Goal: Task Accomplishment & Management: Use online tool/utility

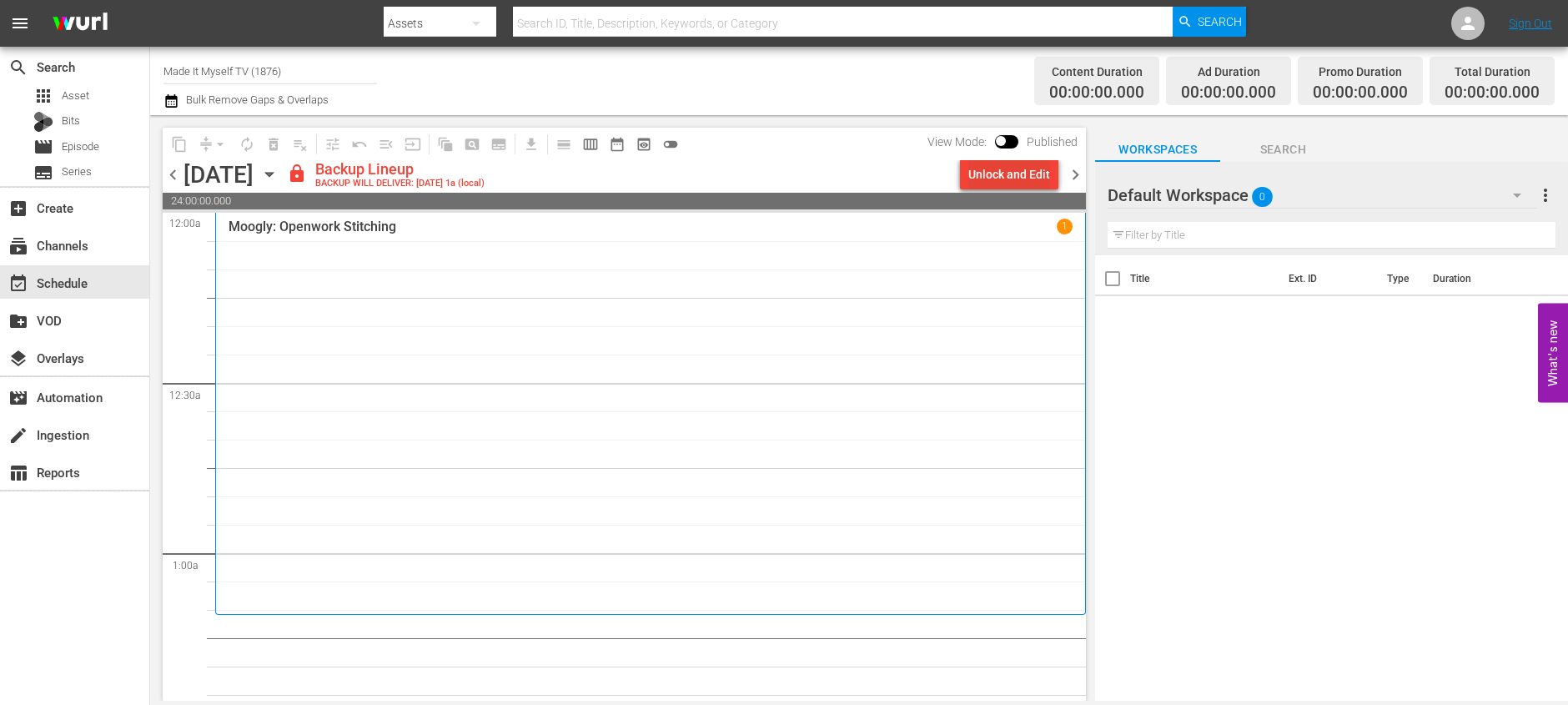
click at [1025, 175] on div "Unlock and Edit" at bounding box center [1008, 174] width 82 height 30
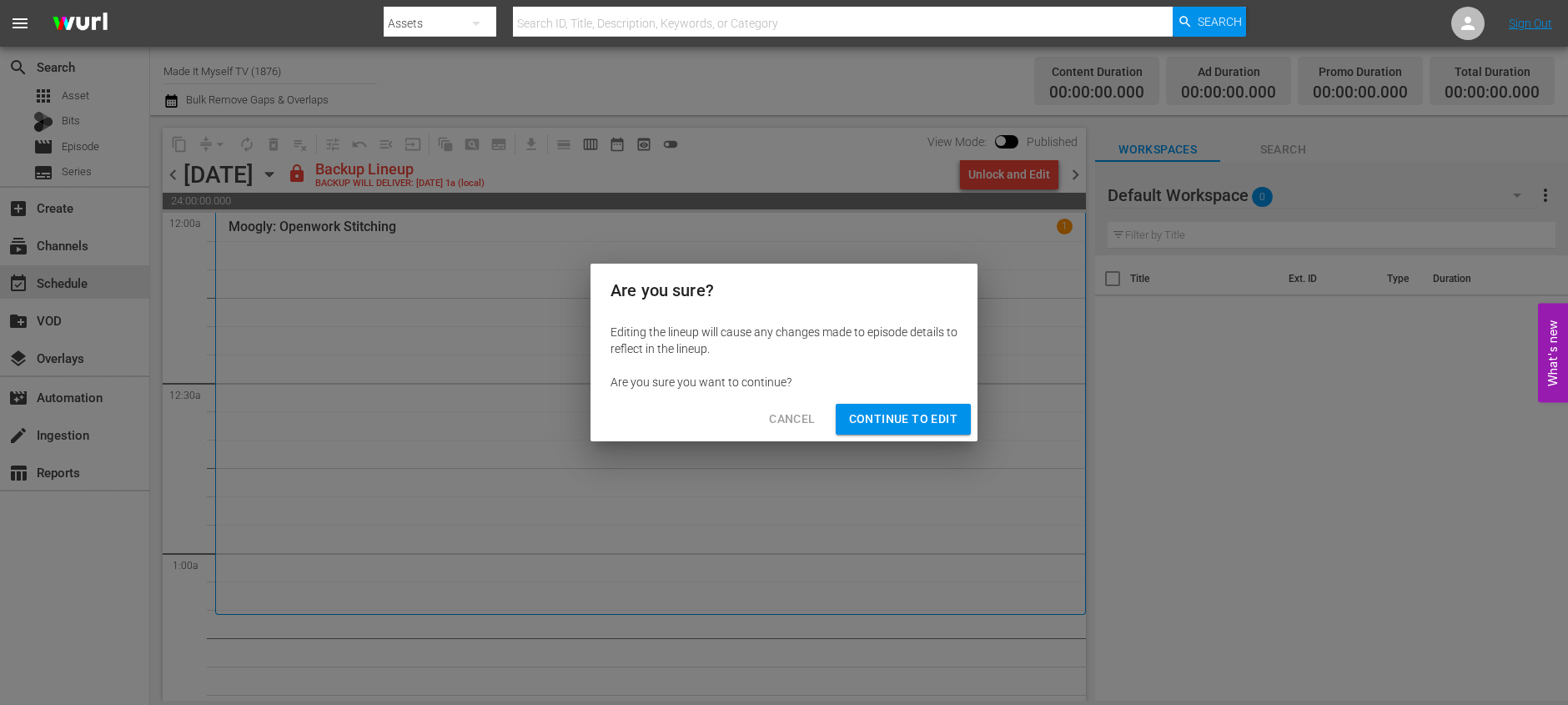
click at [903, 401] on div "Cancel Continue to Edit" at bounding box center [784, 419] width 387 height 44
click at [907, 430] on button "Continue to Edit" at bounding box center [903, 419] width 135 height 31
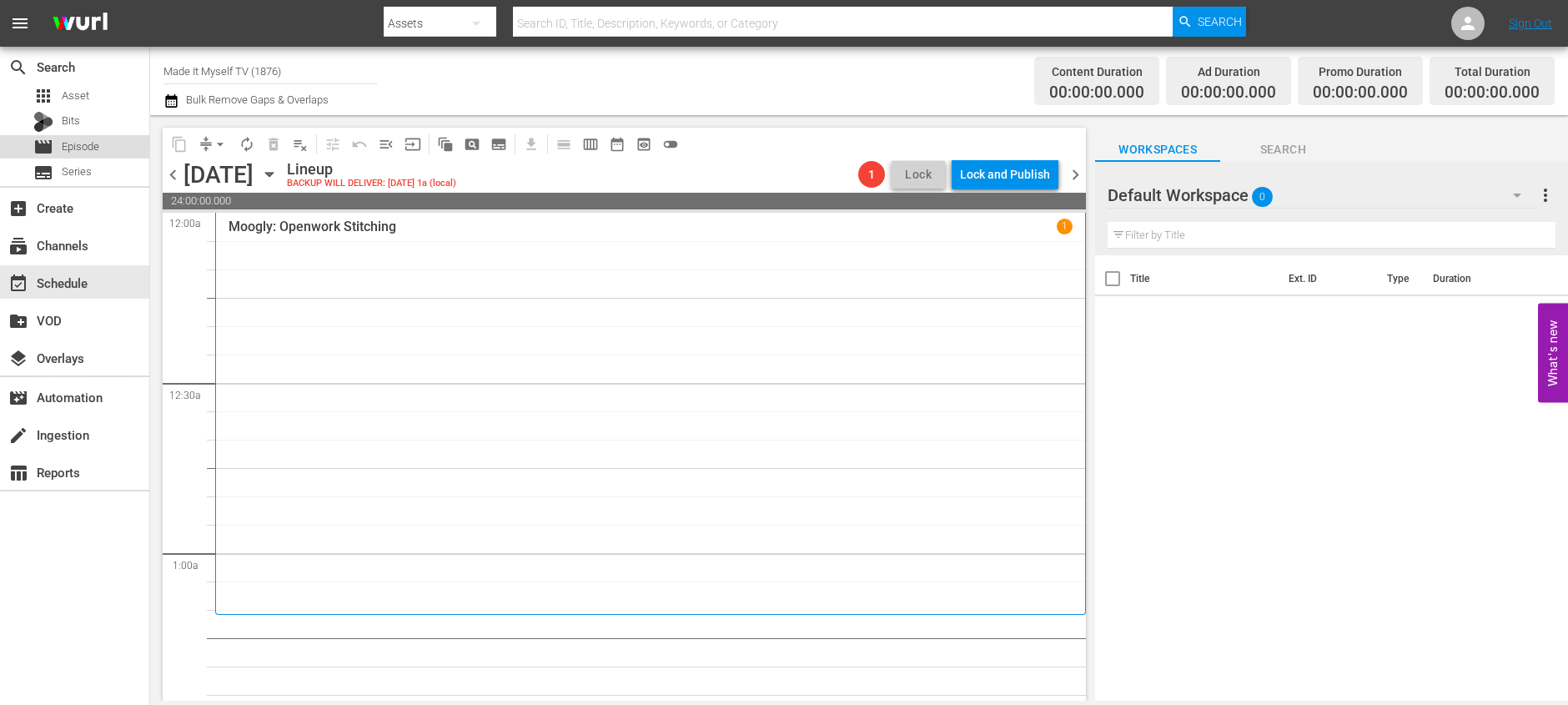
click at [95, 154] on span "Episode" at bounding box center [81, 146] width 37 height 17
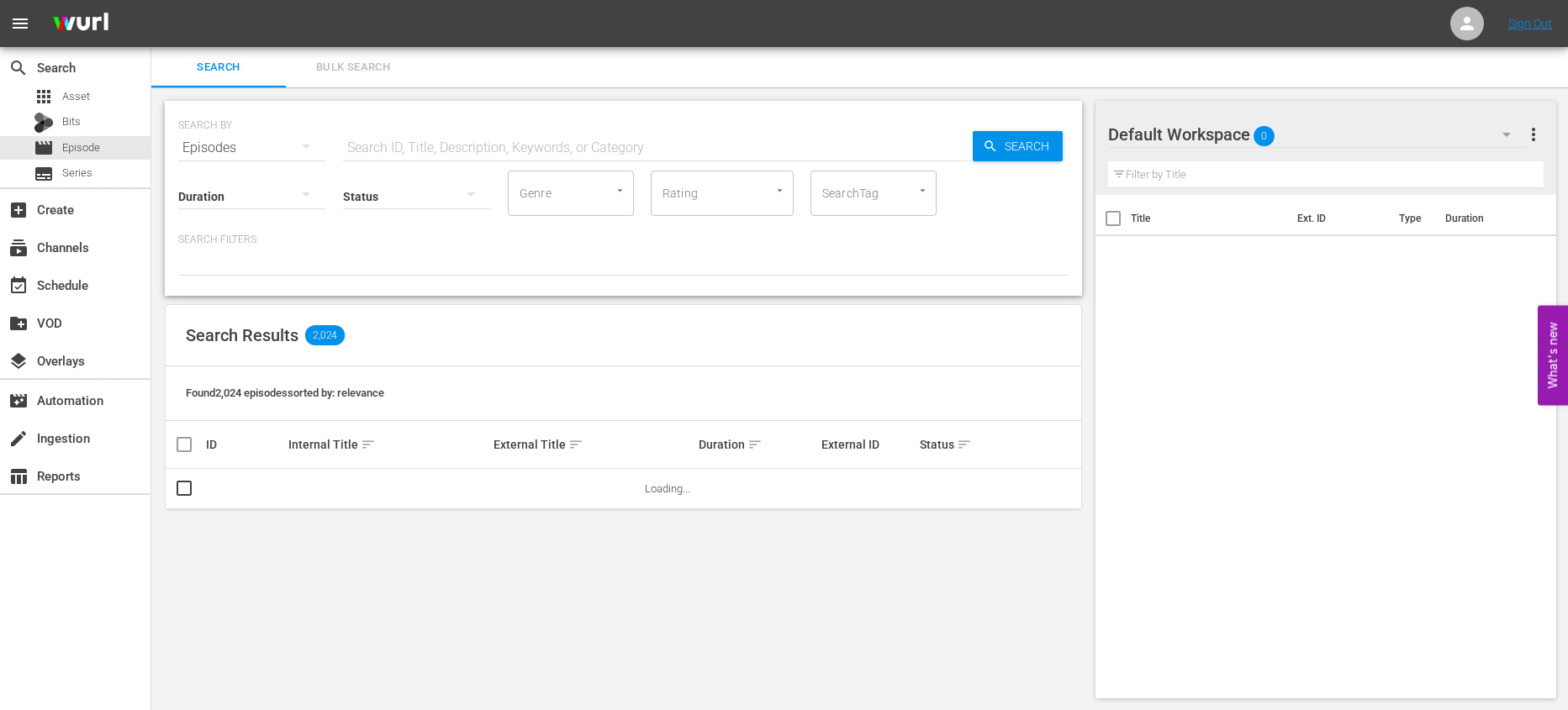
click at [592, 137] on input "text" at bounding box center [658, 147] width 630 height 41
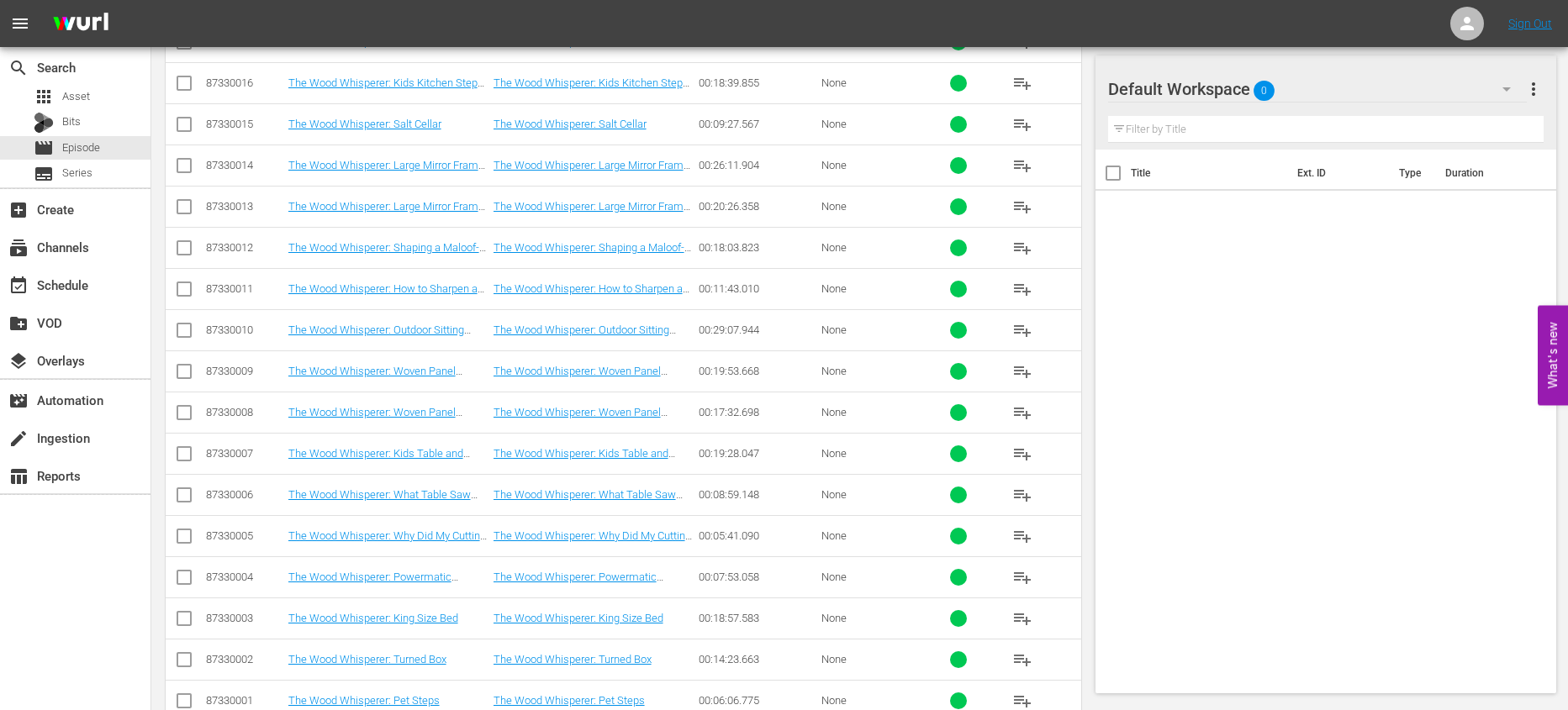
scroll to position [5463, 0]
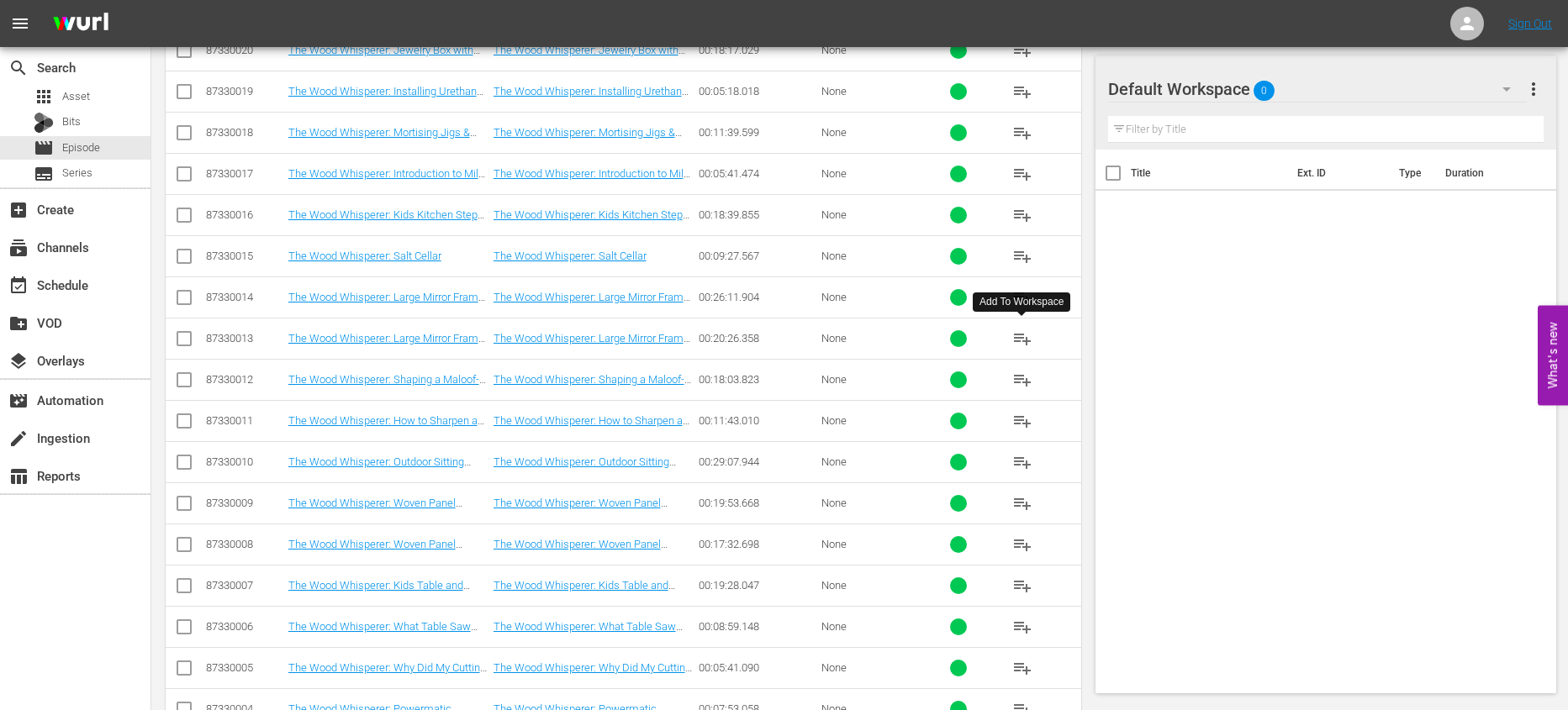
click at [1017, 330] on span "playlist_add" at bounding box center [1023, 338] width 20 height 20
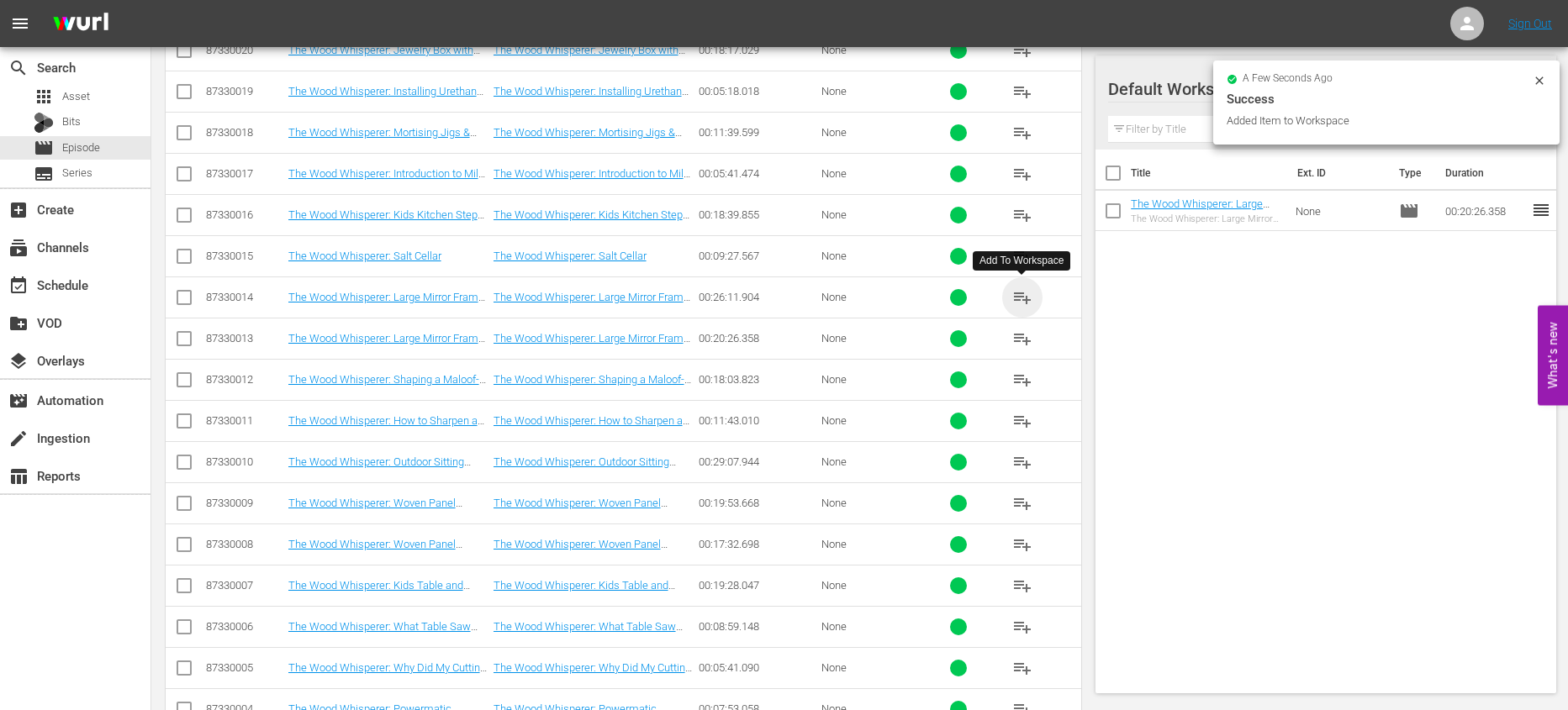
click at [1019, 295] on span "playlist_add" at bounding box center [1023, 297] width 20 height 20
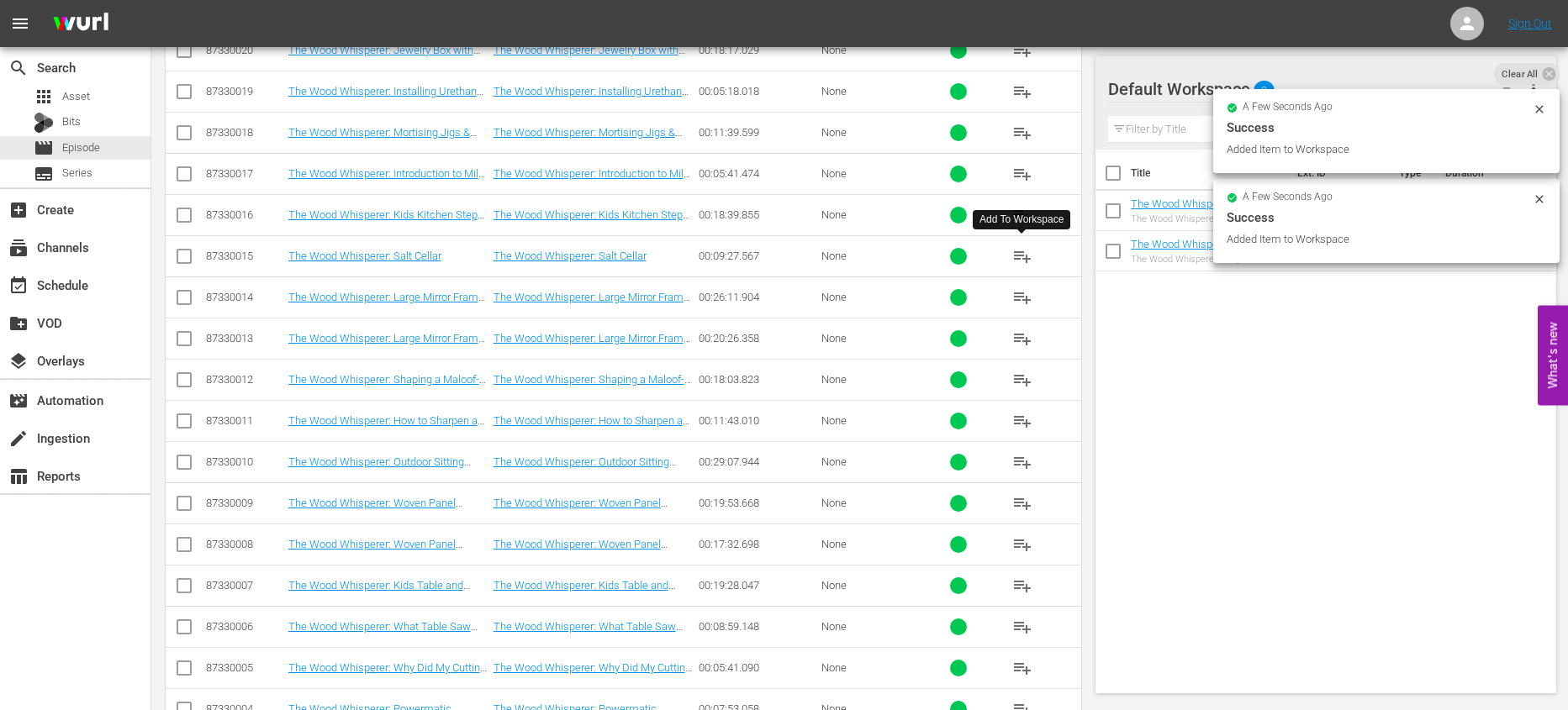
click at [1017, 251] on span "playlist_add" at bounding box center [1023, 257] width 20 height 20
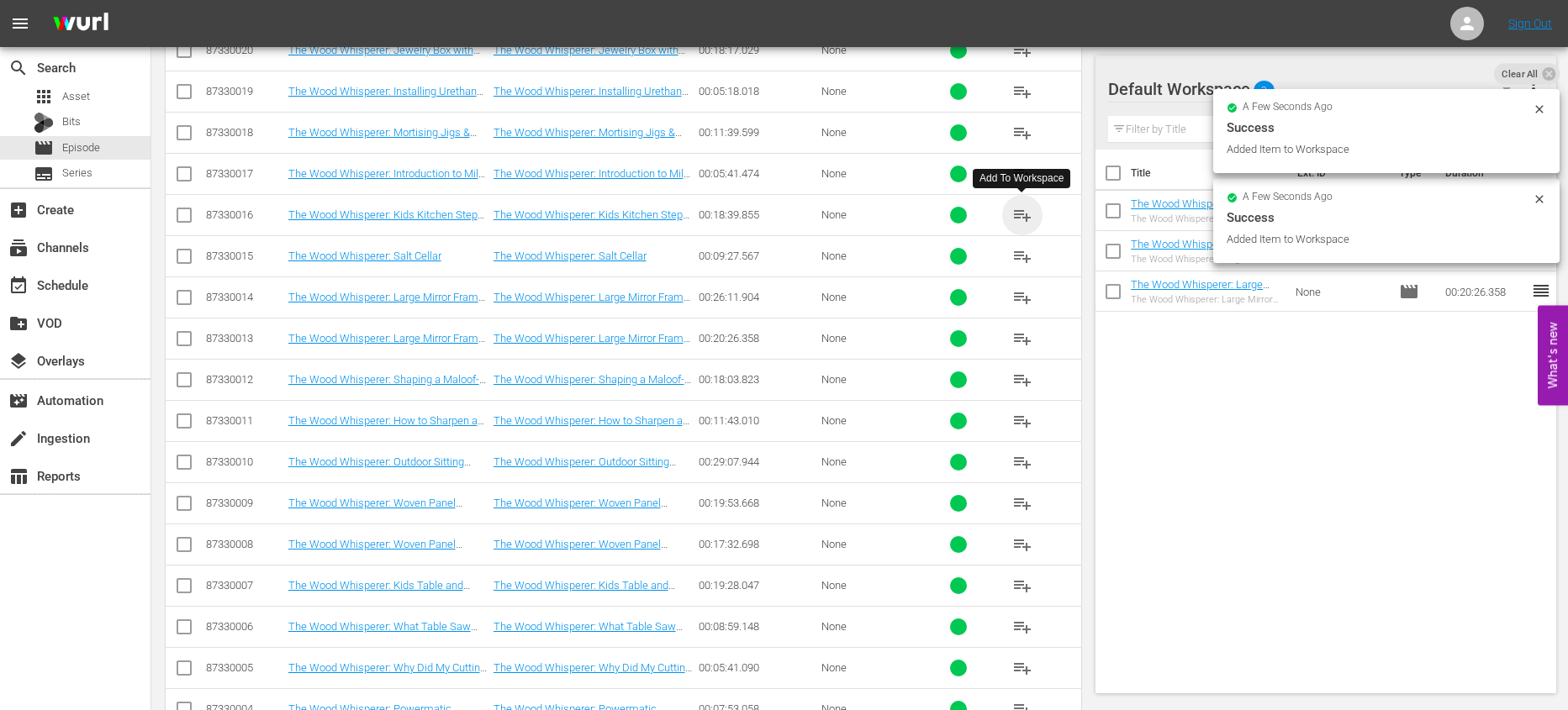
click at [1014, 211] on span "playlist_add" at bounding box center [1023, 215] width 20 height 20
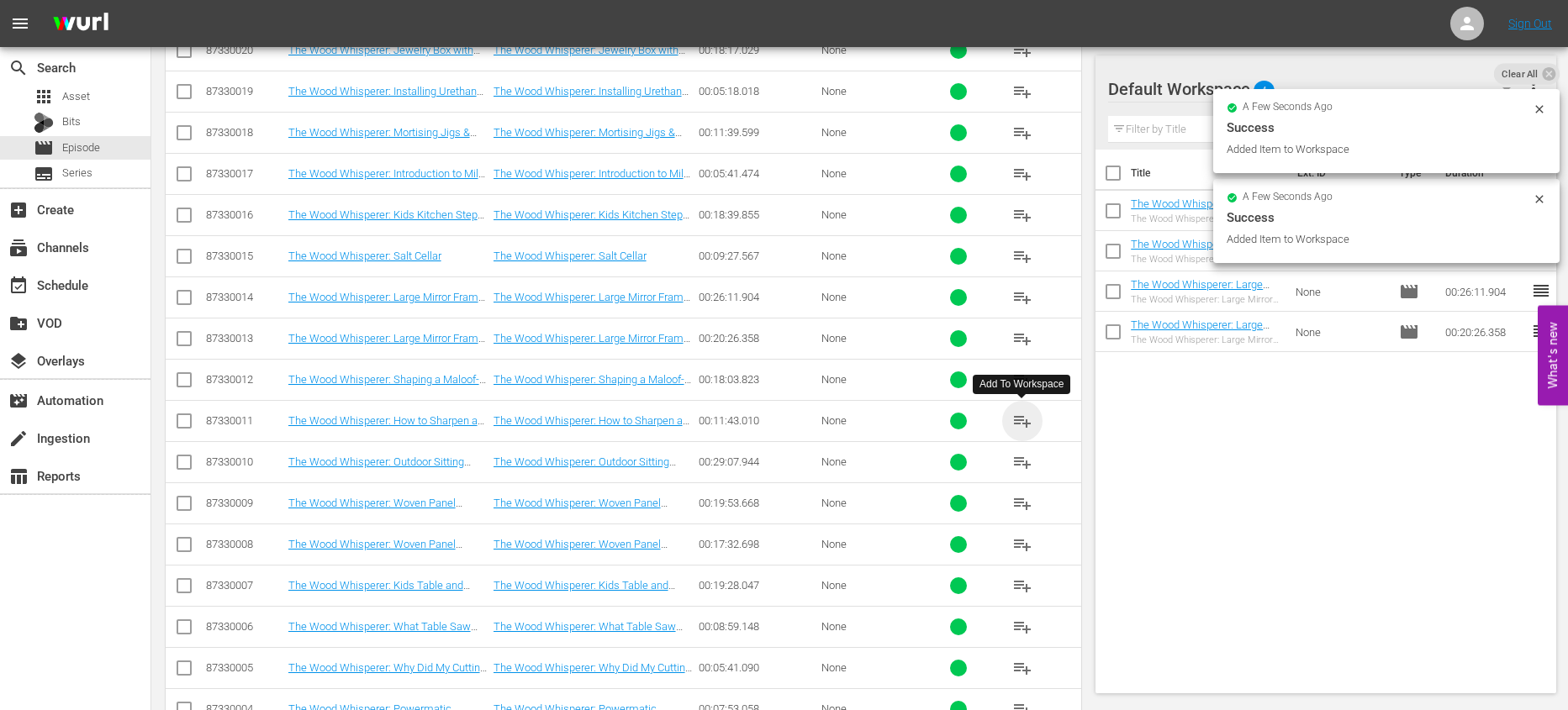
click at [1024, 421] on span "playlist_add" at bounding box center [1023, 421] width 20 height 20
click at [1026, 460] on span "playlist_add" at bounding box center [1023, 462] width 20 height 20
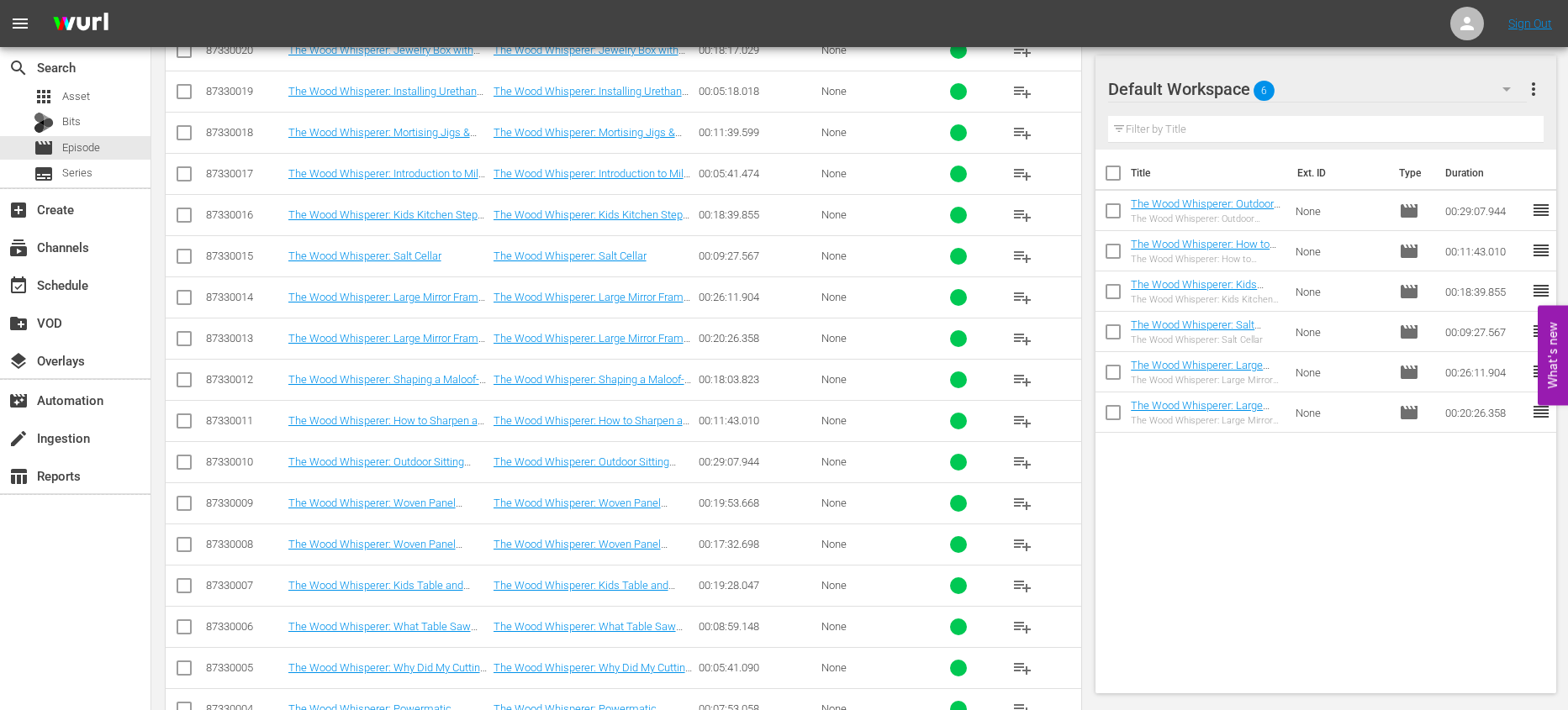
click at [1004, 539] on button "playlist_add" at bounding box center [1023, 544] width 41 height 41
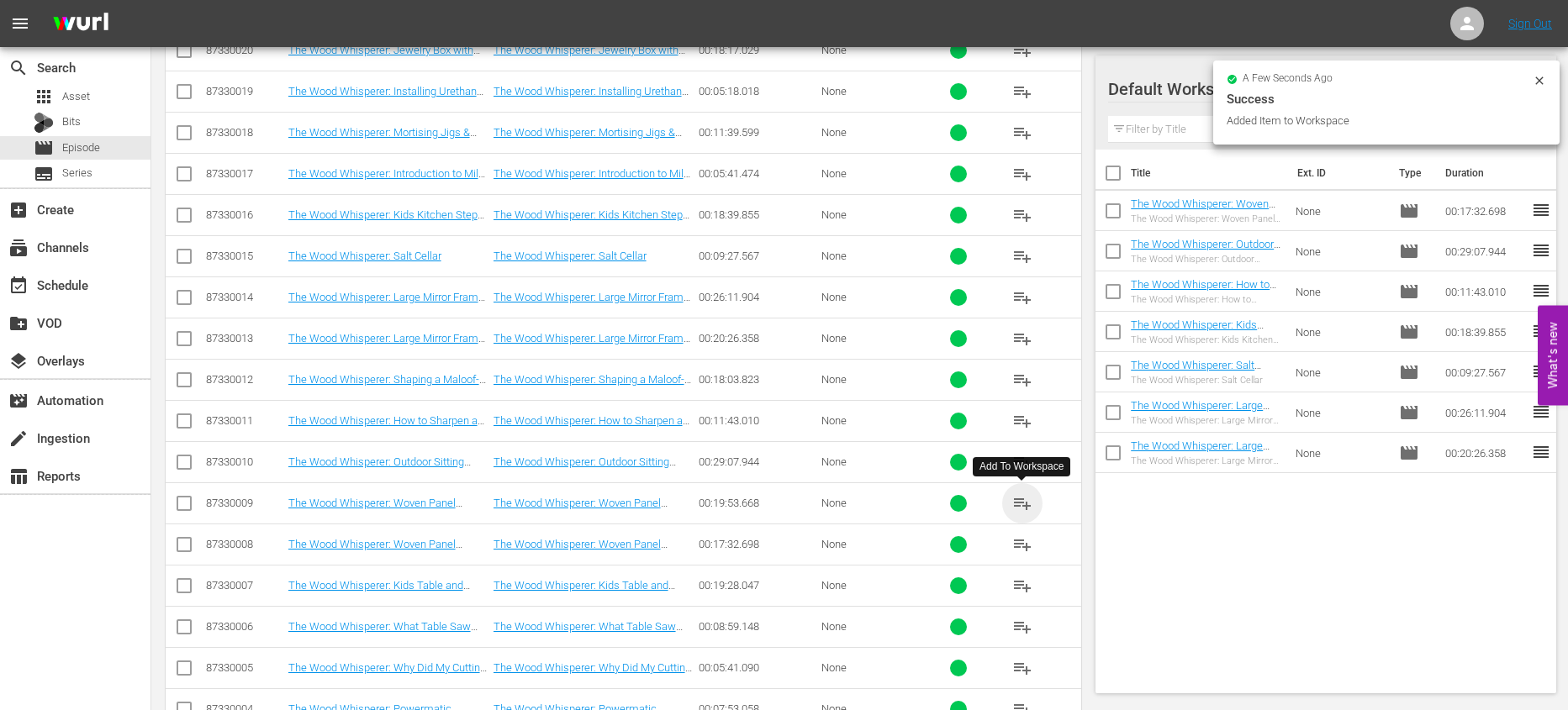
click at [1022, 499] on span "playlist_add" at bounding box center [1023, 503] width 20 height 20
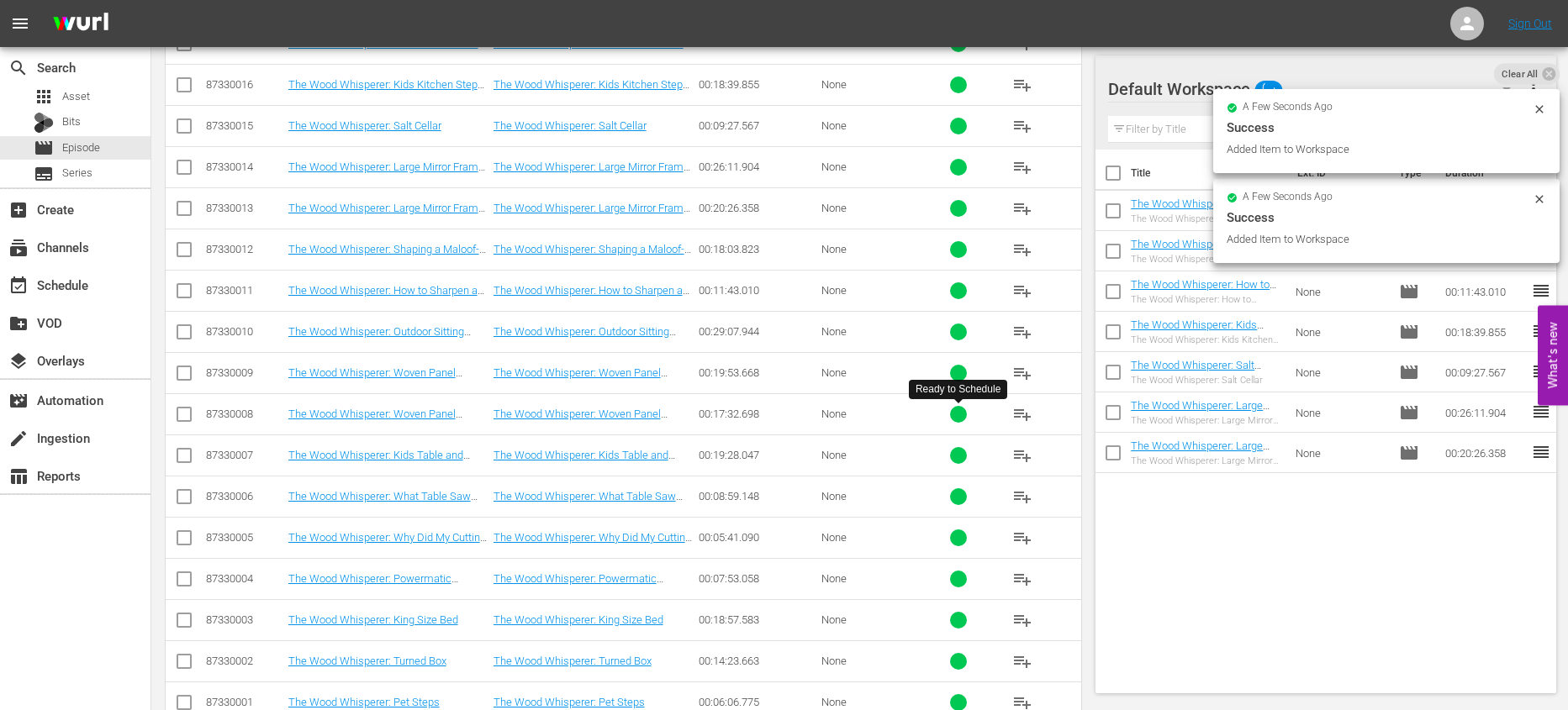
scroll to position [5639, 0]
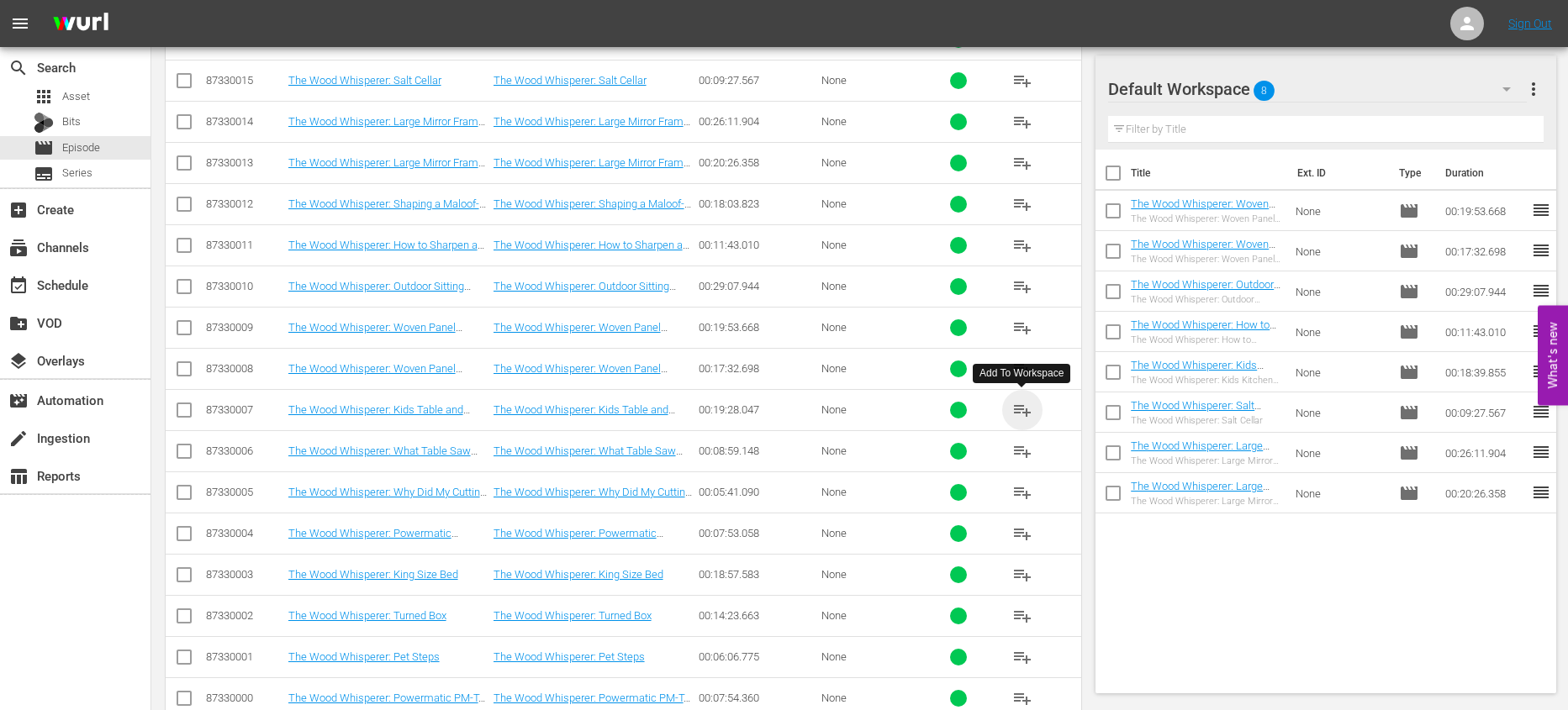
click at [1024, 412] on span "playlist_add" at bounding box center [1023, 410] width 20 height 20
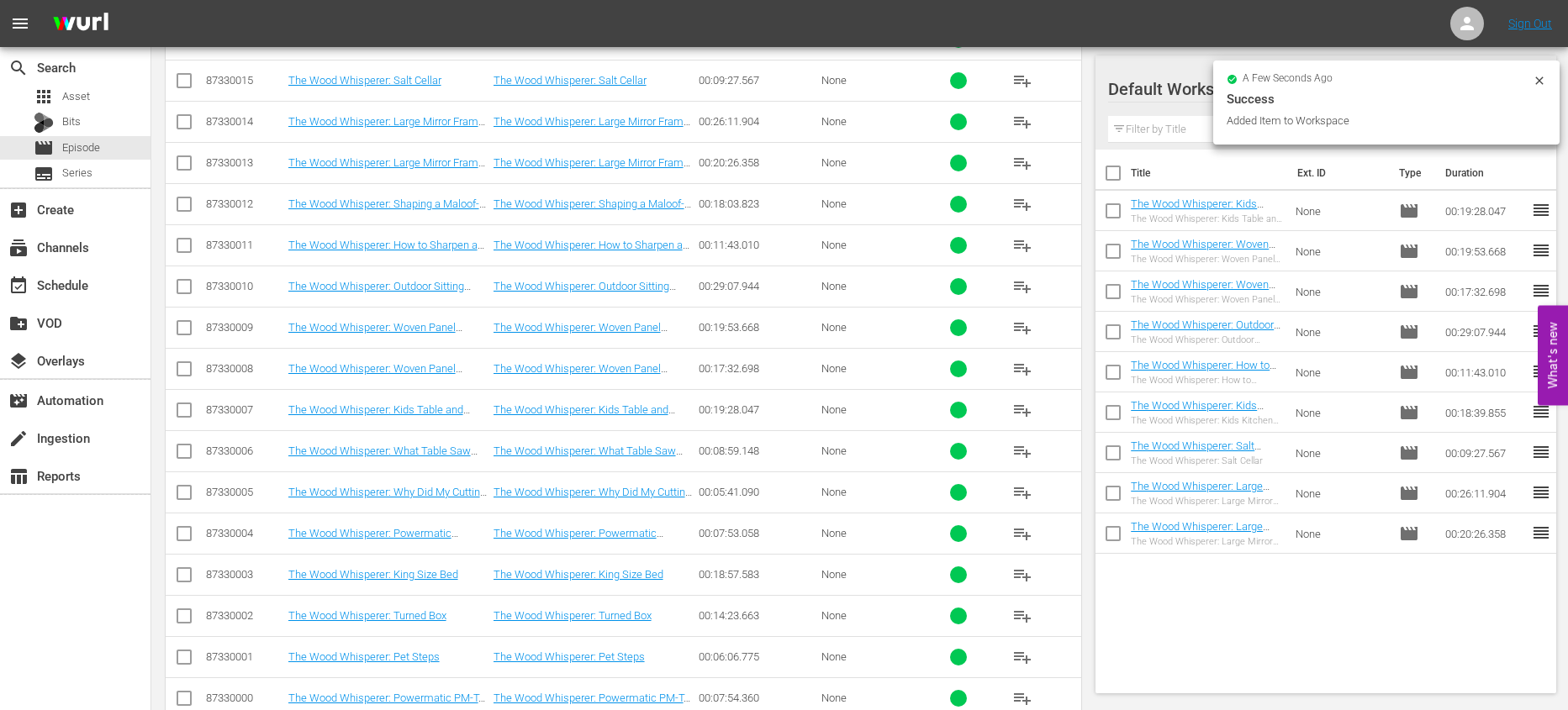
click at [1040, 453] on button "playlist_add" at bounding box center [1023, 451] width 41 height 41
click at [1022, 488] on span "playlist_add" at bounding box center [1023, 492] width 20 height 20
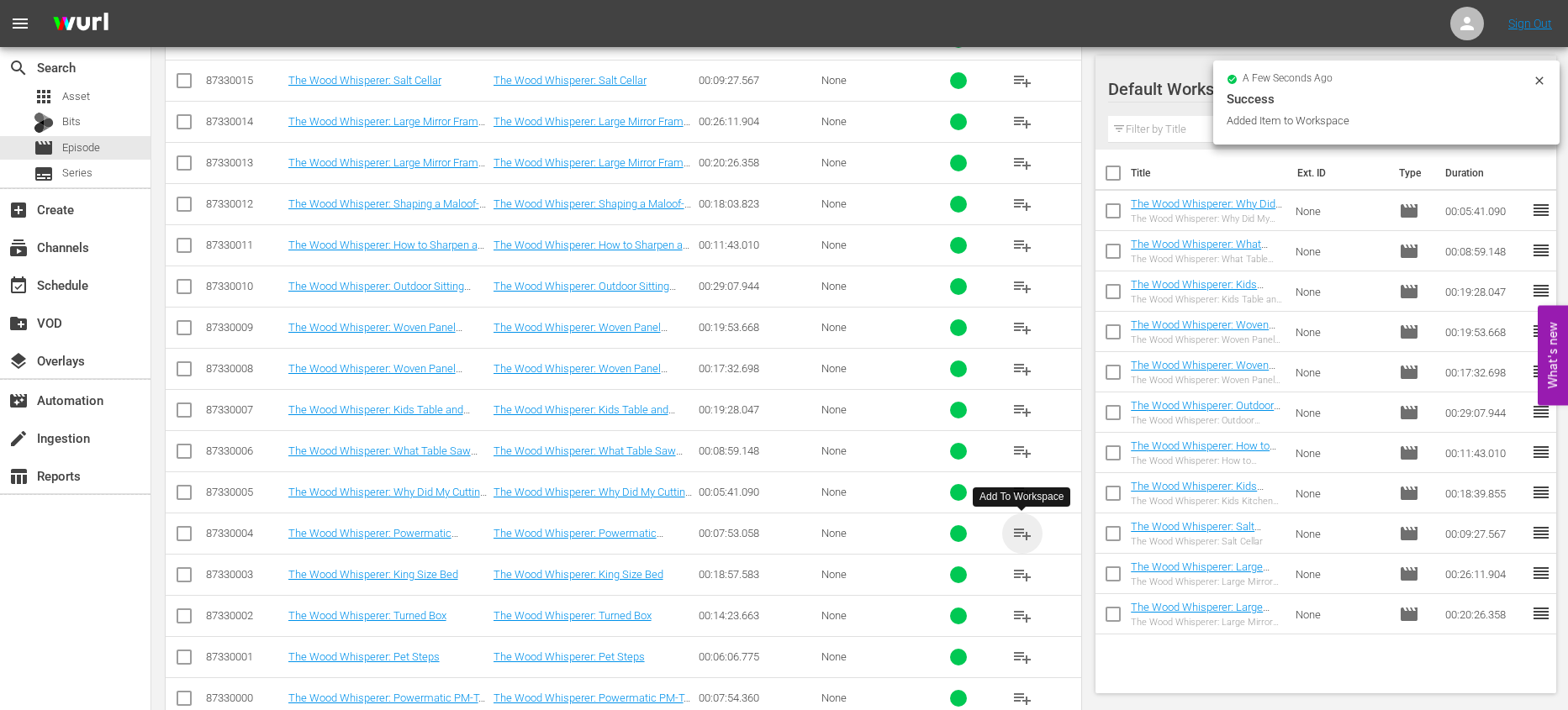
click at [1024, 535] on span "playlist_add" at bounding box center [1023, 534] width 20 height 20
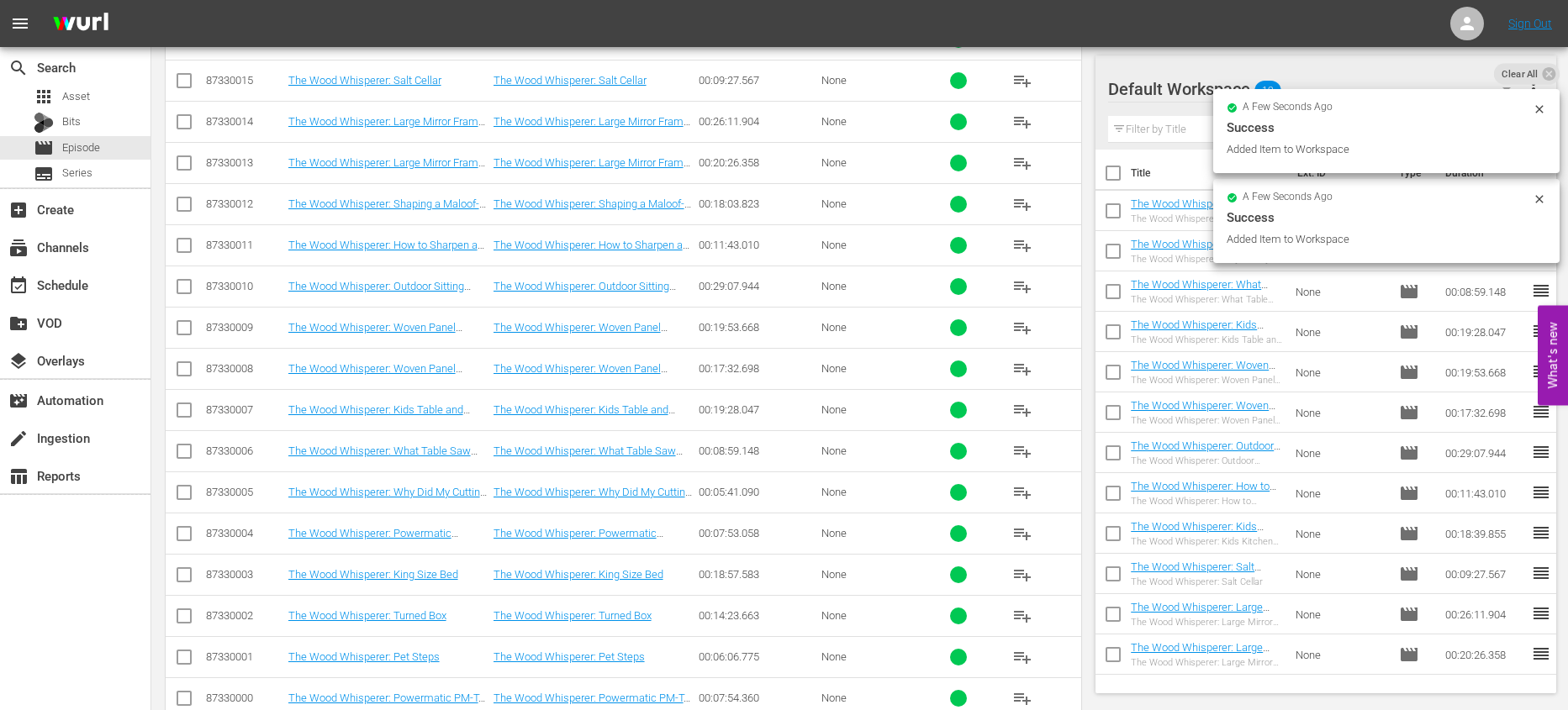
click at [1116, 169] on input "checkbox" at bounding box center [1112, 176] width 35 height 35
checkbox input "true"
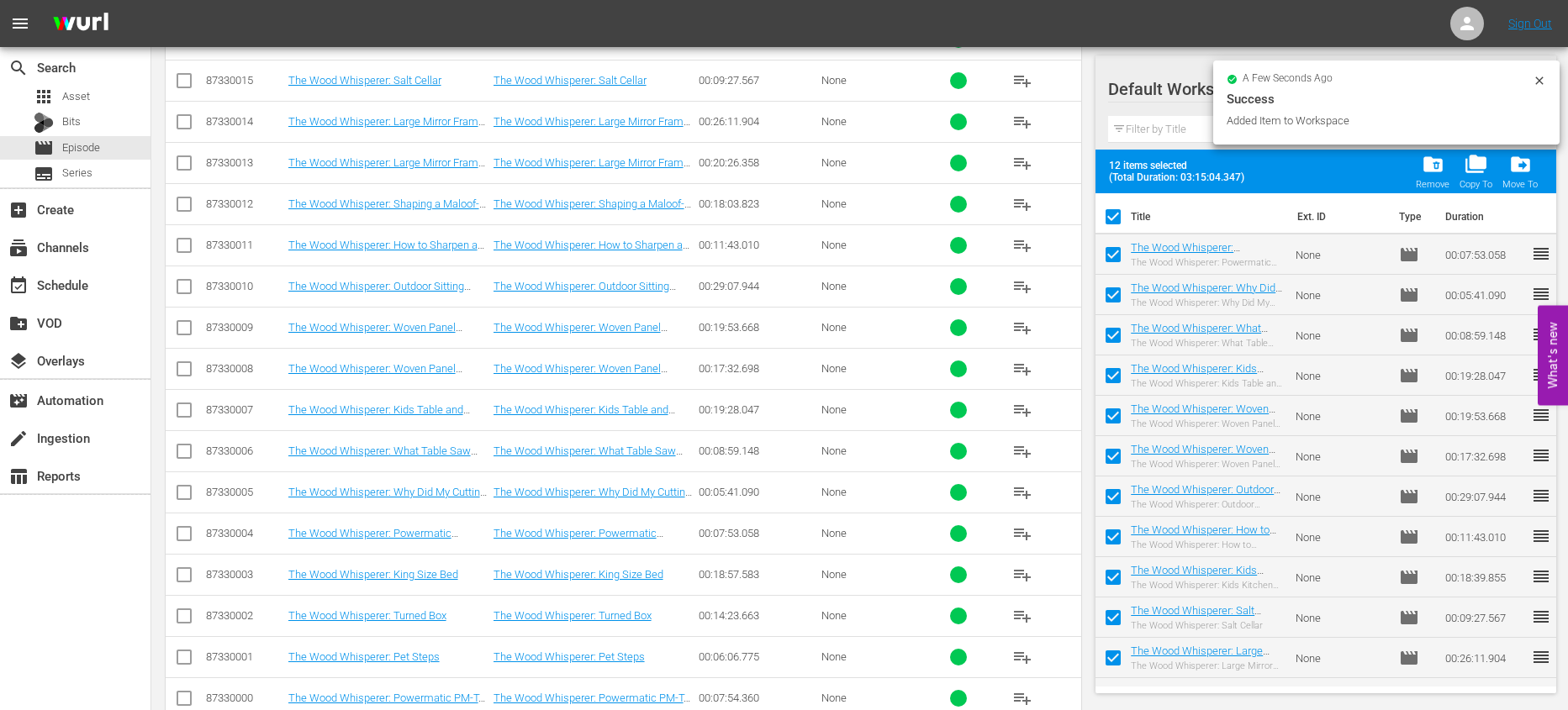
checkbox input "true"
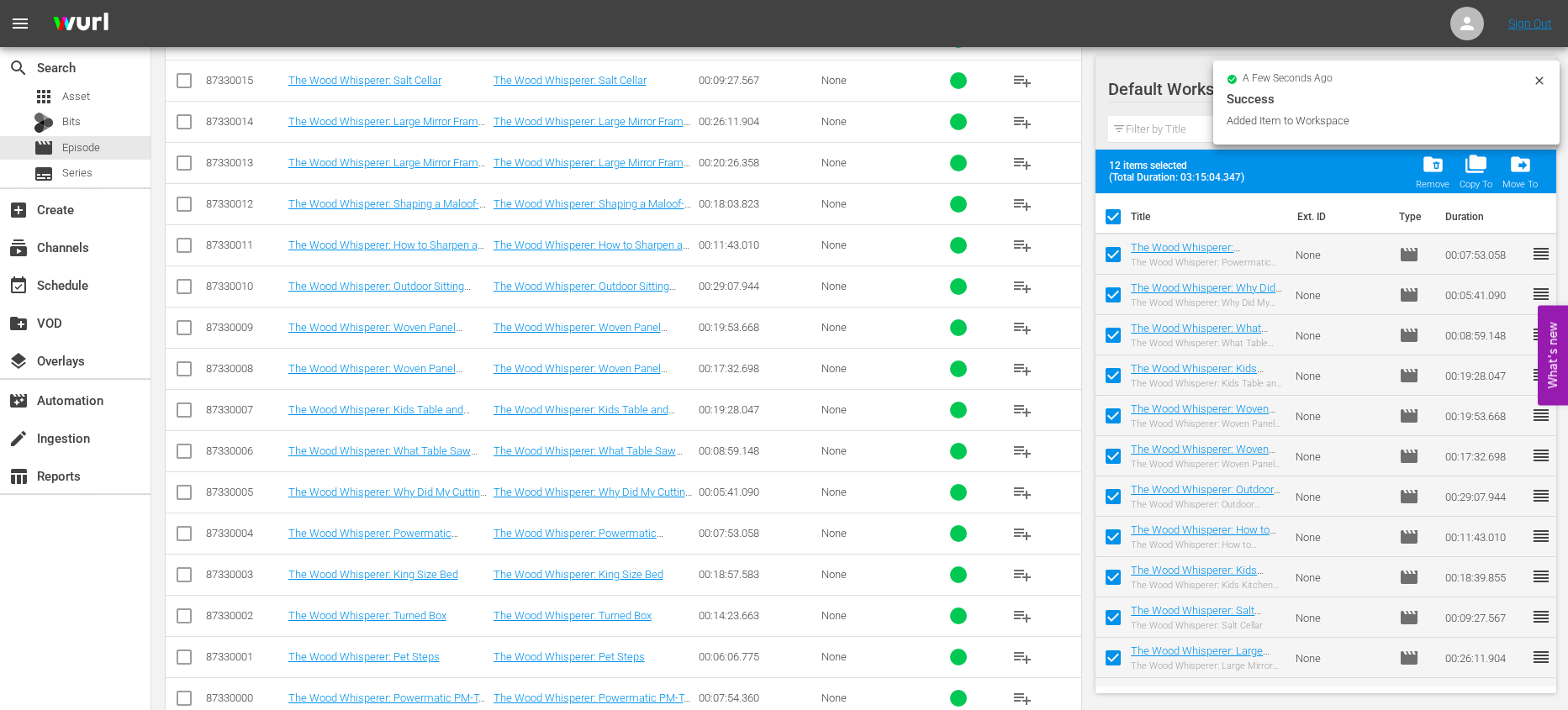
checkbox input "true"
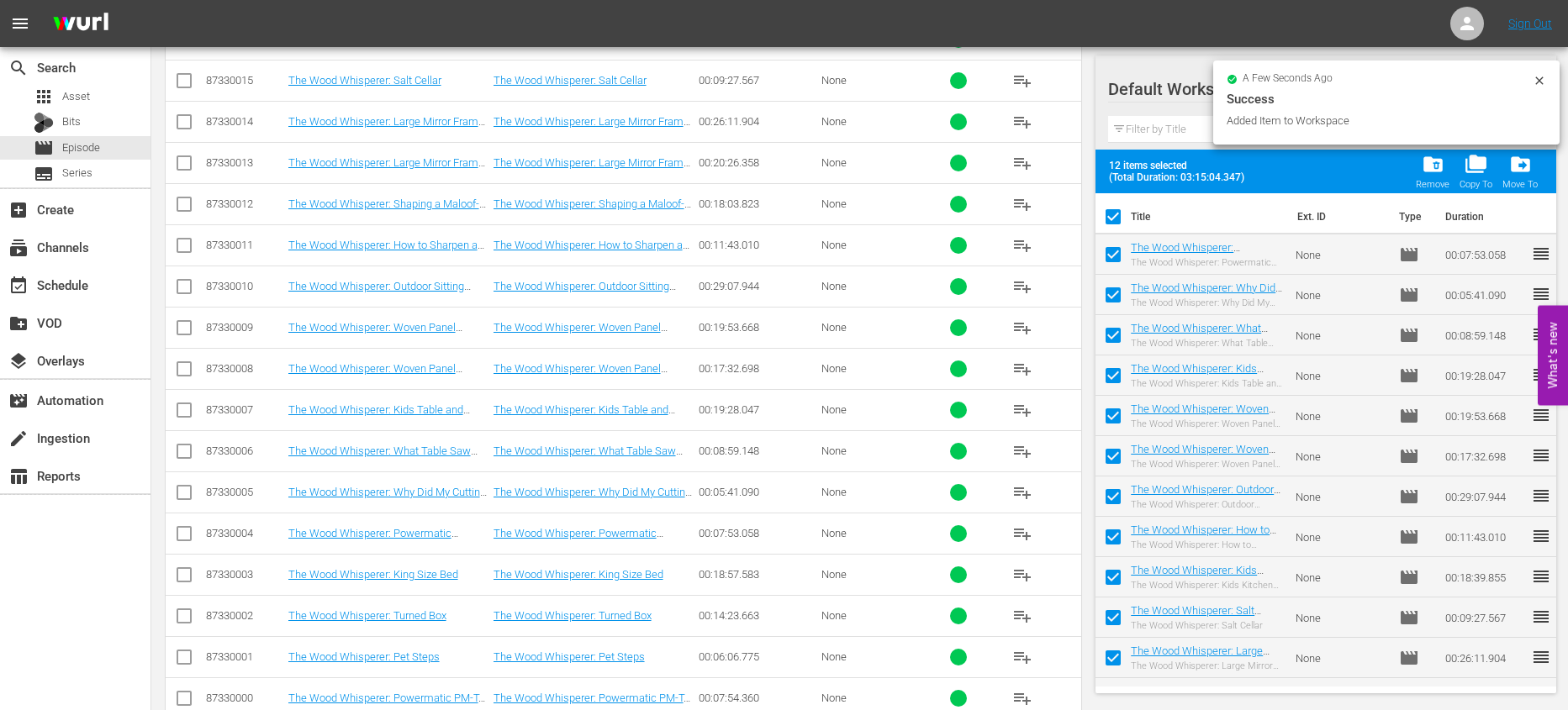
checkbox input "true"
drag, startPoint x: 1116, startPoint y: 211, endPoint x: 943, endPoint y: 210, distance: 173.0
click at [1116, 211] on input "checkbox" at bounding box center [1112, 220] width 35 height 35
checkbox input "false"
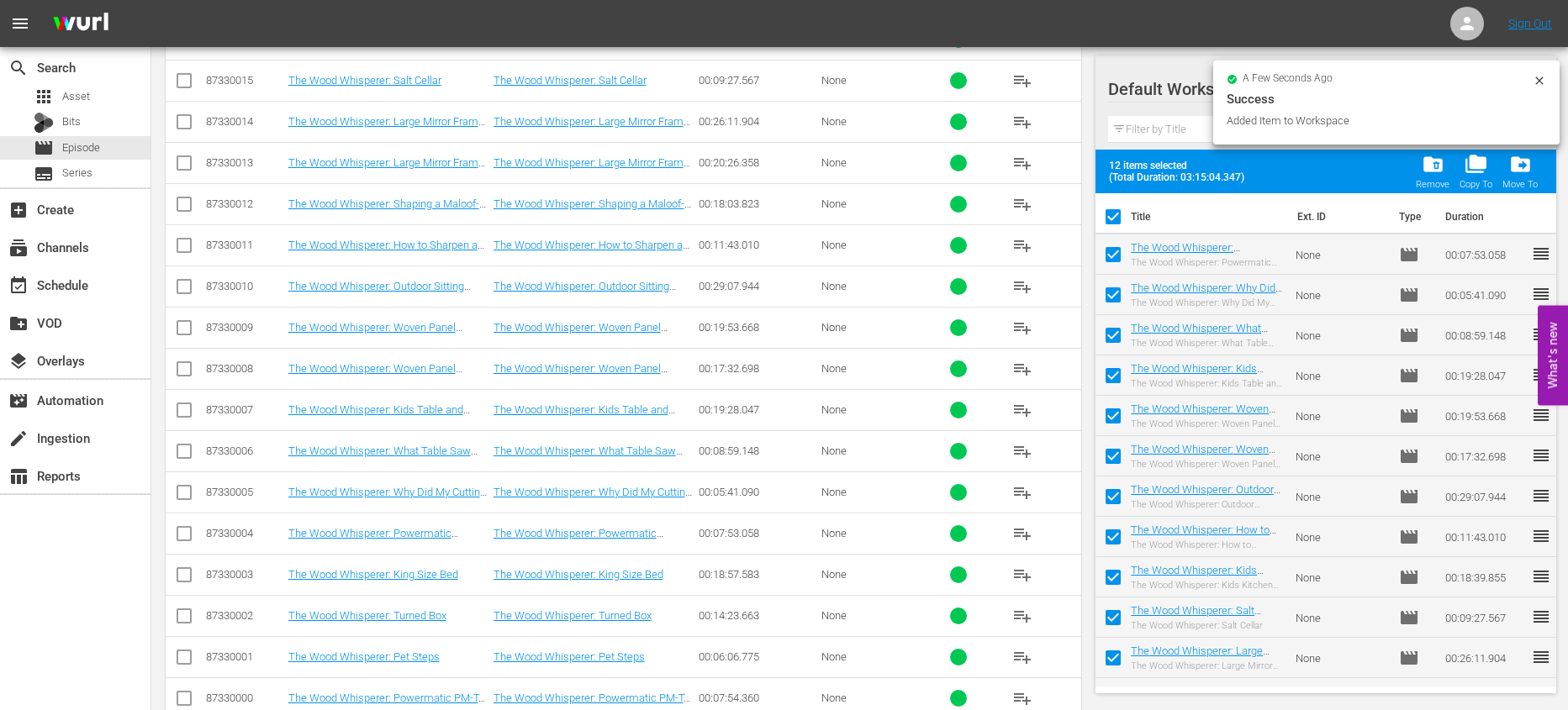
checkbox input "false"
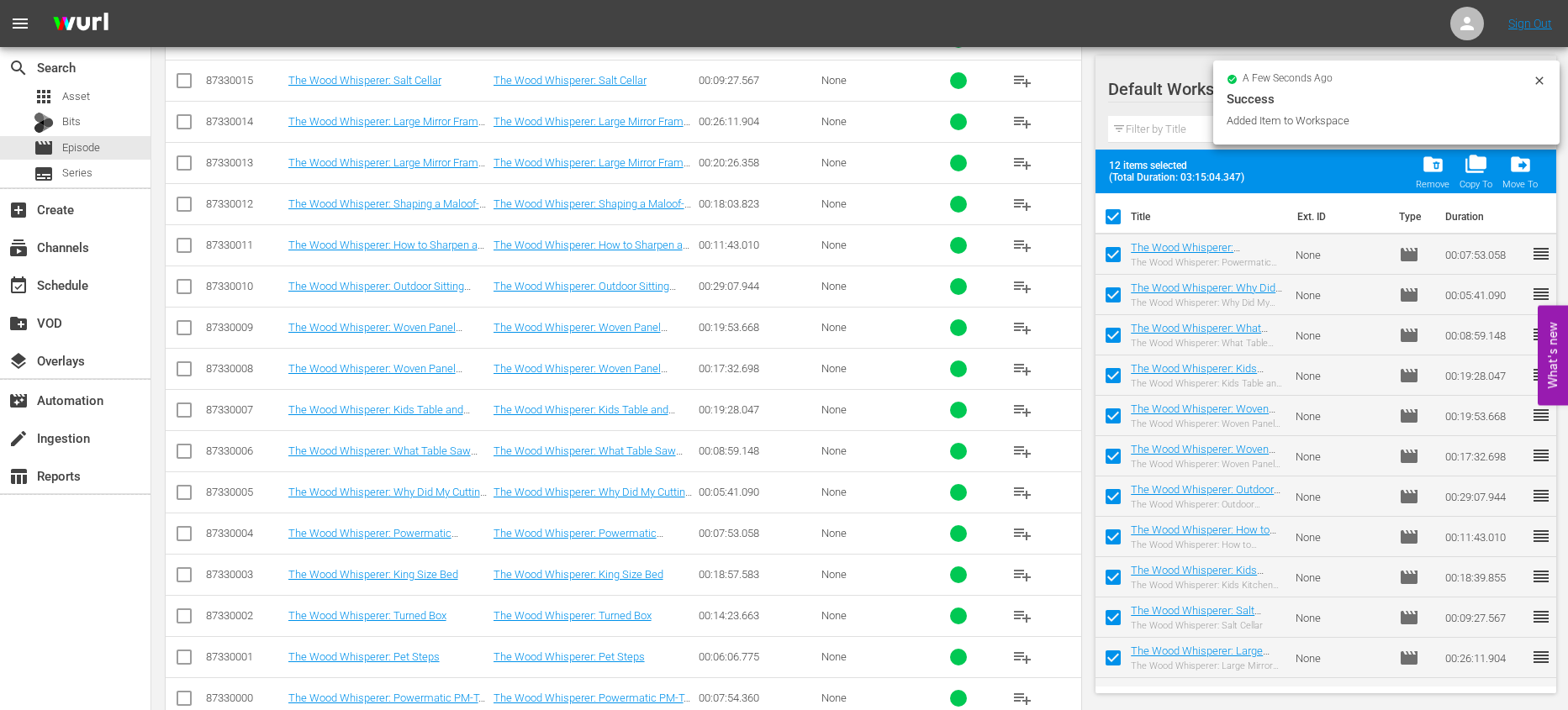
checkbox input "false"
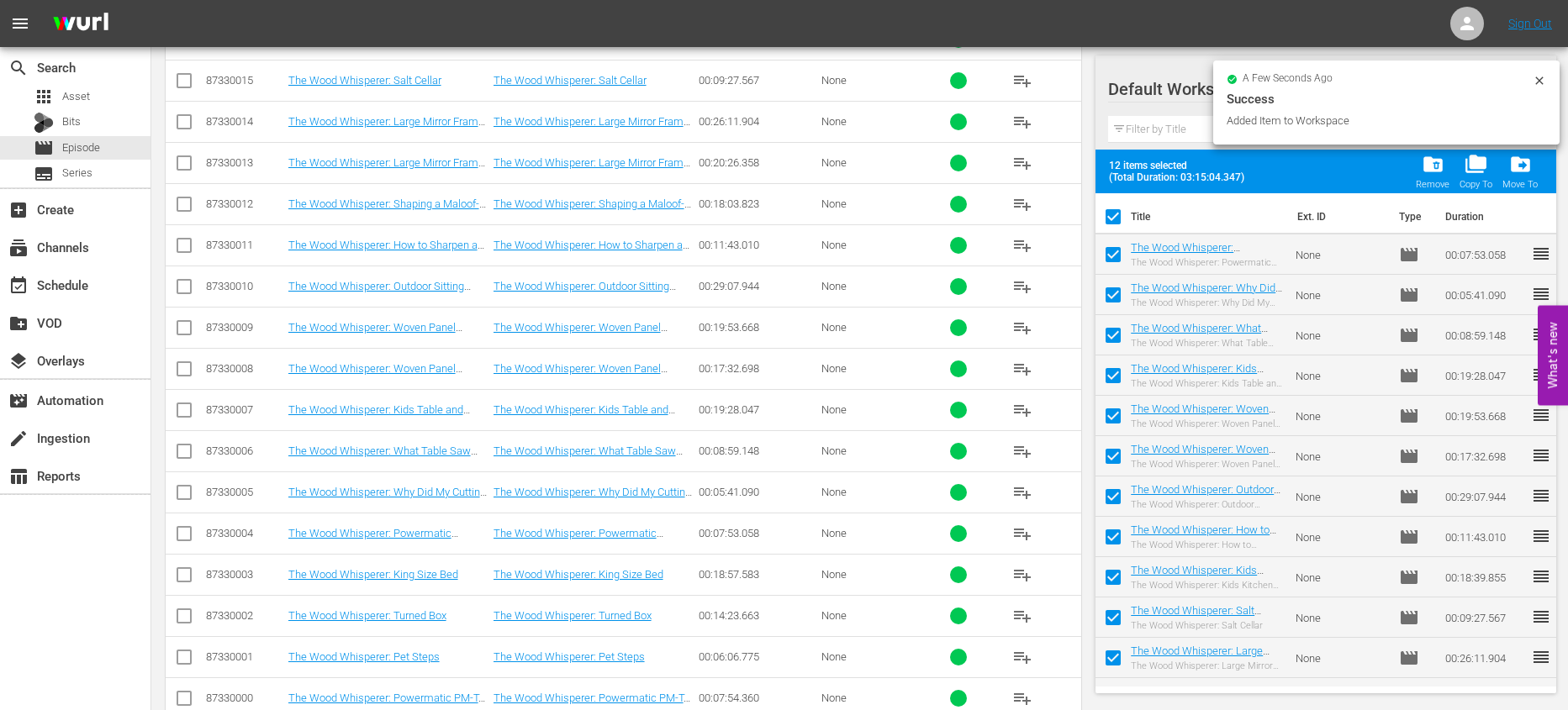
checkbox input "false"
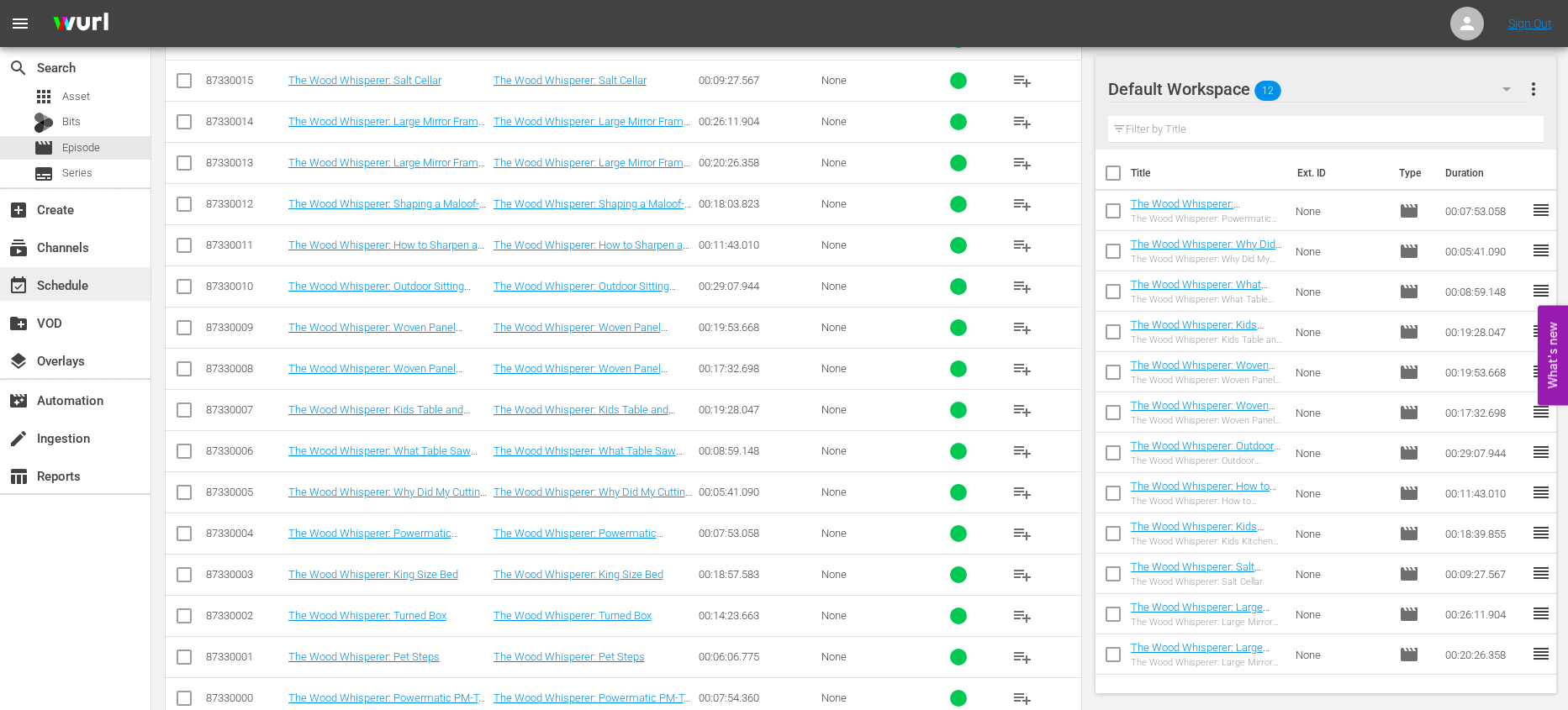
click at [45, 298] on div "event_available Schedule" at bounding box center [75, 284] width 150 height 34
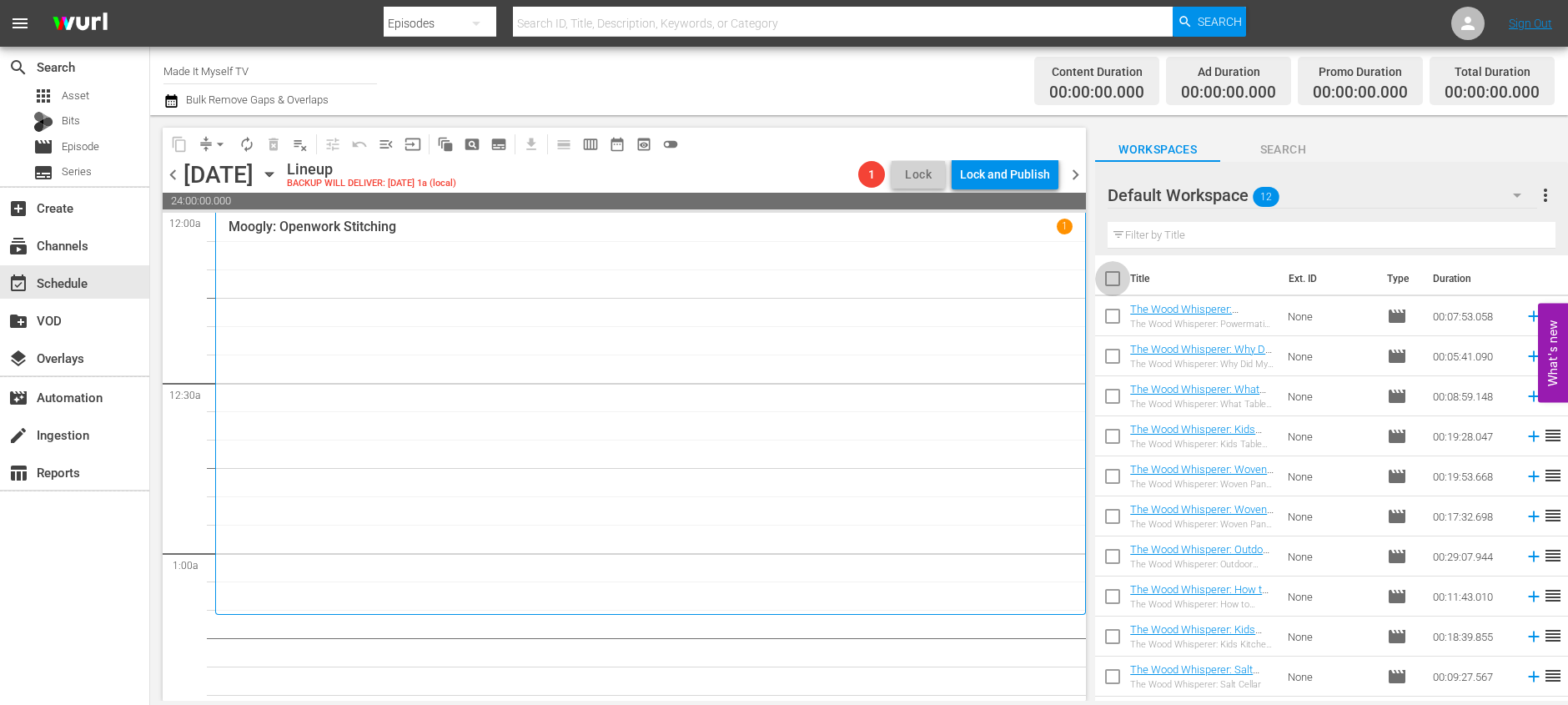
click at [1113, 280] on input "checkbox" at bounding box center [1112, 281] width 35 height 35
checkbox input "true"
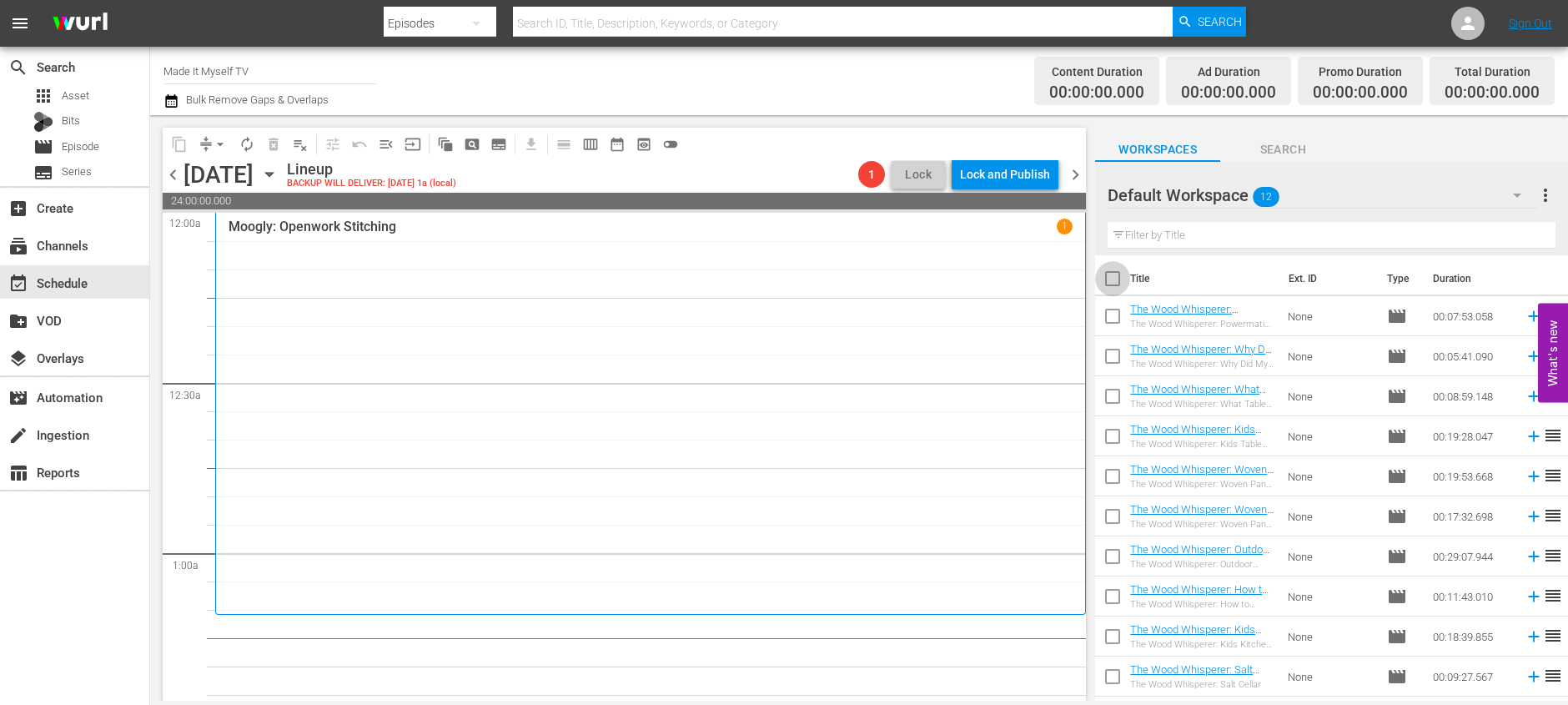
checkbox input "true"
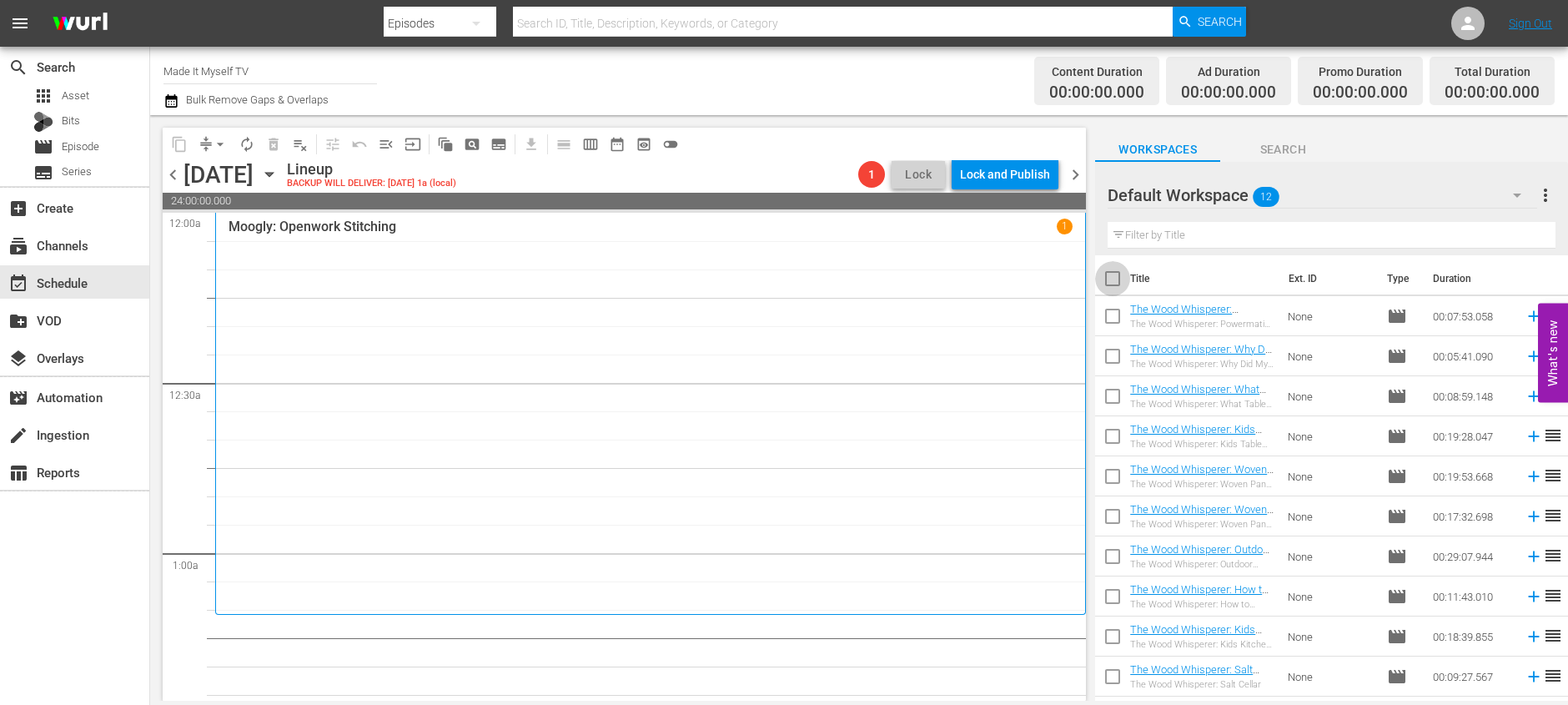
checkbox input "true"
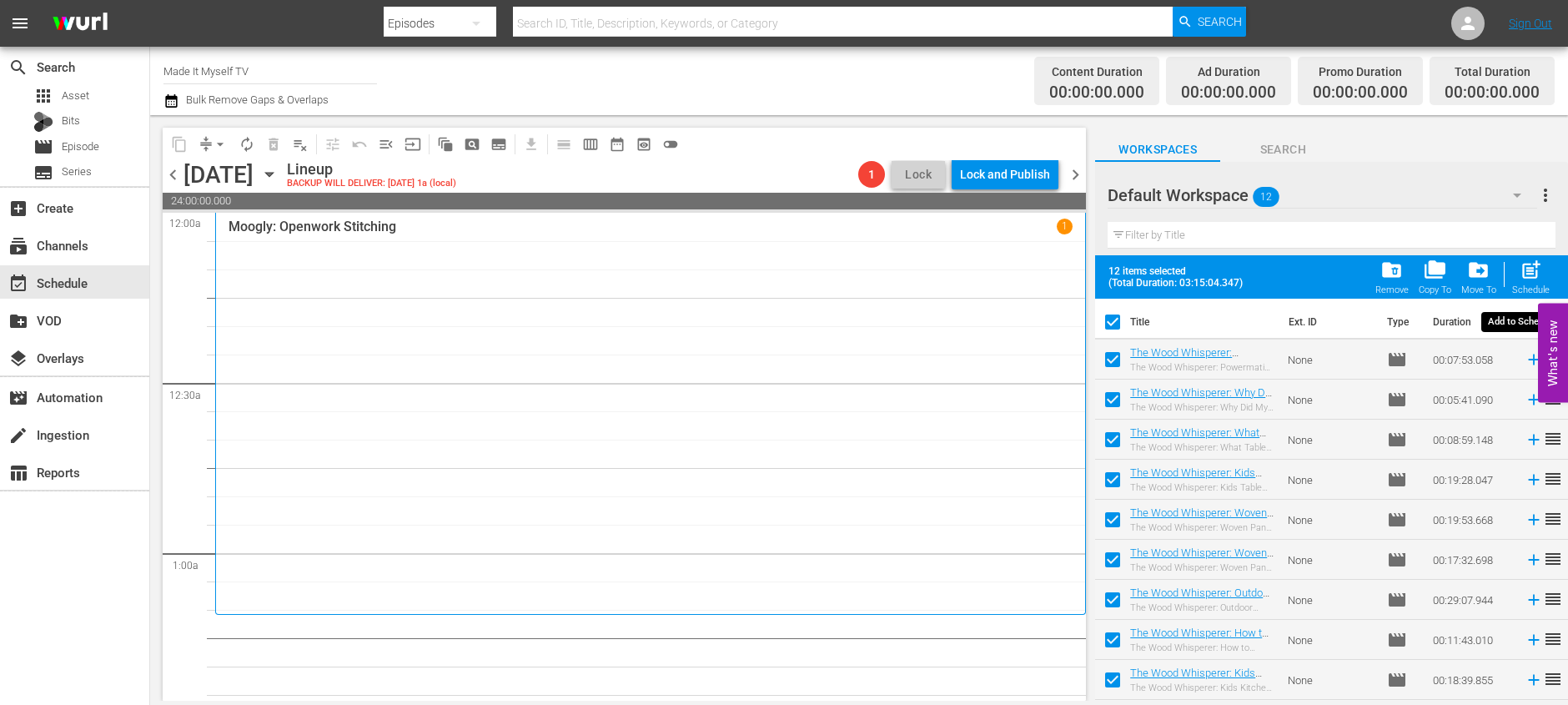
click at [1538, 271] on span "post_add" at bounding box center [1531, 270] width 23 height 23
checkbox input "false"
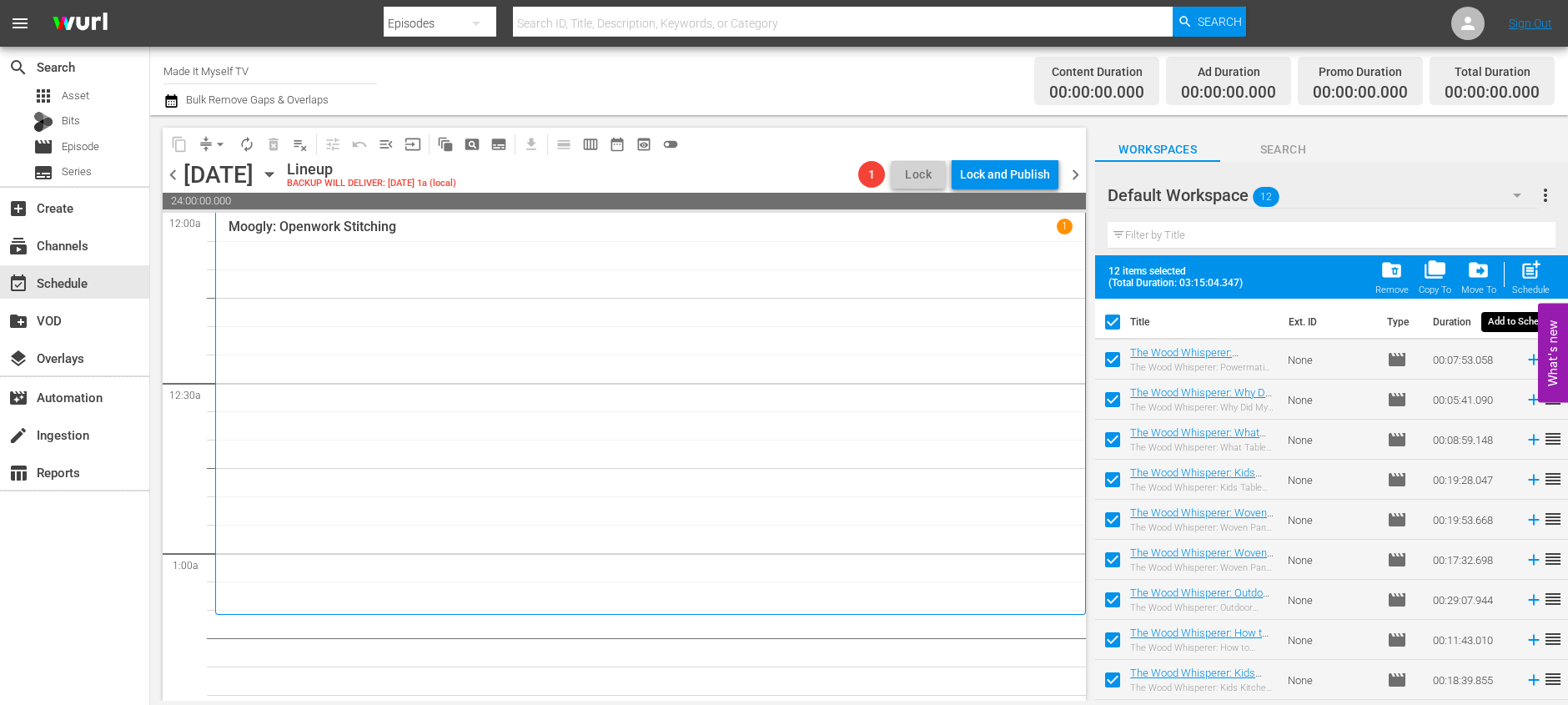
checkbox input "false"
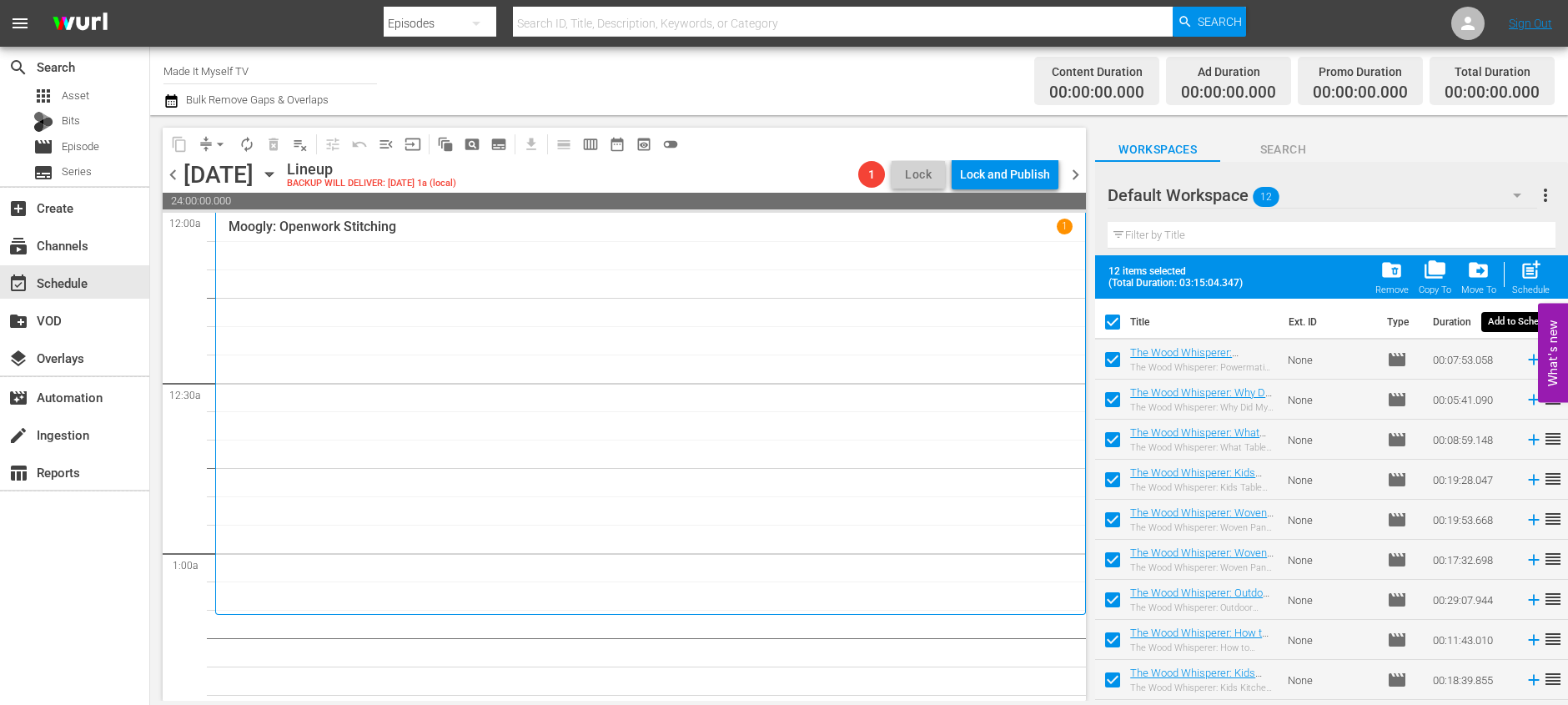
checkbox input "false"
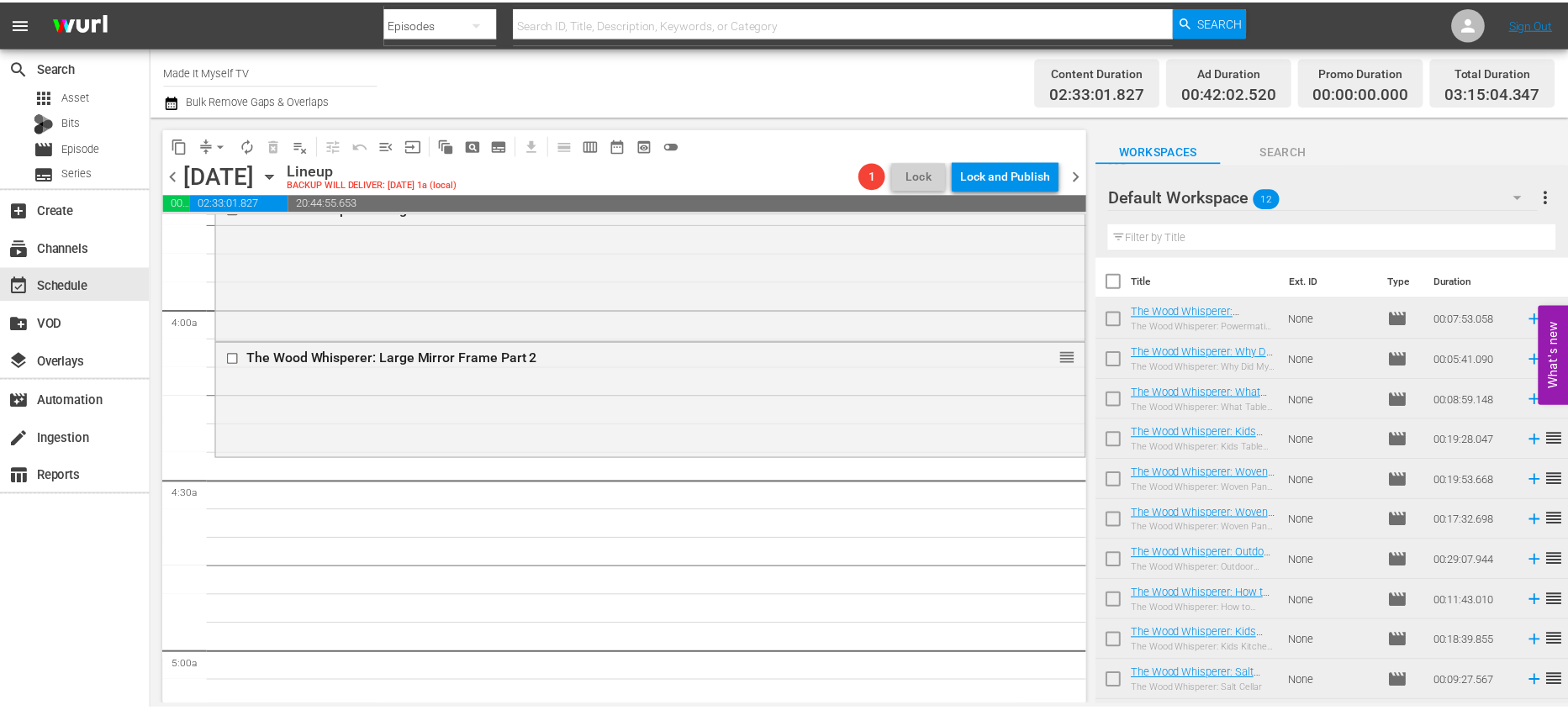
scroll to position [1320, 0]
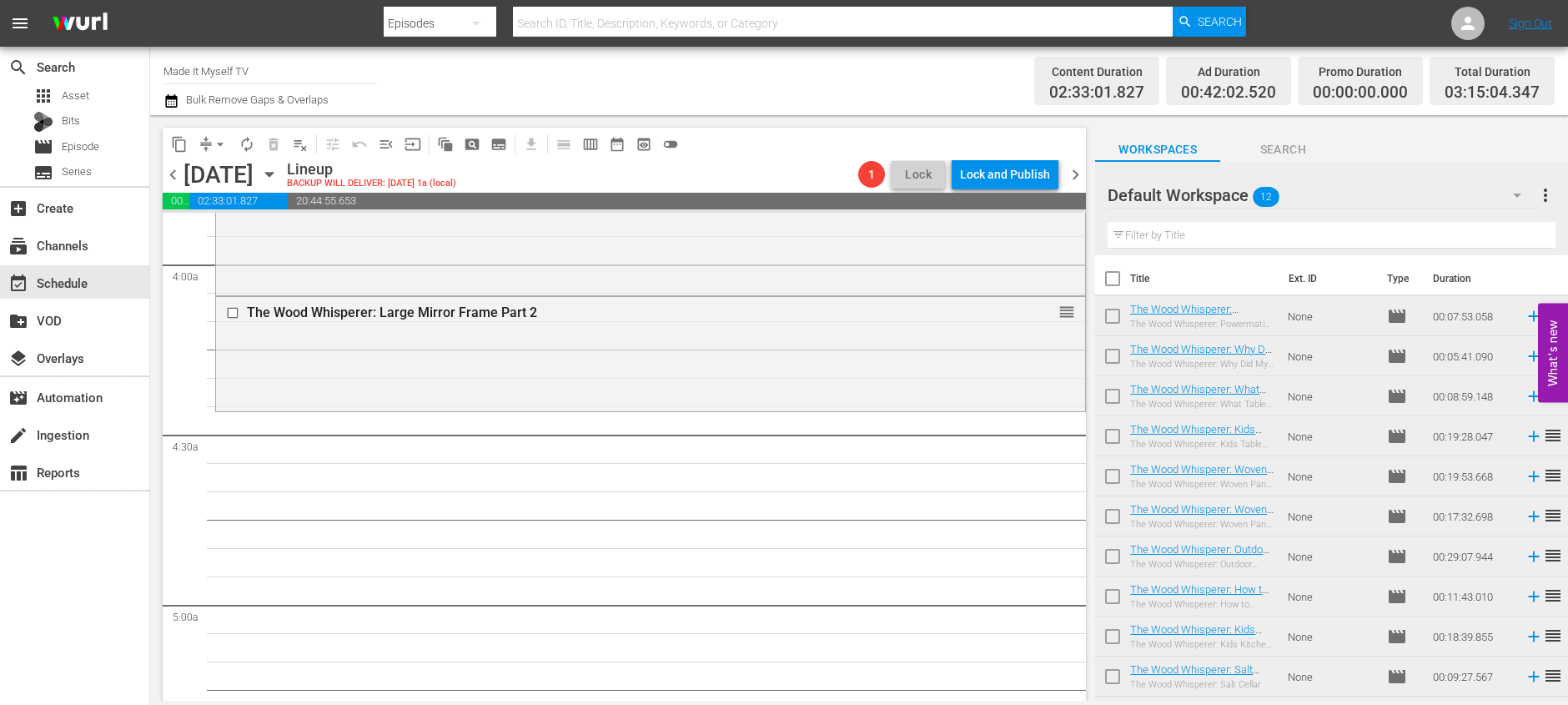
click at [1114, 277] on input "checkbox" at bounding box center [1112, 281] width 35 height 35
checkbox input "true"
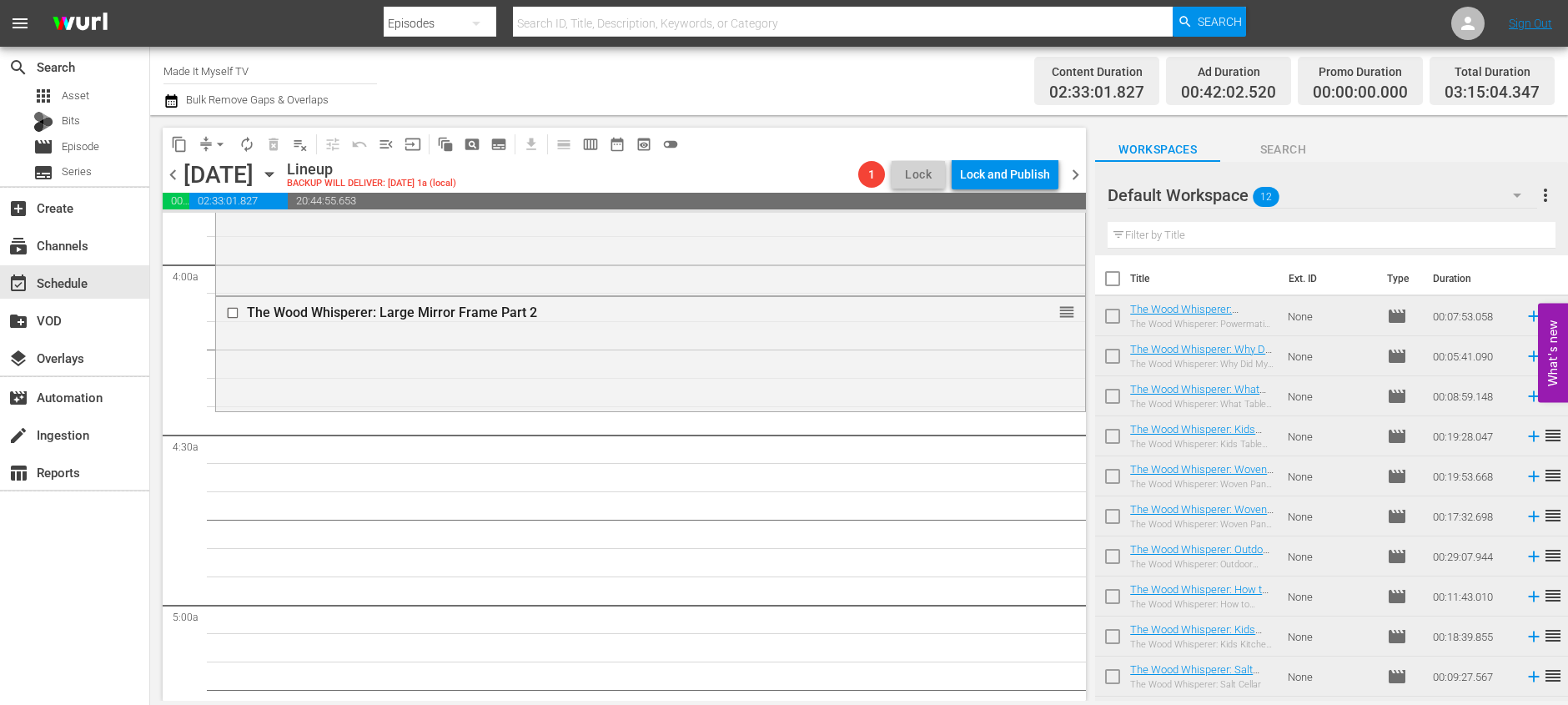
checkbox input "true"
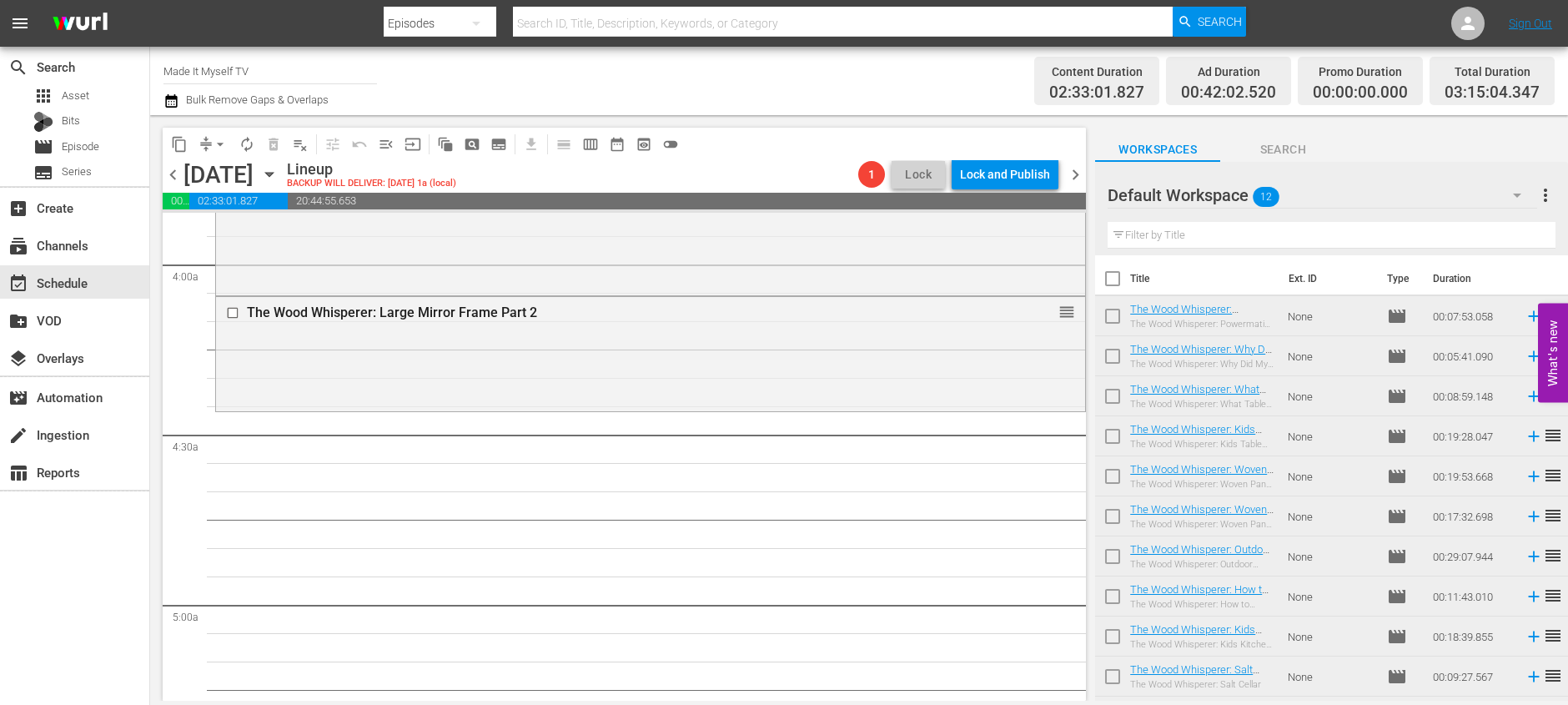
checkbox input "true"
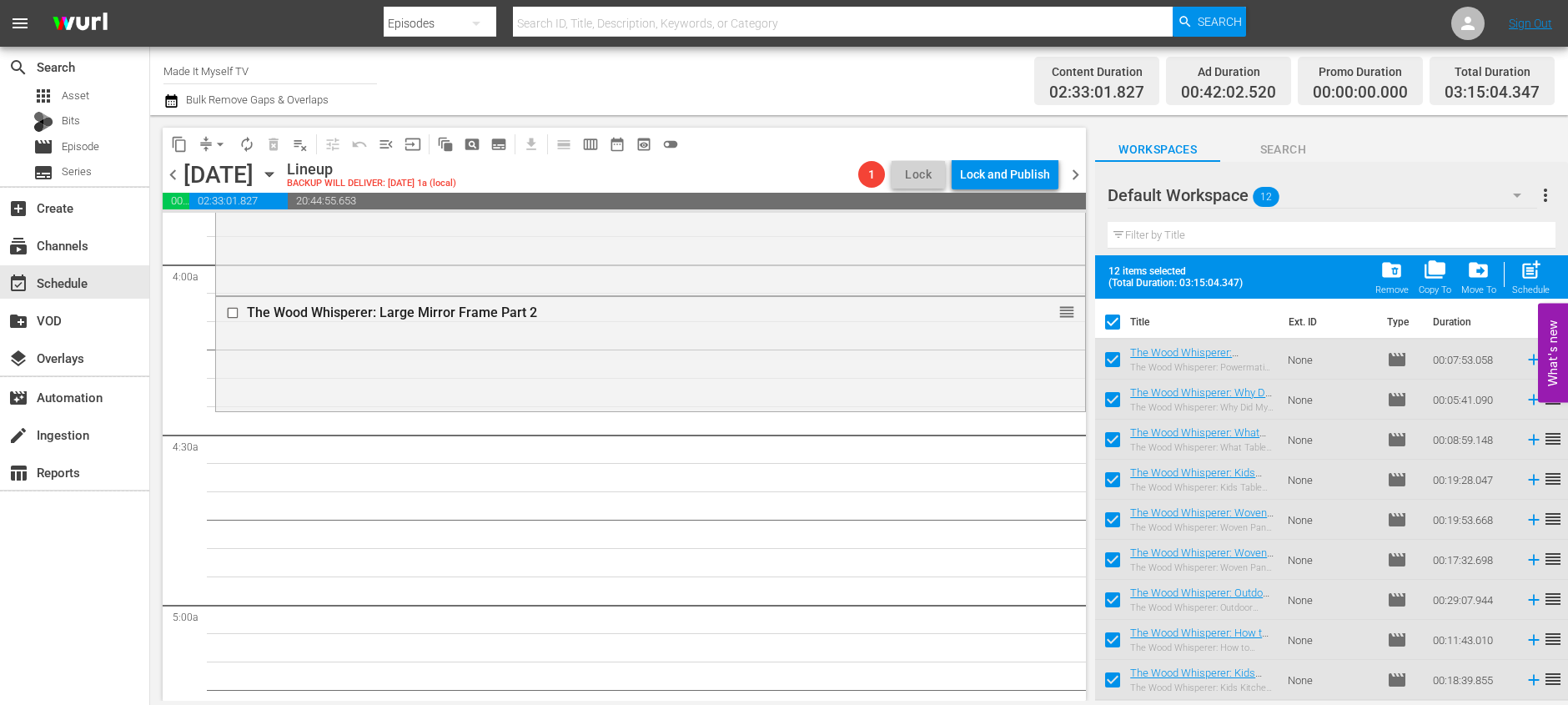
click at [1385, 279] on span "folder_delete" at bounding box center [1391, 270] width 23 height 23
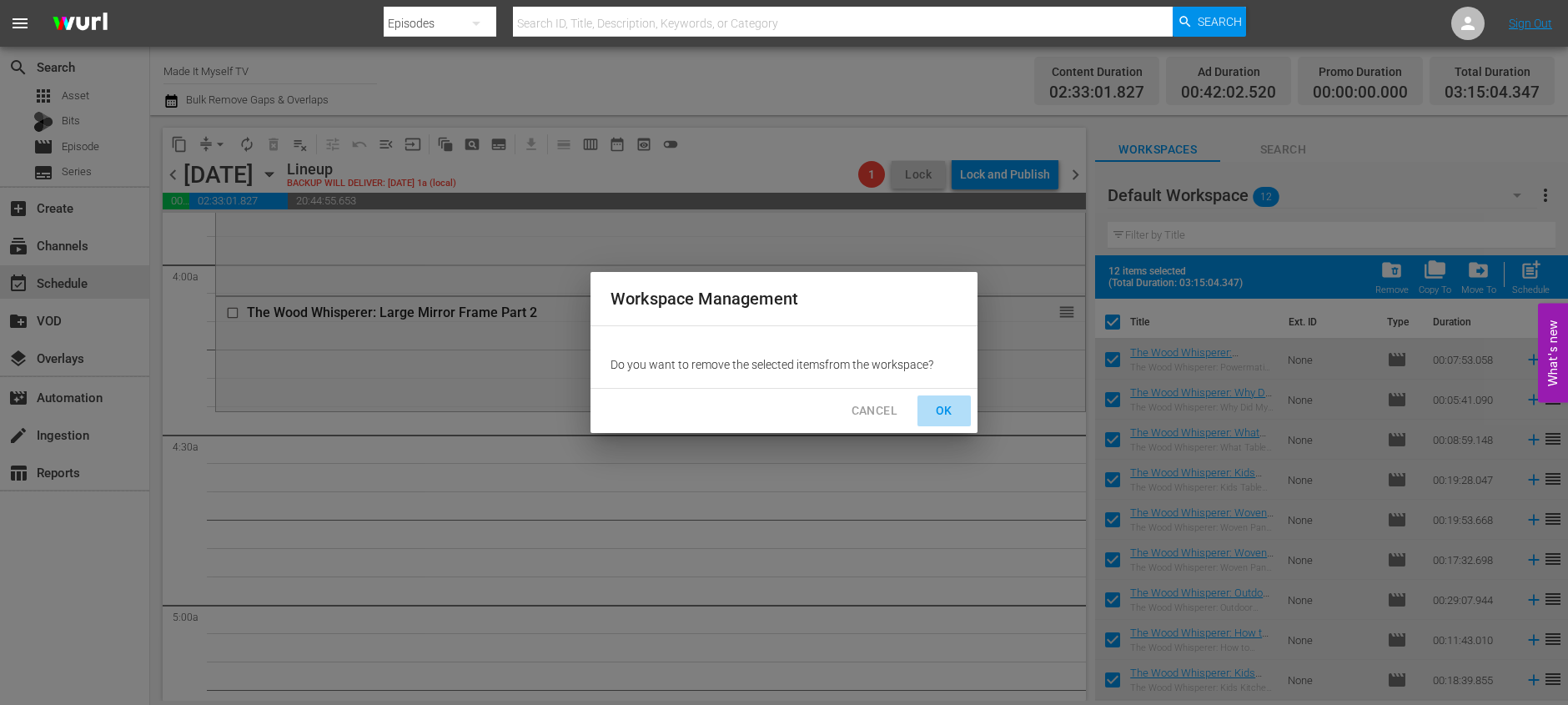
click at [945, 407] on span "OK" at bounding box center [943, 411] width 27 height 21
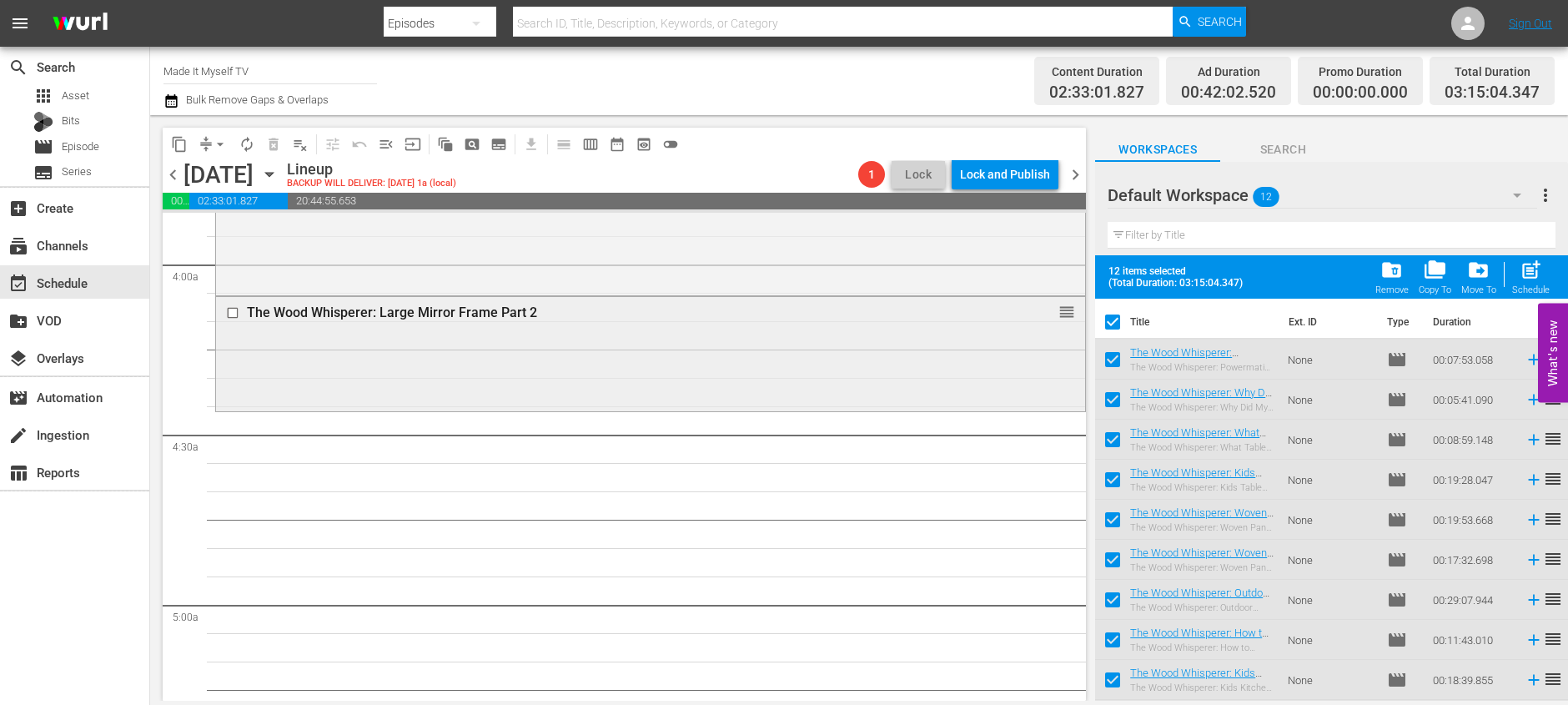
checkbox input "false"
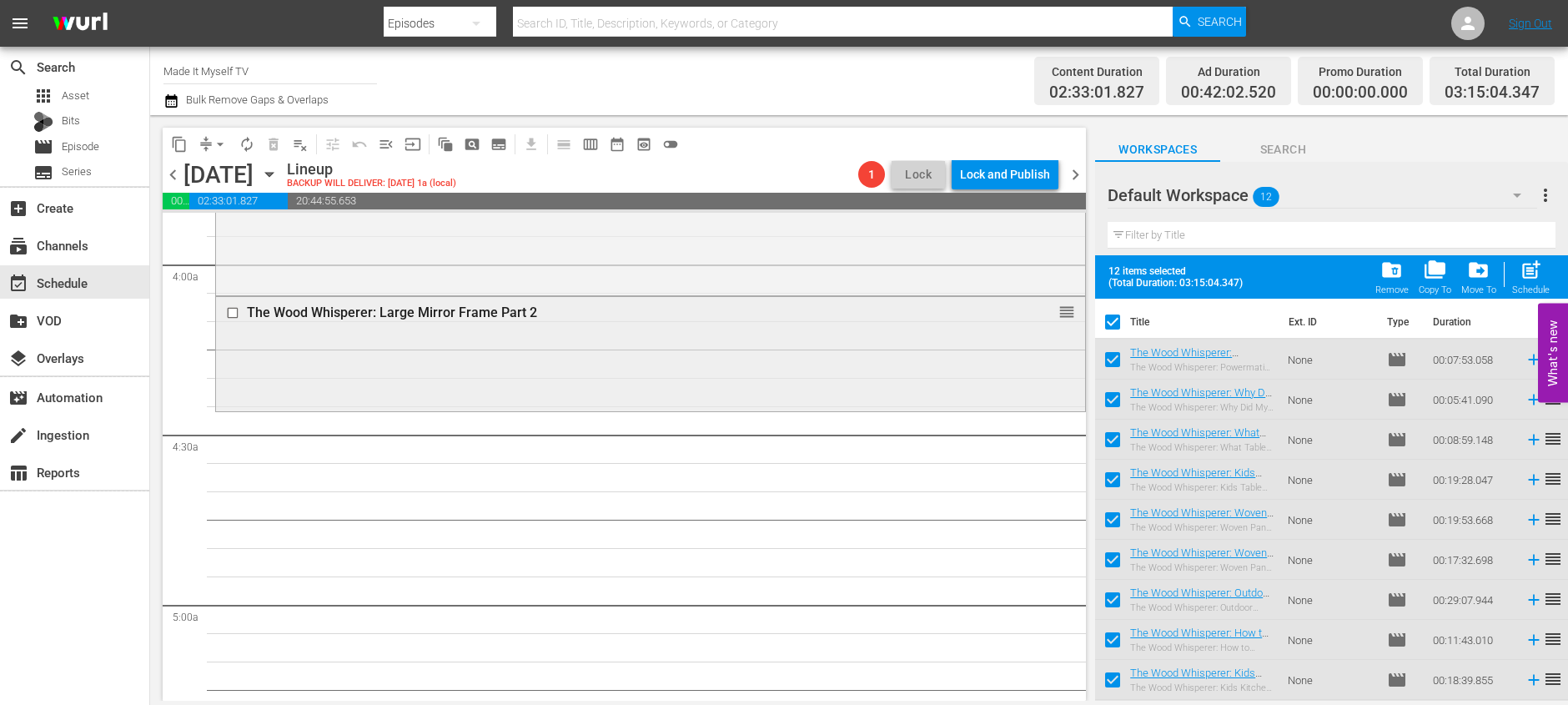
checkbox input "false"
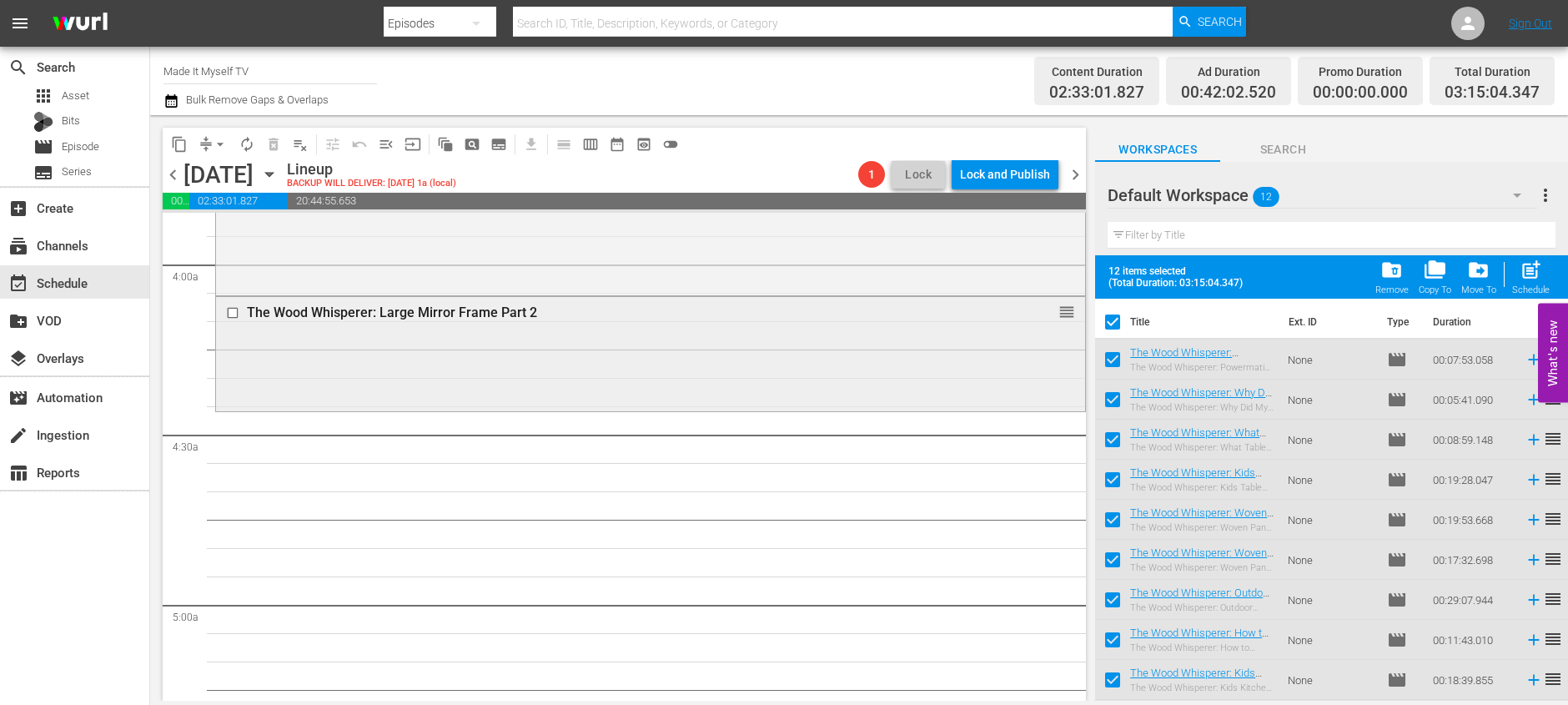
checkbox input "false"
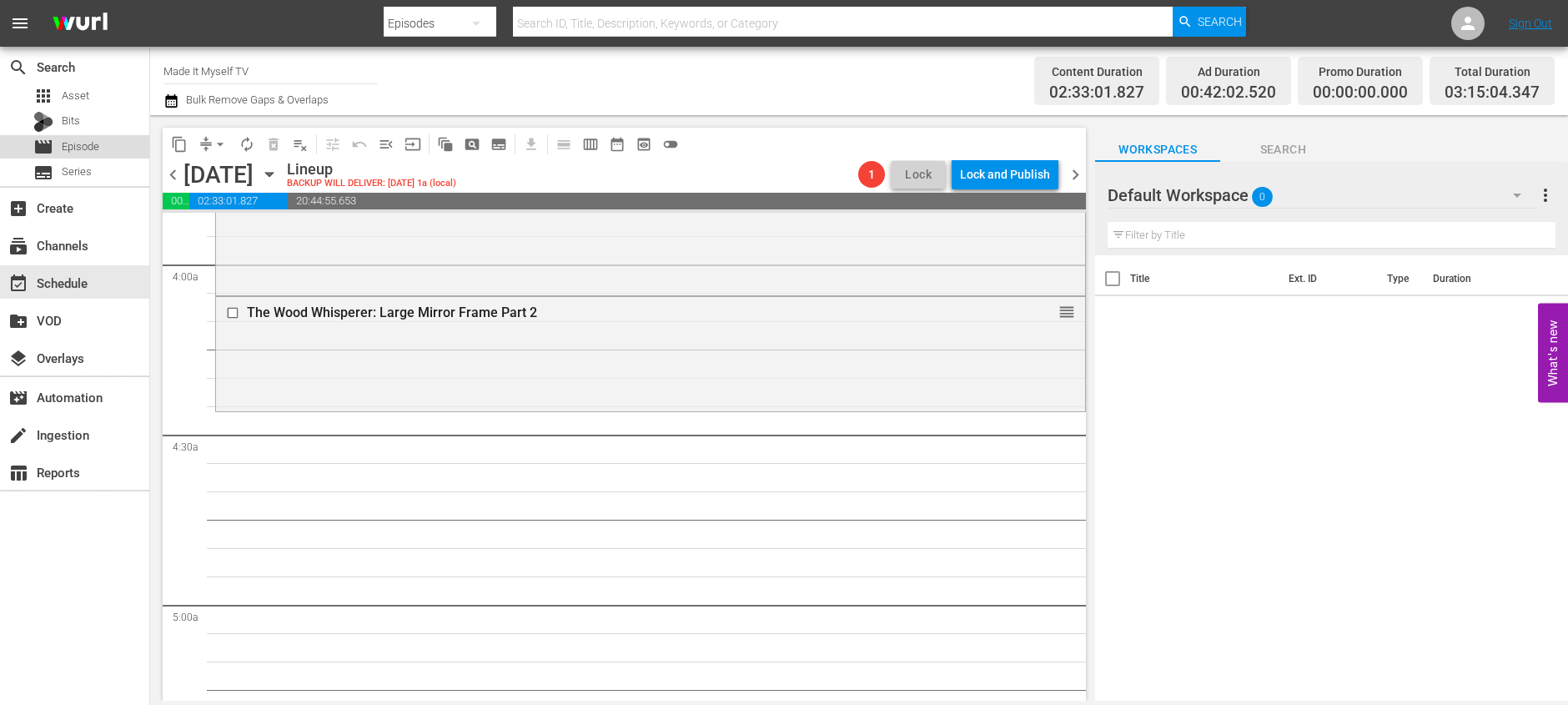
click at [81, 144] on span "Episode" at bounding box center [81, 146] width 37 height 17
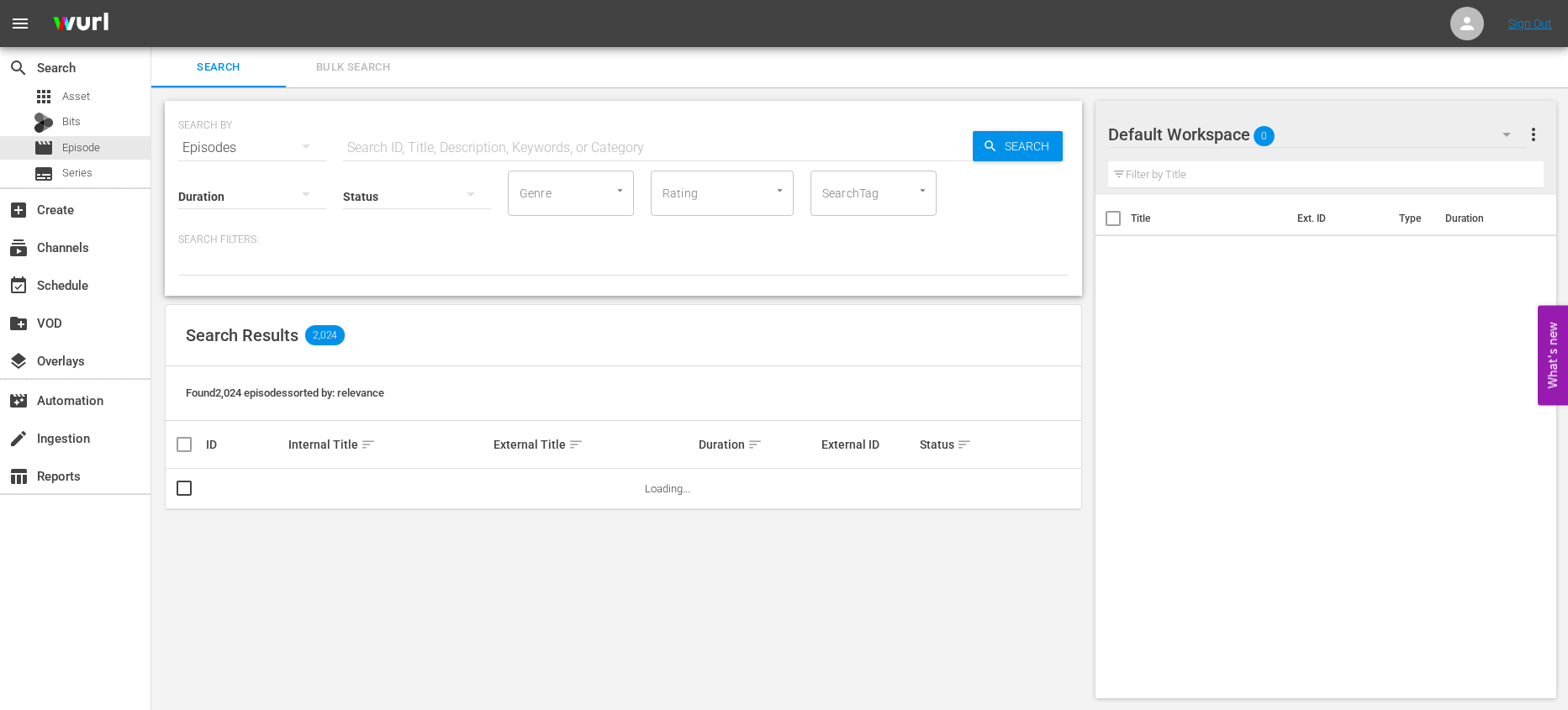
click at [497, 140] on input "text" at bounding box center [658, 147] width 630 height 41
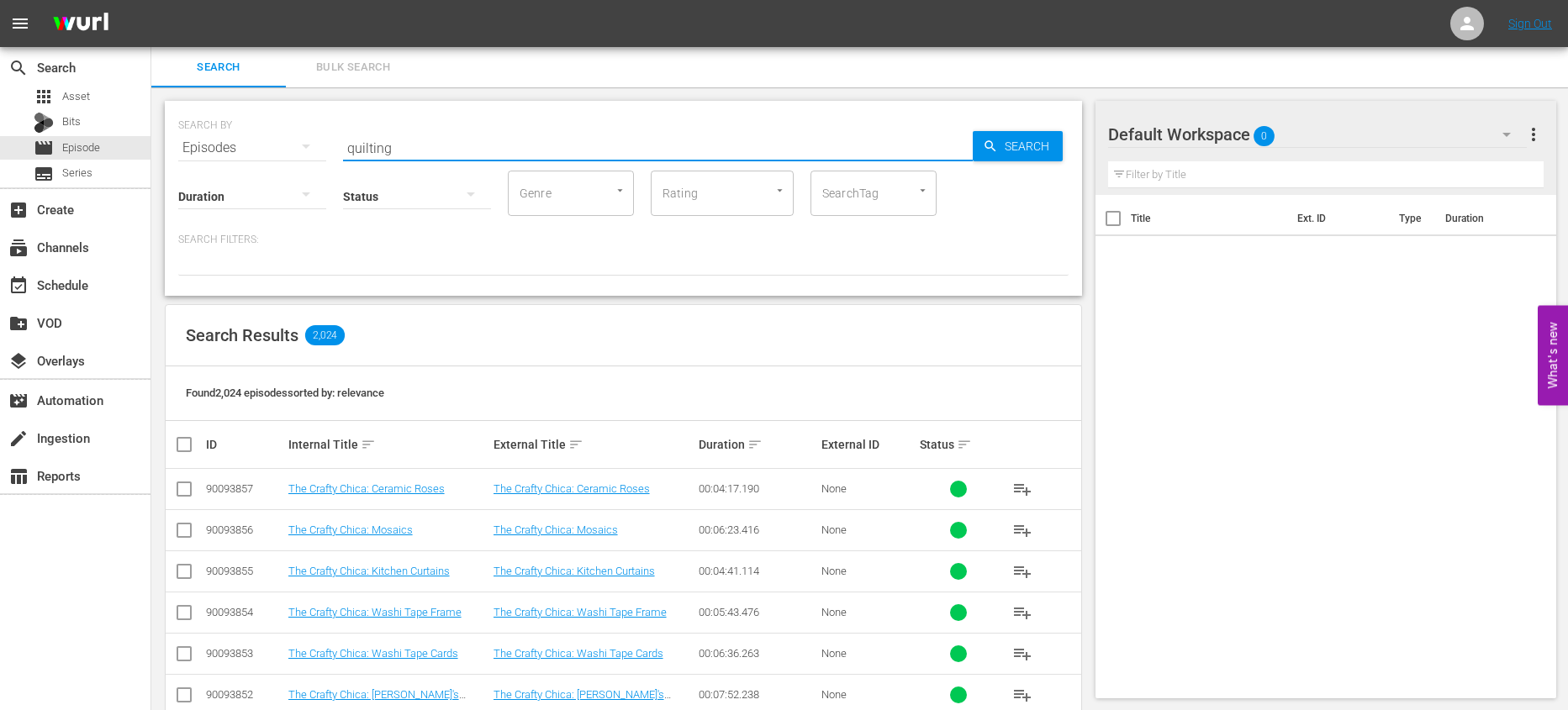
type input "quilting with [PERSON_NAME]"
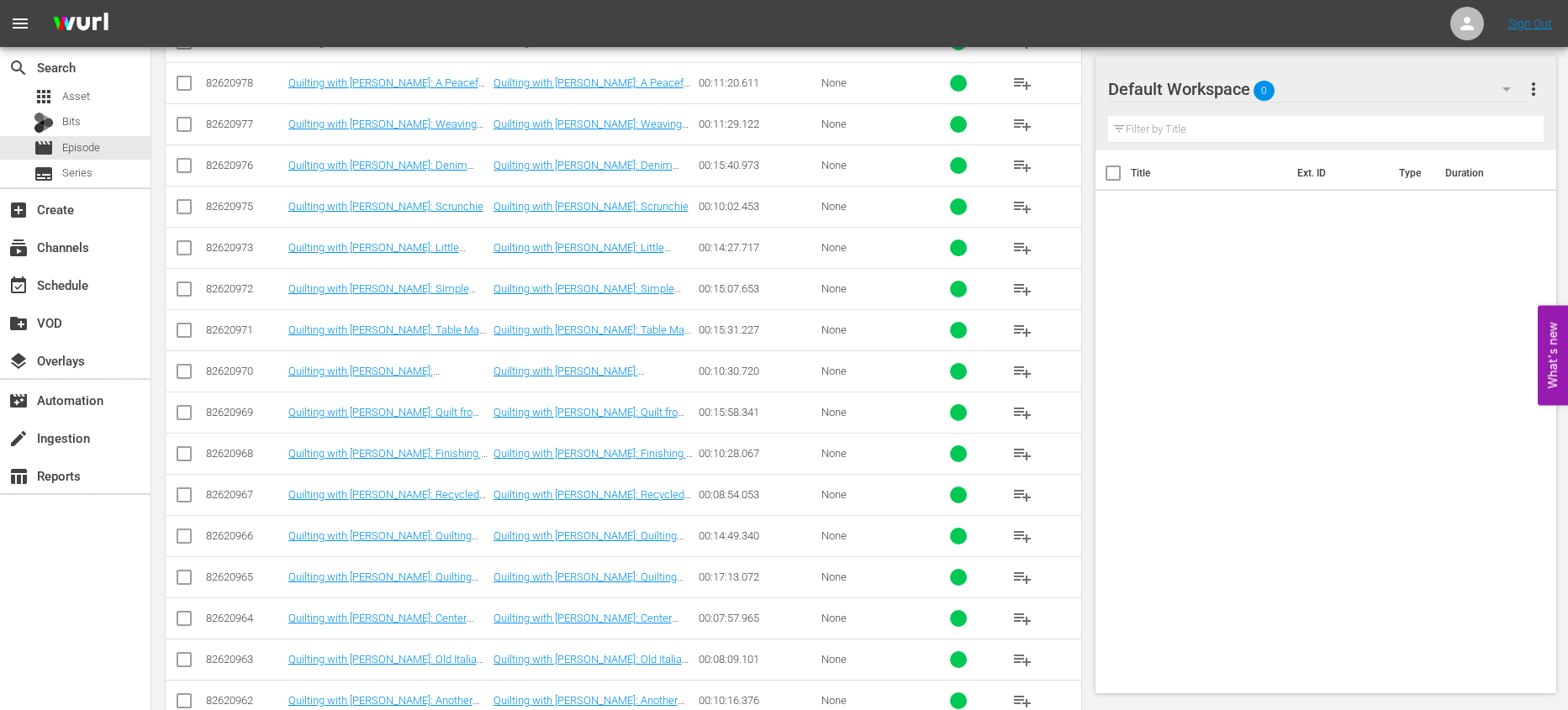
scroll to position [1227, 0]
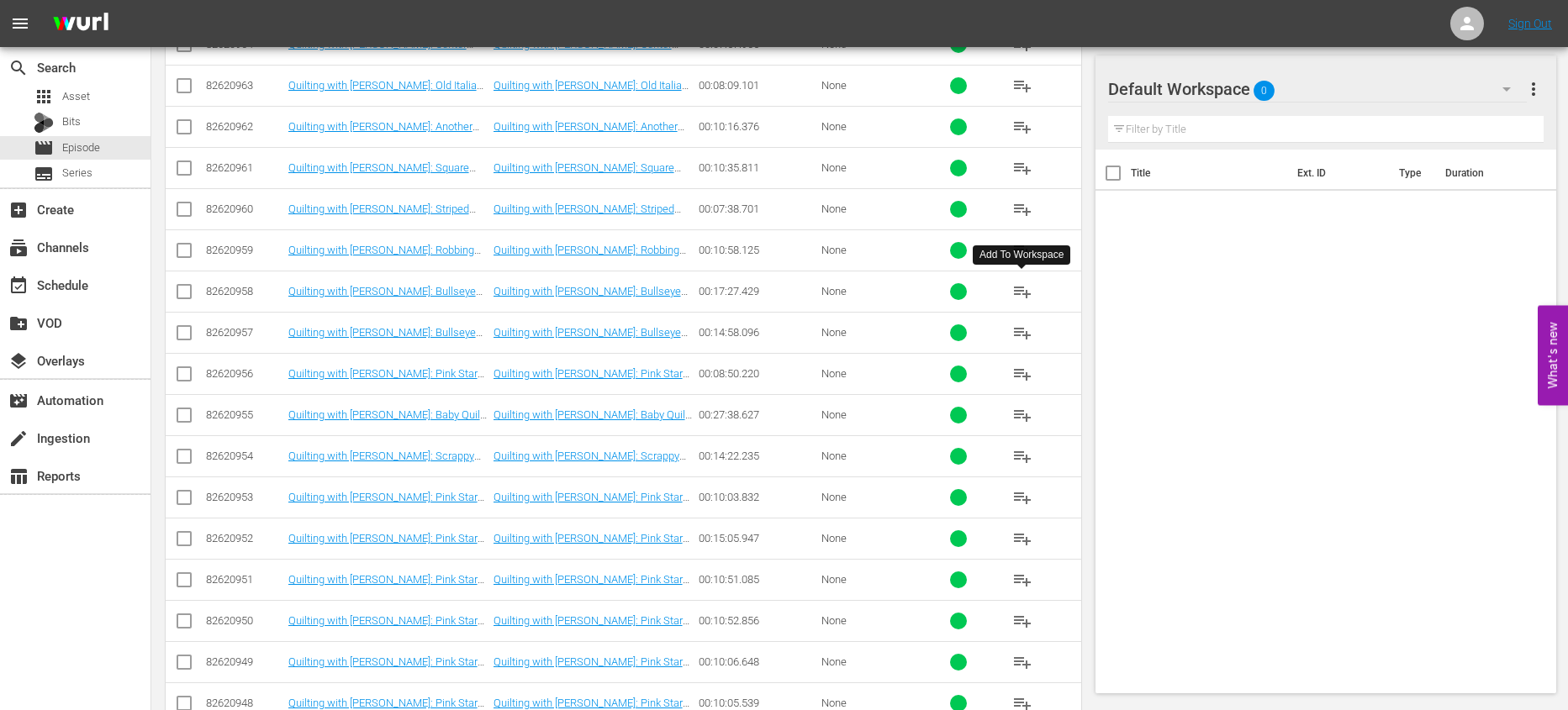
click at [1010, 289] on button "playlist_add" at bounding box center [1023, 291] width 41 height 41
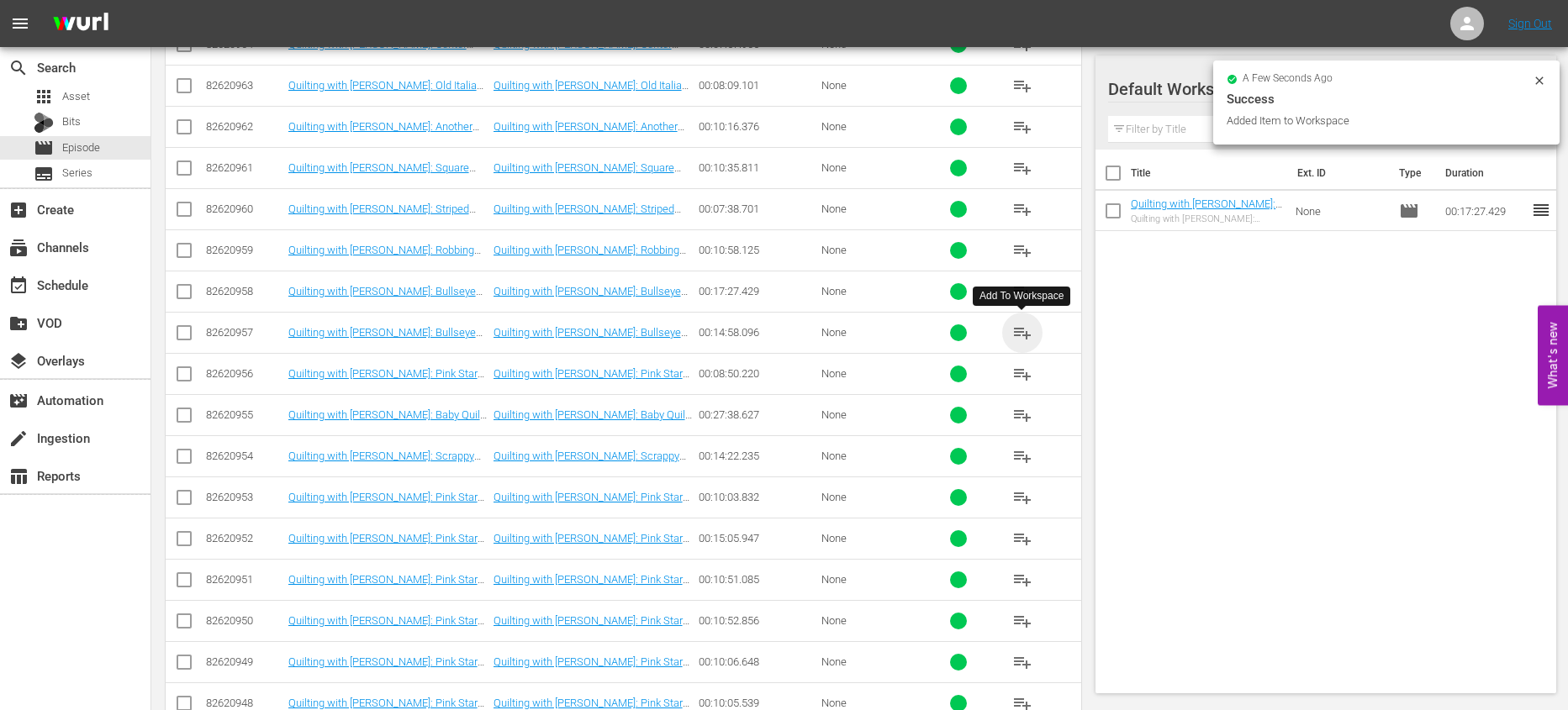
click at [1017, 329] on span "playlist_add" at bounding box center [1023, 333] width 20 height 20
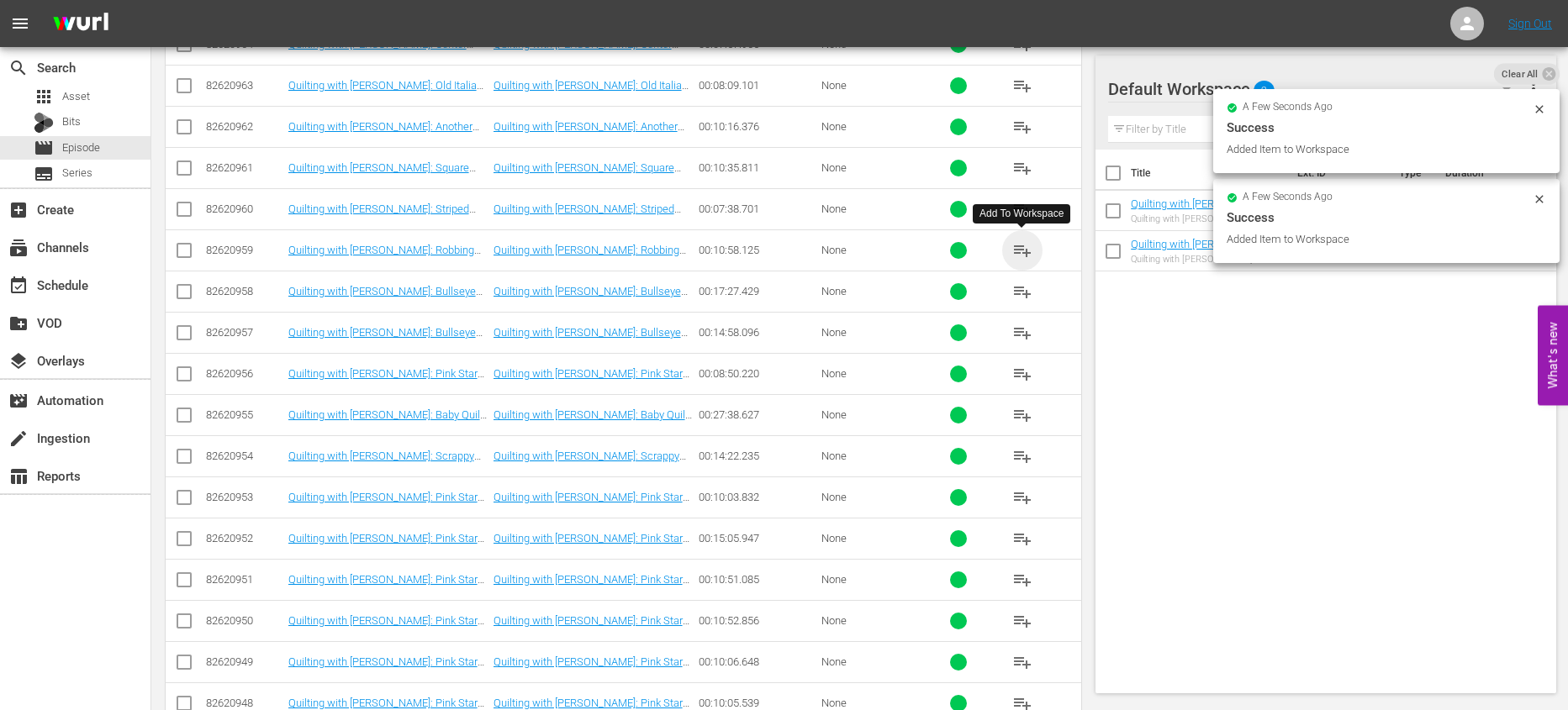
click at [1014, 245] on span "playlist_add" at bounding box center [1023, 251] width 20 height 20
click at [1018, 209] on span "playlist_add" at bounding box center [1023, 209] width 20 height 20
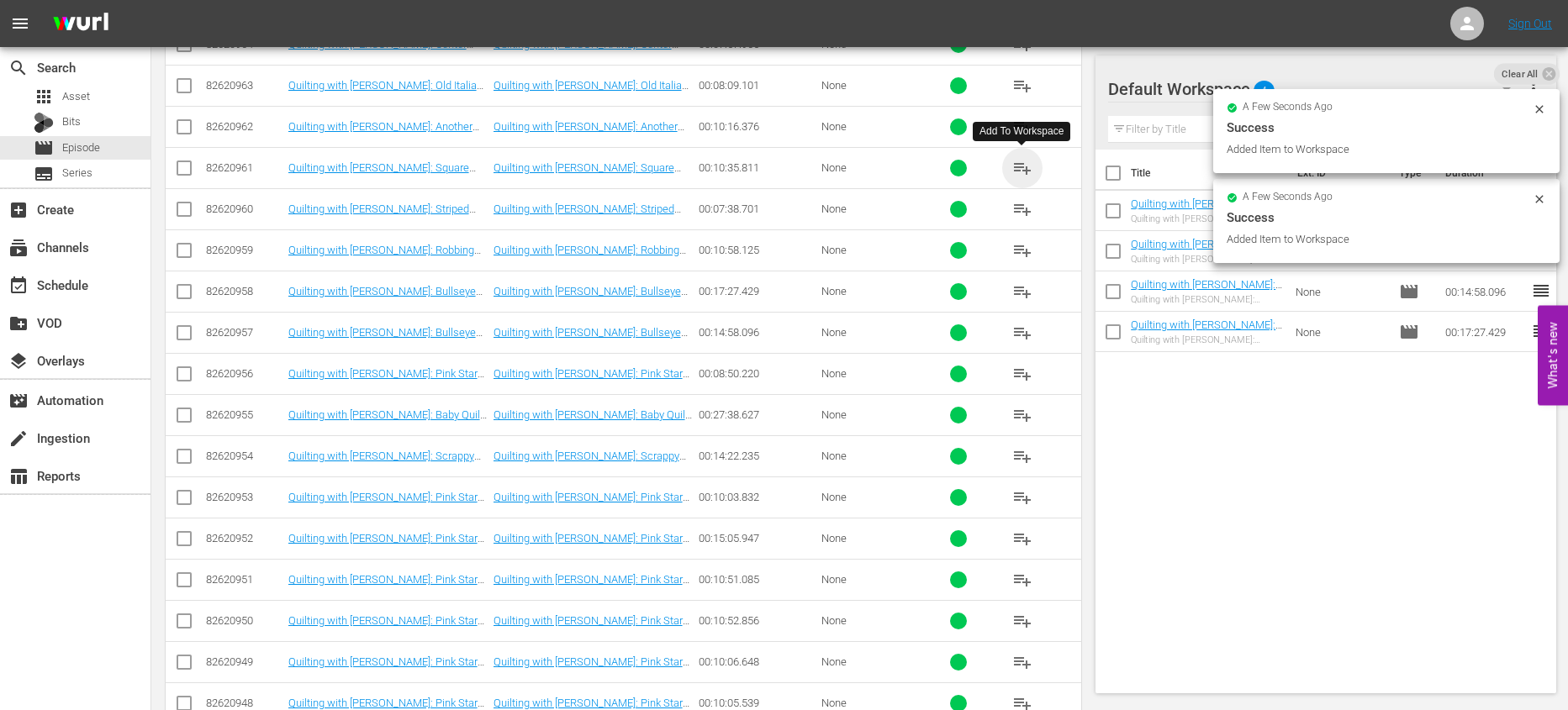
click at [1017, 160] on span "playlist_add" at bounding box center [1023, 168] width 20 height 20
click at [1018, 452] on span "playlist_add" at bounding box center [1023, 456] width 20 height 20
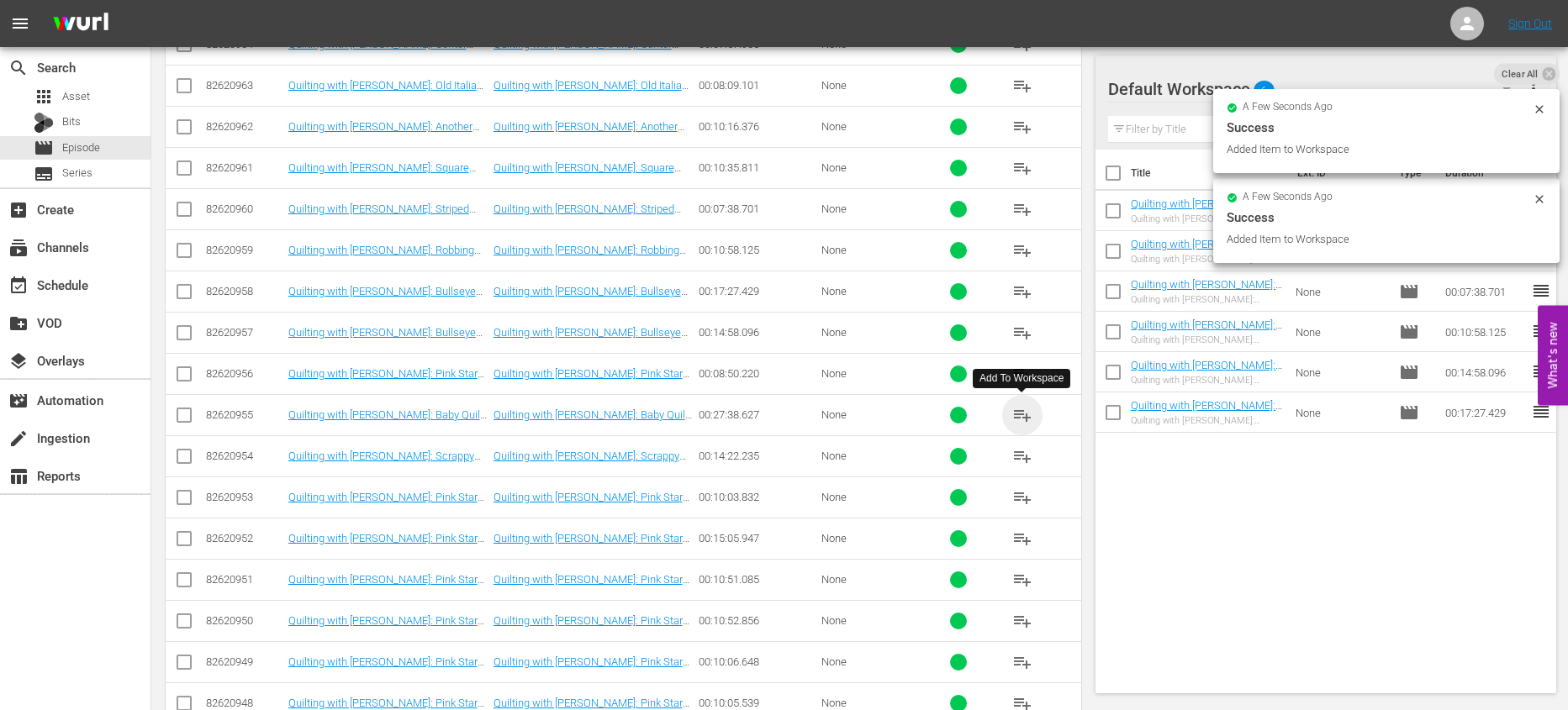
click at [1019, 417] on span "playlist_add" at bounding box center [1023, 415] width 20 height 20
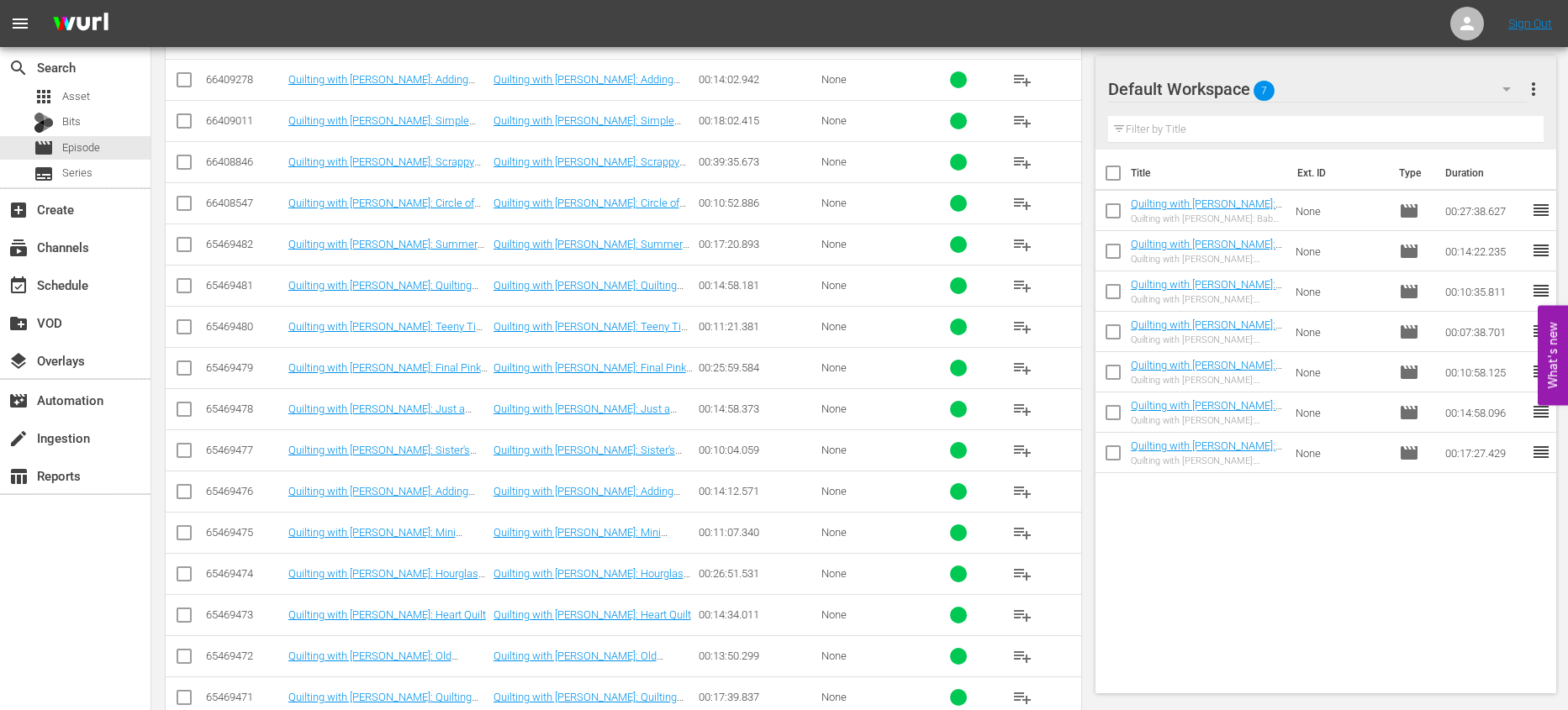
scroll to position [3455, 0]
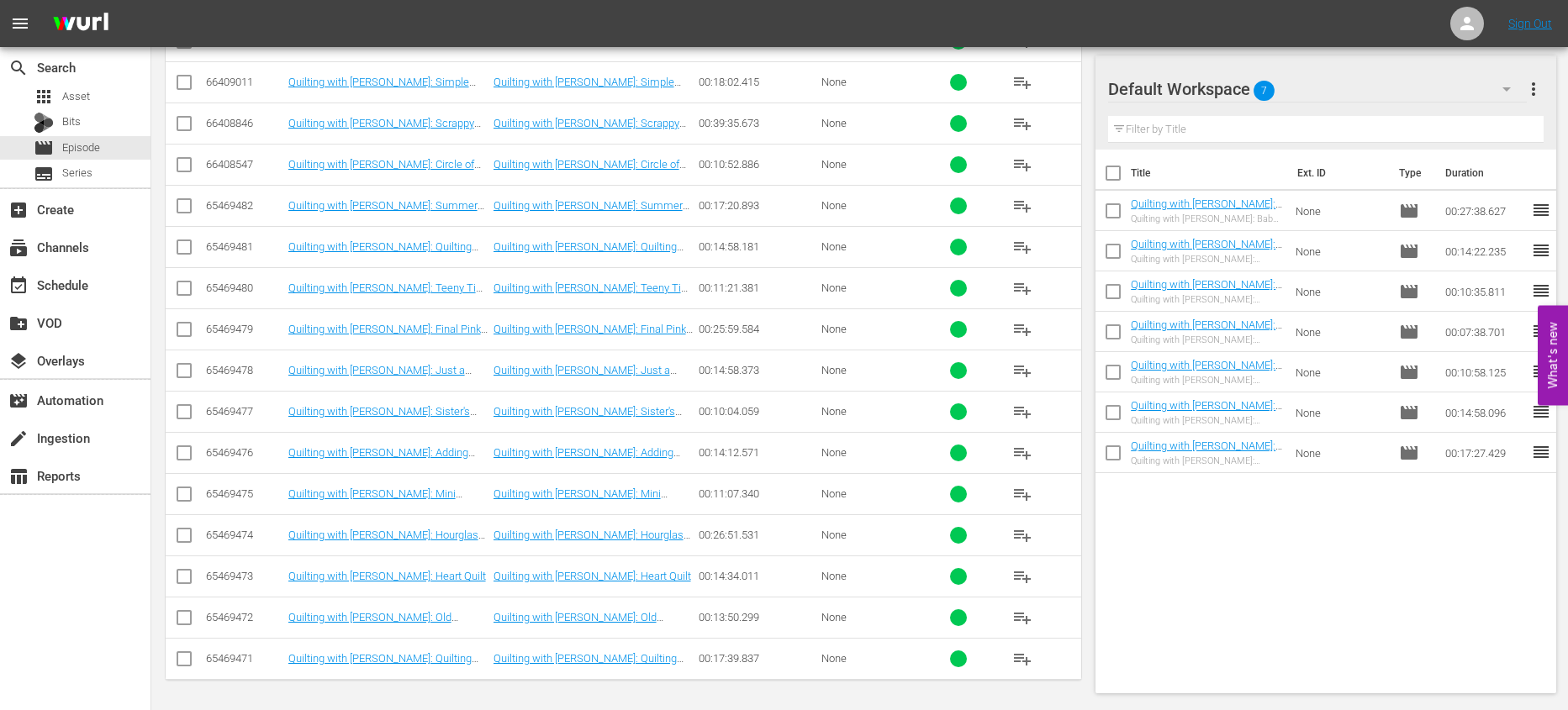
click at [1022, 654] on span "playlist_add" at bounding box center [1023, 659] width 20 height 20
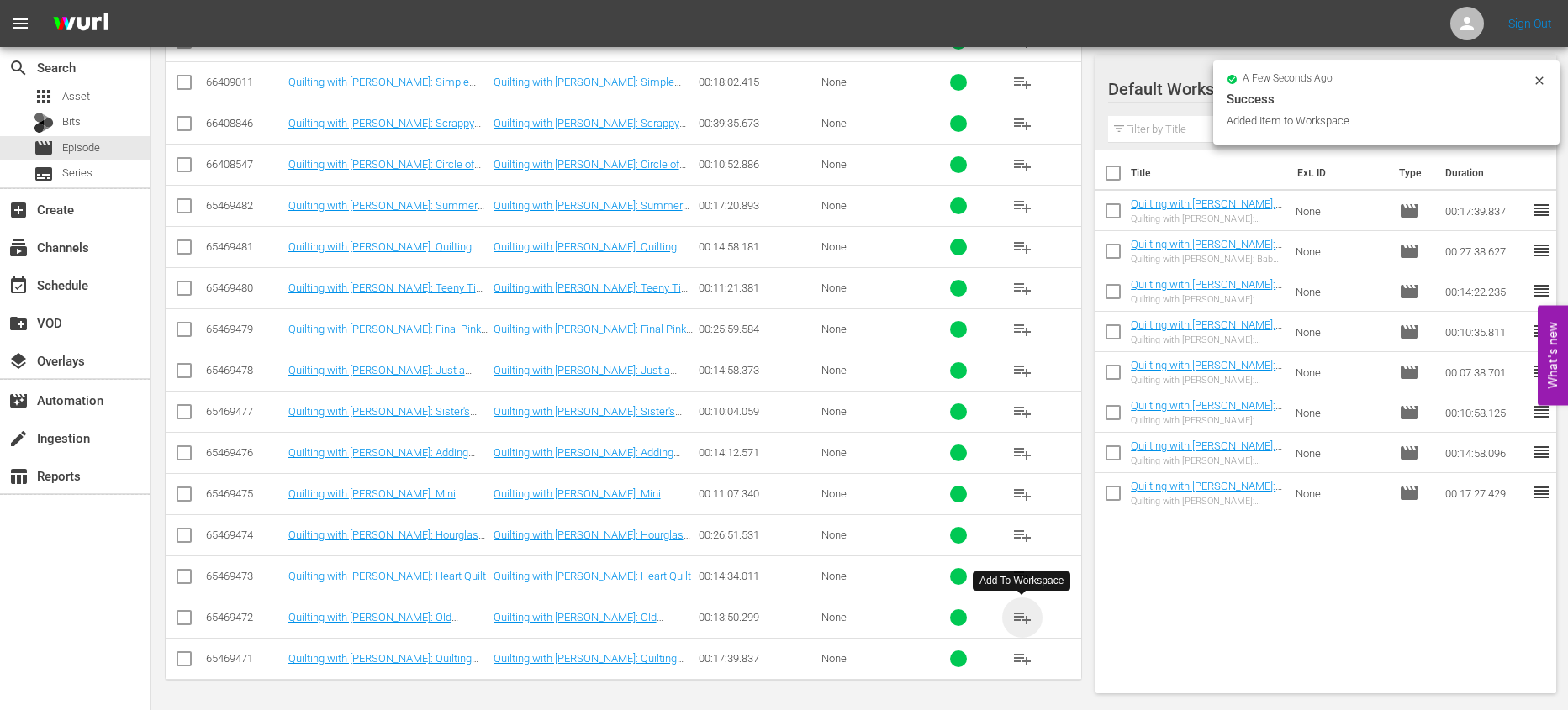
click at [1024, 612] on span "playlist_add" at bounding box center [1023, 618] width 20 height 20
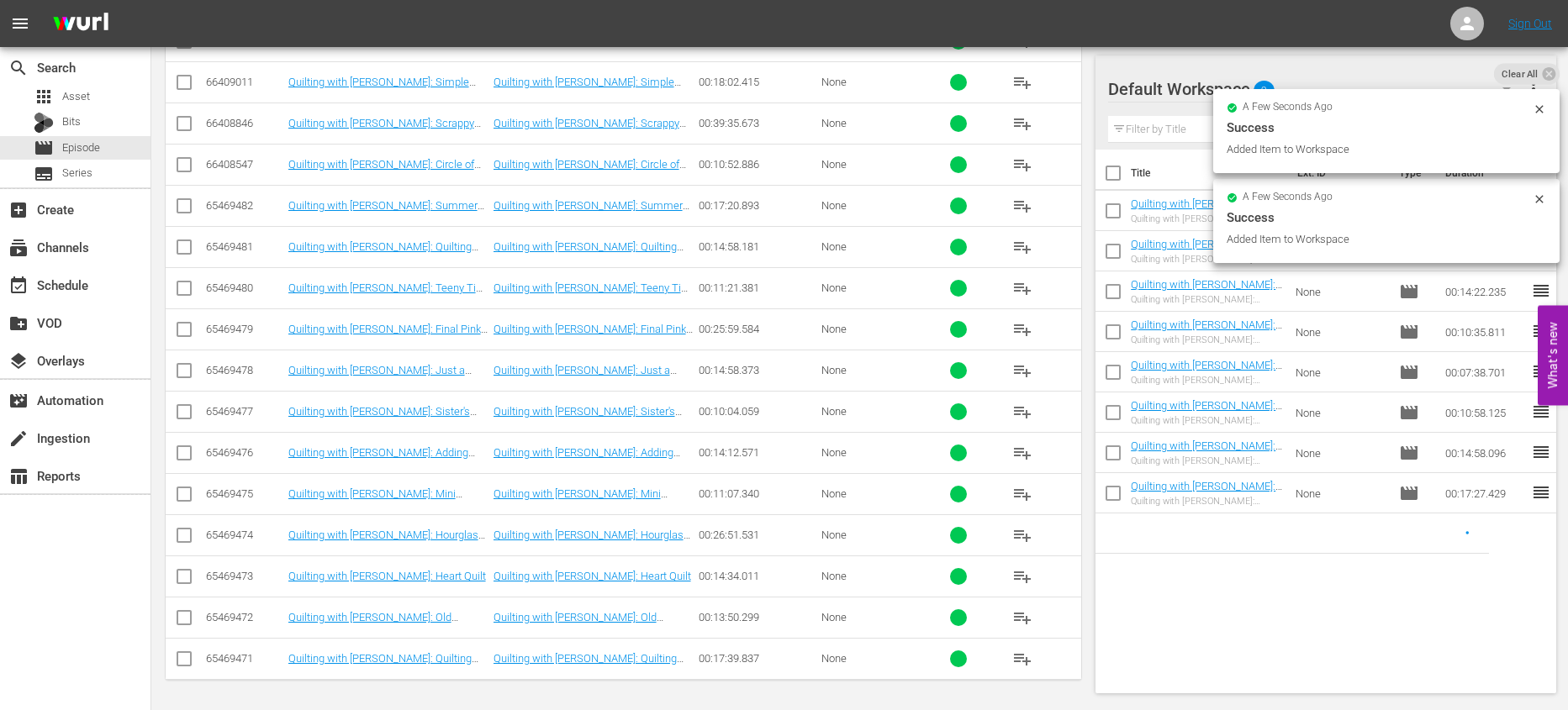
click at [1011, 574] on button "playlist_add" at bounding box center [1023, 577] width 41 height 41
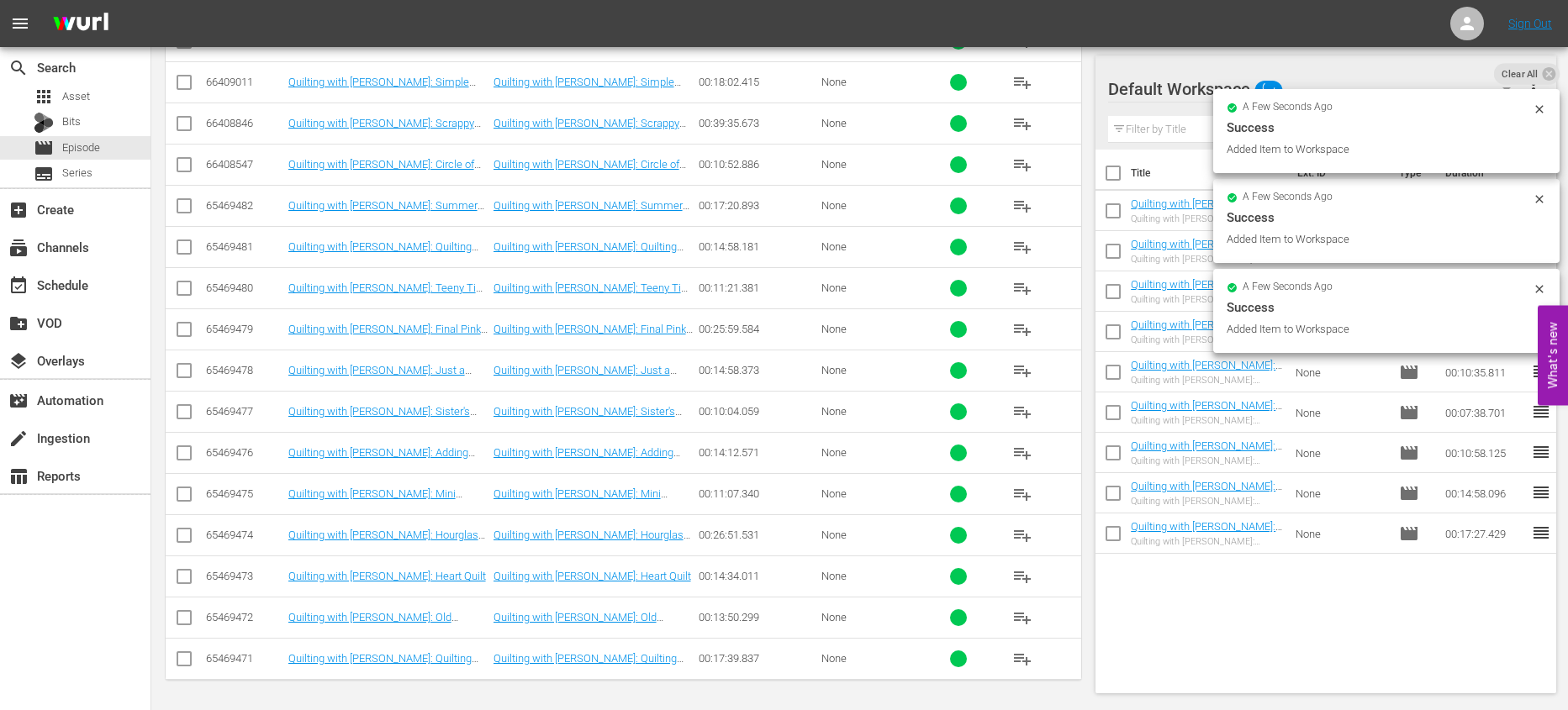
click at [1023, 529] on span "playlist_add" at bounding box center [1023, 535] width 20 height 20
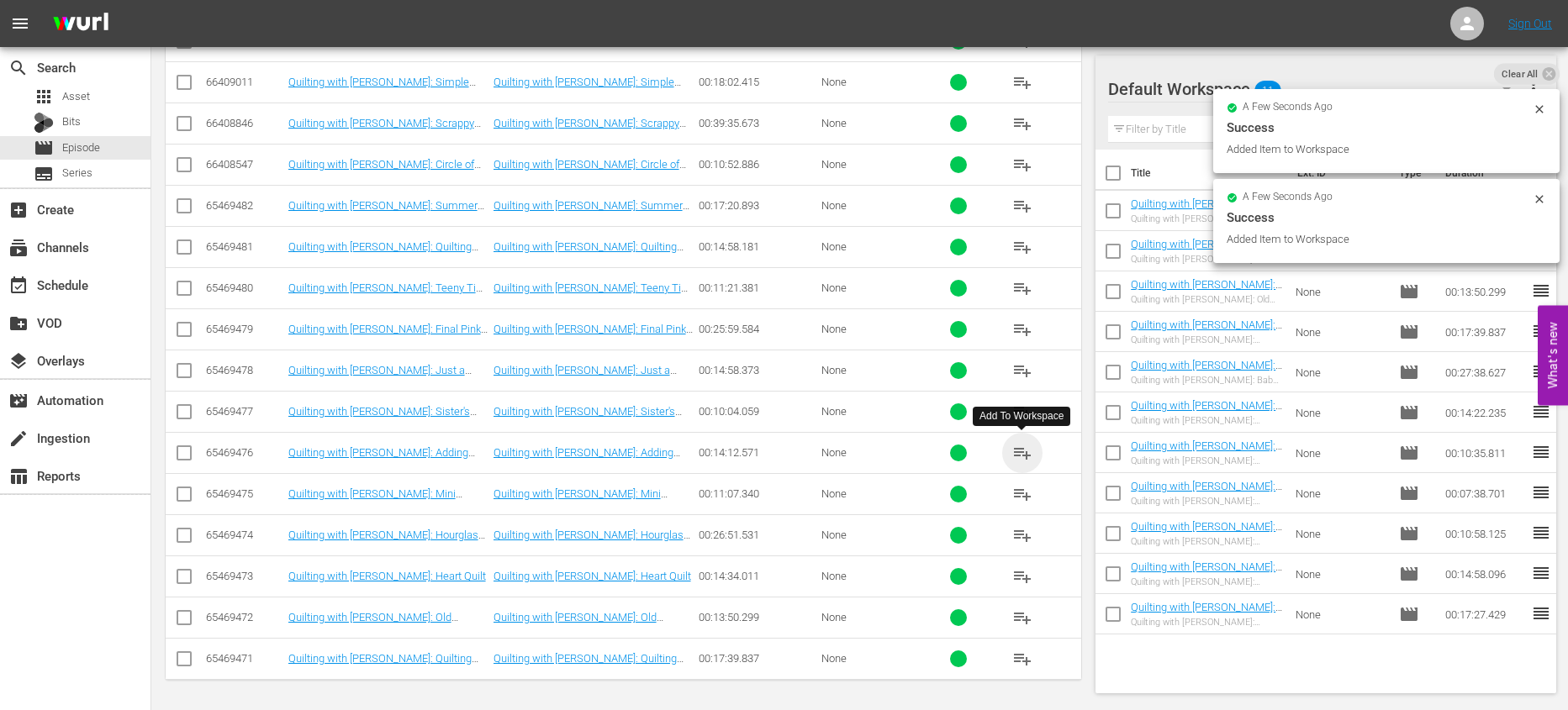
click at [1019, 452] on span "playlist_add" at bounding box center [1023, 452] width 20 height 20
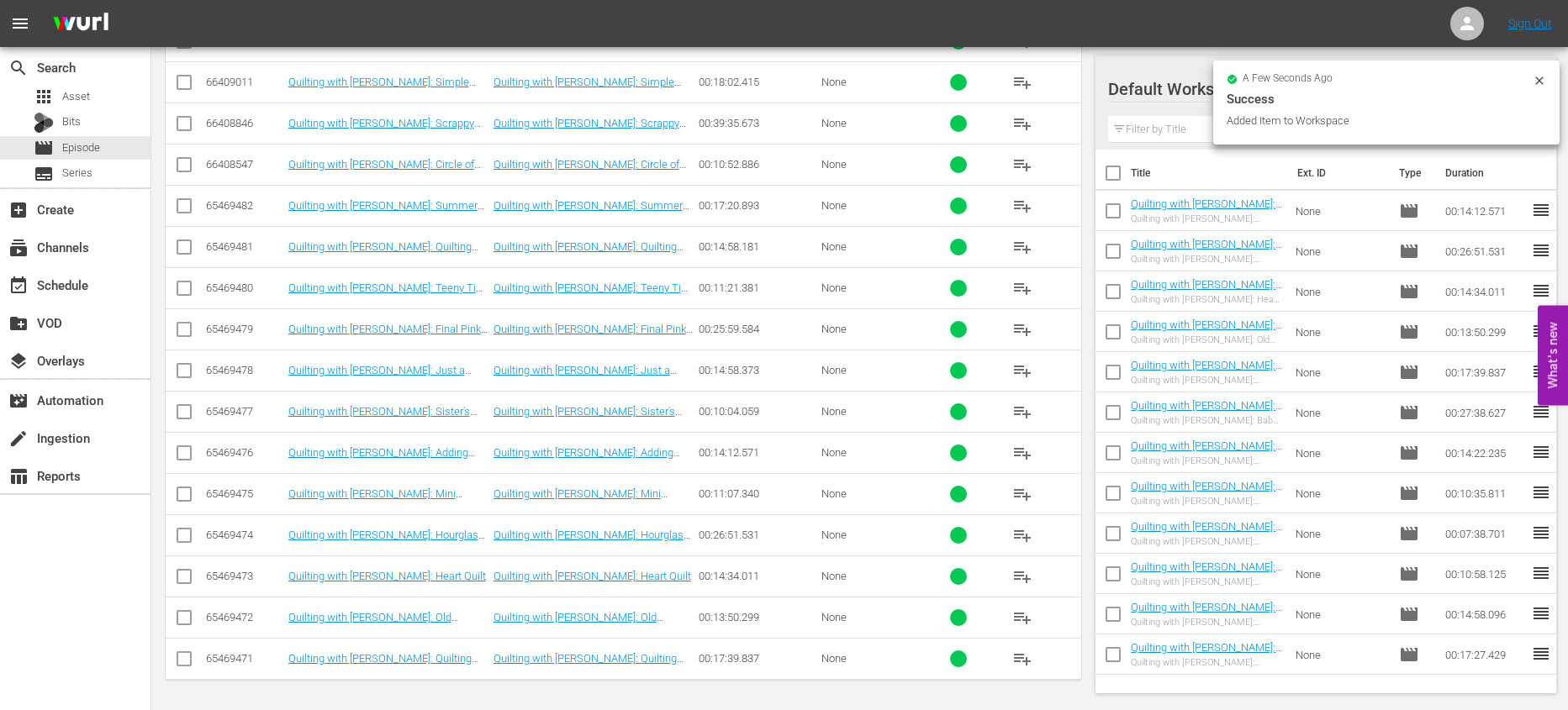
click at [1106, 178] on input "checkbox" at bounding box center [1112, 176] width 35 height 35
checkbox input "true"
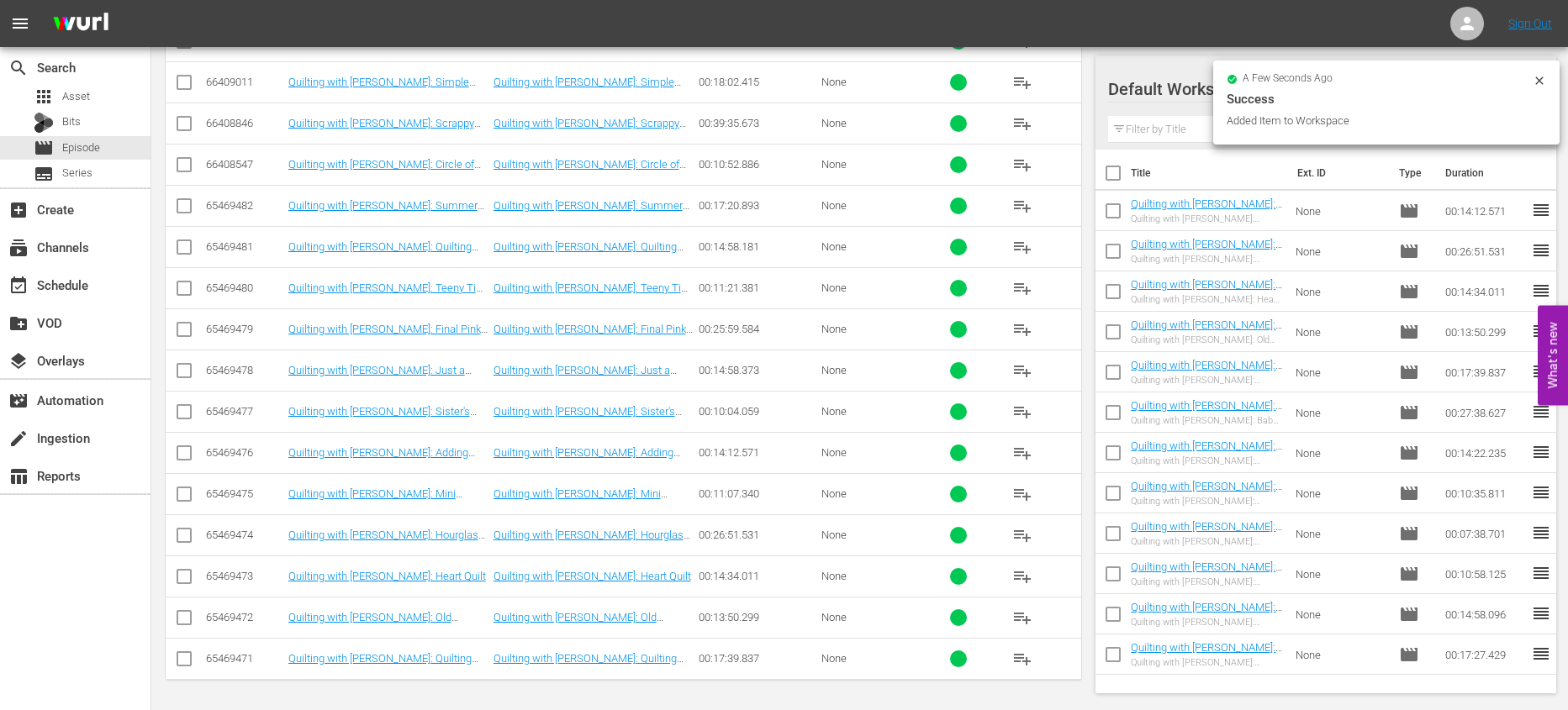
checkbox input "true"
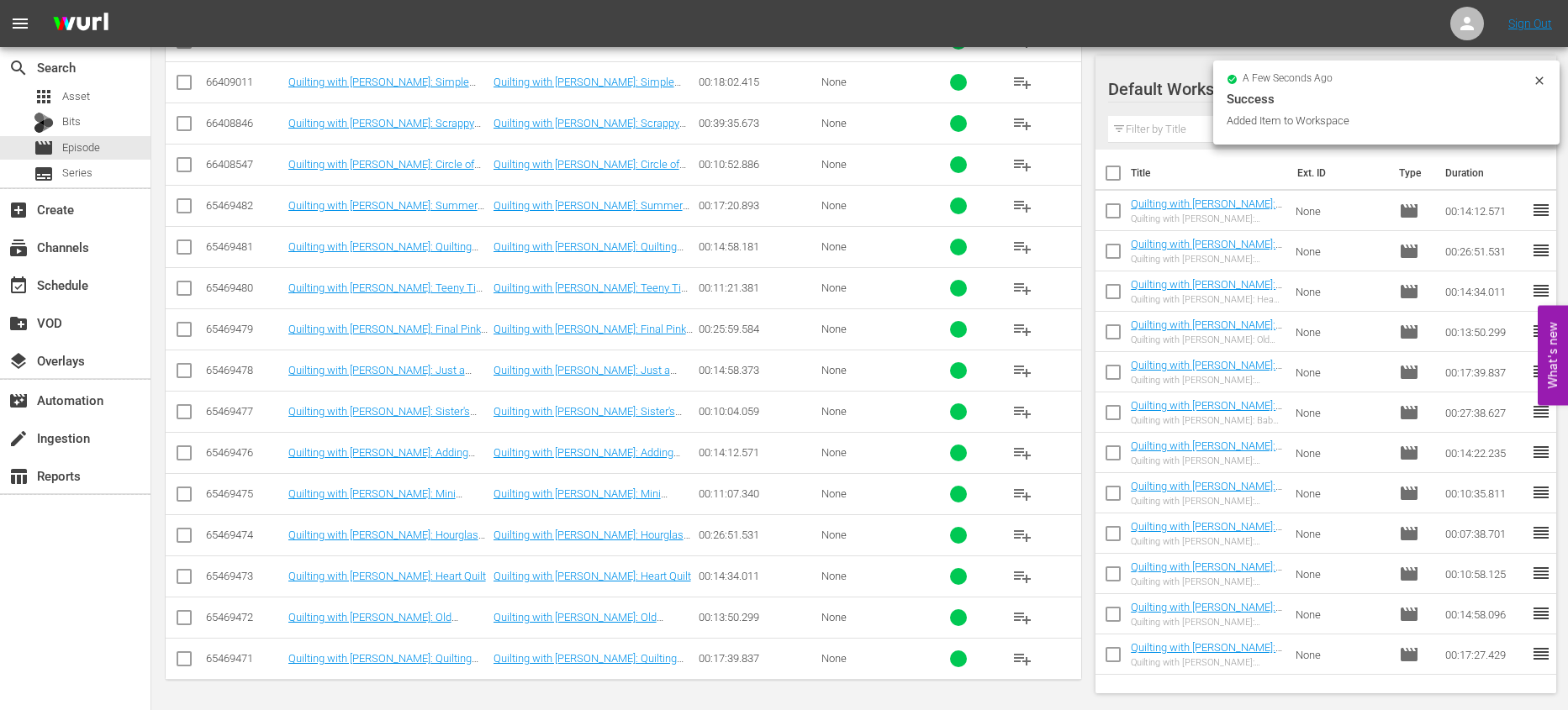
checkbox input "true"
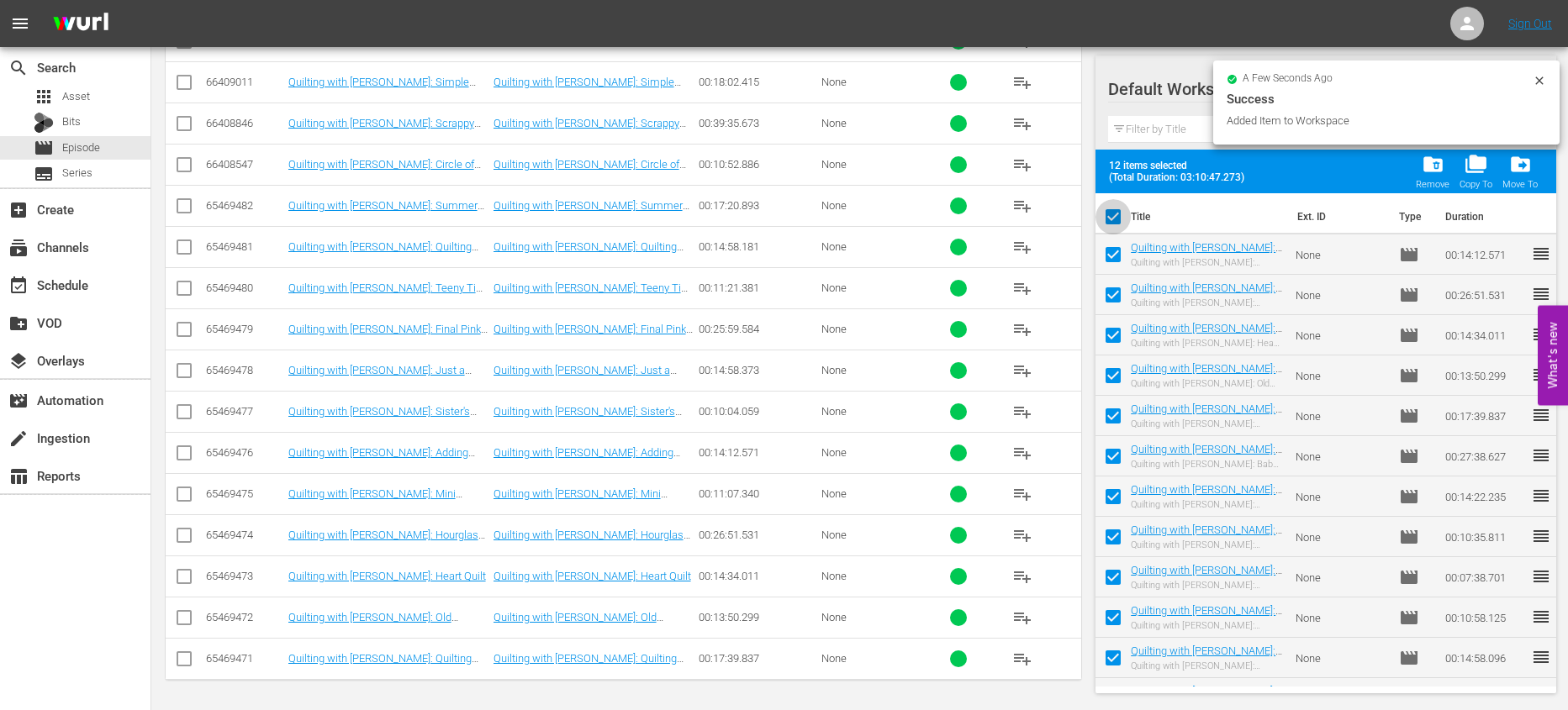
click at [1118, 209] on input "checkbox" at bounding box center [1112, 220] width 35 height 35
checkbox input "false"
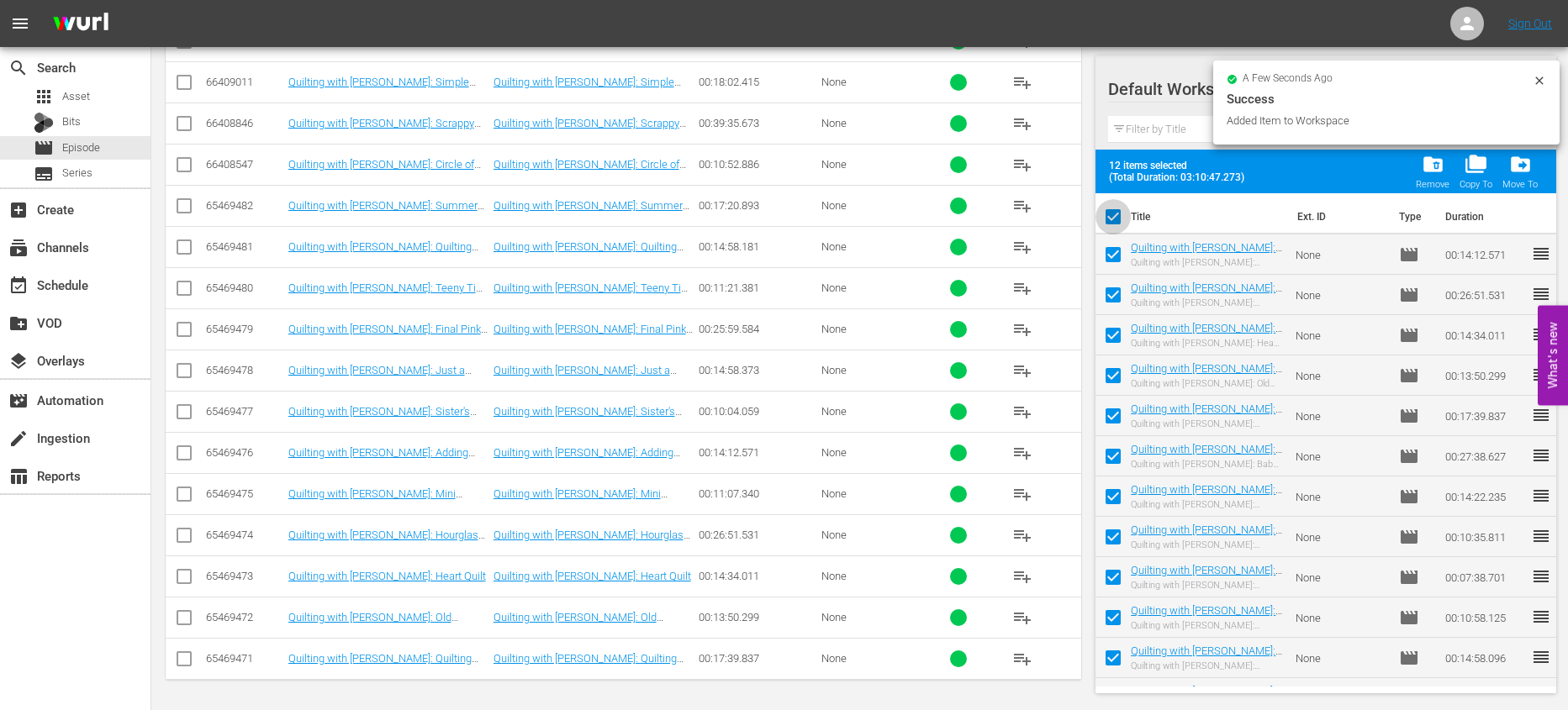
checkbox input "false"
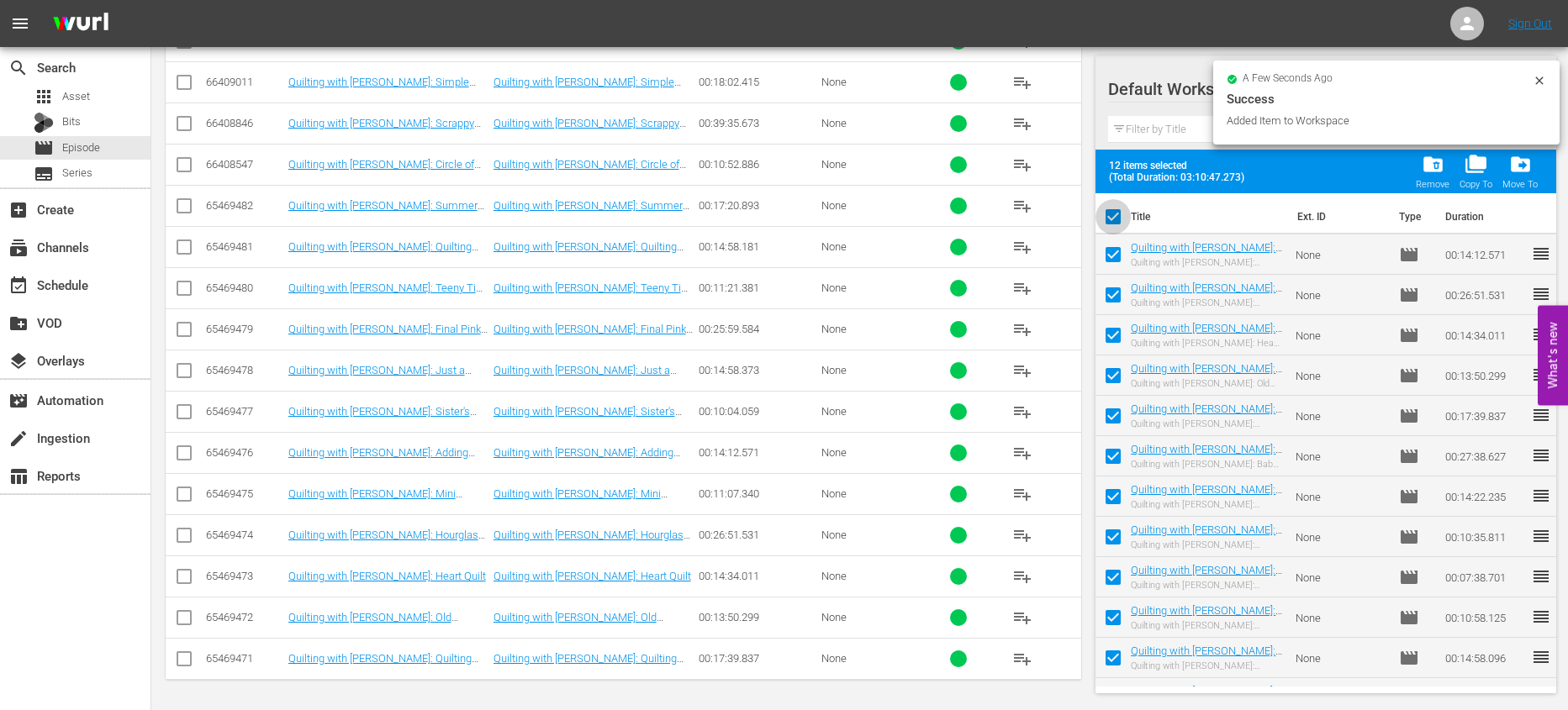
checkbox input "false"
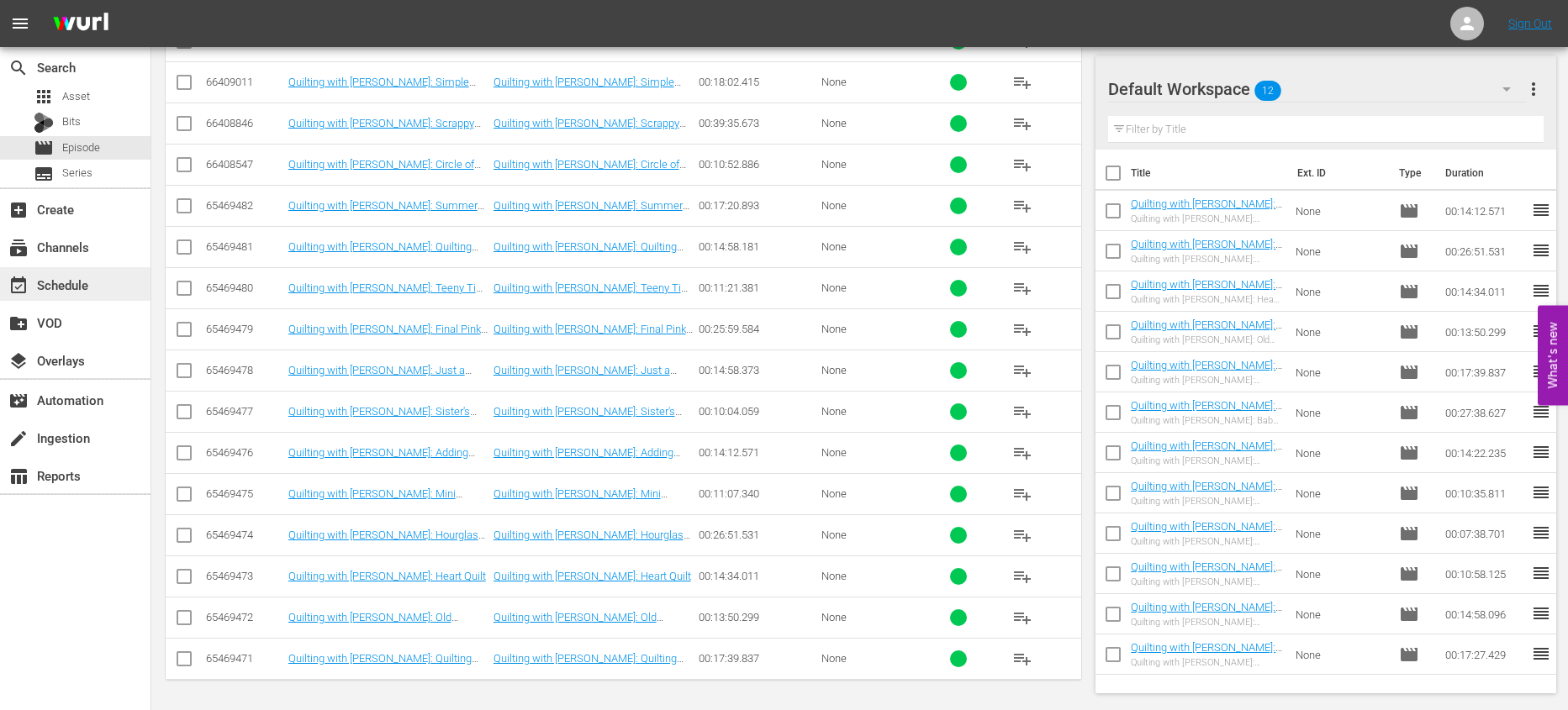
click at [101, 285] on div "event_available Schedule" at bounding box center [75, 284] width 150 height 34
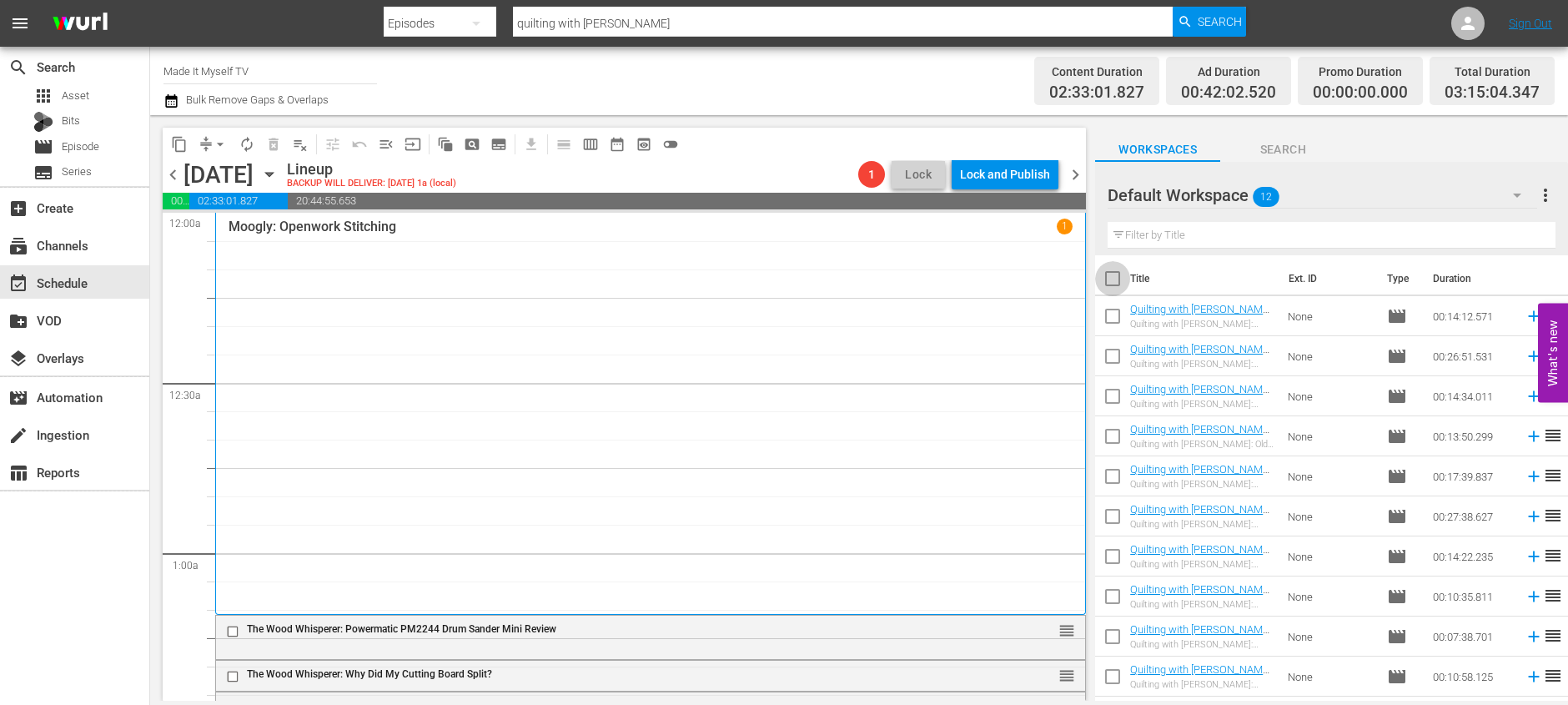
click at [1110, 274] on input "checkbox" at bounding box center [1112, 281] width 35 height 35
checkbox input "true"
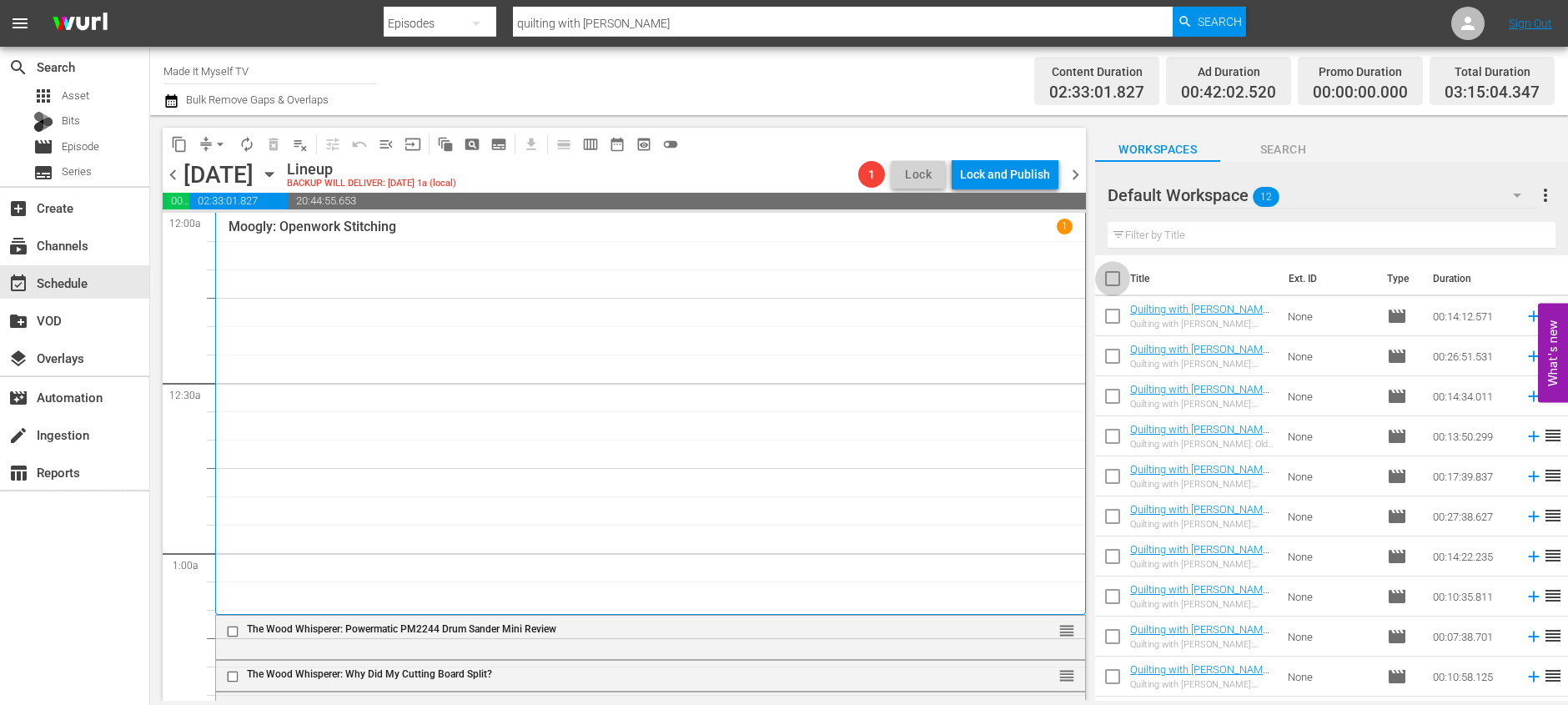
checkbox input "true"
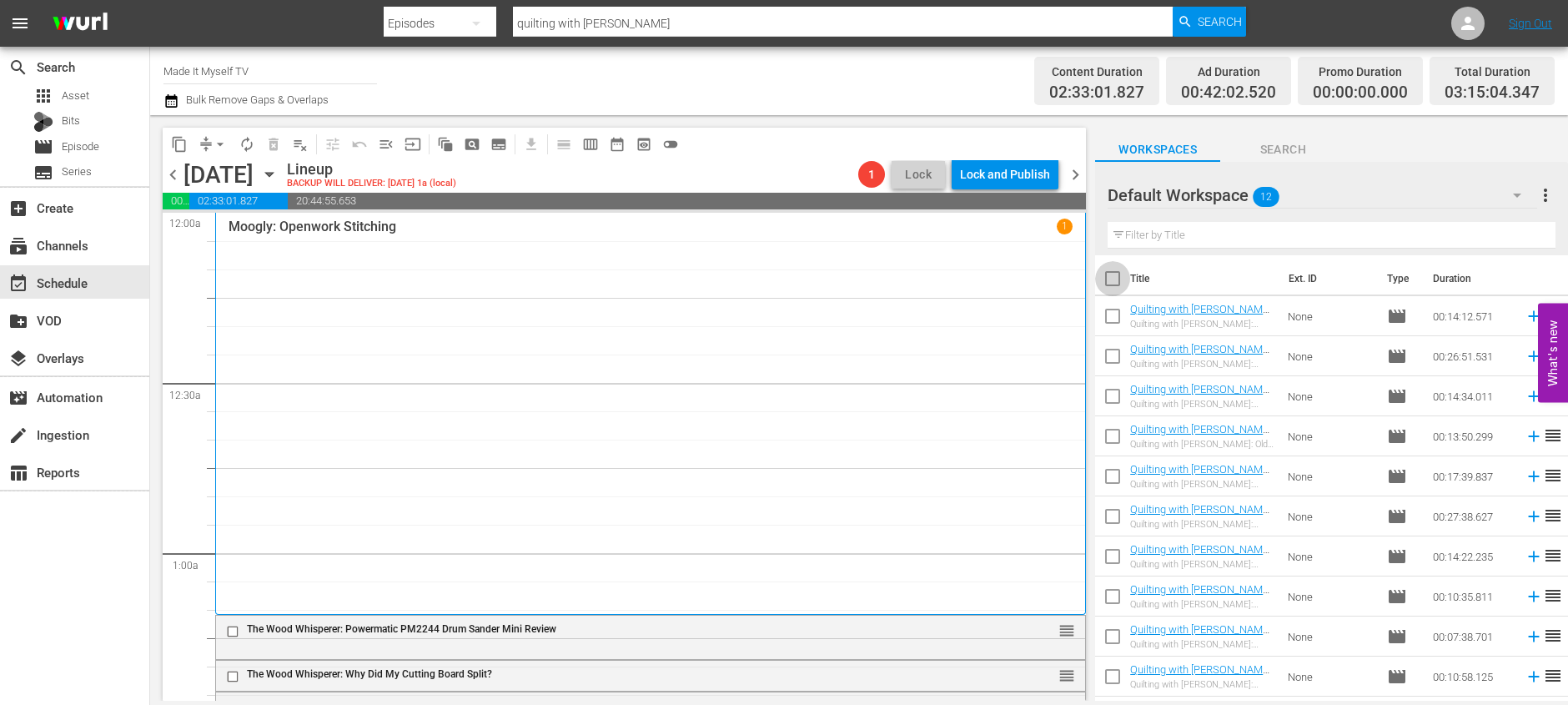
checkbox input "true"
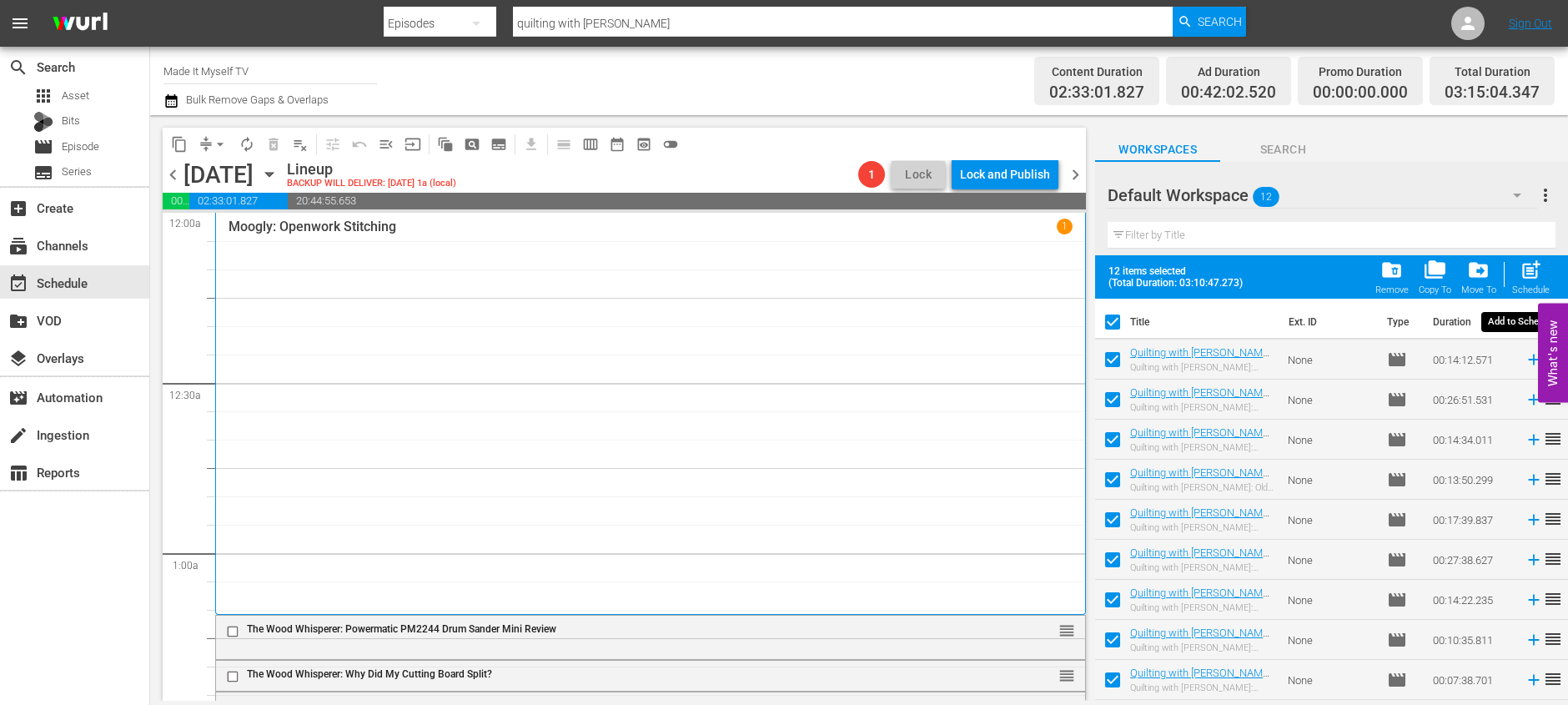
click at [1531, 283] on div "post_add Schedule" at bounding box center [1531, 276] width 37 height 37
checkbox input "false"
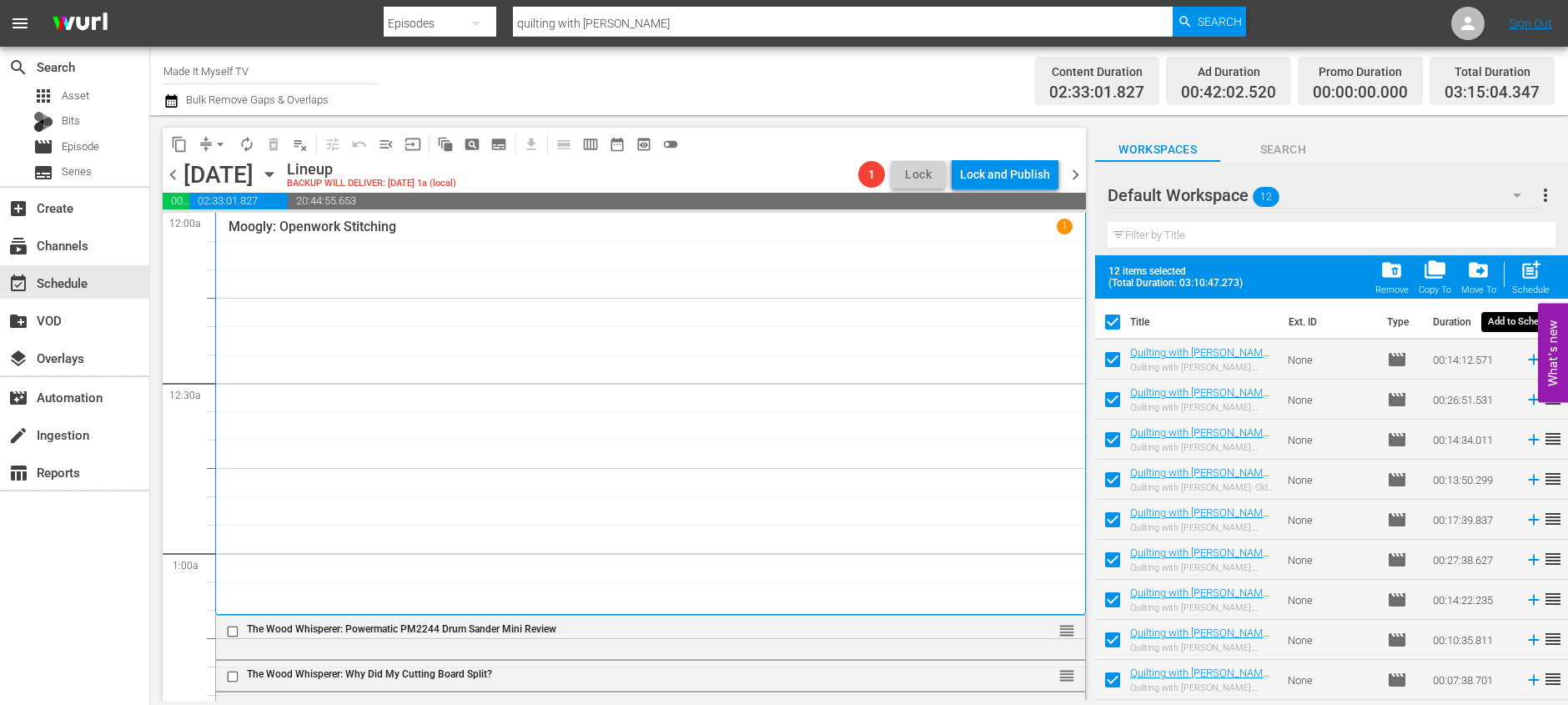
checkbox input "false"
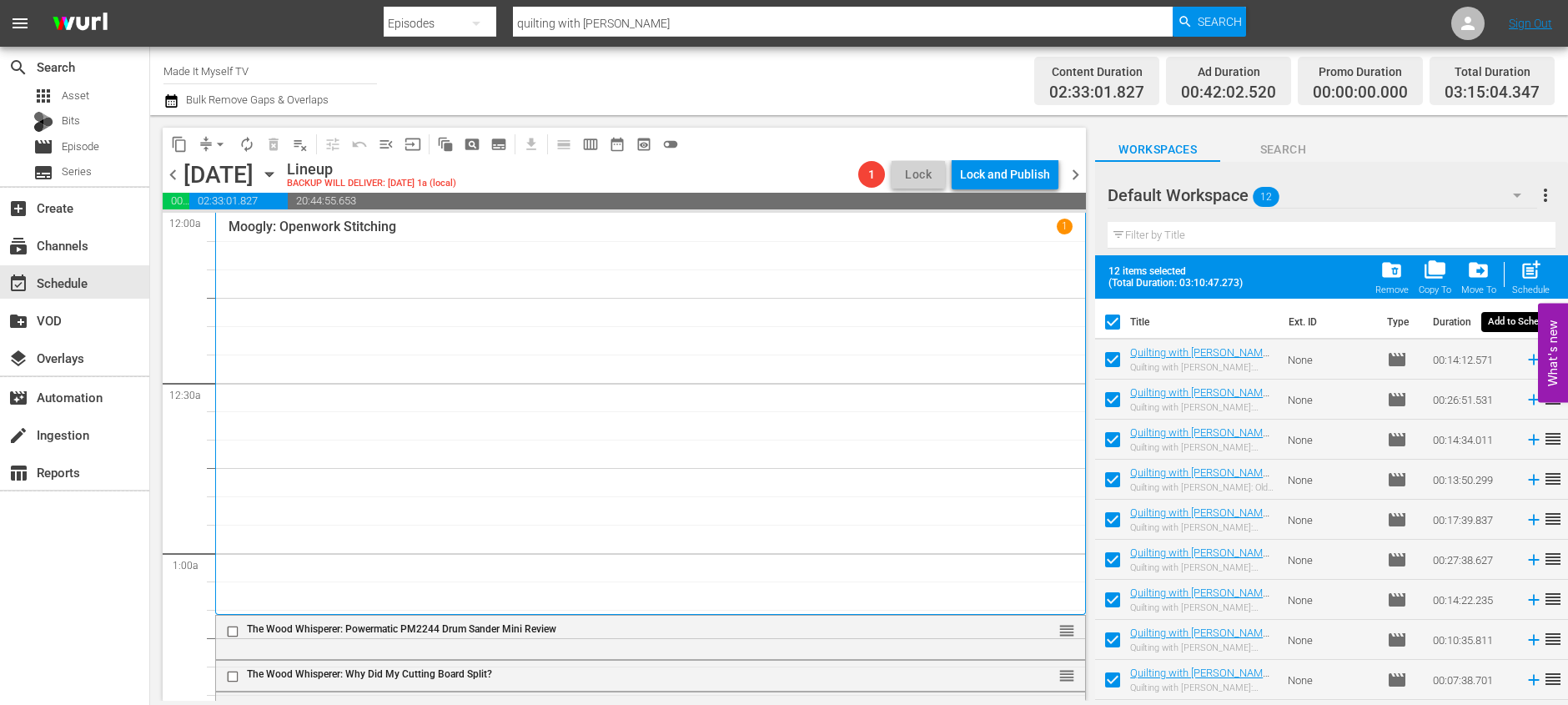
checkbox input "false"
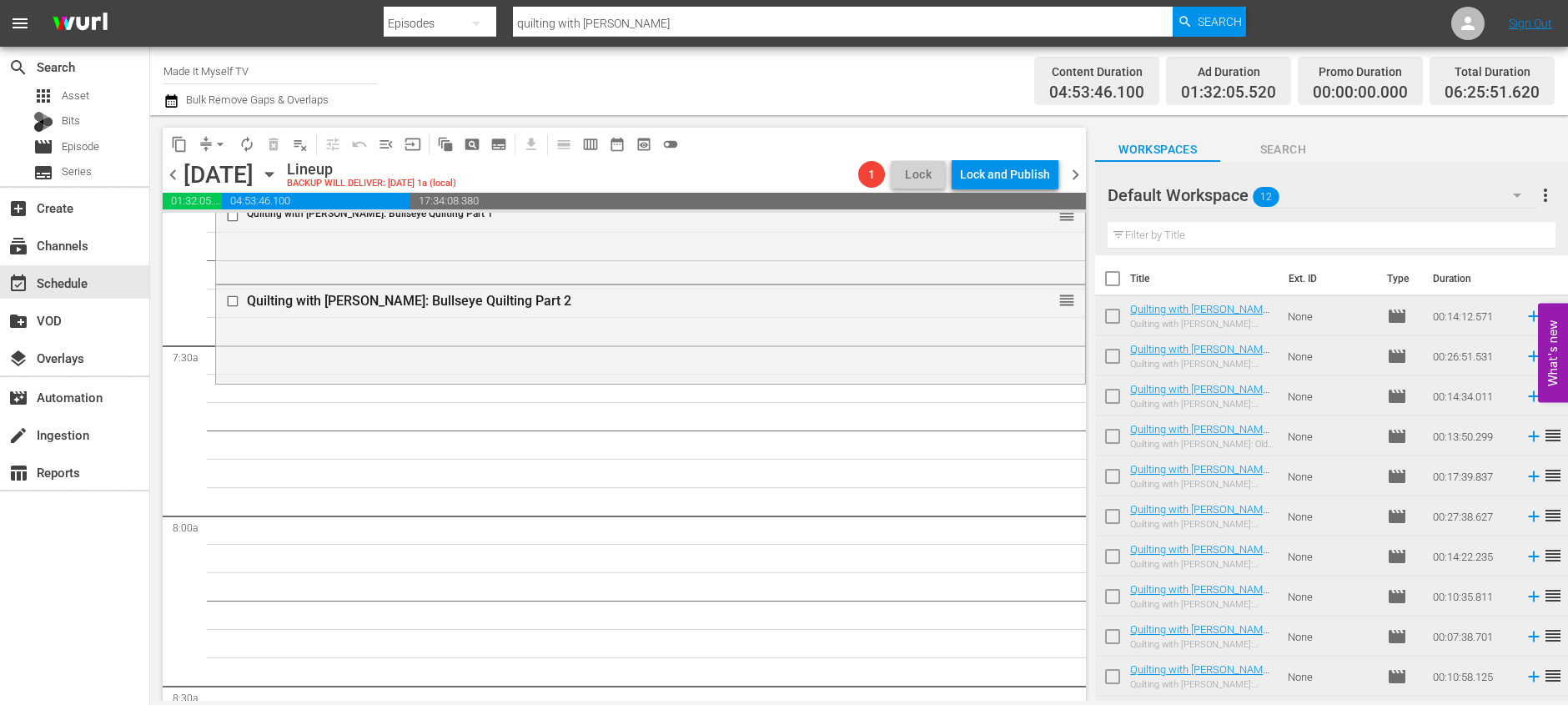
scroll to position [2420, 0]
click at [1117, 278] on input "checkbox" at bounding box center [1112, 281] width 35 height 35
checkbox input "true"
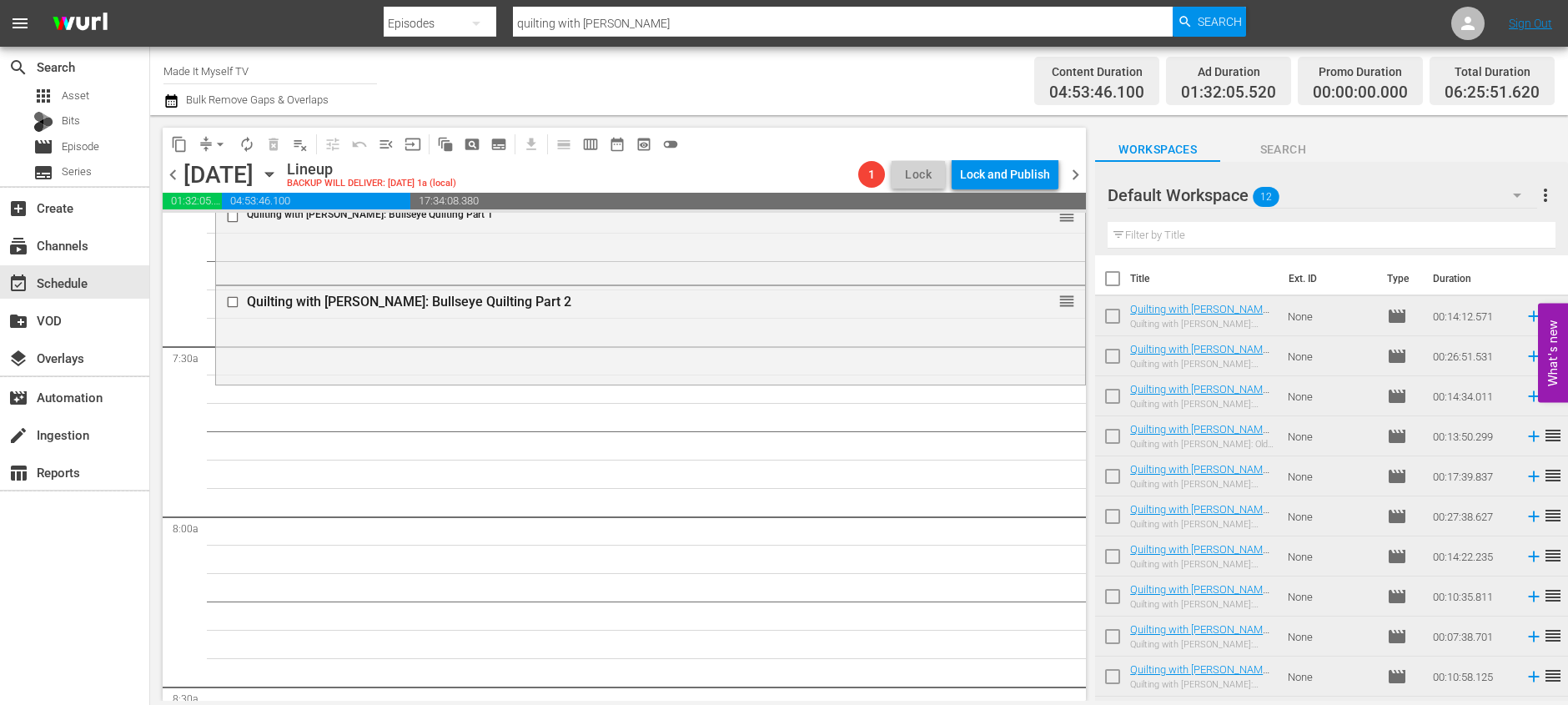
checkbox input "true"
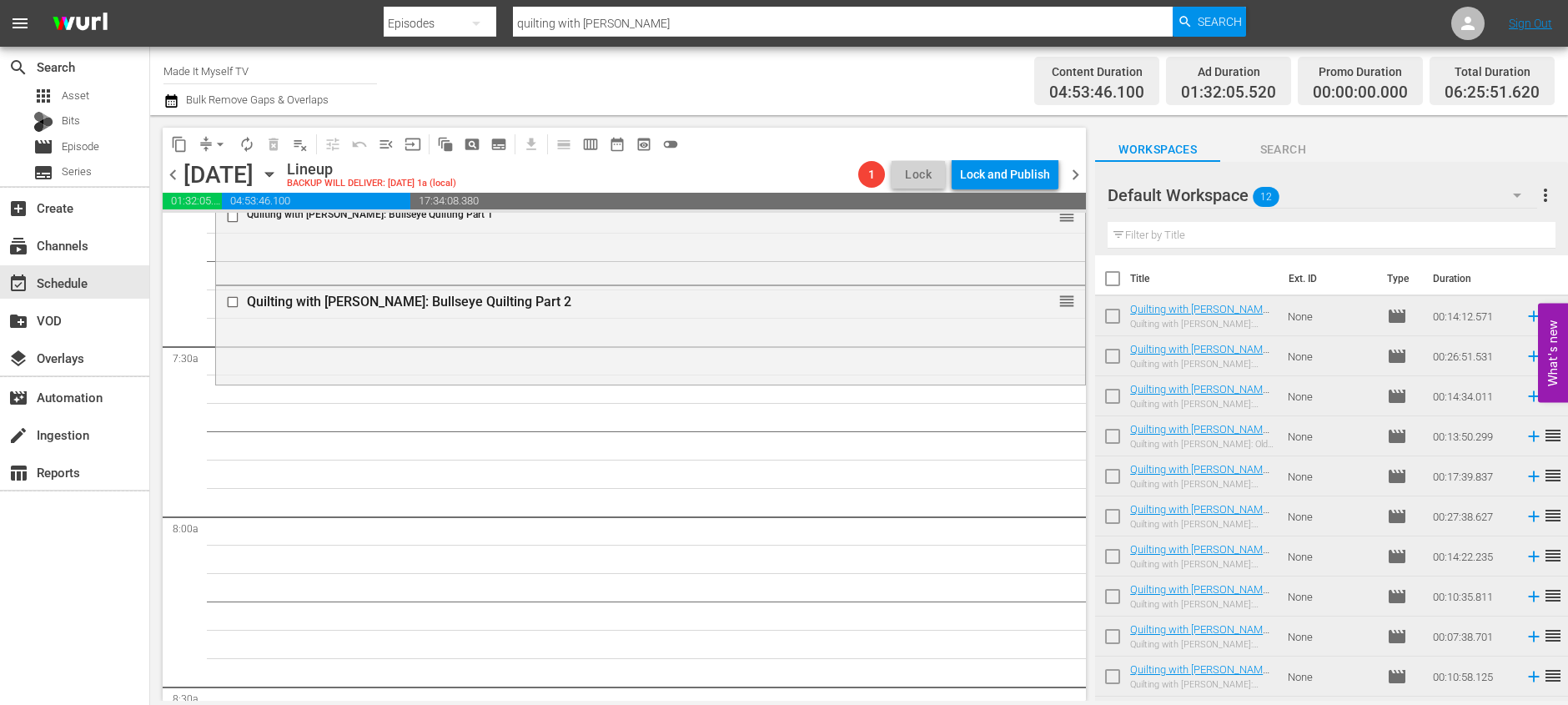
checkbox input "true"
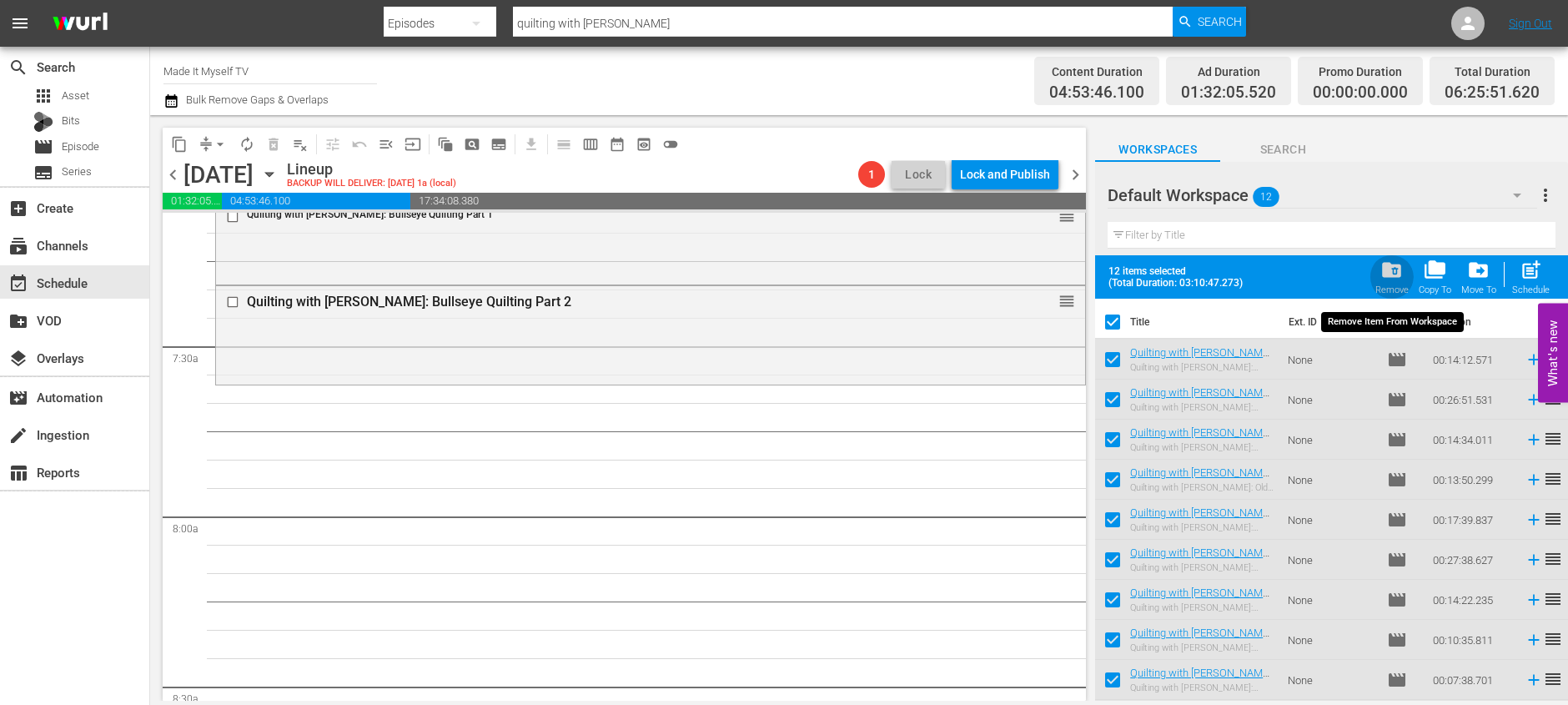
click at [1375, 269] on button "folder_delete Remove" at bounding box center [1392, 276] width 43 height 46
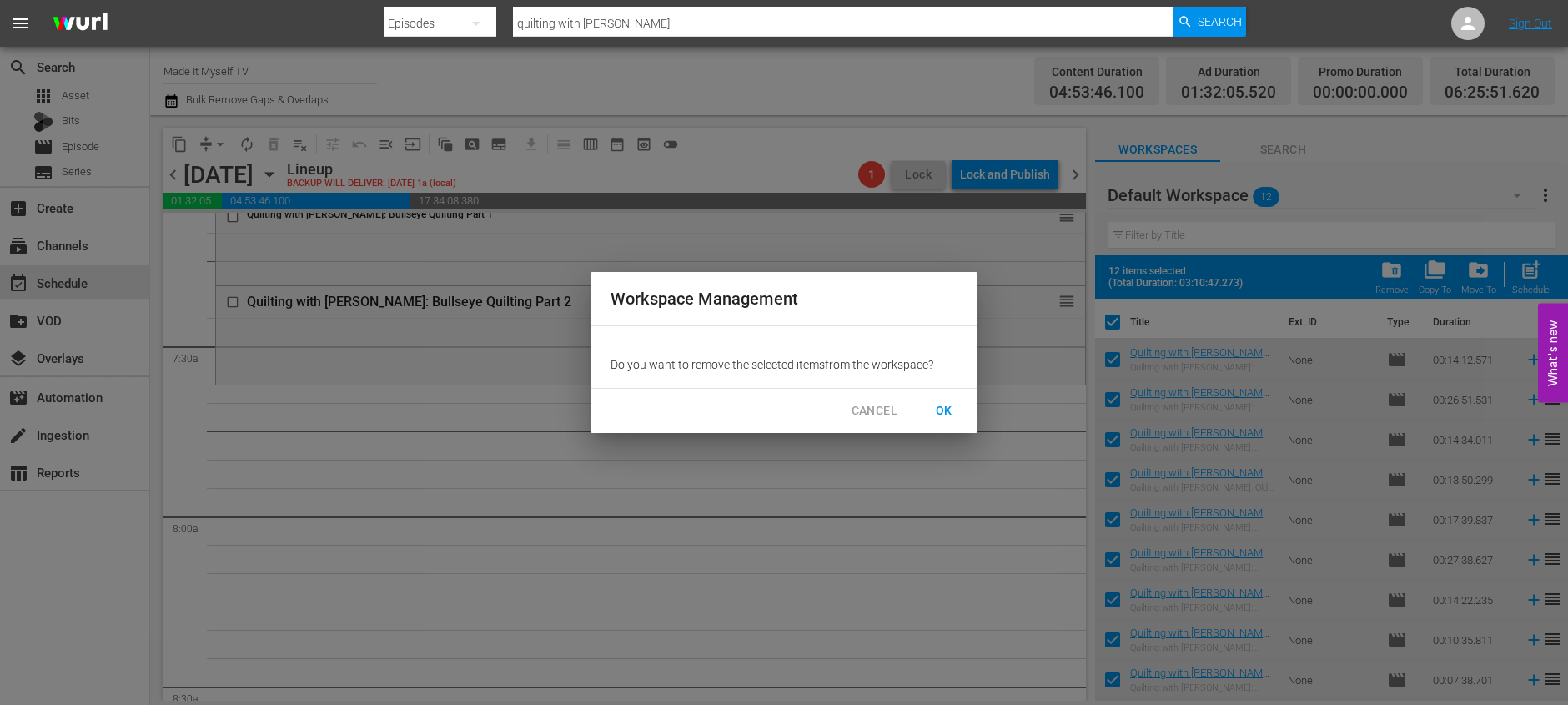
click at [939, 422] on button "OK" at bounding box center [944, 411] width 53 height 31
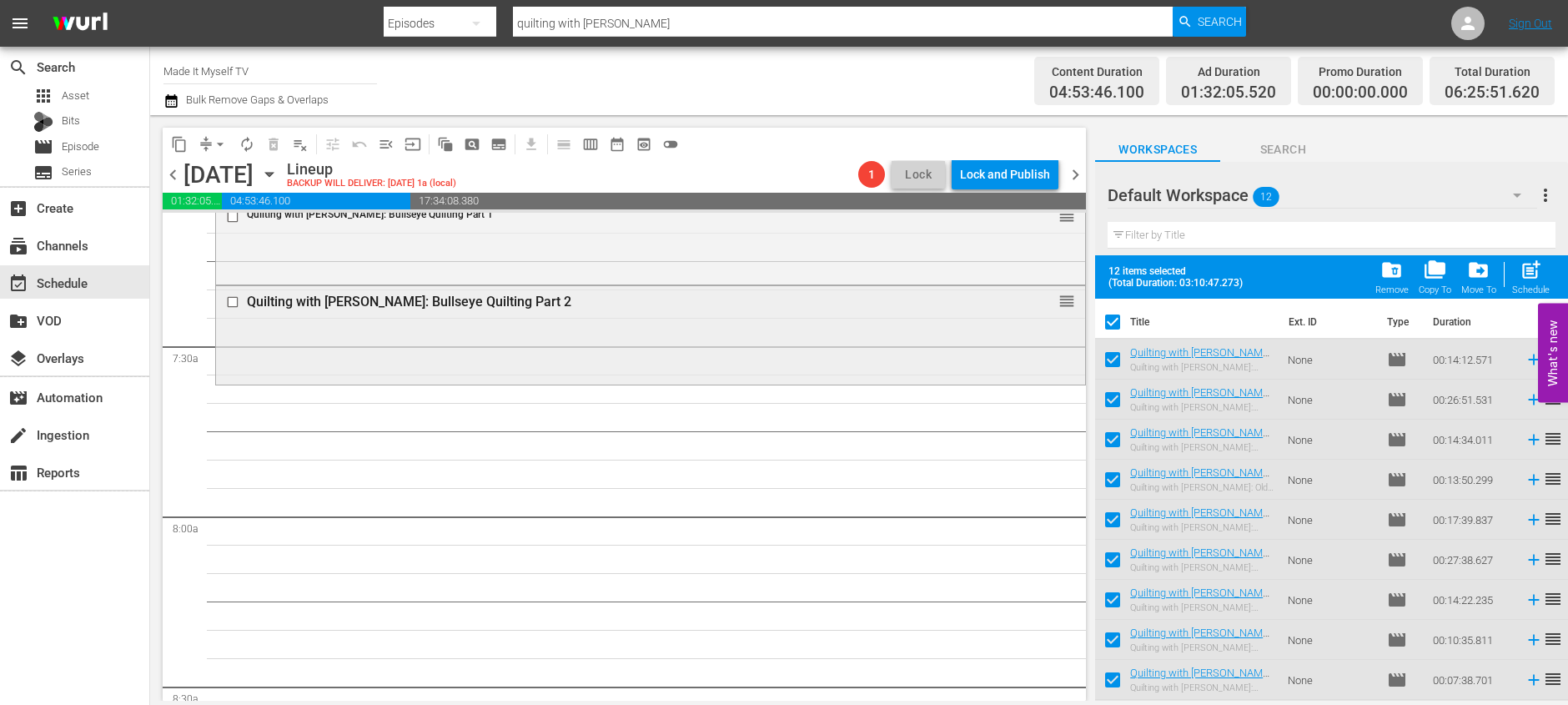
checkbox input "false"
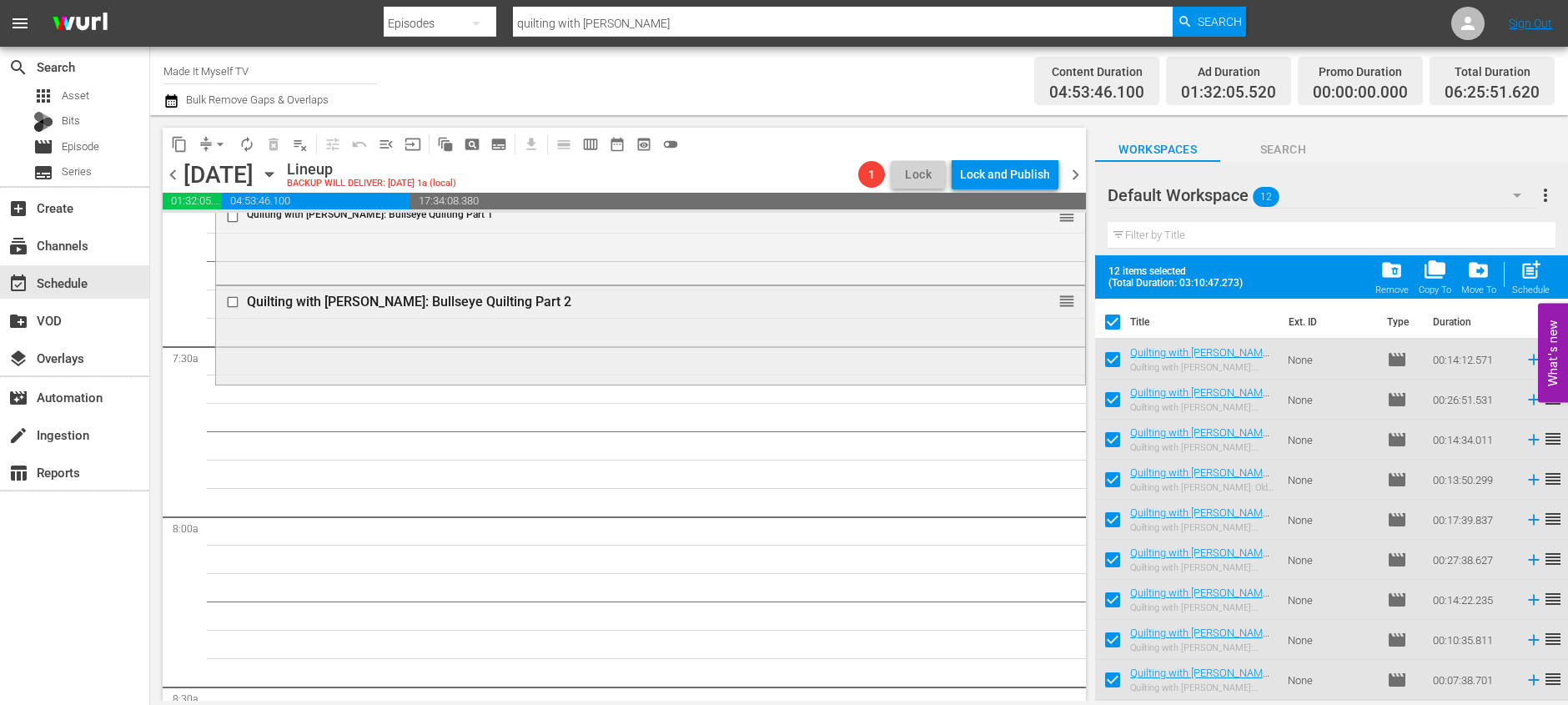
checkbox input "false"
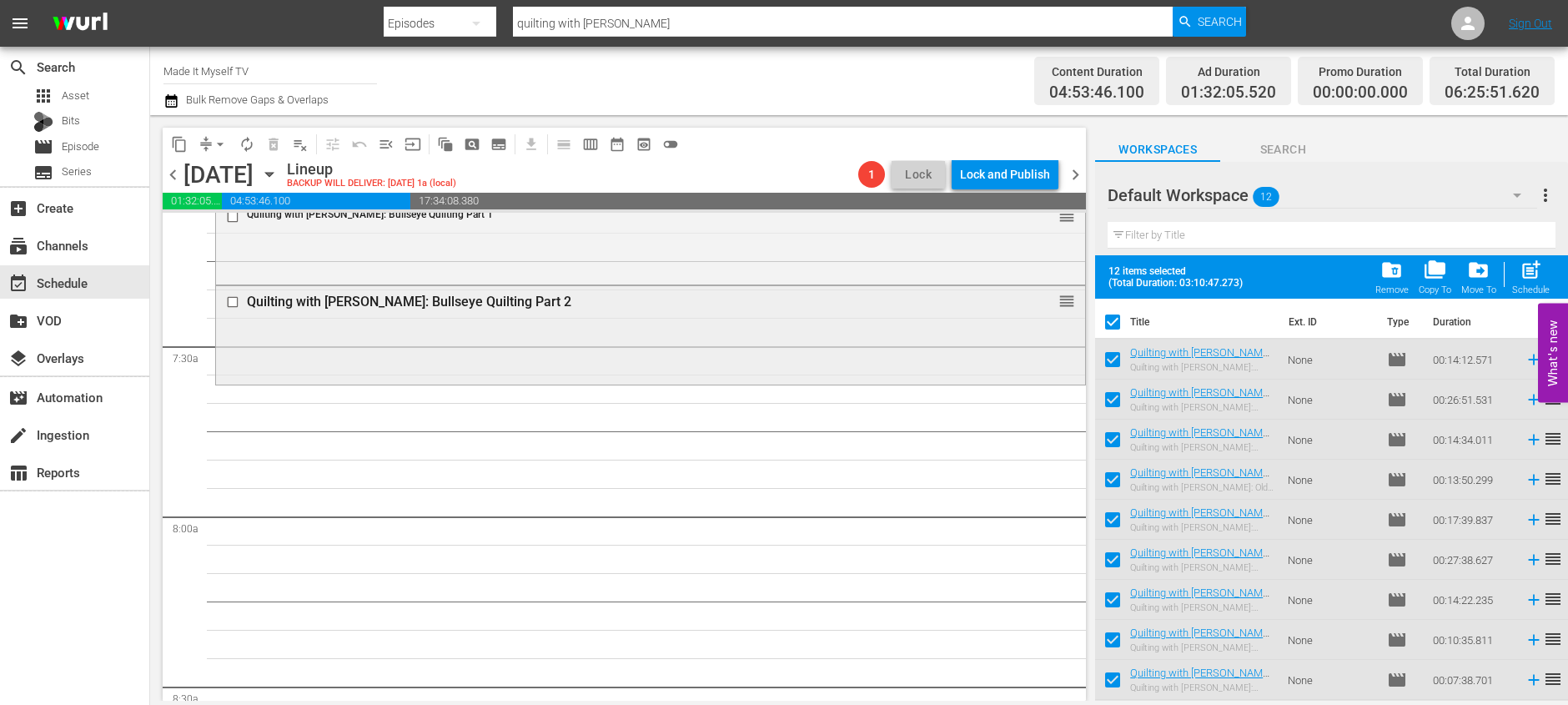
checkbox input "false"
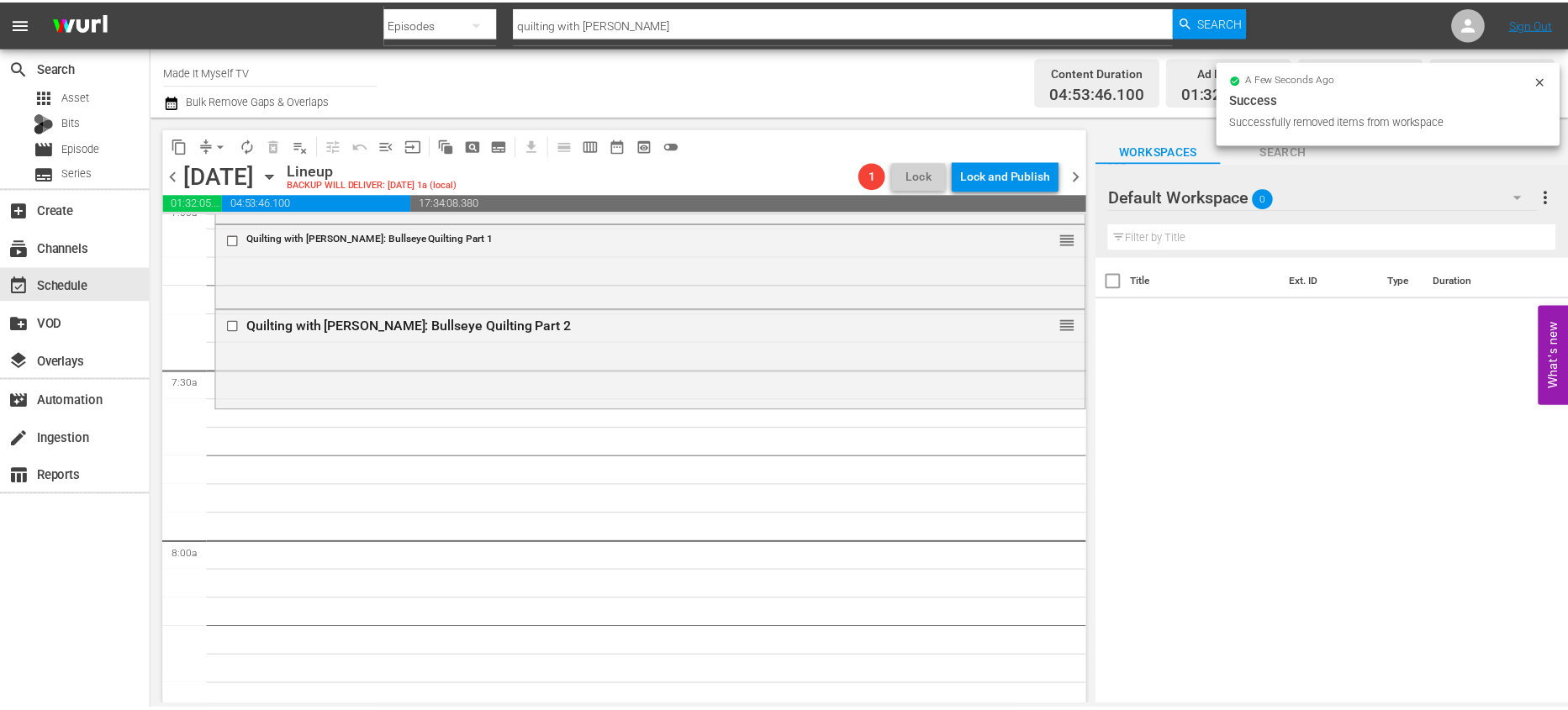
scroll to position [2055, 0]
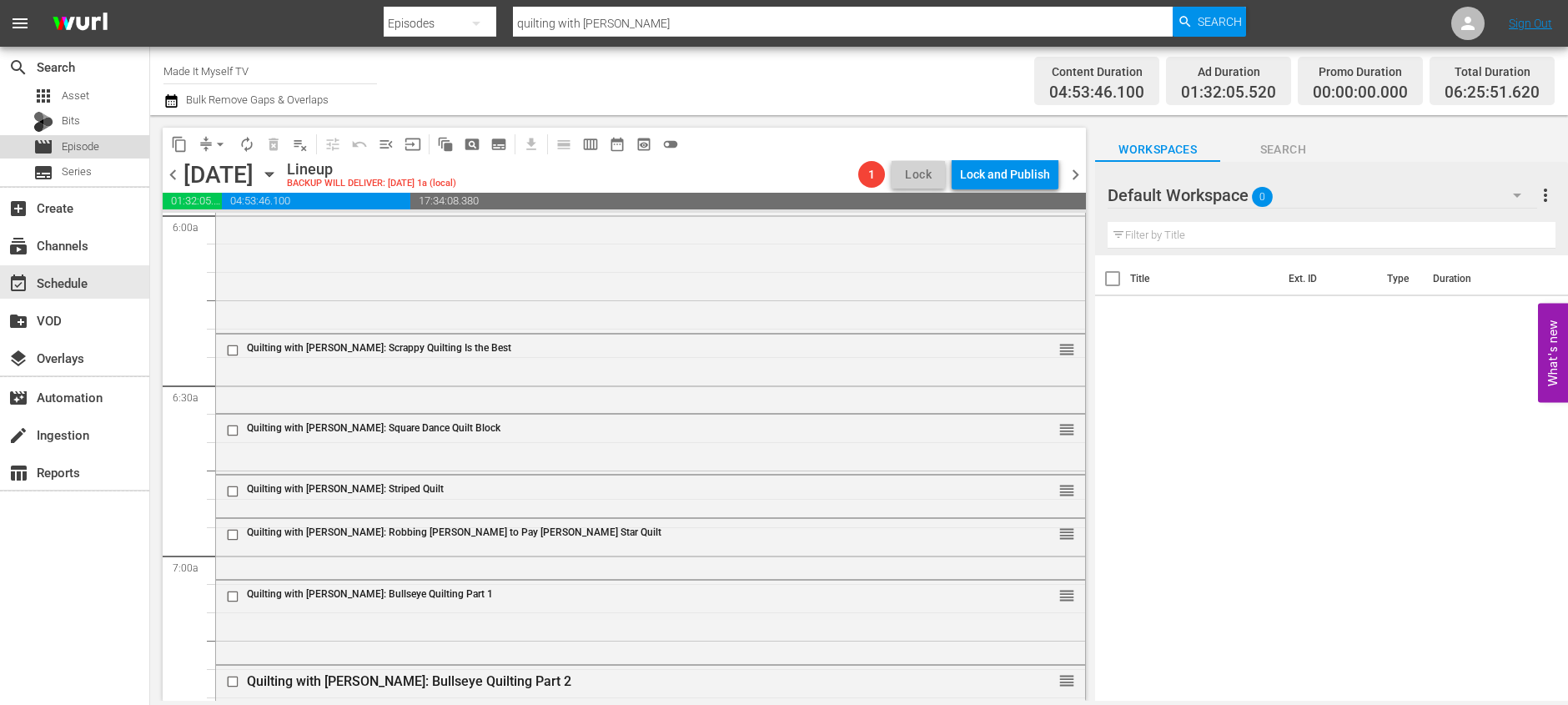
click at [112, 148] on div "movie Episode" at bounding box center [74, 147] width 149 height 24
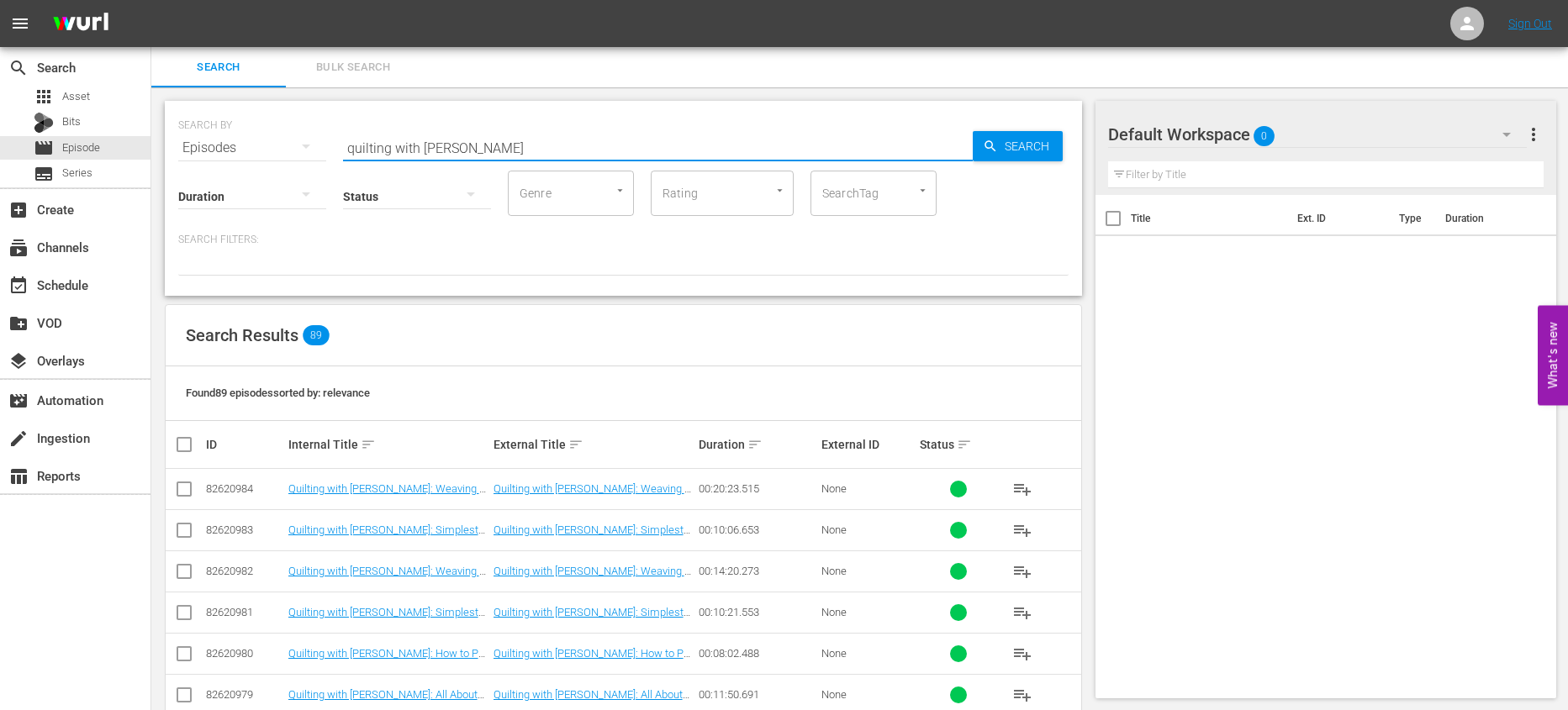
drag, startPoint x: 459, startPoint y: 155, endPoint x: 304, endPoint y: 142, distance: 155.5
click at [304, 142] on div "SEARCH BY Search By Episodes Search ID, Title, Description, Keywords, or Catego…" at bounding box center [623, 137] width 890 height 61
type input "digital painting"
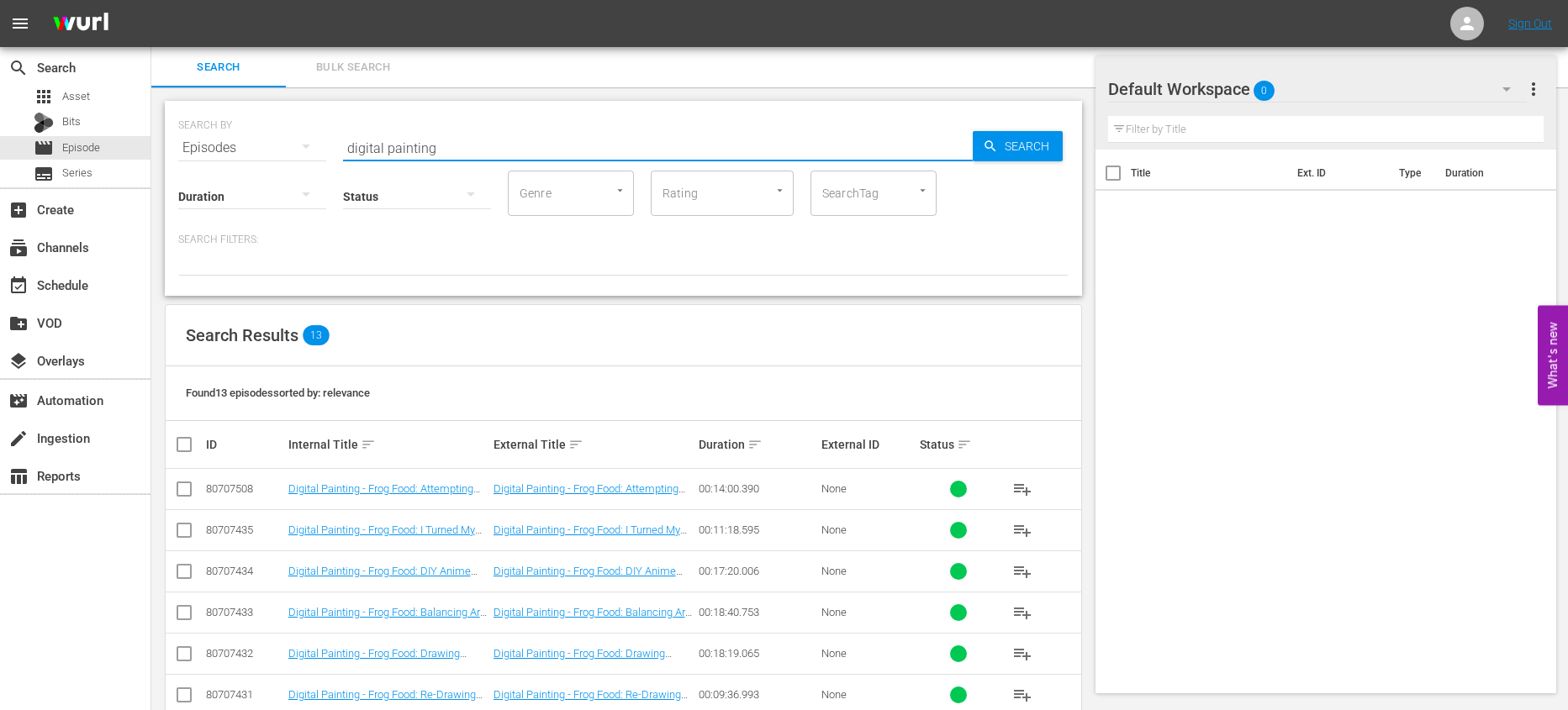
scroll to position [324, 0]
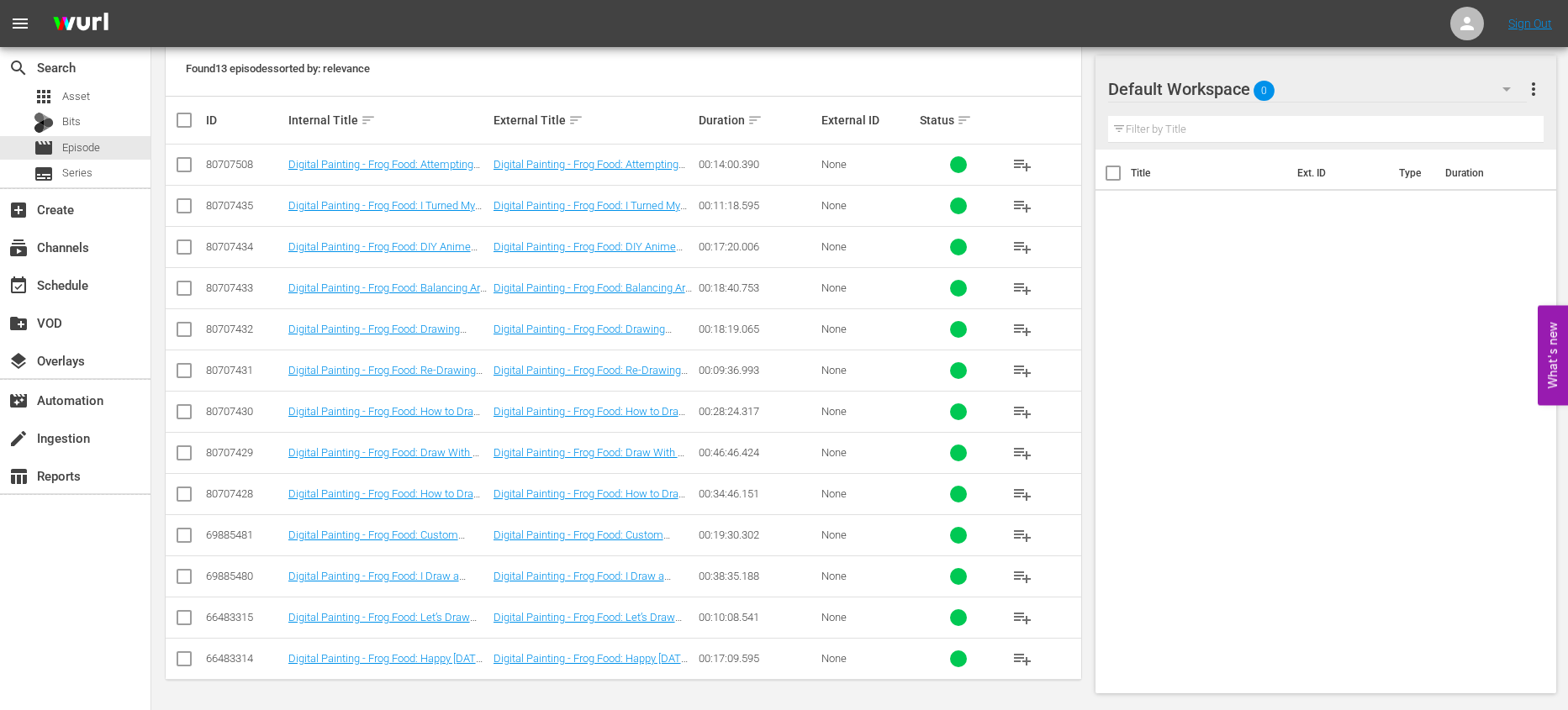
click at [1023, 166] on span "playlist_add" at bounding box center [1023, 165] width 20 height 20
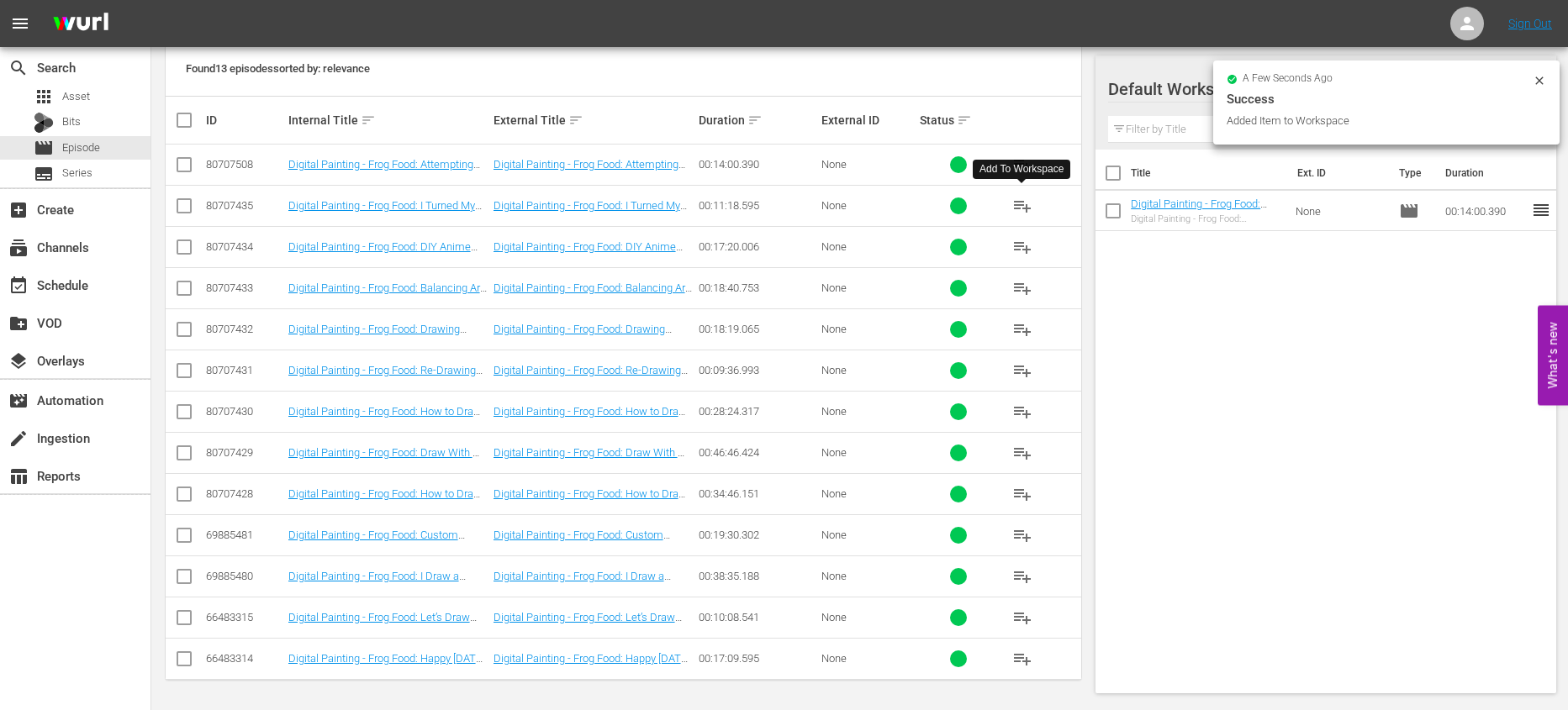
click at [1025, 203] on span "playlist_add" at bounding box center [1023, 206] width 20 height 20
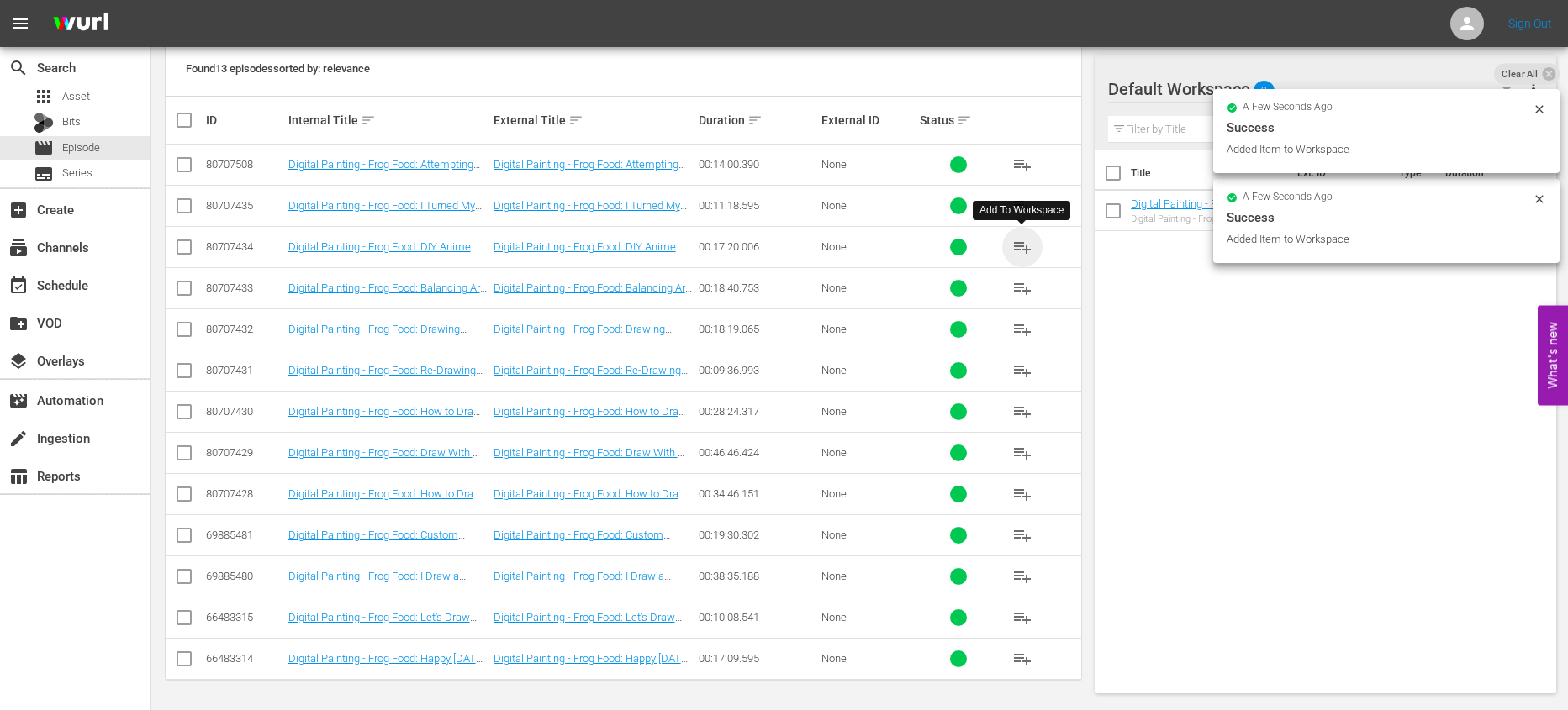
click at [1024, 247] on span "playlist_add" at bounding box center [1023, 247] width 20 height 20
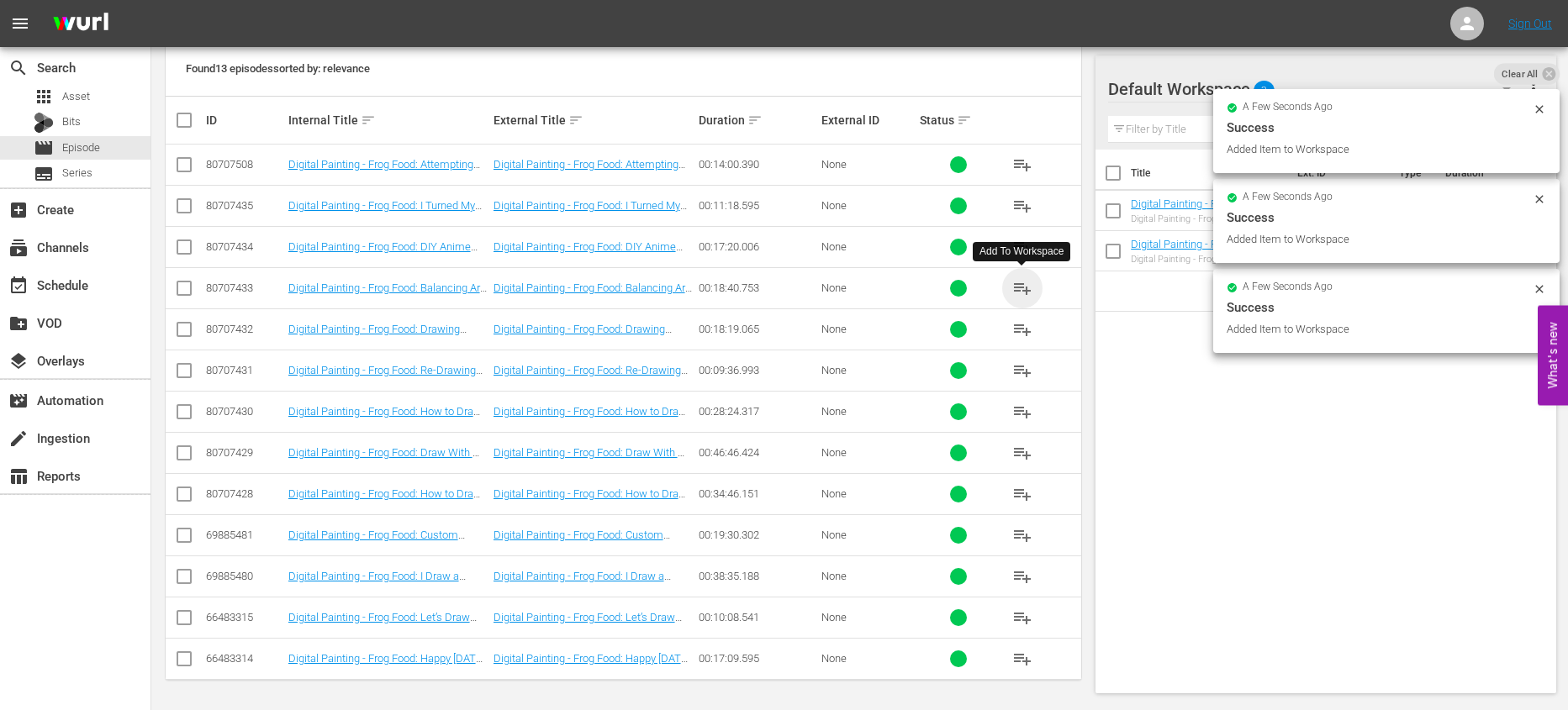
click at [1022, 289] on span "playlist_add" at bounding box center [1023, 288] width 20 height 20
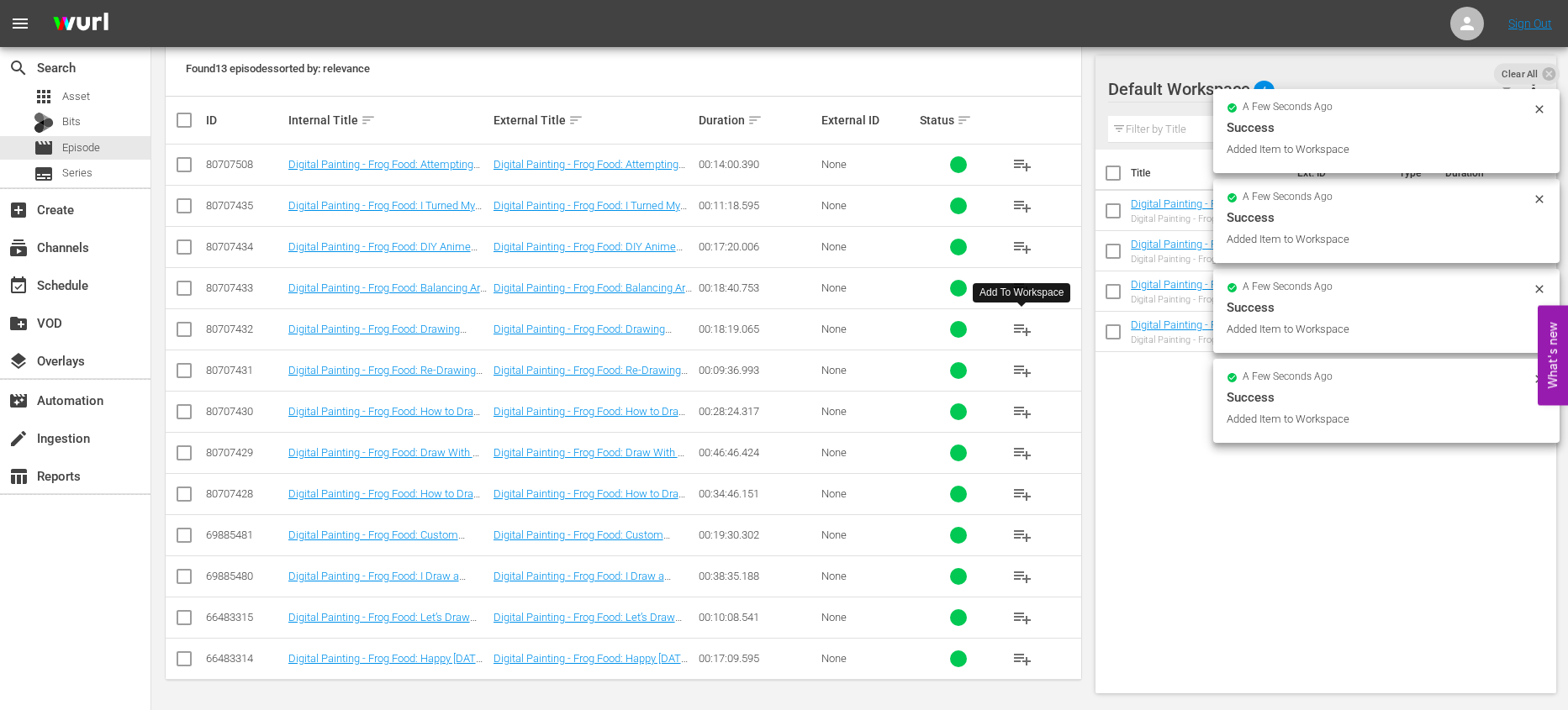
click at [1022, 327] on span "playlist_add" at bounding box center [1023, 329] width 20 height 20
click at [1017, 374] on span "playlist_add" at bounding box center [1023, 371] width 20 height 20
click at [1021, 404] on span "playlist_add" at bounding box center [1023, 412] width 20 height 20
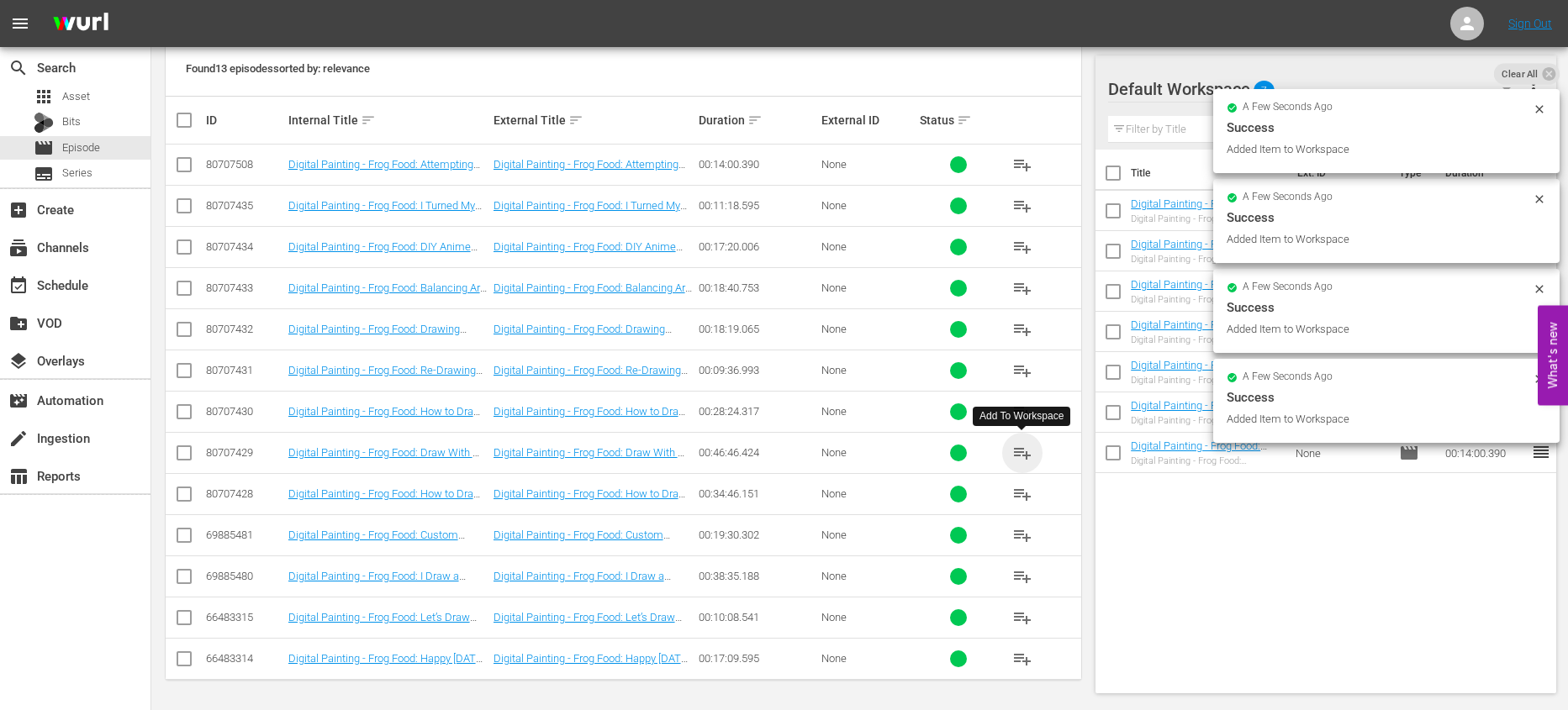
click at [1031, 460] on span "playlist_add" at bounding box center [1023, 452] width 20 height 20
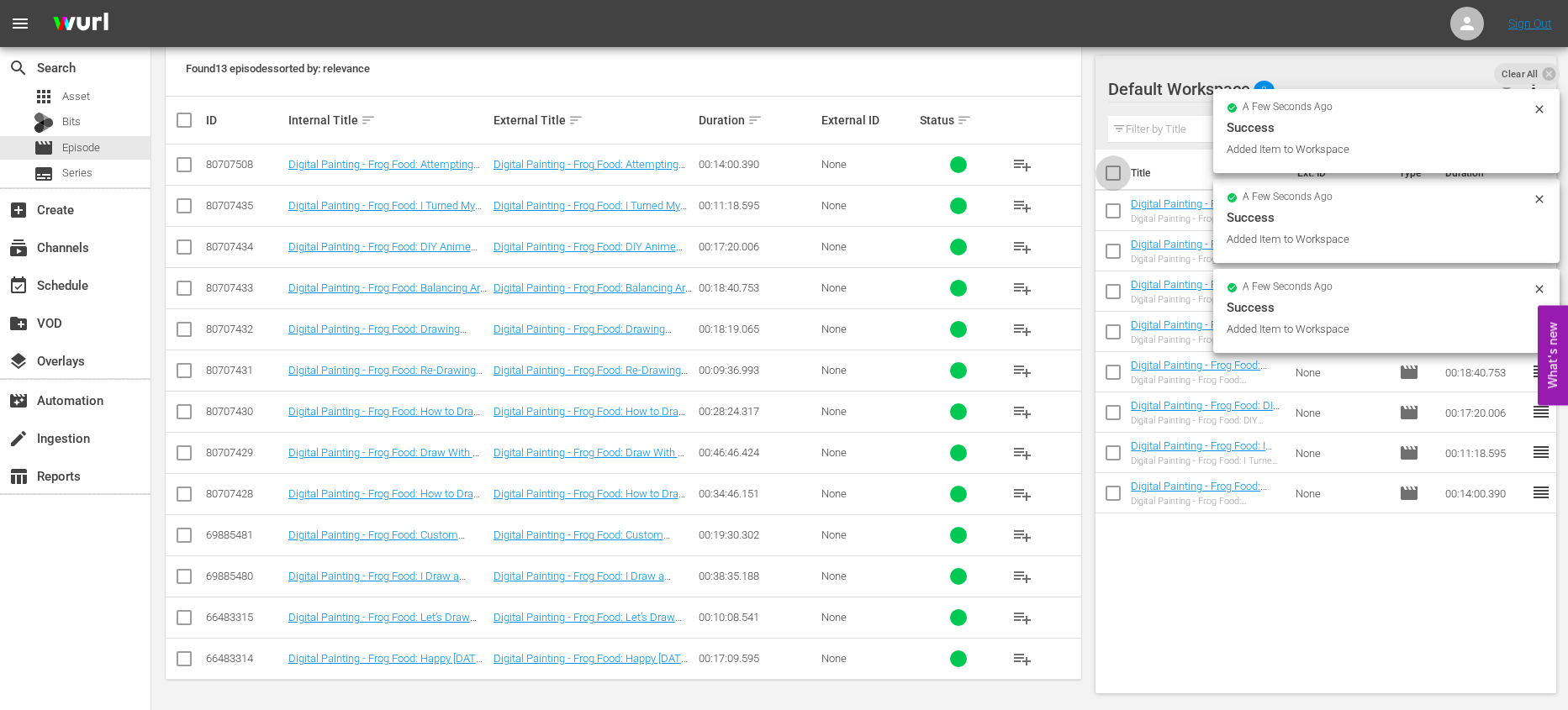
click at [1117, 174] on input "checkbox" at bounding box center [1112, 176] width 35 height 35
checkbox input "true"
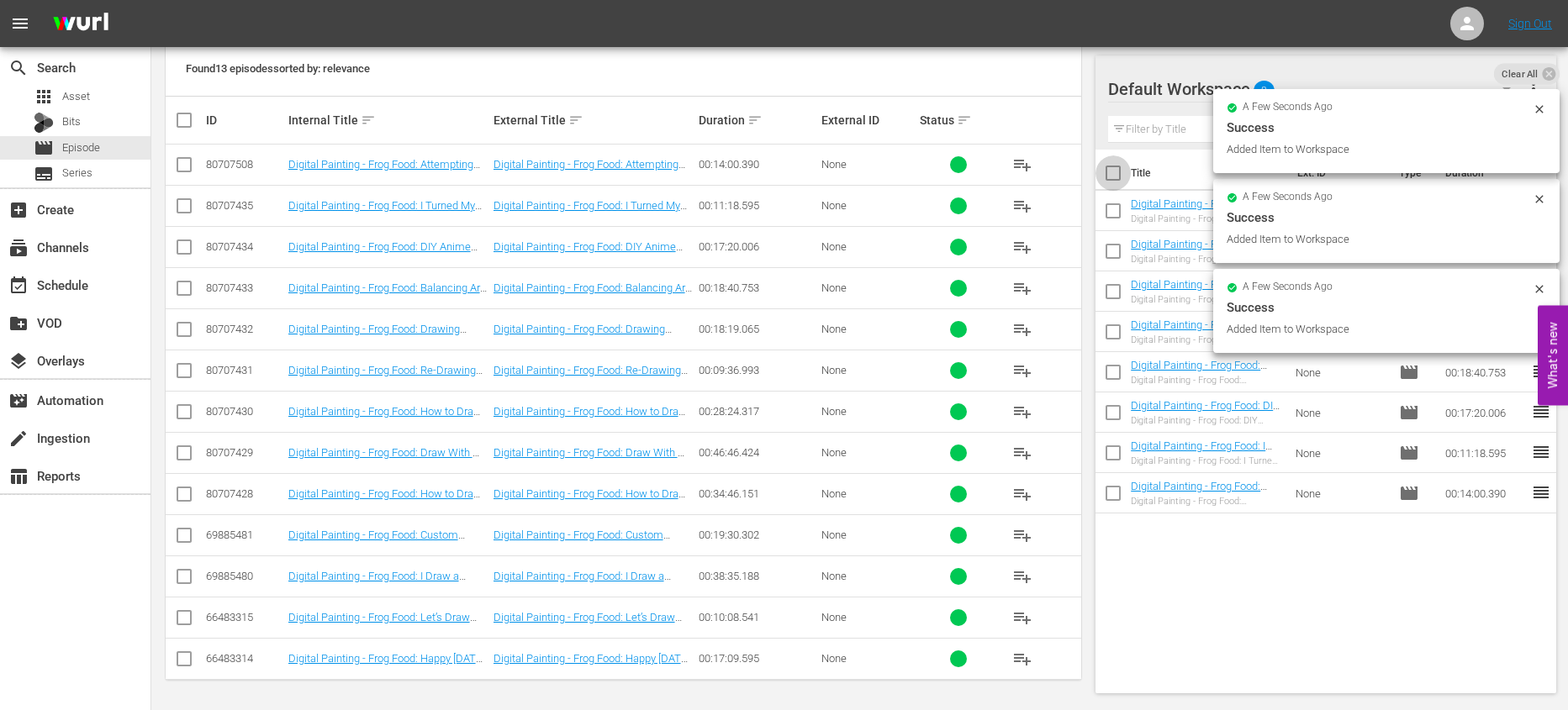
checkbox input "true"
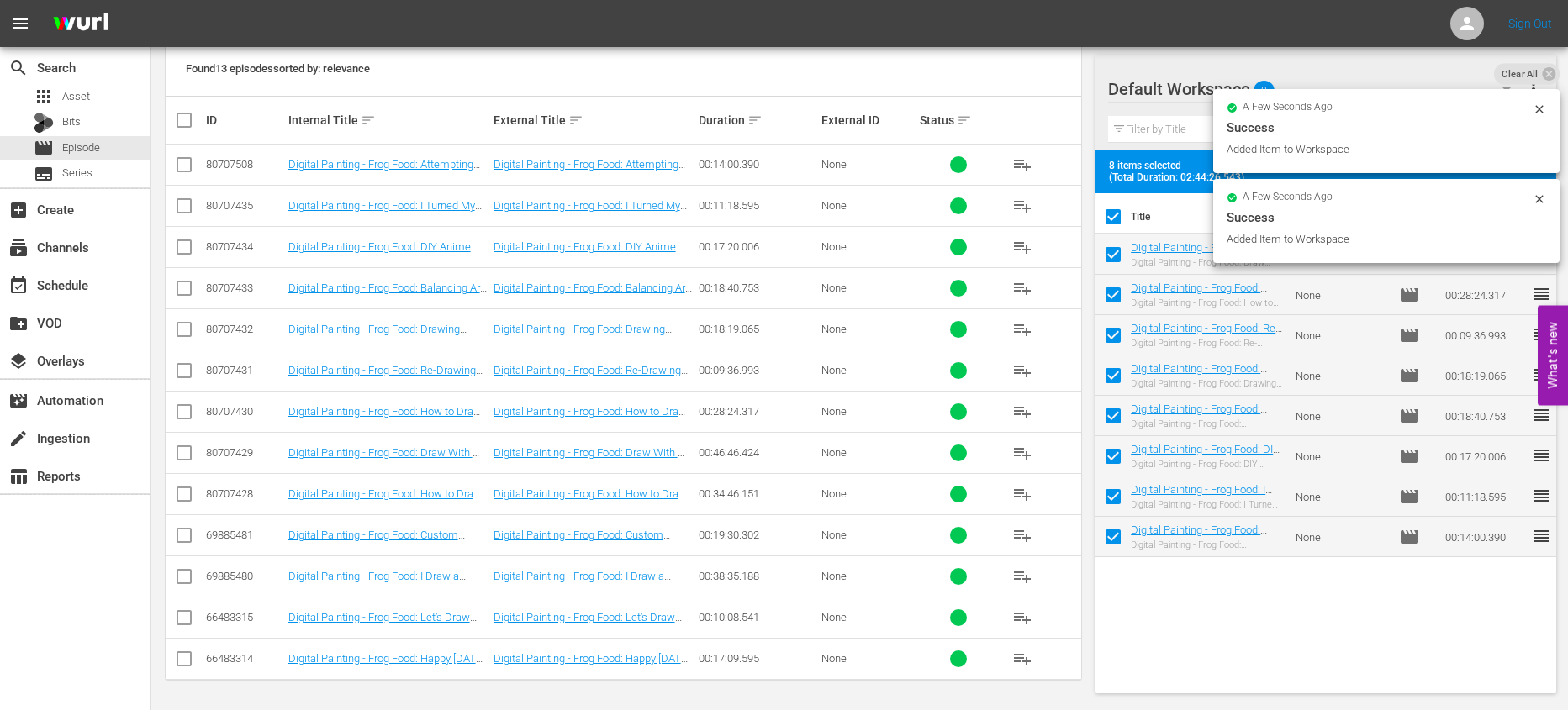
click at [1116, 215] on input "checkbox" at bounding box center [1112, 220] width 35 height 35
checkbox input "false"
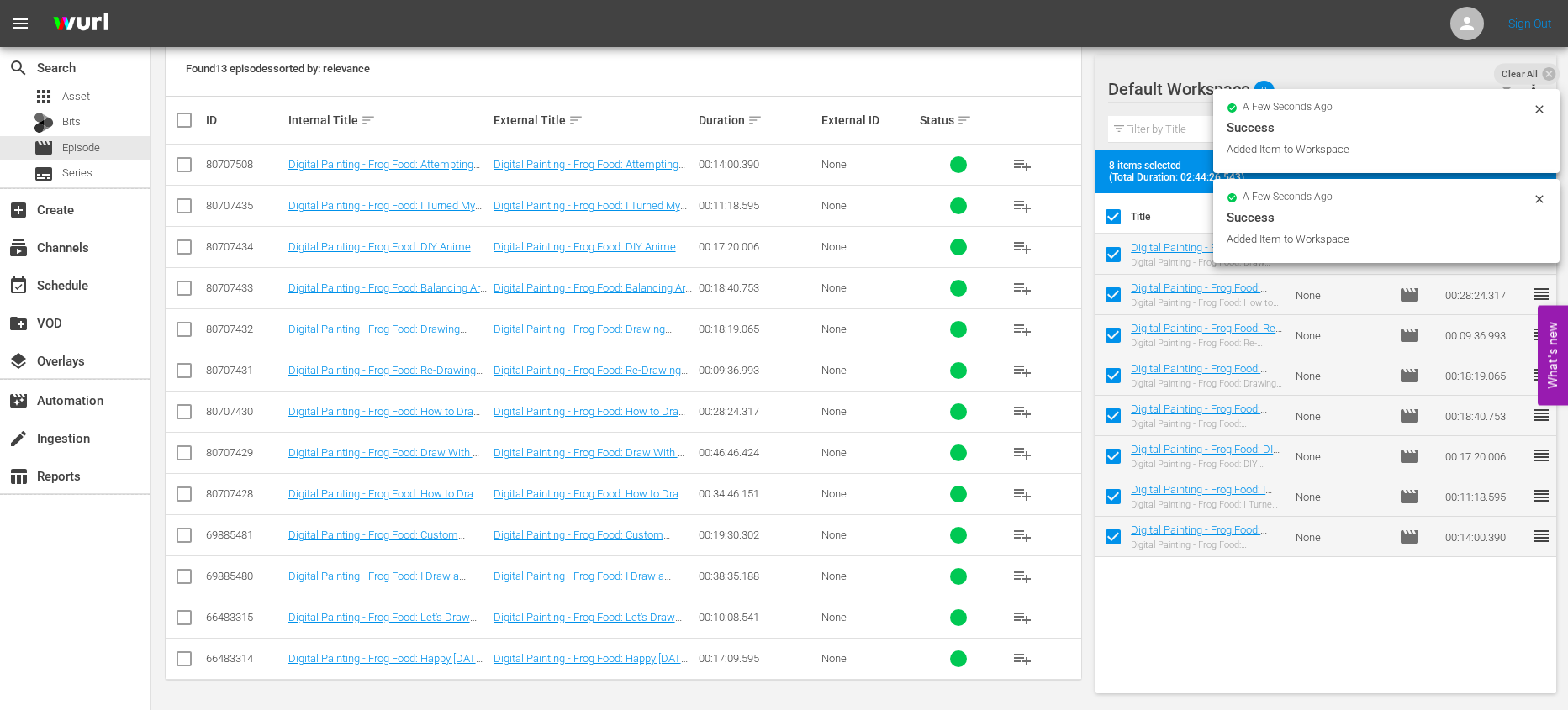
checkbox input "false"
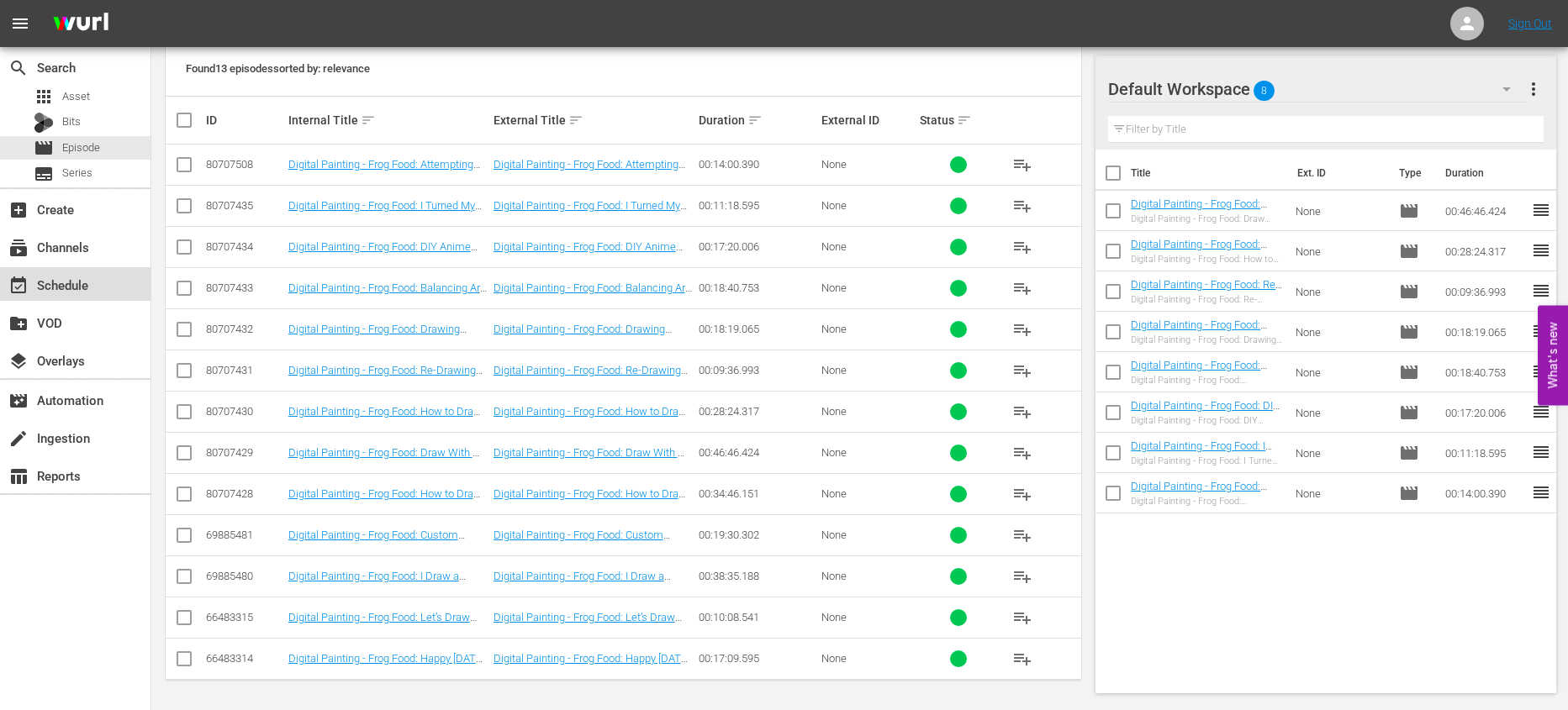
click at [121, 281] on div "event_available Schedule" at bounding box center [75, 284] width 150 height 34
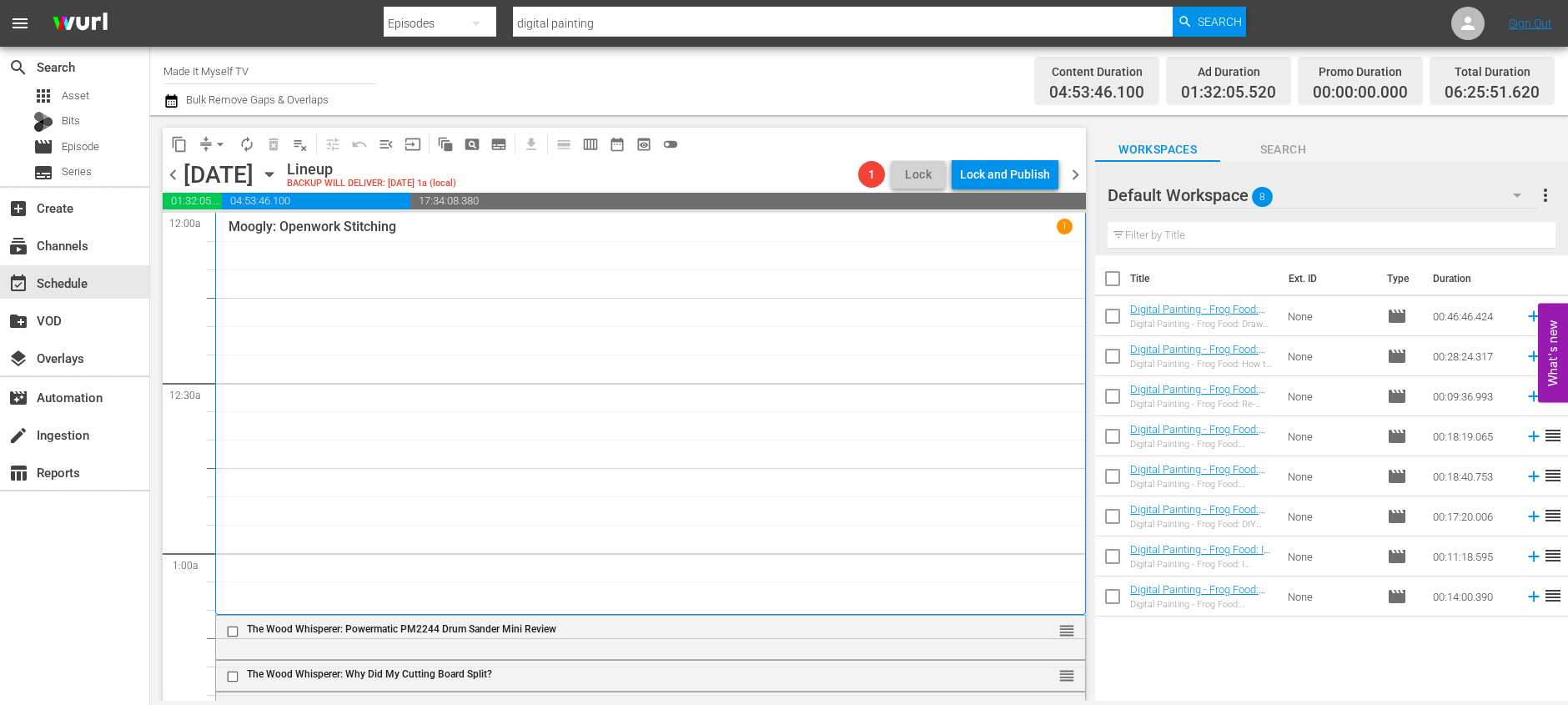
drag, startPoint x: 1102, startPoint y: 276, endPoint x: 1383, endPoint y: 326, distance: 285.4
click at [1102, 276] on input "checkbox" at bounding box center [1112, 281] width 35 height 35
checkbox input "true"
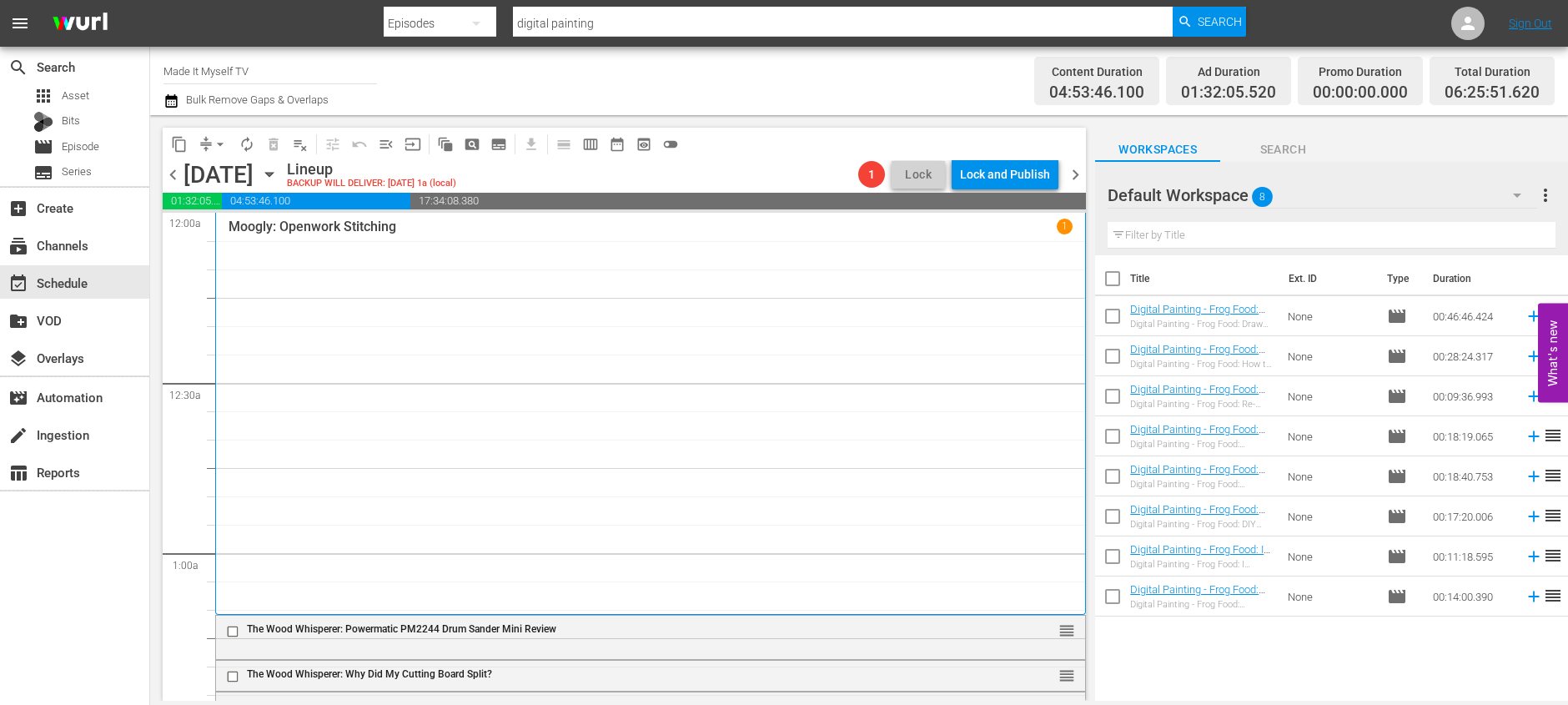
checkbox input "true"
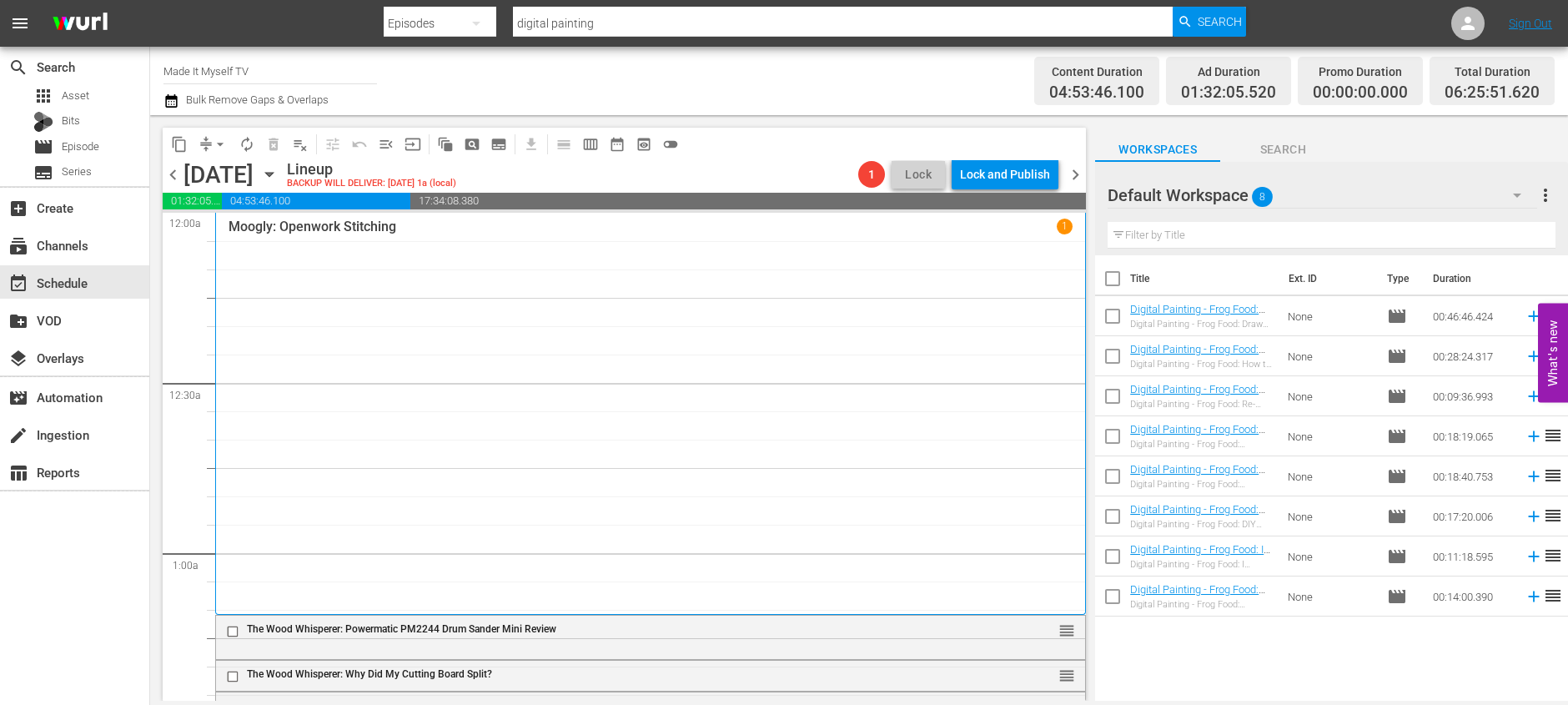
checkbox input "true"
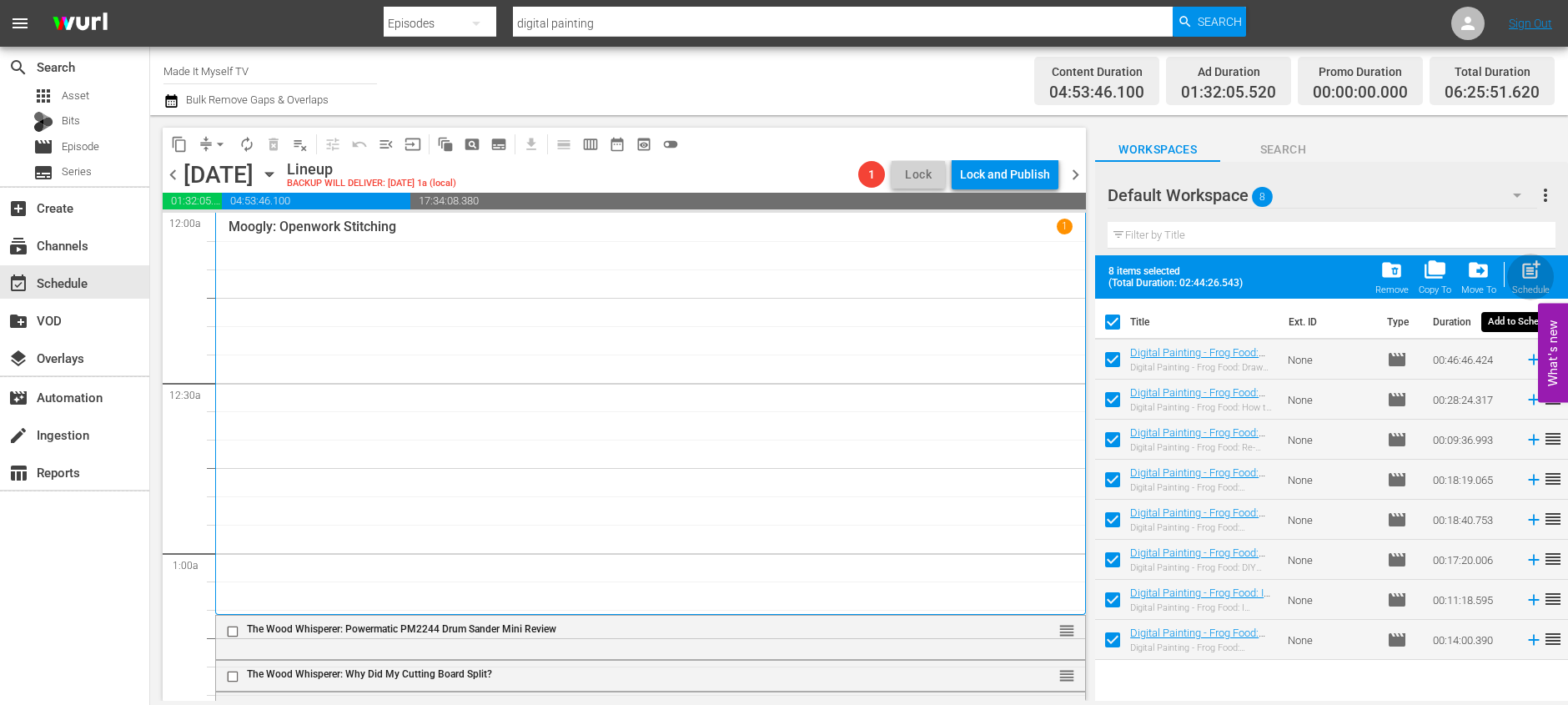
click at [1530, 272] on span "post_add" at bounding box center [1531, 270] width 23 height 23
checkbox input "false"
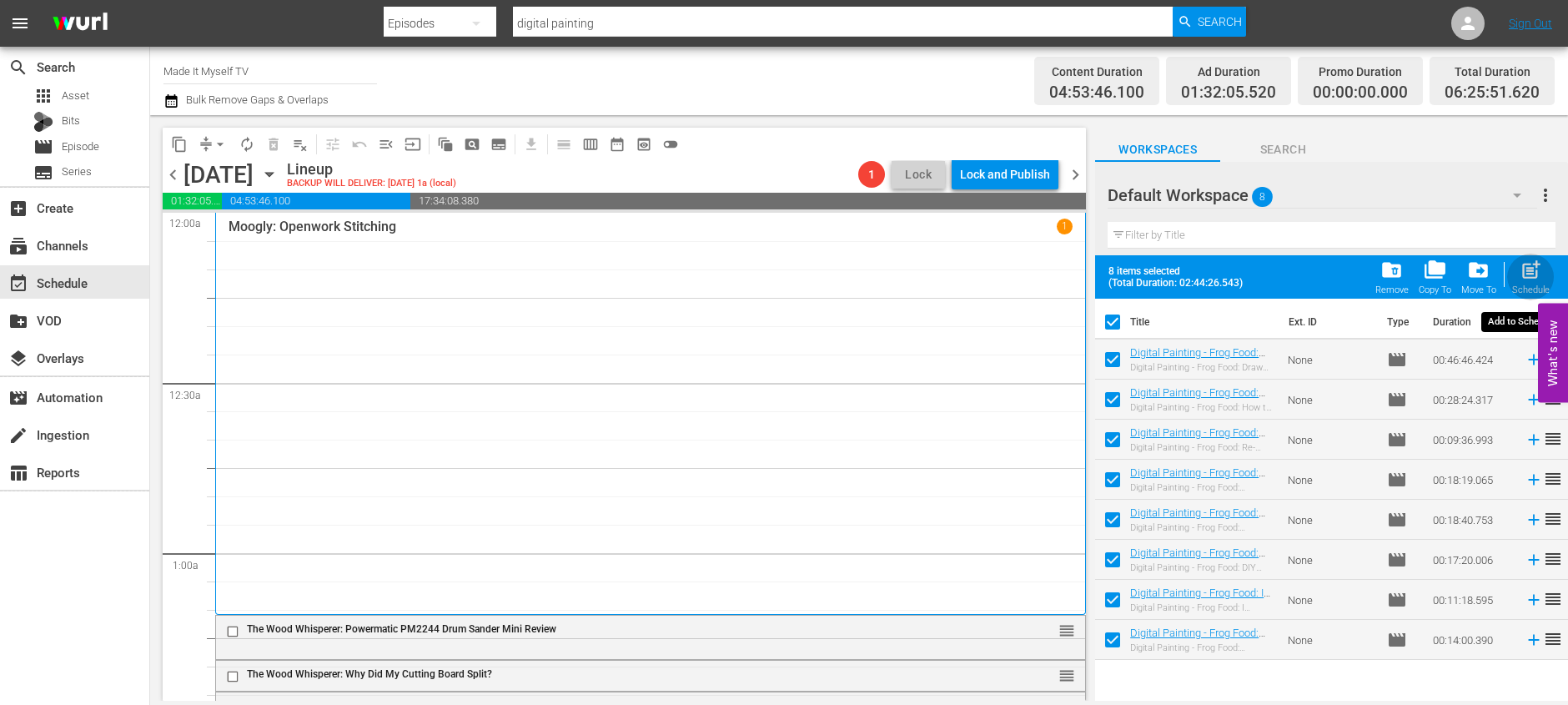
checkbox input "false"
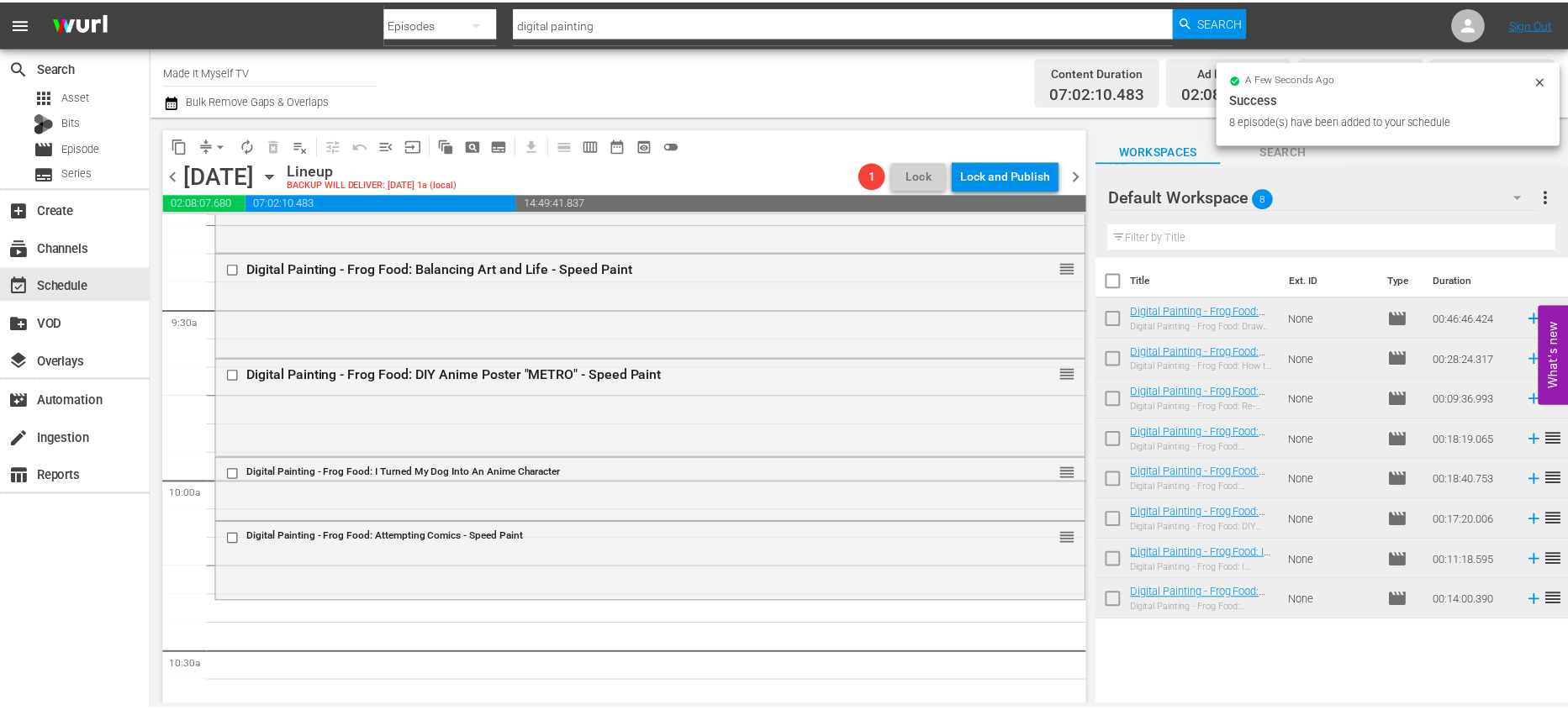
scroll to position [3311, 0]
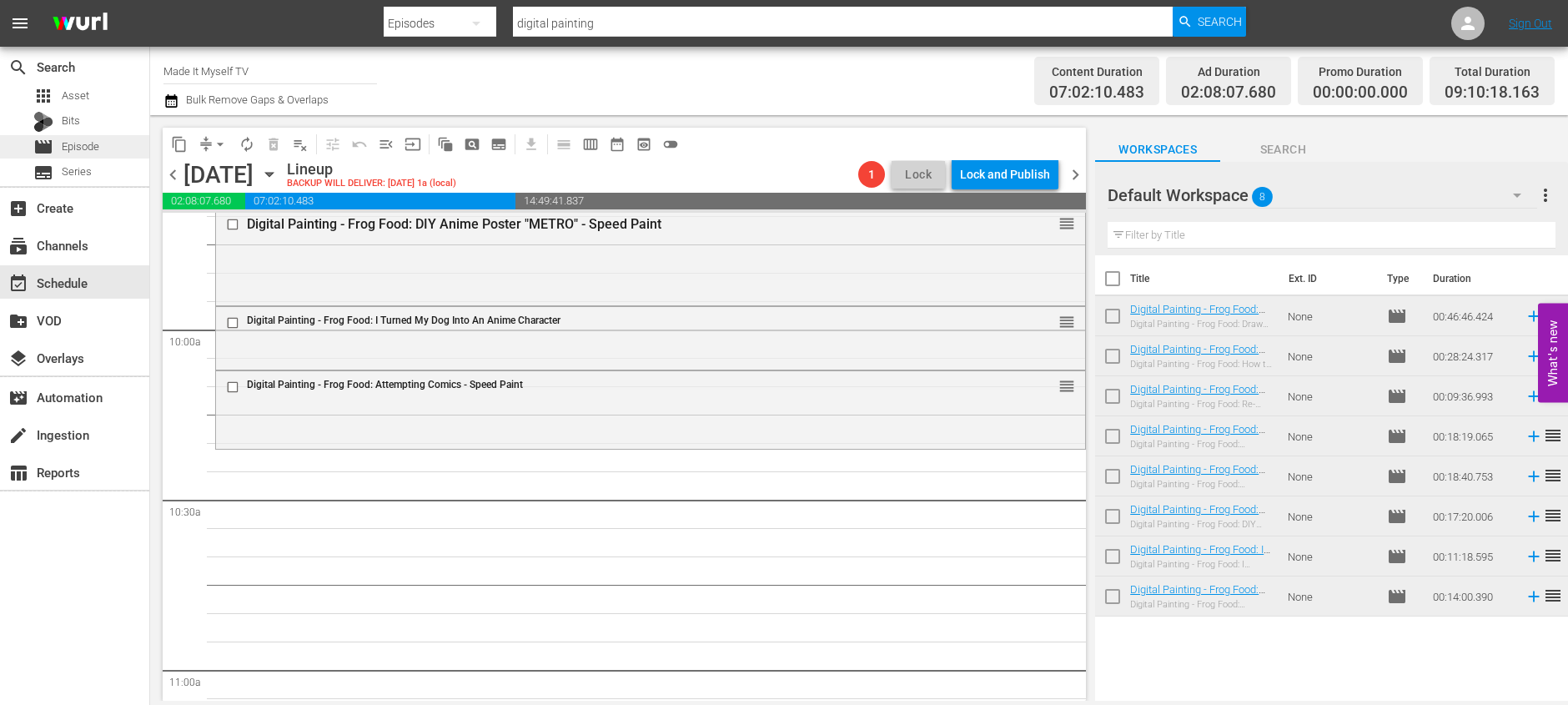
click at [73, 138] on span "Episode" at bounding box center [81, 146] width 37 height 17
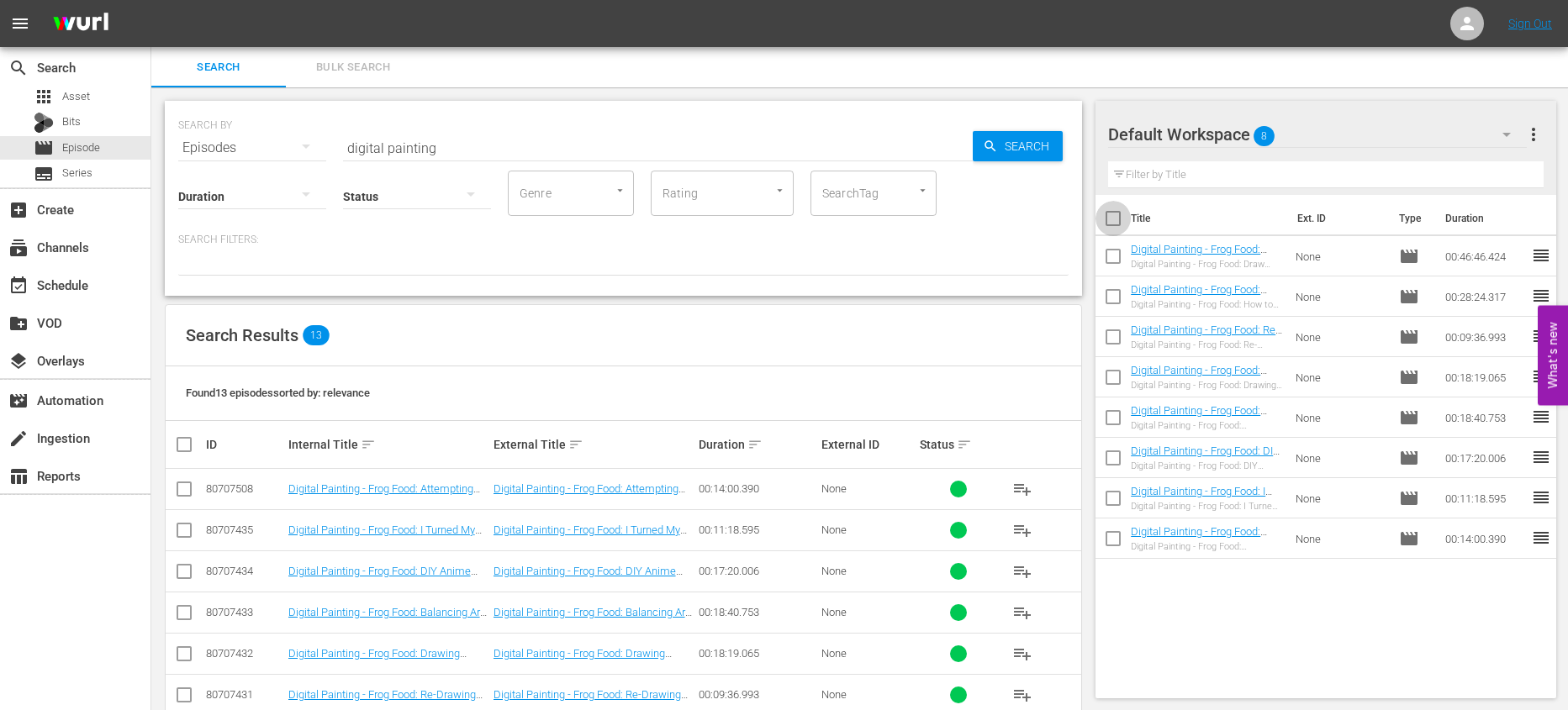
click at [1113, 209] on input "checkbox" at bounding box center [1112, 221] width 35 height 35
checkbox input "true"
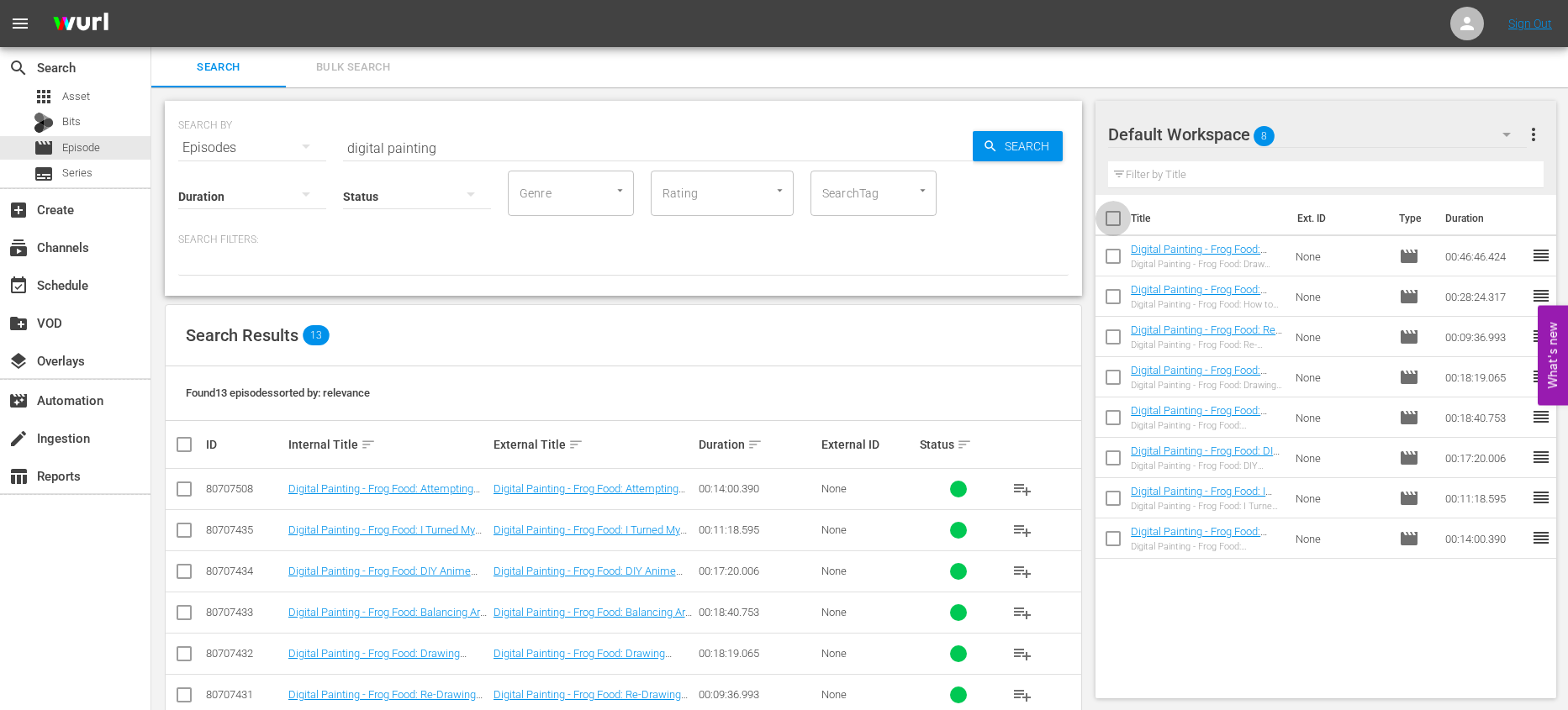
checkbox input "true"
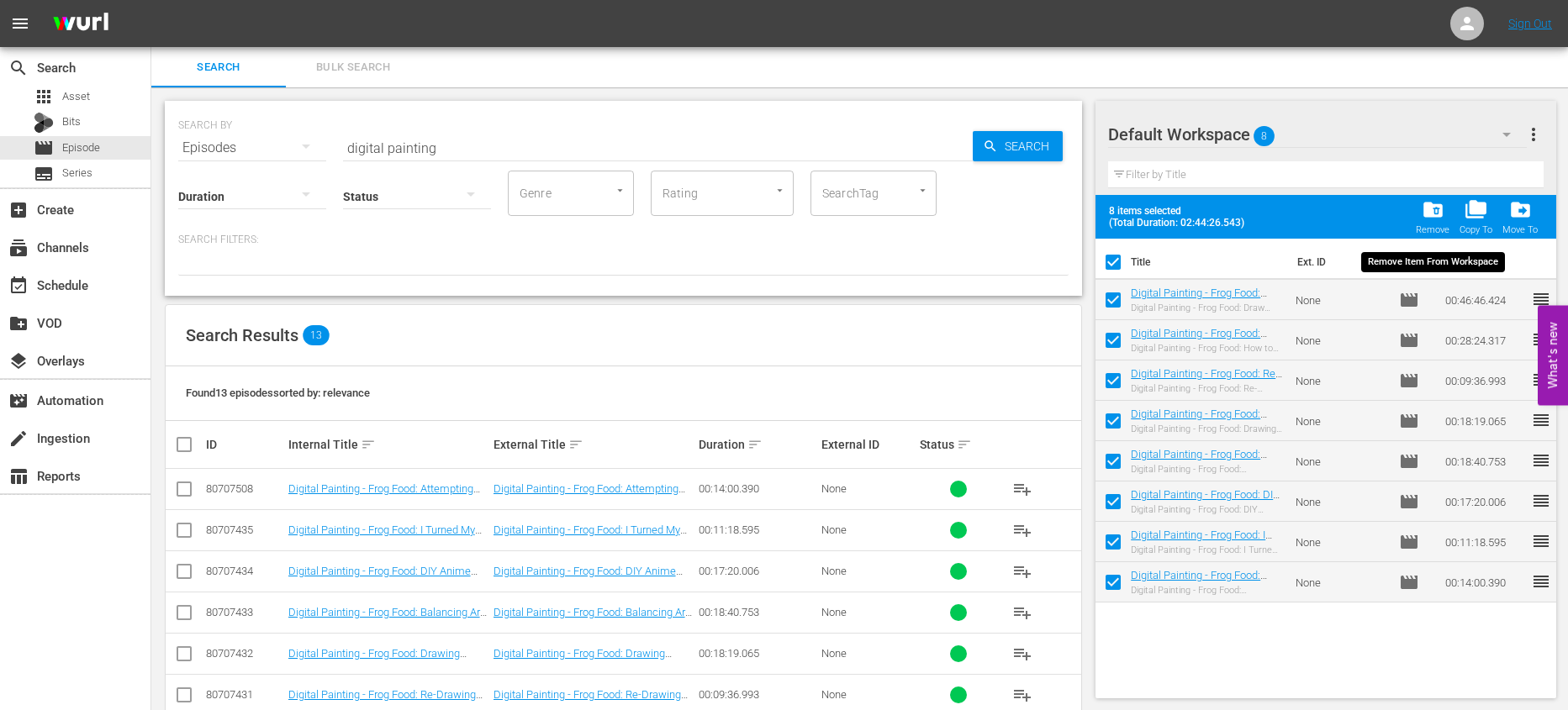
click at [1445, 215] on span "folder_delete" at bounding box center [1433, 209] width 23 height 23
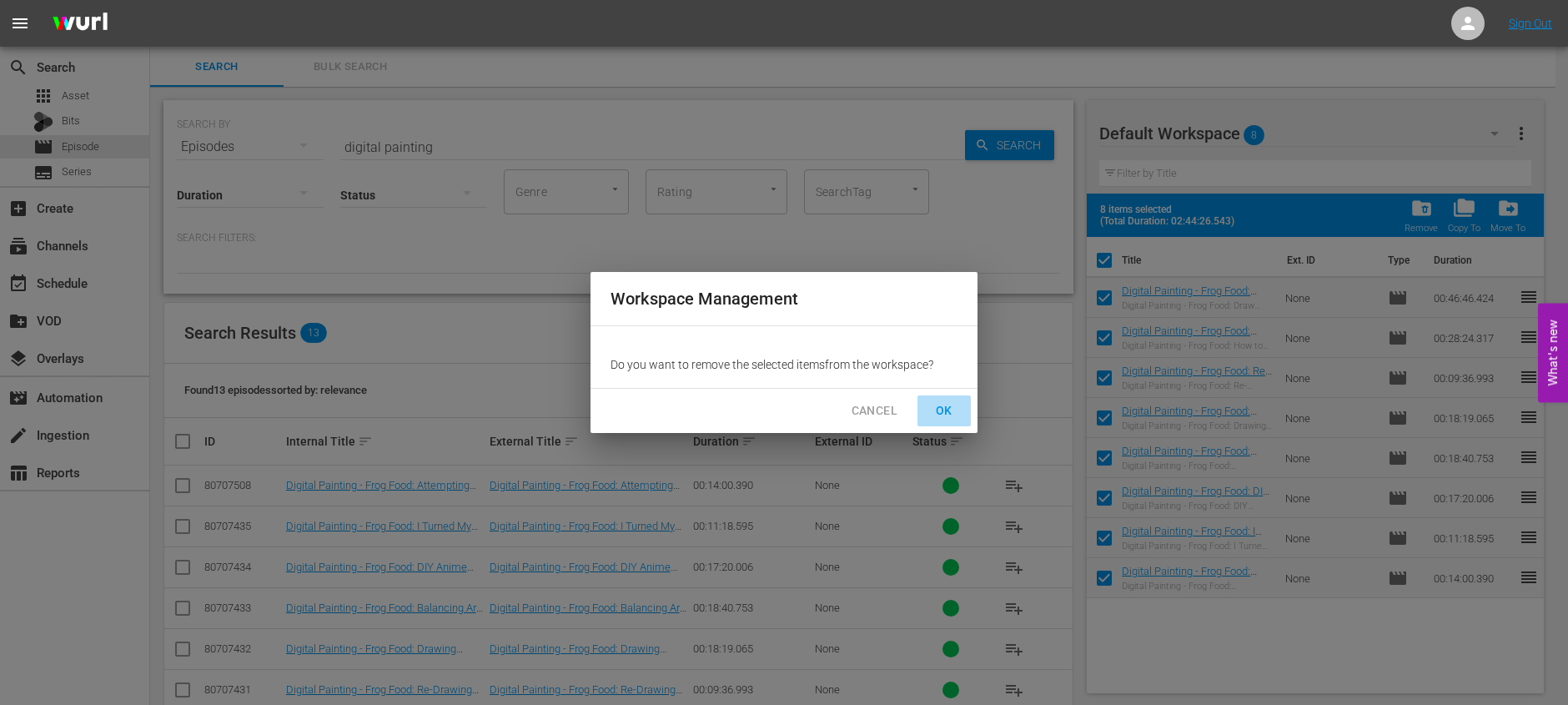
click at [938, 400] on button "OK" at bounding box center [944, 411] width 53 height 31
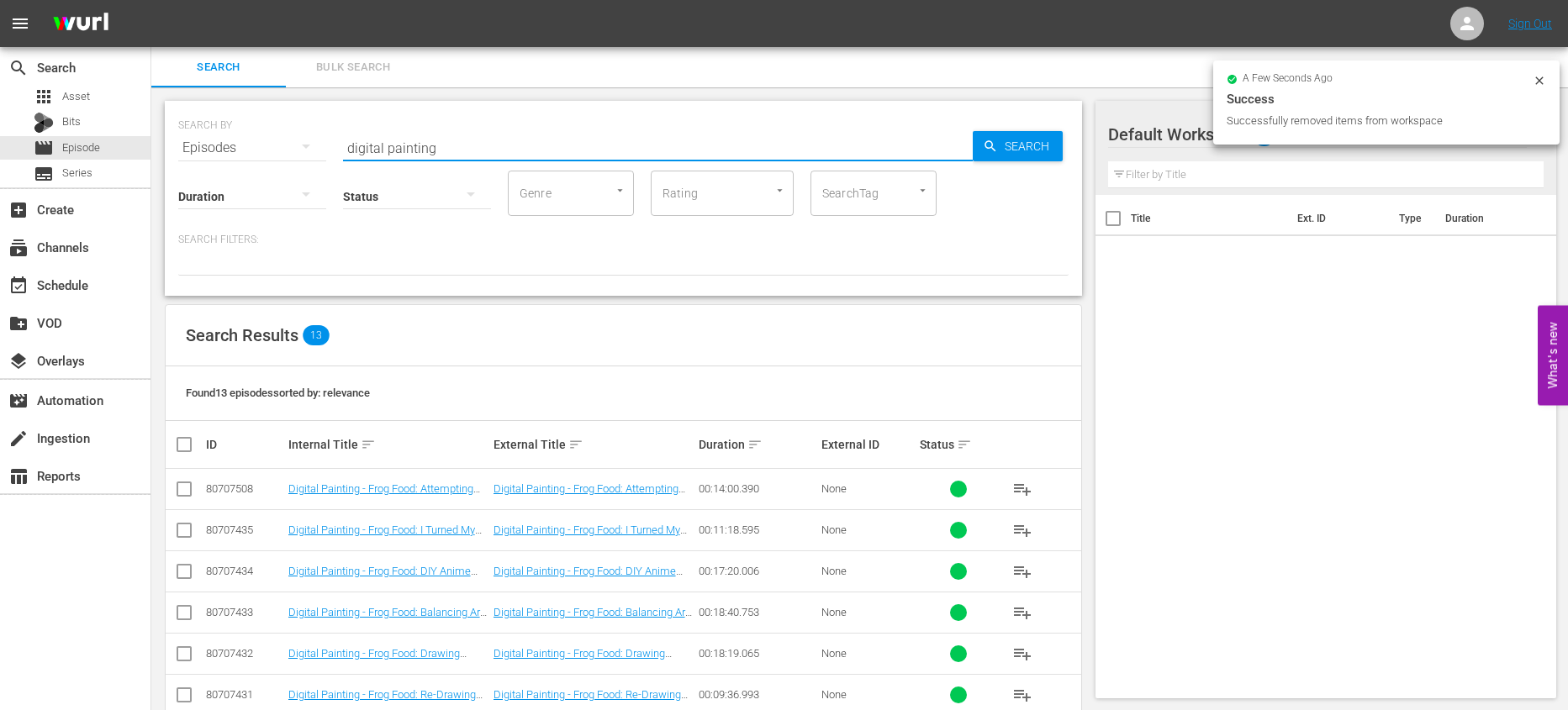
drag, startPoint x: 588, startPoint y: 141, endPoint x: 207, endPoint y: 94, distance: 383.9
click at [207, 94] on div "SEARCH BY Search By Episodes Search ID, Title, Description, Keywords, or Catego…" at bounding box center [623, 561] width 944 height 948
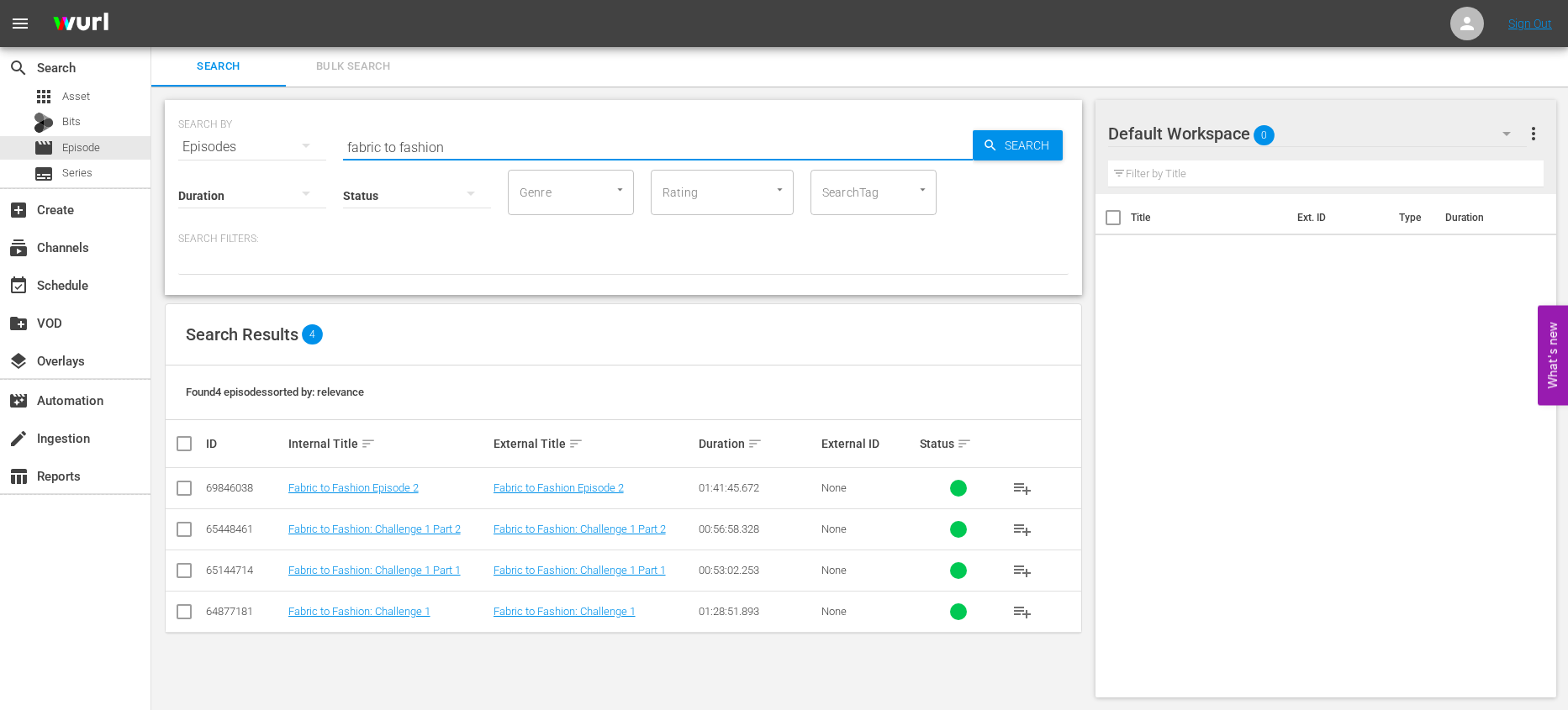
scroll to position [2, 0]
click at [1022, 489] on span "playlist_add" at bounding box center [1023, 487] width 20 height 20
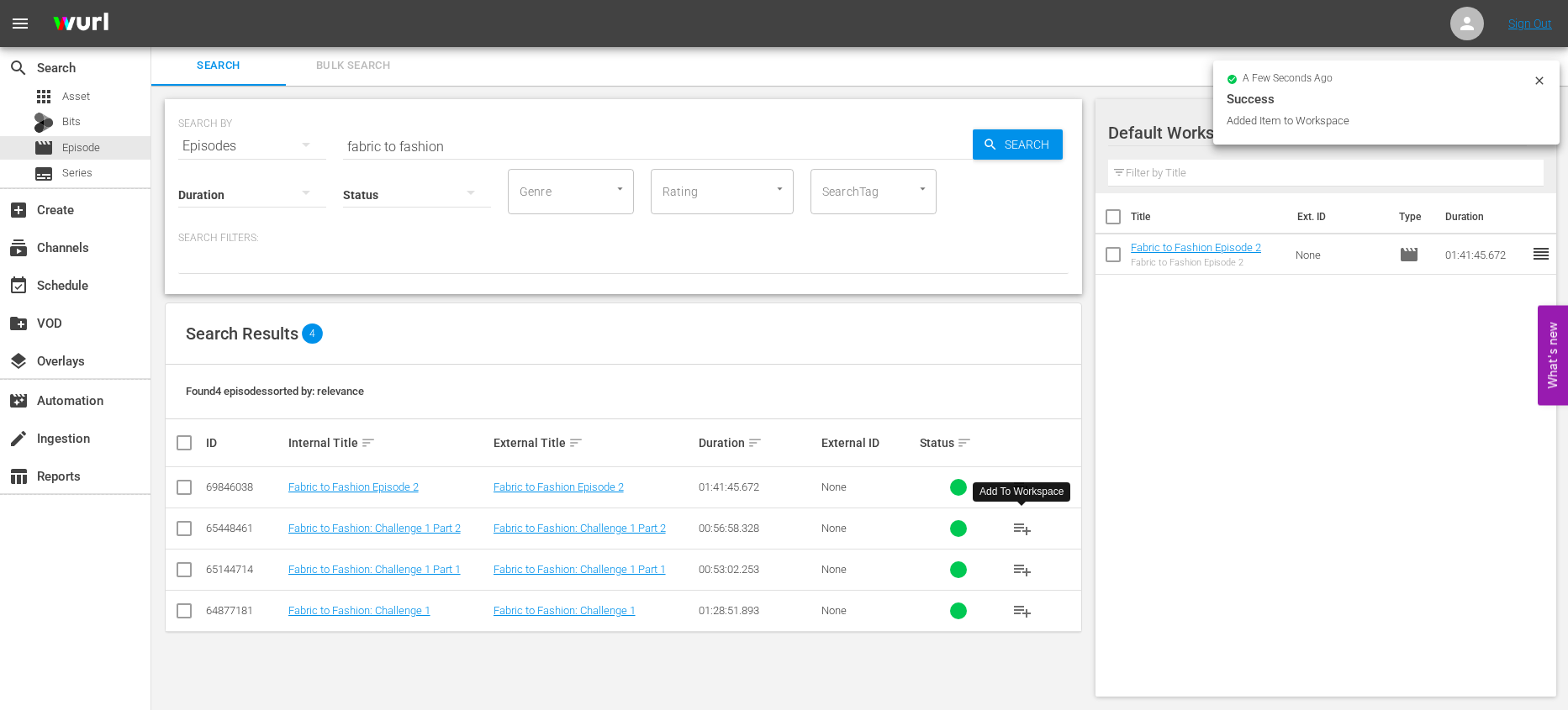
click at [1028, 527] on span "playlist_add" at bounding box center [1023, 528] width 20 height 20
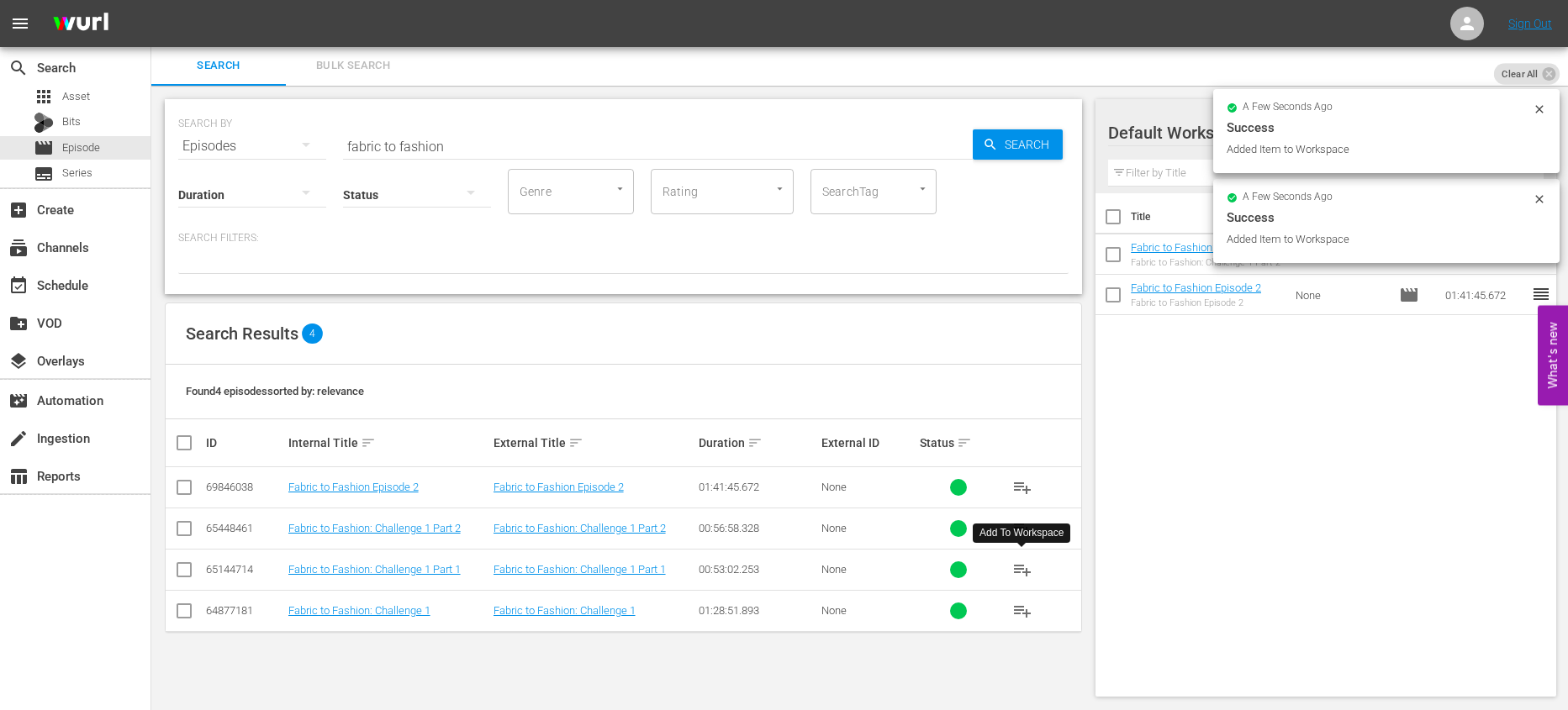
click at [1019, 567] on span "playlist_add" at bounding box center [1023, 570] width 20 height 20
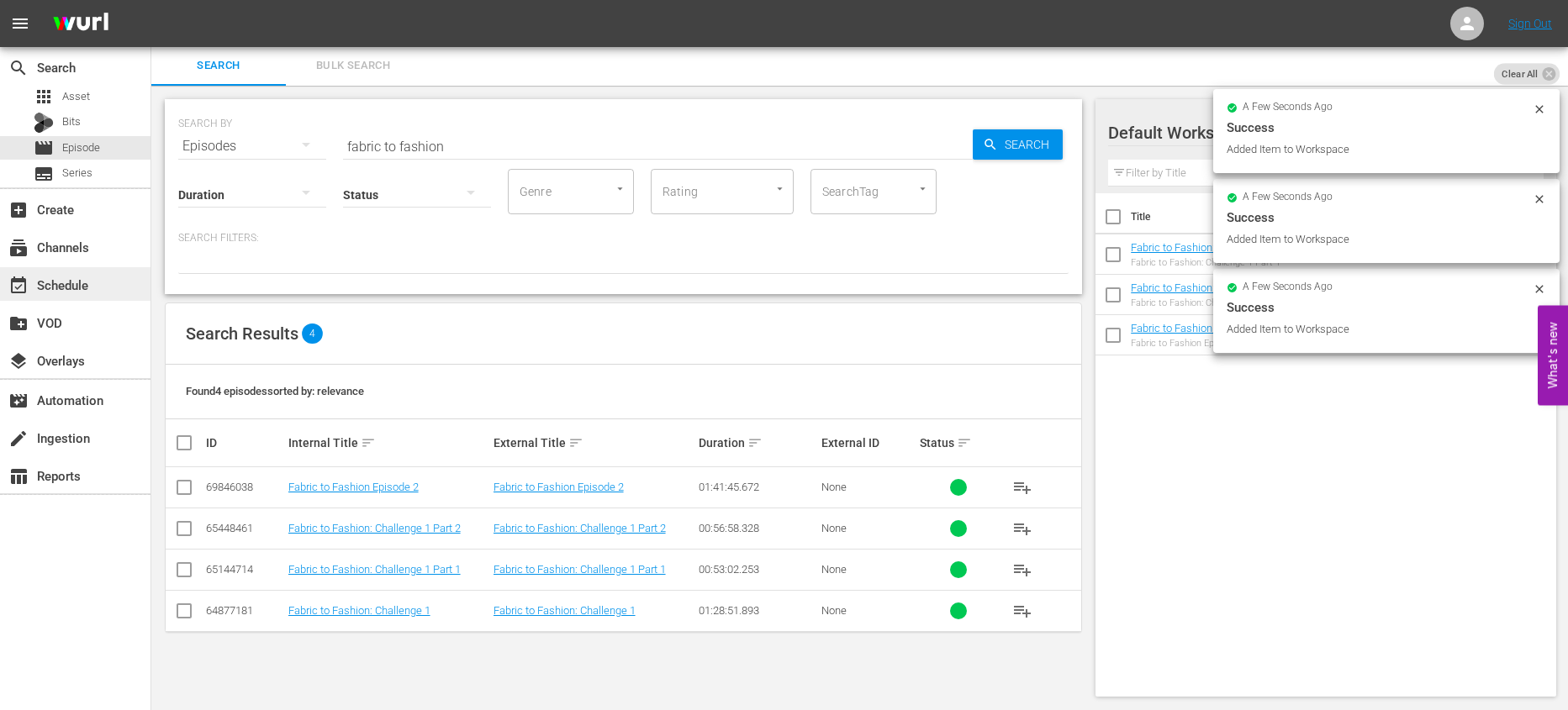
click at [97, 293] on div "event_available Schedule" at bounding box center [75, 284] width 150 height 34
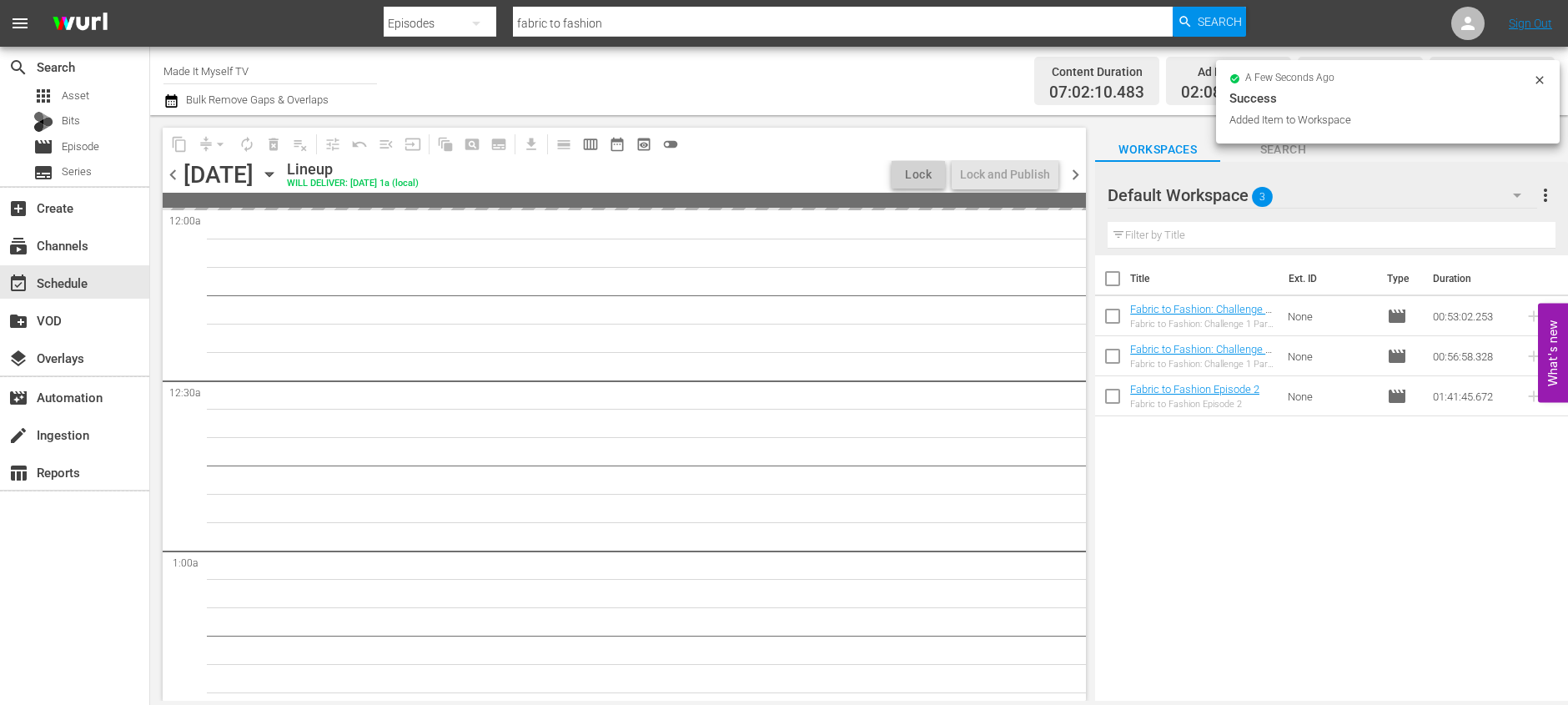
click at [1108, 275] on input "checkbox" at bounding box center [1112, 281] width 35 height 35
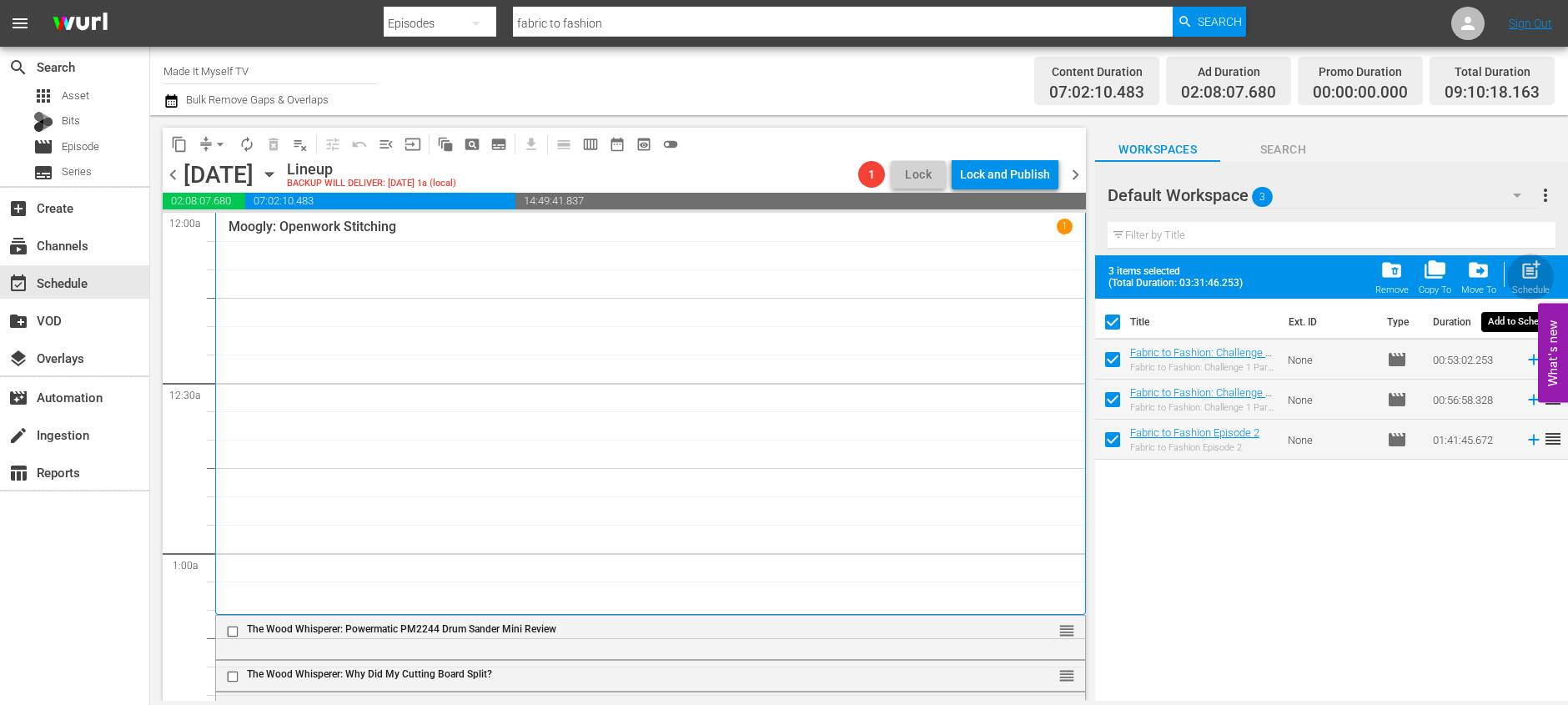
click at [1533, 272] on span "post_add" at bounding box center [1531, 270] width 23 height 23
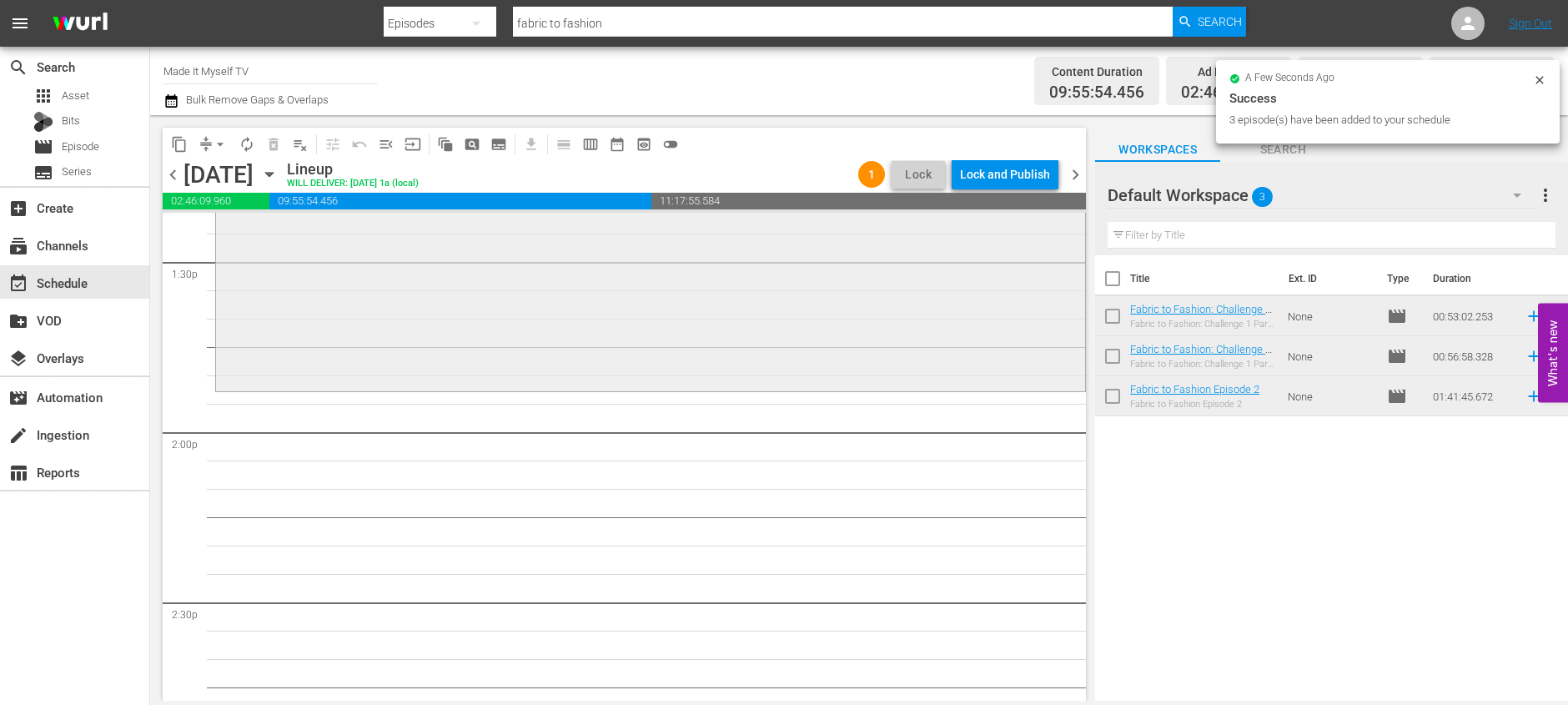
scroll to position [4576, 0]
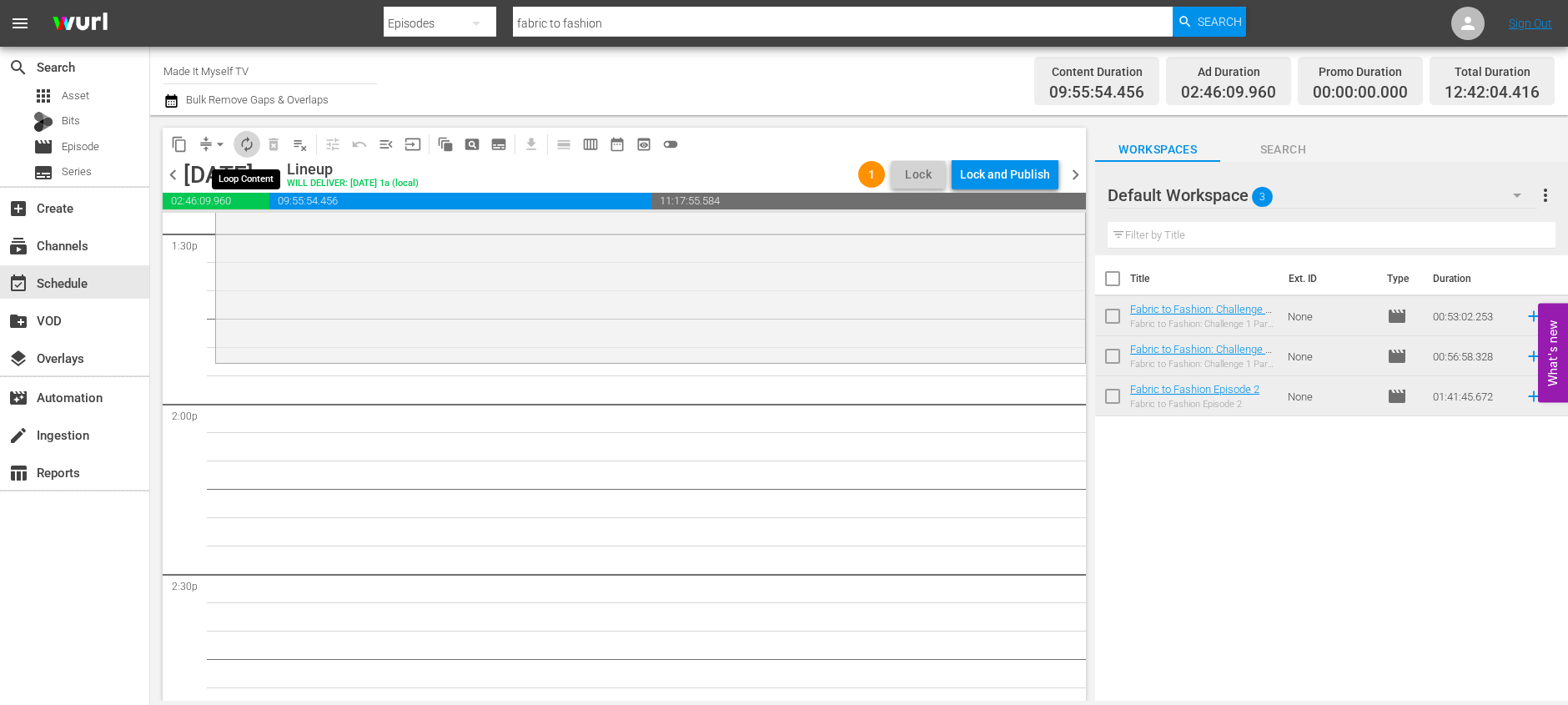
click at [239, 144] on span "autorenew_outlined" at bounding box center [247, 144] width 17 height 17
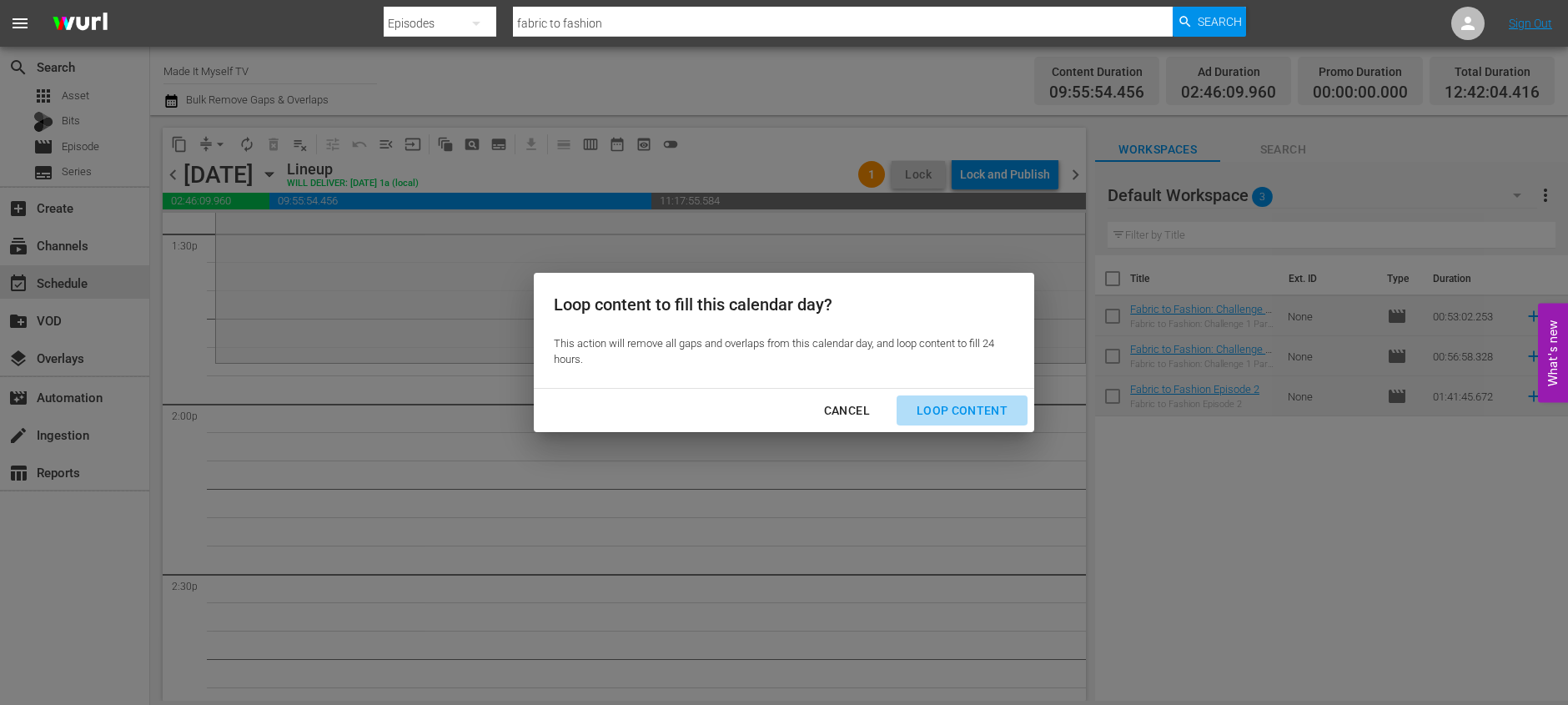
click at [969, 411] on div "Loop Content" at bounding box center [961, 411] width 117 height 21
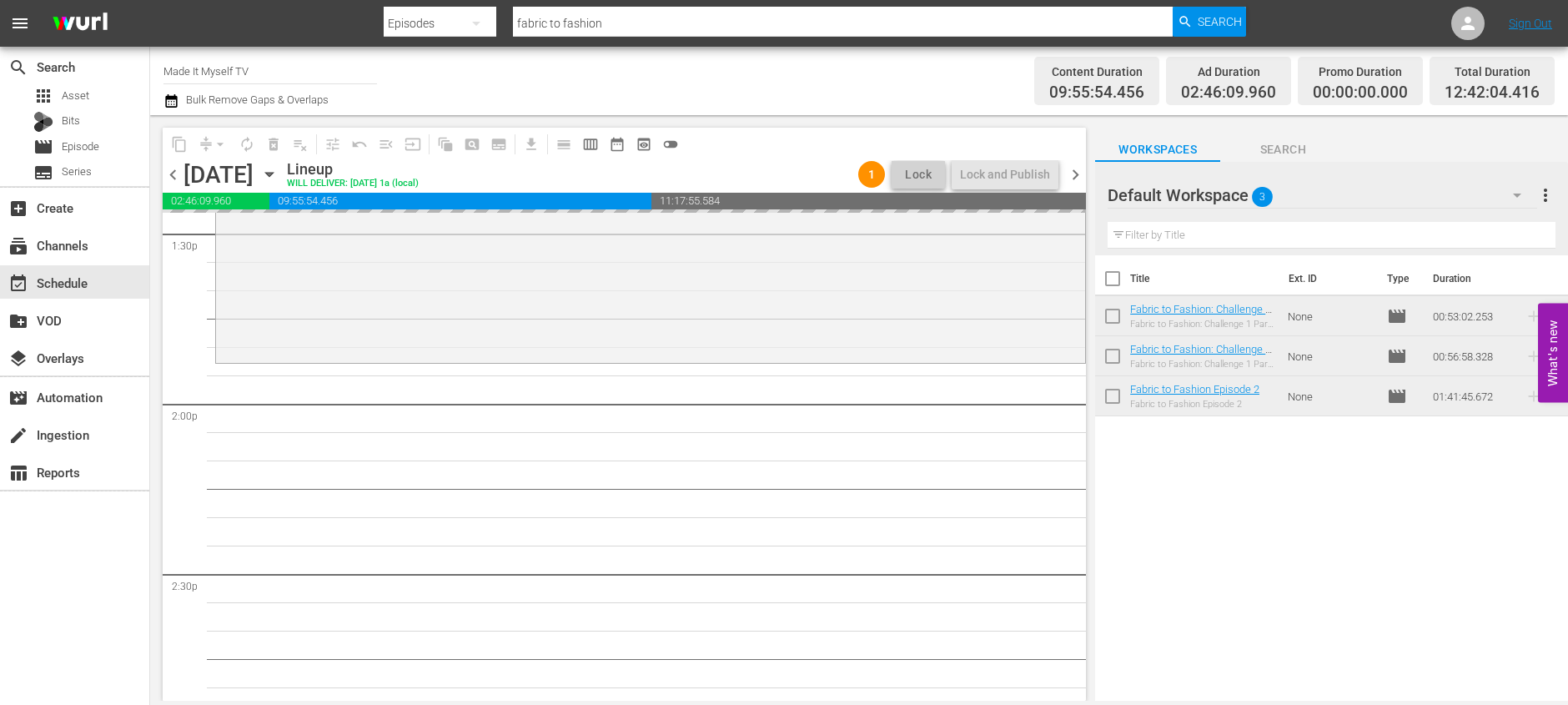
click at [1108, 282] on input "checkbox" at bounding box center [1112, 281] width 35 height 35
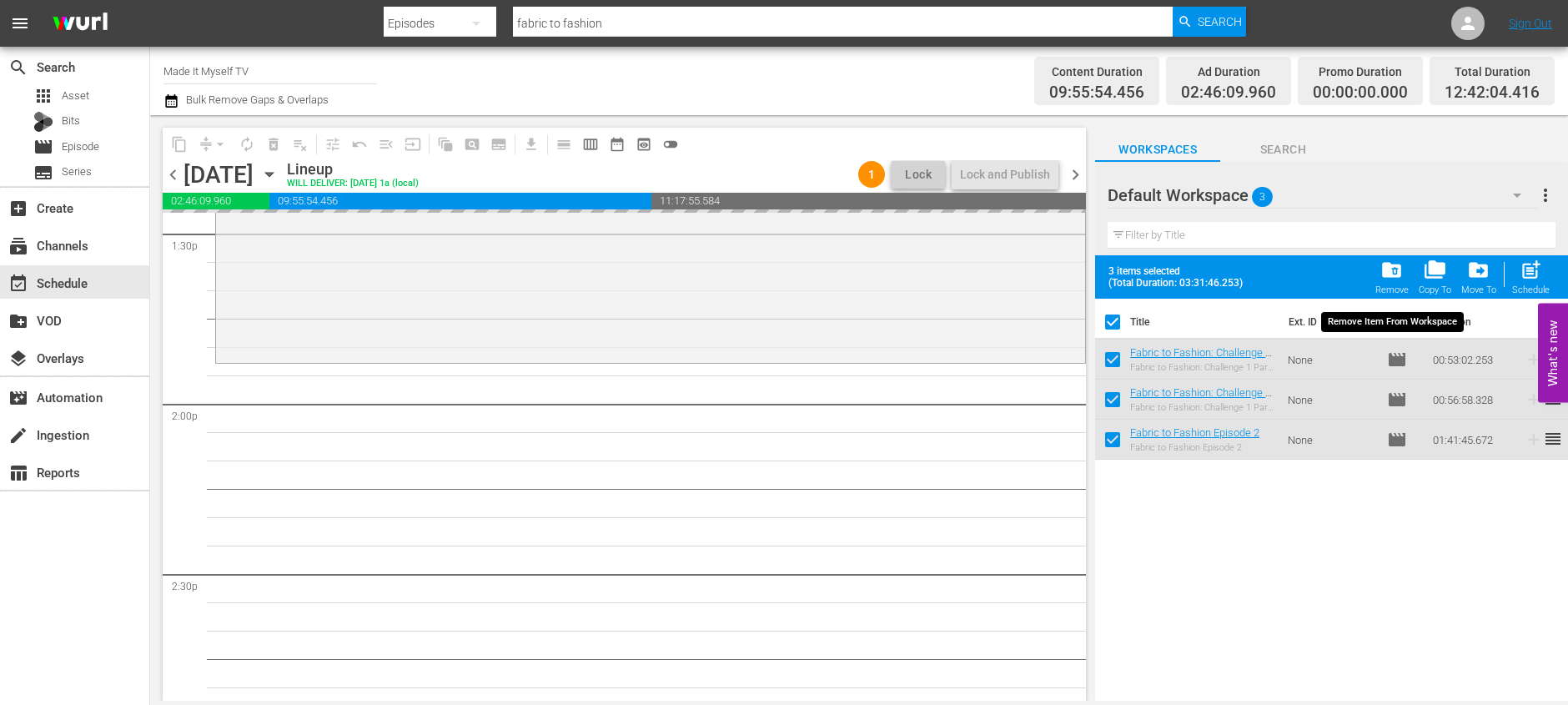
click at [1380, 268] on div "folder_delete Remove" at bounding box center [1392, 276] width 34 height 37
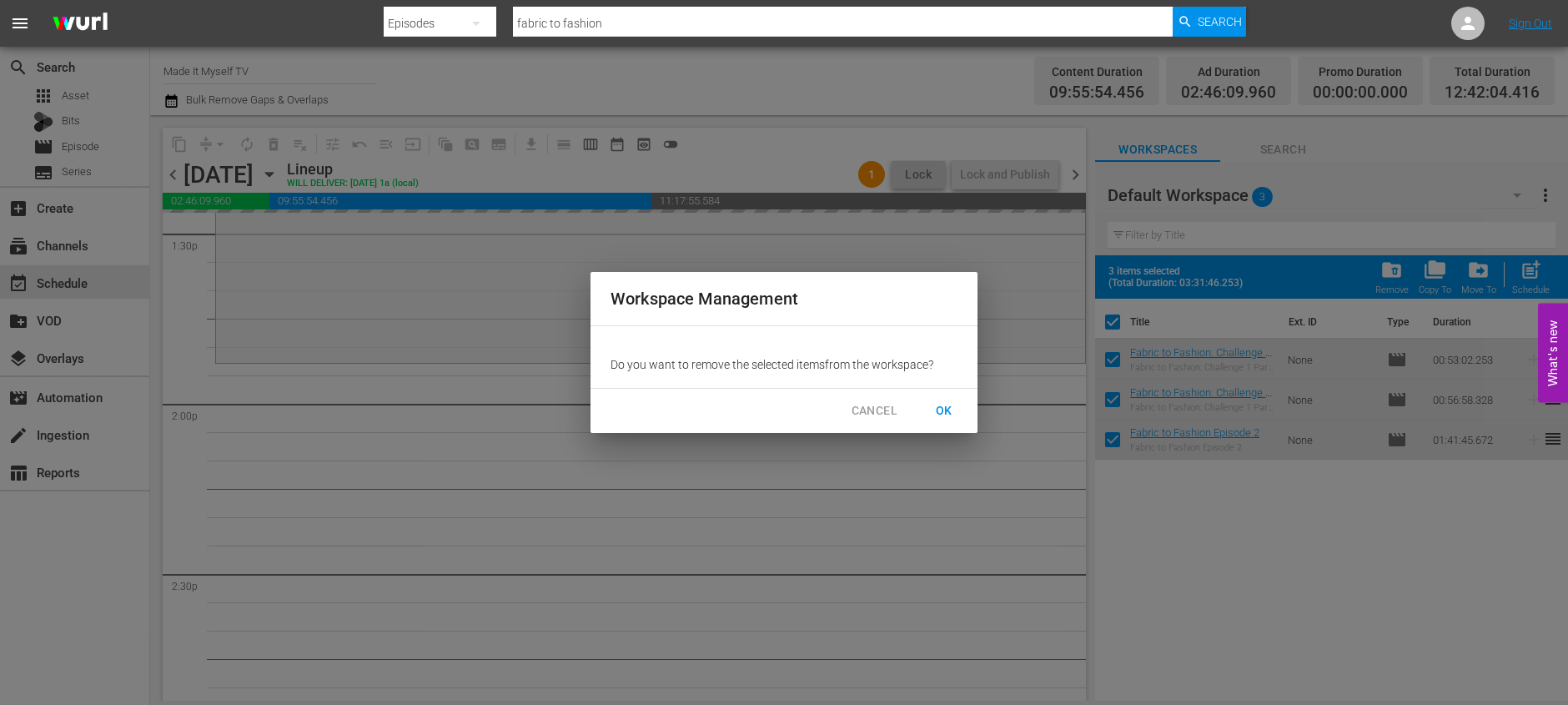
click at [928, 408] on button "OK" at bounding box center [944, 411] width 53 height 31
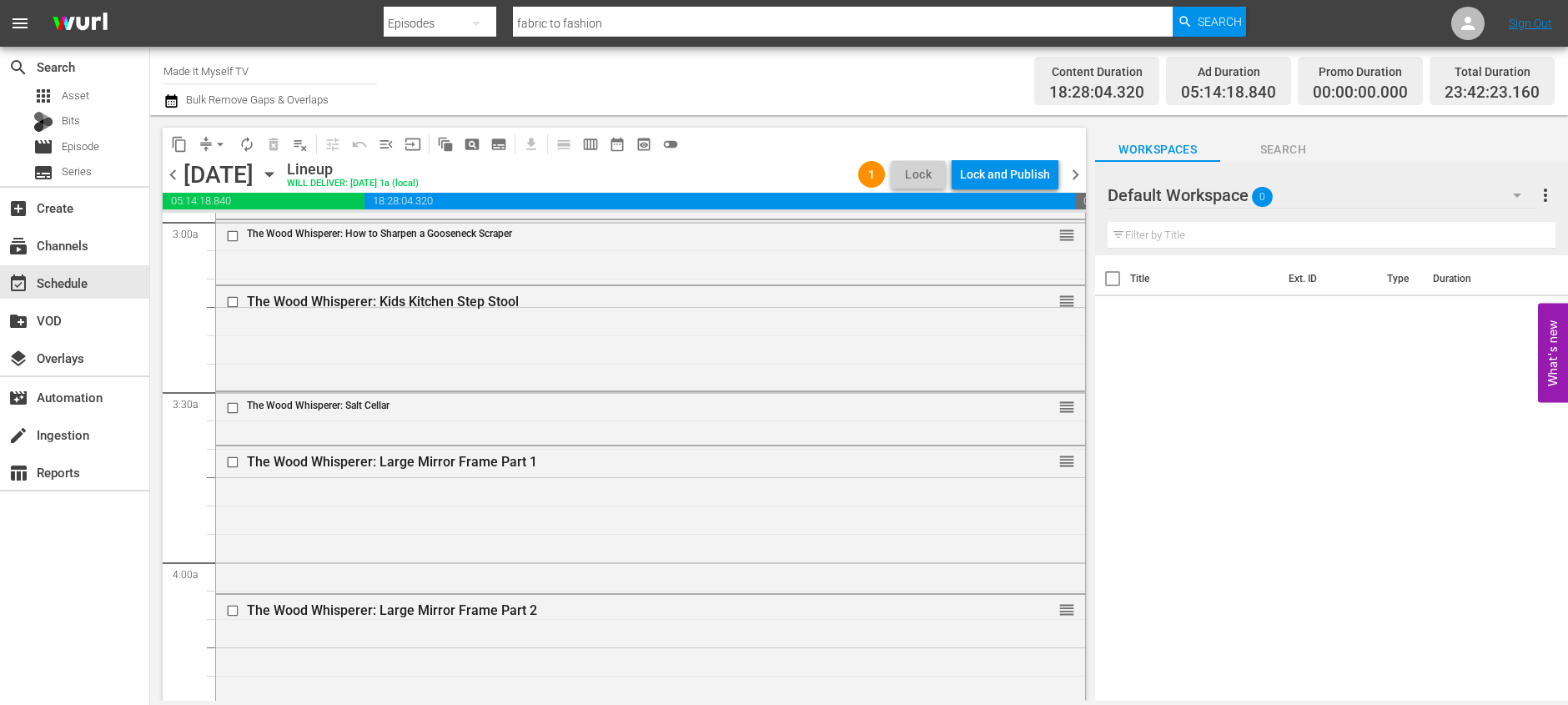
scroll to position [0, 0]
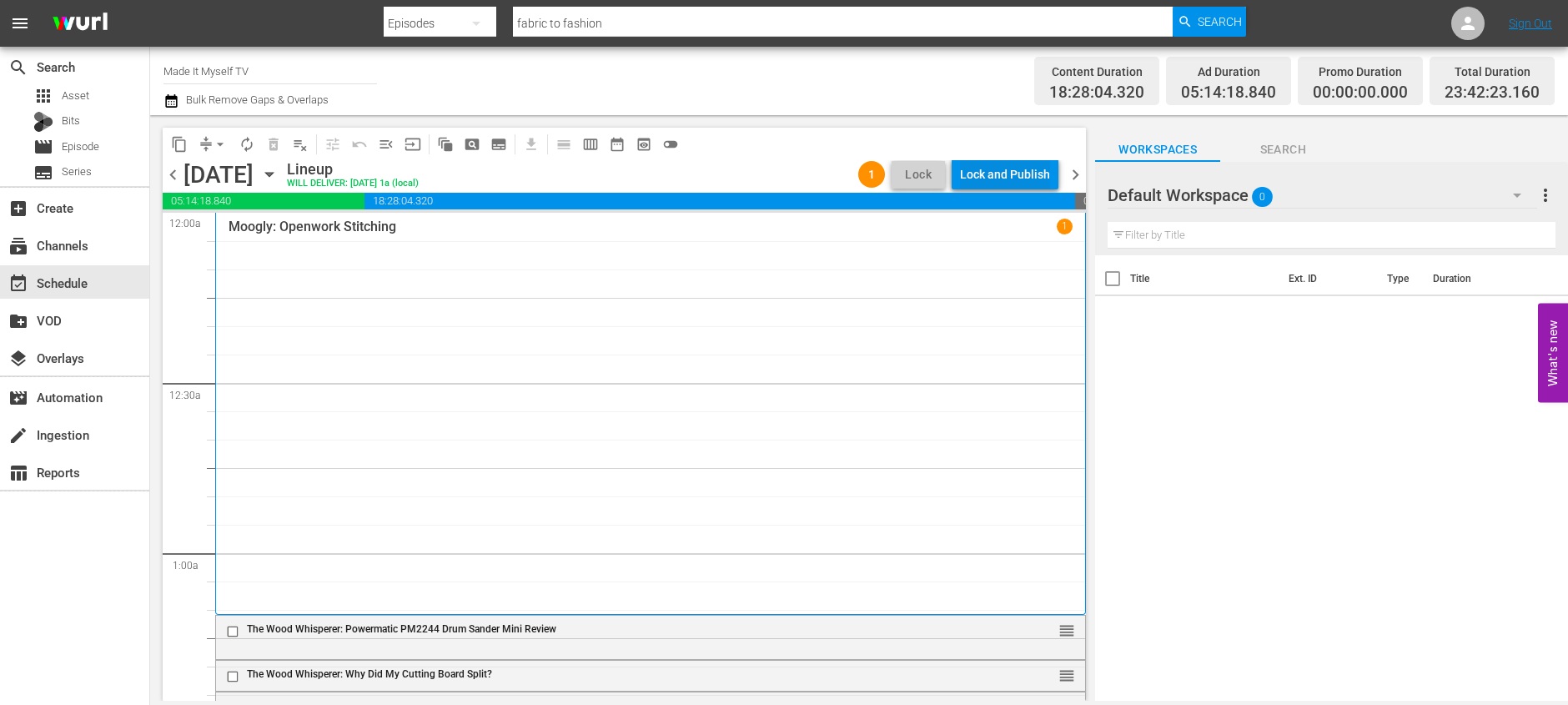
click at [1037, 163] on div "Lock and Publish" at bounding box center [1005, 174] width 90 height 30
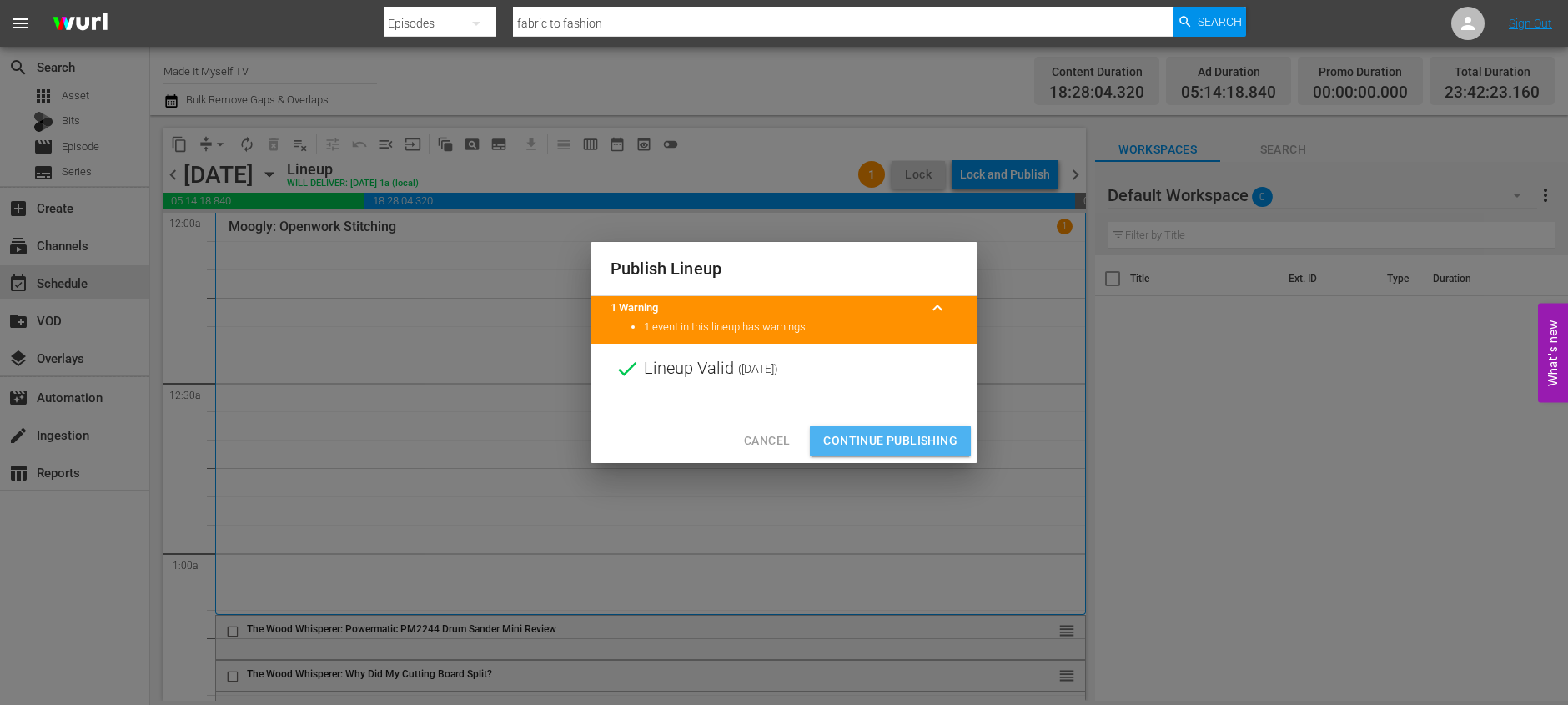
click at [935, 435] on span "Continue Publishing" at bounding box center [890, 440] width 134 height 21
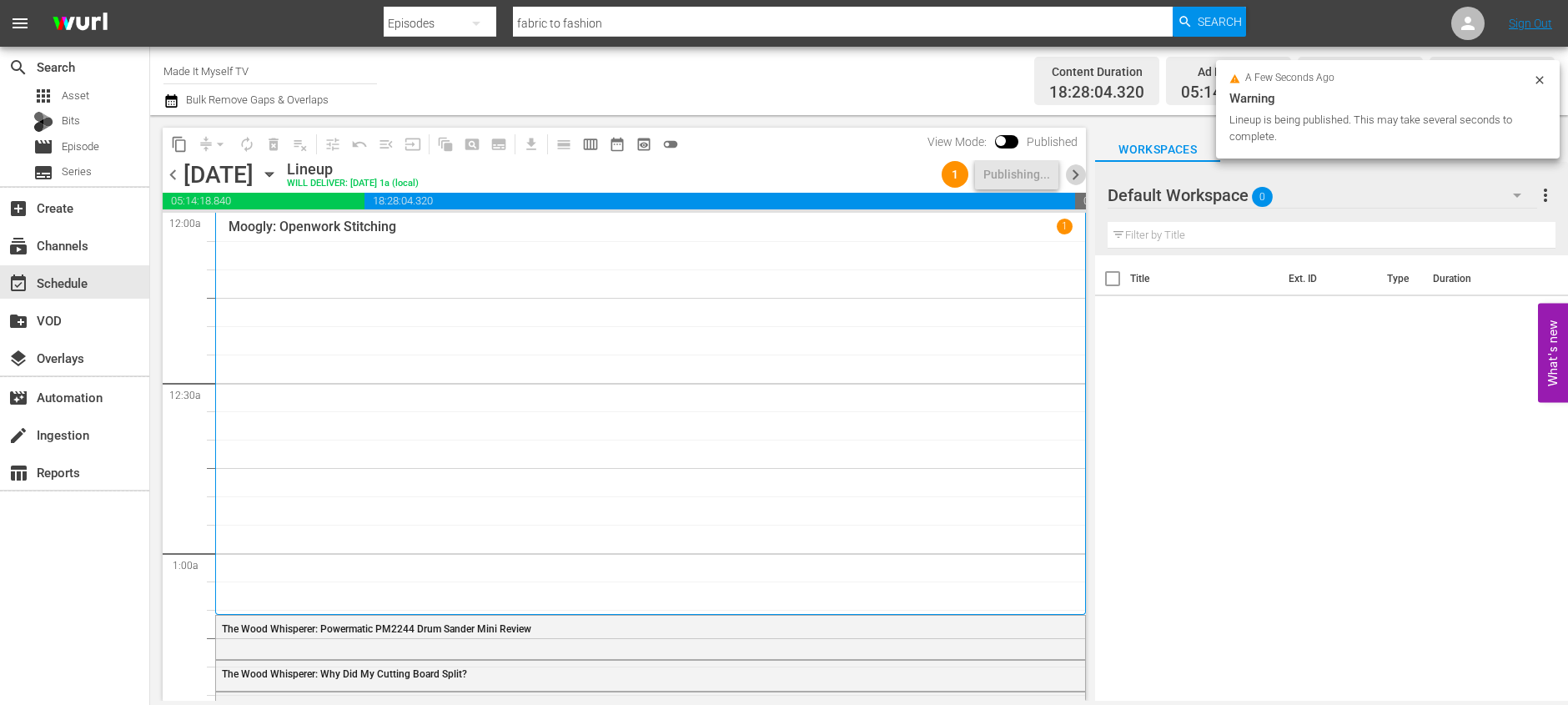
click at [1075, 177] on span "chevron_right" at bounding box center [1075, 175] width 21 height 21
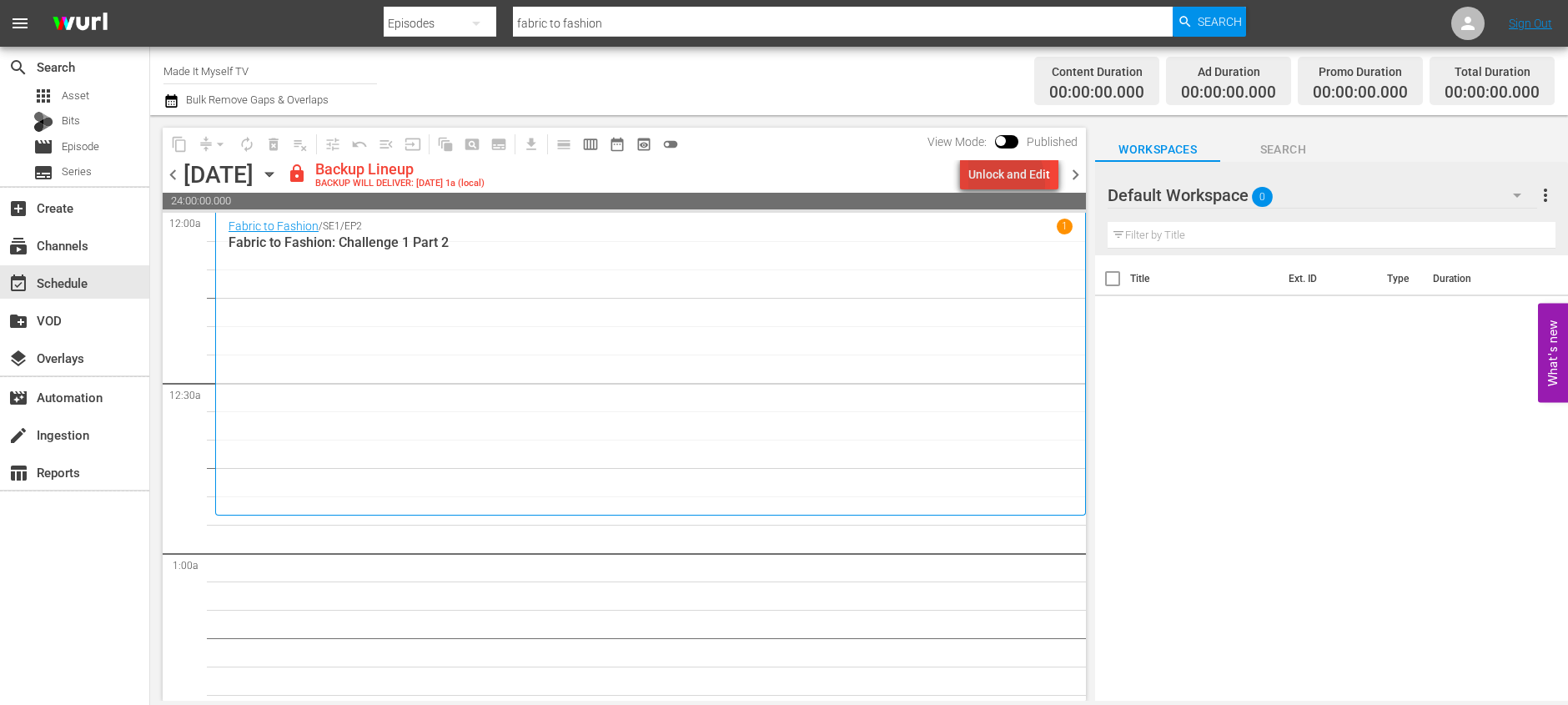
click at [985, 184] on div "Unlock and Edit" at bounding box center [1008, 174] width 82 height 30
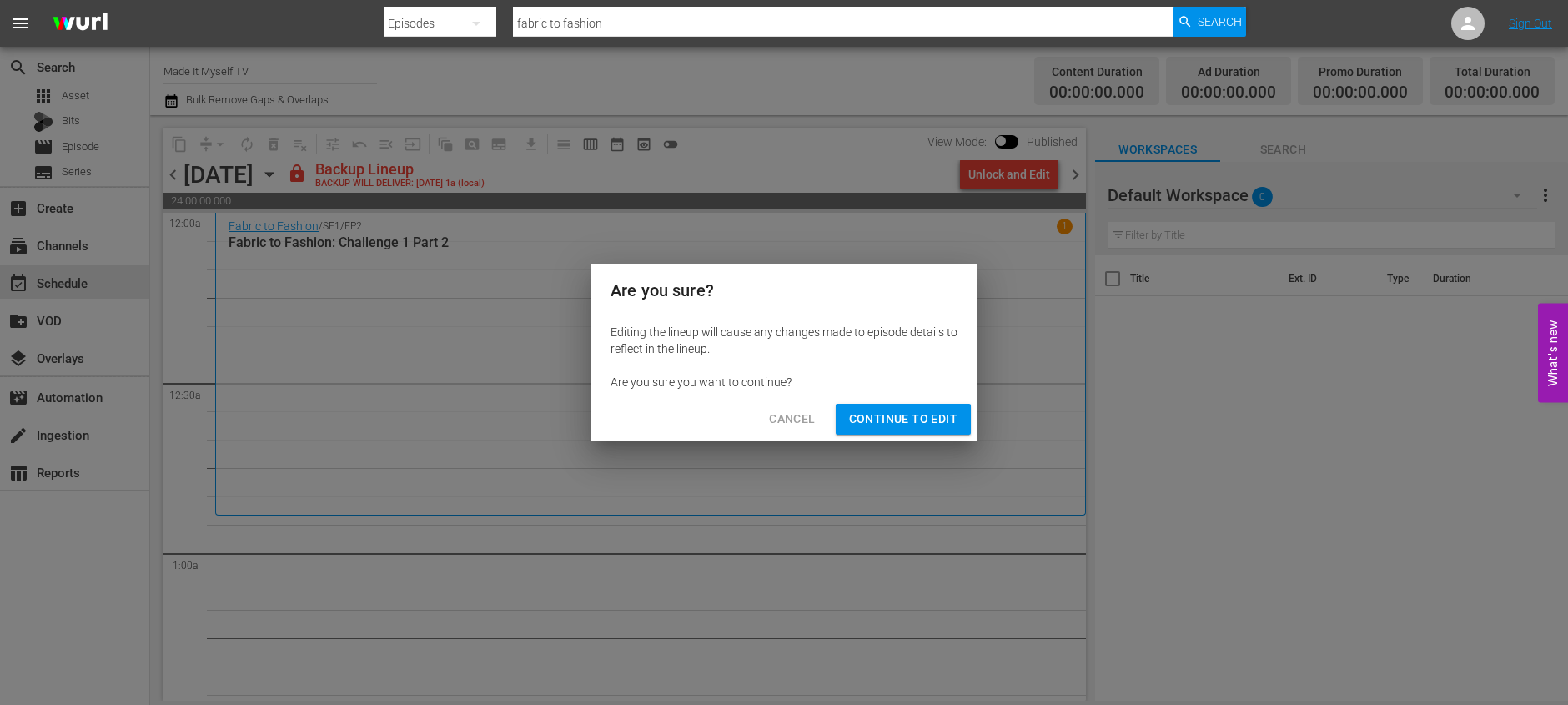
click at [870, 420] on span "Continue to Edit" at bounding box center [903, 419] width 109 height 21
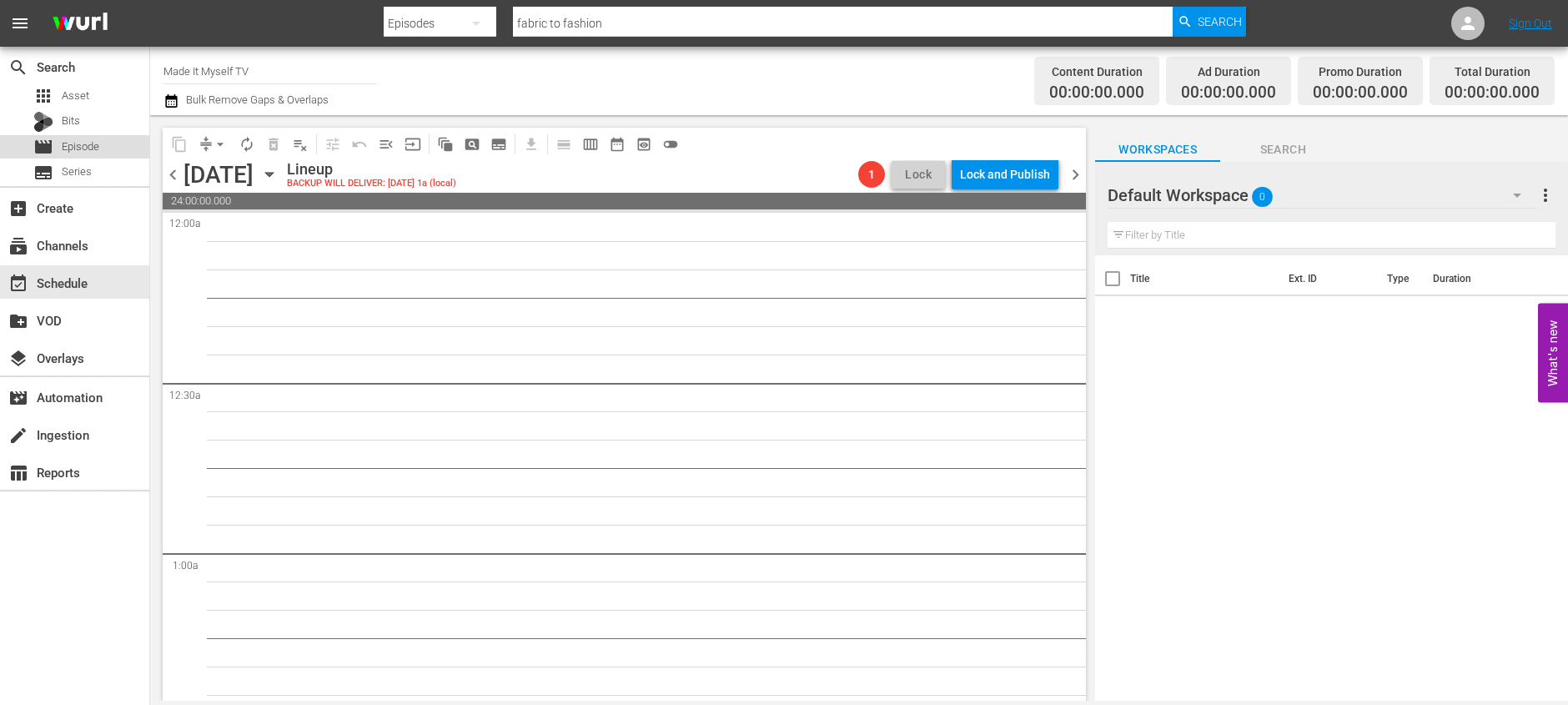
click at [92, 141] on span "Episode" at bounding box center [81, 146] width 37 height 17
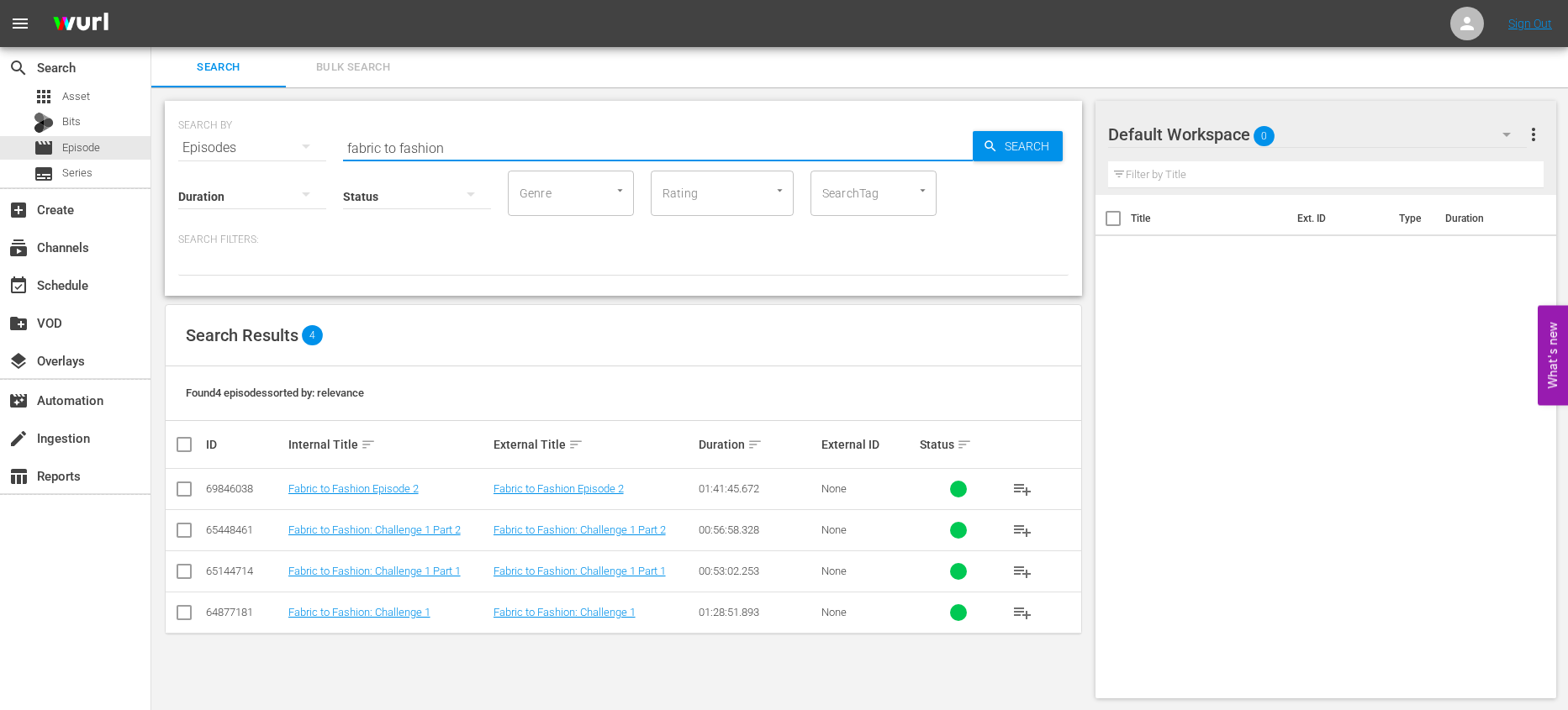
drag, startPoint x: 456, startPoint y: 145, endPoint x: 229, endPoint y: 110, distance: 229.7
click at [229, 110] on div "SEARCH BY Search By Episodes Search ID, Title, Description, Keywords, or Catego…" at bounding box center [623, 137] width 890 height 61
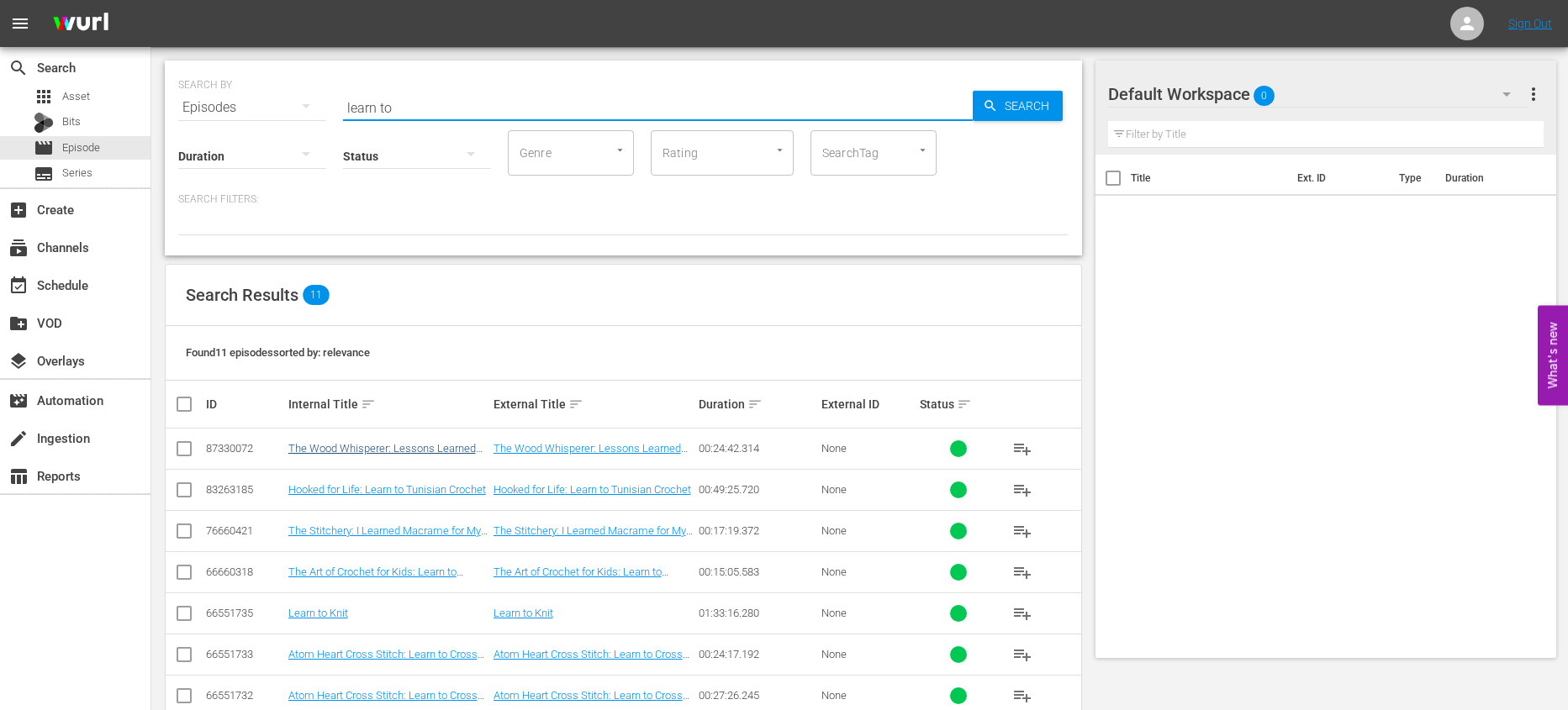
scroll to position [242, 0]
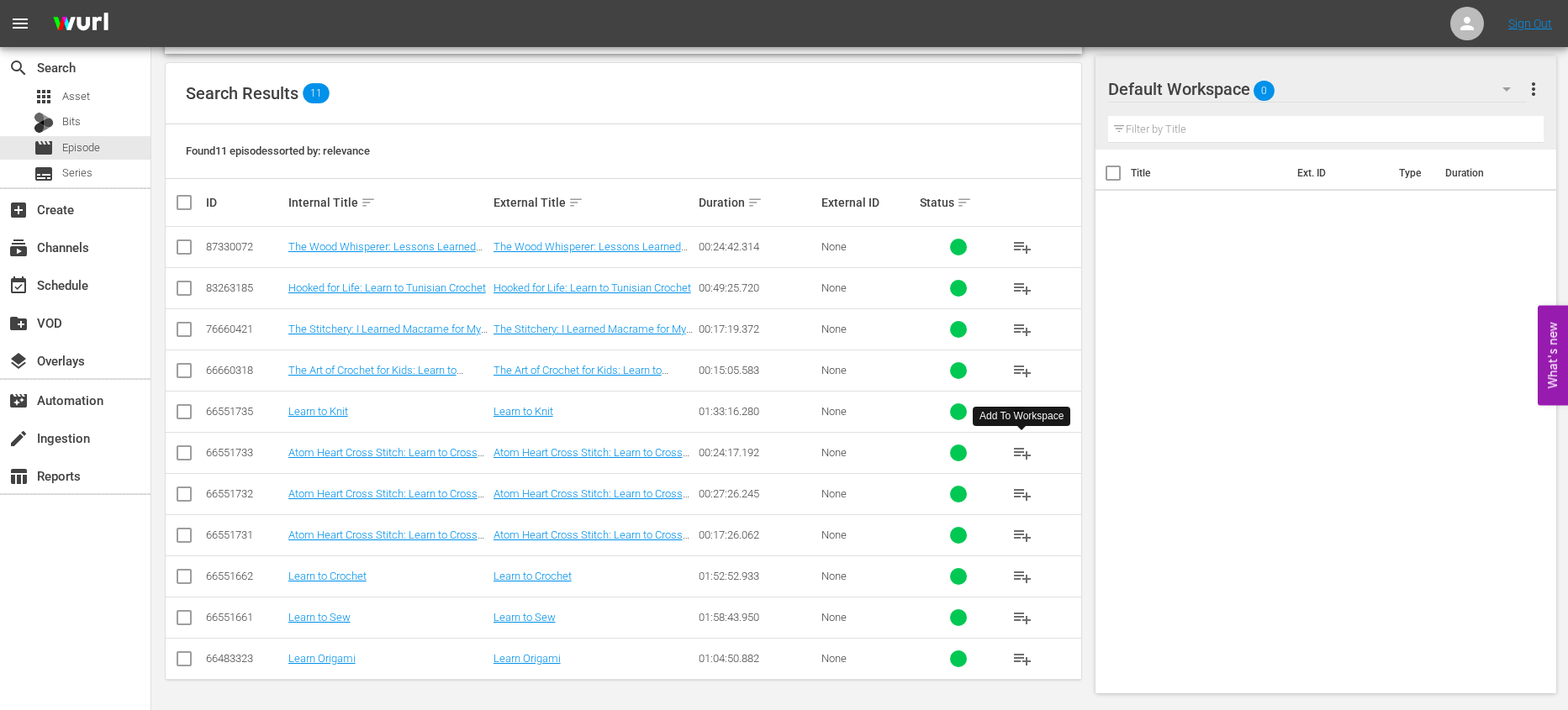
click at [1021, 453] on span "playlist_add" at bounding box center [1023, 452] width 20 height 20
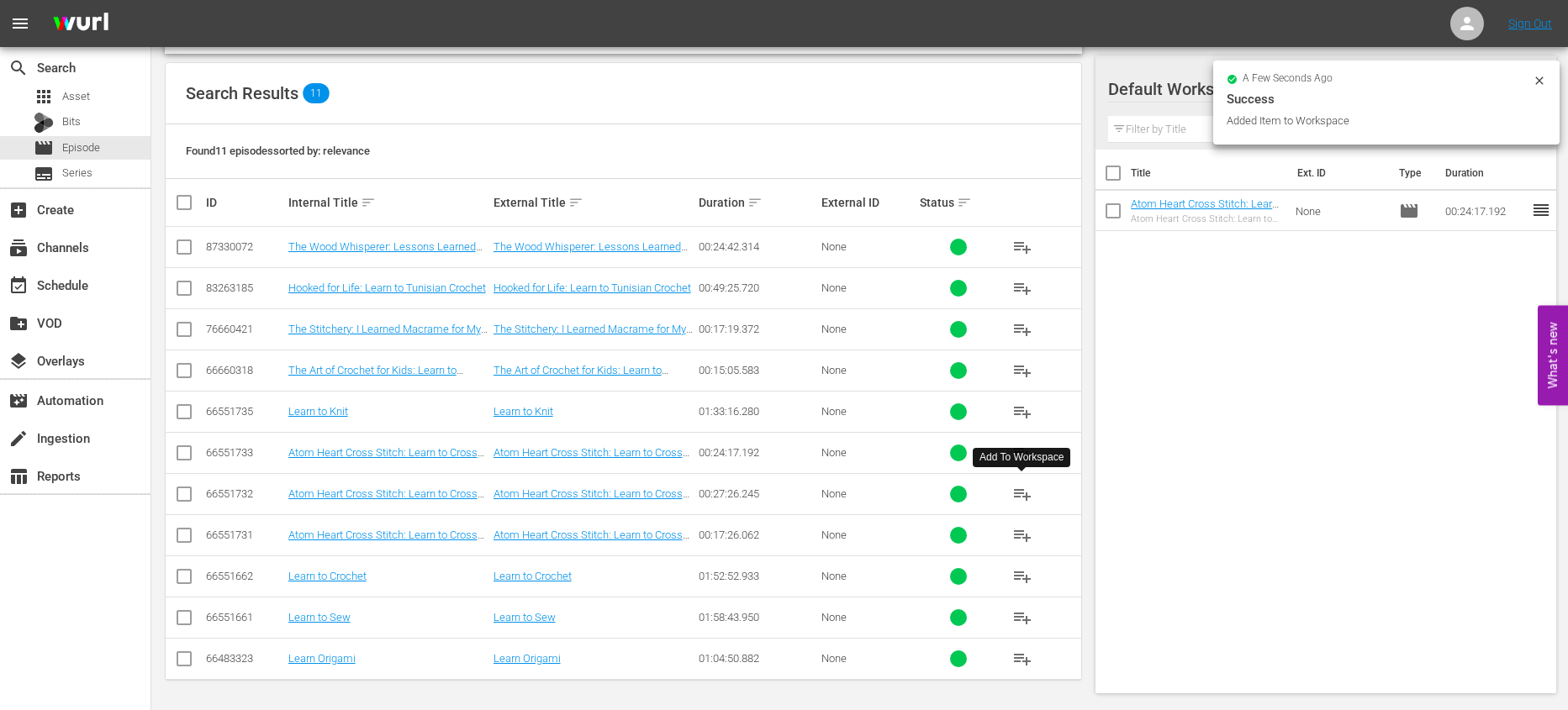
click at [1019, 488] on span "playlist_add" at bounding box center [1023, 494] width 20 height 20
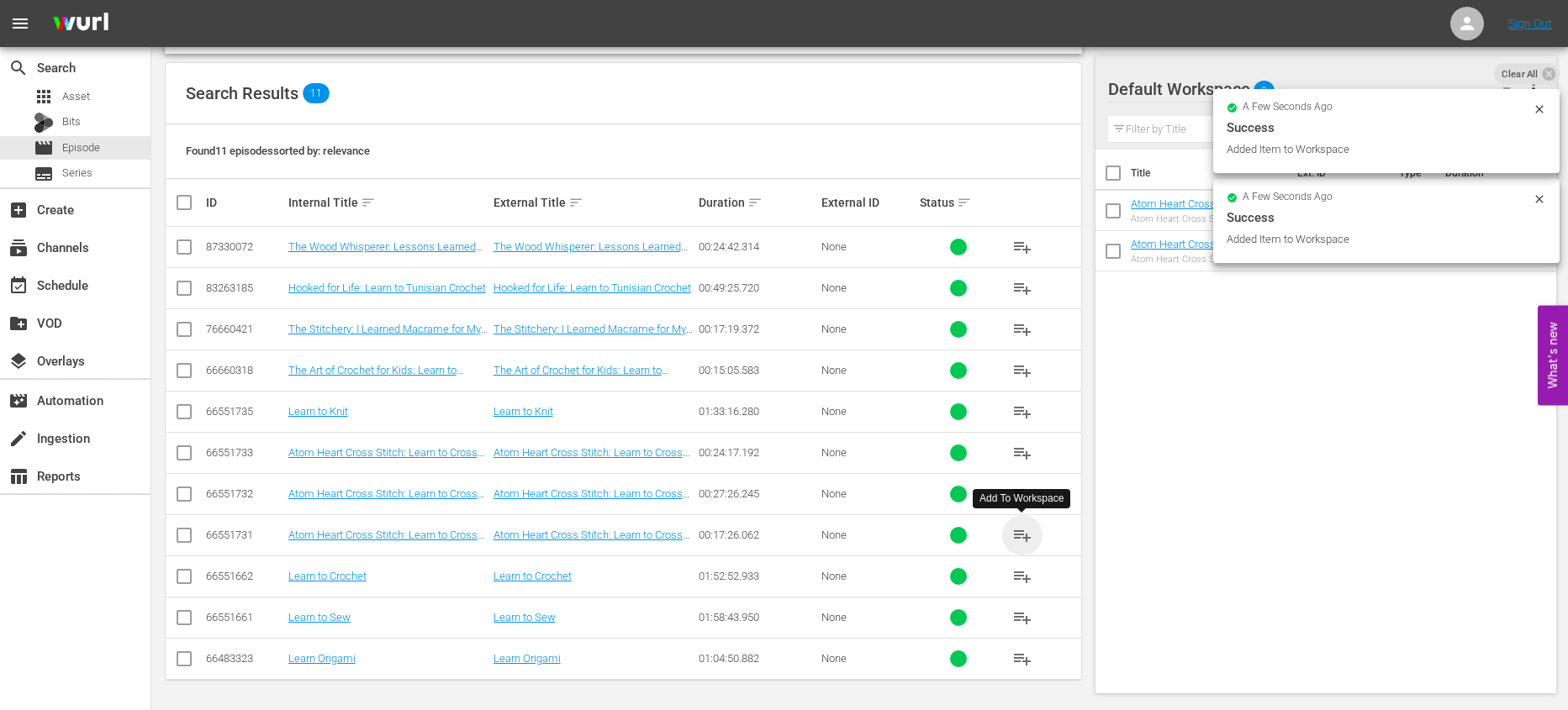
click at [1023, 535] on span "playlist_add" at bounding box center [1023, 535] width 20 height 20
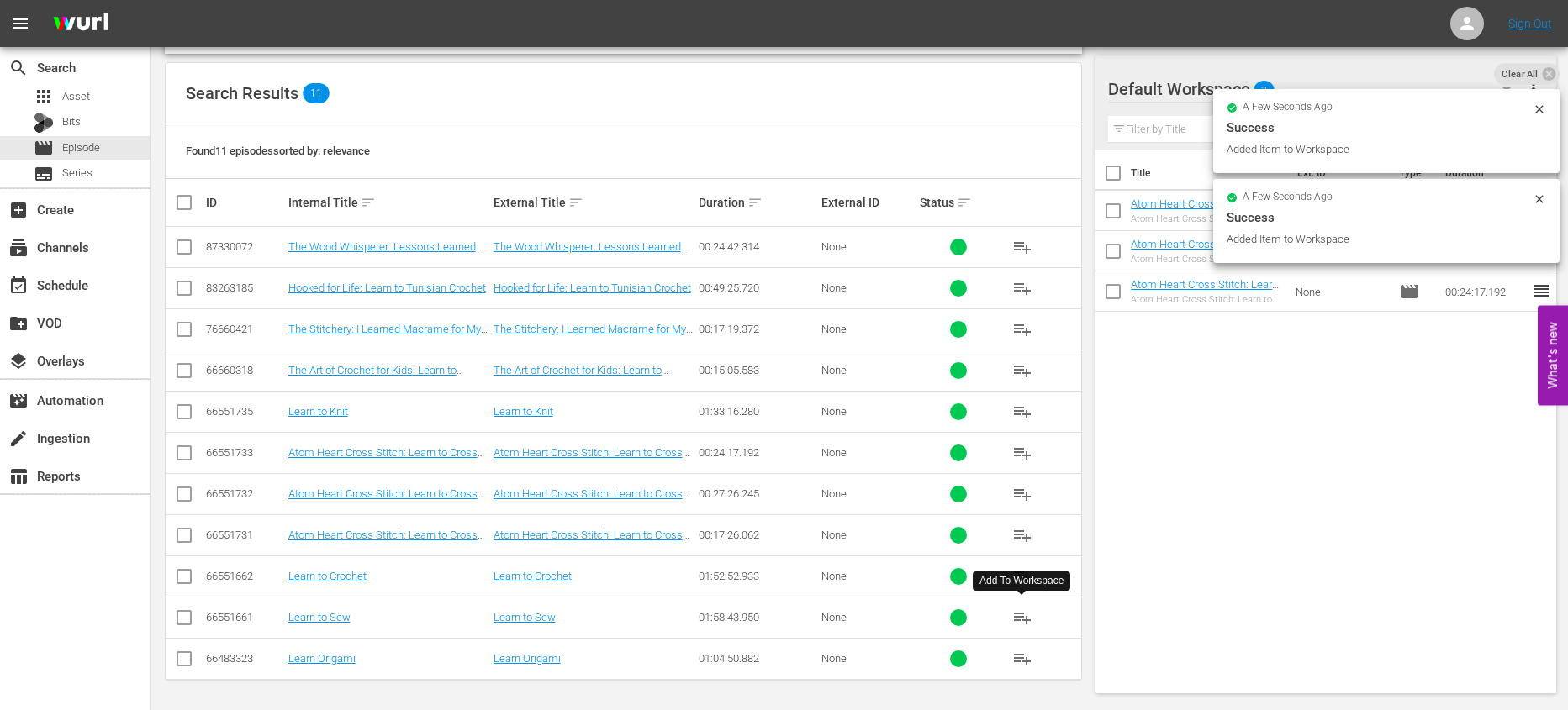
click at [1022, 606] on button "playlist_add" at bounding box center [1023, 618] width 41 height 41
click at [1105, 177] on input "checkbox" at bounding box center [1112, 176] width 35 height 35
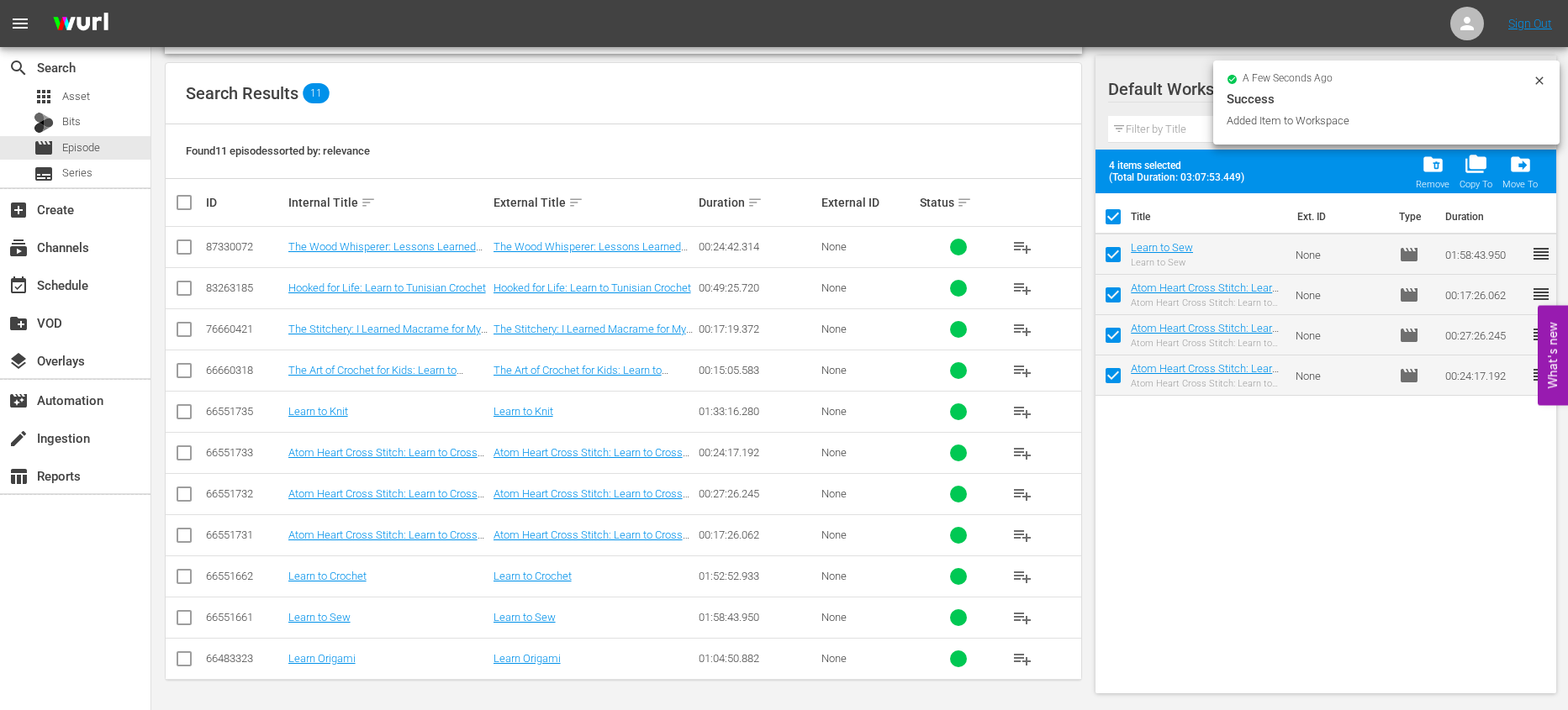
click at [1116, 221] on input "checkbox" at bounding box center [1112, 220] width 35 height 35
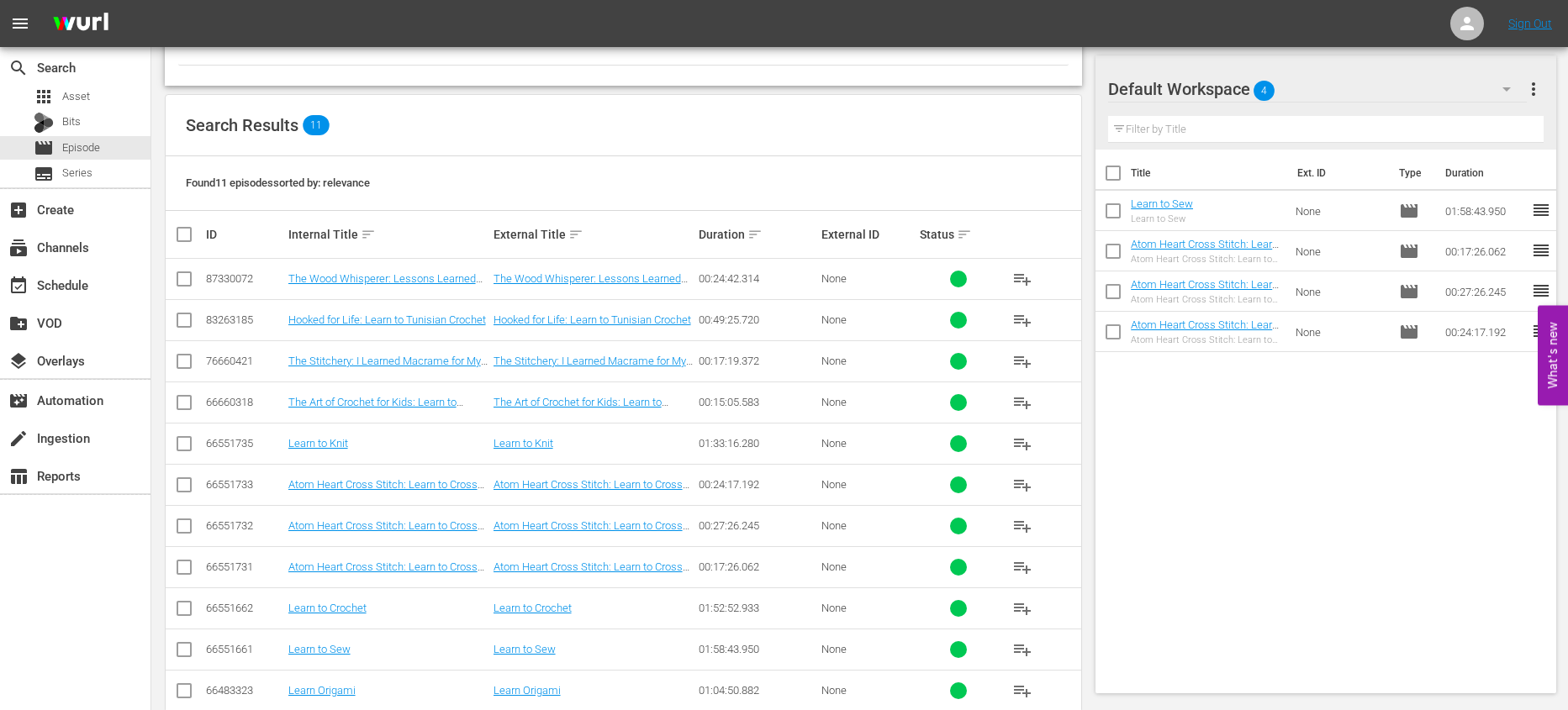
scroll to position [0, 0]
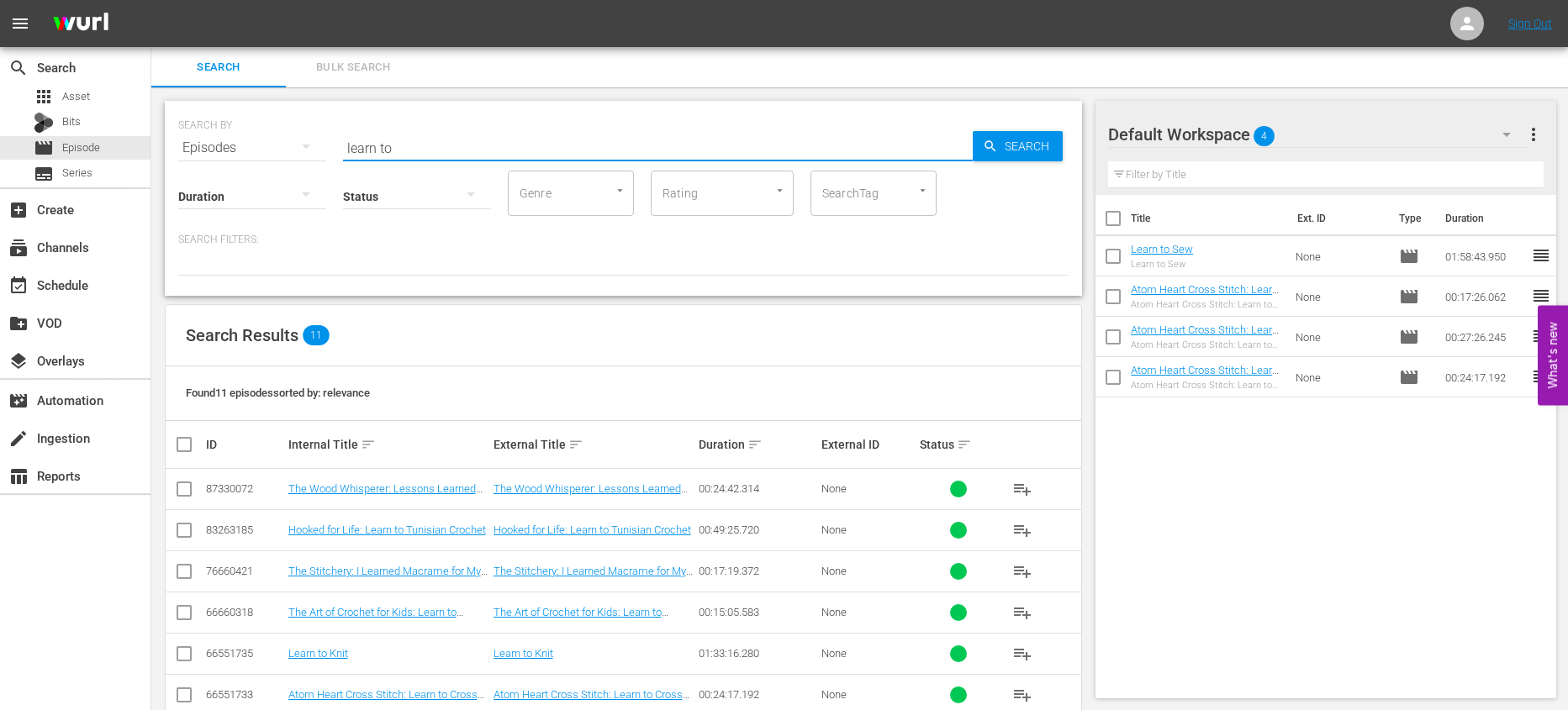
drag, startPoint x: 423, startPoint y: 139, endPoint x: 236, endPoint y: 125, distance: 187.5
click at [236, 125] on div "SEARCH BY Search By Episodes Search ID, Title, Description, Keywords, or Catego…" at bounding box center [623, 137] width 890 height 61
drag, startPoint x: 406, startPoint y: 146, endPoint x: 335, endPoint y: 138, distance: 71.4
click at [335, 138] on div "SEARCH BY Search By Episodes Search ID, Title, Description, Keywords, or Catego…" at bounding box center [623, 137] width 890 height 61
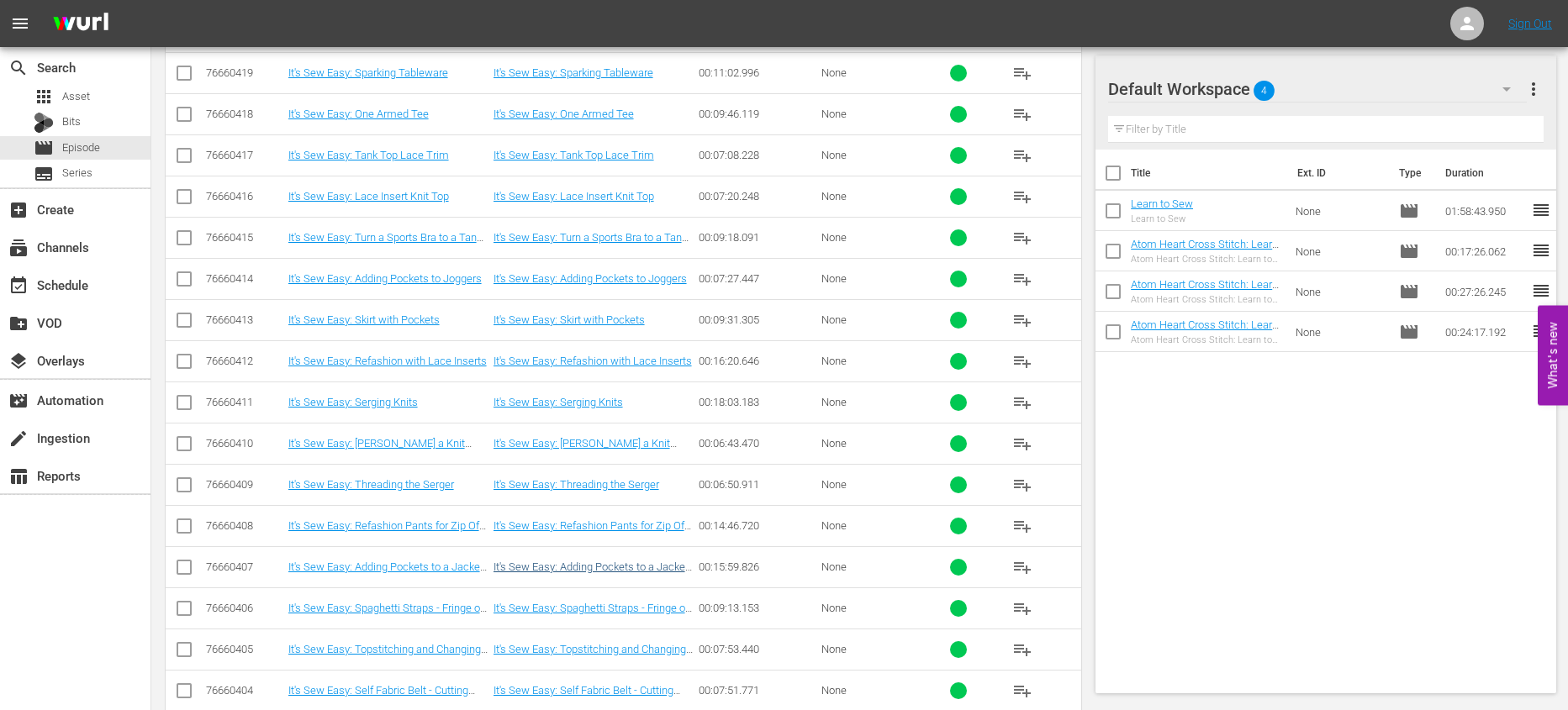
scroll to position [1071, 0]
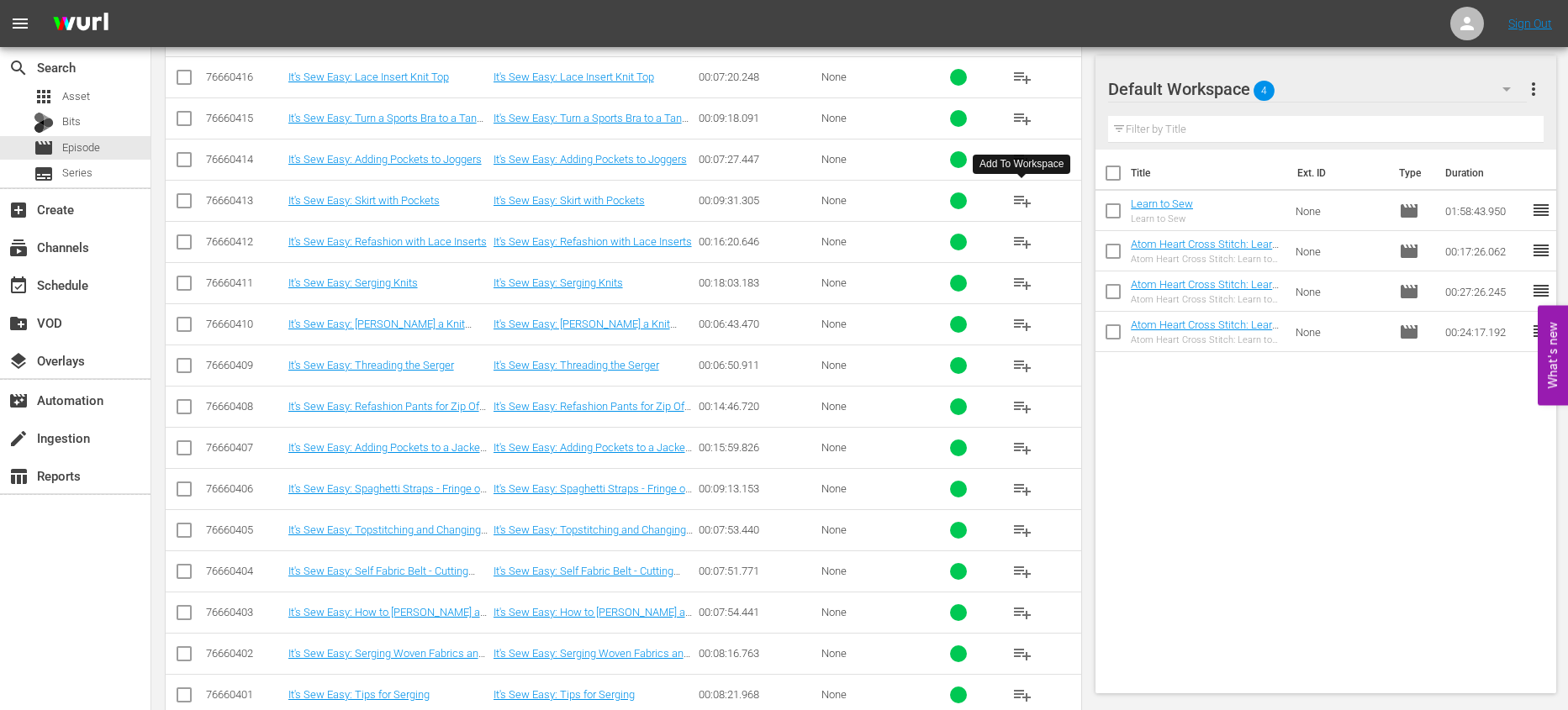
click at [1021, 209] on span "playlist_add" at bounding box center [1023, 201] width 20 height 20
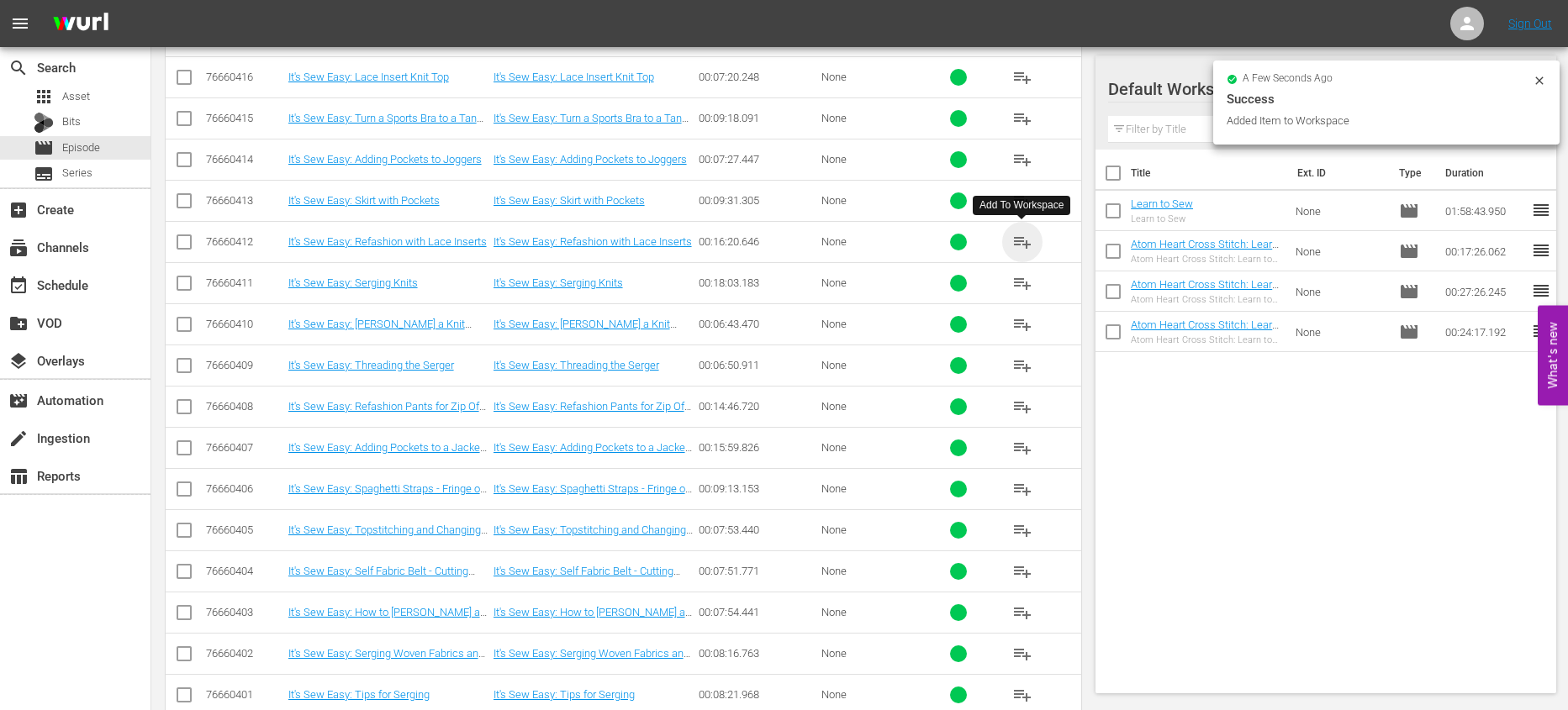
click at [1022, 237] on span "playlist_add" at bounding box center [1023, 242] width 20 height 20
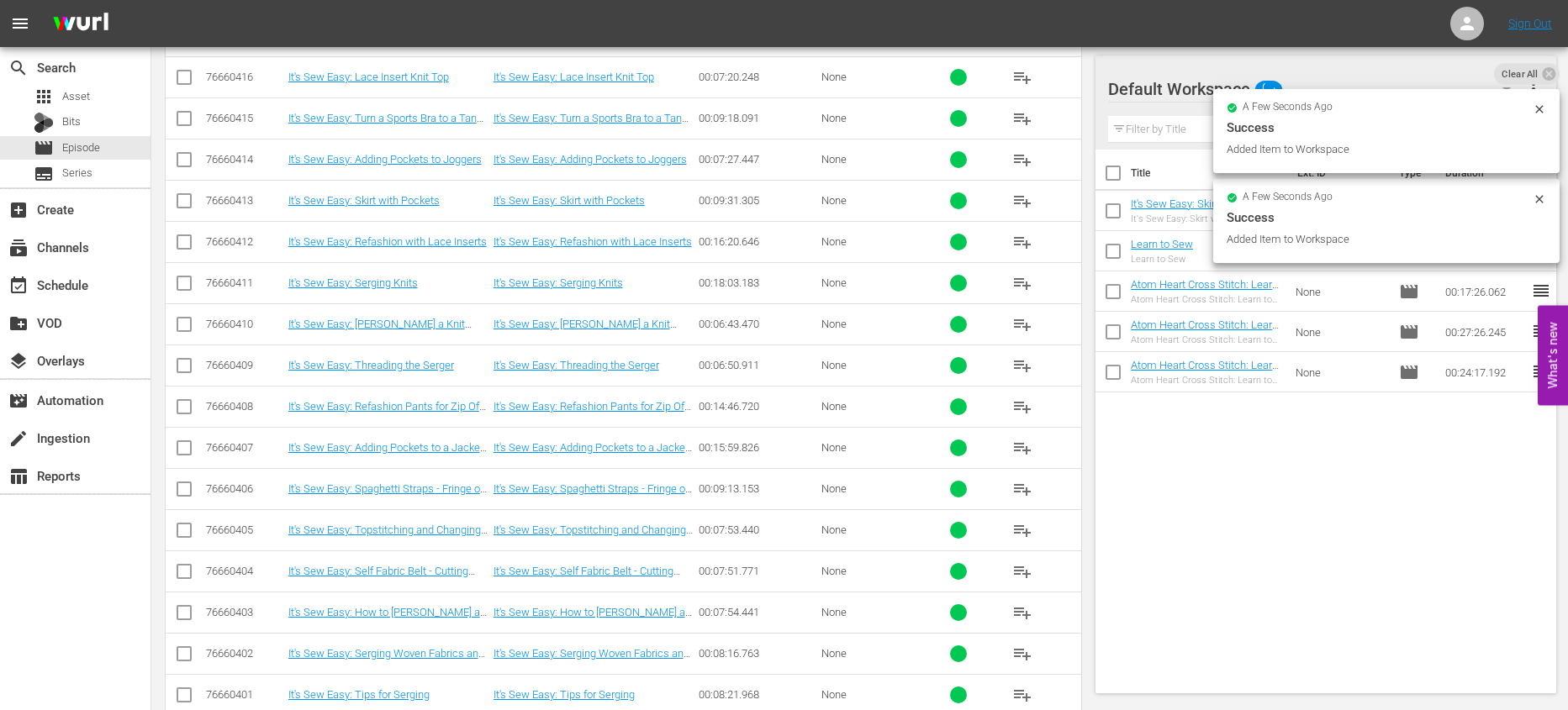
click at [1023, 290] on span "playlist_add" at bounding box center [1023, 283] width 20 height 20
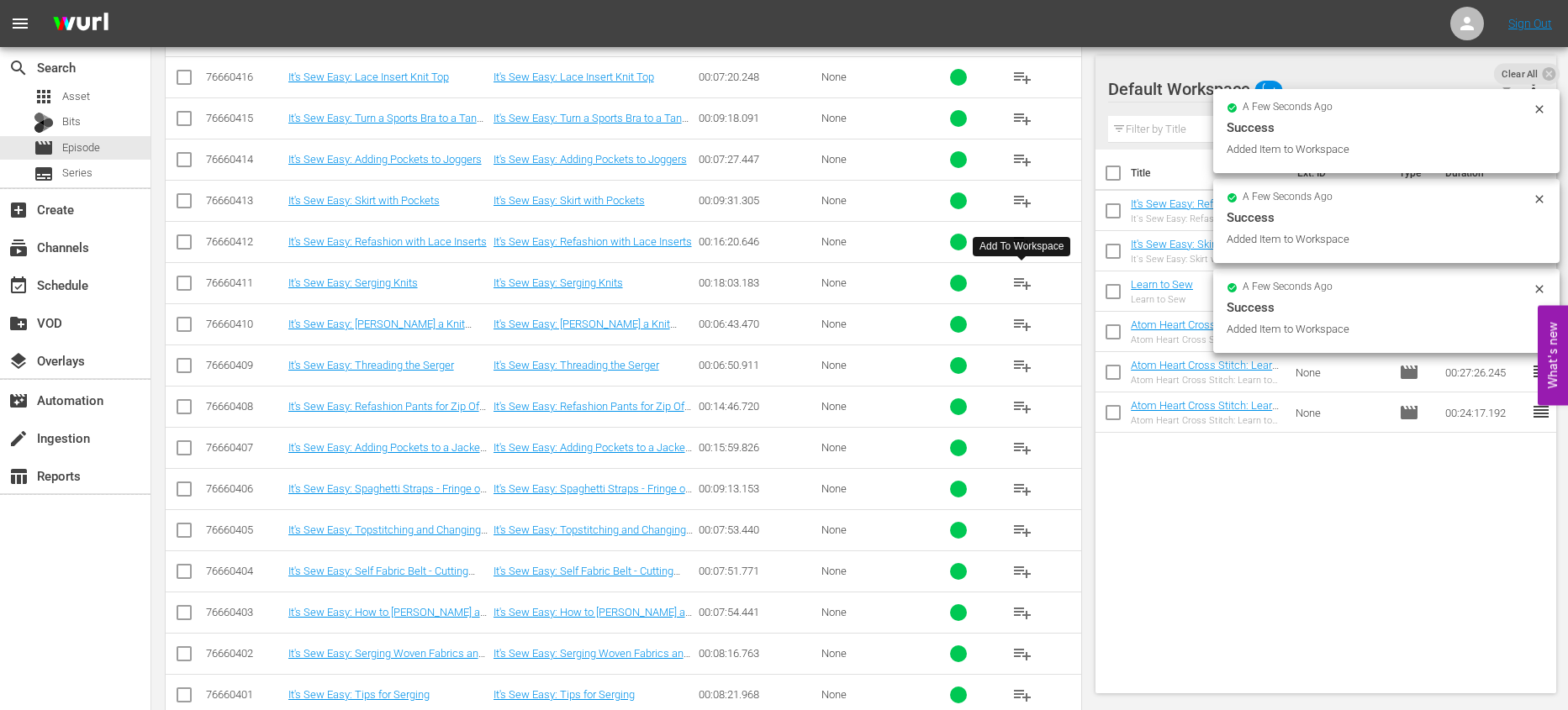
click at [1026, 330] on span "playlist_add" at bounding box center [1023, 324] width 20 height 20
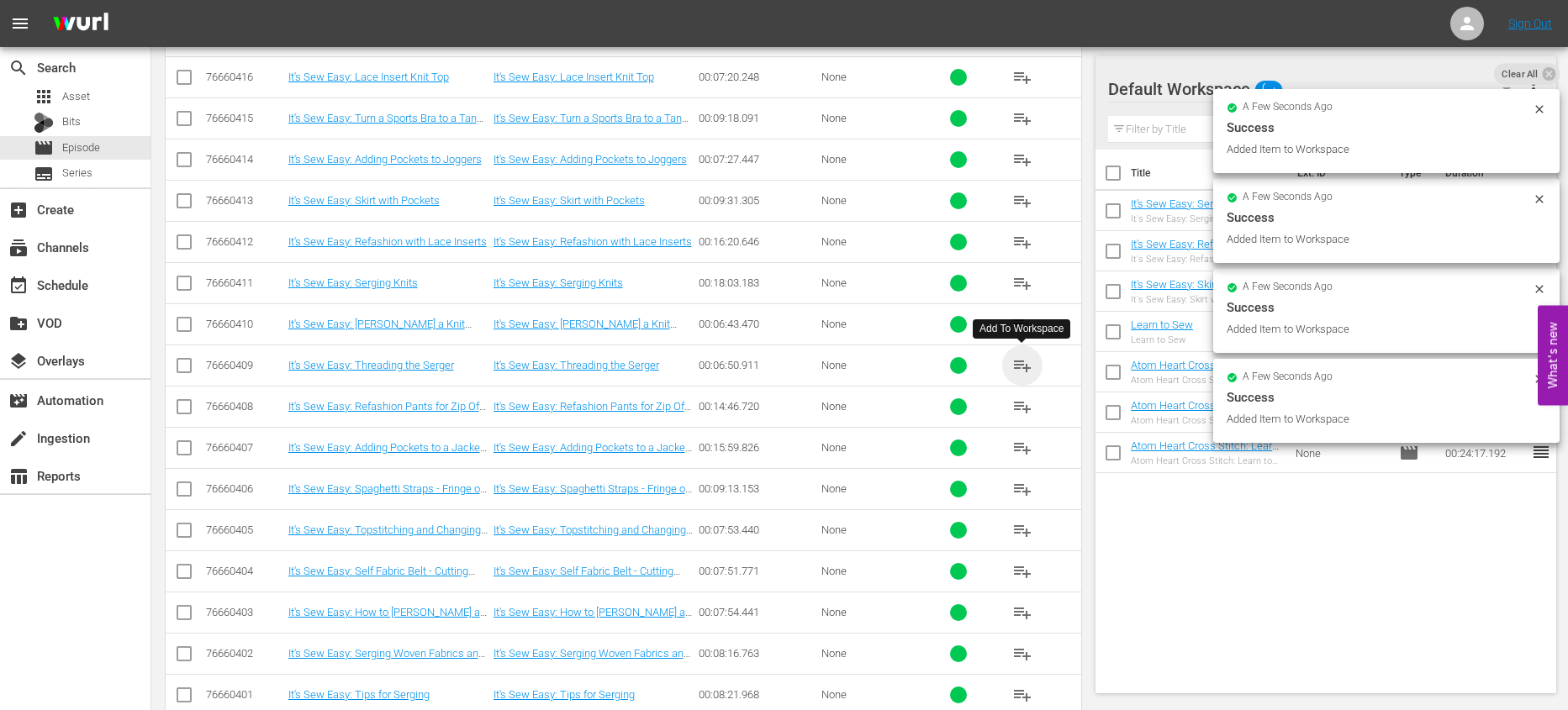
click at [1014, 366] on span "playlist_add" at bounding box center [1023, 366] width 20 height 20
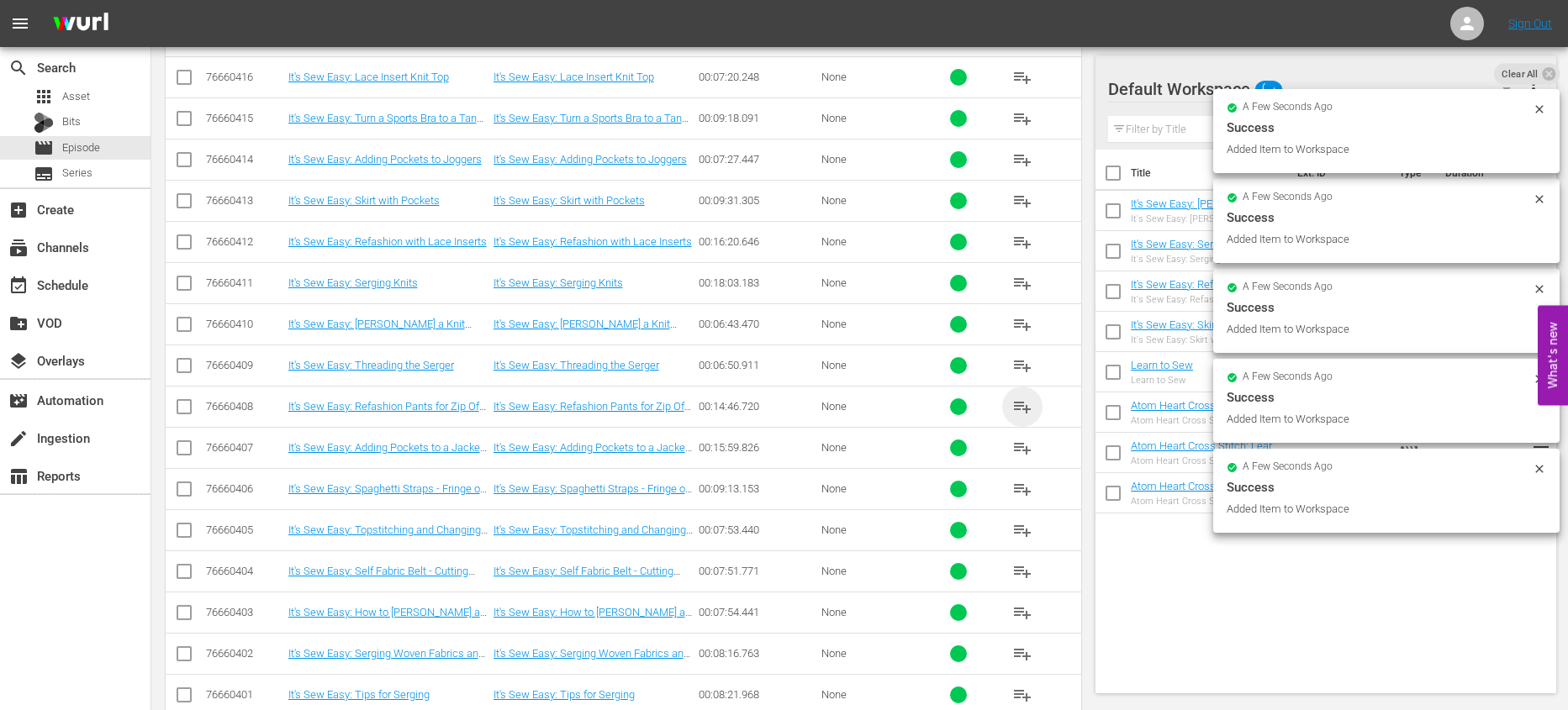
click at [1025, 400] on span "playlist_add" at bounding box center [1023, 407] width 20 height 20
click at [1023, 443] on span "playlist_add" at bounding box center [1023, 447] width 20 height 20
click at [1030, 487] on span "playlist_add" at bounding box center [1023, 489] width 20 height 20
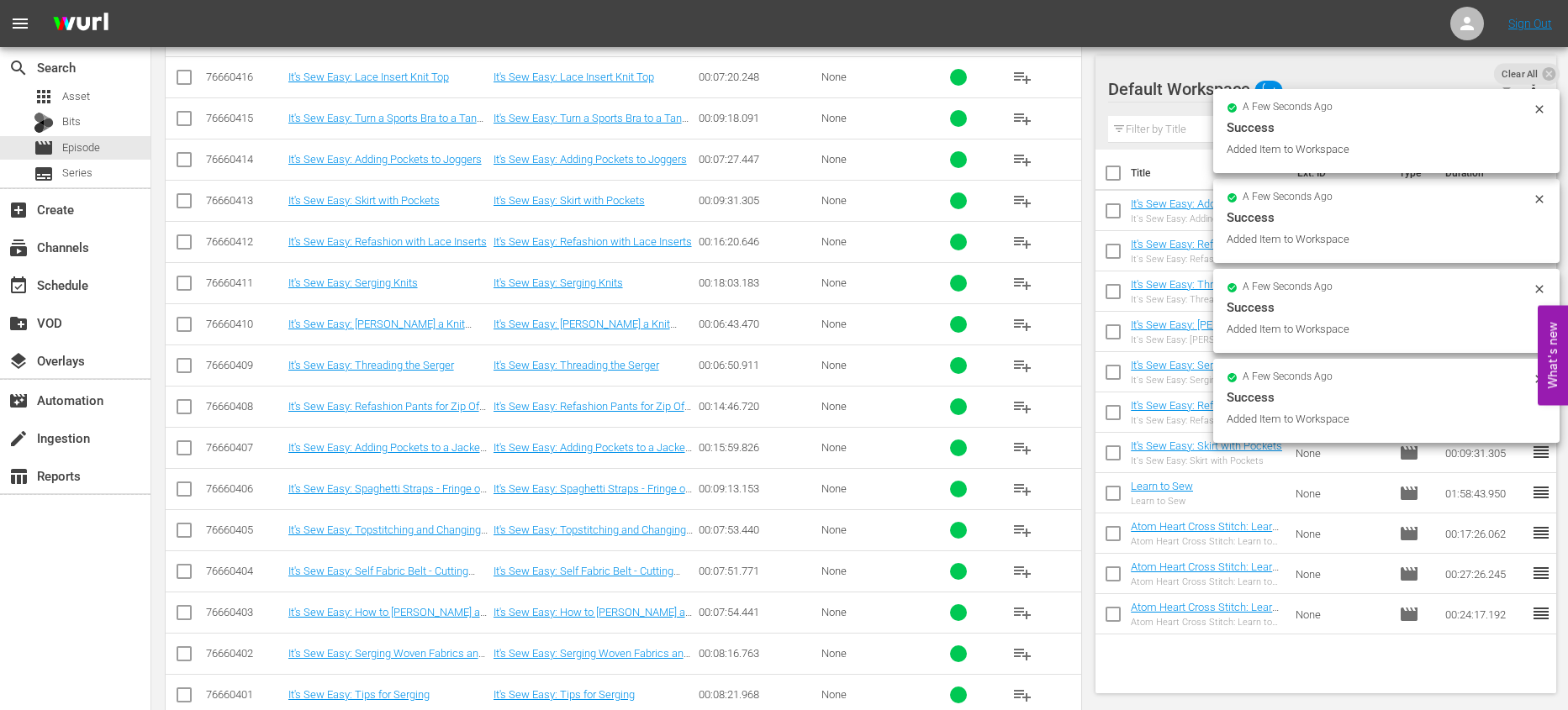
click at [1019, 541] on button "playlist_add" at bounding box center [1023, 530] width 41 height 41
click at [1023, 568] on span "playlist_add" at bounding box center [1023, 572] width 20 height 20
click at [1014, 607] on span "playlist_add" at bounding box center [1023, 613] width 20 height 20
click at [1027, 646] on span "playlist_add" at bounding box center [1023, 653] width 20 height 20
click at [1107, 176] on input "checkbox" at bounding box center [1112, 176] width 35 height 35
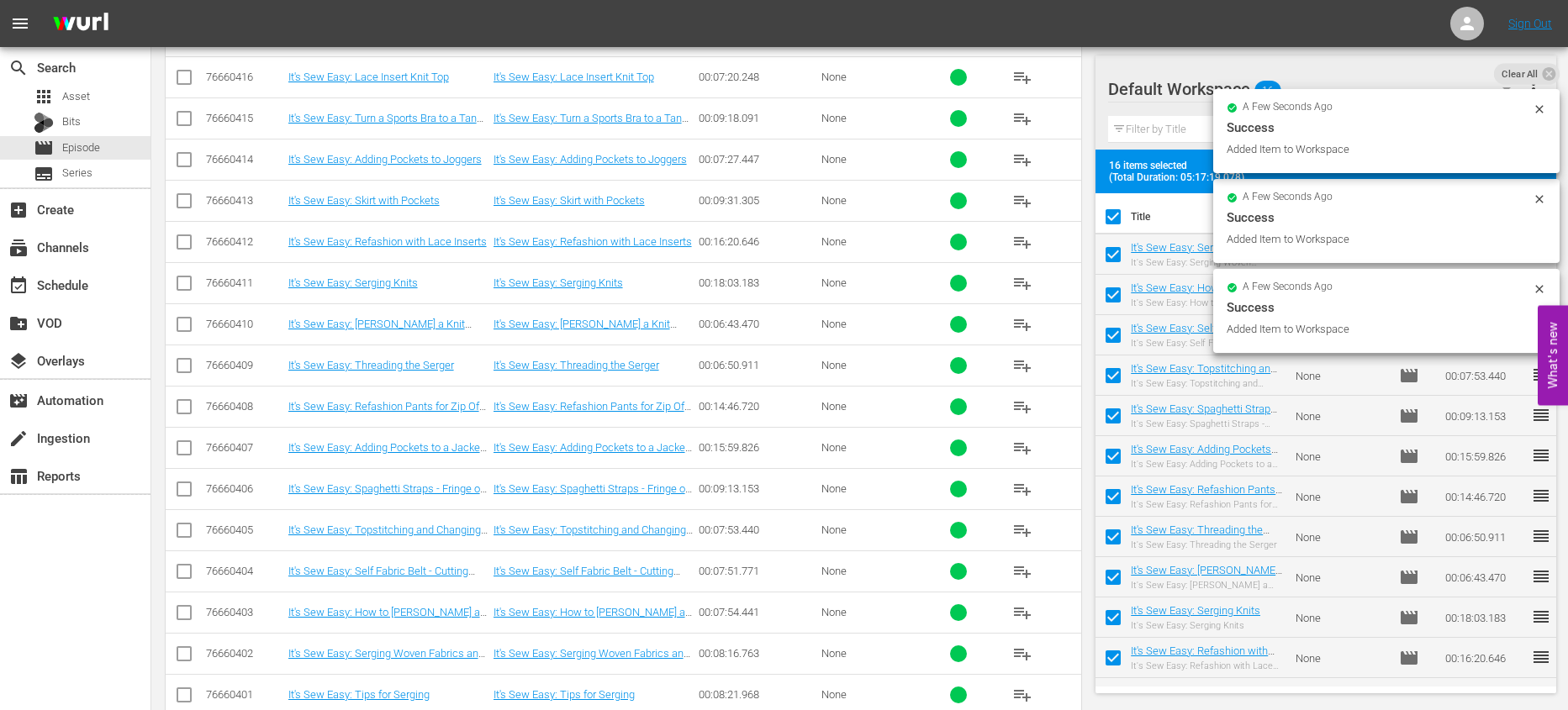
click at [1108, 209] on input "checkbox" at bounding box center [1112, 220] width 35 height 35
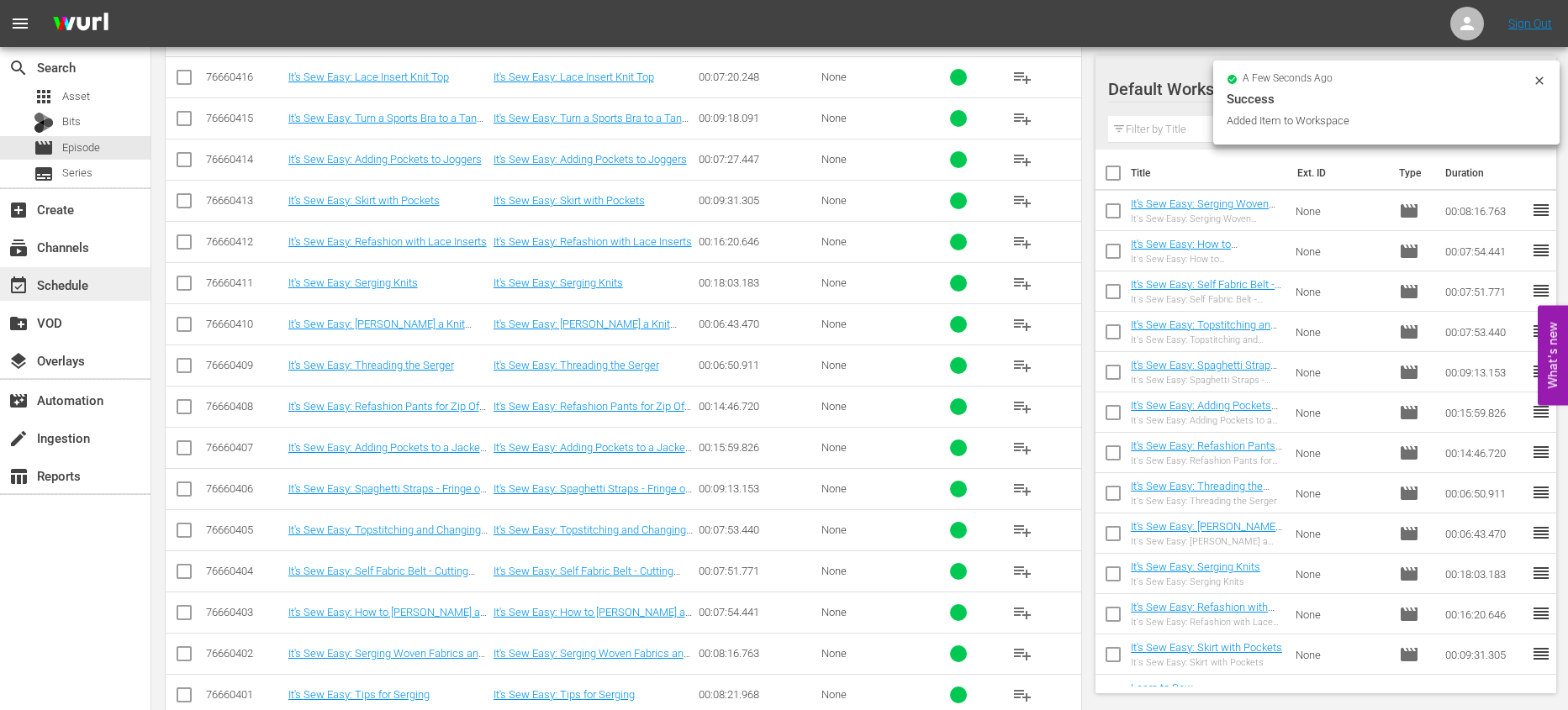
click at [47, 290] on div "event_available Schedule" at bounding box center [47, 281] width 95 height 15
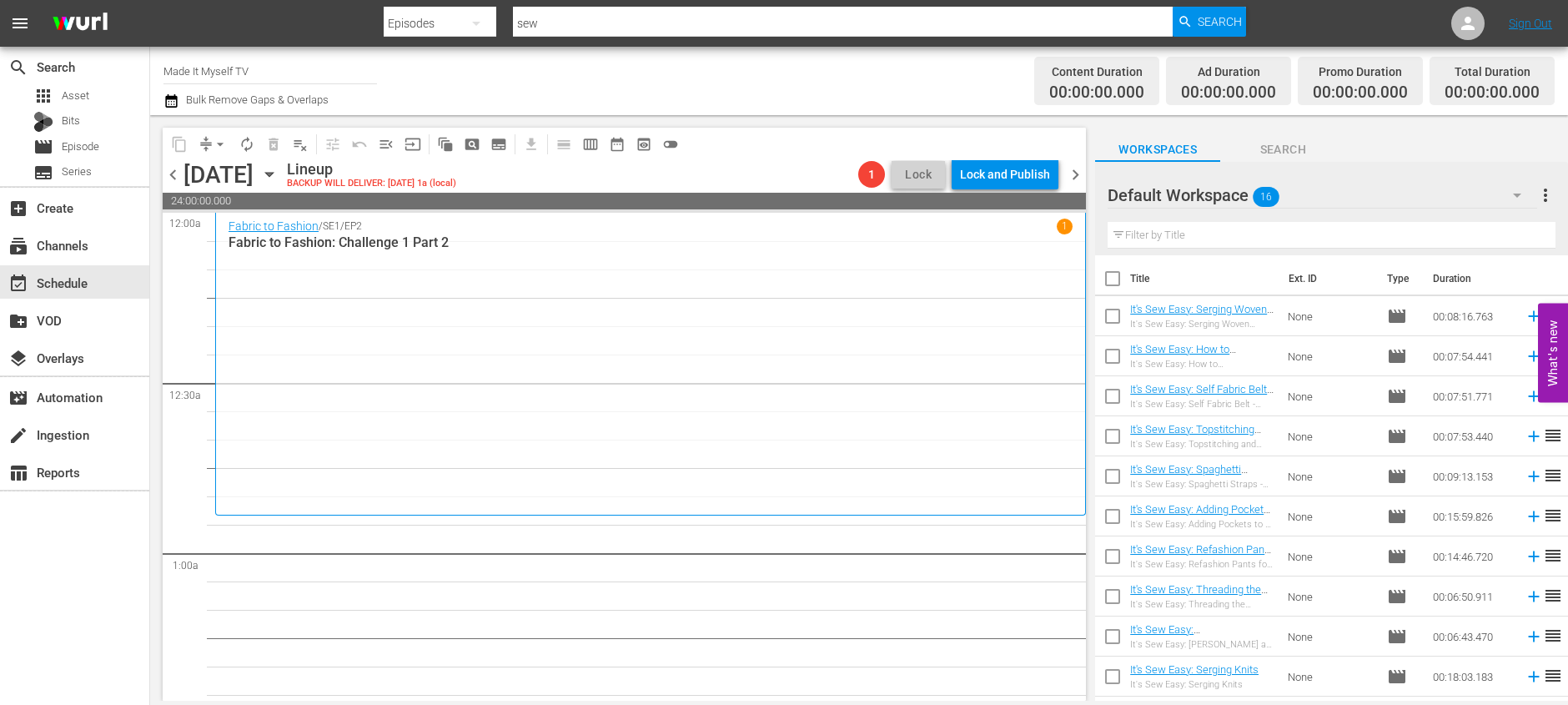
click at [1105, 277] on input "checkbox" at bounding box center [1112, 281] width 35 height 35
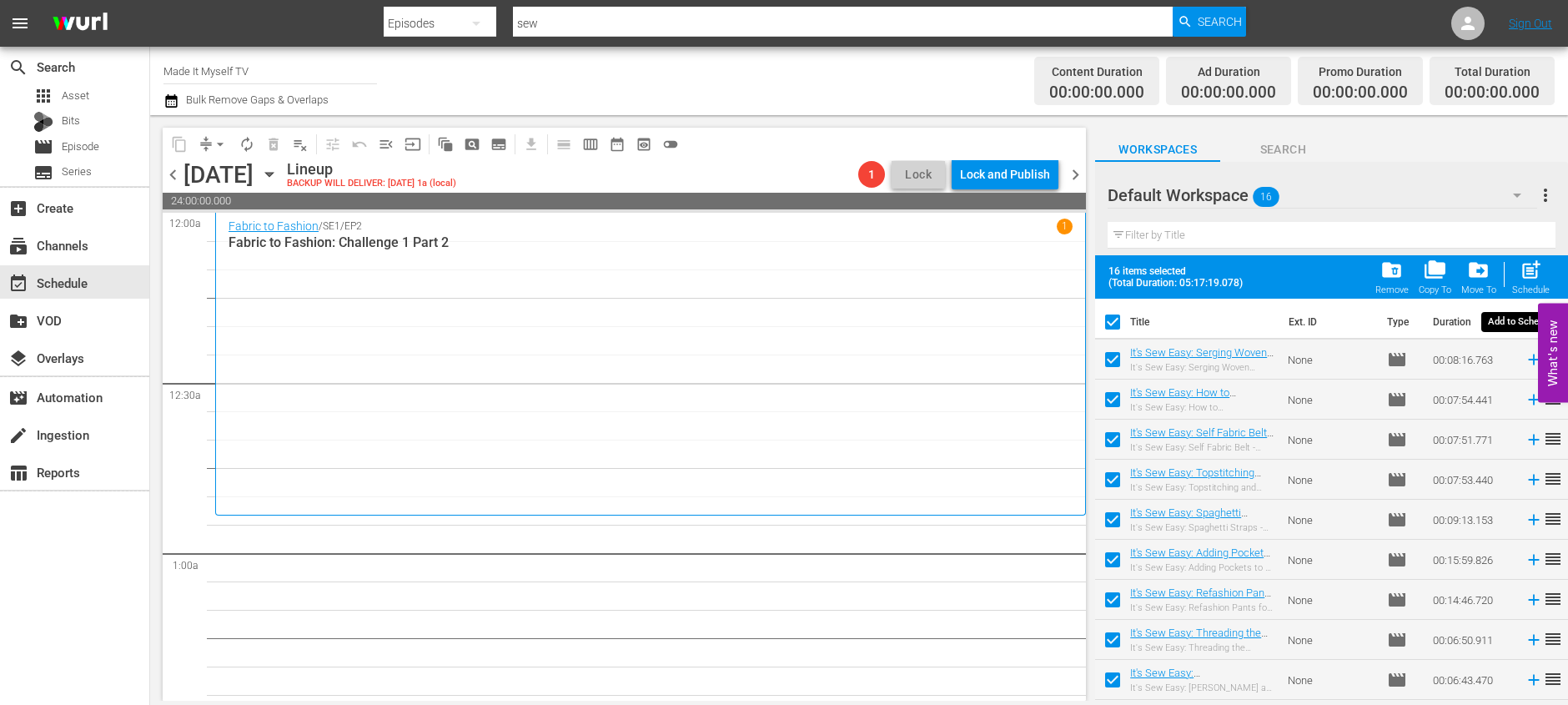
click at [1522, 276] on span "post_add" at bounding box center [1531, 270] width 23 height 23
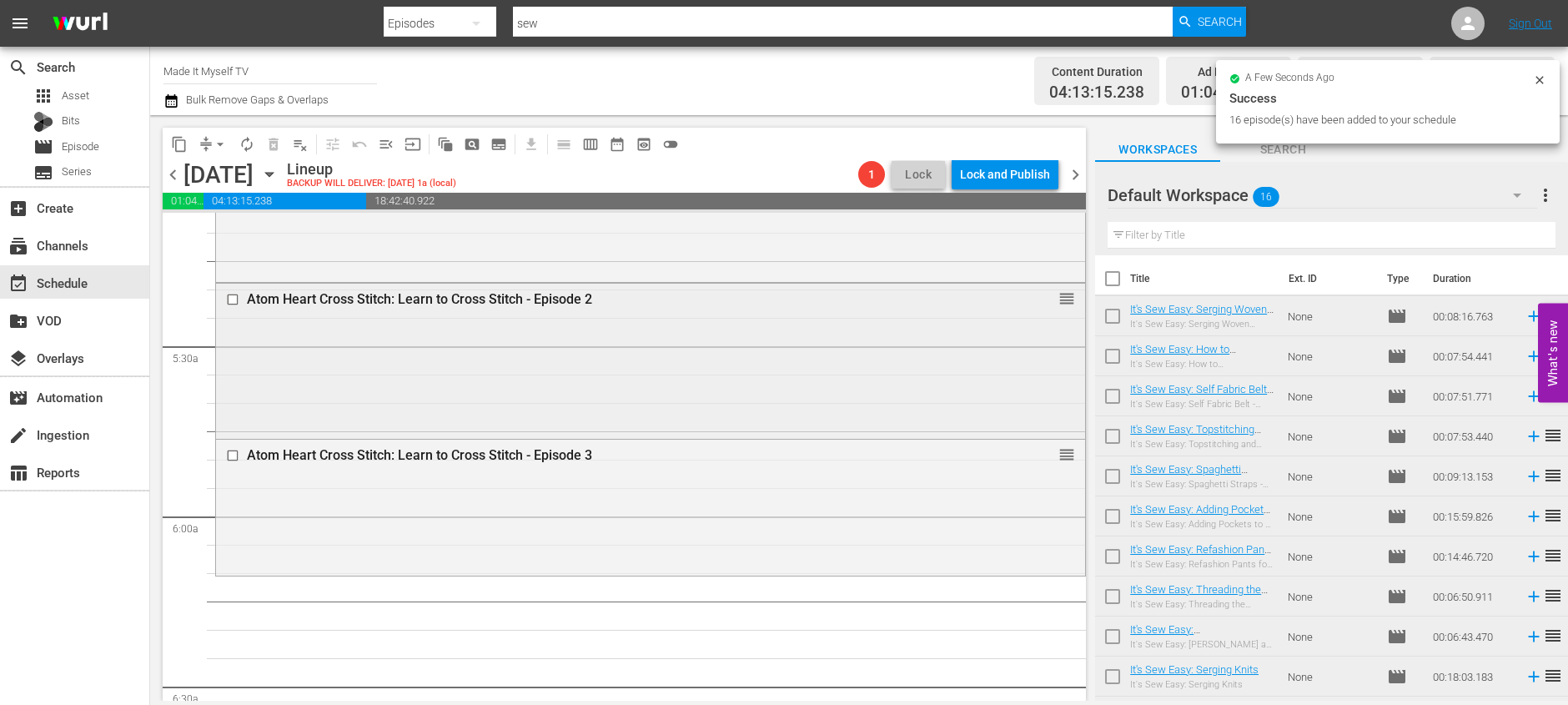
scroll to position [1757, 0]
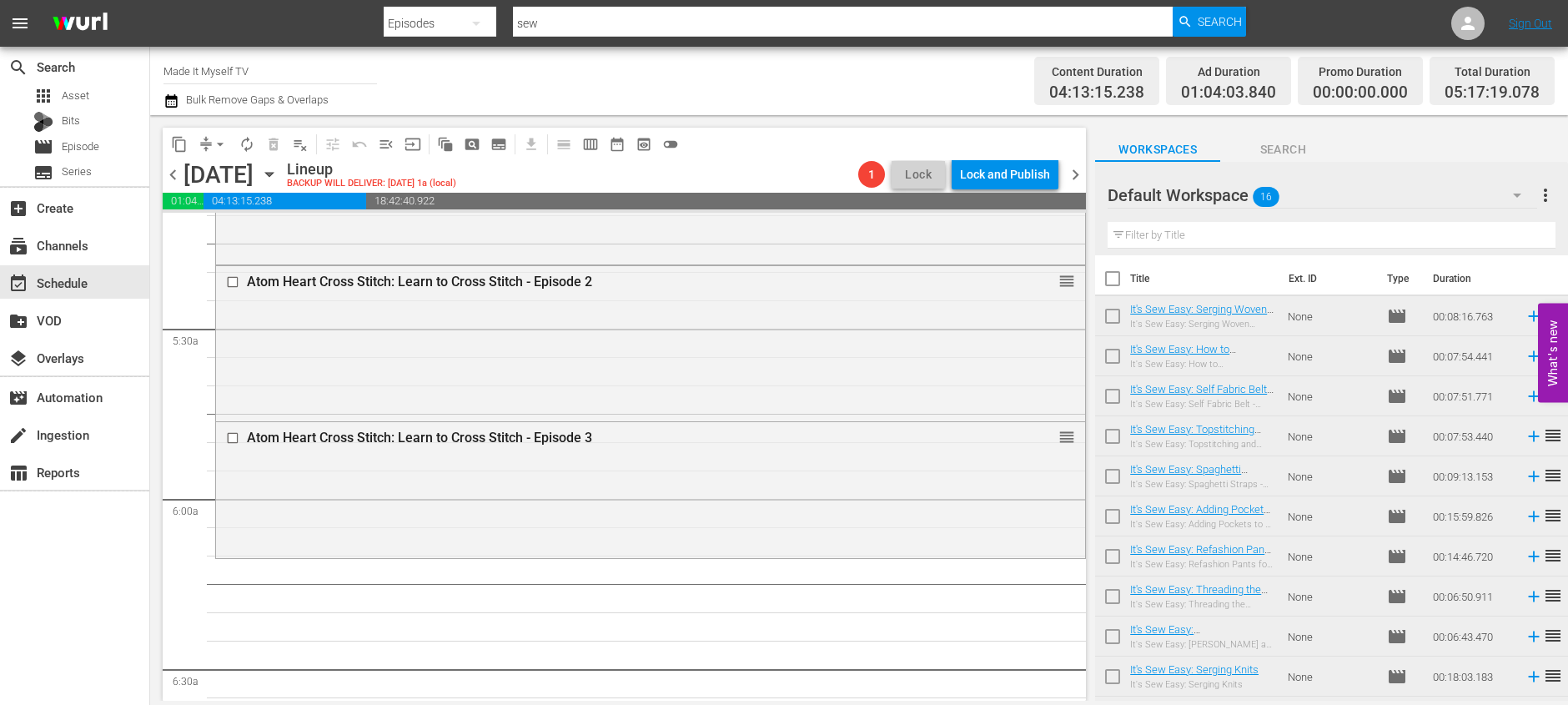
click at [1117, 280] on input "checkbox" at bounding box center [1112, 281] width 35 height 35
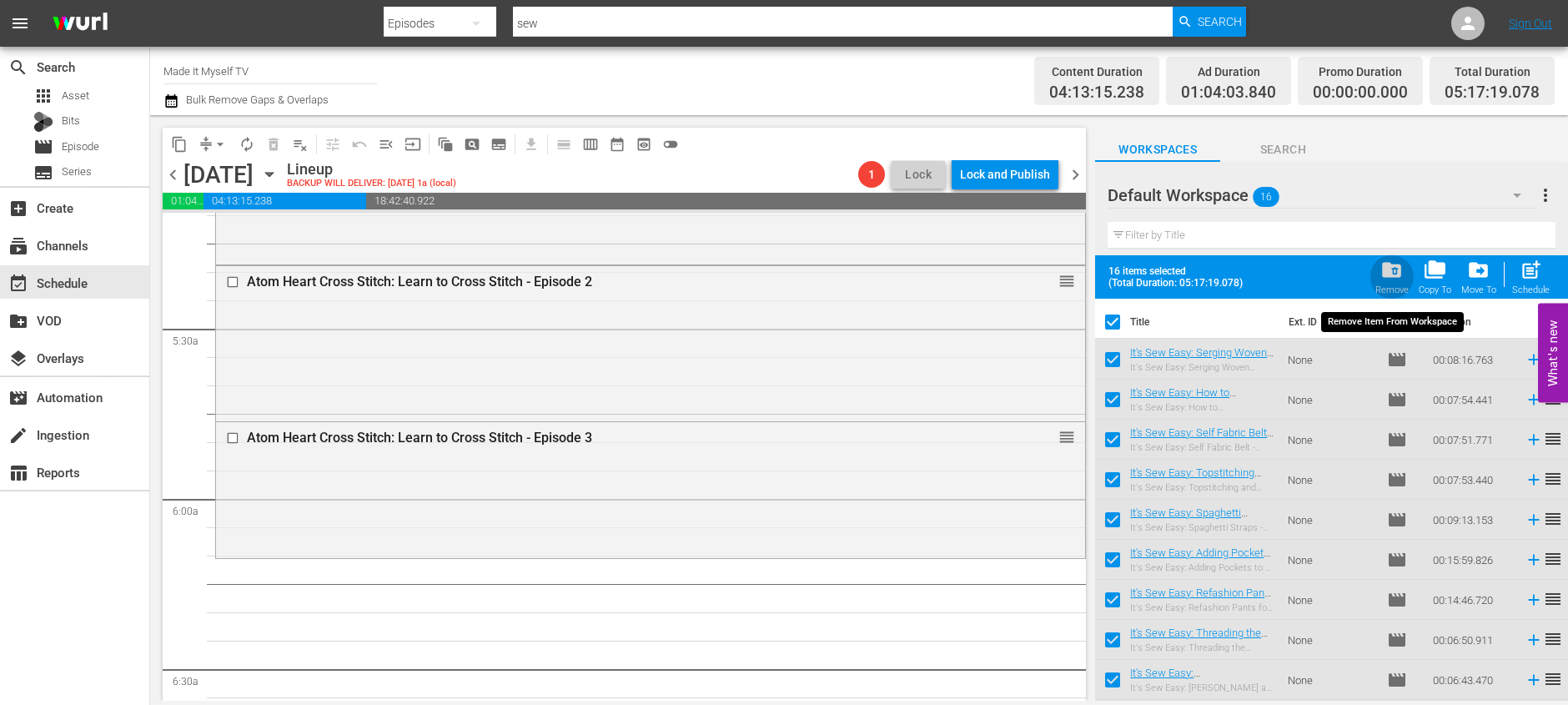
click at [1383, 270] on span "folder_delete" at bounding box center [1391, 270] width 23 height 23
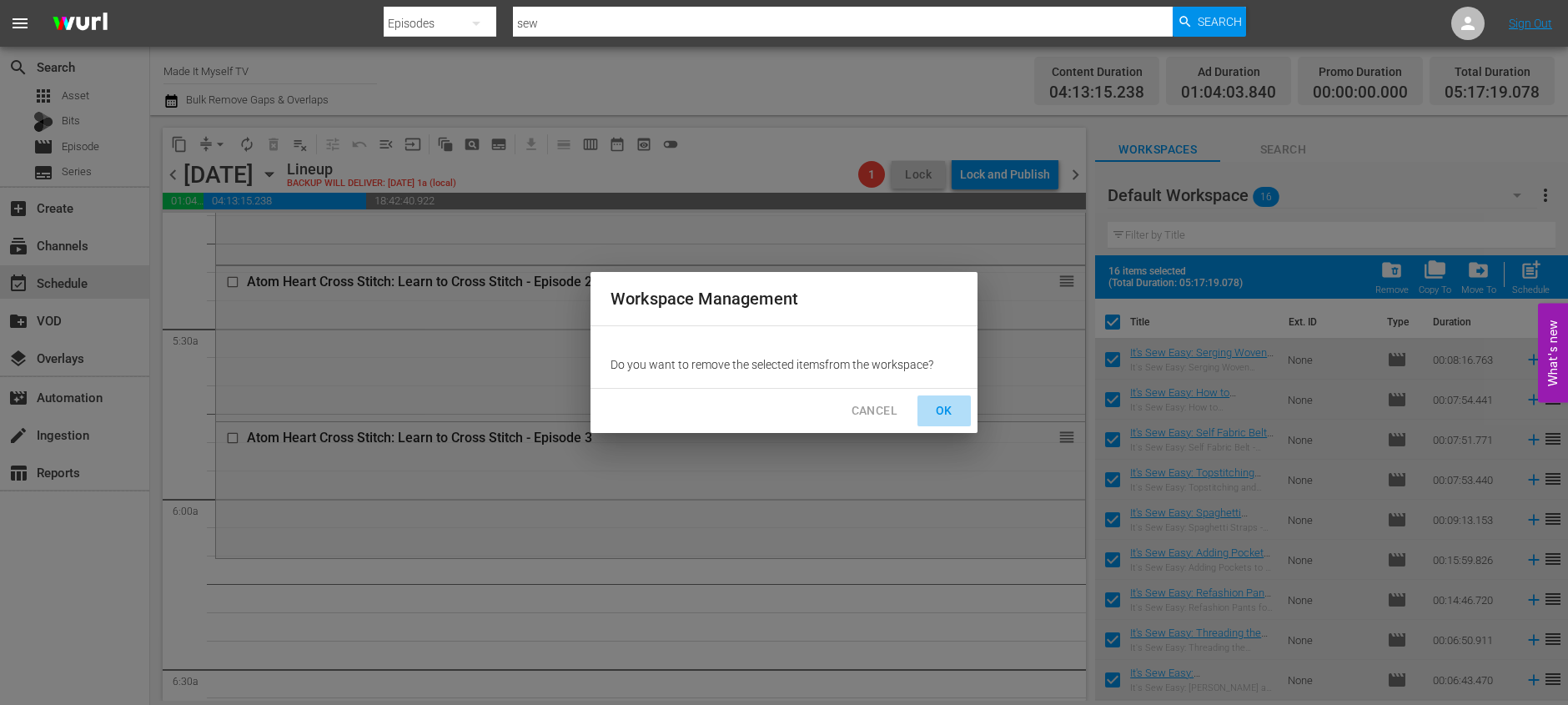
click at [951, 404] on span "OK" at bounding box center [943, 411] width 27 height 21
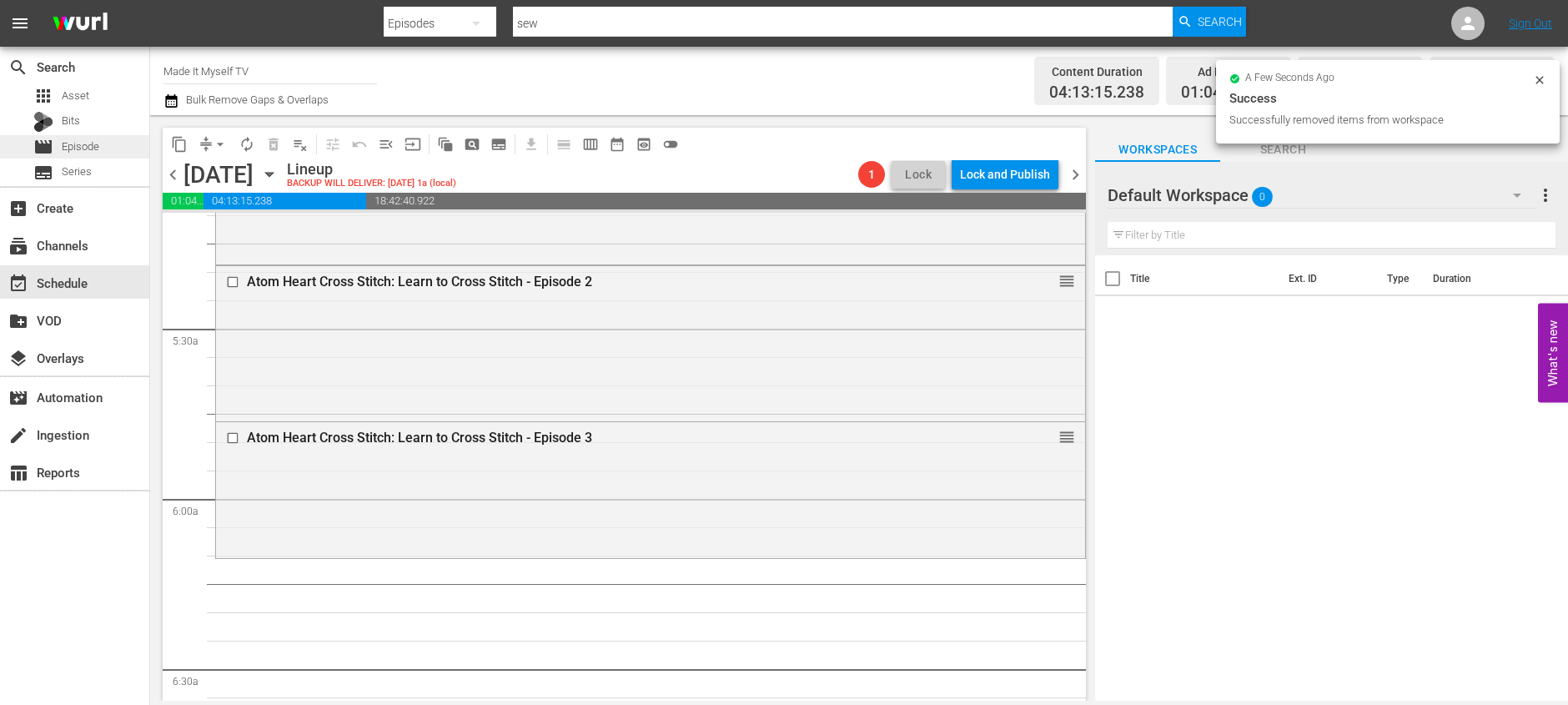
click at [77, 145] on span "Episode" at bounding box center [81, 146] width 37 height 17
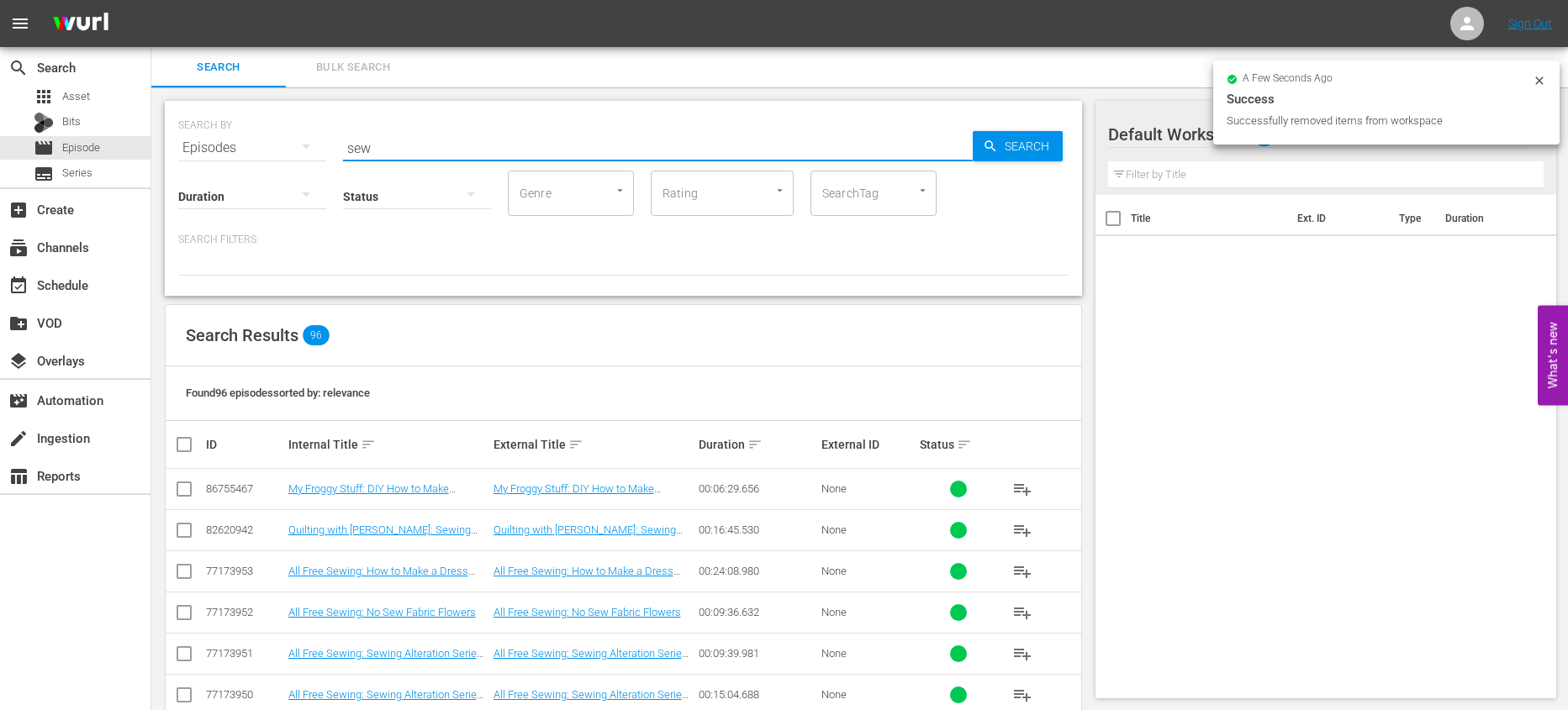
drag, startPoint x: 479, startPoint y: 148, endPoint x: 180, endPoint y: 112, distance: 301.2
click at [180, 112] on div "SEARCH BY Search By Episodes Search ID, Title, Description, Keywords, or Catego…" at bounding box center [623, 137] width 890 height 61
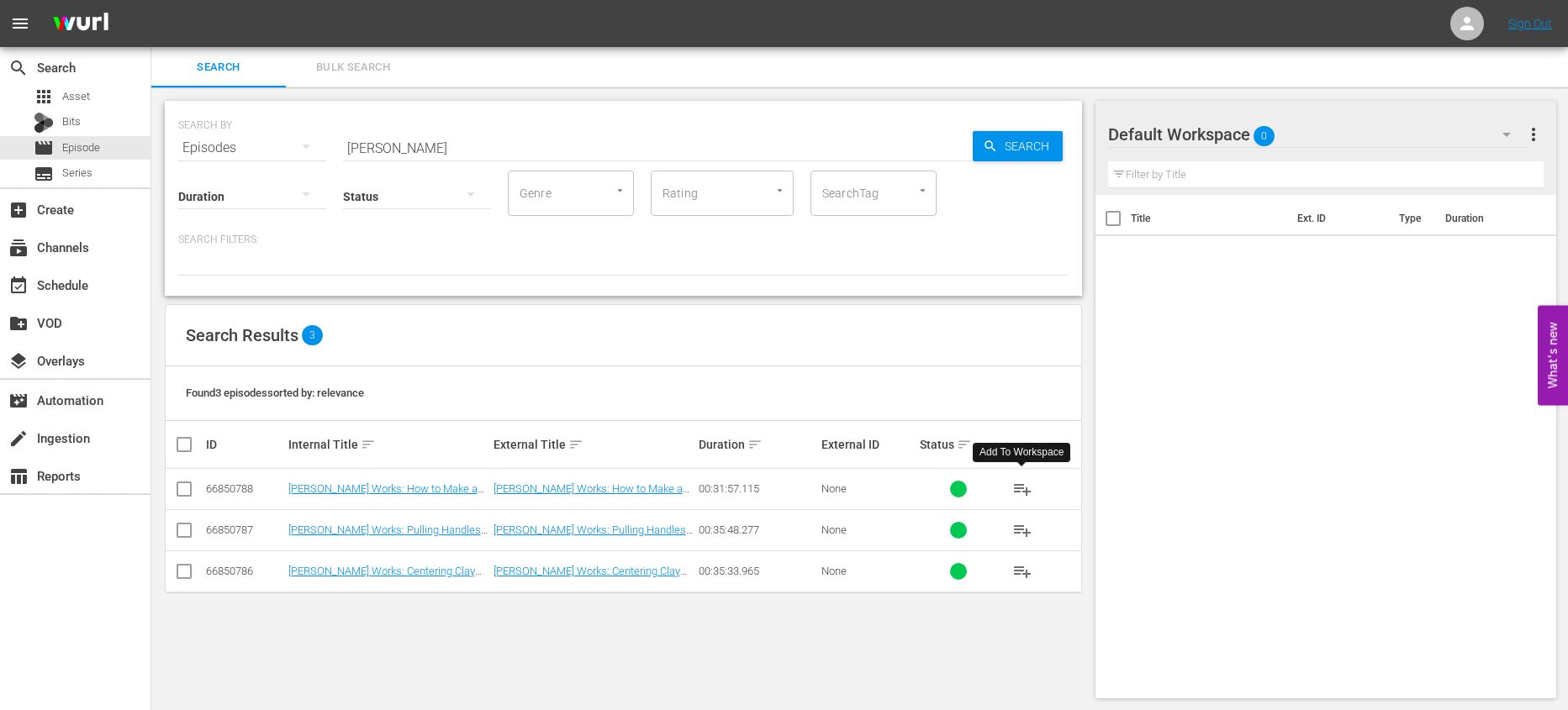
click at [1031, 497] on span "playlist_add" at bounding box center [1023, 489] width 20 height 20
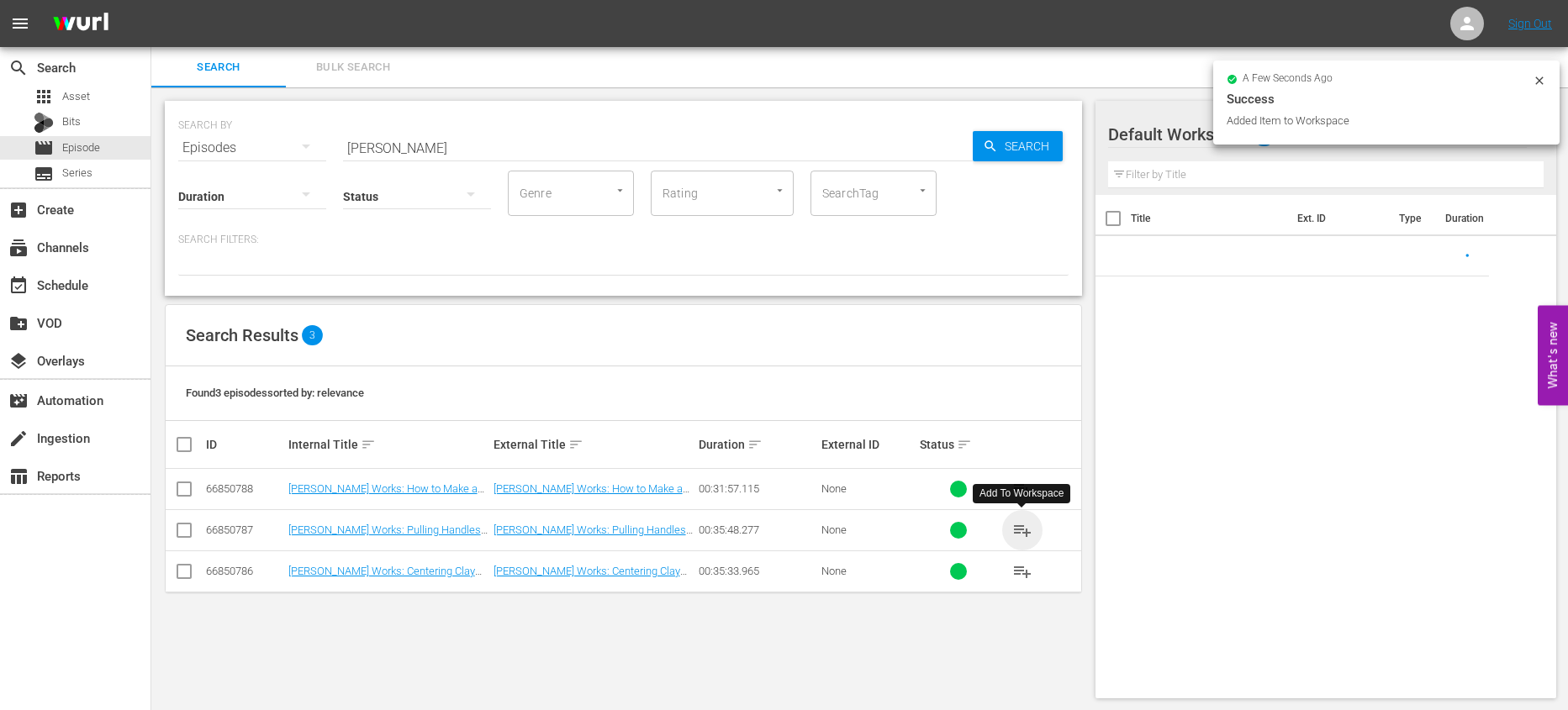
click at [1023, 527] on span "playlist_add" at bounding box center [1023, 530] width 20 height 20
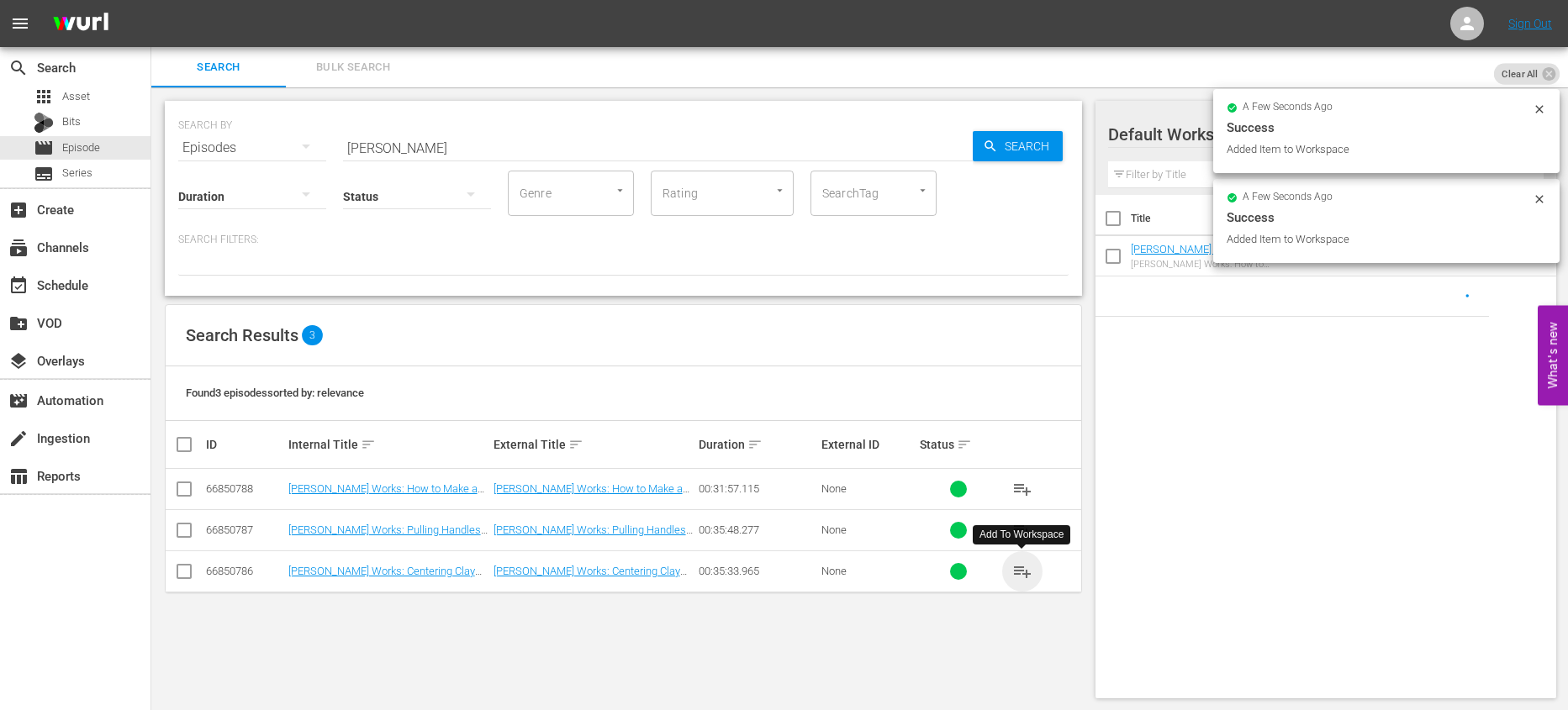
click at [1022, 568] on span "playlist_add" at bounding box center [1023, 572] width 20 height 20
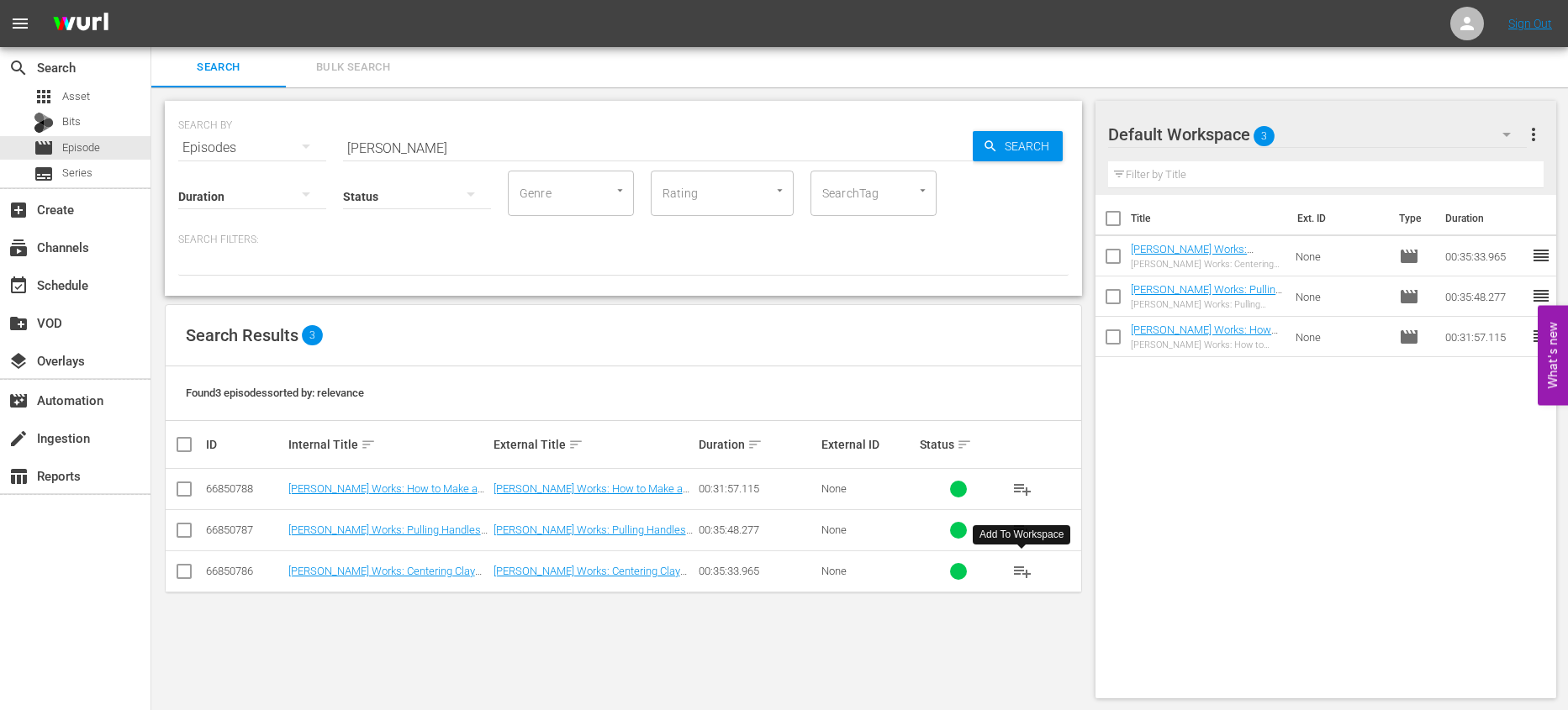
click at [380, 144] on input "[PERSON_NAME]" at bounding box center [658, 147] width 630 height 41
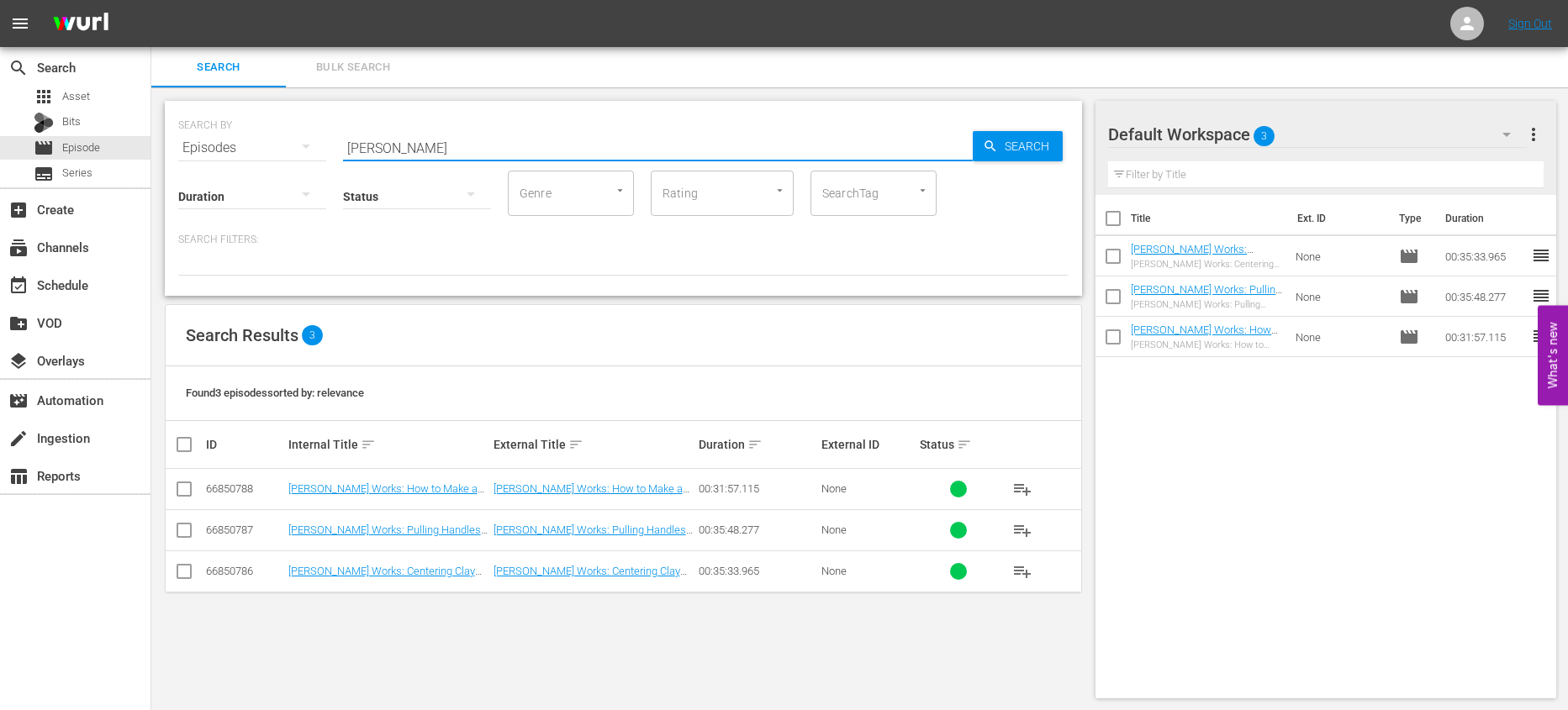
click at [380, 144] on input "[PERSON_NAME]" at bounding box center [658, 147] width 630 height 41
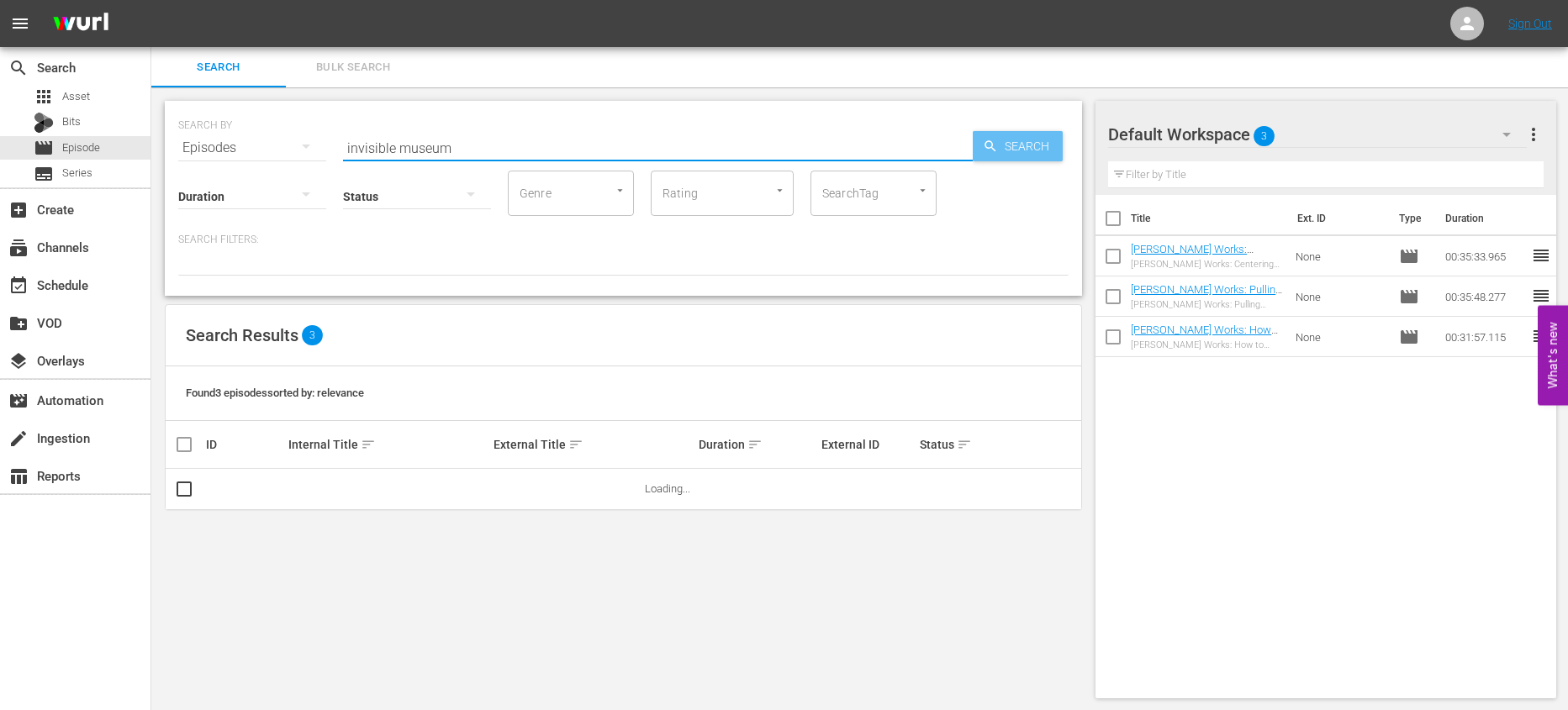
click at [1019, 138] on span "Search" at bounding box center [1030, 146] width 65 height 30
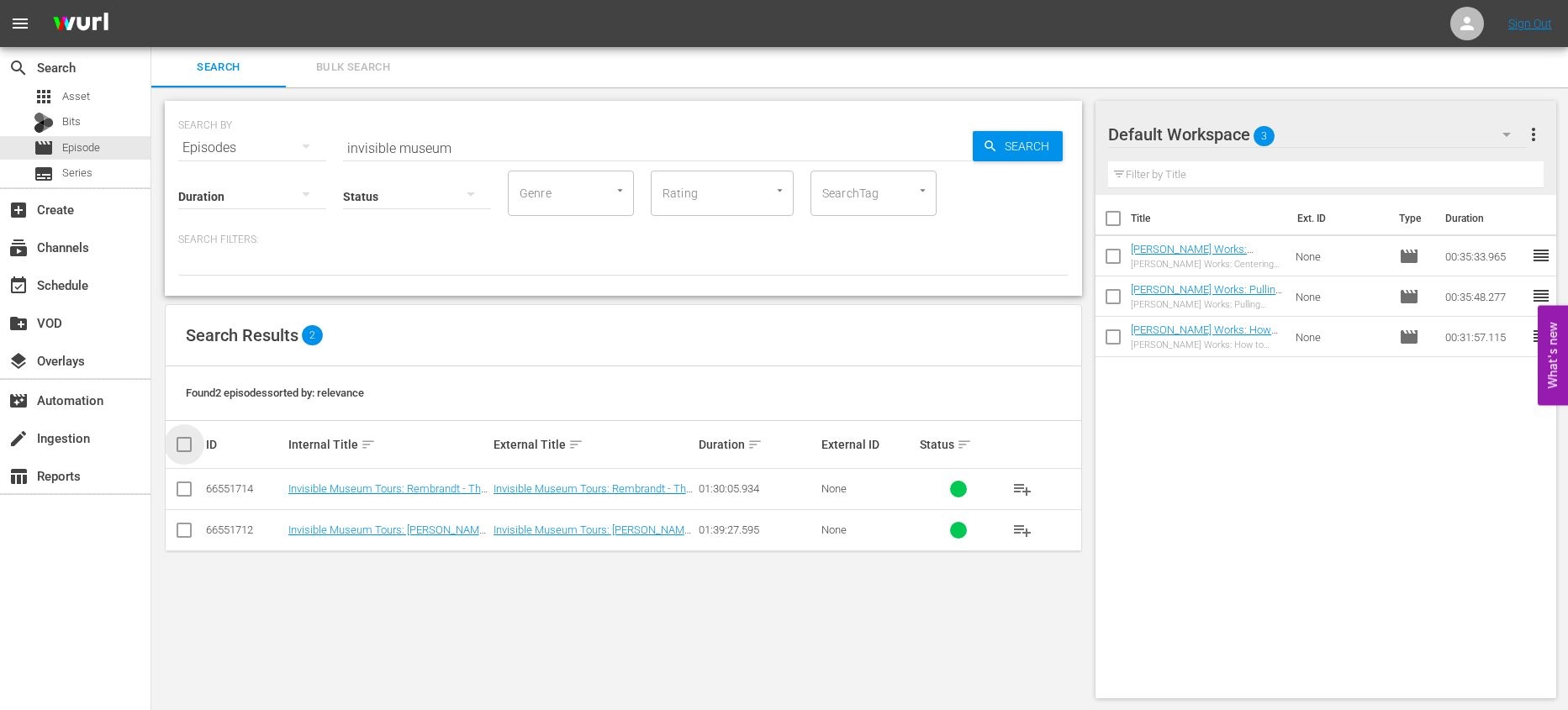
click at [188, 438] on input "checkbox" at bounding box center [191, 444] width 34 height 20
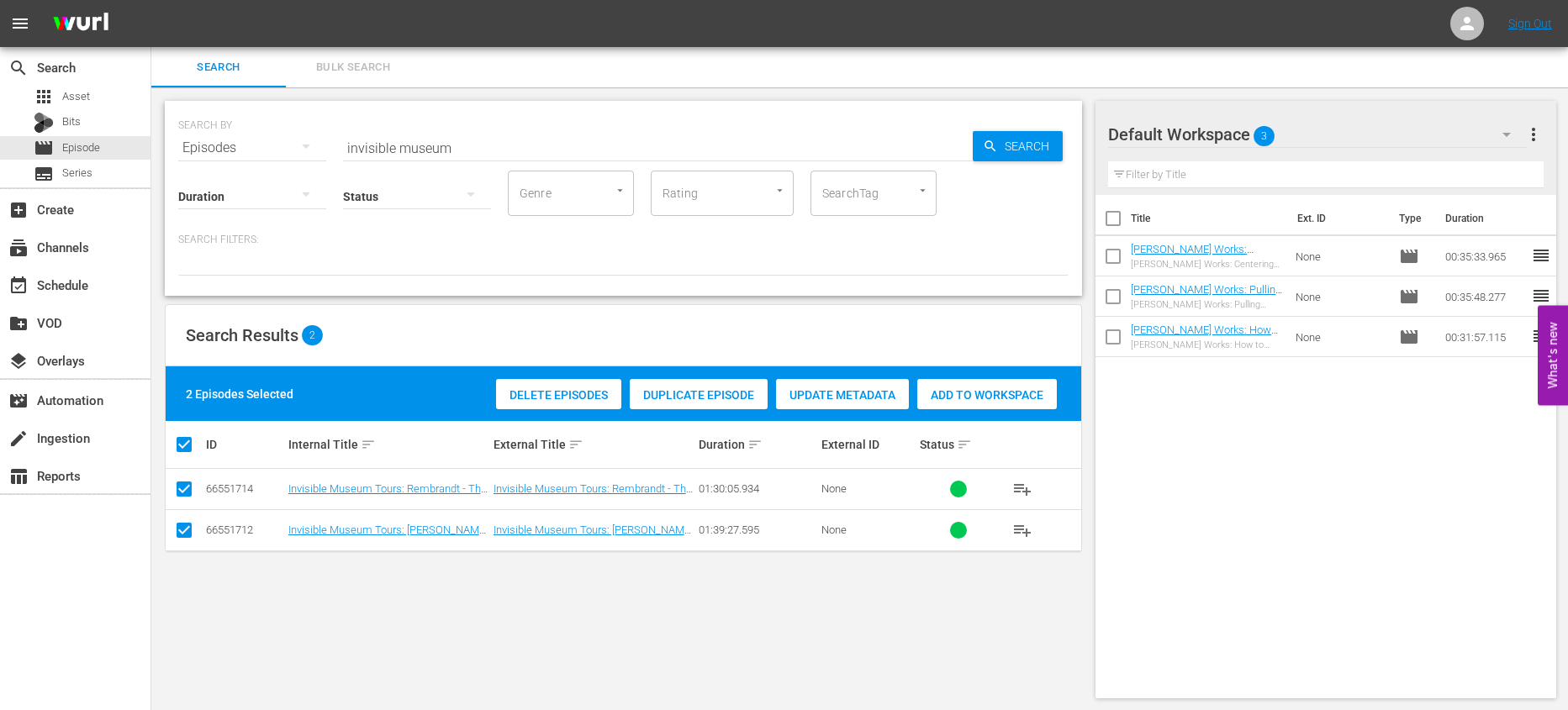
click at [994, 387] on div "Add to Workspace" at bounding box center [987, 395] width 139 height 32
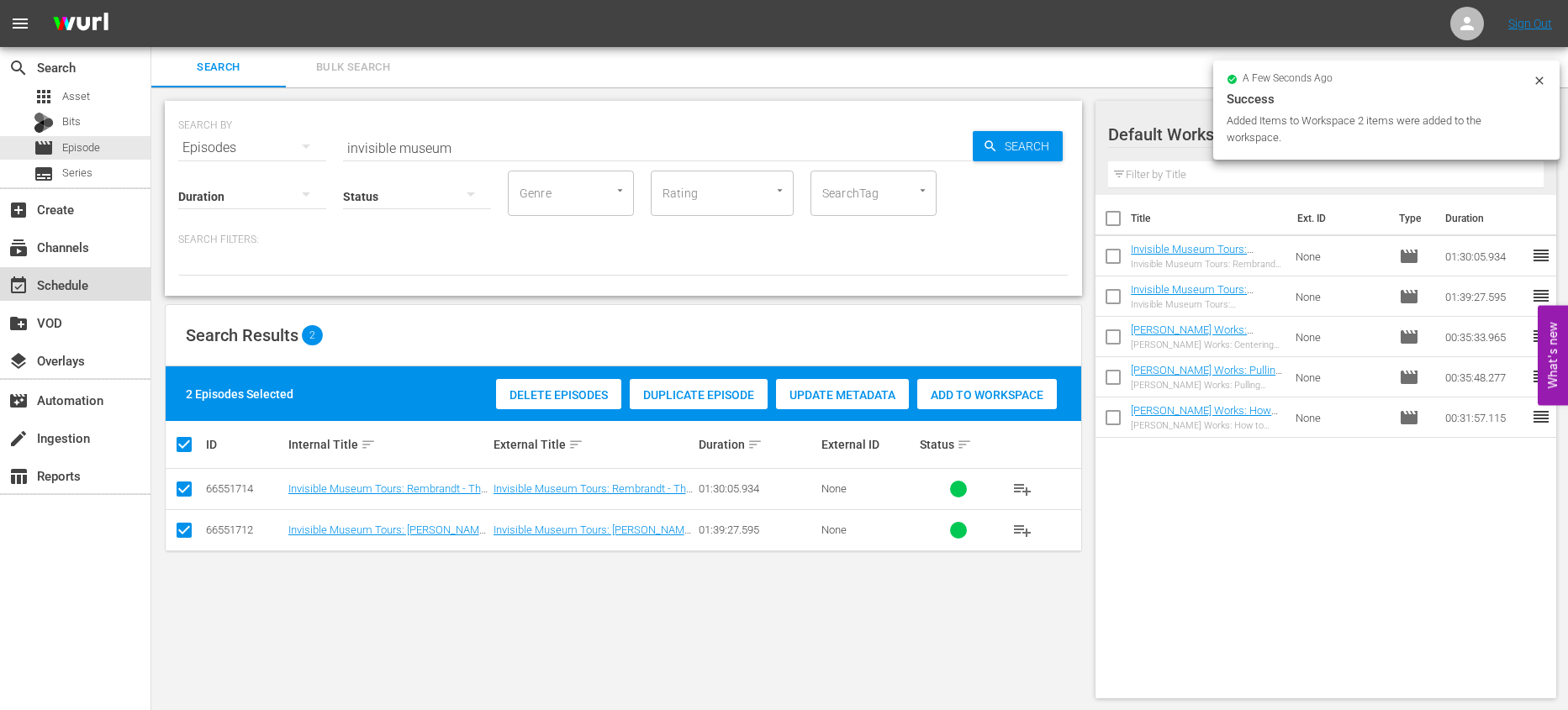
click at [75, 281] on div "event_available Schedule" at bounding box center [47, 281] width 95 height 15
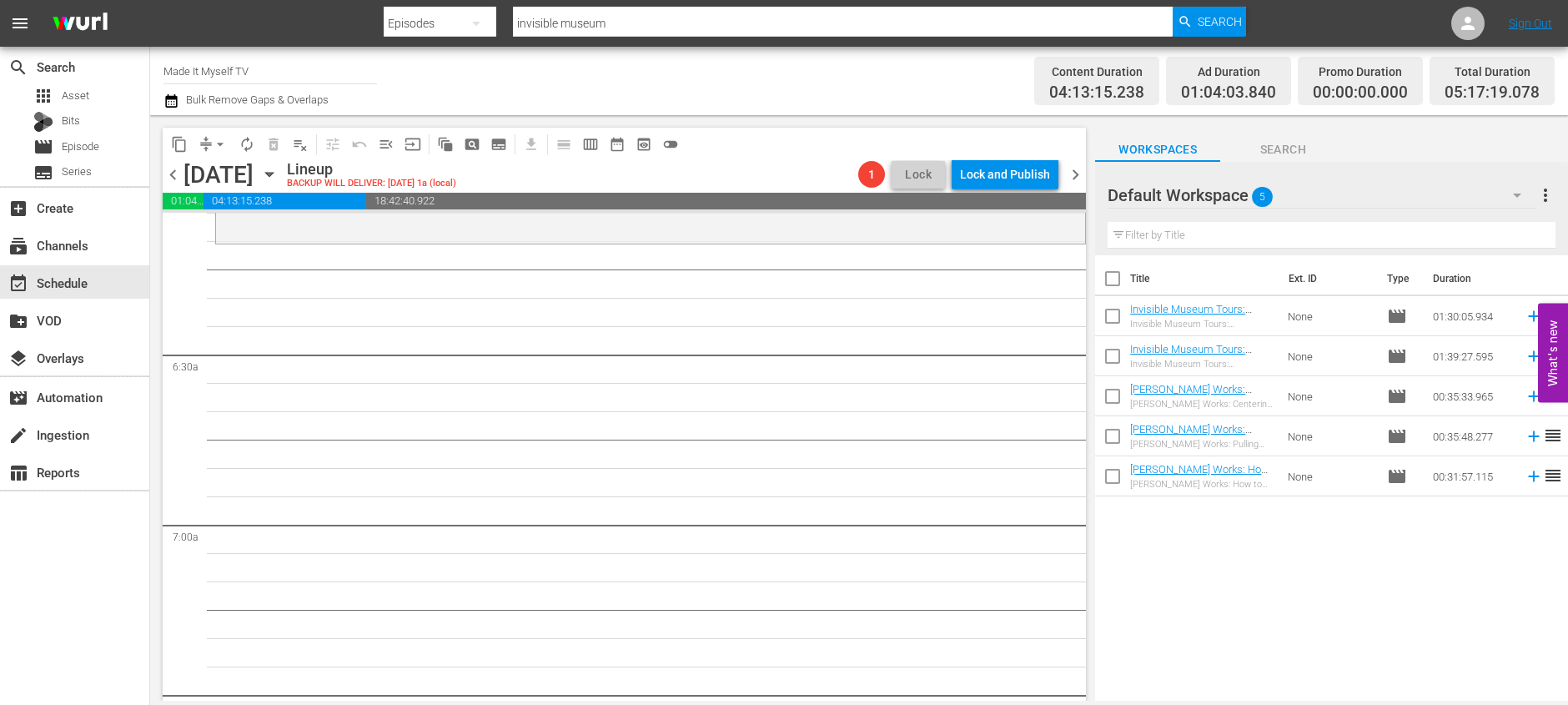
scroll to position [1954, 0]
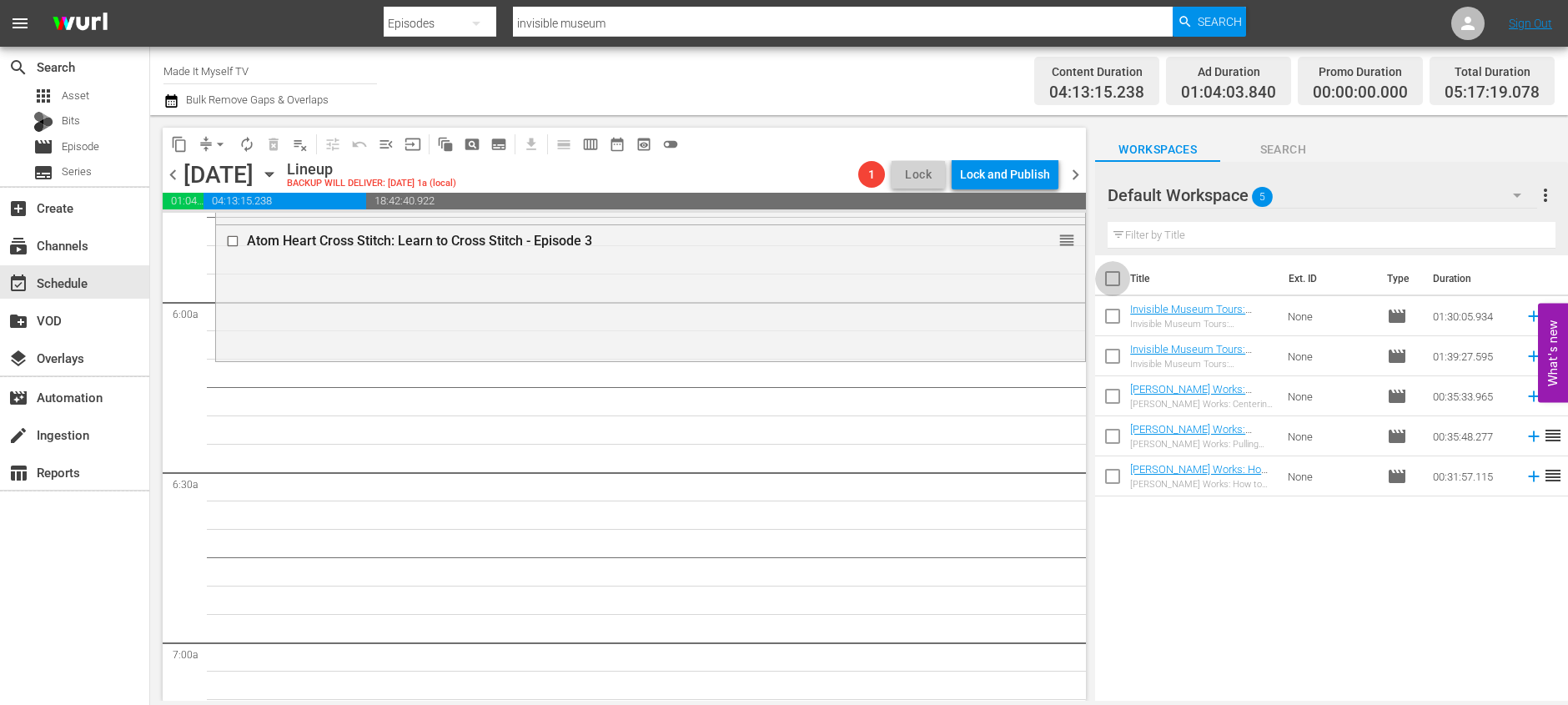
click at [1105, 270] on input "checkbox" at bounding box center [1112, 281] width 35 height 35
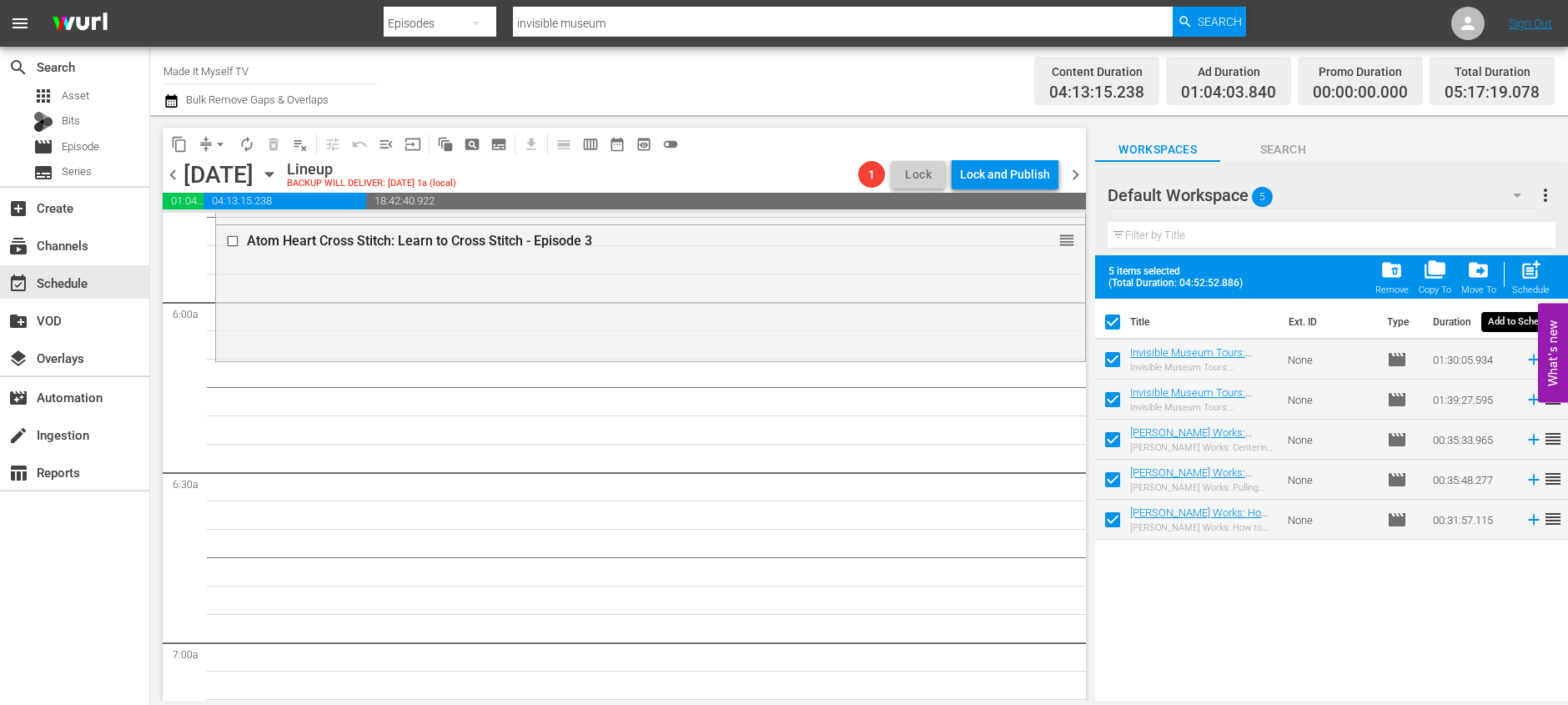
click at [1538, 274] on span "post_add" at bounding box center [1531, 270] width 23 height 23
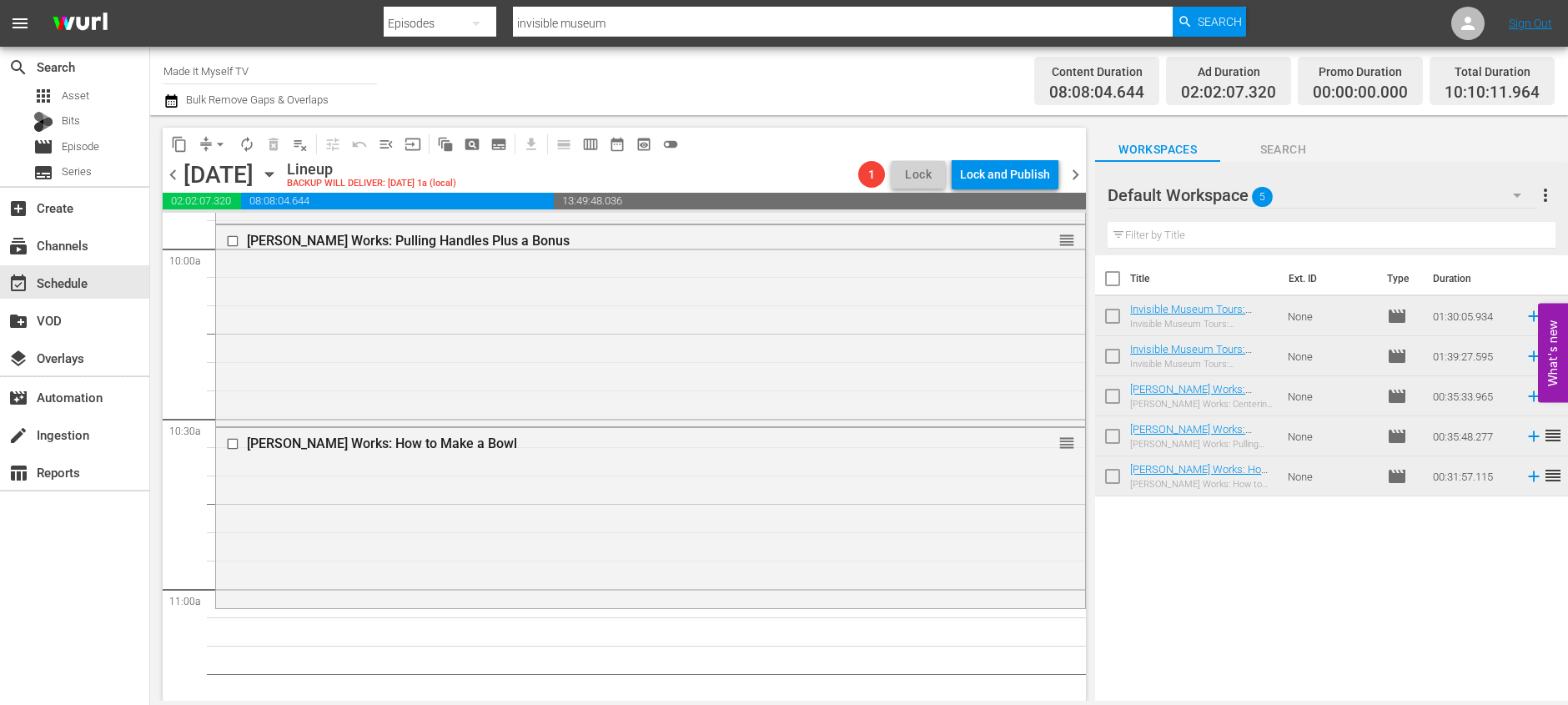
scroll to position [3445, 0]
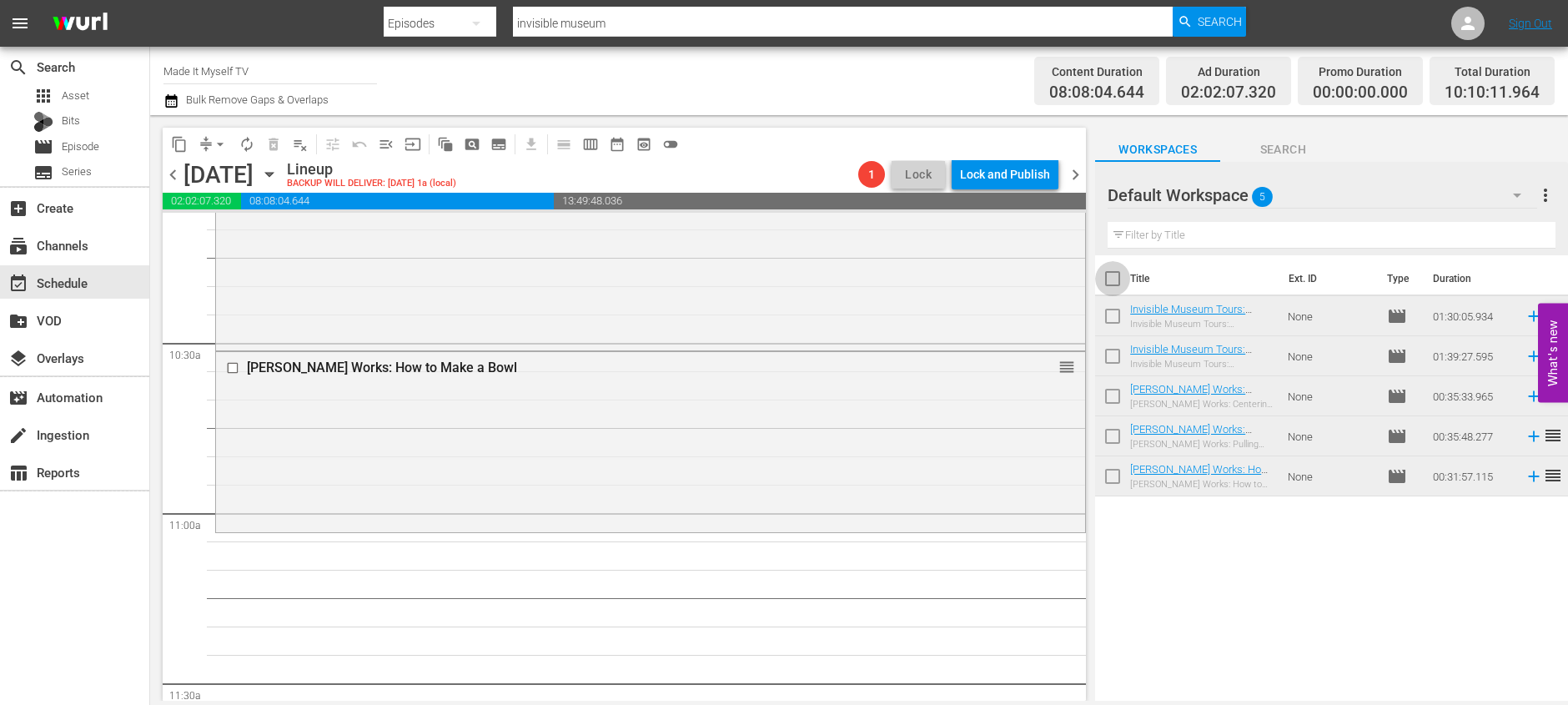
click at [1110, 275] on input "checkbox" at bounding box center [1112, 281] width 35 height 35
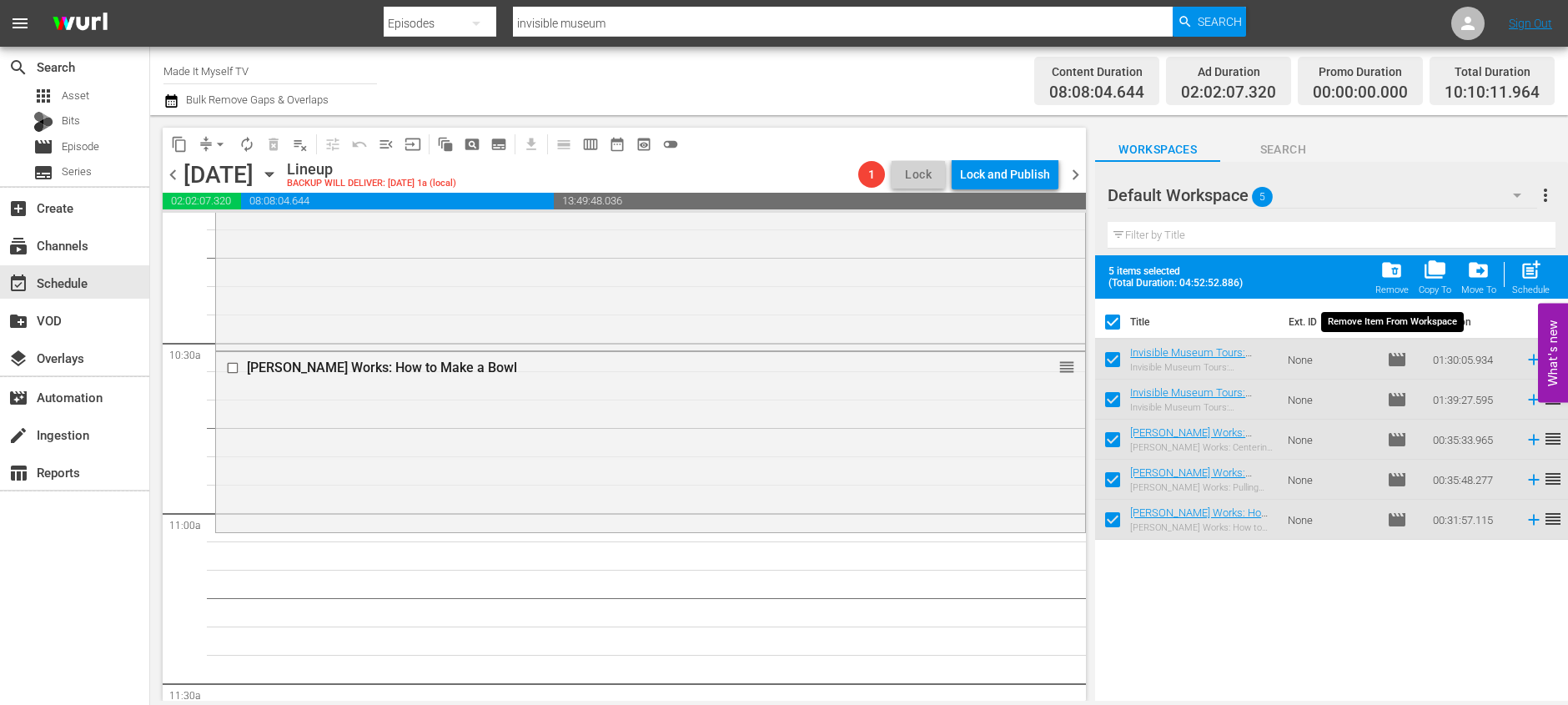
click at [1393, 264] on span "folder_delete" at bounding box center [1391, 270] width 23 height 23
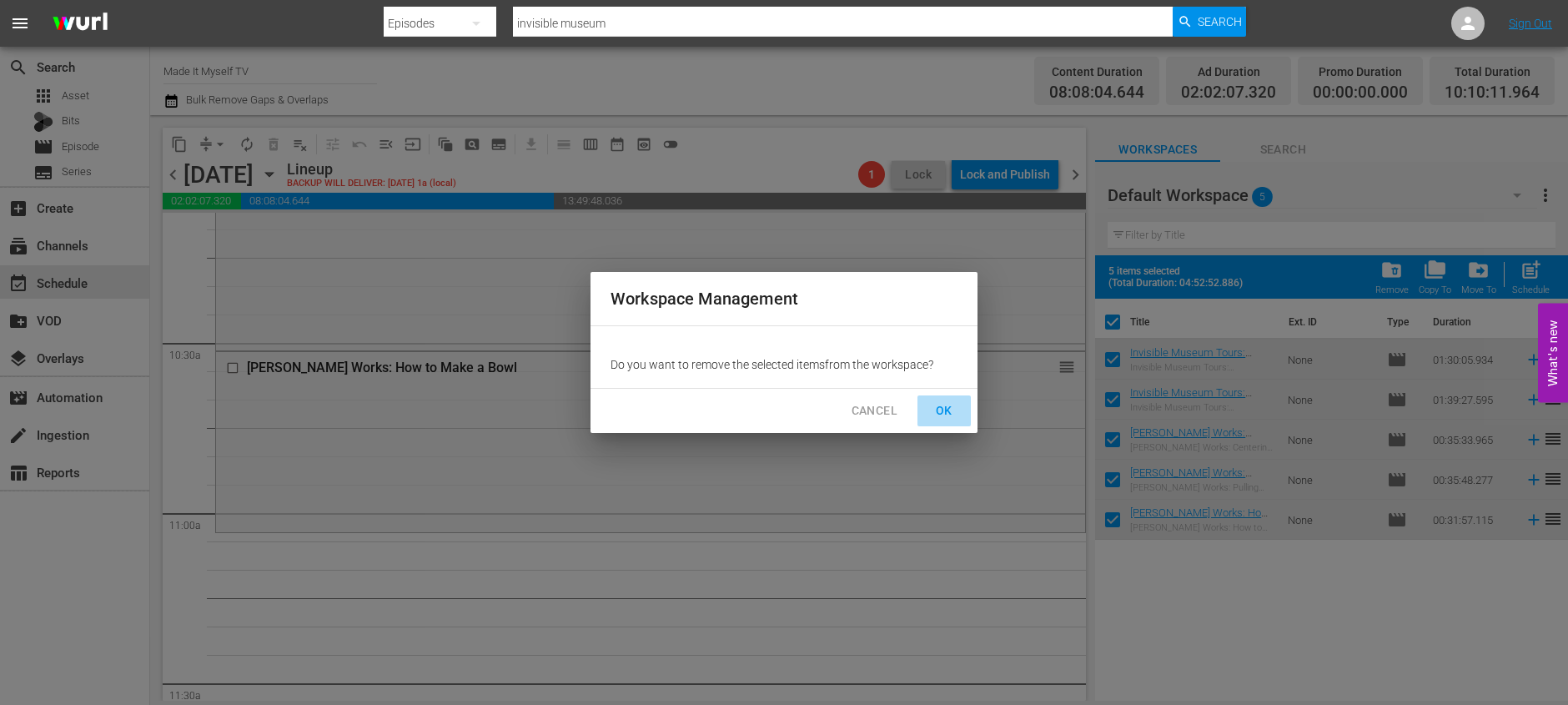
click at [944, 415] on span "OK" at bounding box center [943, 411] width 27 height 21
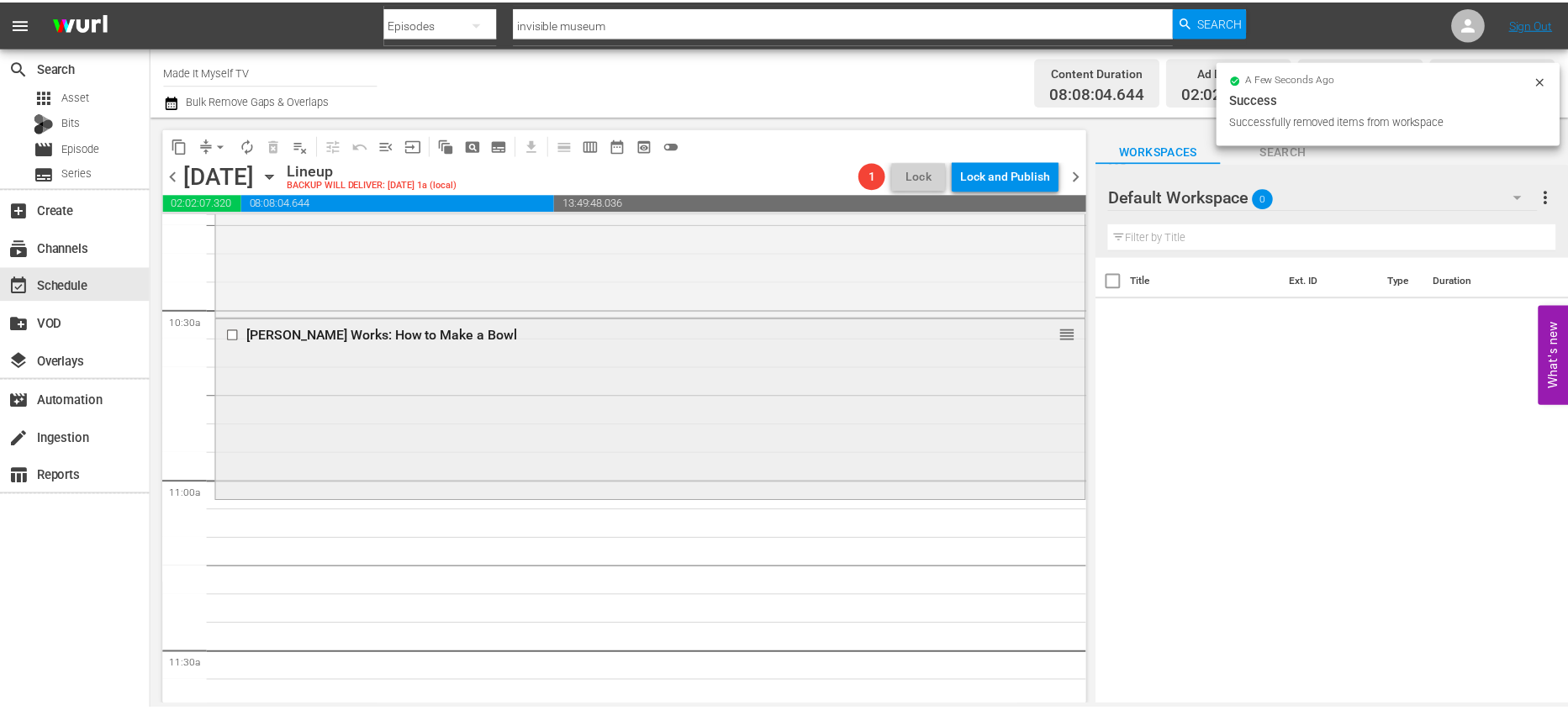
scroll to position [3741, 0]
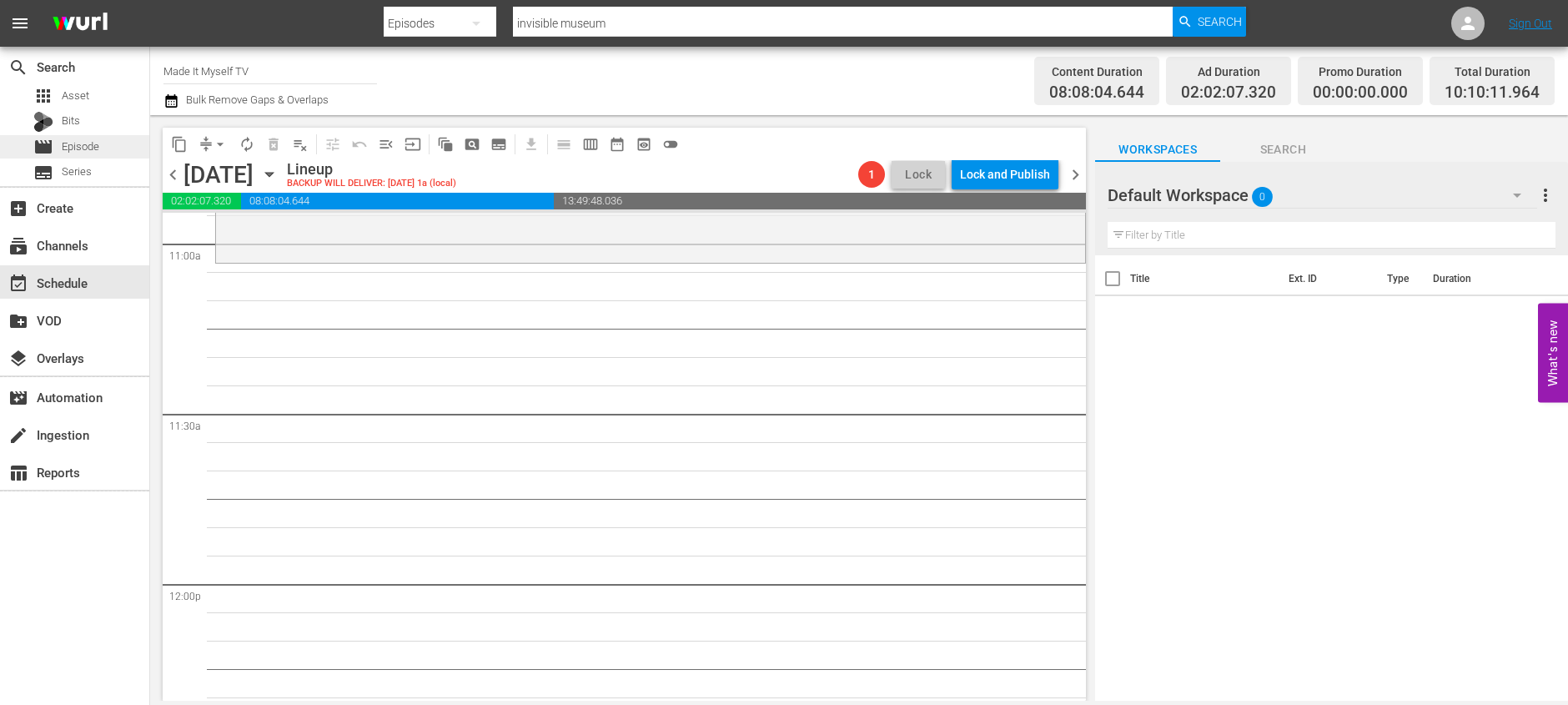
click at [84, 150] on span "Episode" at bounding box center [81, 146] width 37 height 17
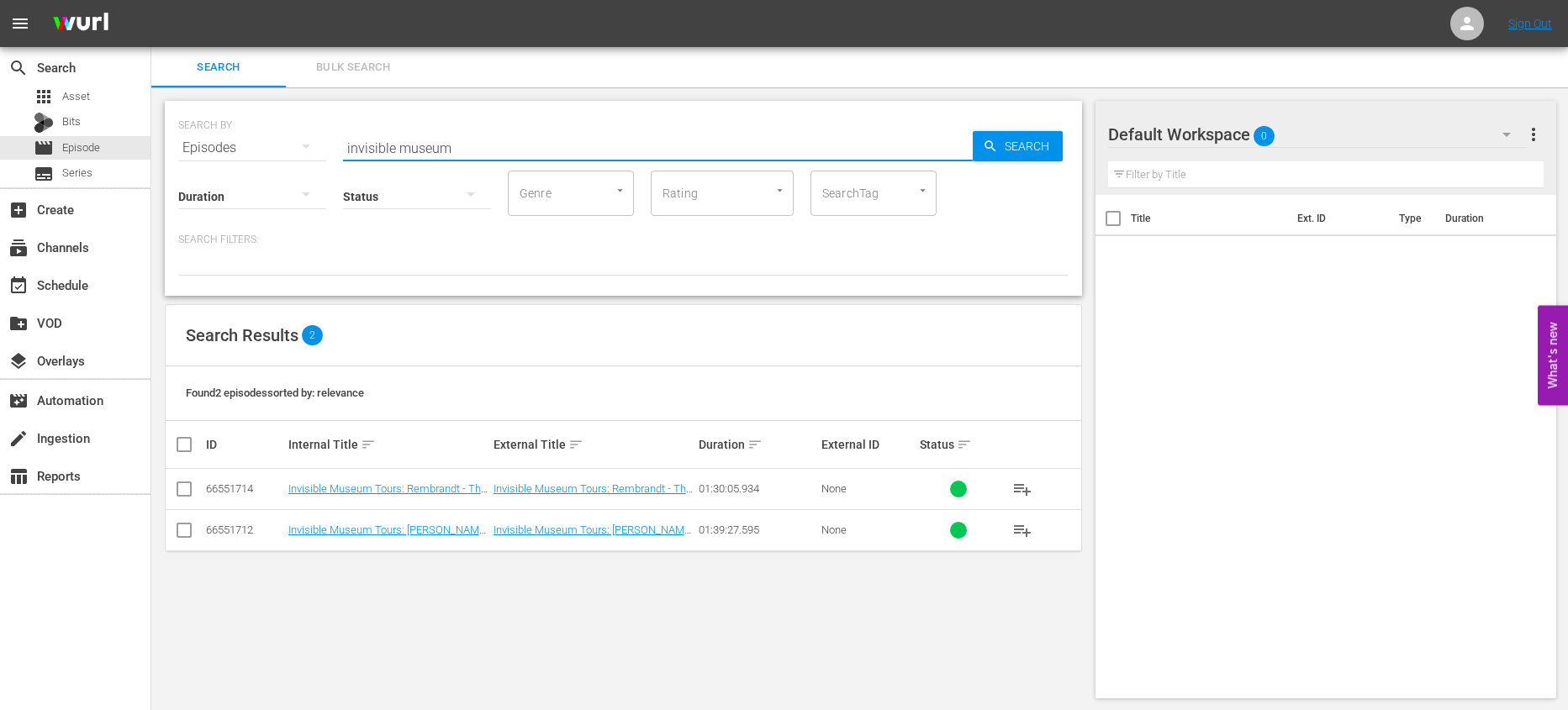
drag, startPoint x: 454, startPoint y: 152, endPoint x: 262, endPoint y: 149, distance: 192.0
click at [262, 149] on div "SEARCH BY Search By Episodes Search ID, Title, Description, Keywords, or Catego…" at bounding box center [623, 137] width 890 height 61
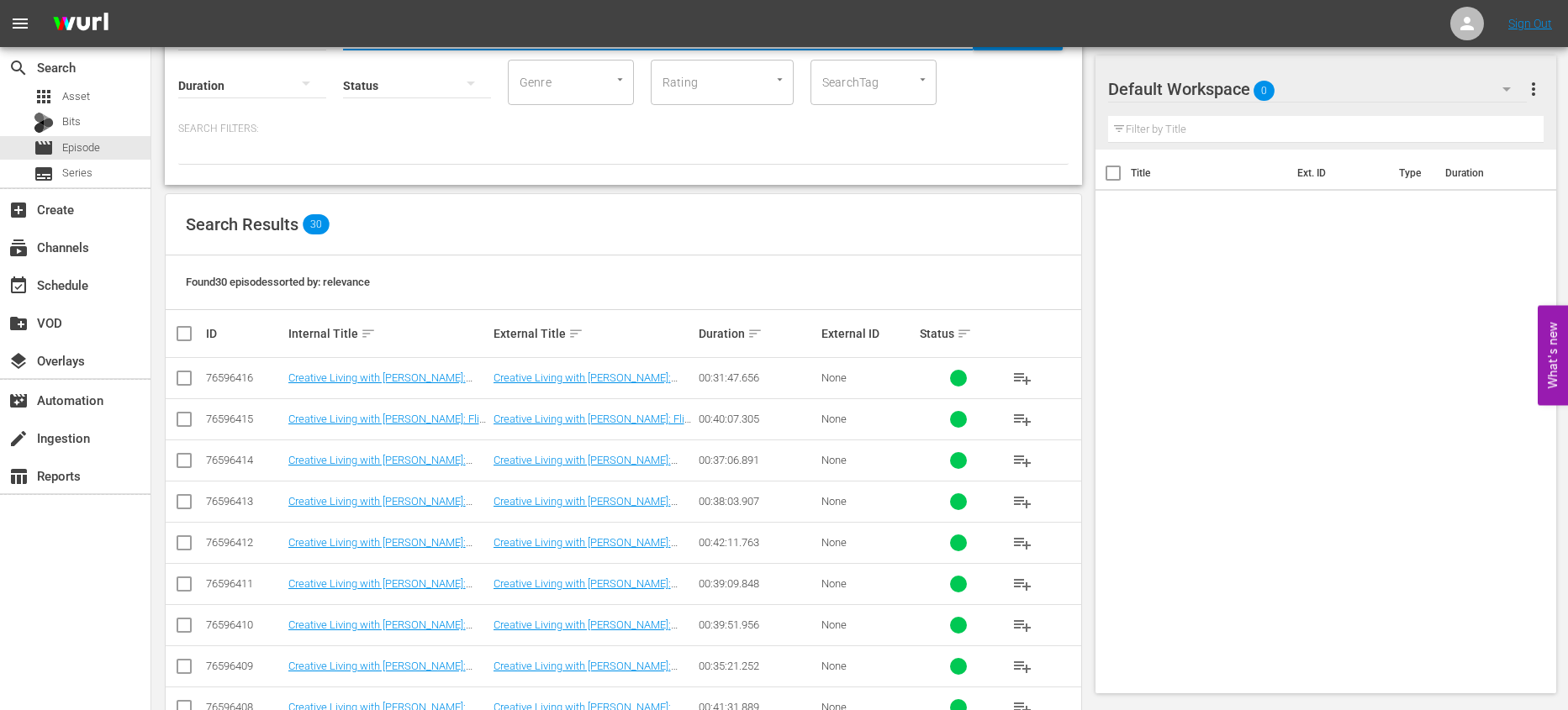
scroll to position [152, 0]
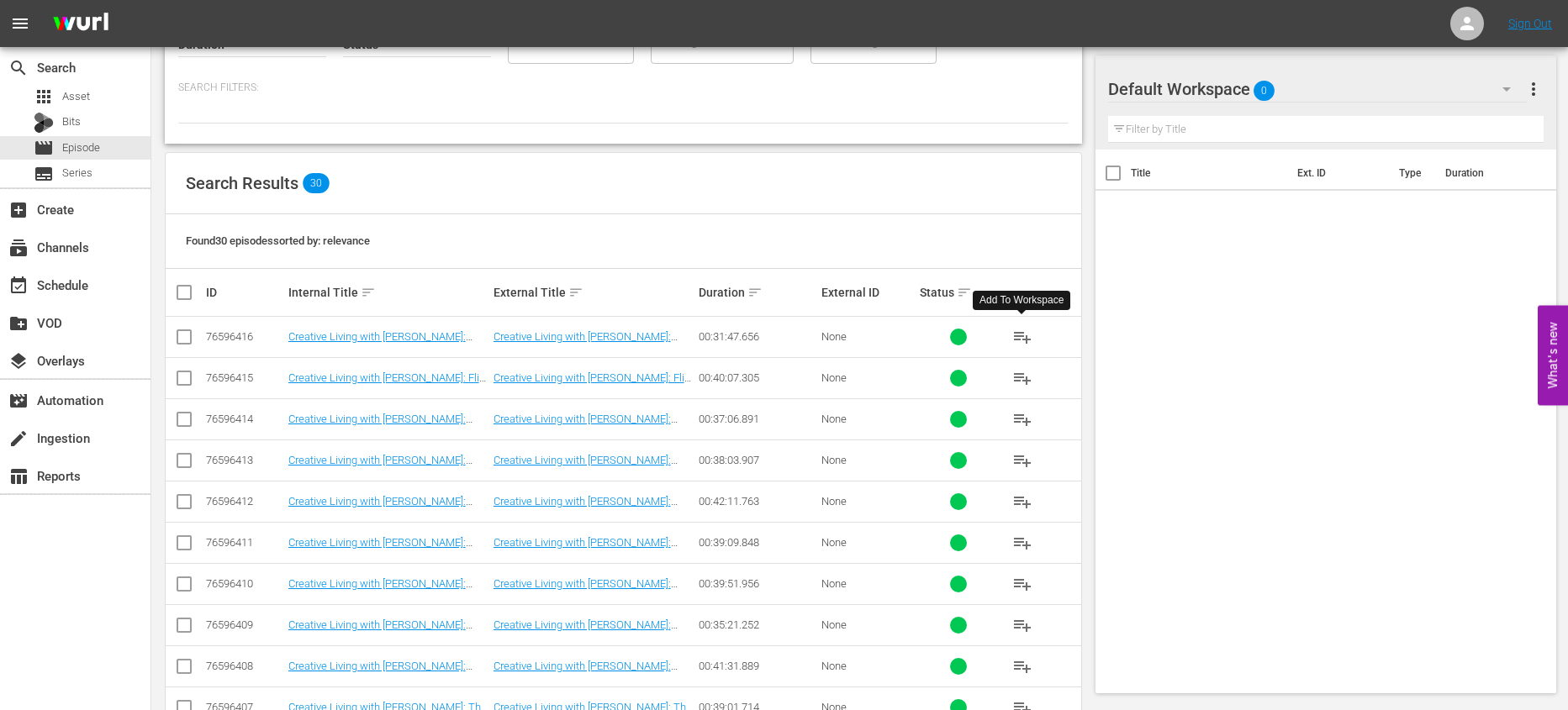
click at [1024, 334] on span "playlist_add" at bounding box center [1023, 337] width 20 height 20
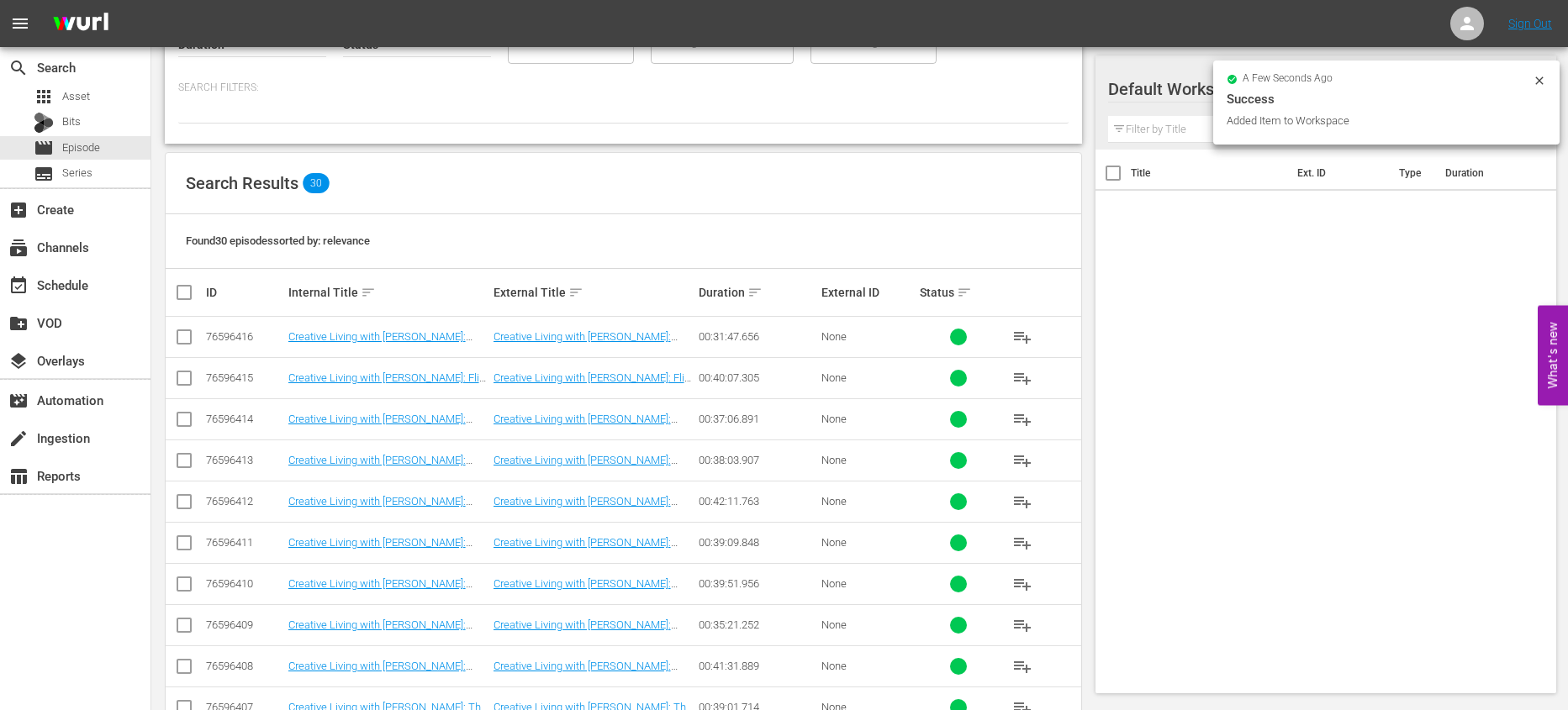
click at [1023, 373] on span "playlist_add" at bounding box center [1023, 378] width 20 height 20
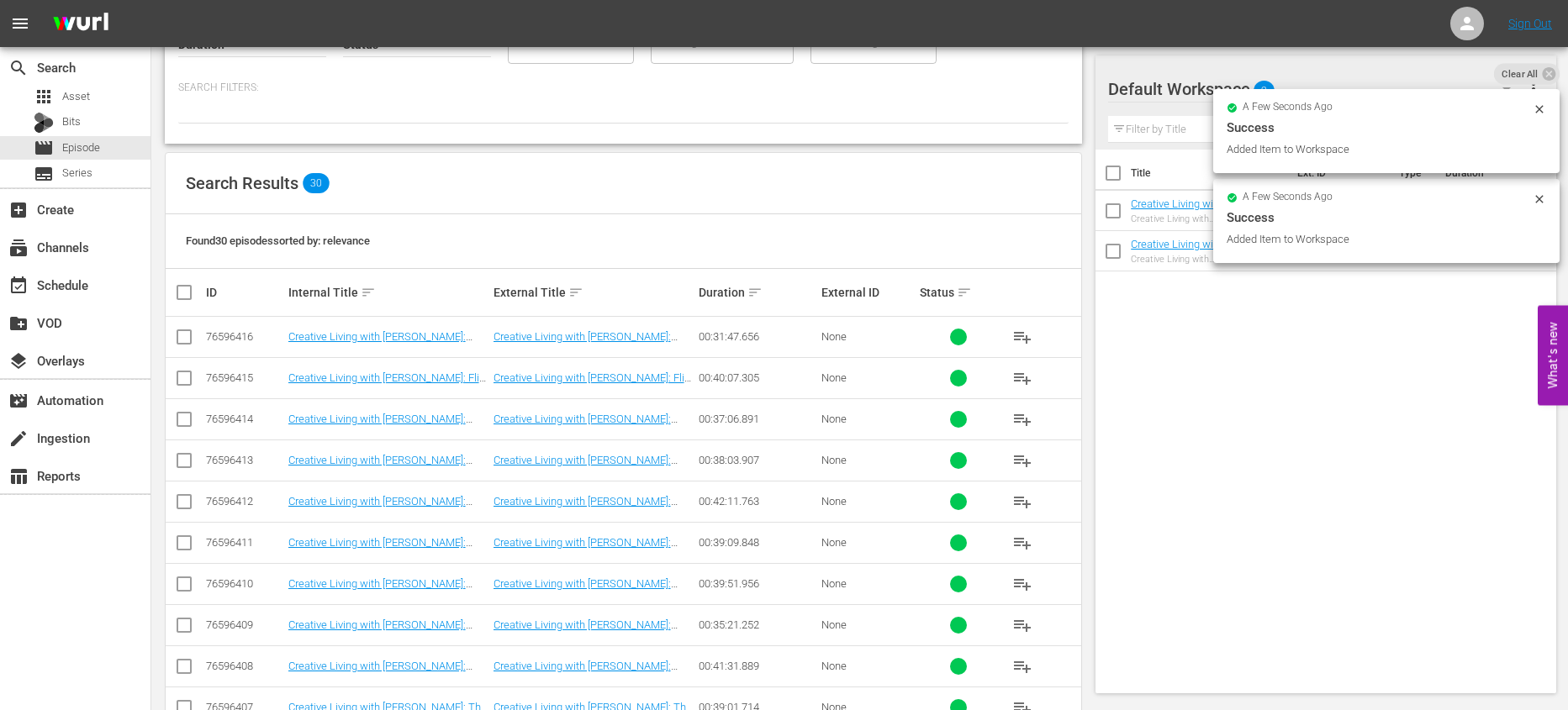
click at [1029, 412] on span "playlist_add" at bounding box center [1023, 420] width 20 height 20
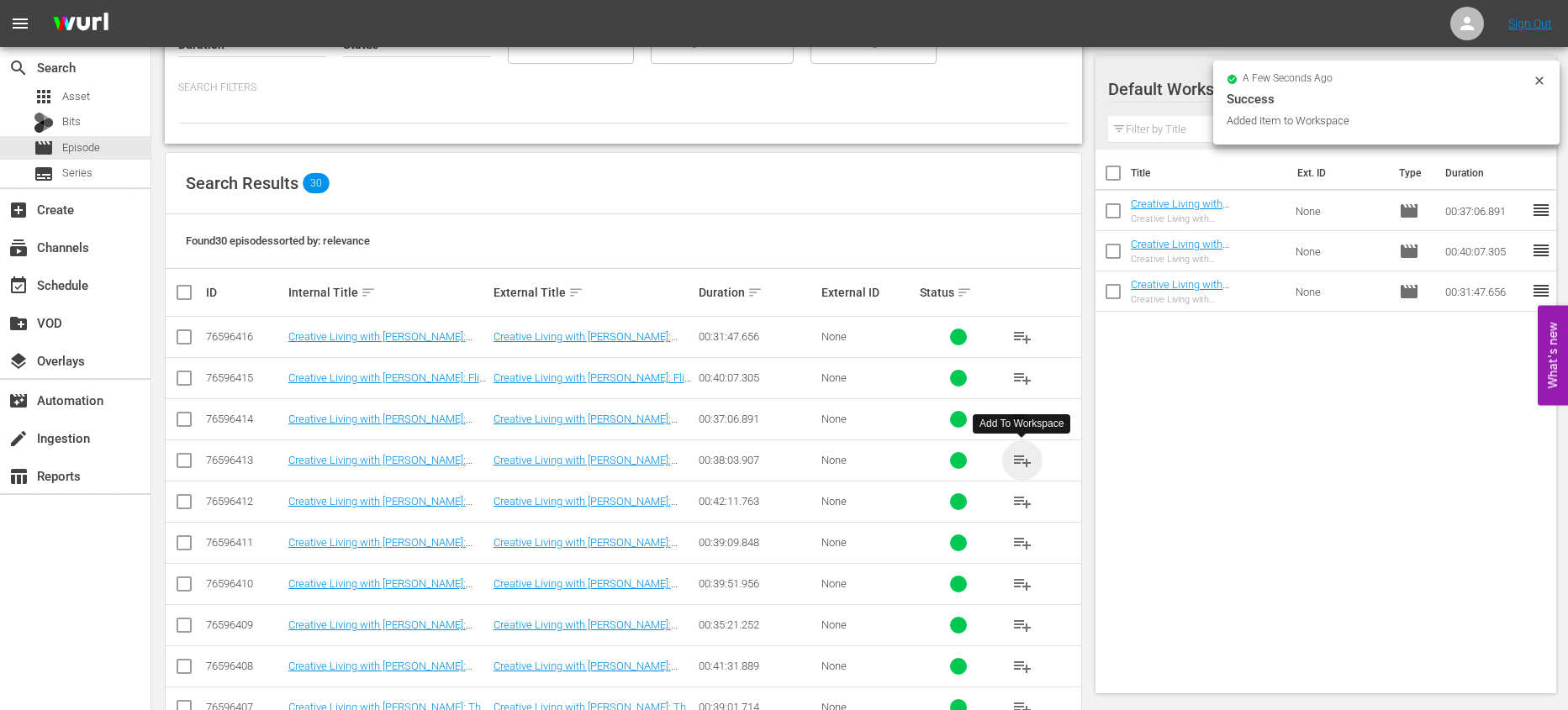
click at [1020, 458] on span "playlist_add" at bounding box center [1023, 460] width 20 height 20
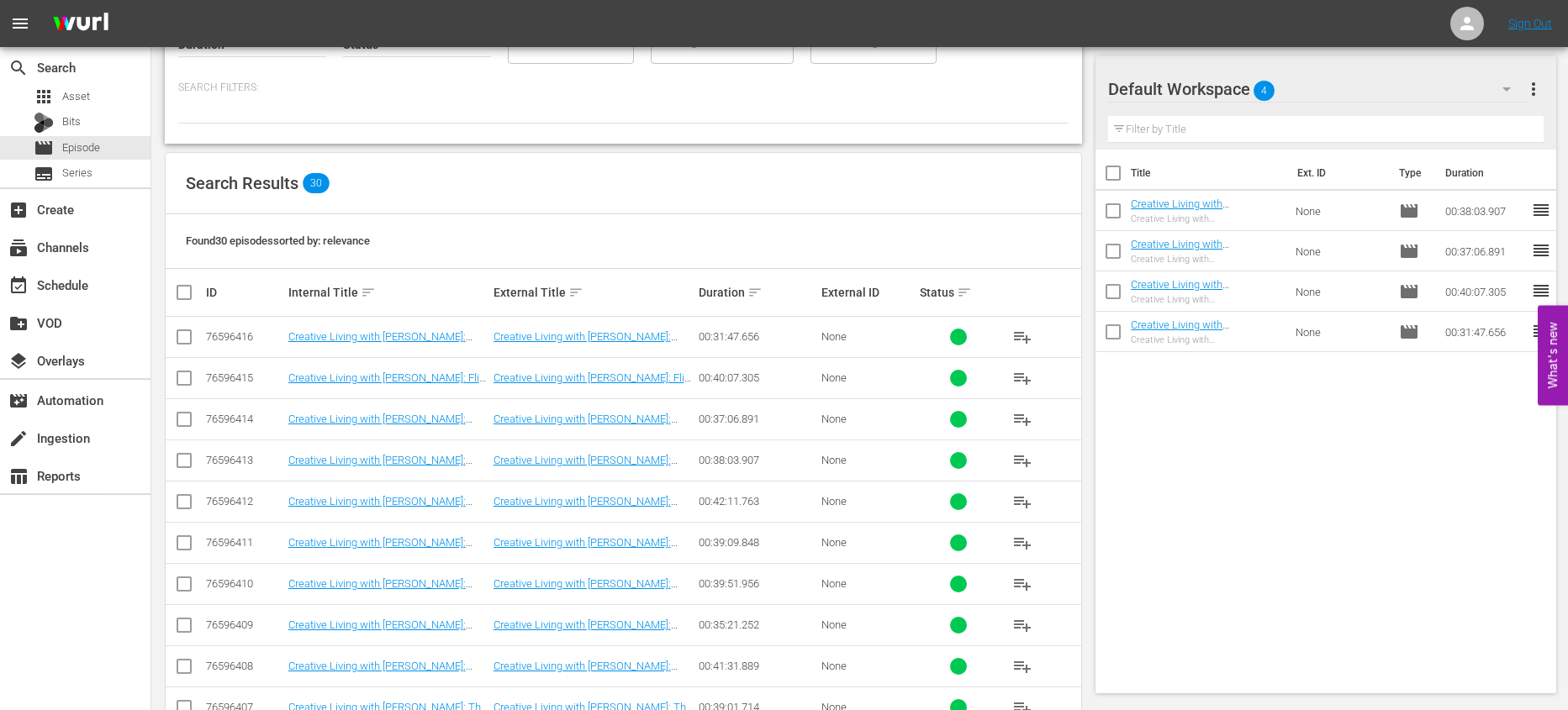
click at [1121, 182] on input "checkbox" at bounding box center [1112, 176] width 35 height 35
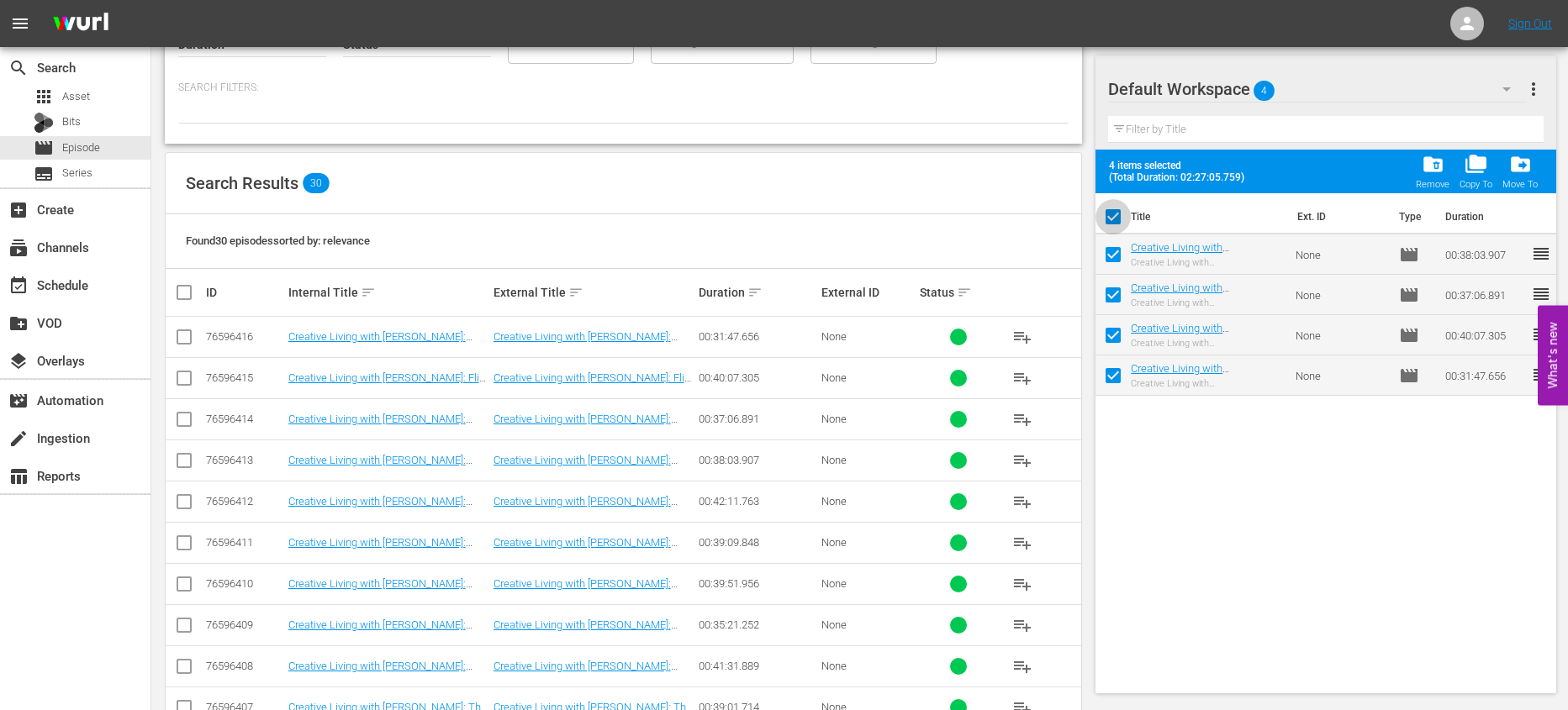
click at [1114, 209] on input "checkbox" at bounding box center [1112, 220] width 35 height 35
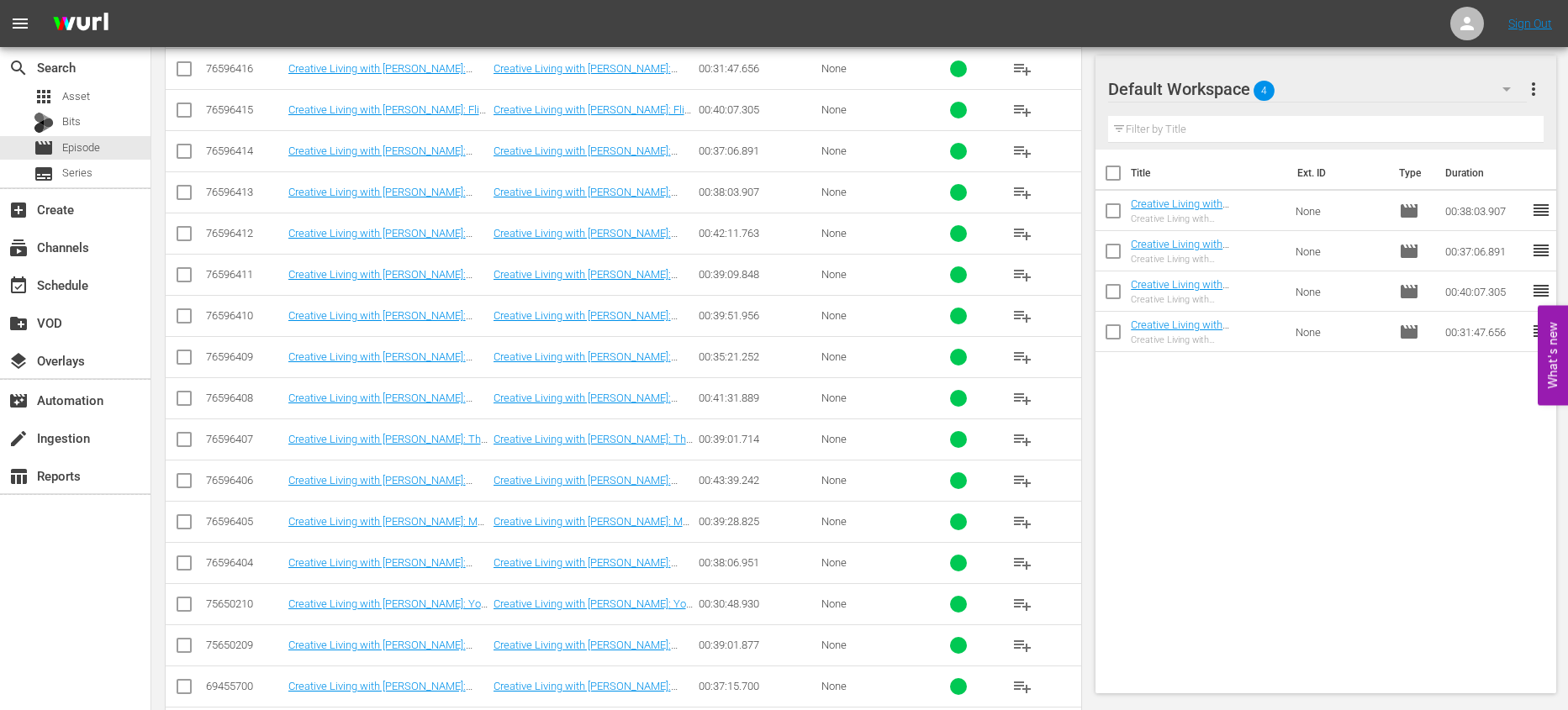
scroll to position [459, 0]
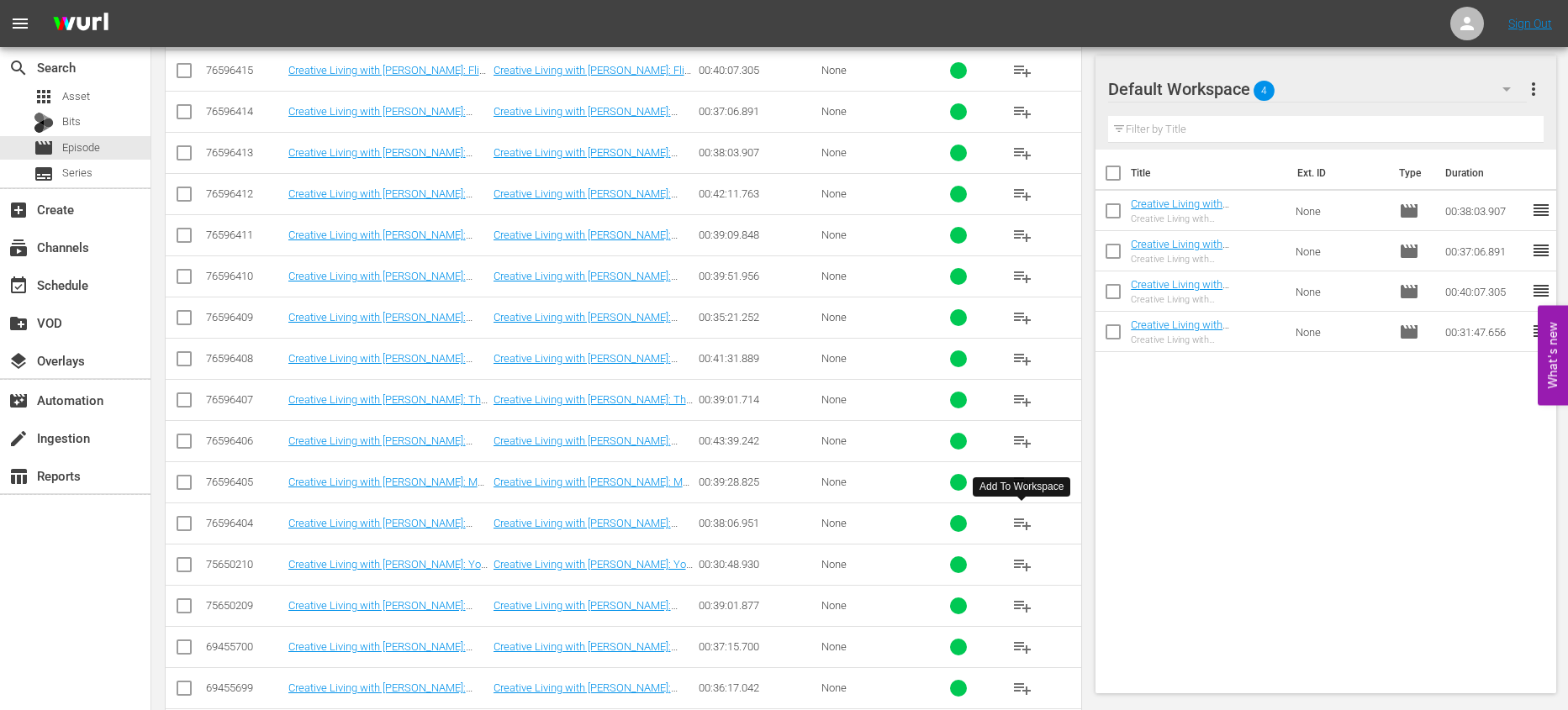
click at [1025, 519] on span "playlist_add" at bounding box center [1023, 523] width 20 height 20
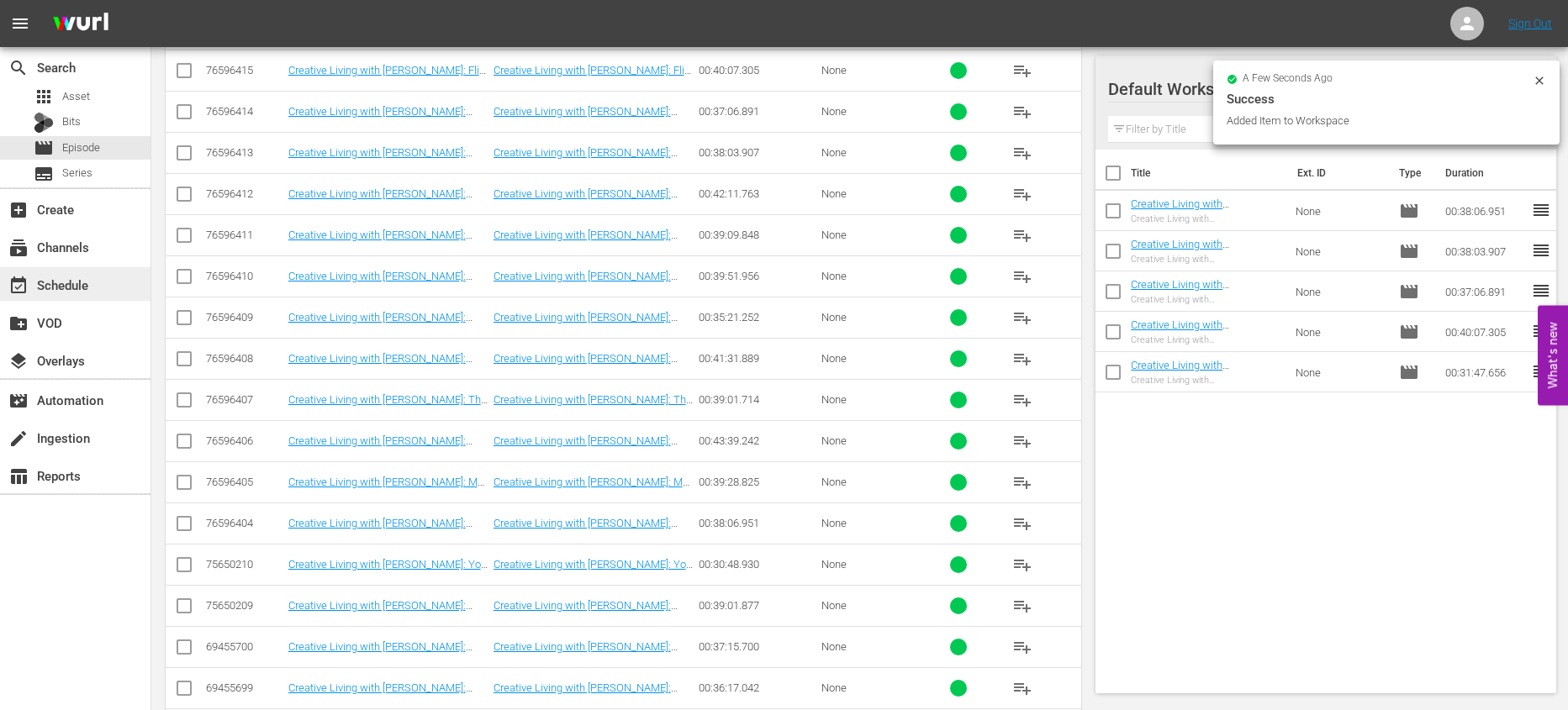
click at [80, 285] on div "event_available Schedule" at bounding box center [47, 281] width 95 height 15
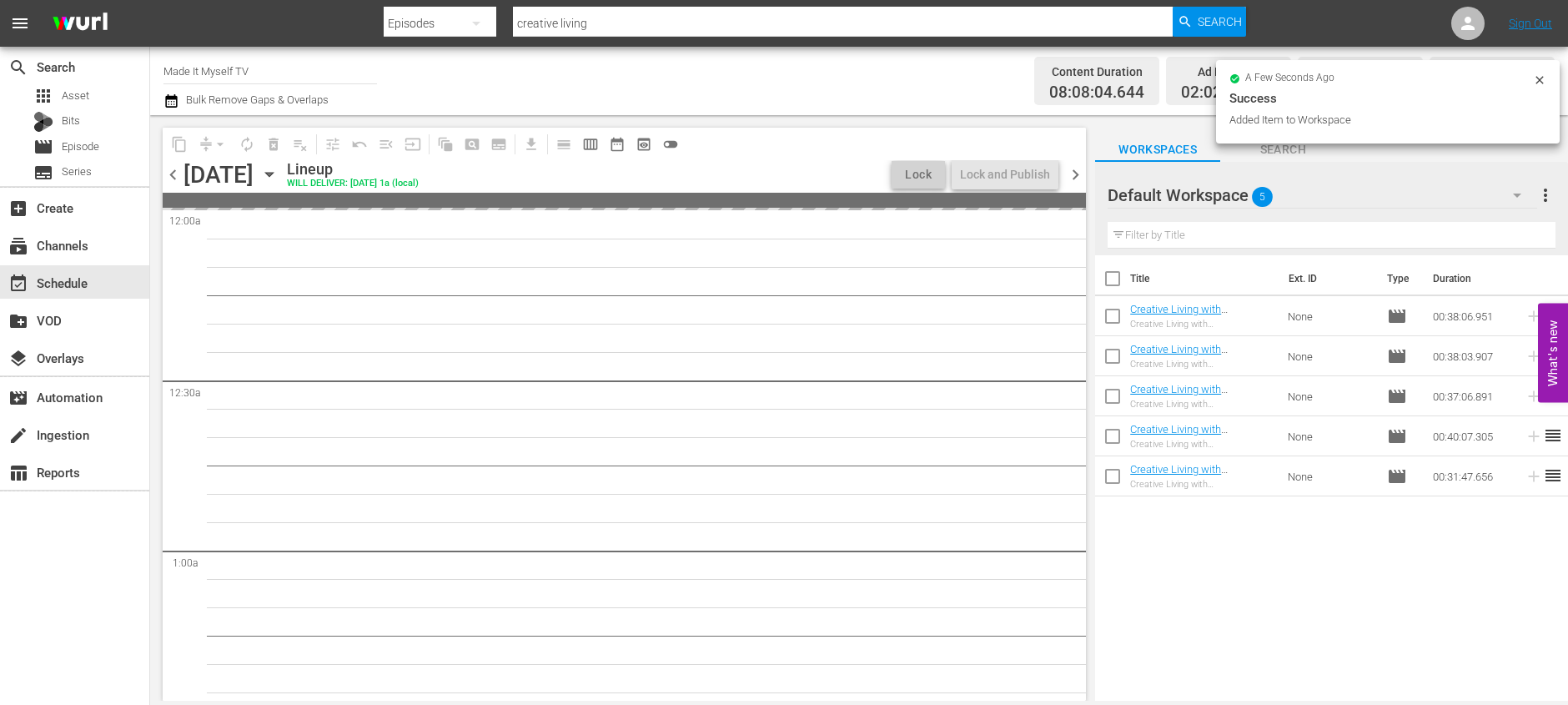
click at [1117, 281] on input "checkbox" at bounding box center [1112, 281] width 35 height 35
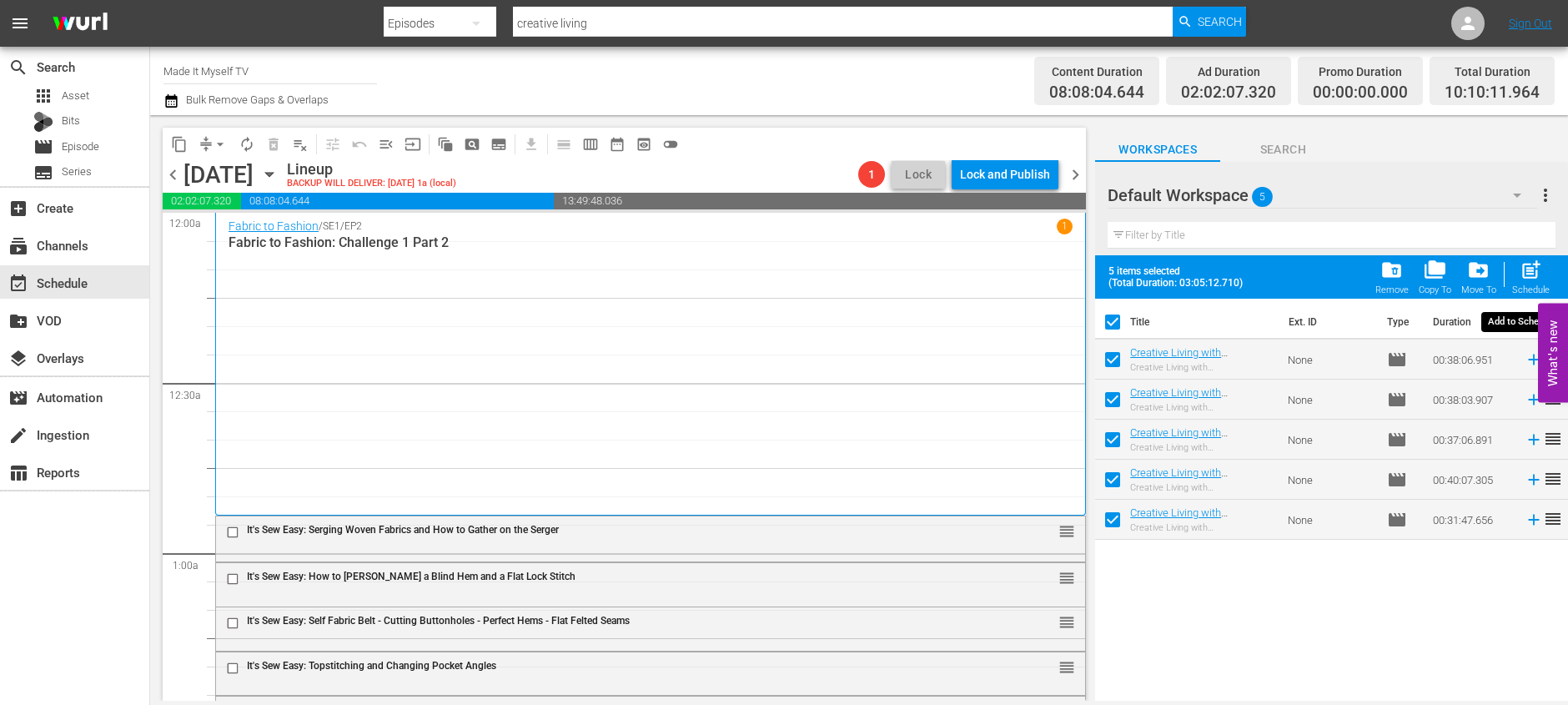
click at [1542, 271] on span "post_add" at bounding box center [1531, 270] width 23 height 23
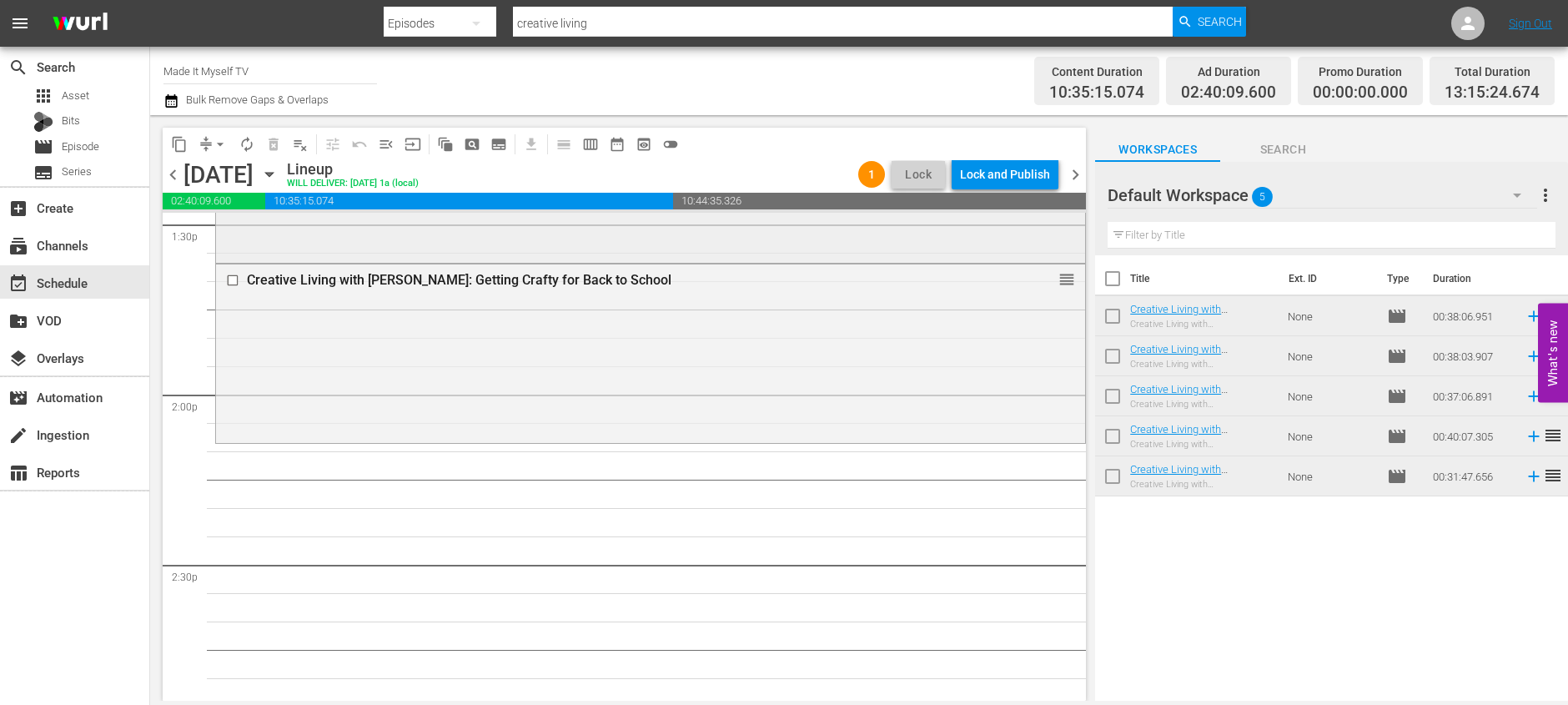
scroll to position [4572, 0]
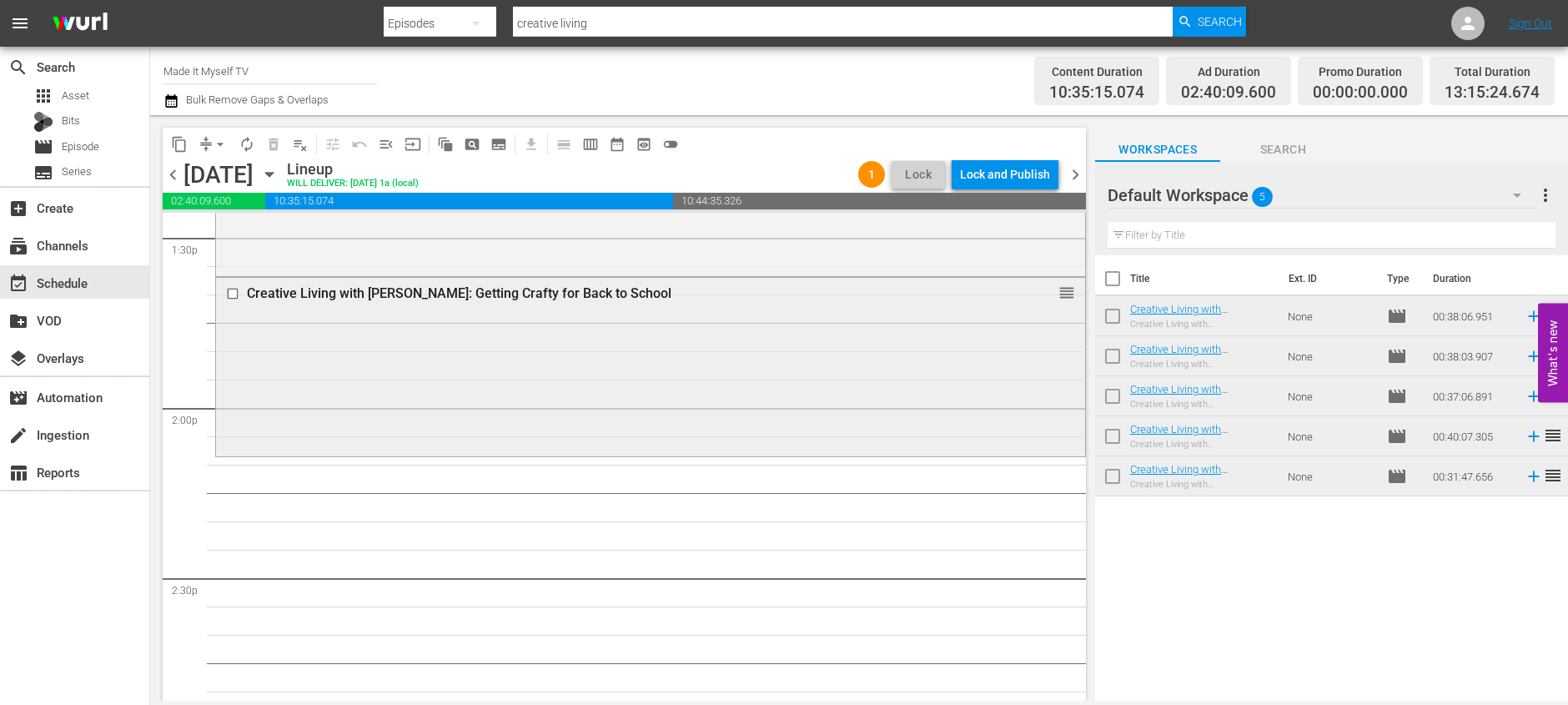
click at [230, 293] on input "checkbox" at bounding box center [235, 293] width 18 height 14
click at [241, 145] on span "autorenew_outlined" at bounding box center [247, 144] width 17 height 17
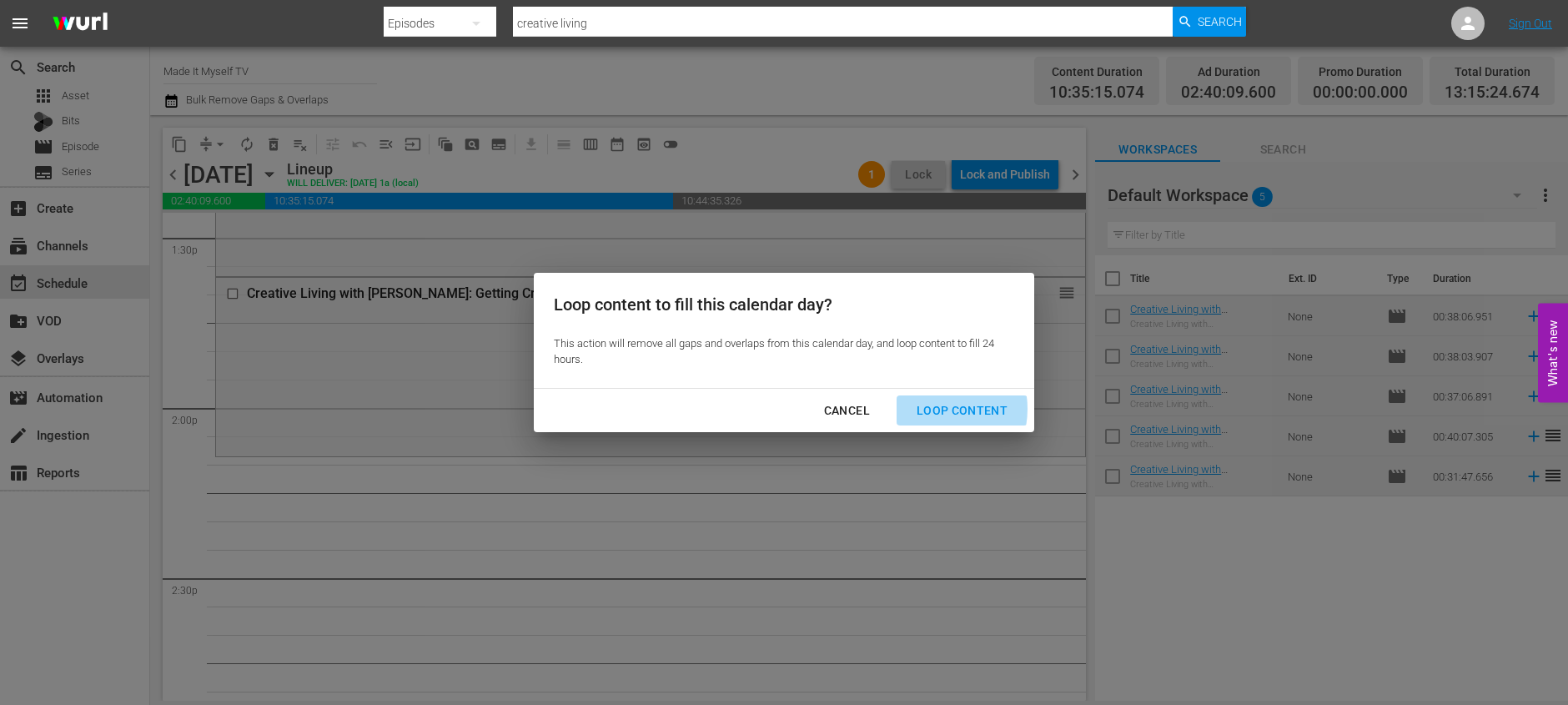
click at [933, 409] on div "Loop Content" at bounding box center [961, 411] width 117 height 21
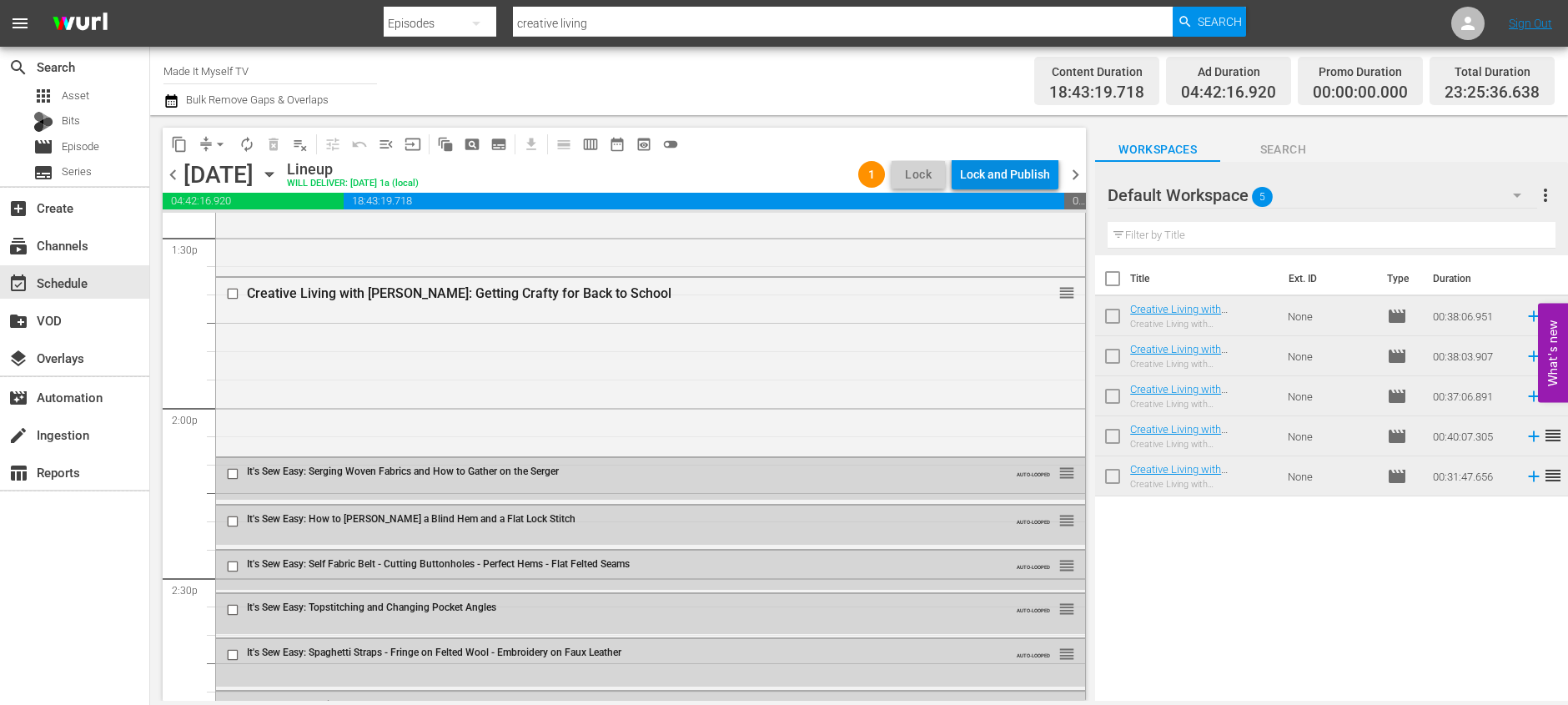
click at [1027, 173] on div "Lock and Publish" at bounding box center [1005, 174] width 90 height 30
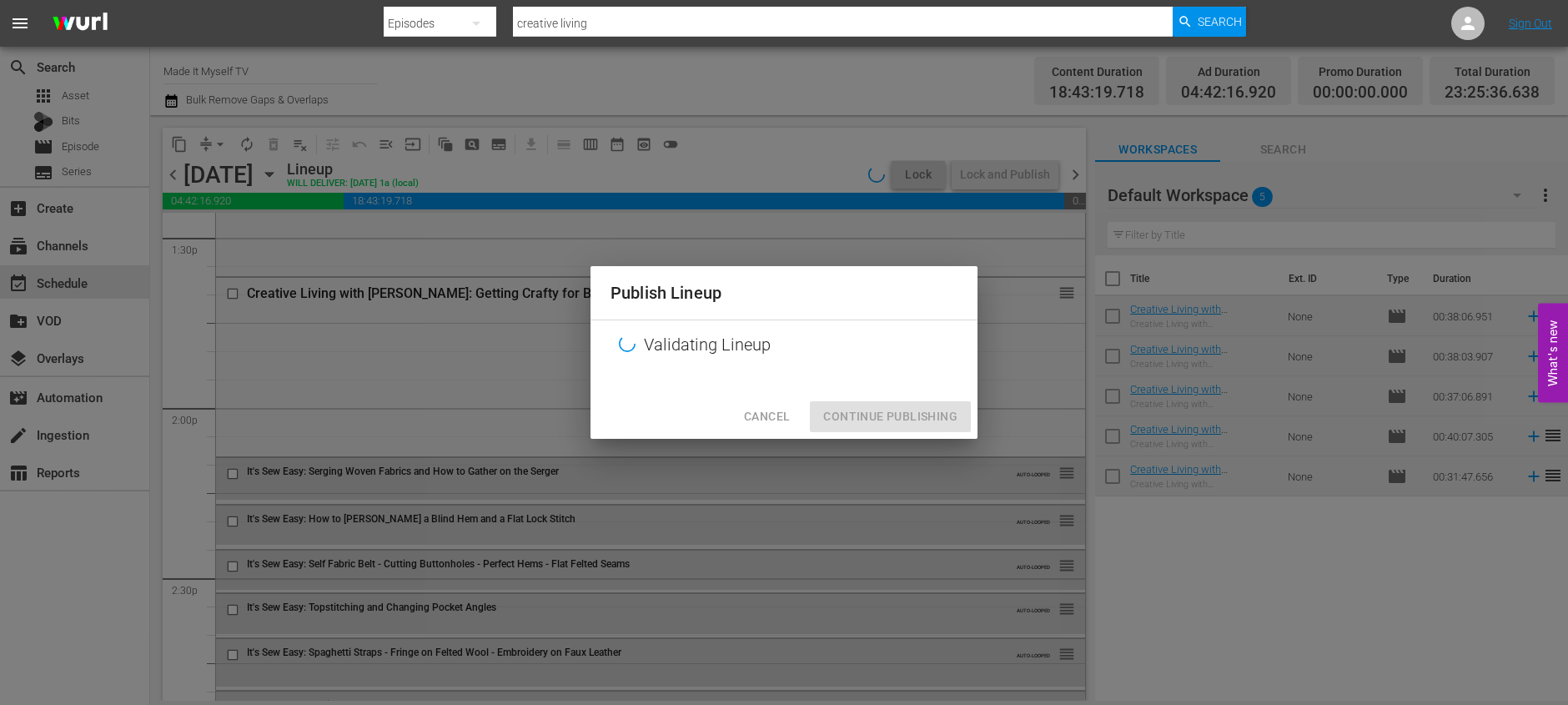
click at [1107, 278] on div "Publish Lineup Validating Lineup Cancel Continue Publishing" at bounding box center [784, 352] width 1568 height 705
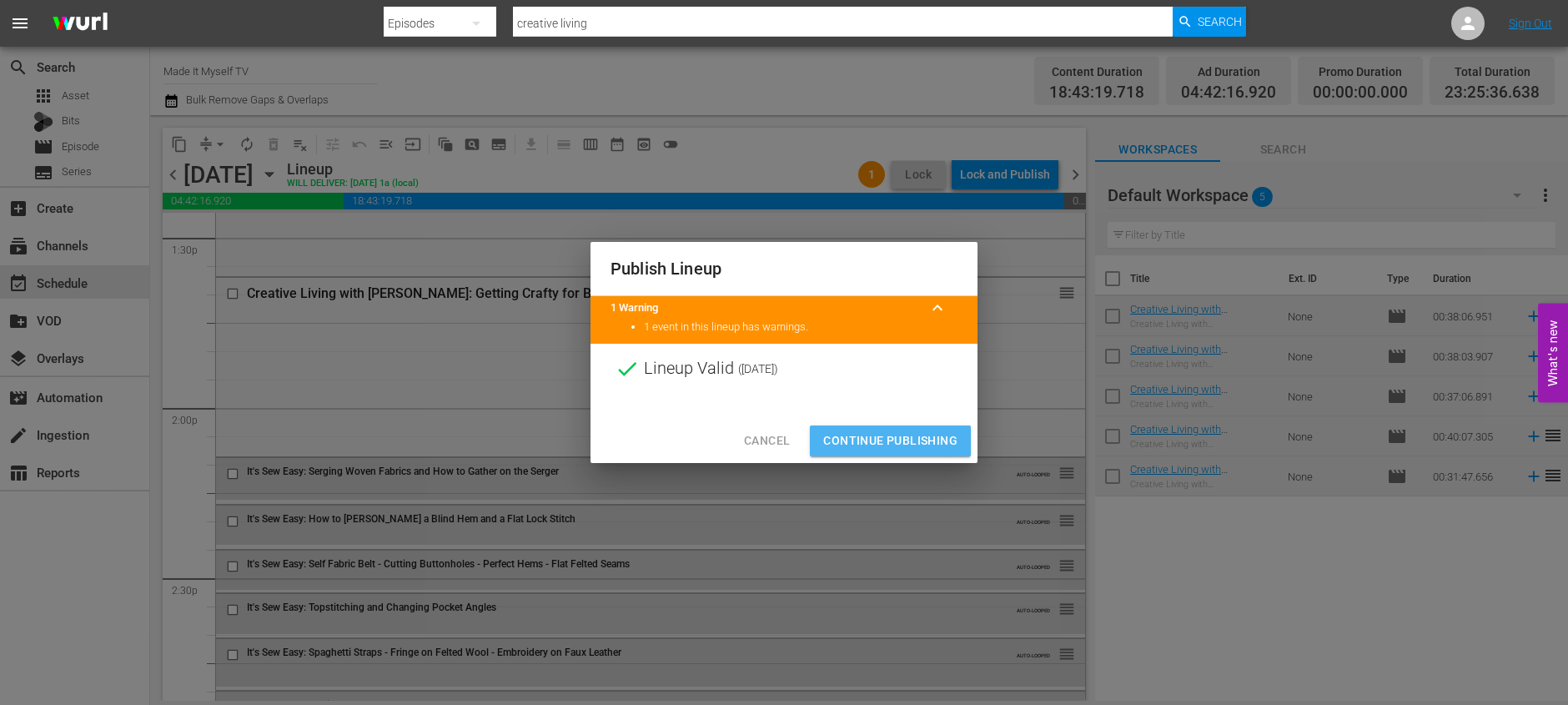
click at [915, 438] on span "Continue Publishing" at bounding box center [890, 440] width 134 height 21
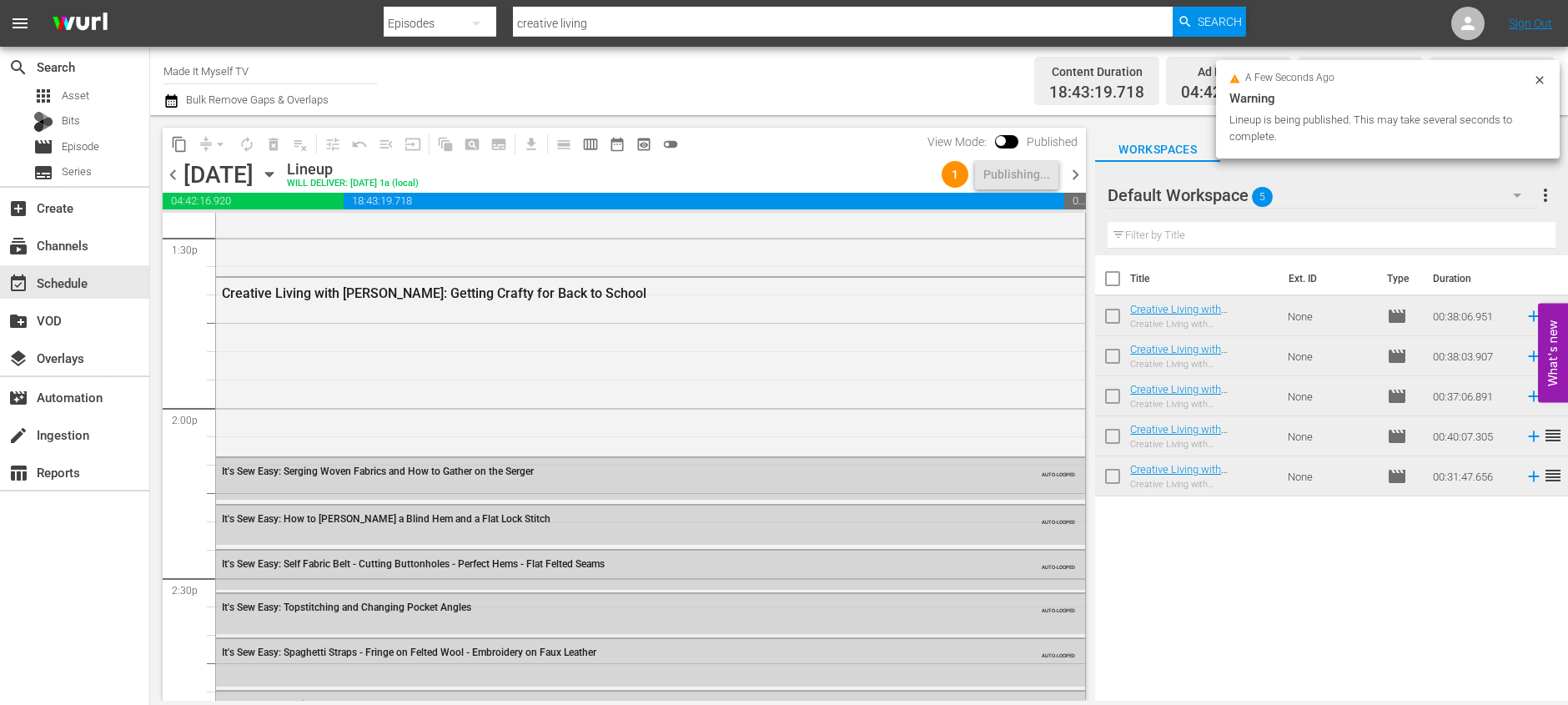
click at [1109, 275] on input "checkbox" at bounding box center [1112, 281] width 35 height 35
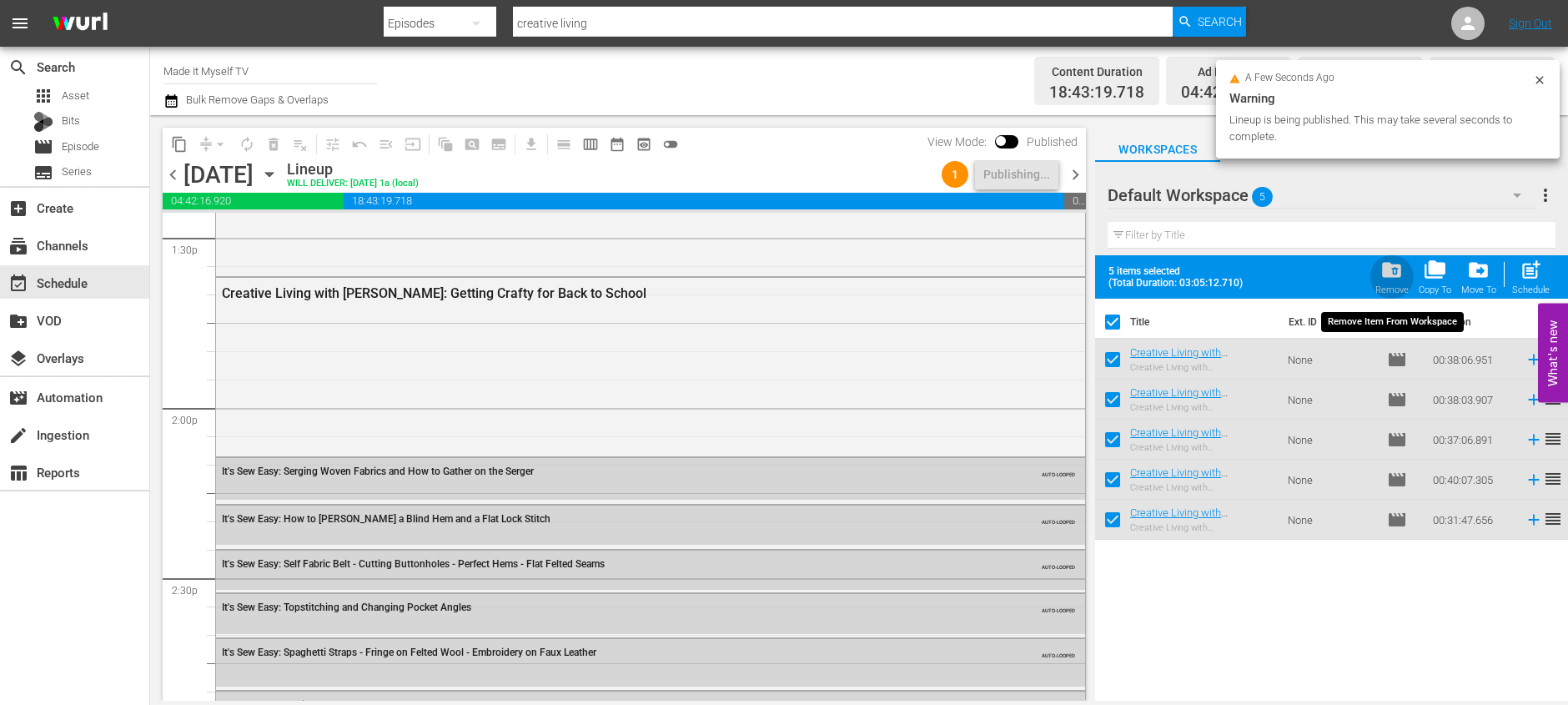
click at [1387, 269] on span "folder_delete" at bounding box center [1391, 270] width 23 height 23
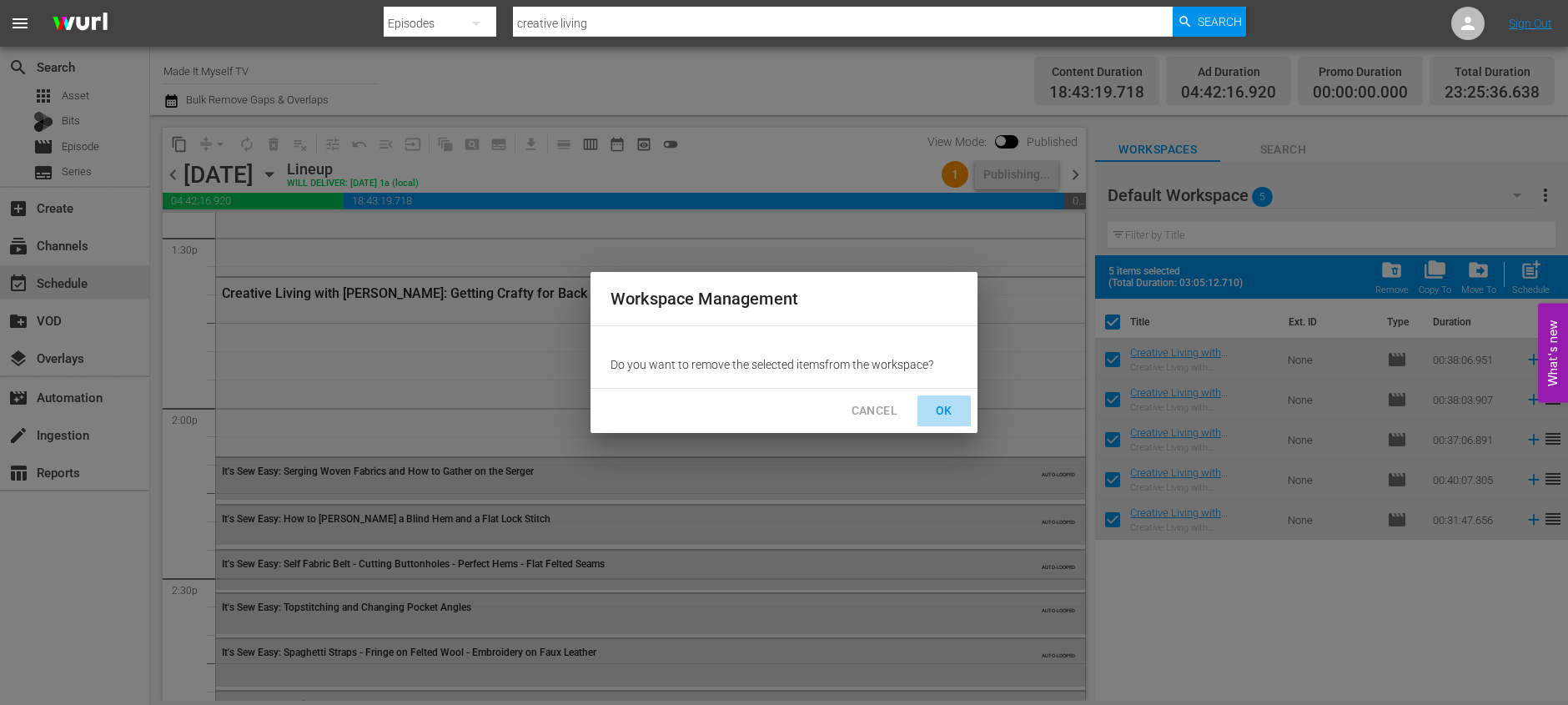
click at [950, 413] on span "OK" at bounding box center [943, 411] width 27 height 21
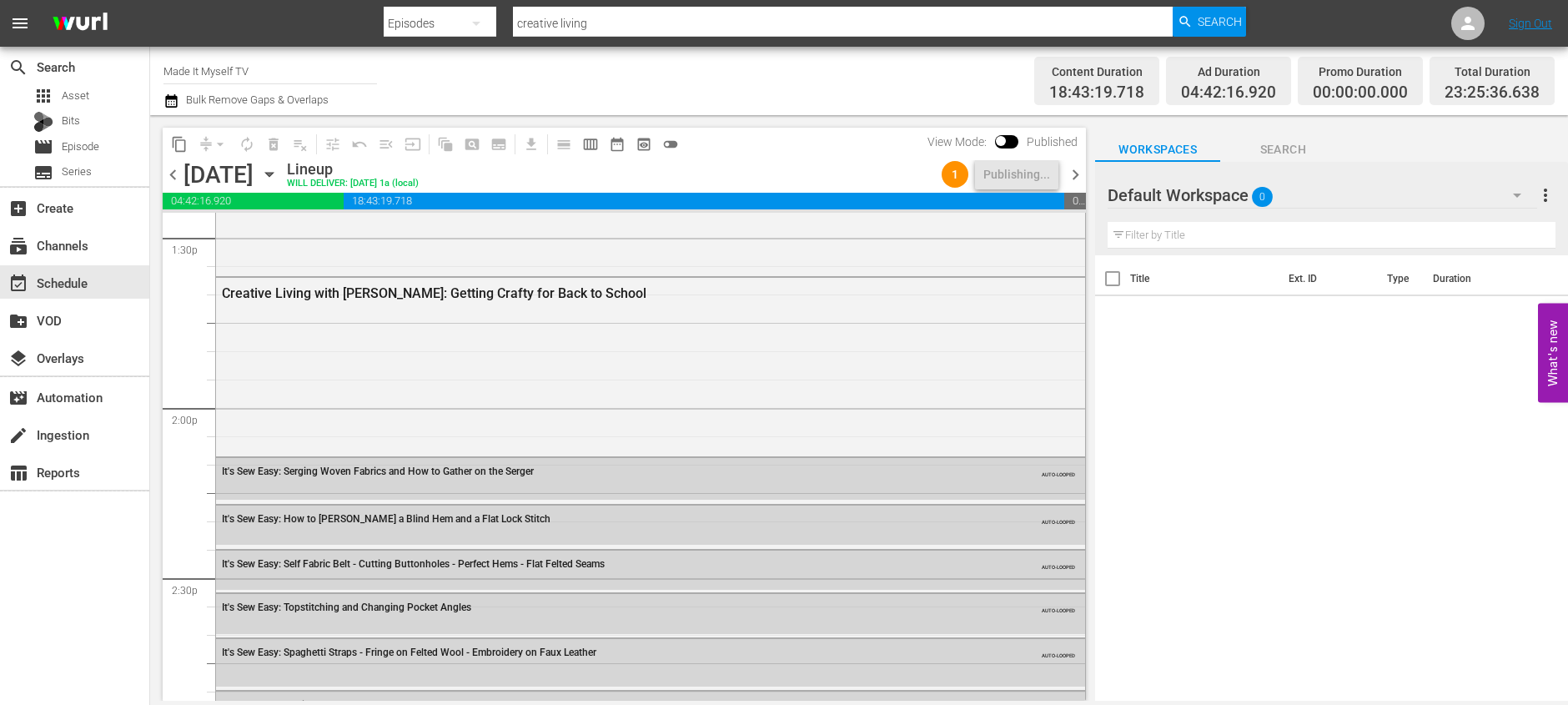
click at [1078, 173] on span "chevron_right" at bounding box center [1075, 175] width 21 height 21
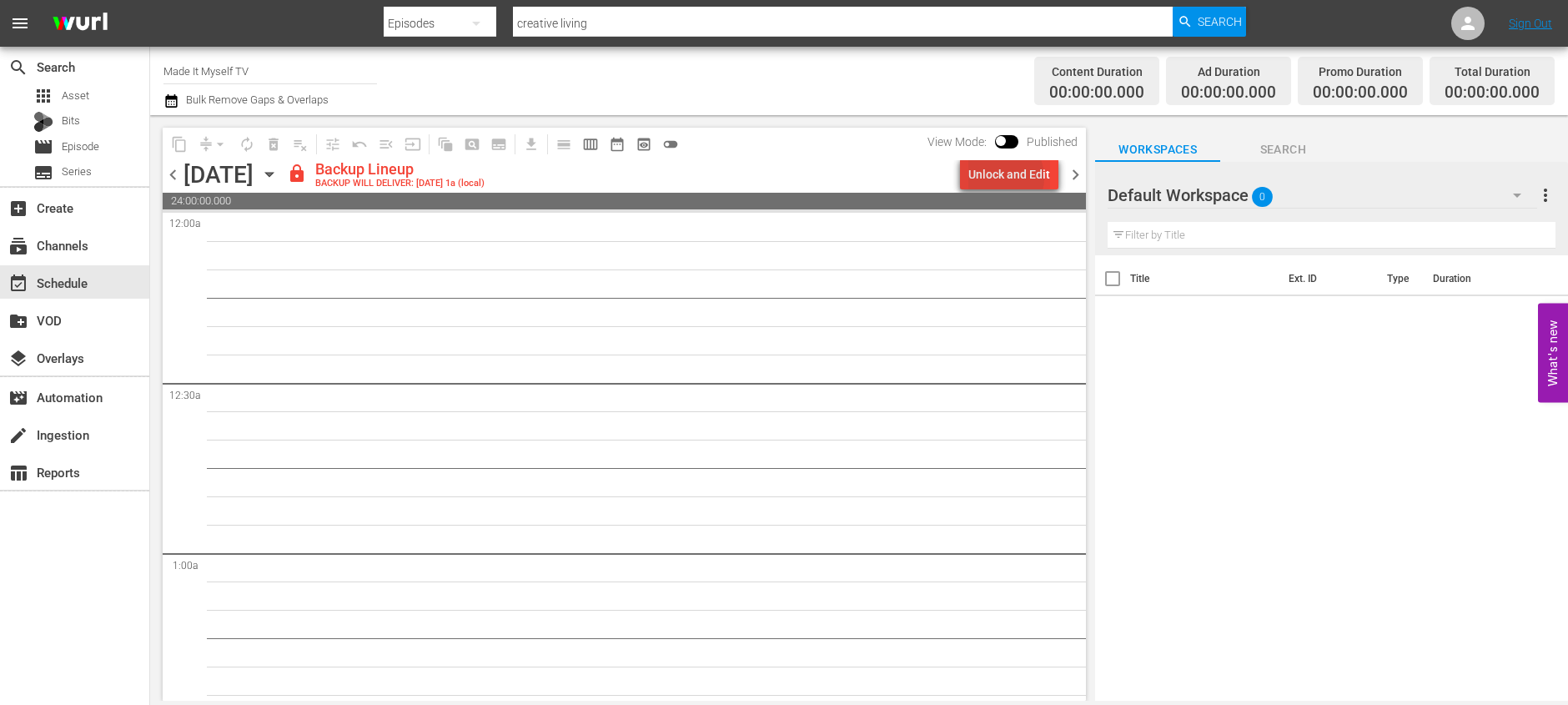
click at [1005, 178] on div "Unlock and Edit" at bounding box center [1008, 174] width 82 height 30
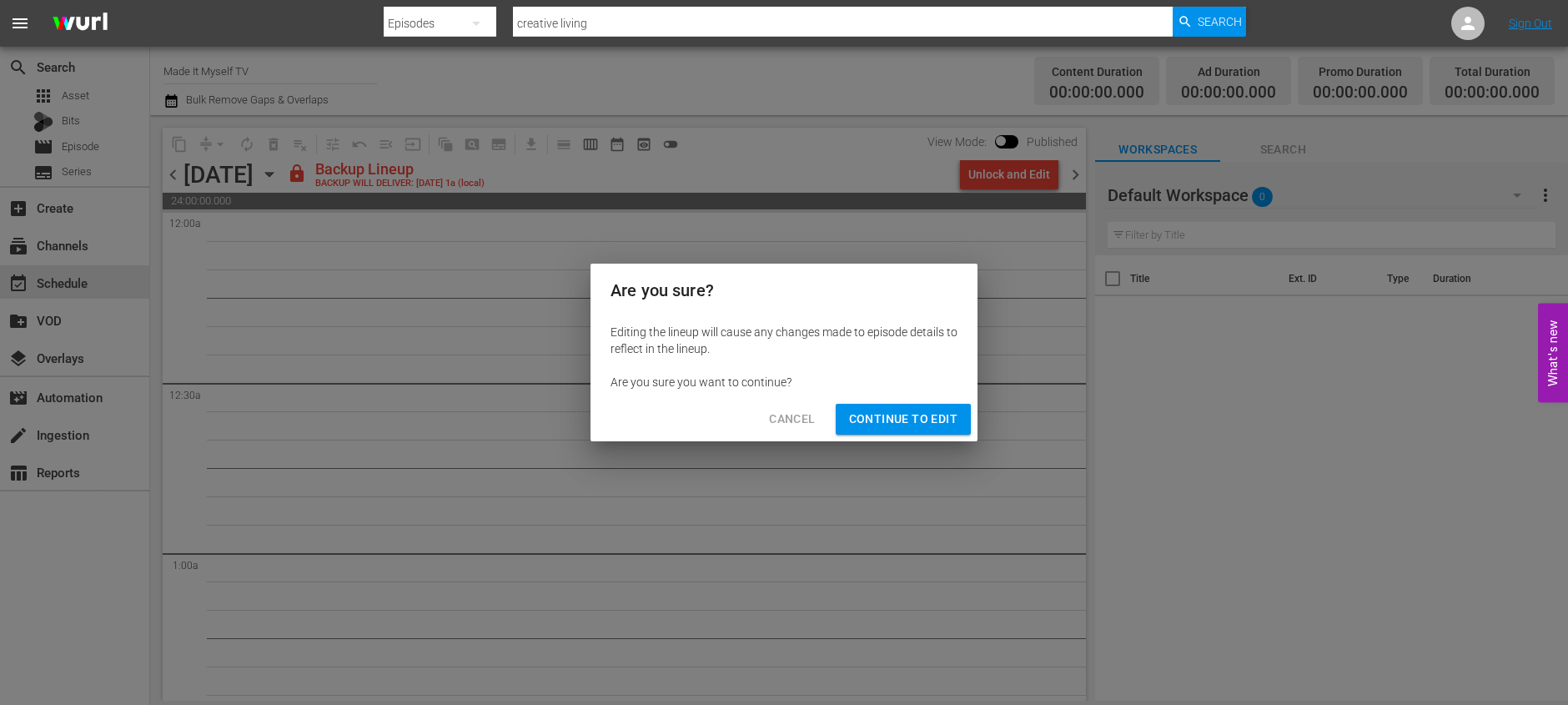
click at [909, 418] on span "Continue to Edit" at bounding box center [903, 419] width 109 height 21
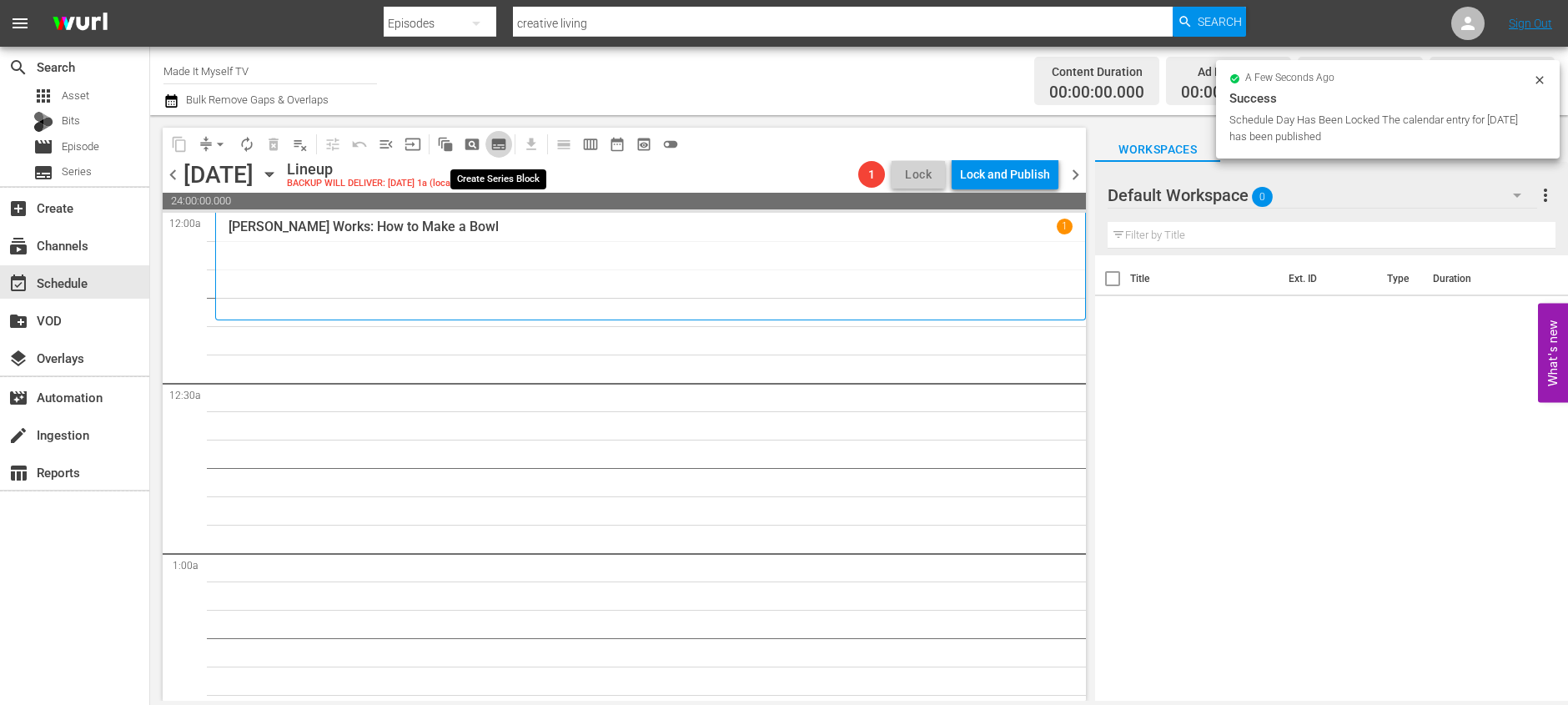
click at [492, 146] on span "subtitles_outlined" at bounding box center [498, 144] width 17 height 17
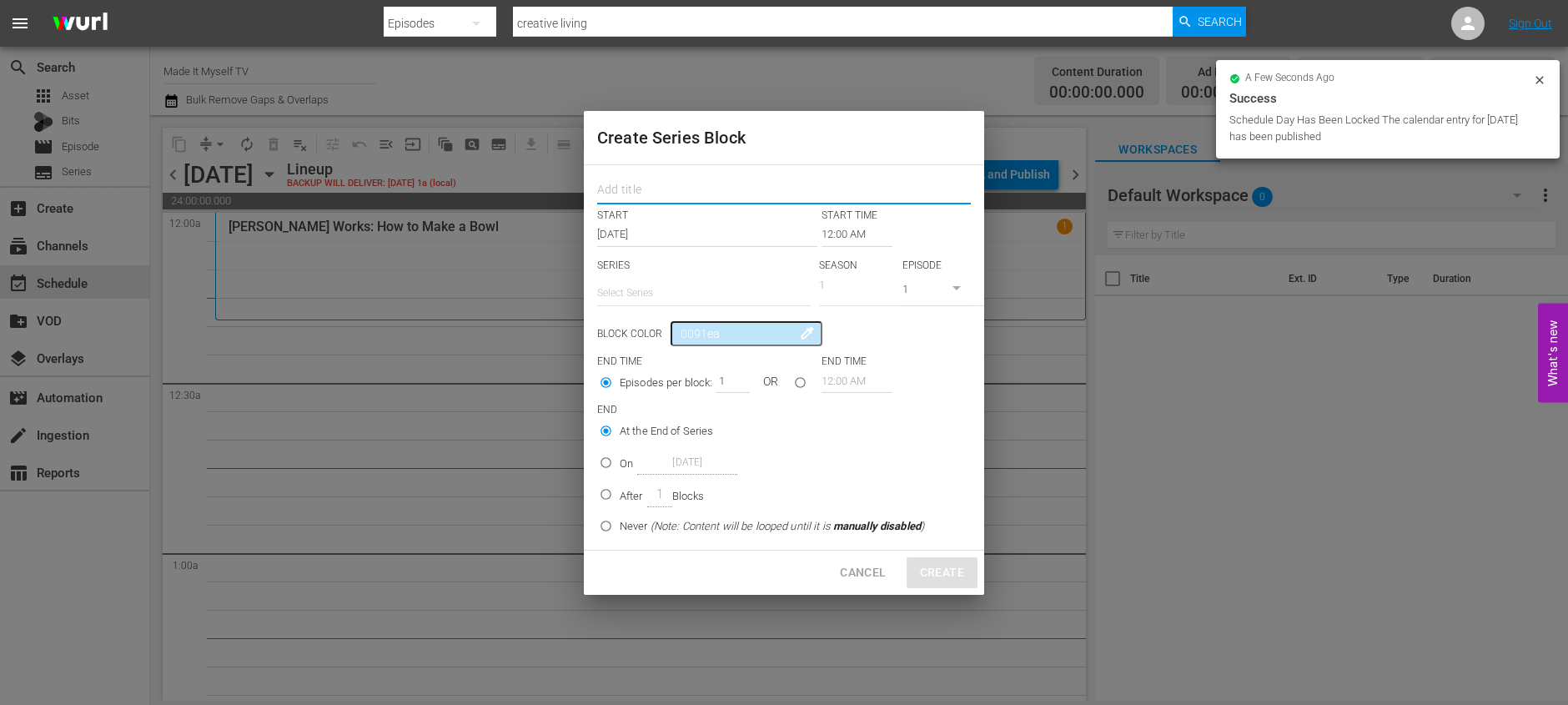
click at [749, 198] on input "text" at bounding box center [784, 193] width 374 height 26
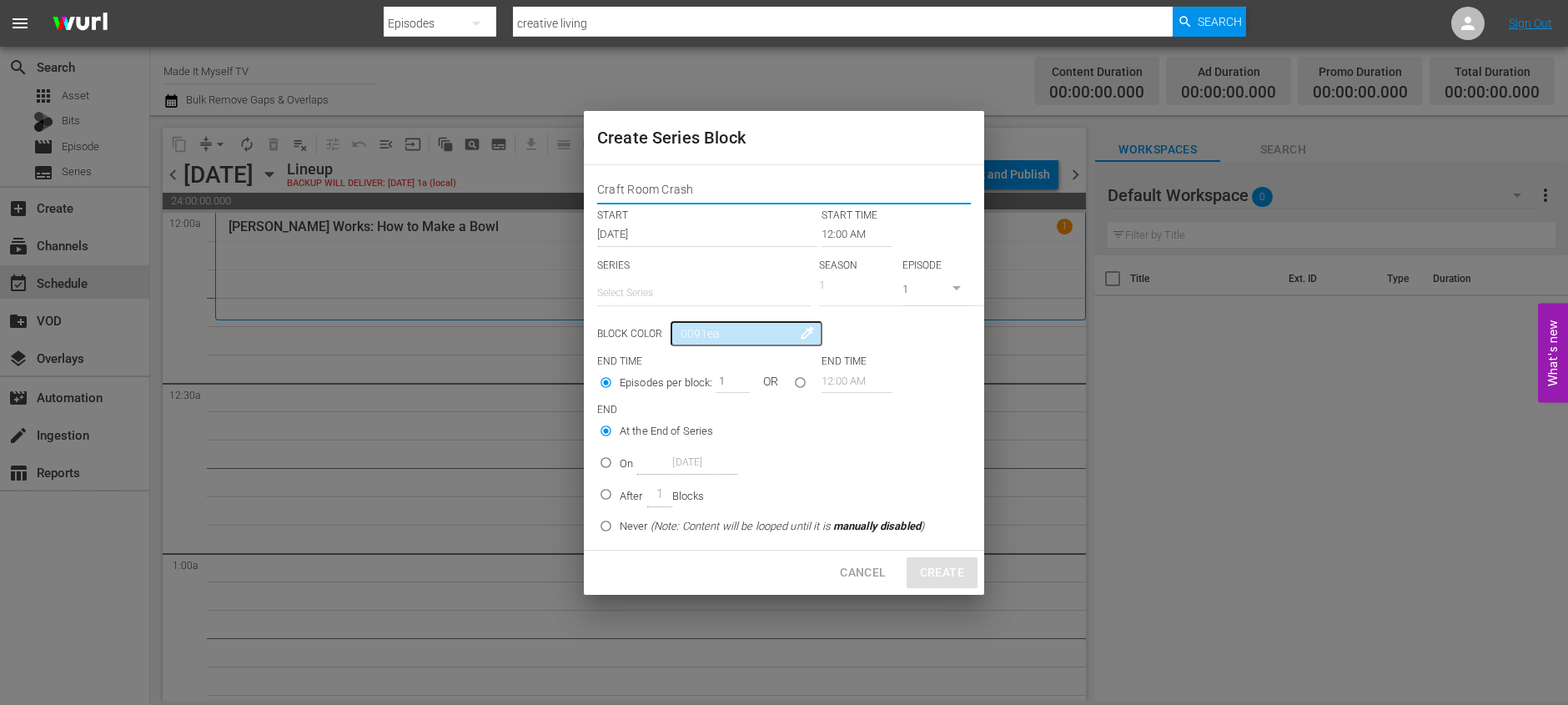
click at [829, 228] on input "12:00 AM" at bounding box center [858, 235] width 71 height 24
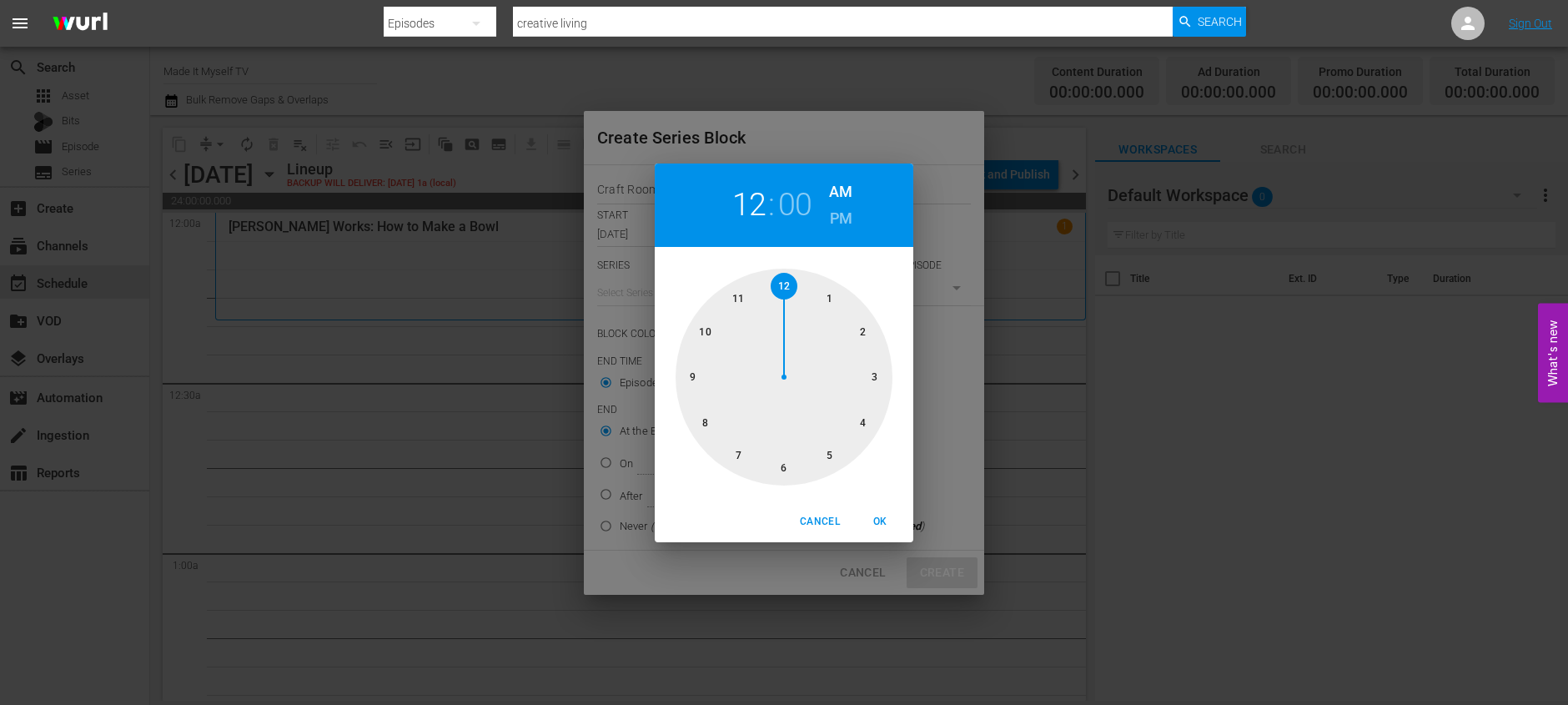
click at [779, 286] on div at bounding box center [784, 377] width 217 height 217
click at [861, 421] on div at bounding box center [784, 377] width 217 height 217
click at [877, 520] on span "OK" at bounding box center [879, 522] width 40 height 18
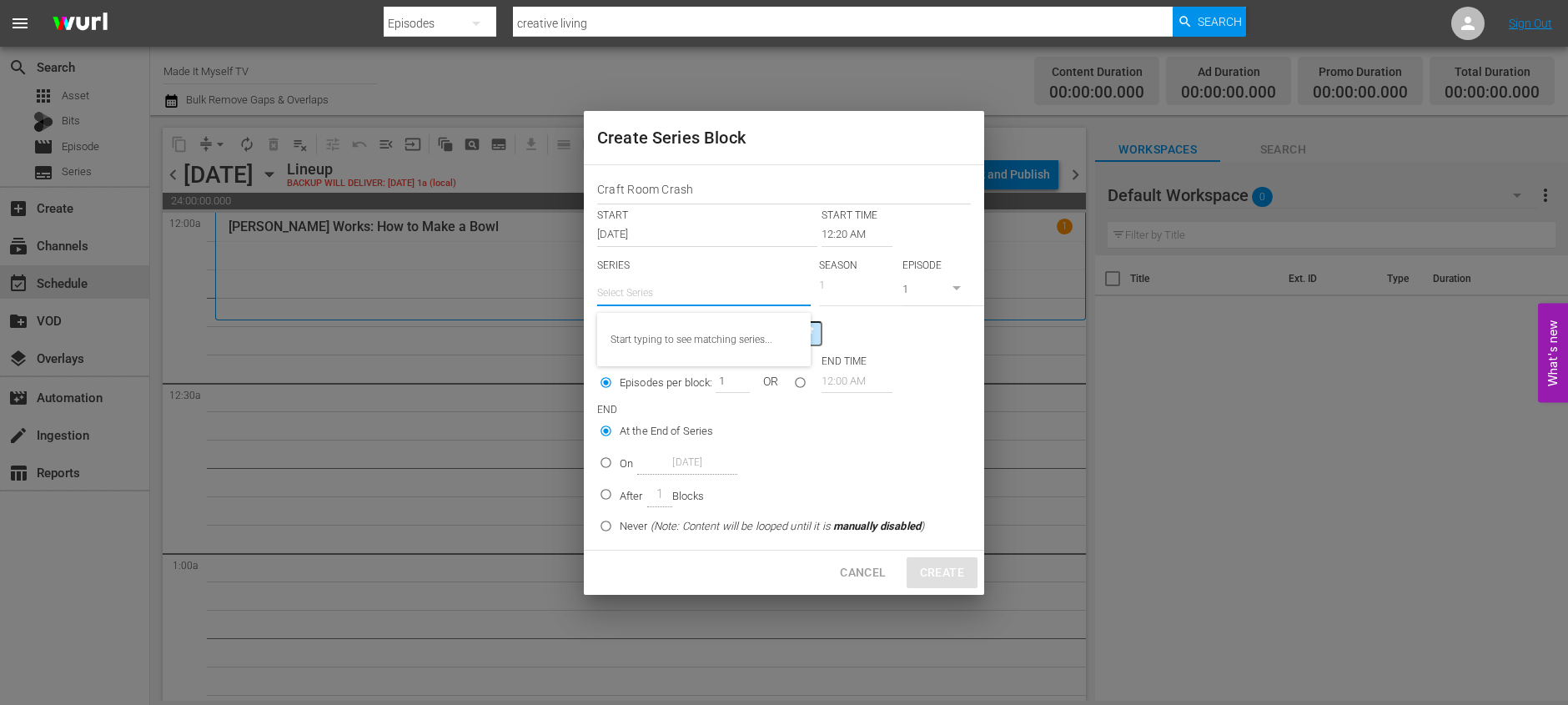
click at [757, 287] on input "text" at bounding box center [704, 292] width 213 height 40
click at [719, 334] on div "Craft Room Crash" at bounding box center [704, 340] width 187 height 40
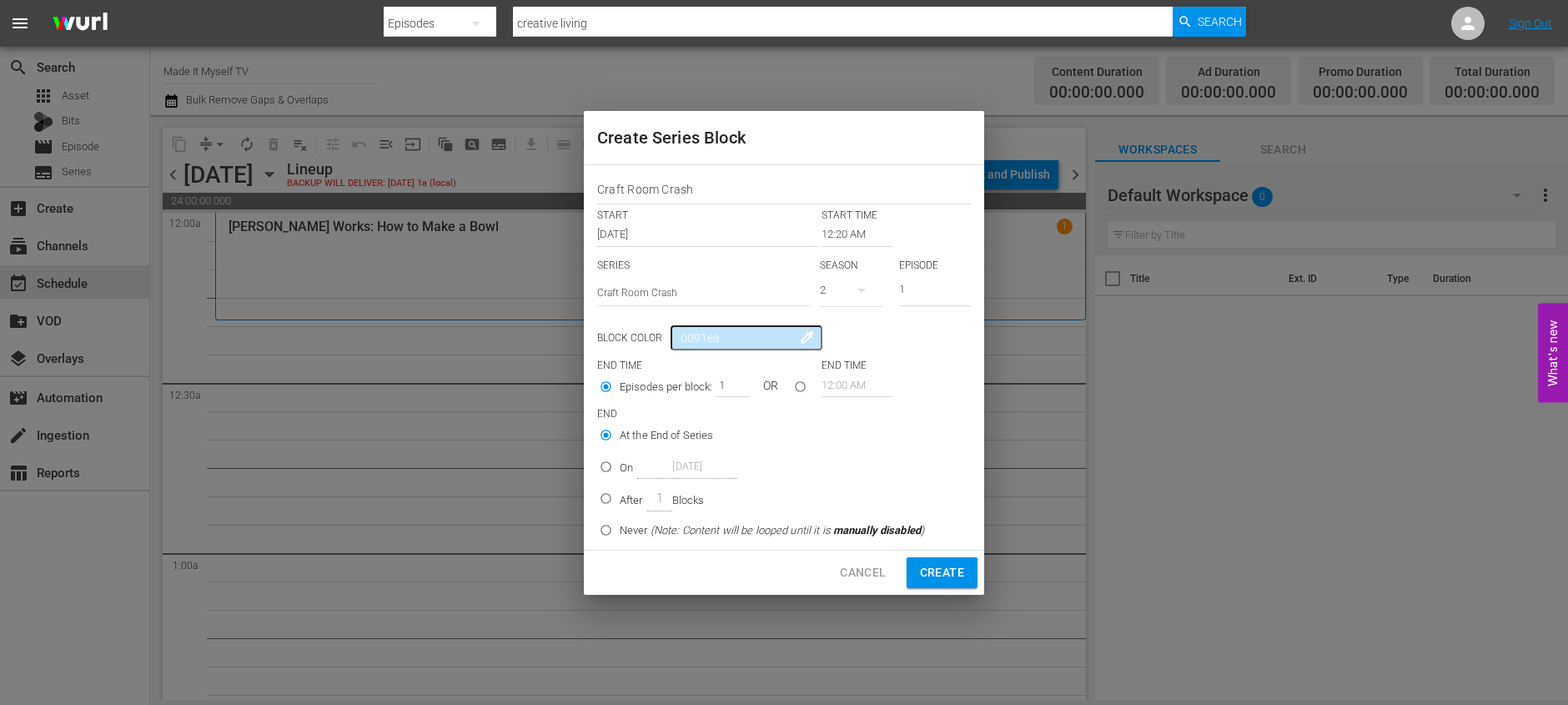
click at [845, 283] on button "button" at bounding box center [861, 290] width 40 height 40
click at [845, 355] on div "1" at bounding box center [843, 361] width 6 height 17
click at [625, 493] on p "After" at bounding box center [632, 501] width 24 height 17
click at [620, 493] on input "After 1 Blocks" at bounding box center [606, 502] width 28 height 28
click at [806, 385] on input "seriesBlockEndTime" at bounding box center [800, 390] width 28 height 28
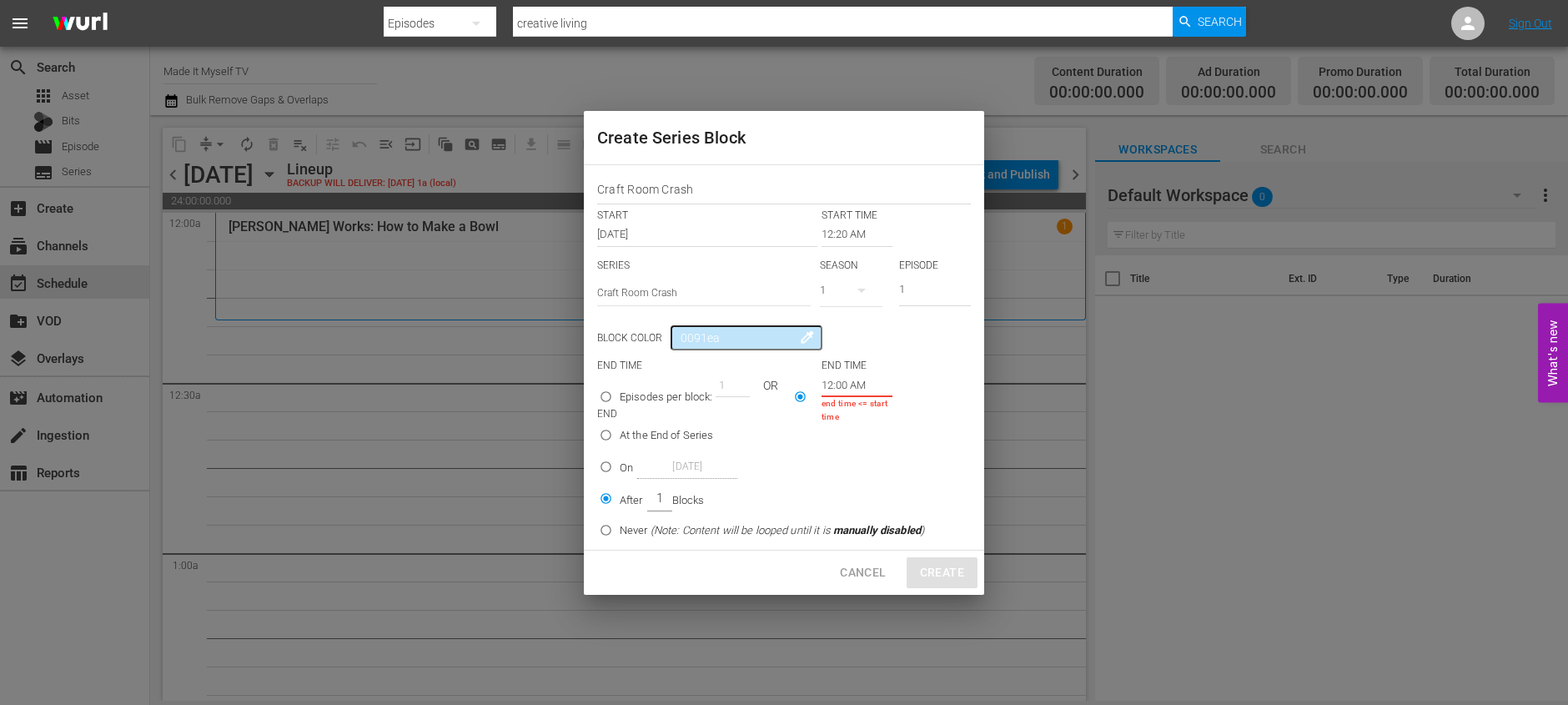
click at [838, 393] on input "12:00 AM" at bounding box center [858, 385] width 71 height 24
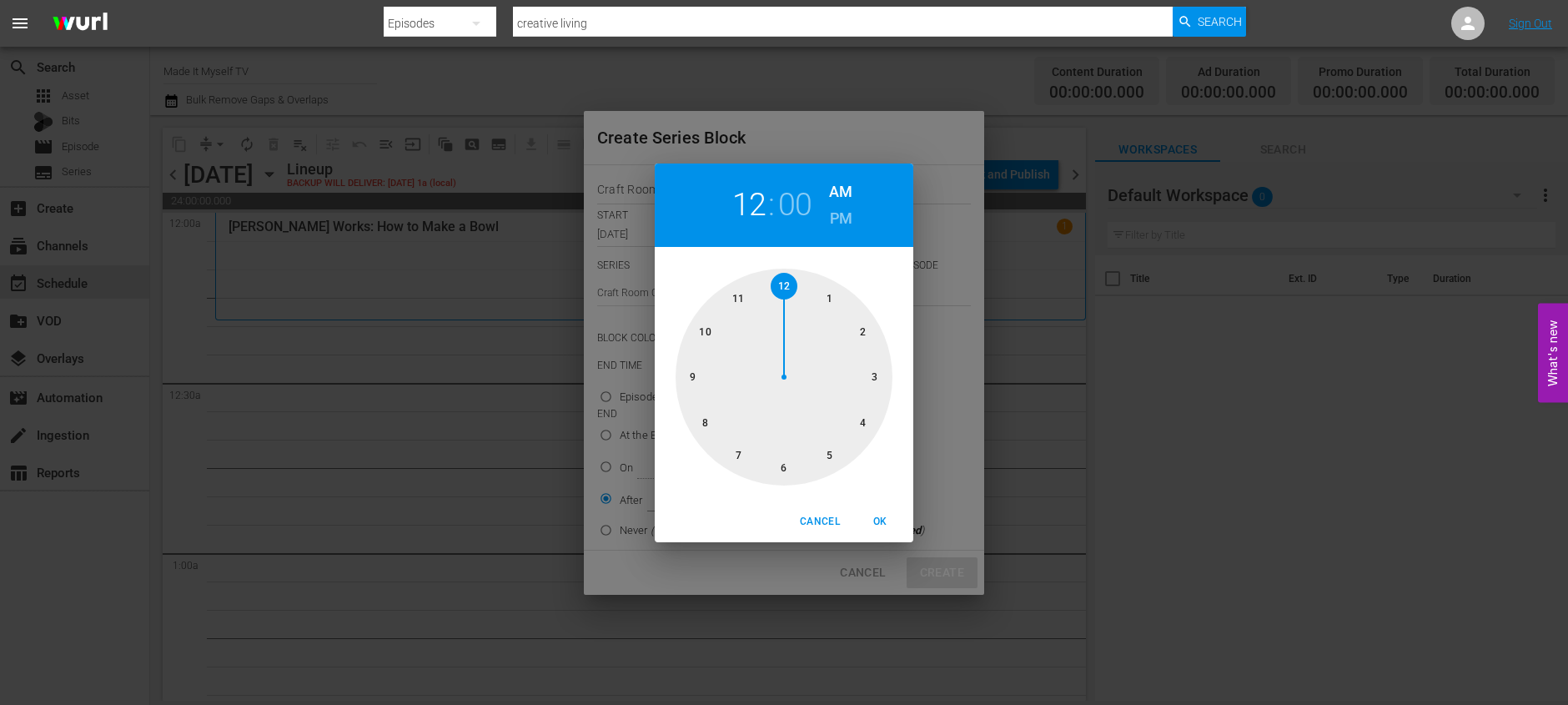
click at [880, 378] on div at bounding box center [784, 377] width 217 height 217
click at [826, 452] on div at bounding box center [784, 377] width 217 height 217
click at [871, 526] on span "OK" at bounding box center [879, 522] width 40 height 18
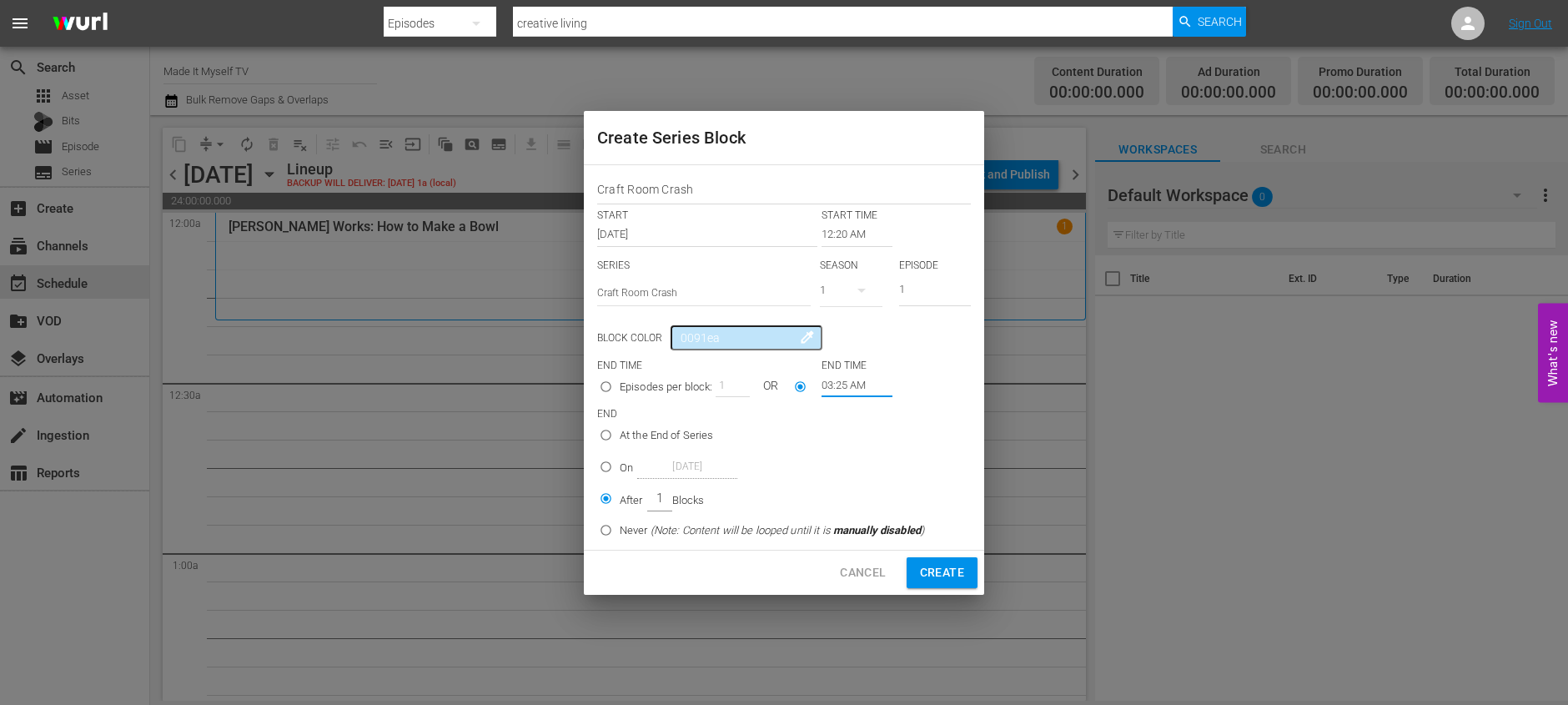
click at [930, 574] on span "Create" at bounding box center [941, 573] width 44 height 21
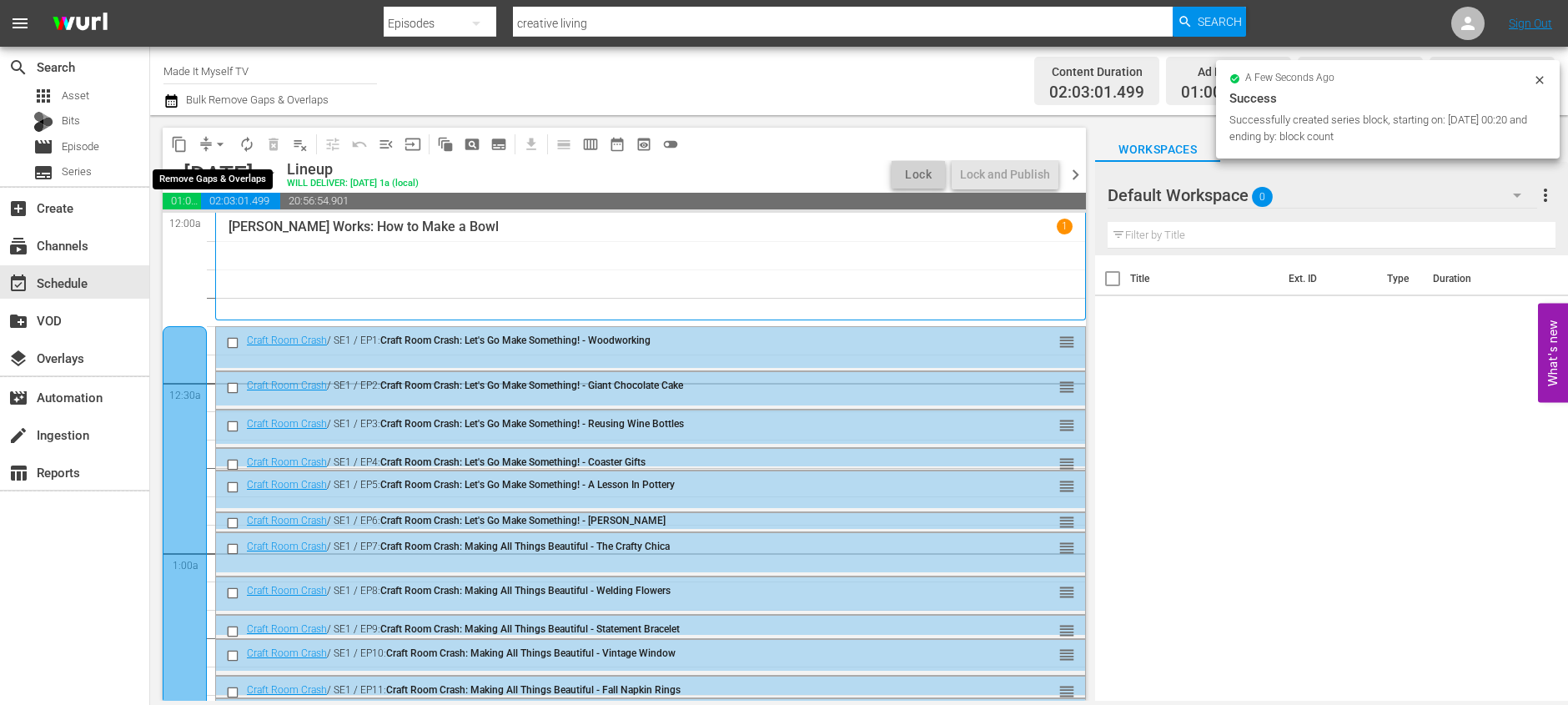
click at [219, 143] on span "arrow_drop_down" at bounding box center [220, 144] width 17 height 17
click at [229, 231] on li "Align to End of Previous Day" at bounding box center [220, 233] width 175 height 28
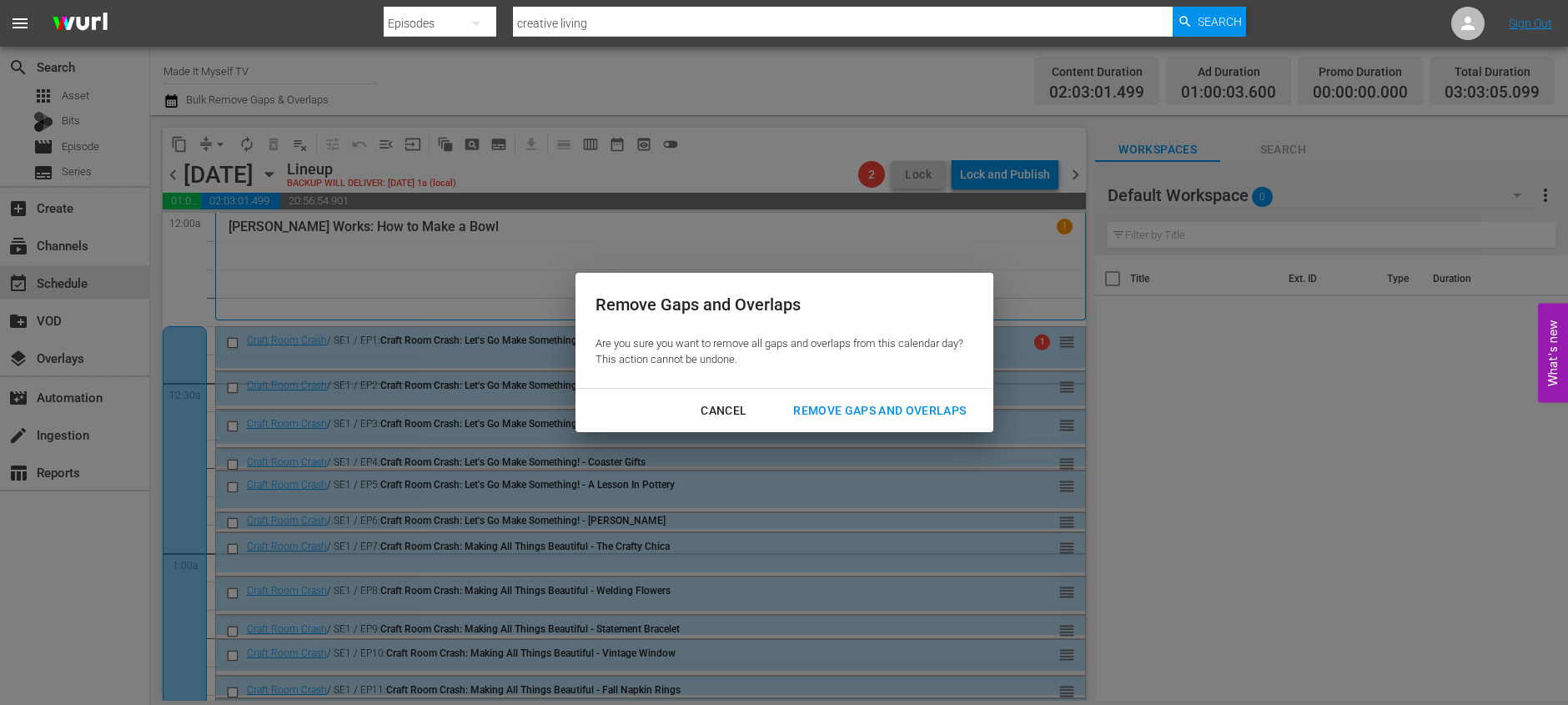
click at [864, 411] on div "Remove Gaps and Overlaps" at bounding box center [879, 411] width 199 height 21
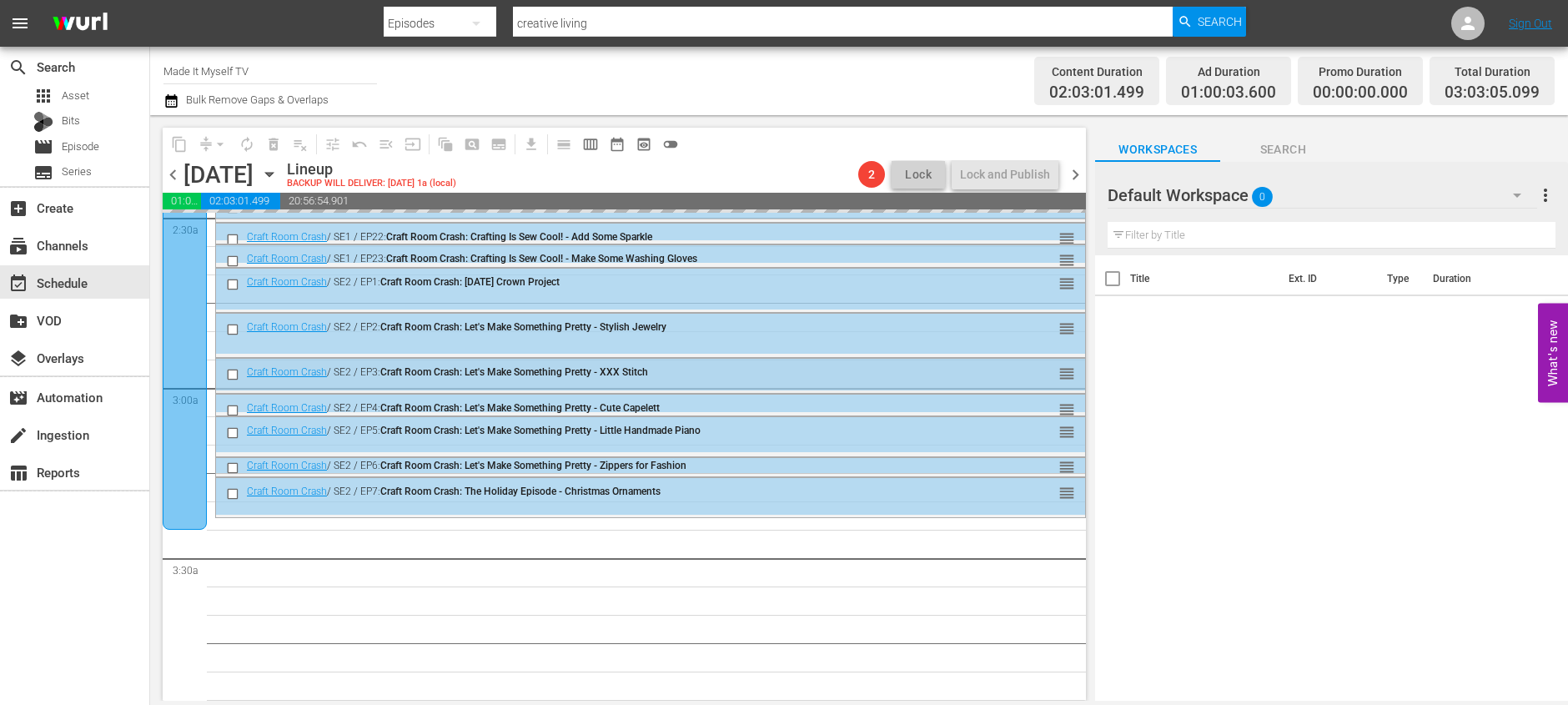
scroll to position [964, 0]
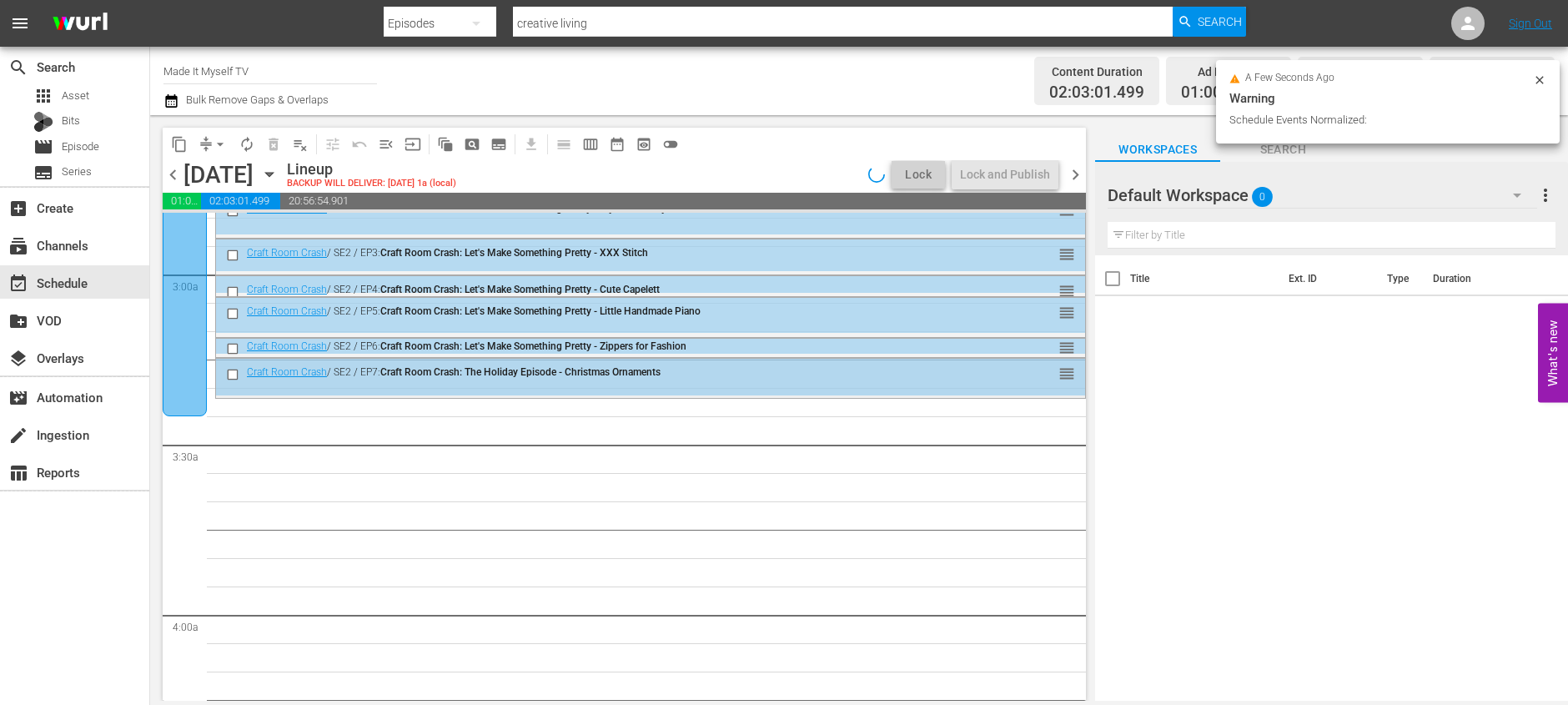
scroll to position [942, 0]
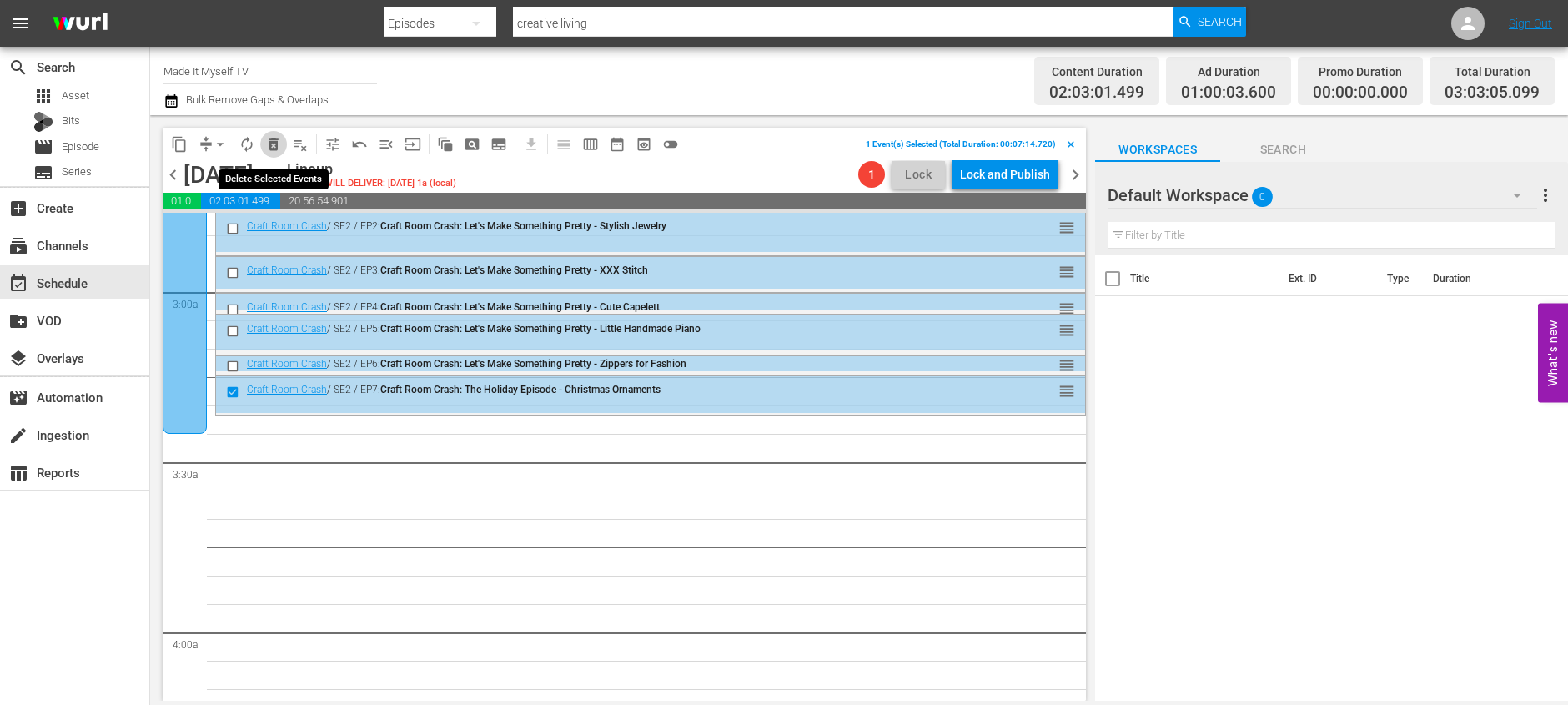
click at [270, 143] on span "delete_forever_outlined" at bounding box center [273, 144] width 17 height 17
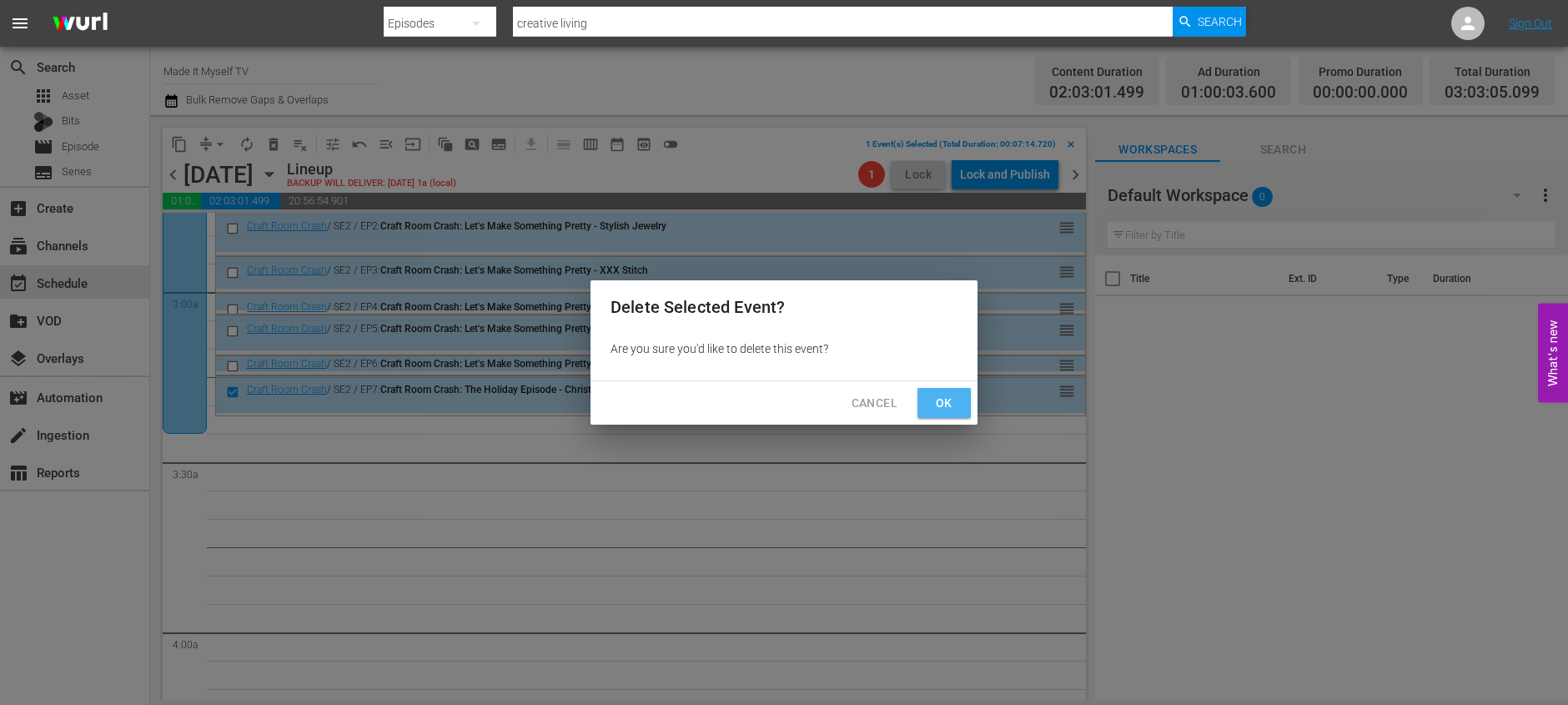
click at [920, 398] on button "Ok" at bounding box center [944, 403] width 53 height 31
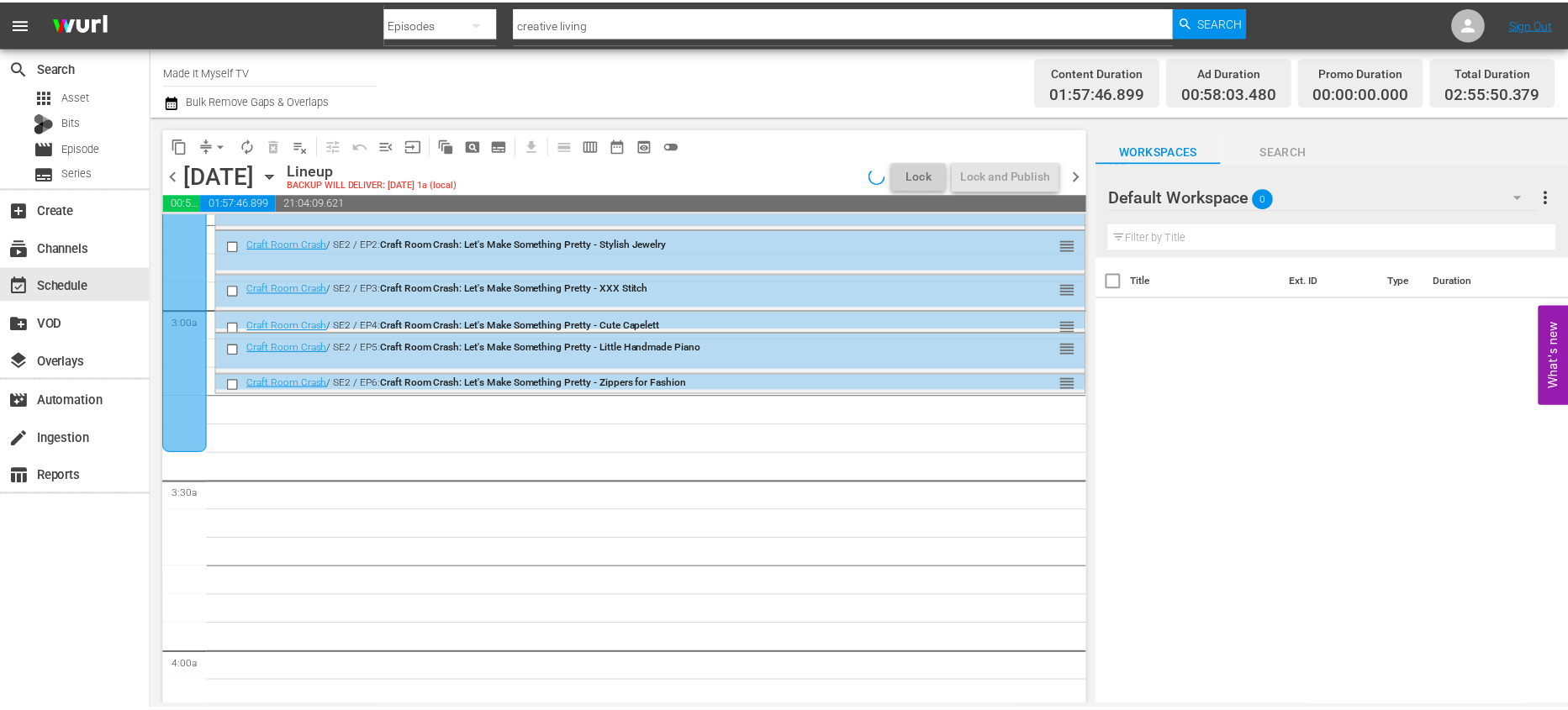
scroll to position [874, 0]
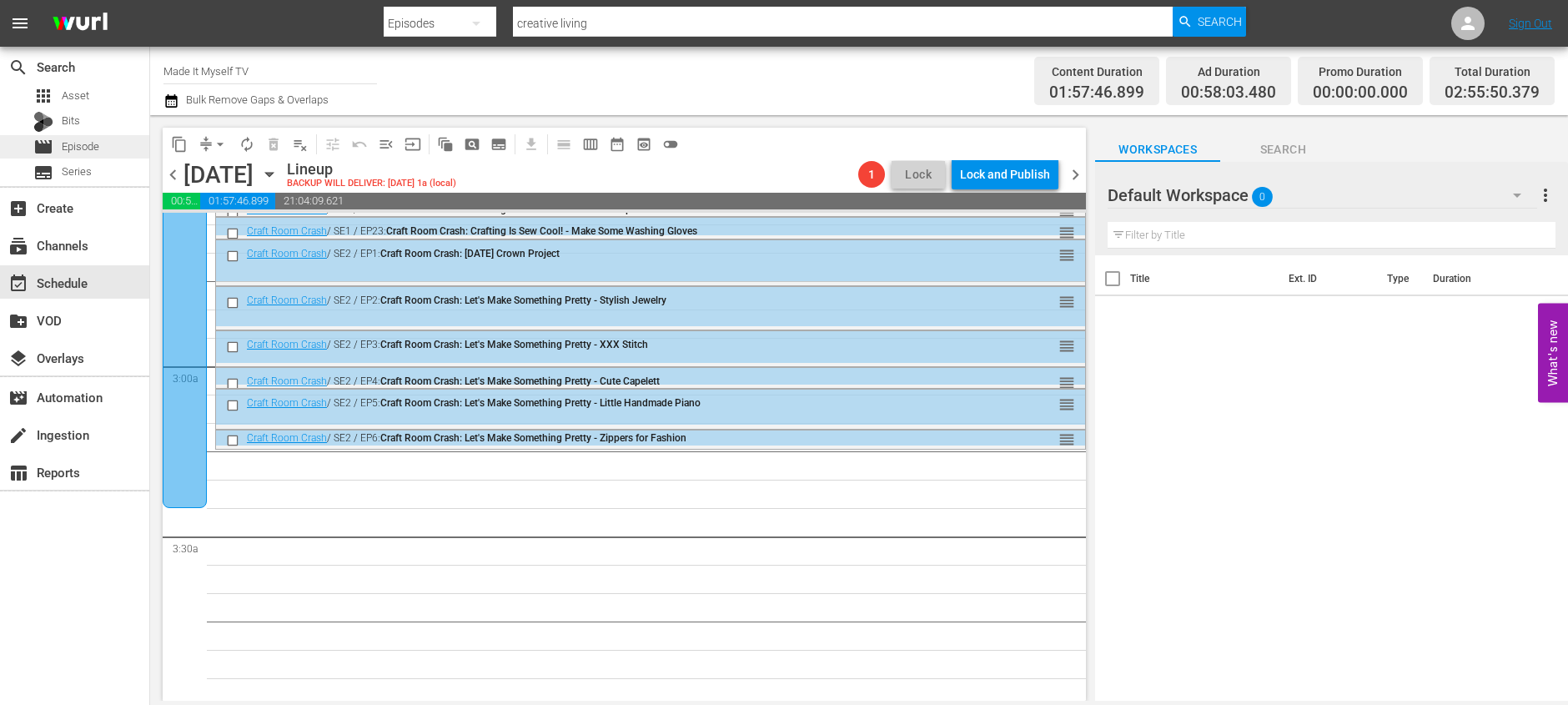
click at [92, 140] on span "Episode" at bounding box center [81, 146] width 37 height 17
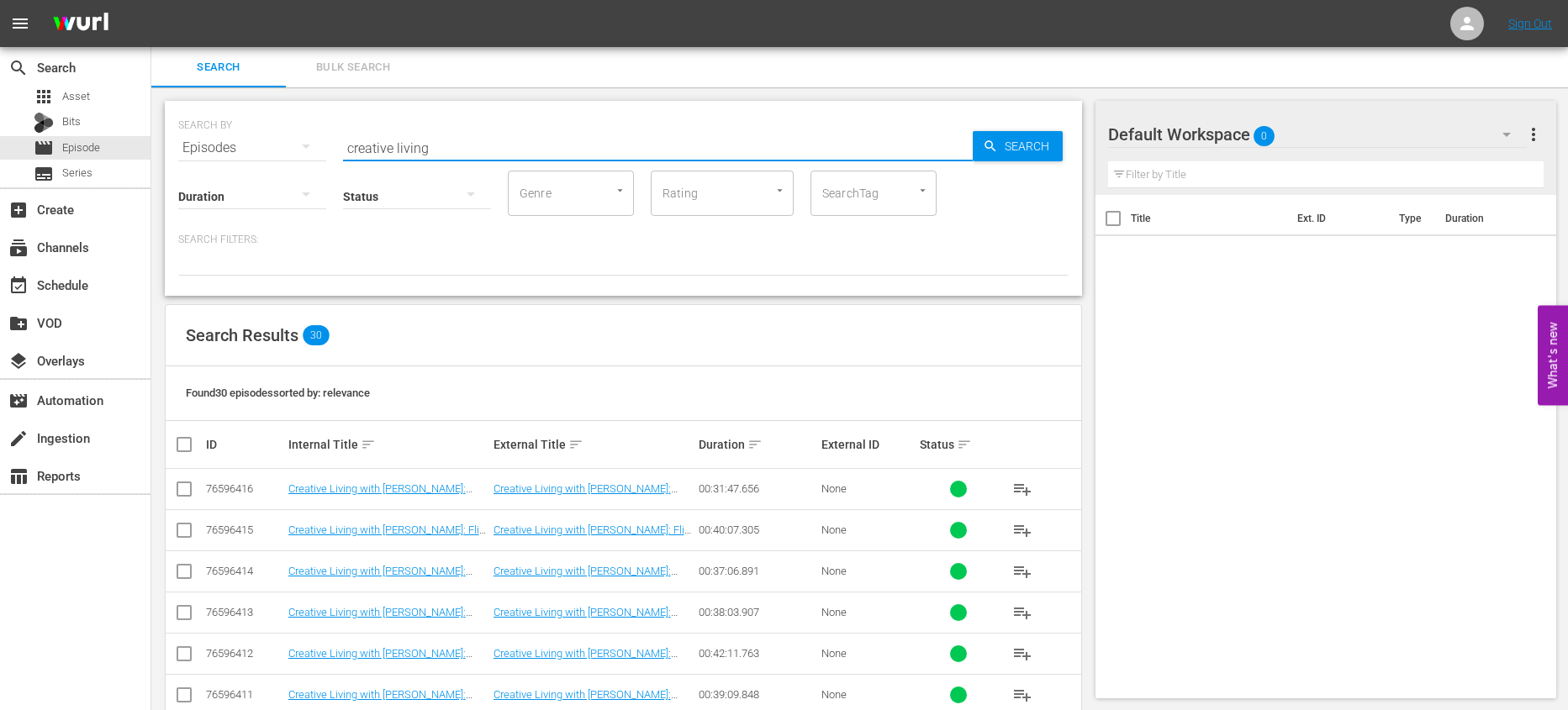
drag, startPoint x: 482, startPoint y: 144, endPoint x: 281, endPoint y: 145, distance: 201.0
click at [281, 145] on div "SEARCH BY Search By Episodes Search ID, Title, Description, Keywords, or Catego…" at bounding box center [623, 137] width 890 height 61
type input "amy makes that"
click at [180, 451] on input "checkbox" at bounding box center [191, 444] width 34 height 20
checkbox input "true"
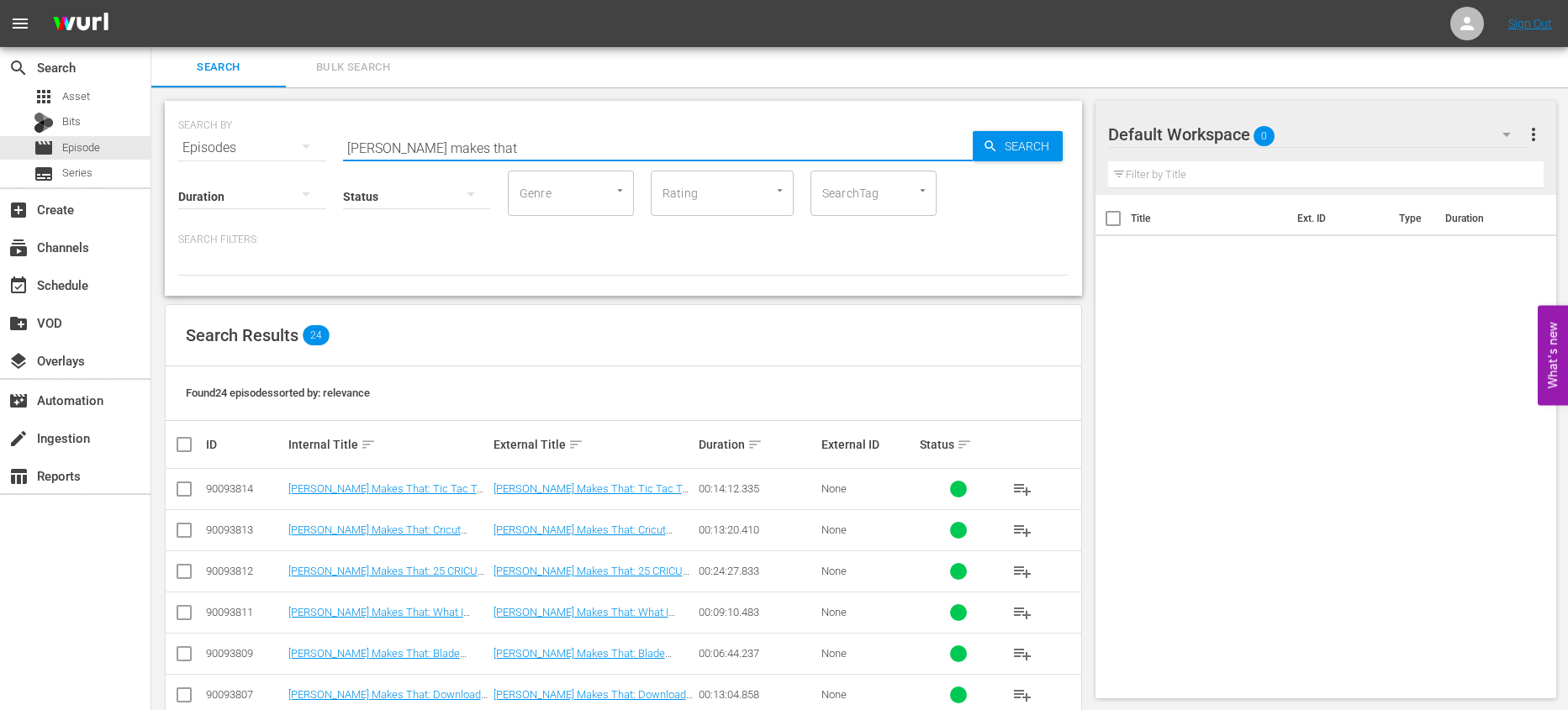
checkbox input "true"
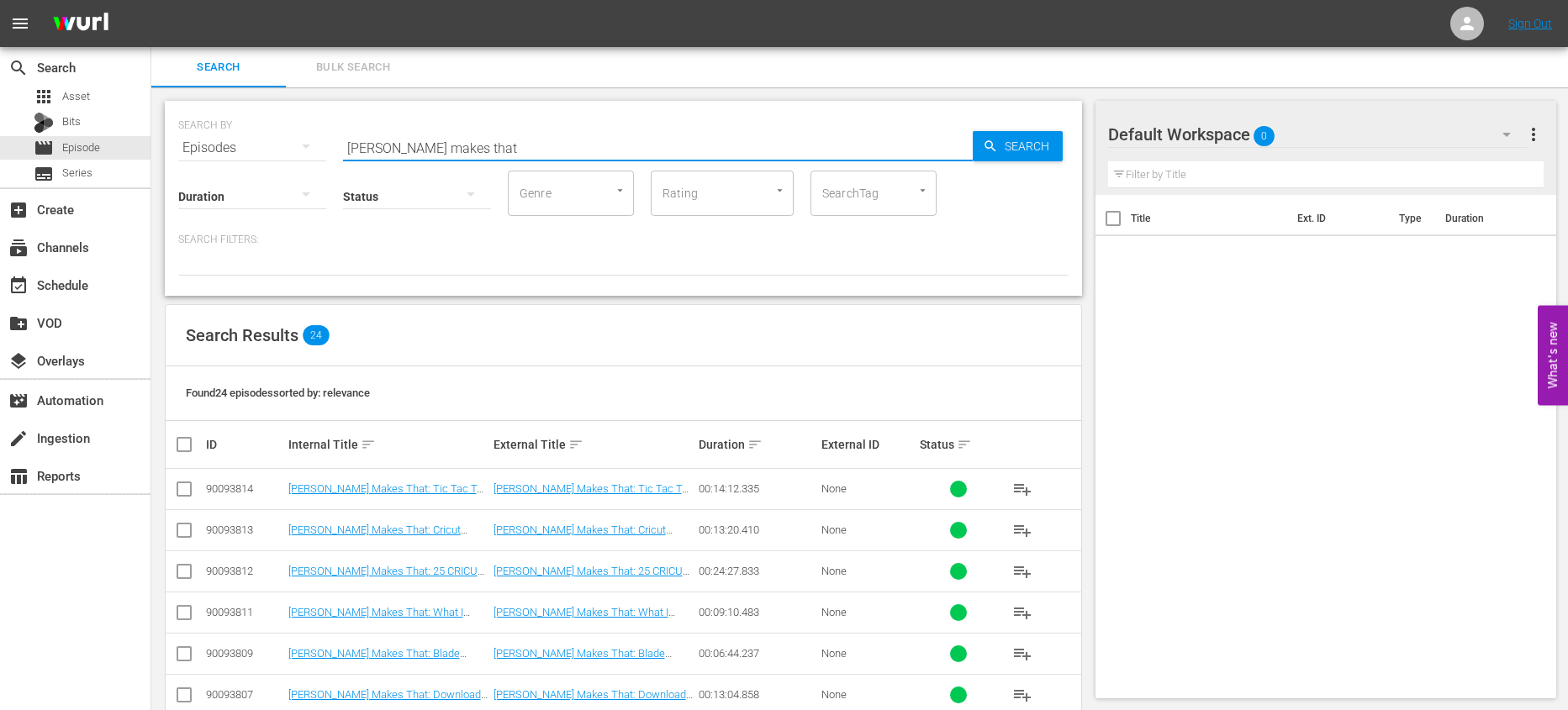
checkbox input "true"
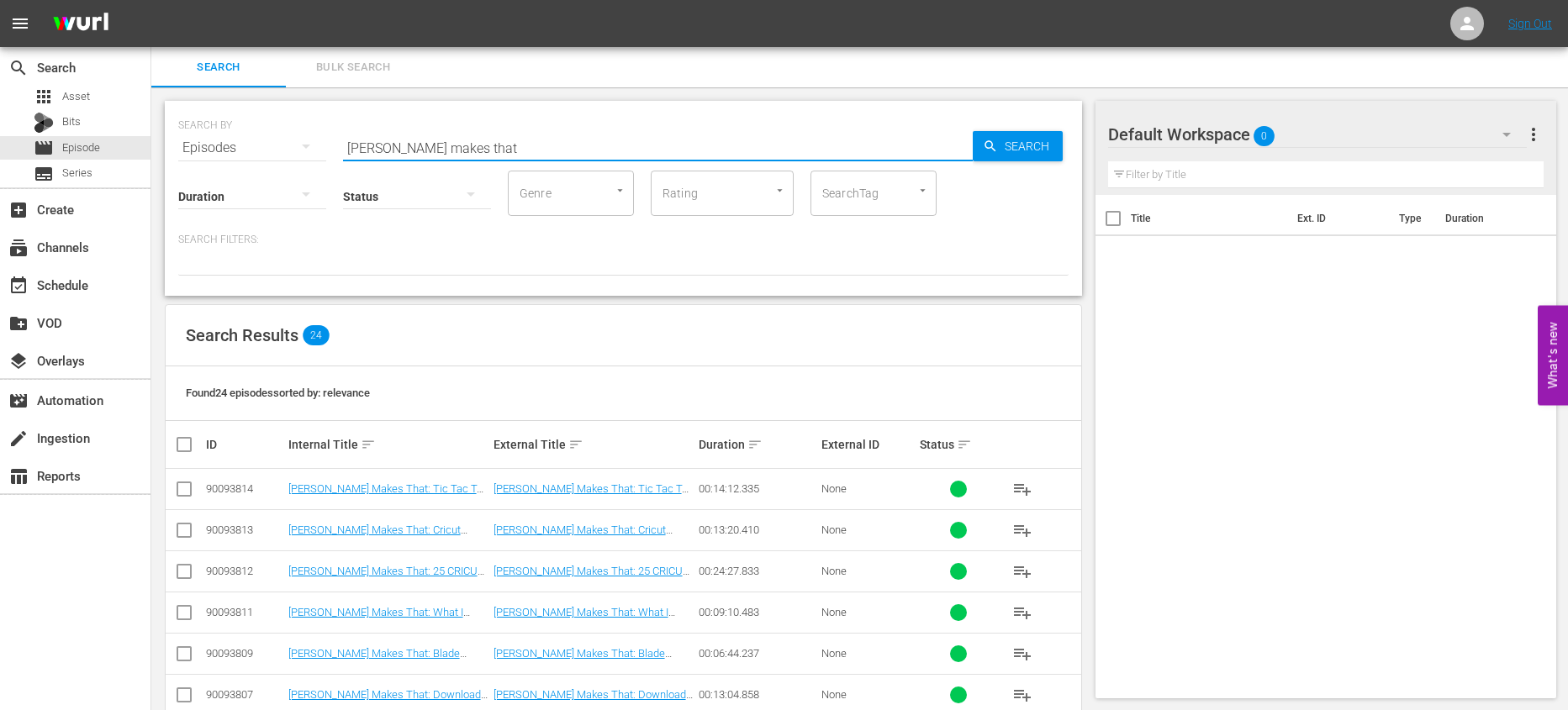
checkbox input "true"
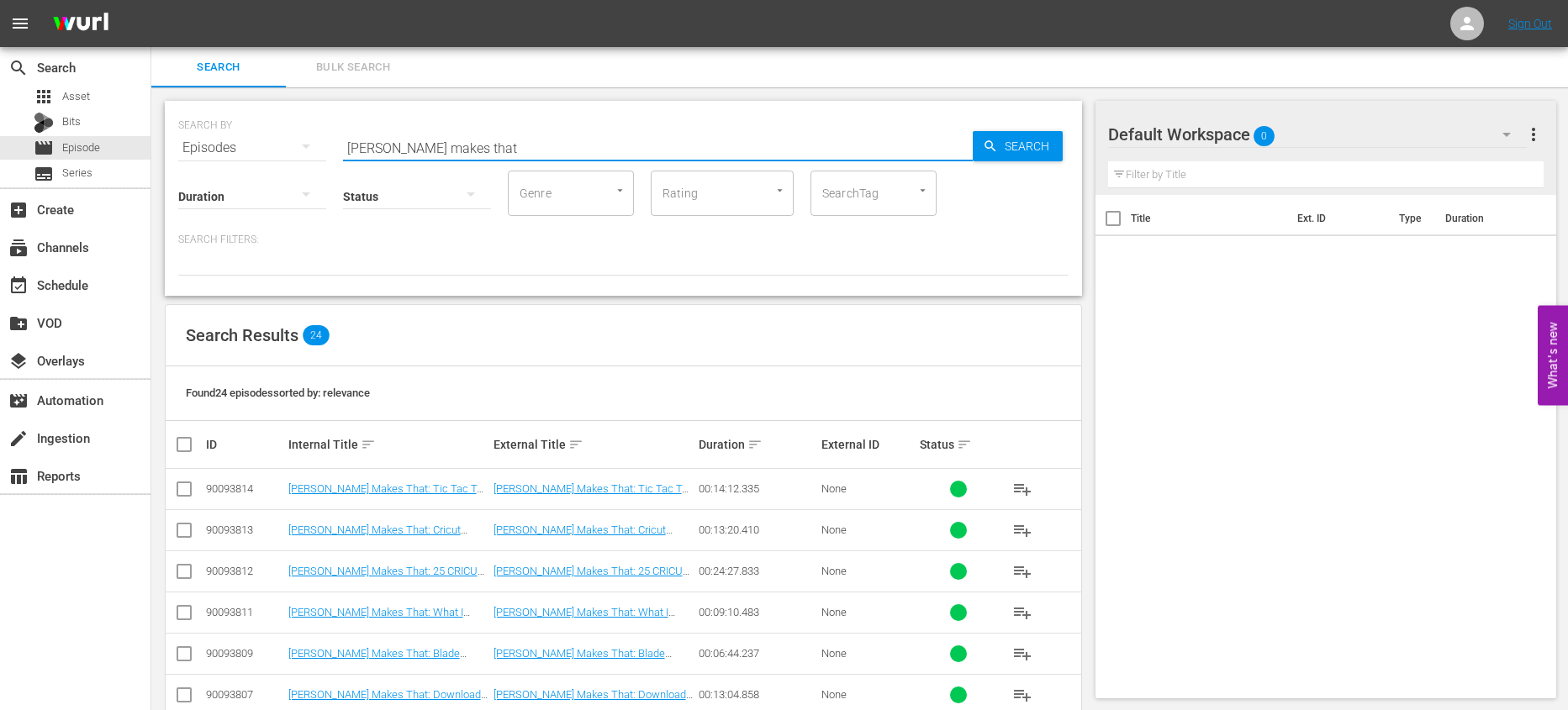
checkbox input "true"
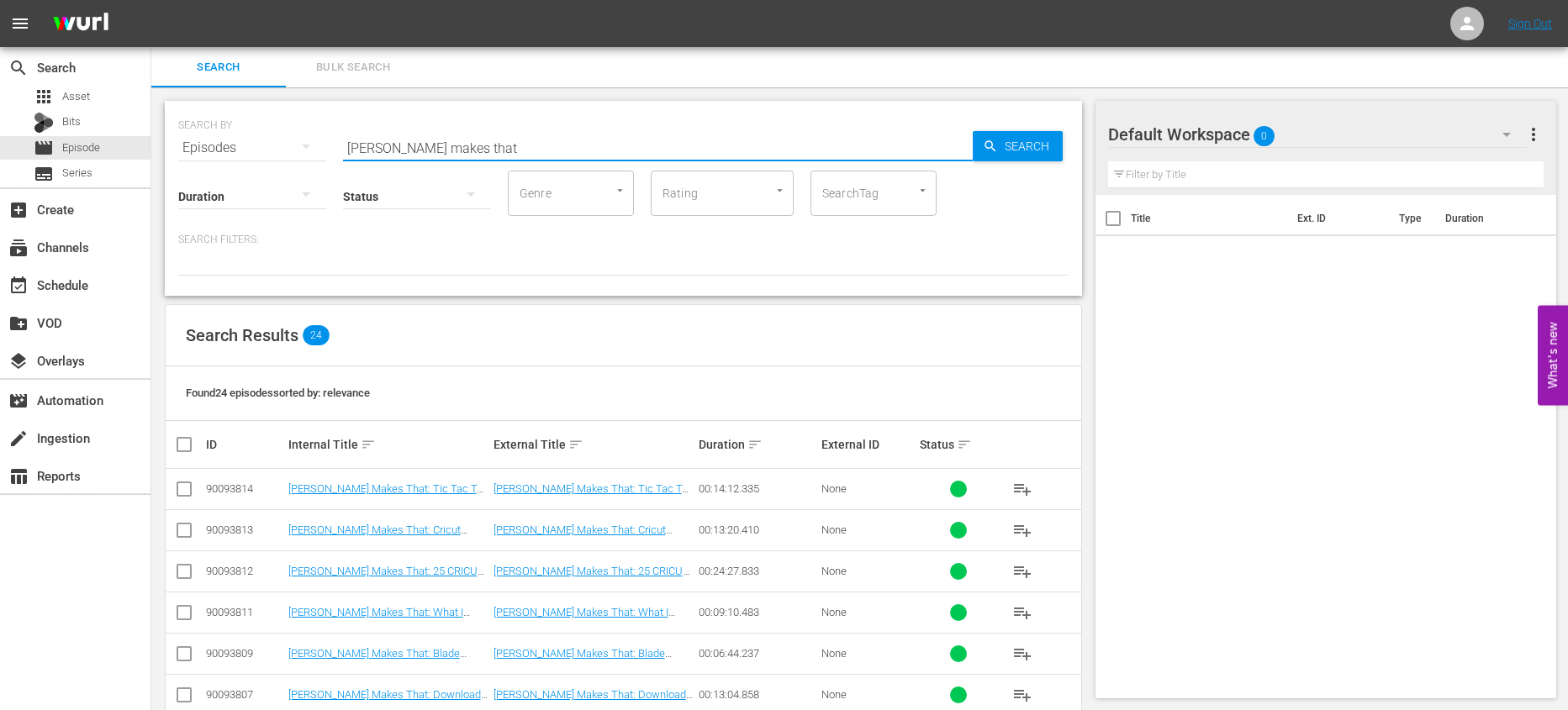
checkbox input "true"
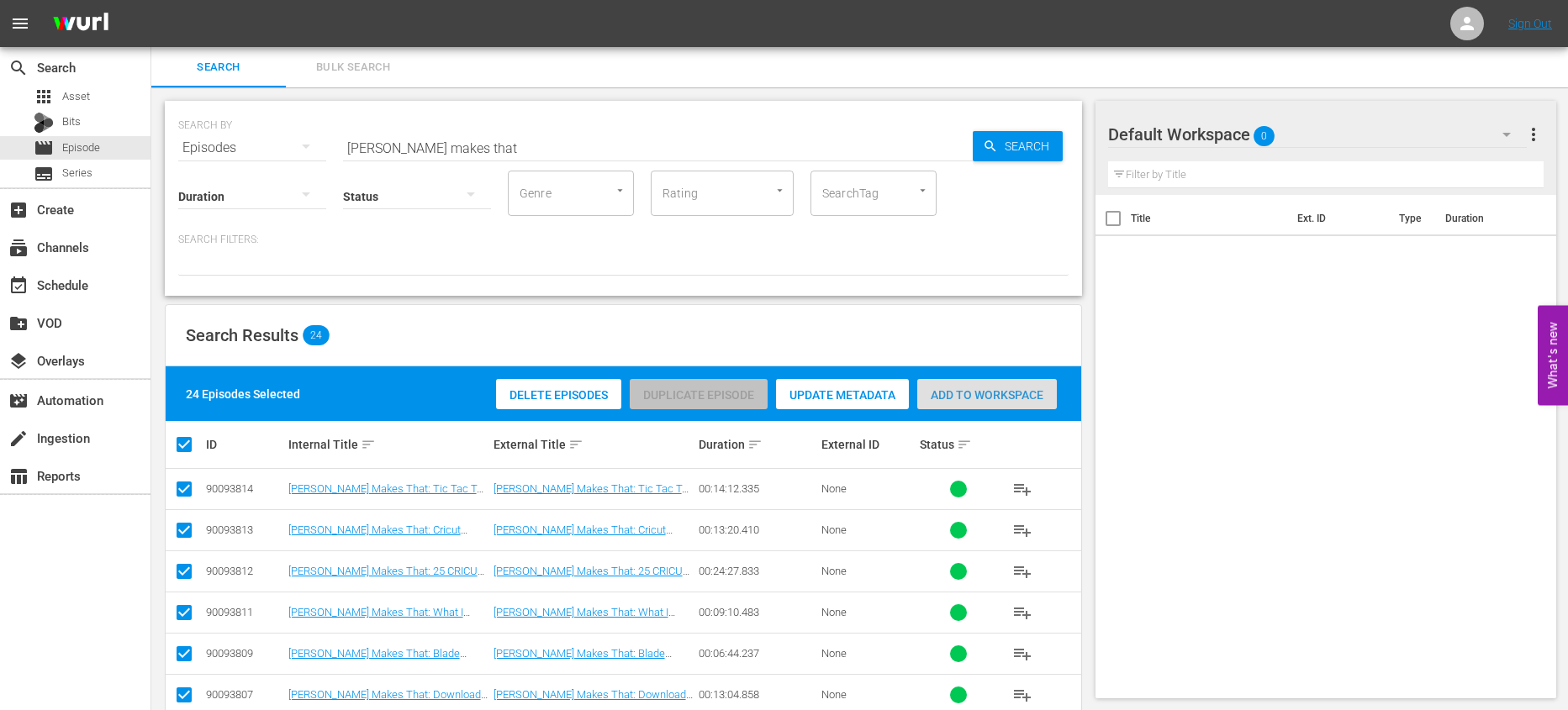
click at [986, 404] on div "Add to Workspace" at bounding box center [987, 395] width 139 height 32
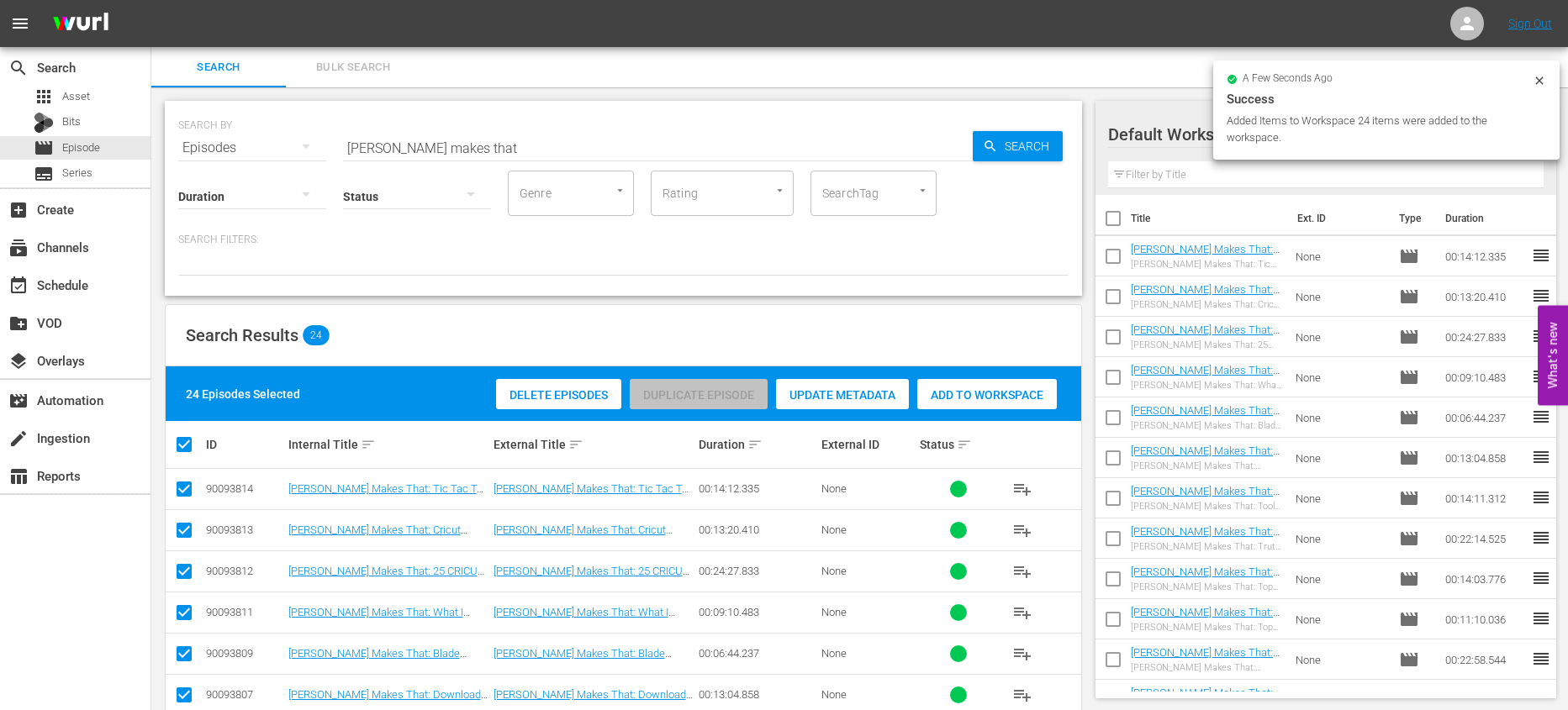
click at [1119, 226] on input "checkbox" at bounding box center [1112, 221] width 35 height 35
checkbox input "true"
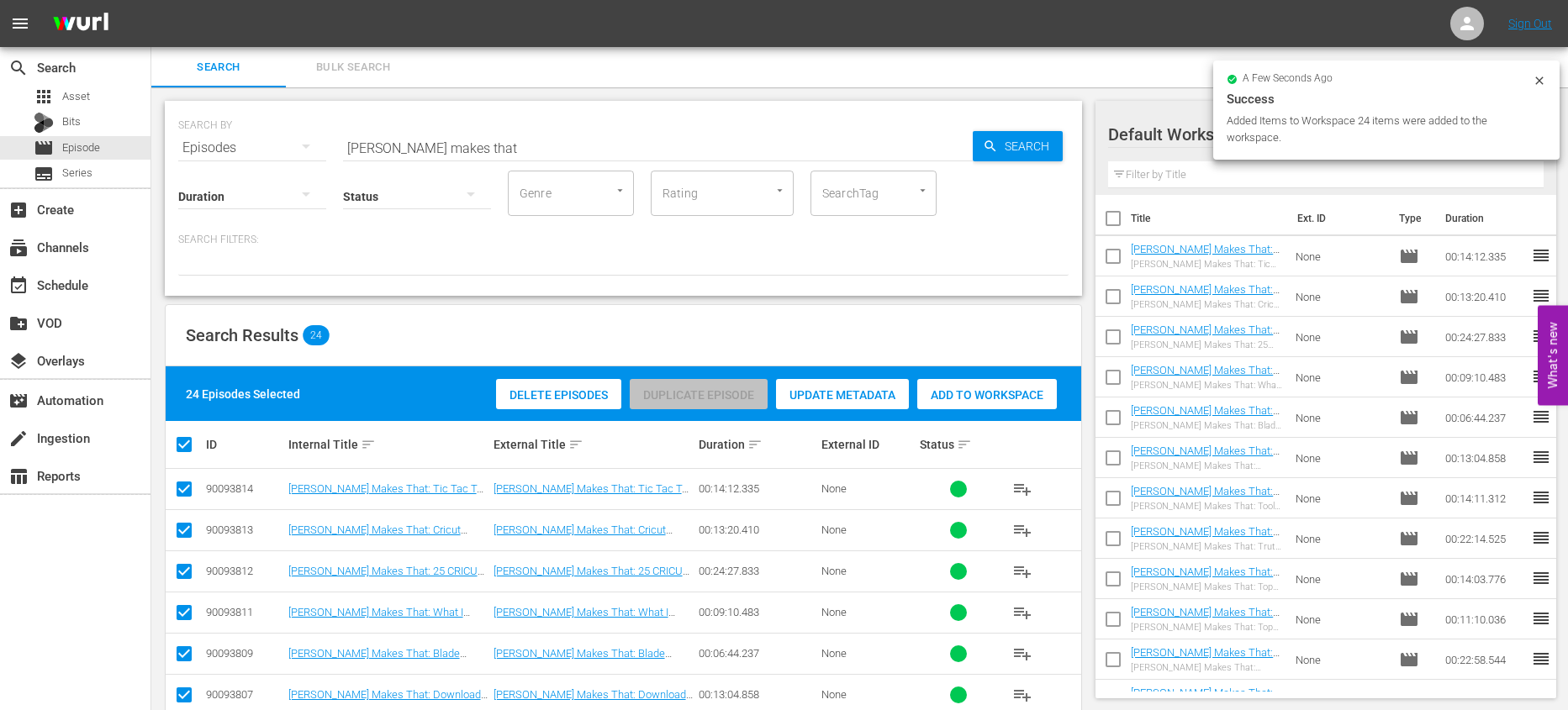
checkbox input "true"
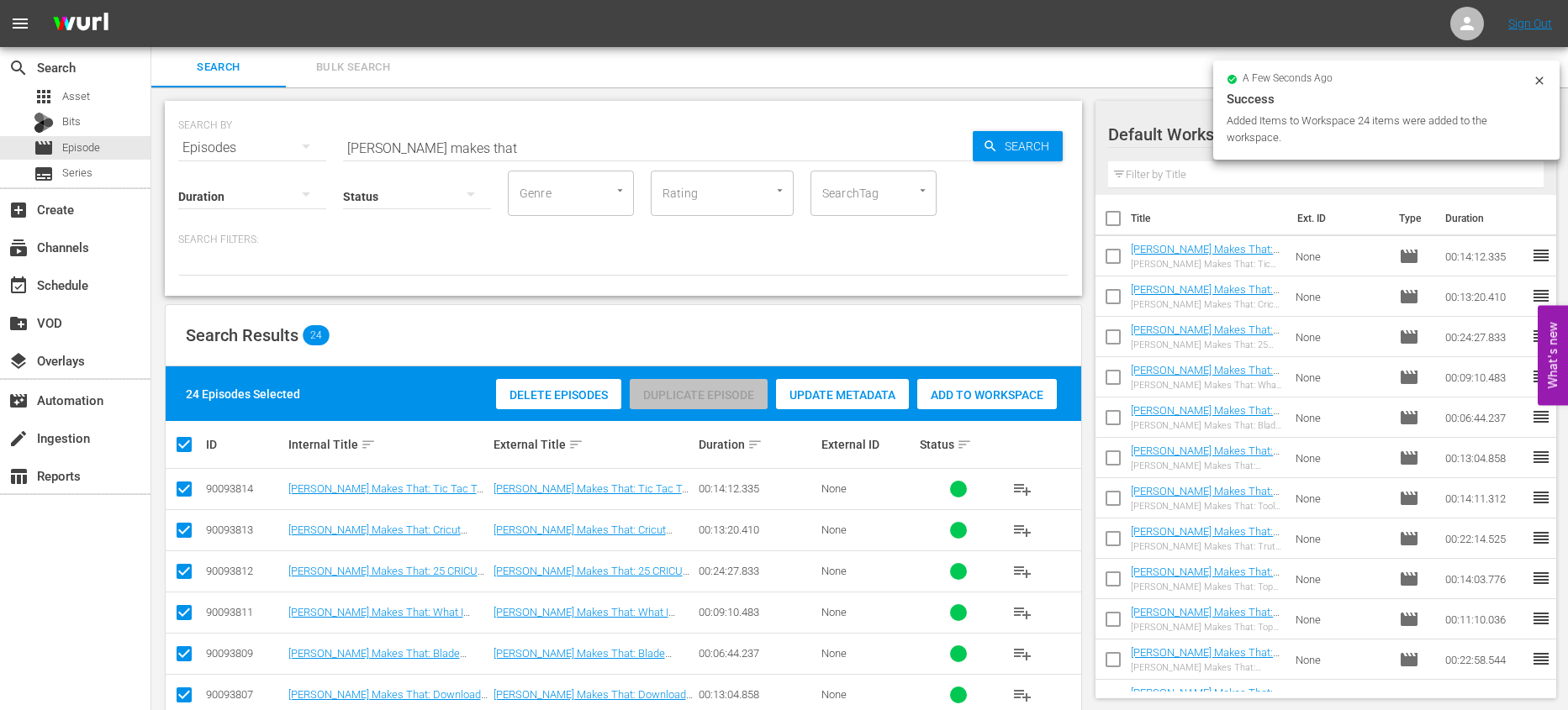
checkbox input "true"
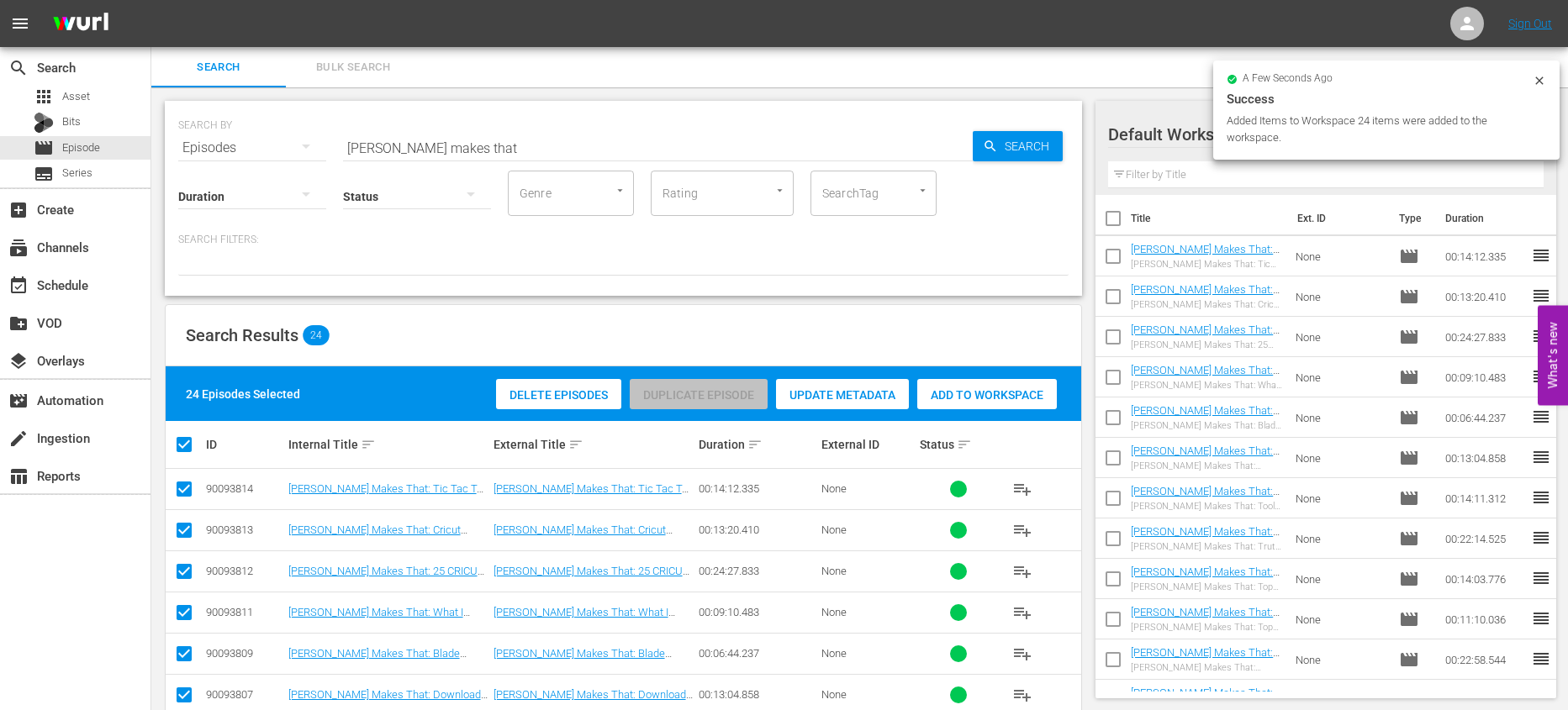
checkbox input "true"
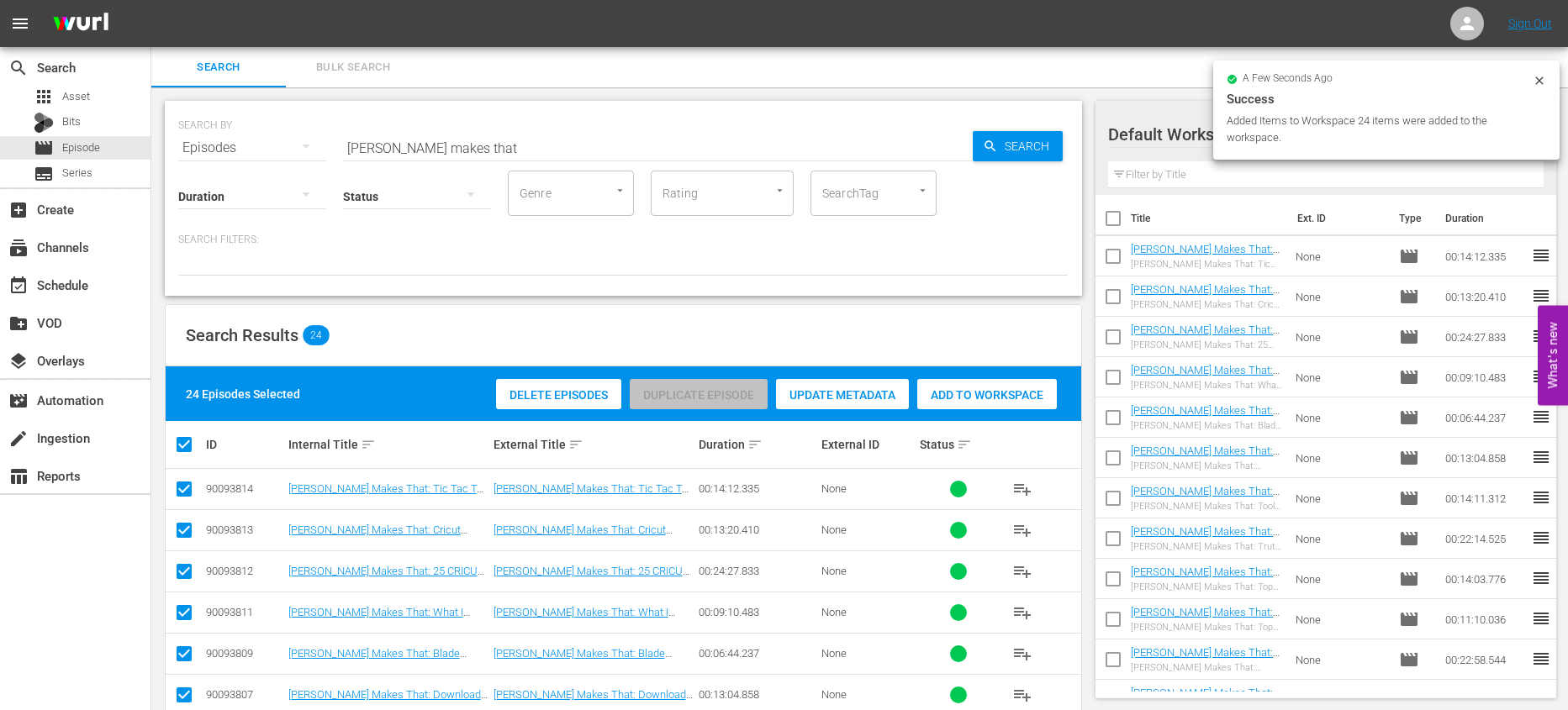
checkbox input "true"
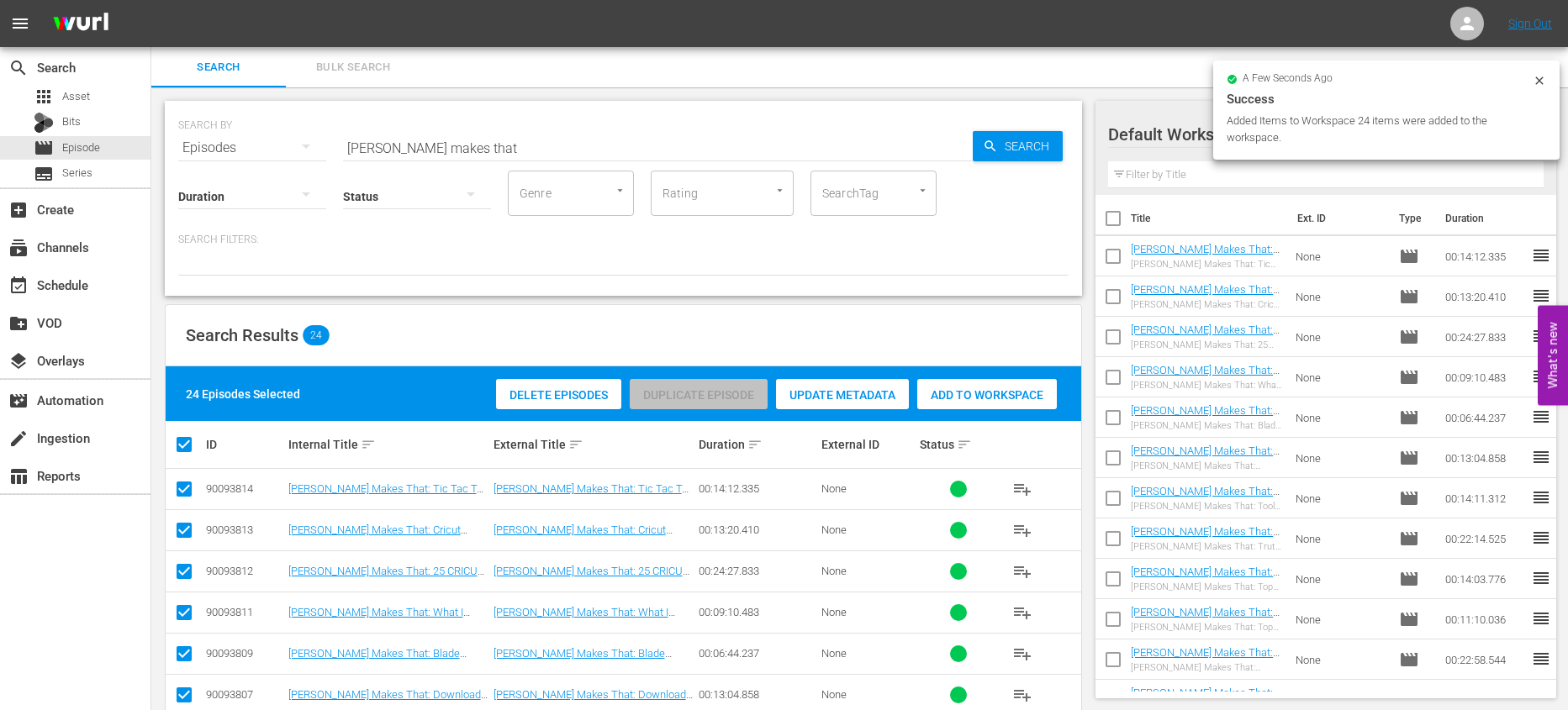
checkbox input "true"
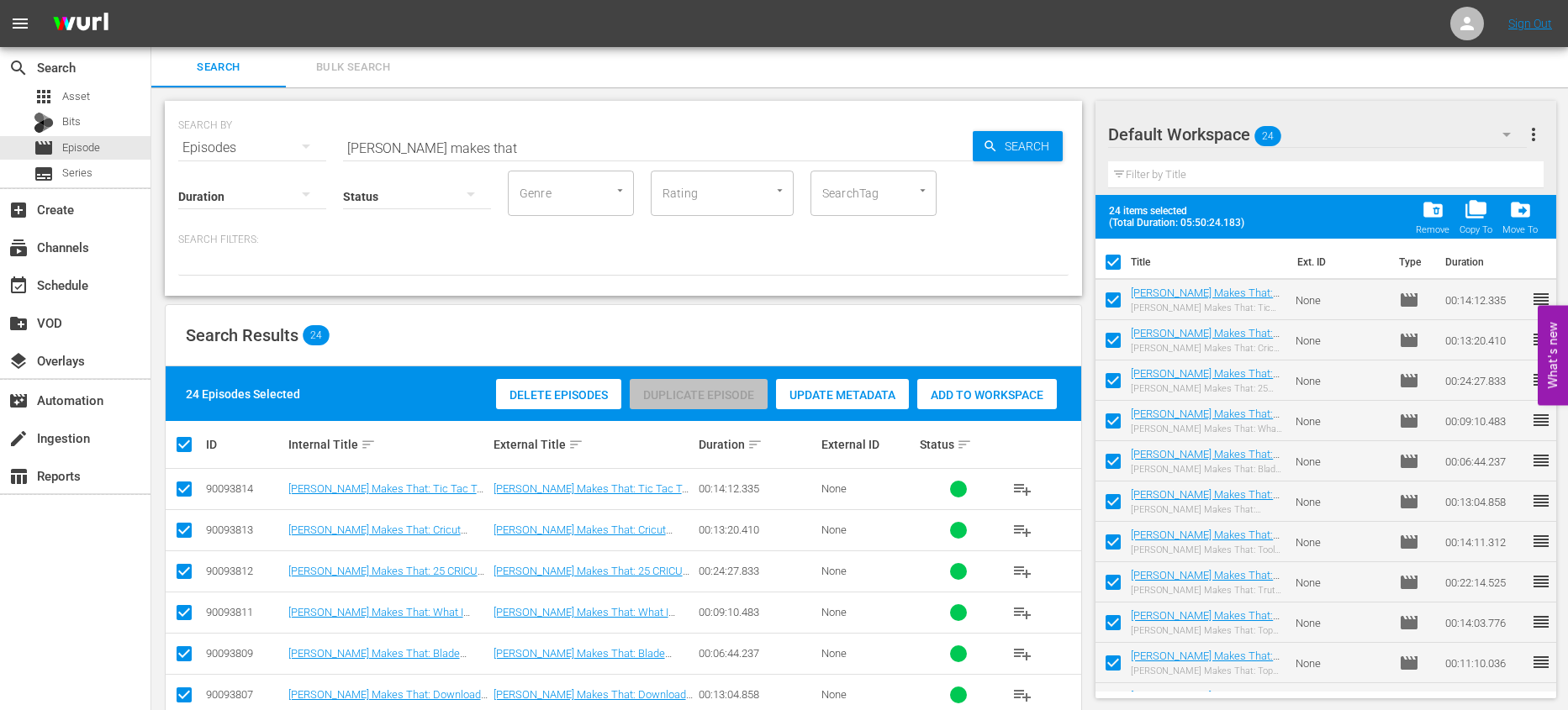
drag, startPoint x: 1109, startPoint y: 255, endPoint x: 1049, endPoint y: 264, distance: 60.7
click at [1108, 255] on input "checkbox" at bounding box center [1112, 265] width 35 height 35
checkbox input "false"
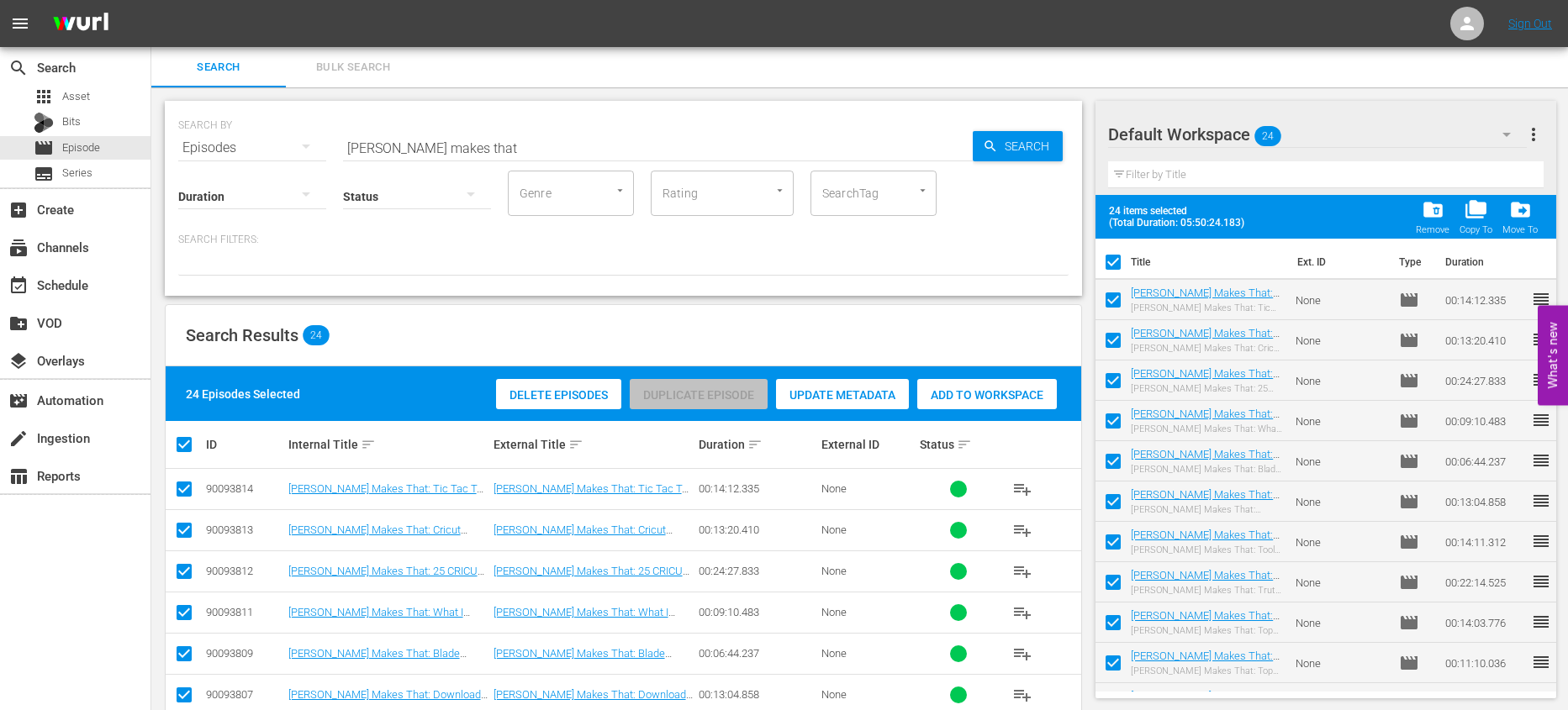
checkbox input "false"
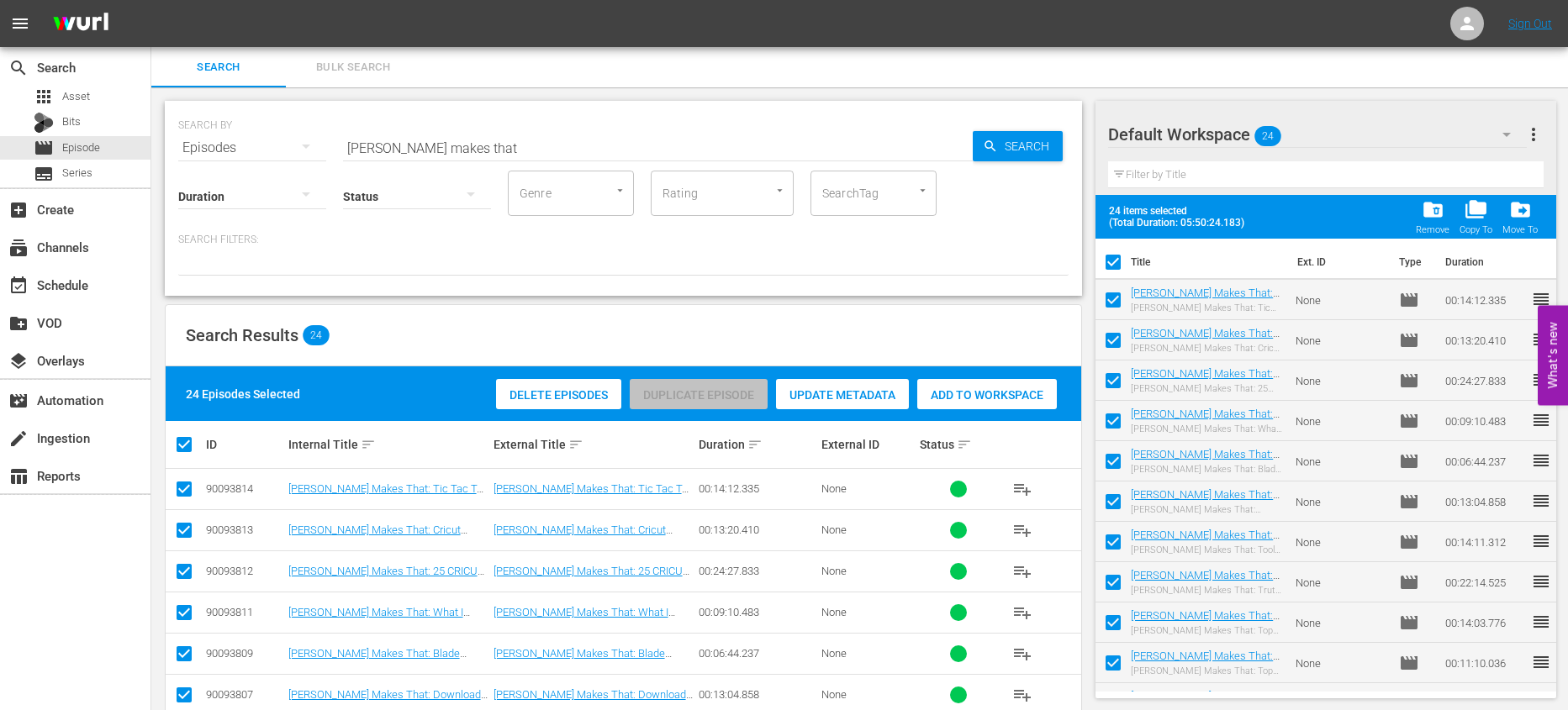
checkbox input "false"
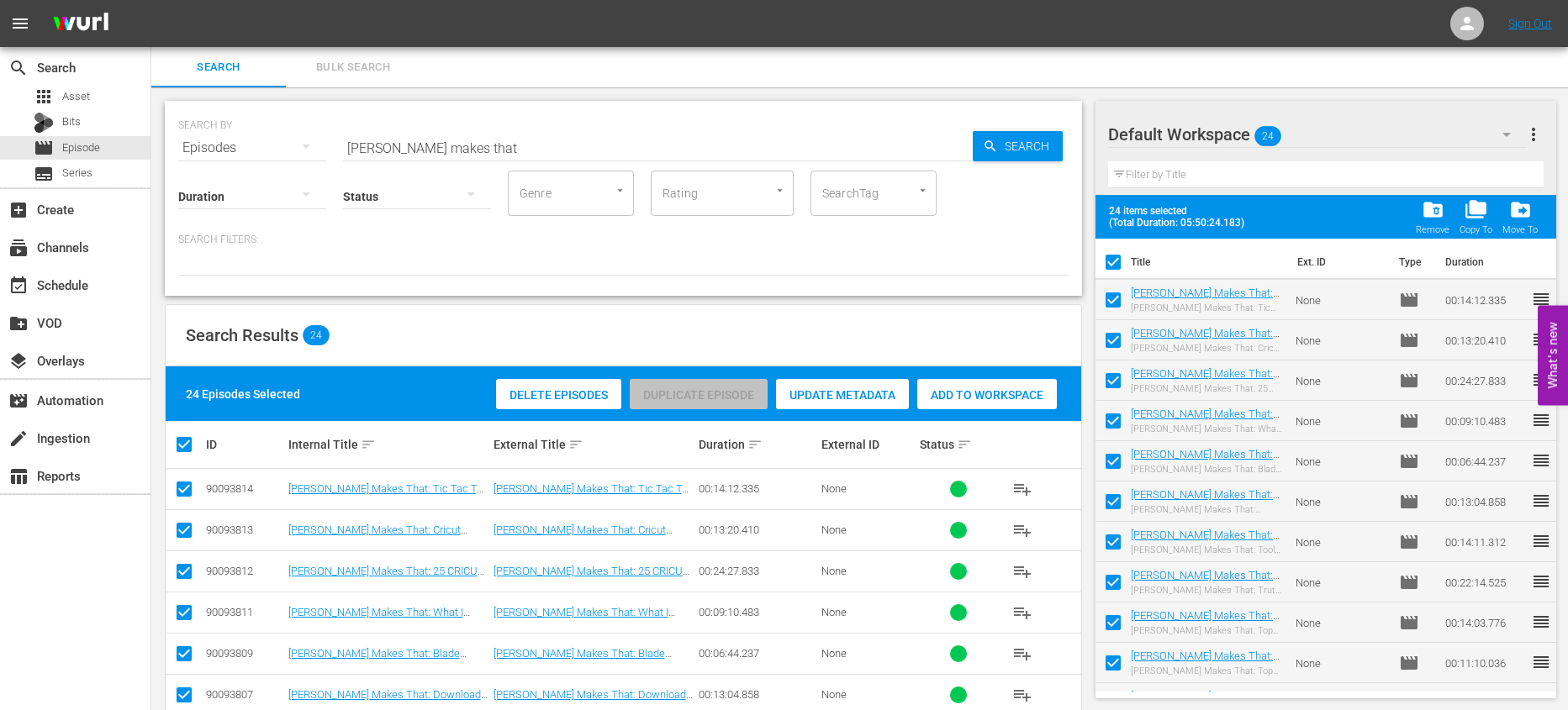
checkbox input "false"
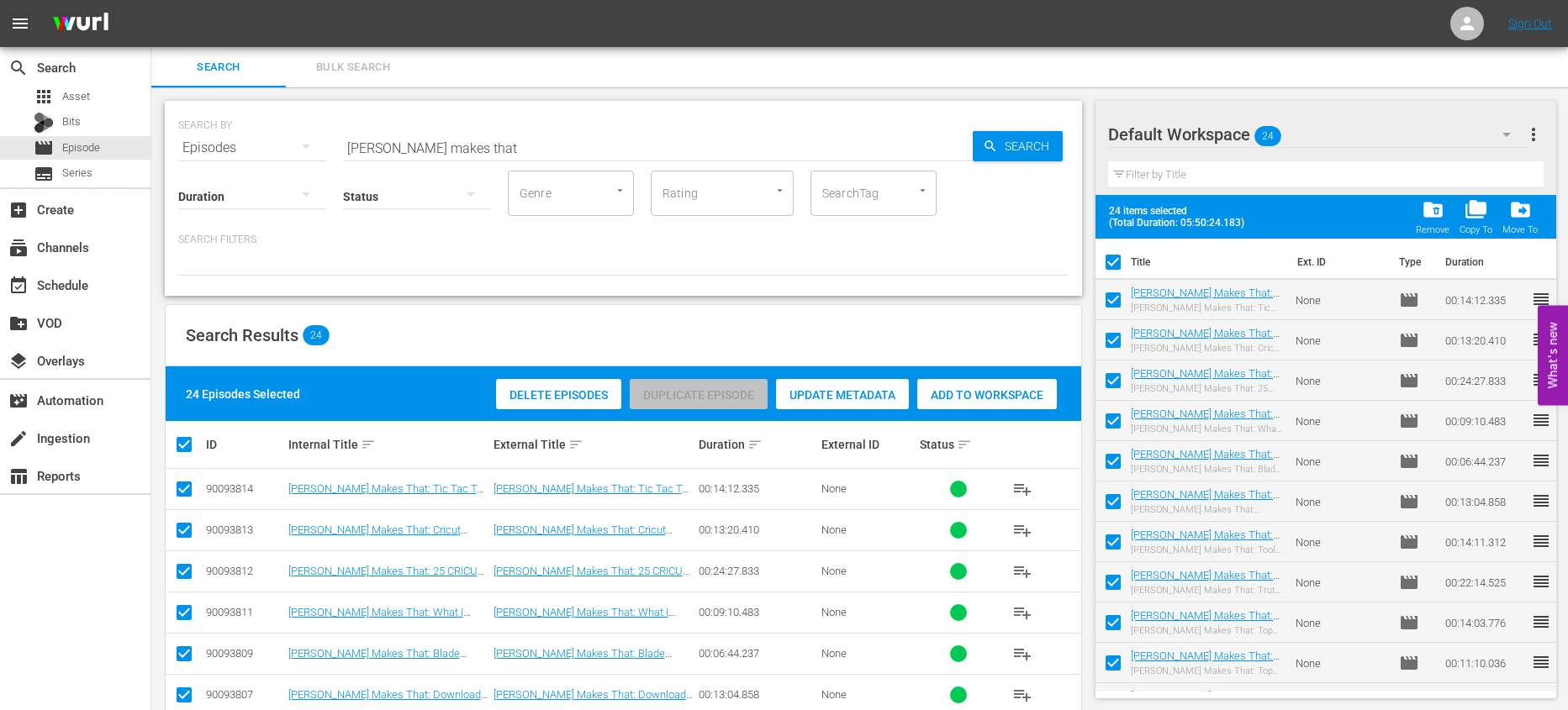
checkbox input "false"
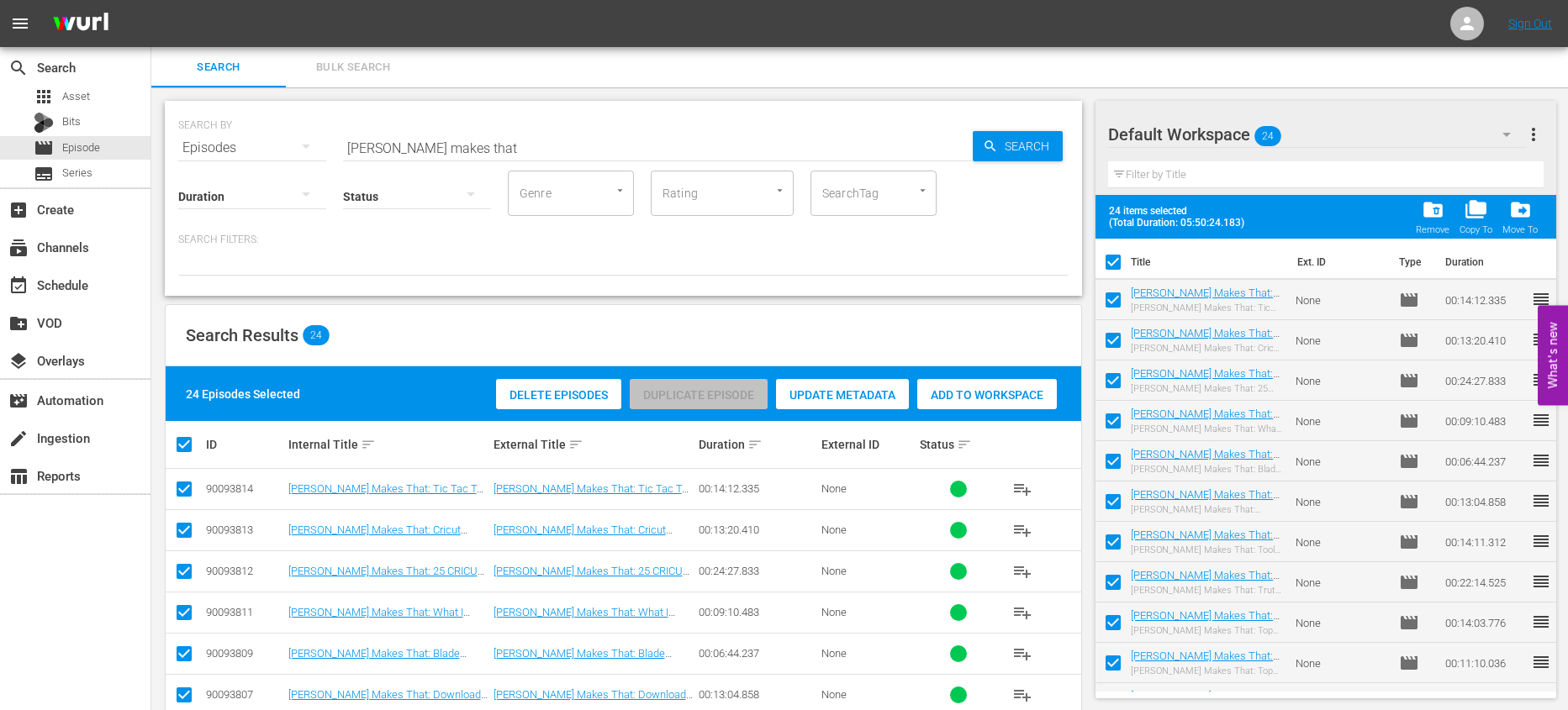
checkbox input "false"
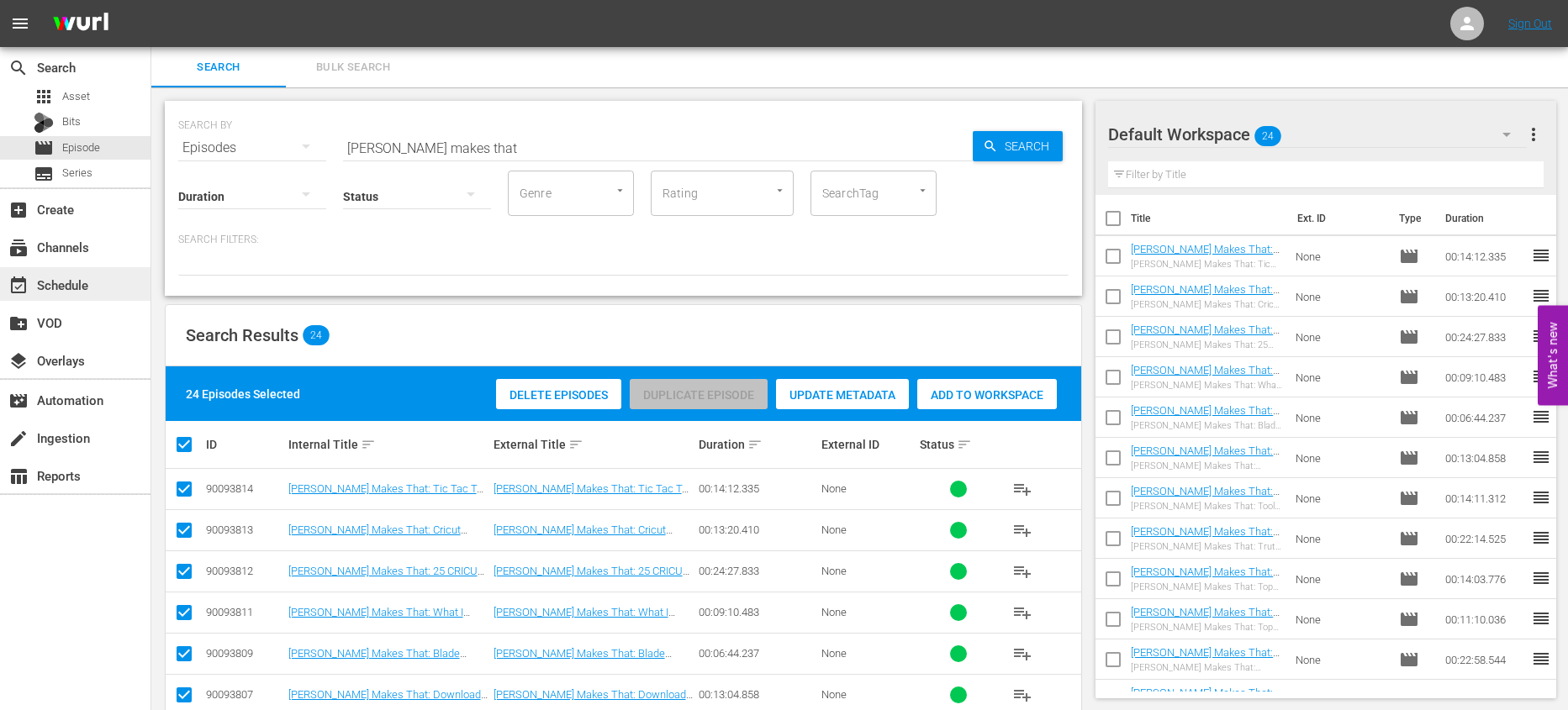
click at [63, 278] on div "event_available Schedule" at bounding box center [47, 281] width 95 height 15
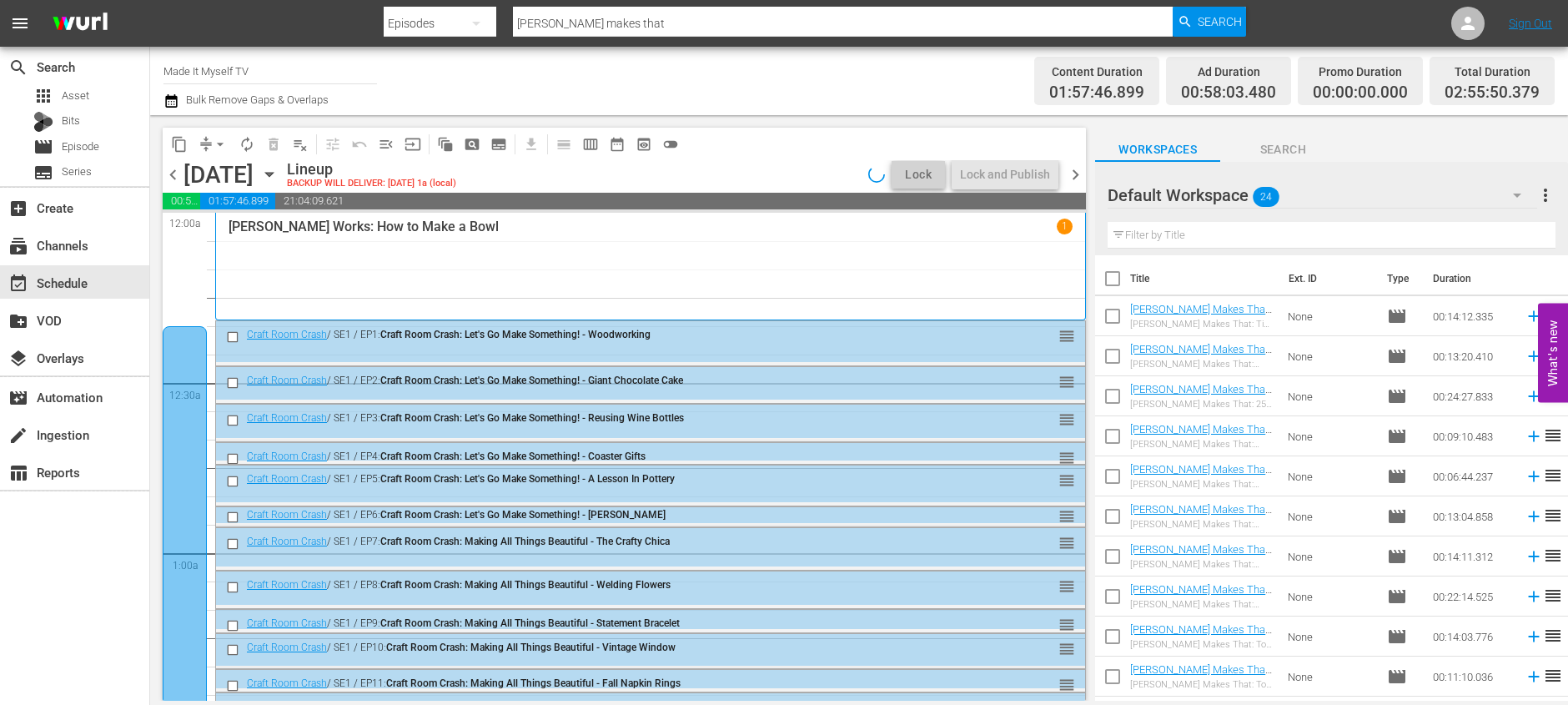
click at [1107, 279] on input "checkbox" at bounding box center [1112, 281] width 35 height 35
checkbox input "true"
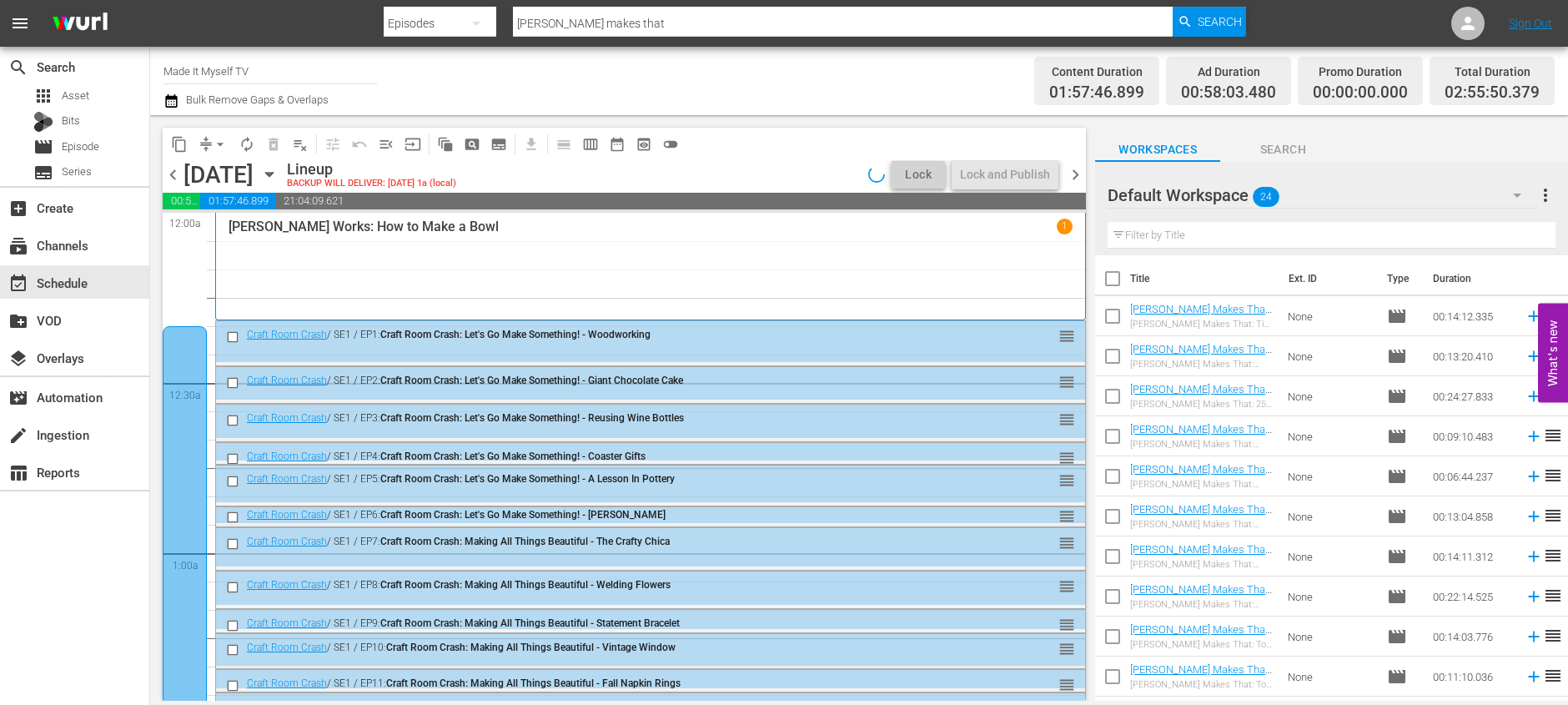
checkbox input "true"
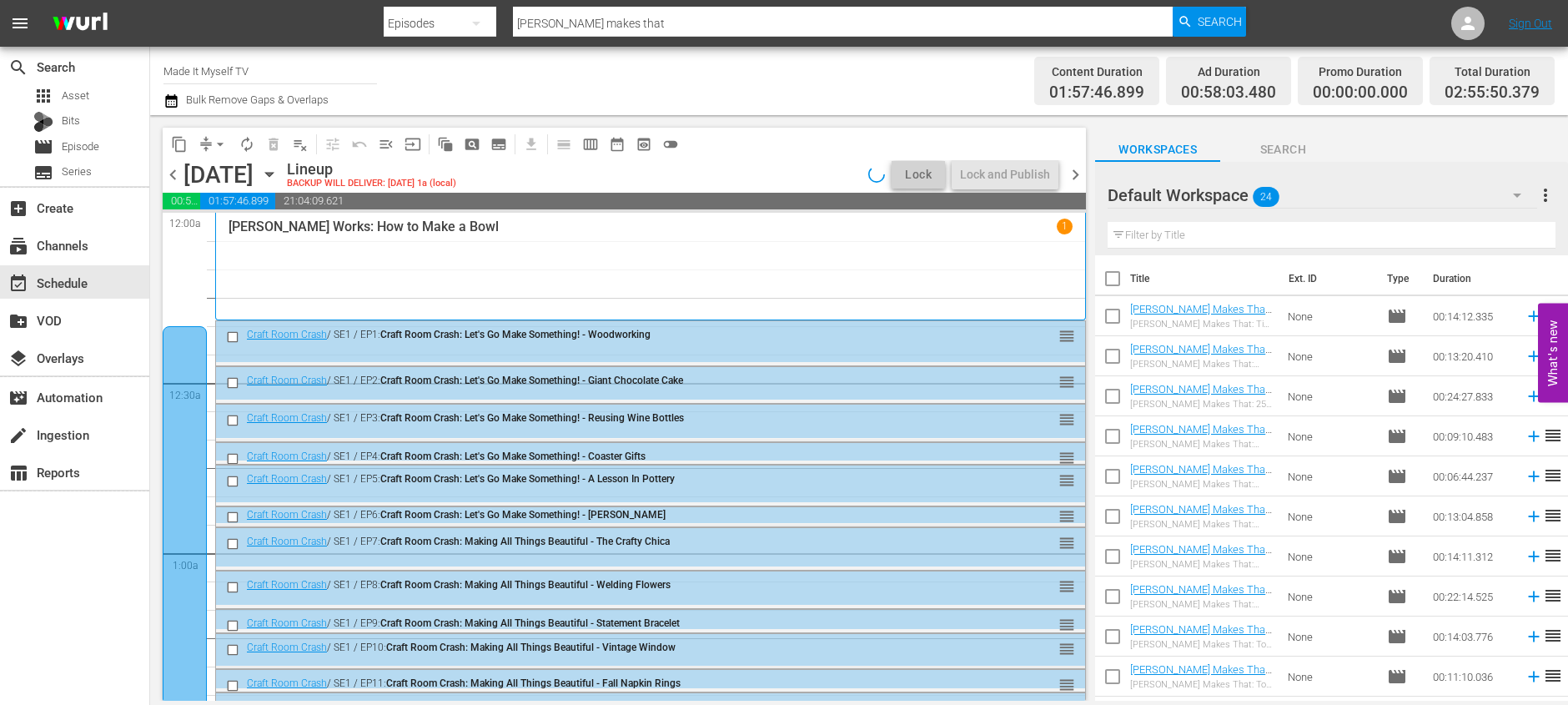
checkbox input "true"
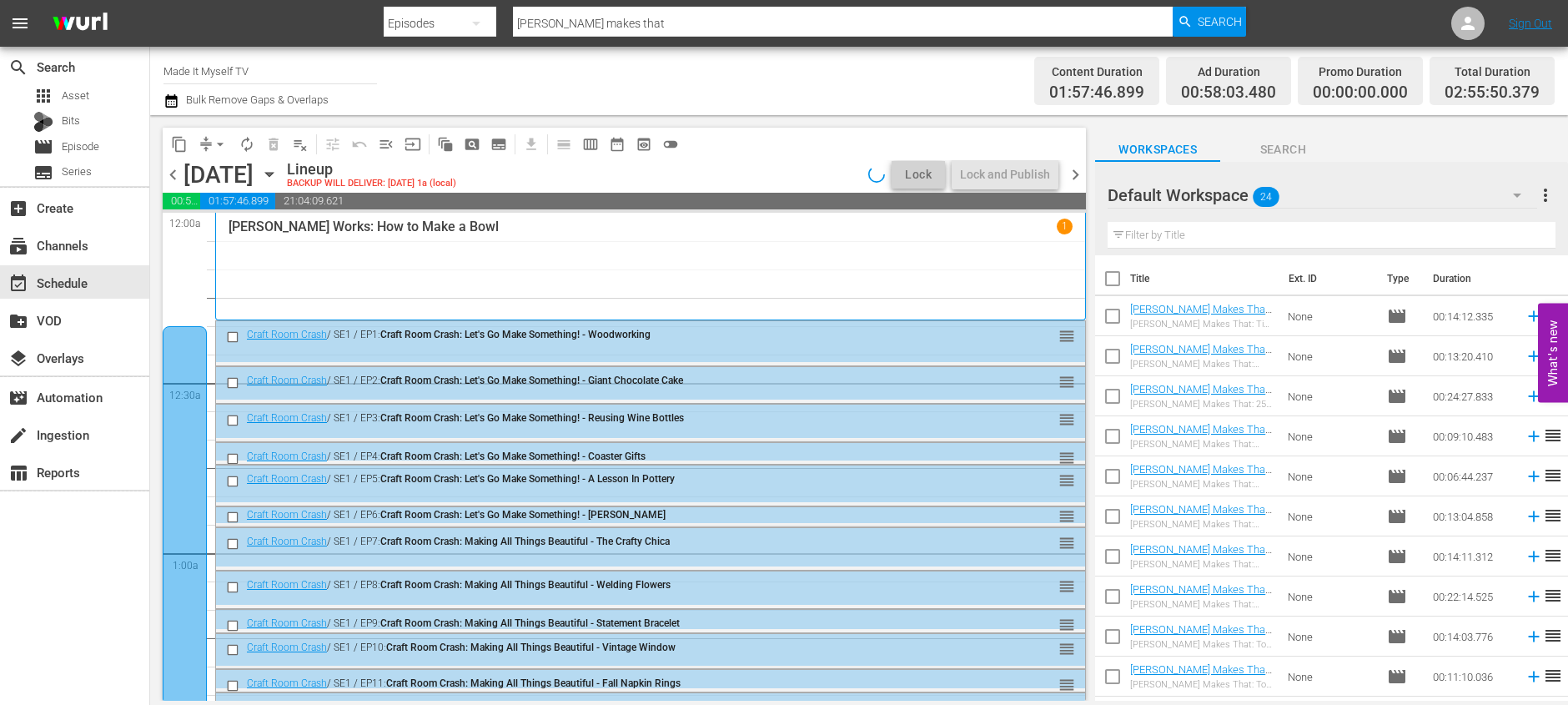
checkbox input "true"
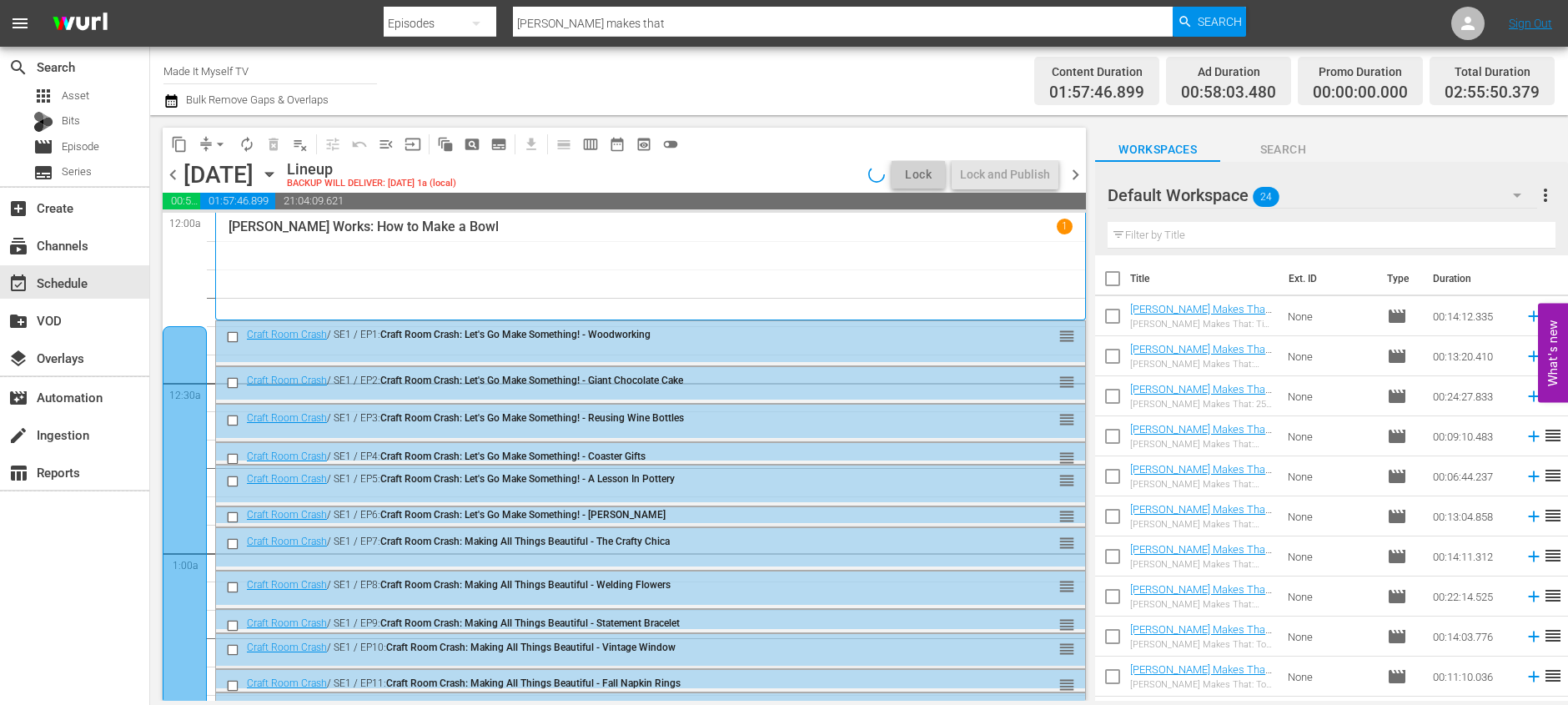
checkbox input "true"
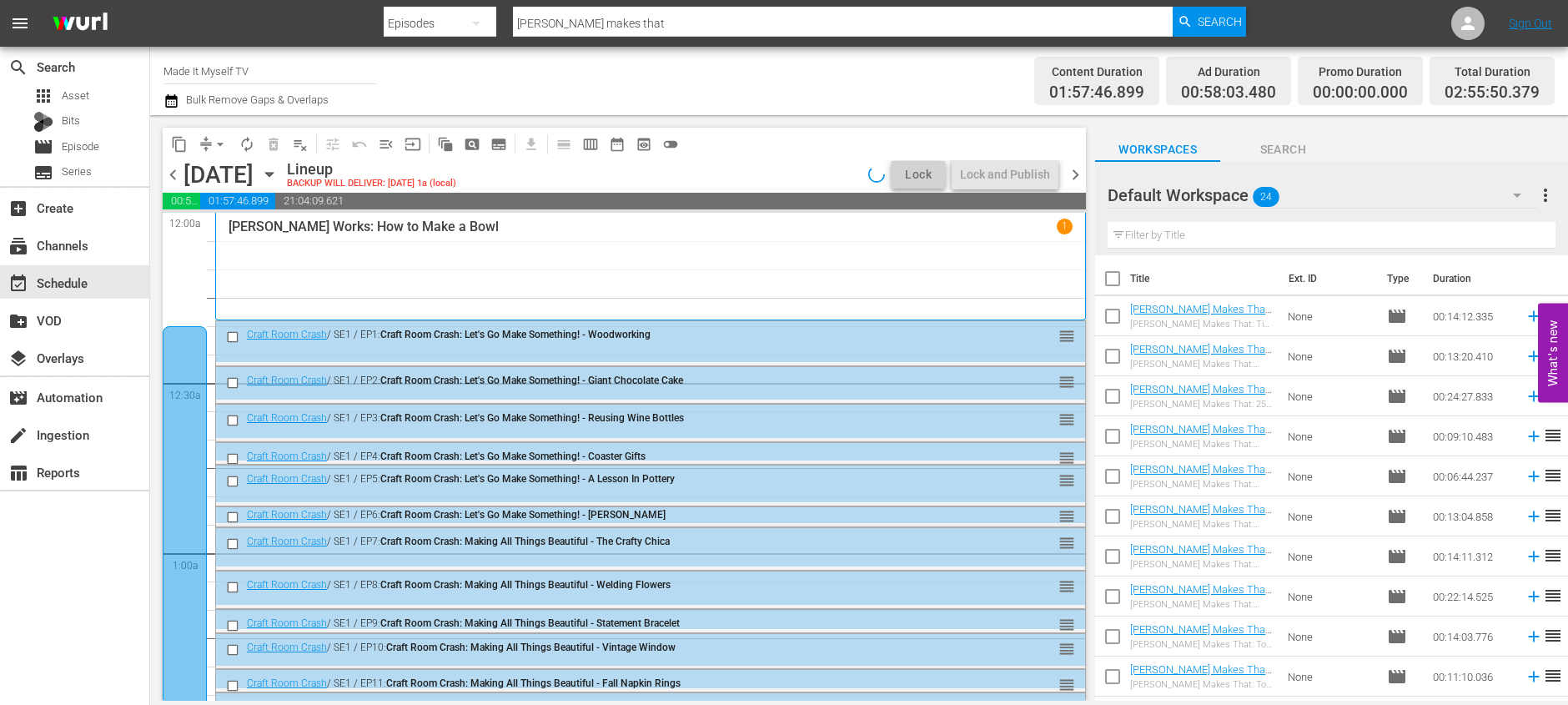
checkbox input "true"
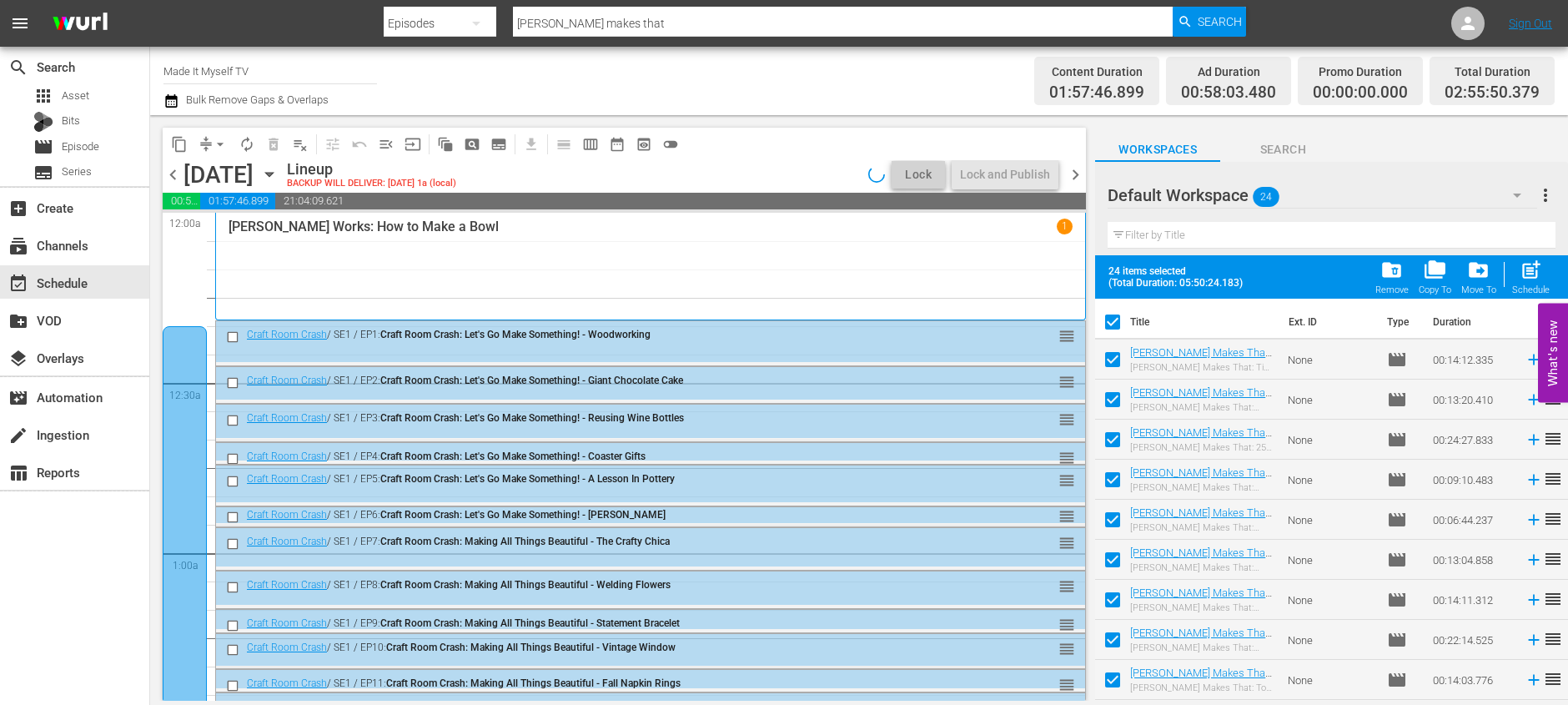
click at [1538, 273] on span "post_add" at bounding box center [1531, 270] width 23 height 23
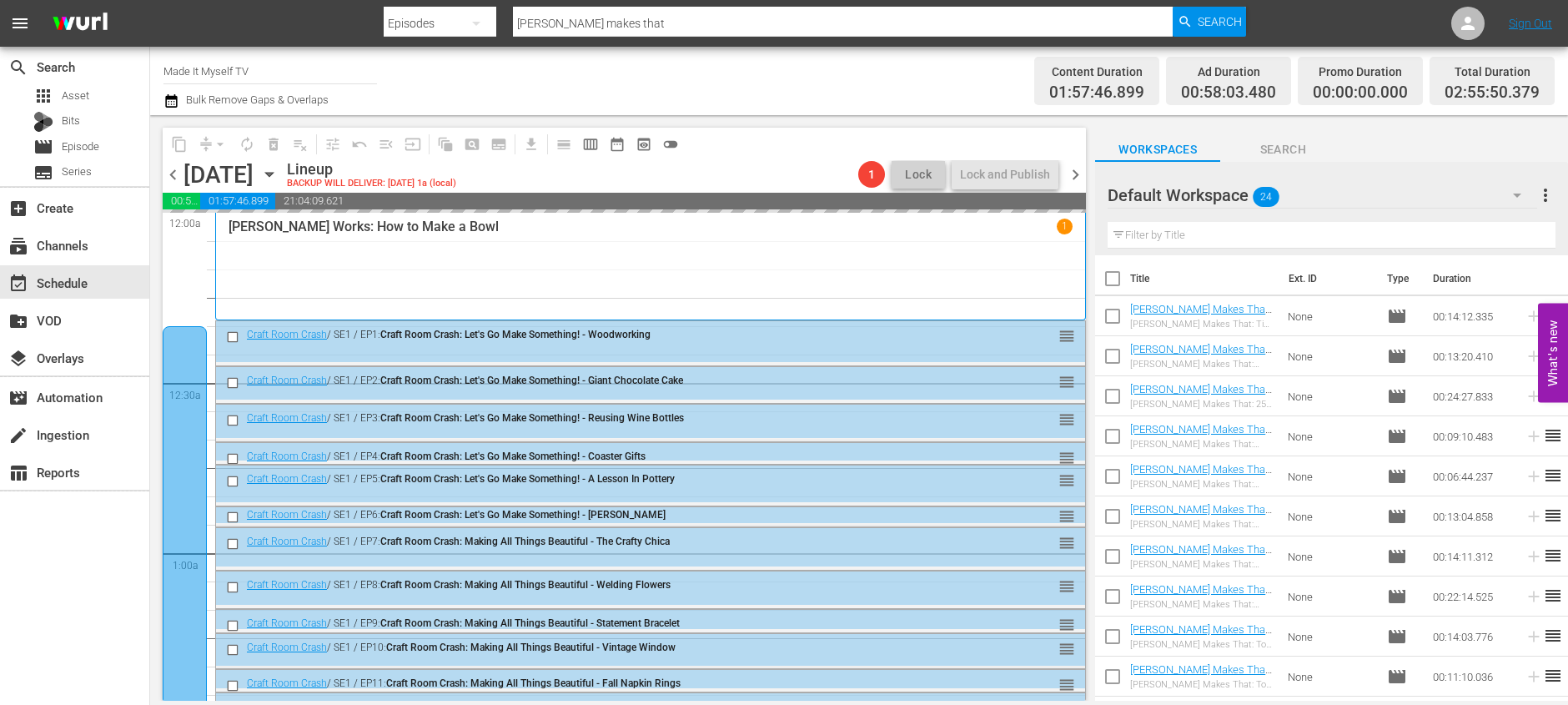
checkbox input "false"
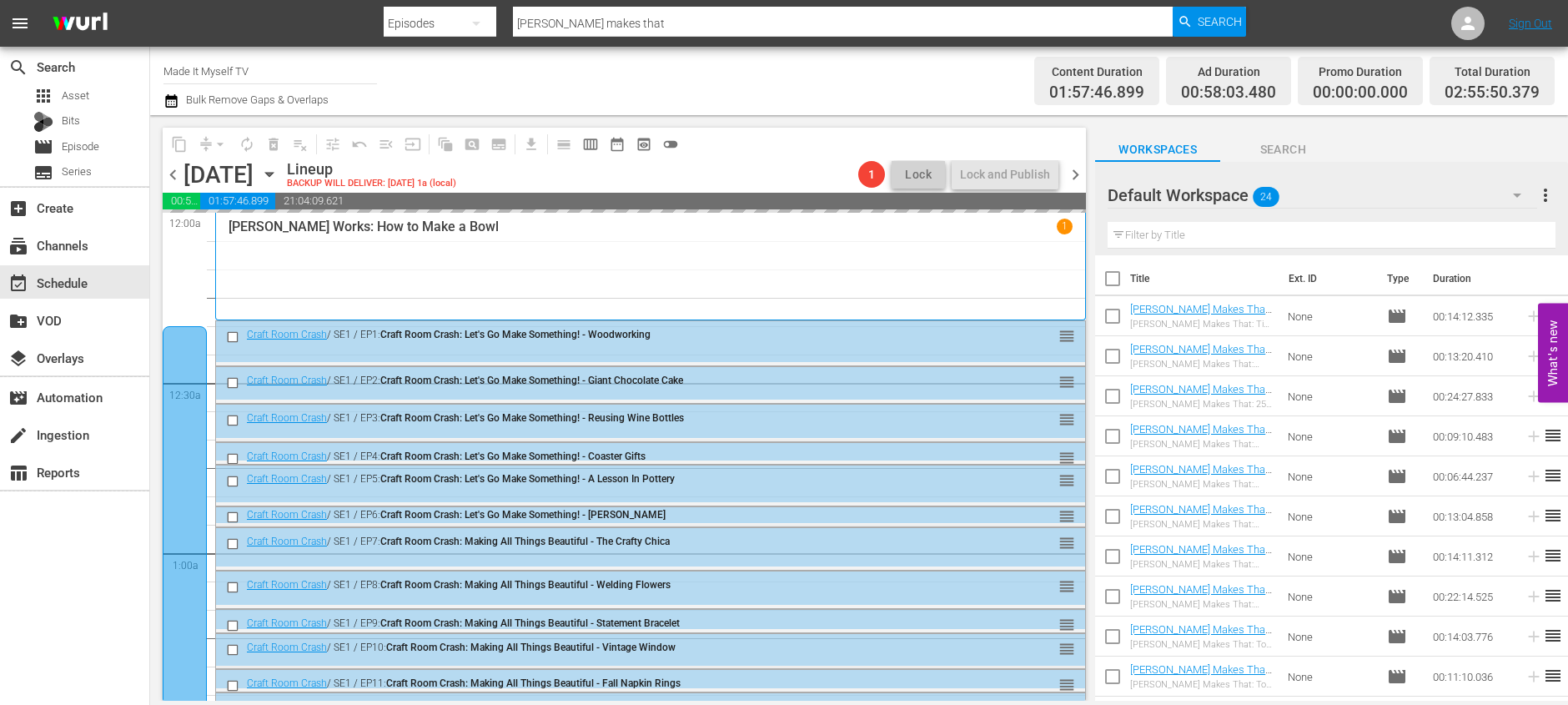
checkbox input "false"
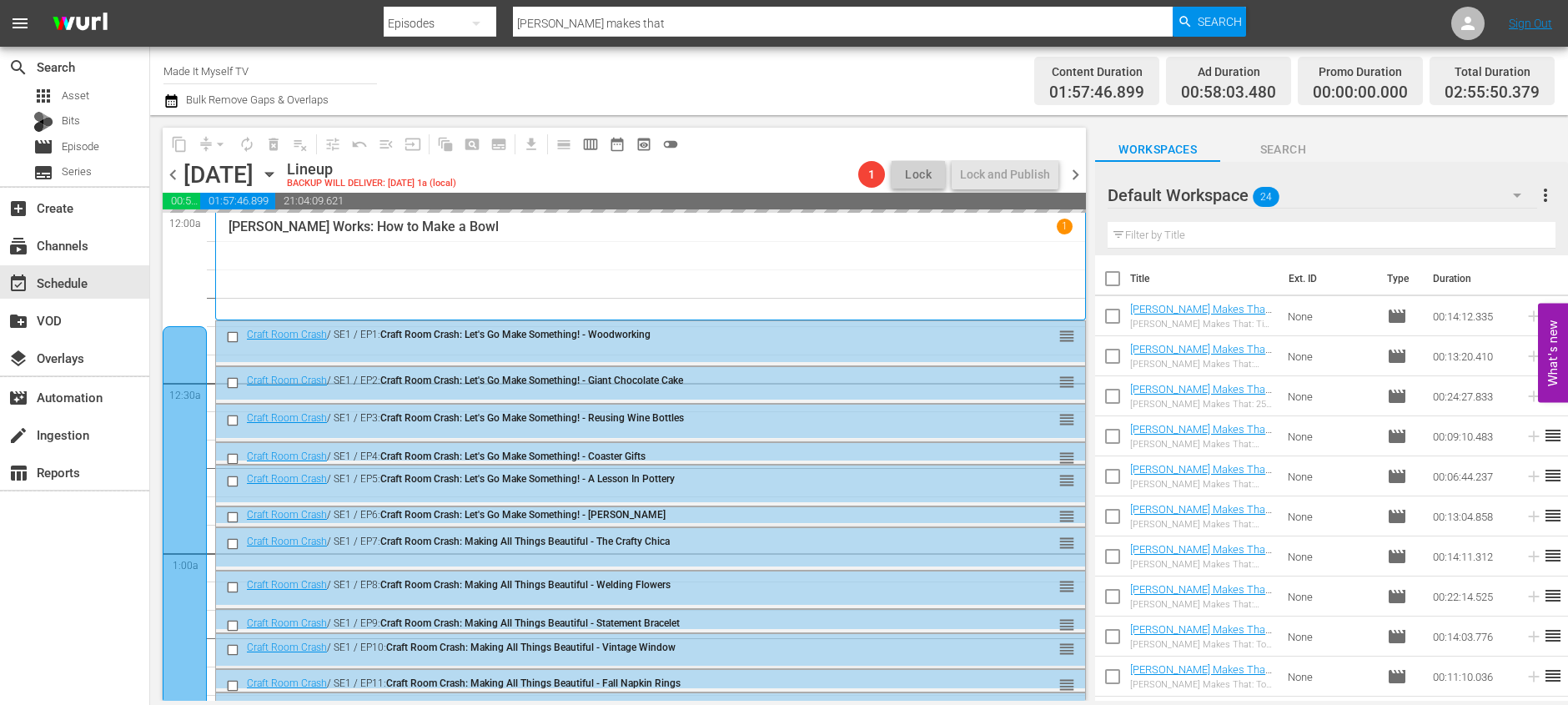
checkbox input "false"
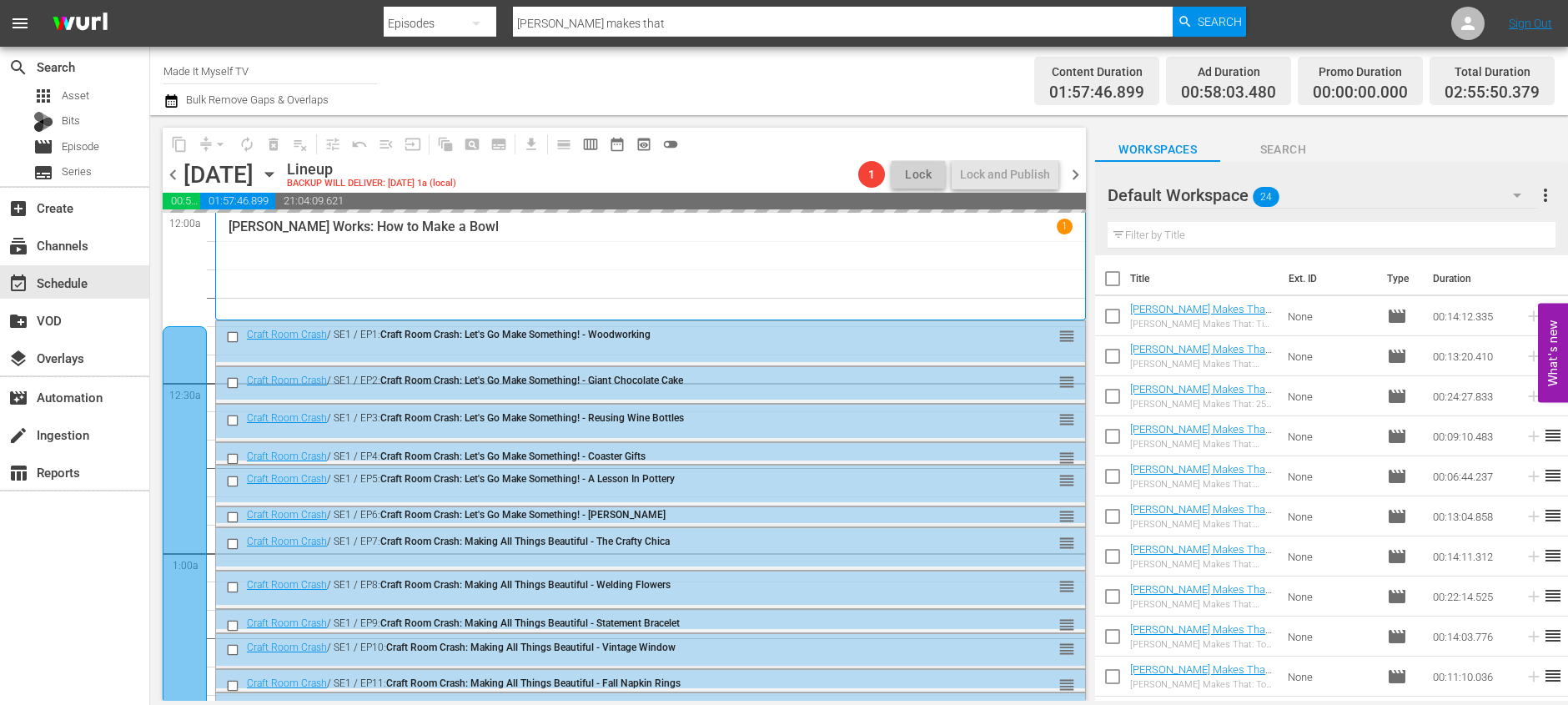
checkbox input "false"
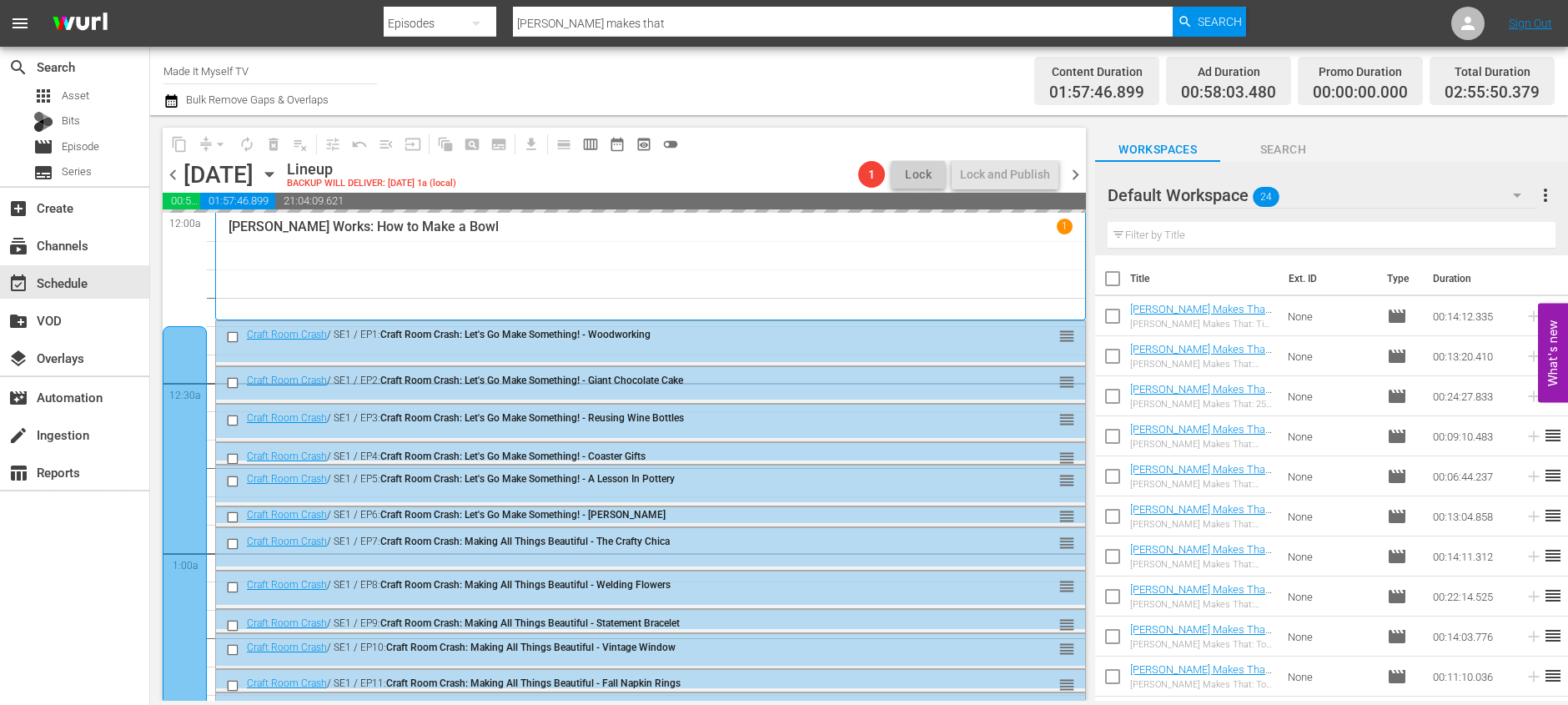
checkbox input "false"
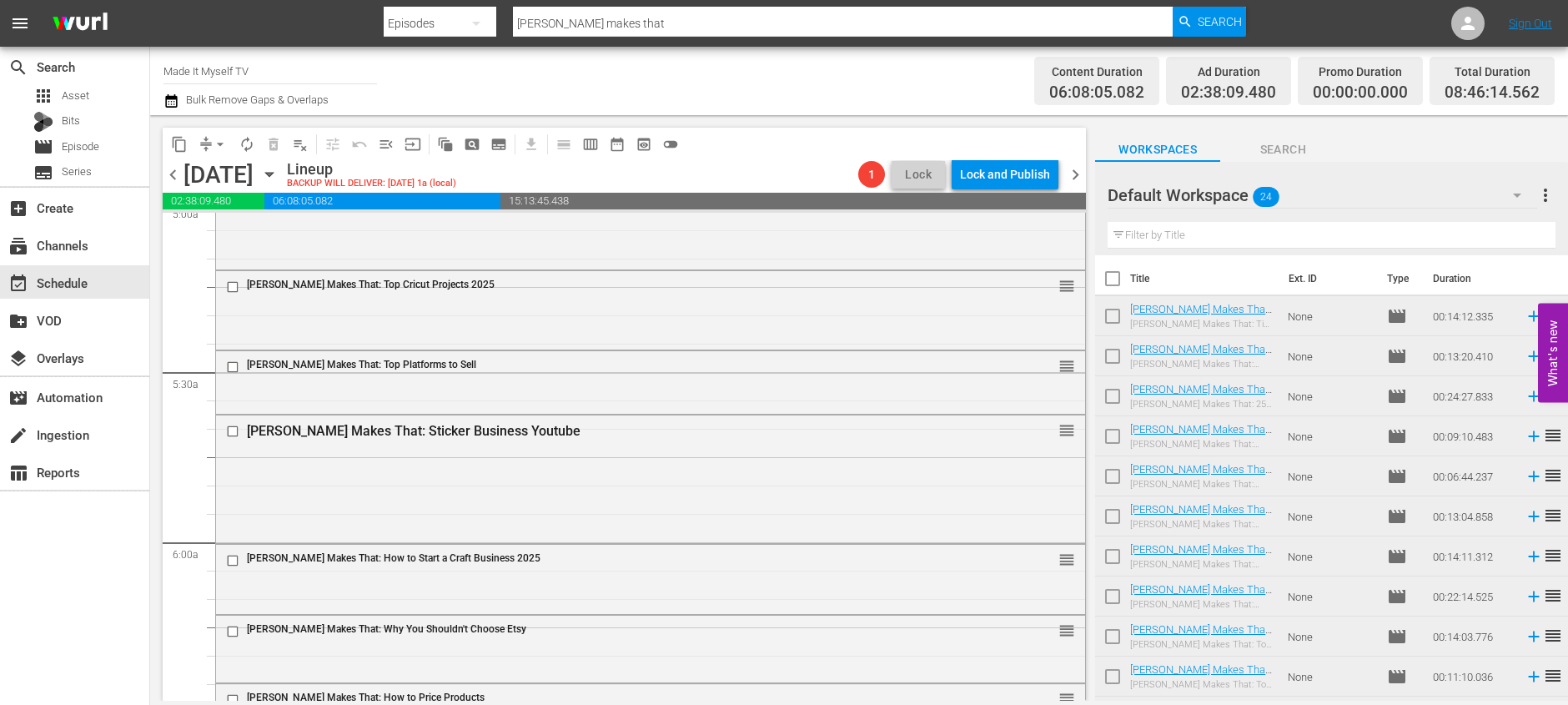
scroll to position [2004, 0]
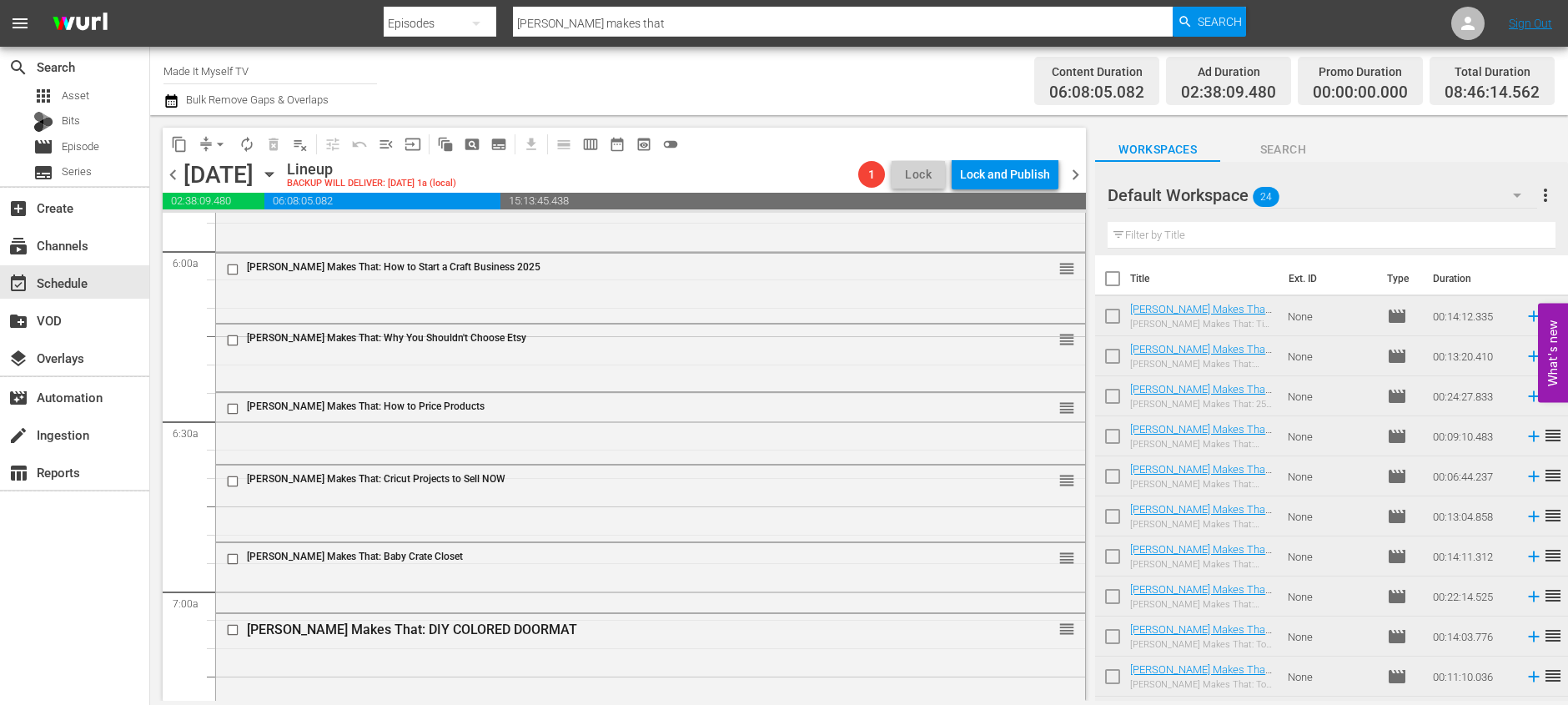
click at [1121, 276] on input "checkbox" at bounding box center [1112, 281] width 35 height 35
checkbox input "true"
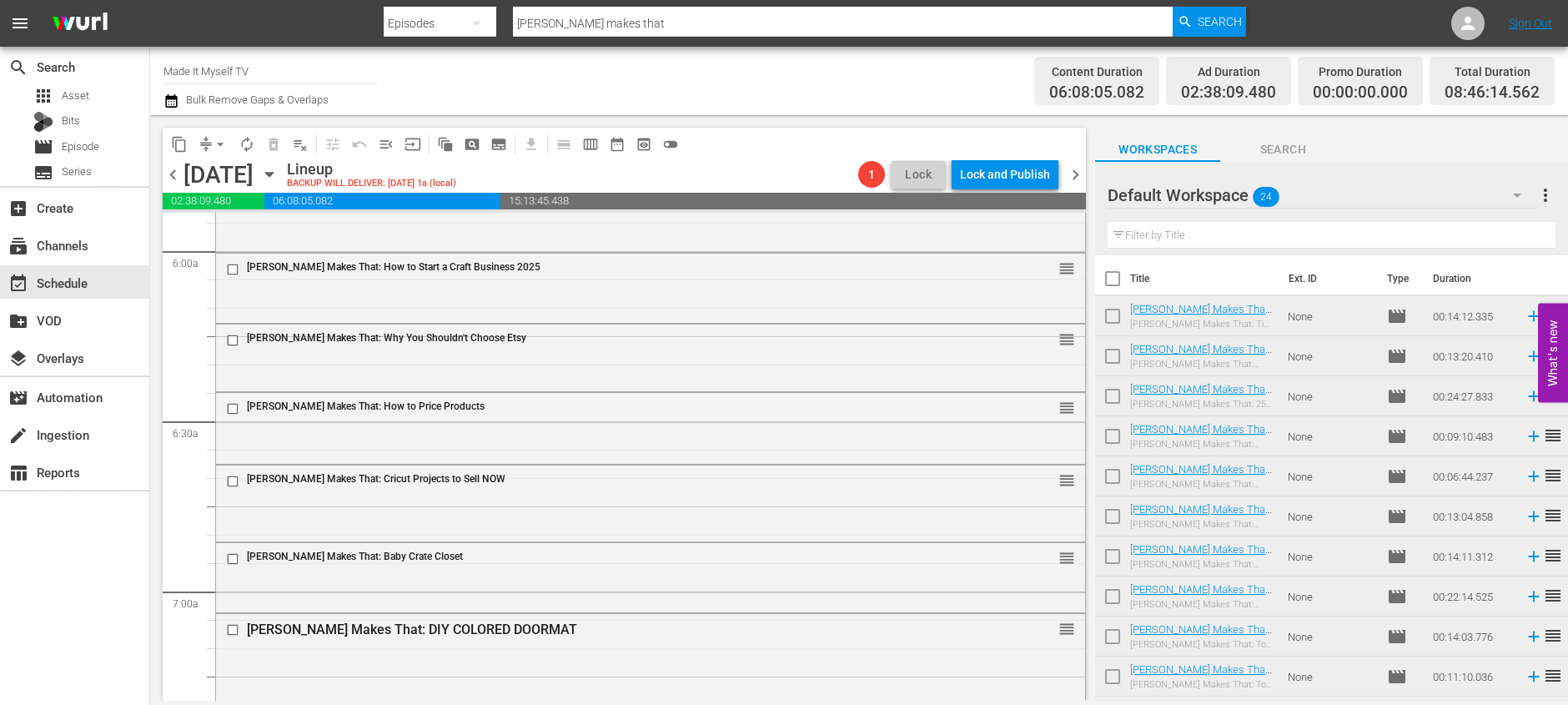
checkbox input "true"
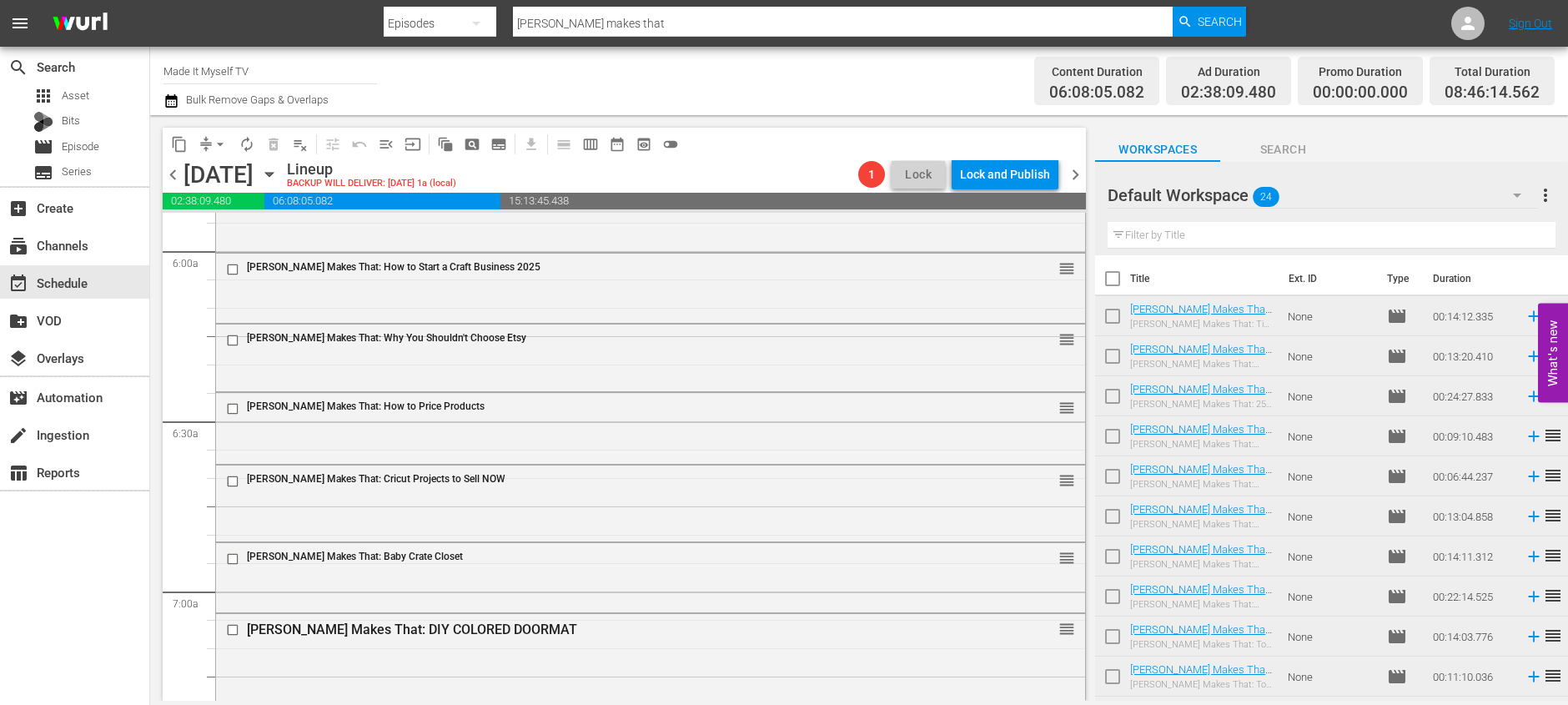
checkbox input "true"
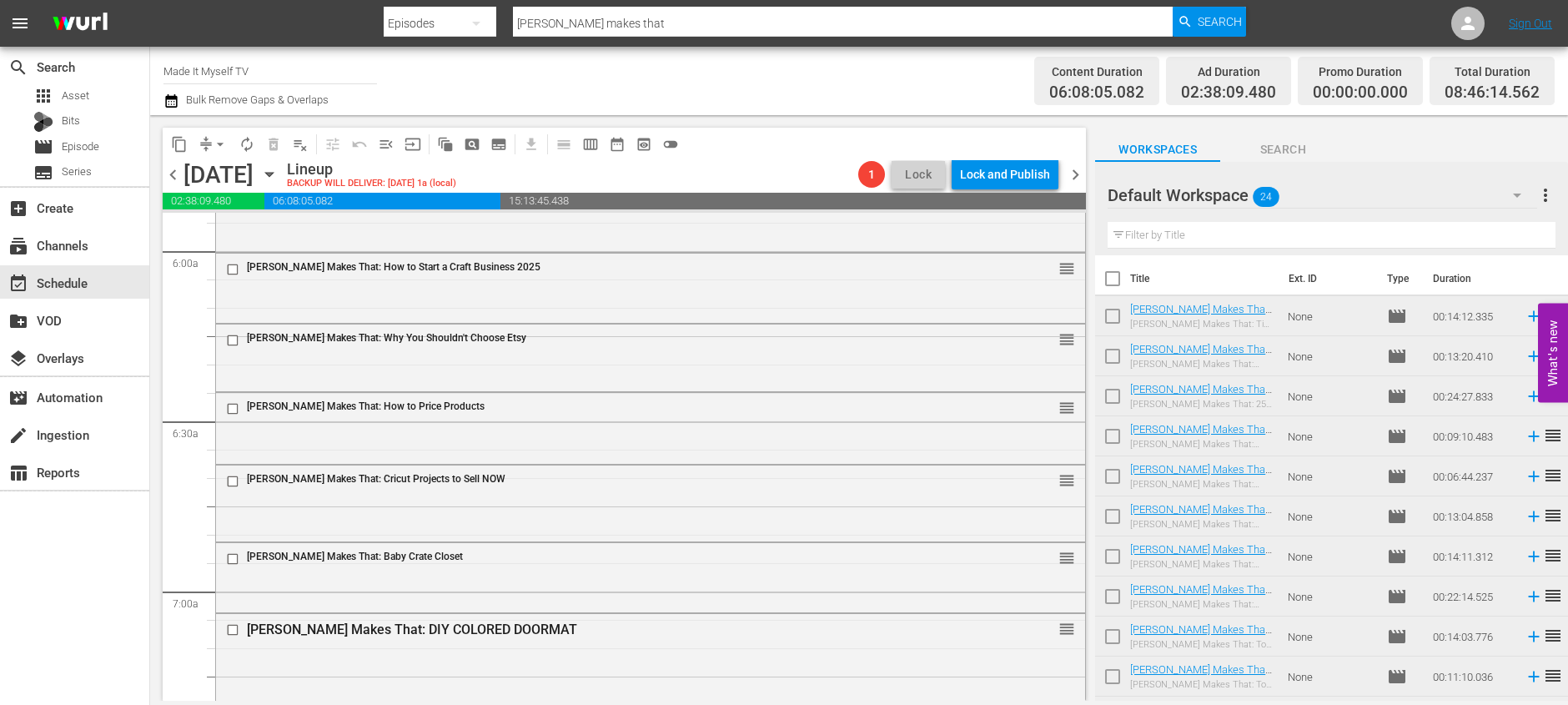
checkbox input "true"
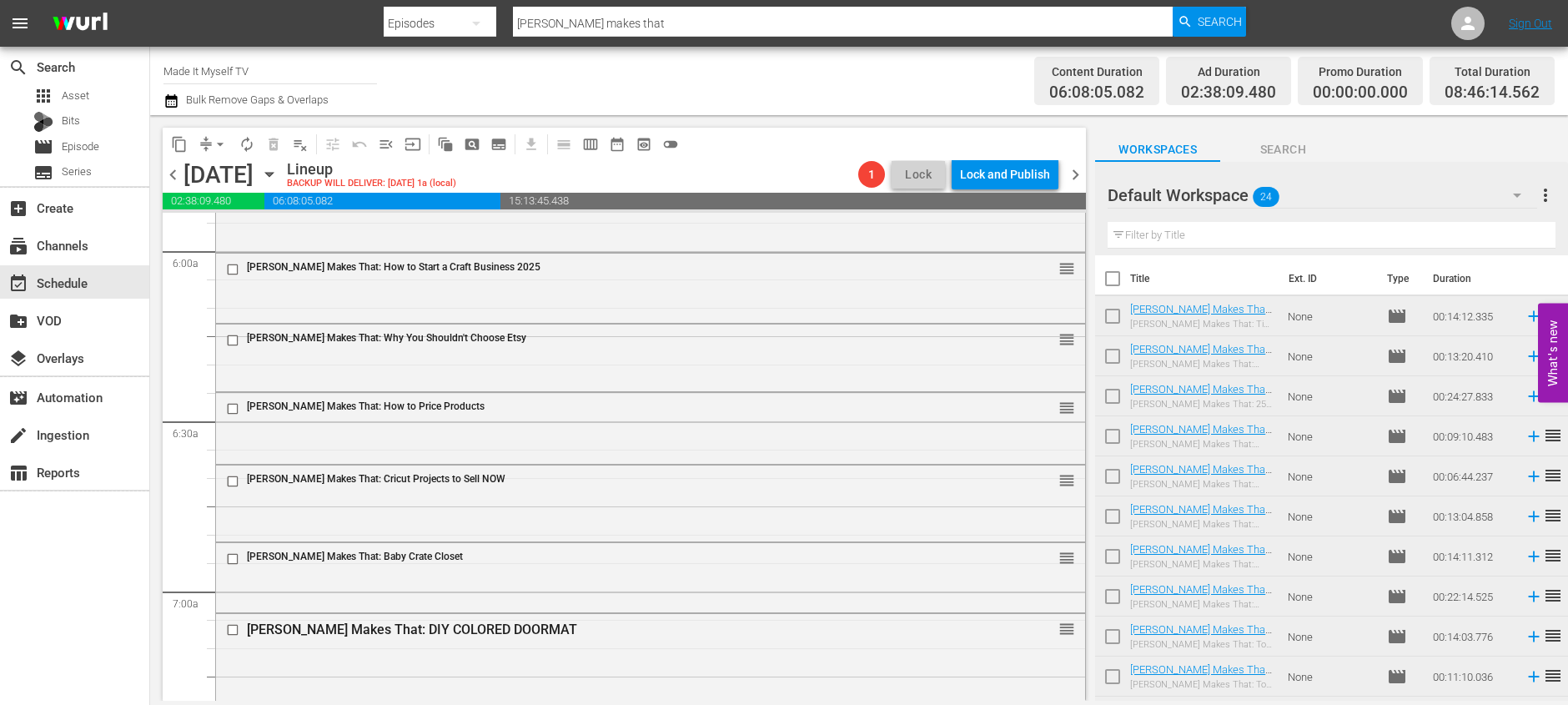
checkbox input "true"
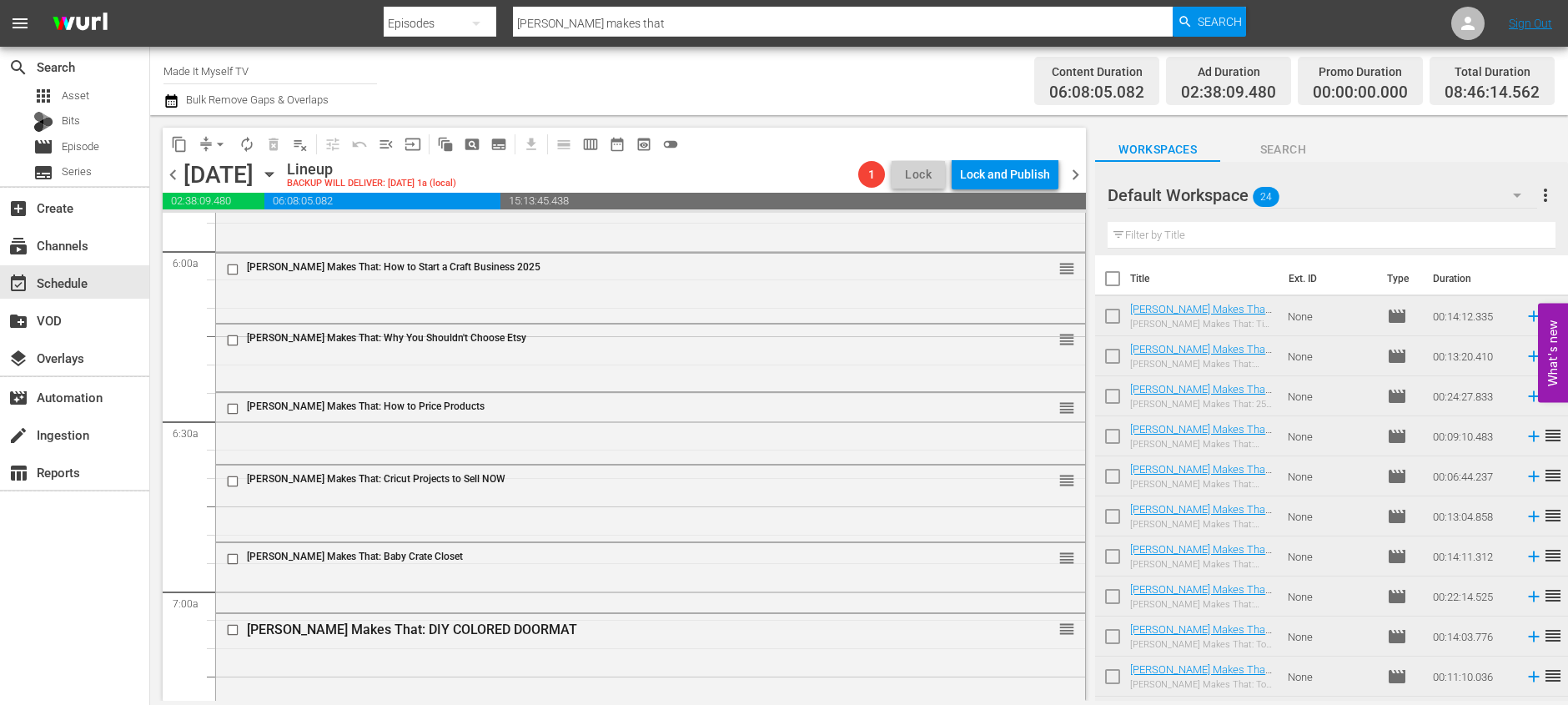
checkbox input "true"
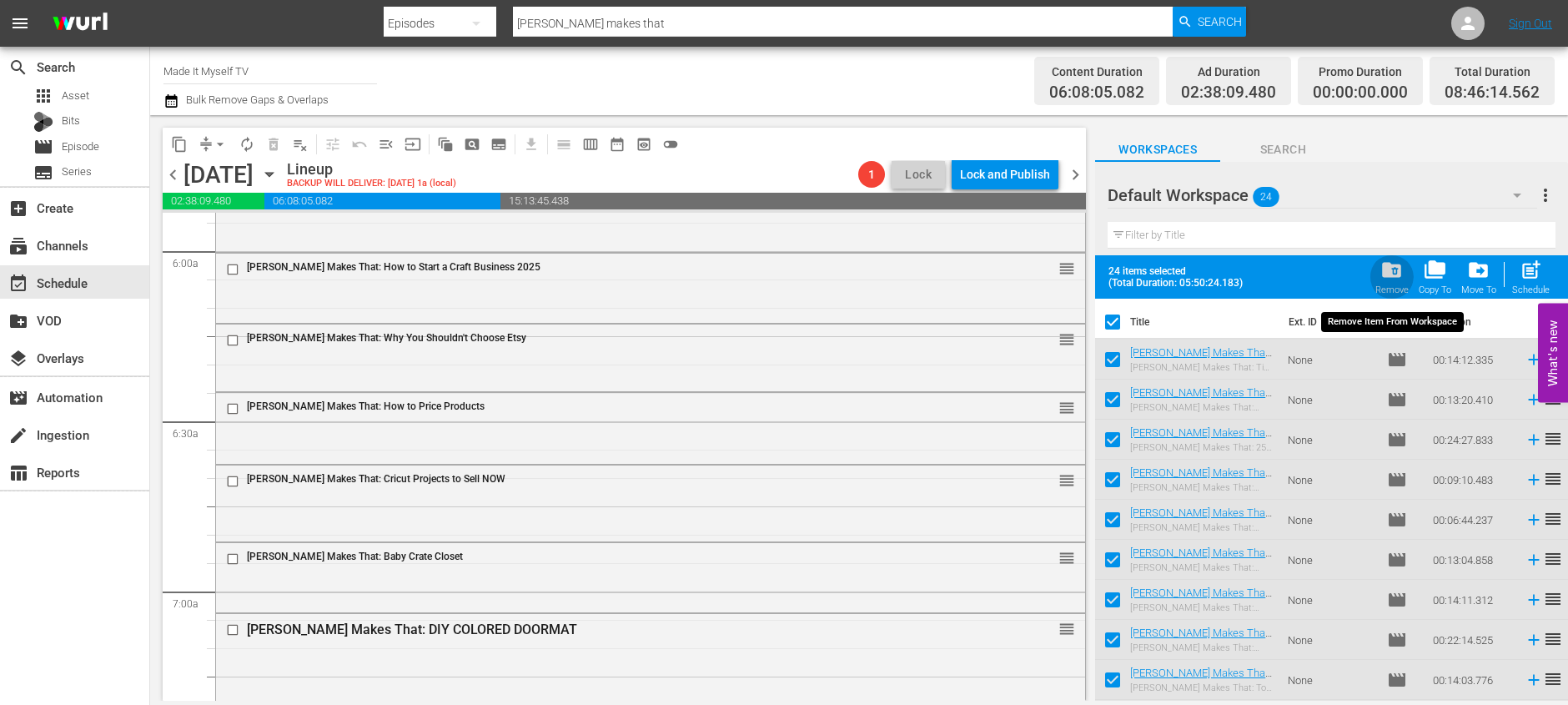
click at [1403, 269] on span "folder_delete" at bounding box center [1391, 270] width 23 height 23
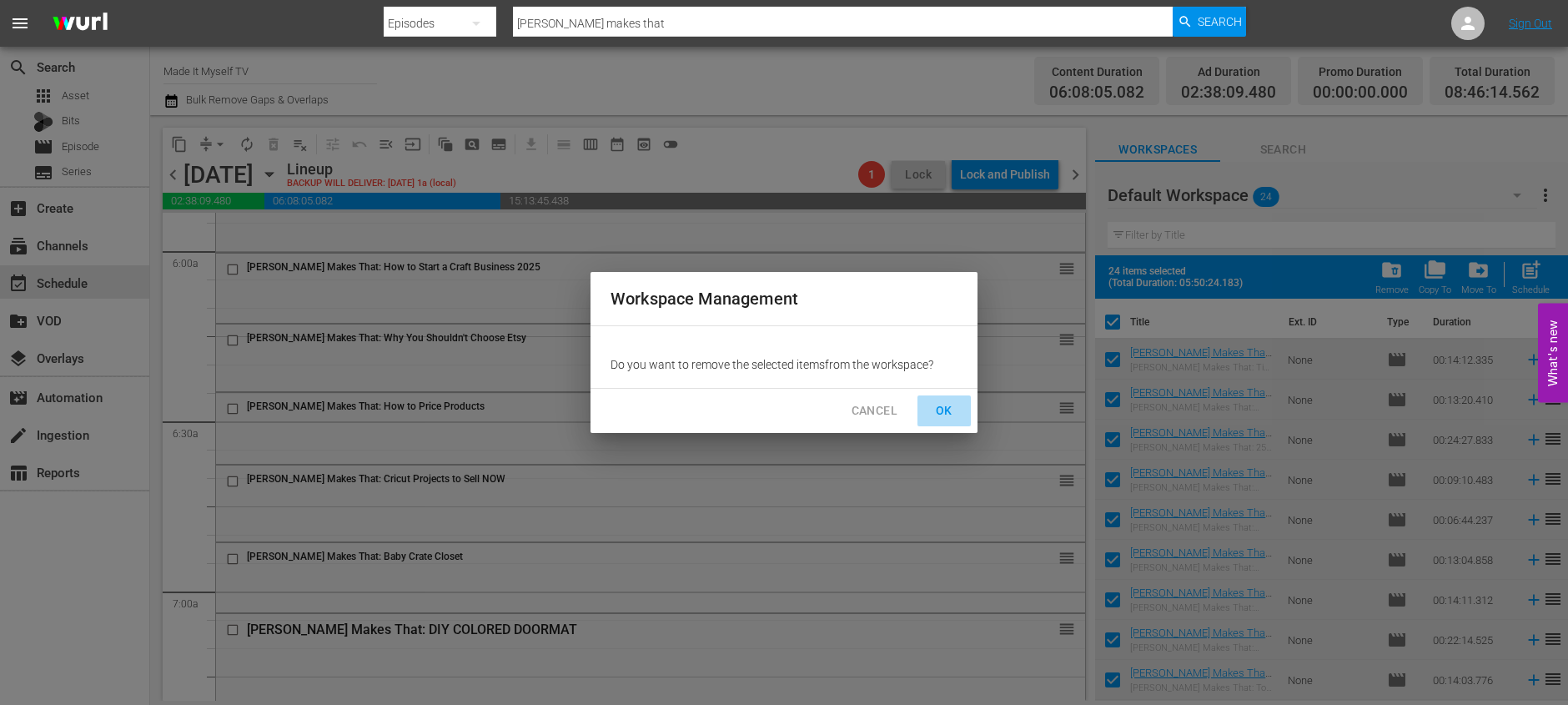
click at [947, 420] on span "OK" at bounding box center [943, 411] width 27 height 21
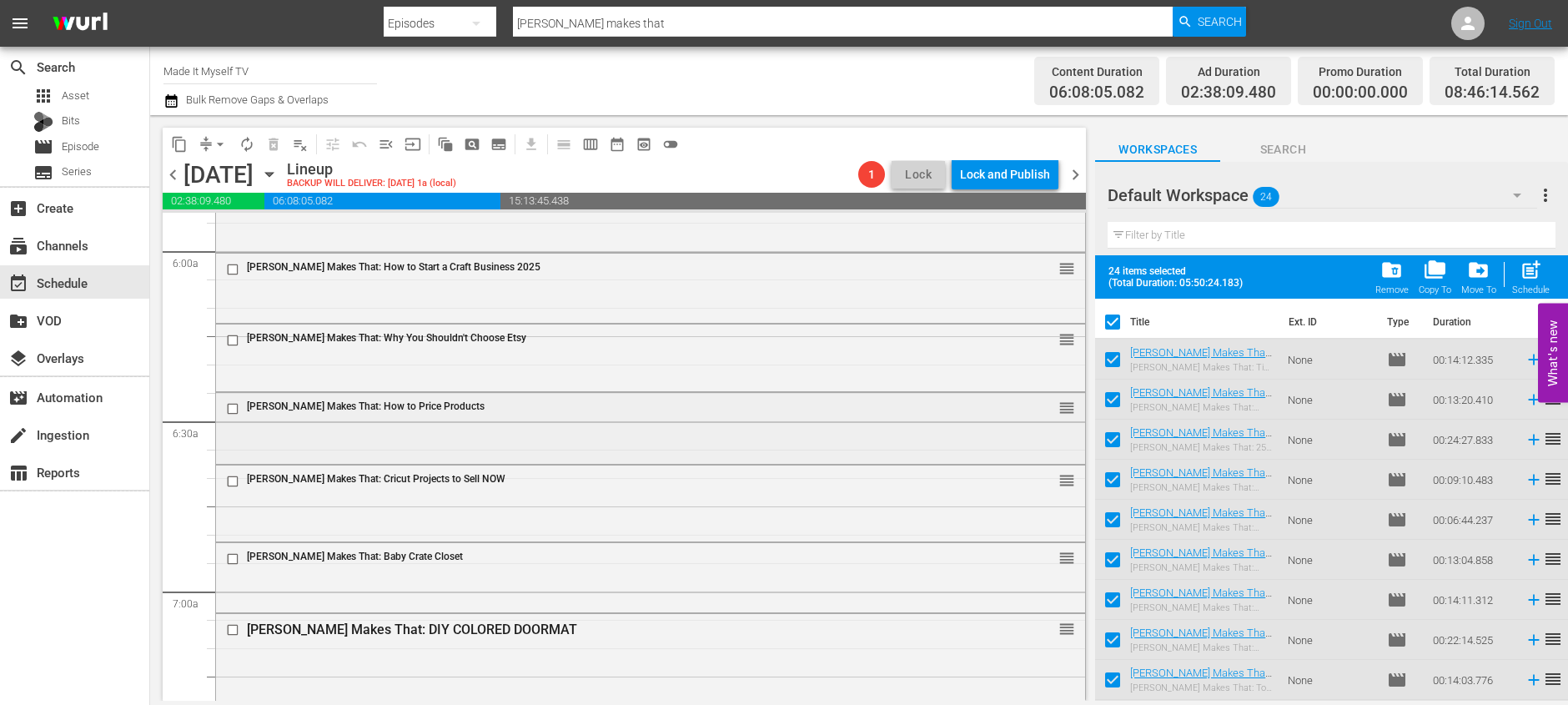
scroll to position [2165, 0]
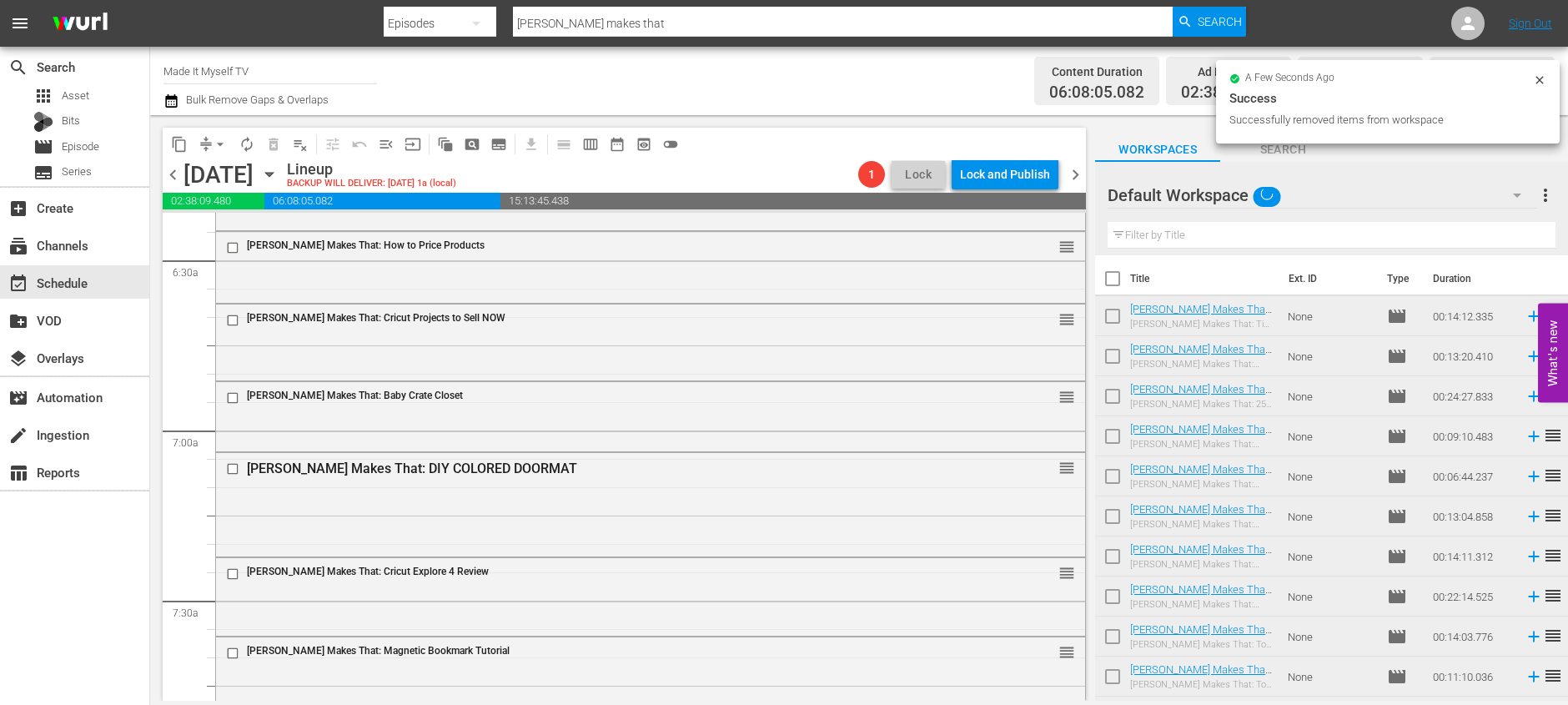
checkbox input "false"
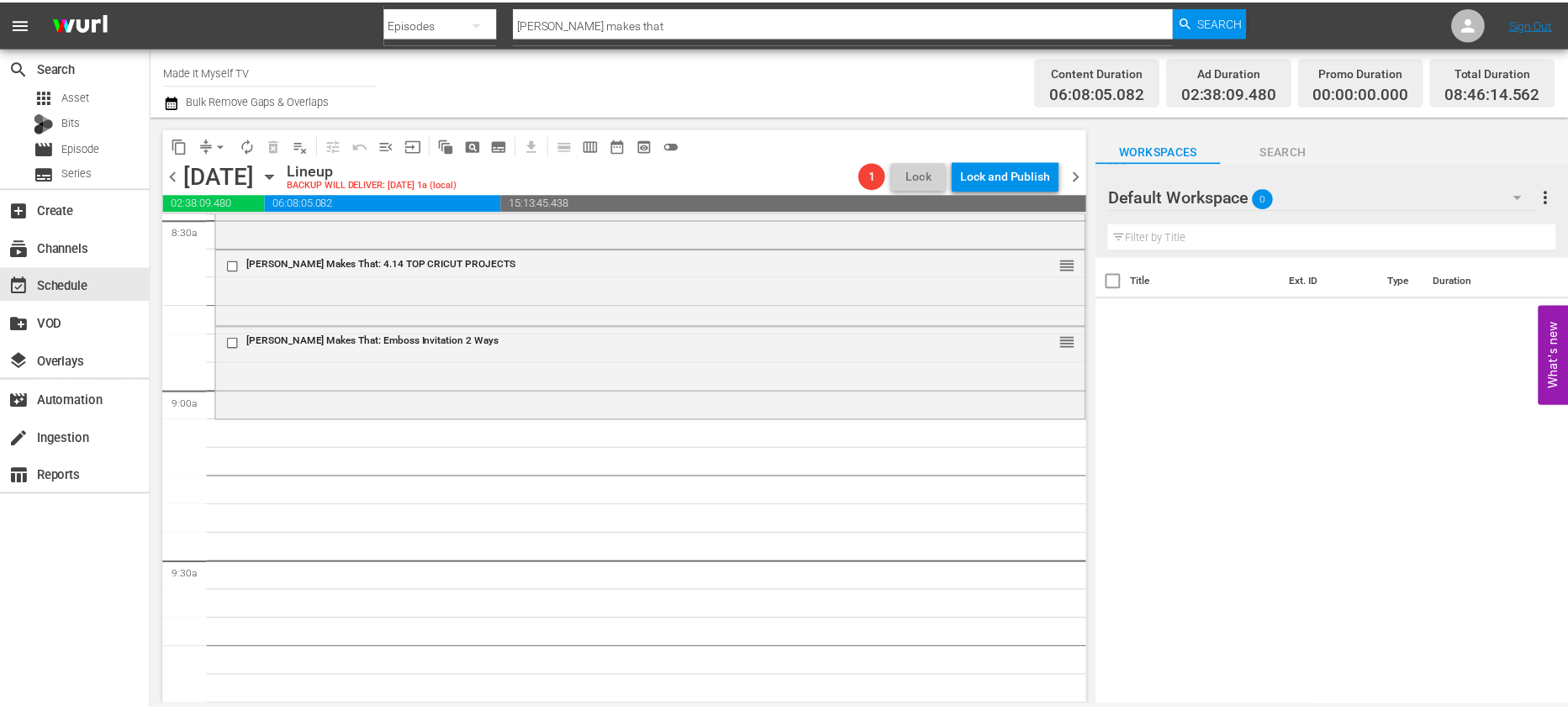
scroll to position [2922, 0]
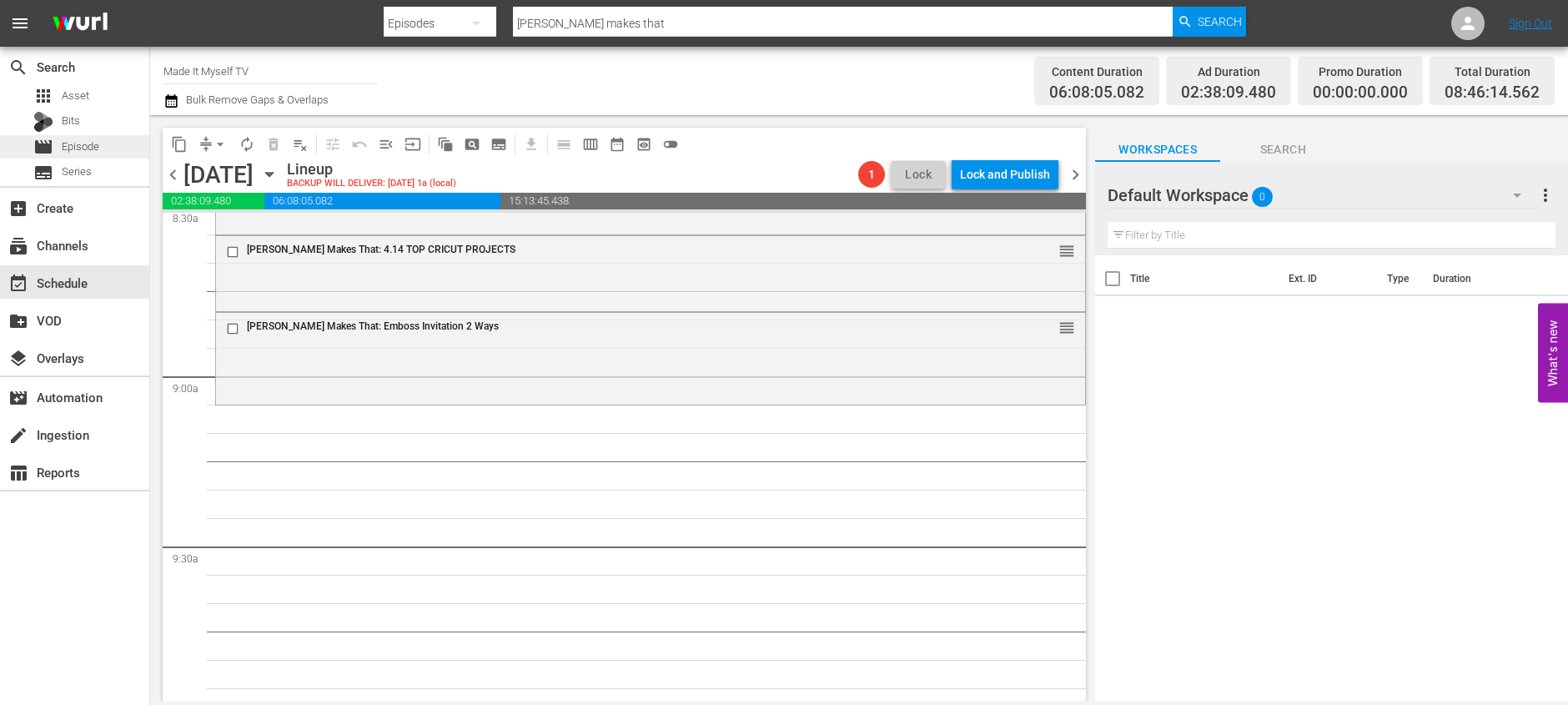
click at [105, 152] on div "movie Episode" at bounding box center [74, 147] width 149 height 24
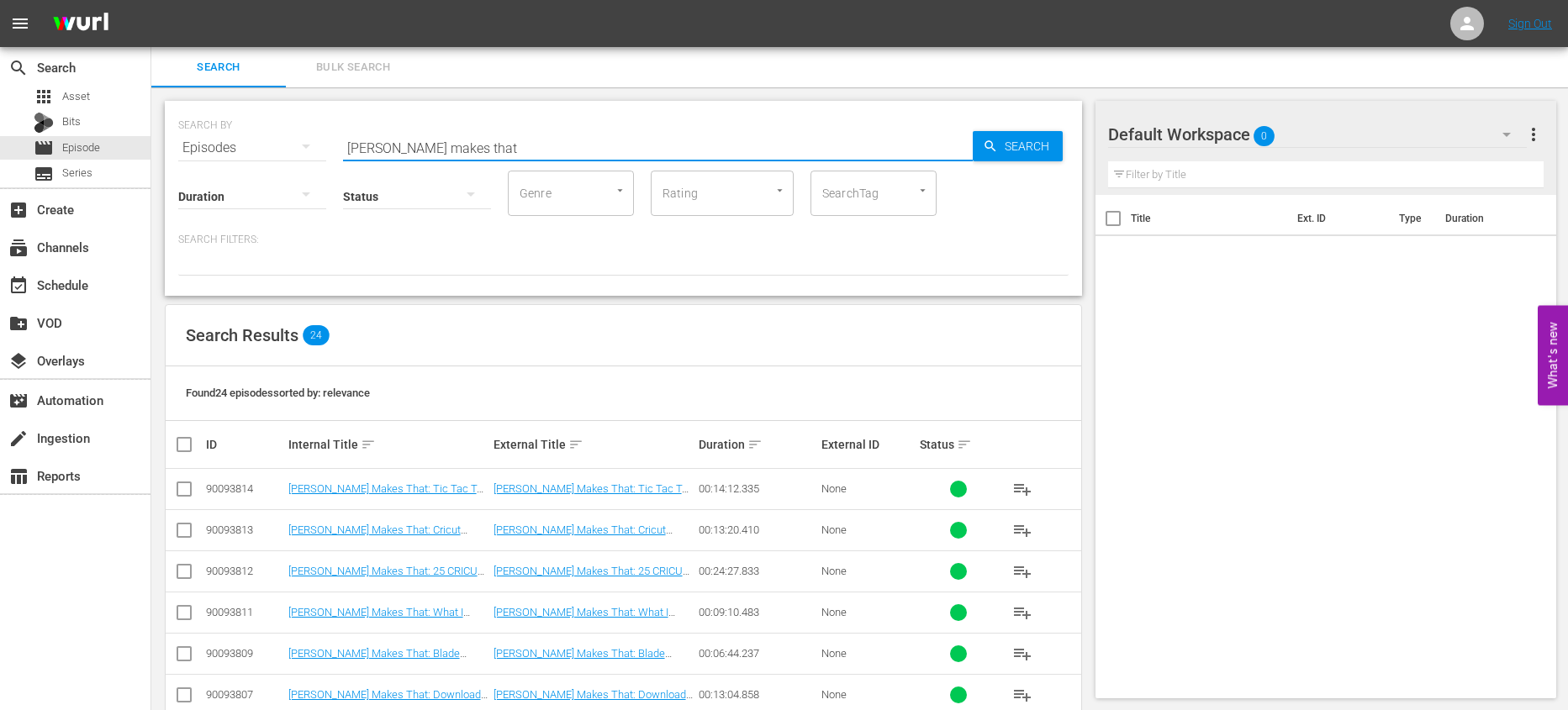
drag, startPoint x: 449, startPoint y: 149, endPoint x: 280, endPoint y: 150, distance: 169.0
click at [280, 150] on div "SEARCH BY Search By Episodes Search ID, Title, Description, Keywords, or Catego…" at bounding box center [623, 137] width 890 height 61
type input "stitchery"
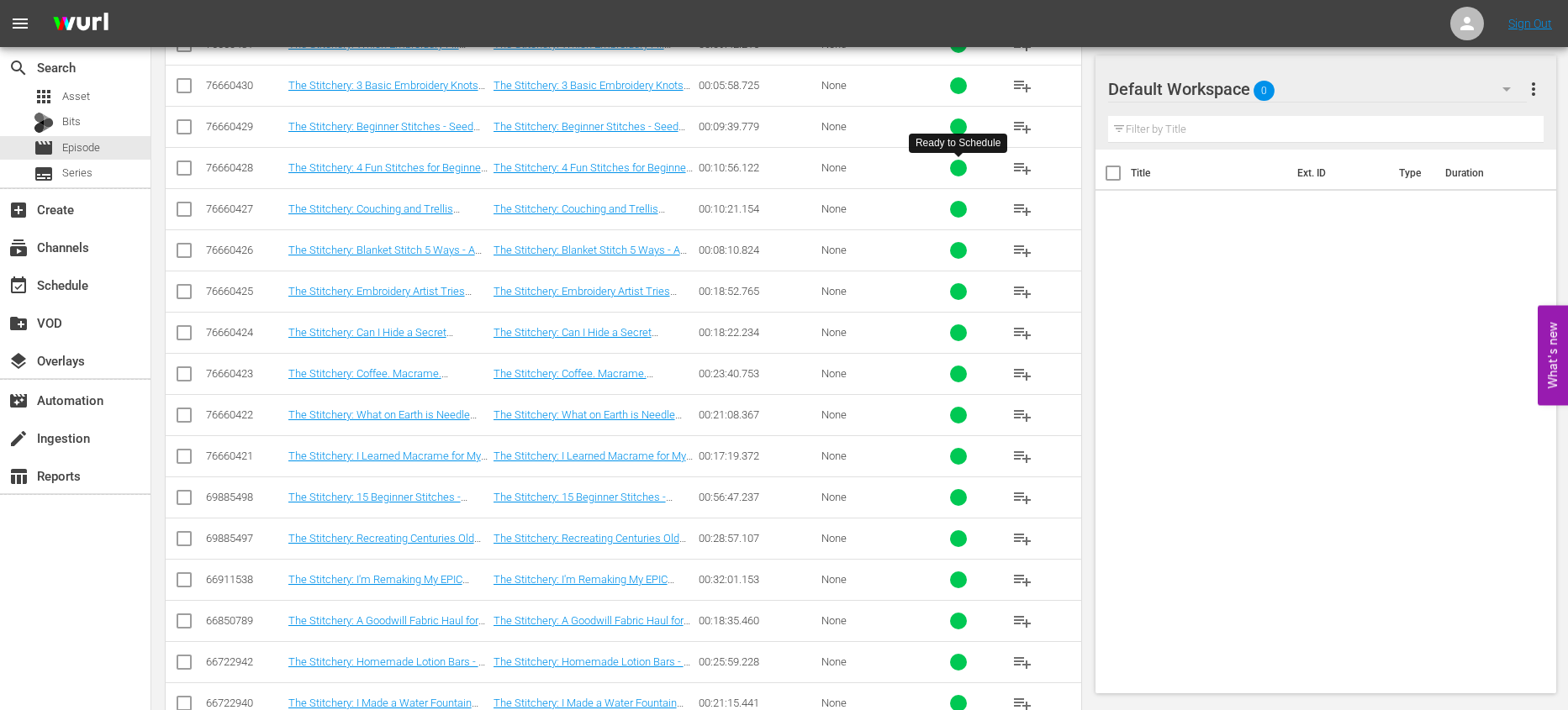
scroll to position [695, 0]
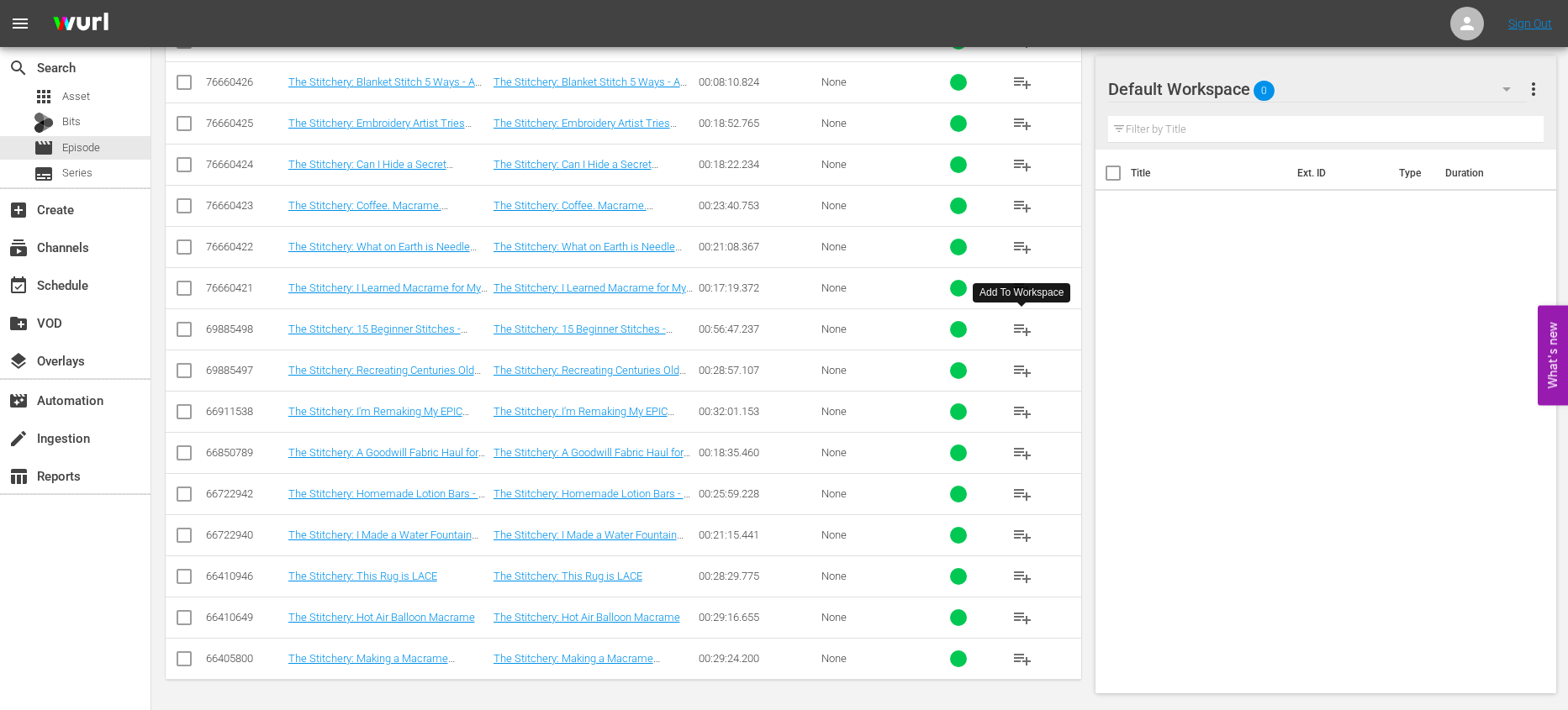
click at [1021, 326] on span "playlist_add" at bounding box center [1023, 329] width 20 height 20
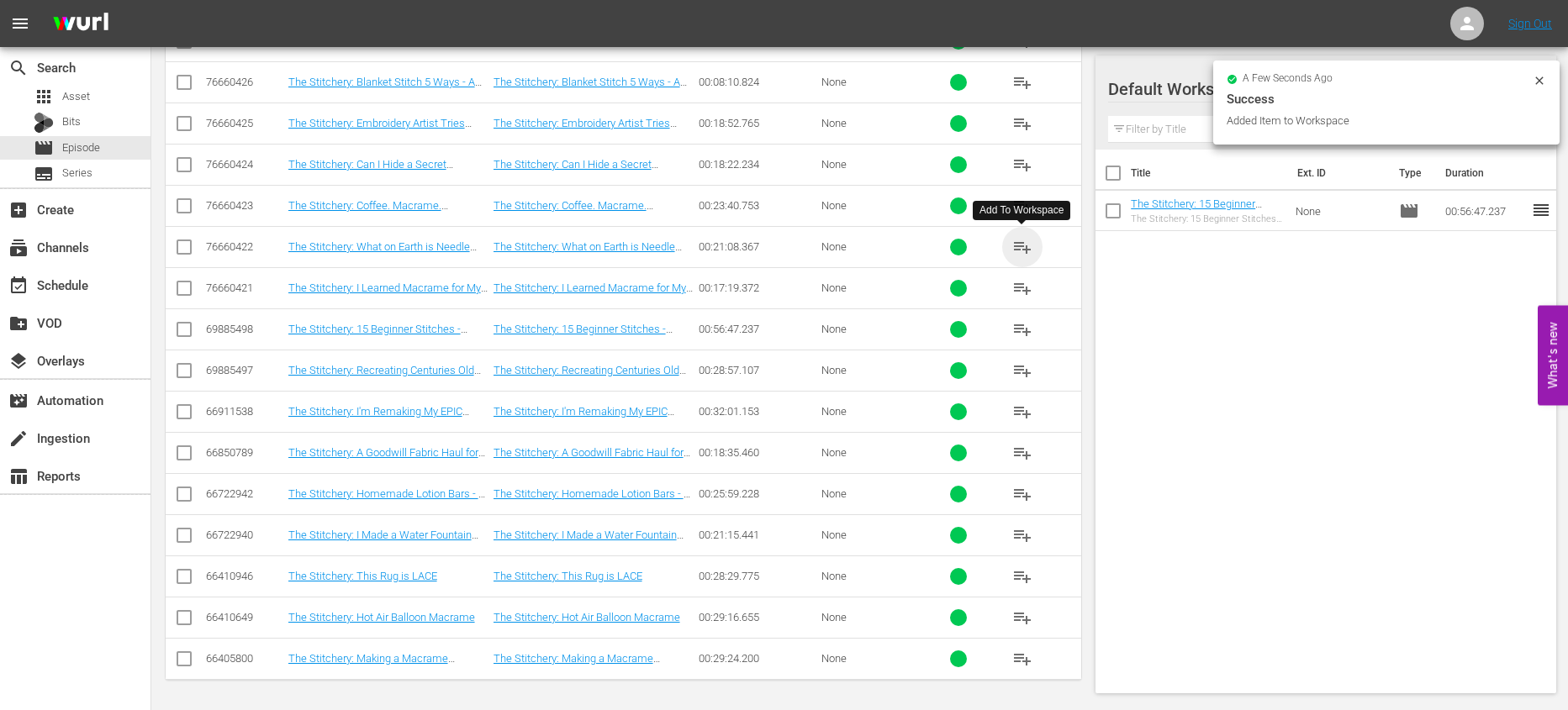
click at [1016, 255] on span "playlist_add" at bounding box center [1023, 247] width 20 height 20
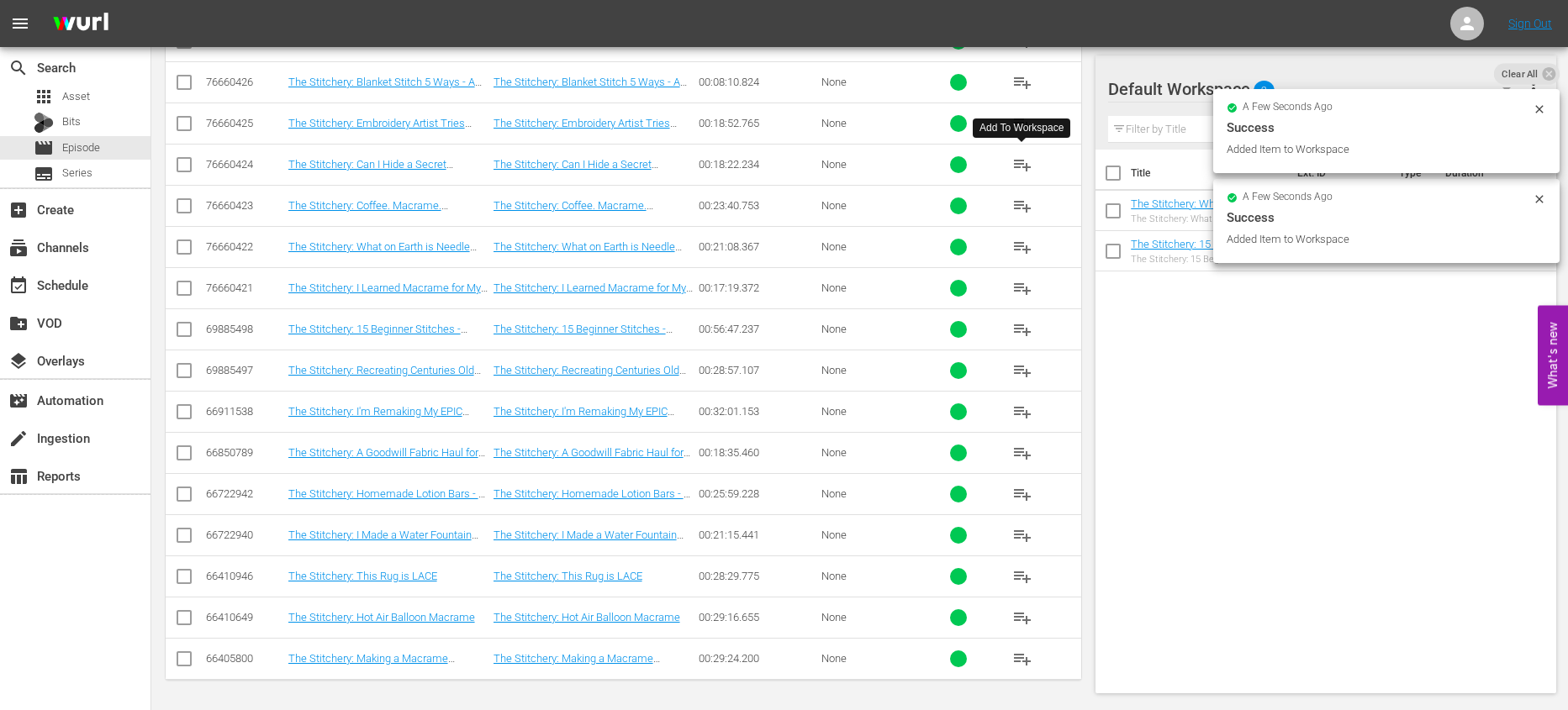
click at [1024, 158] on span "playlist_add" at bounding box center [1023, 165] width 20 height 20
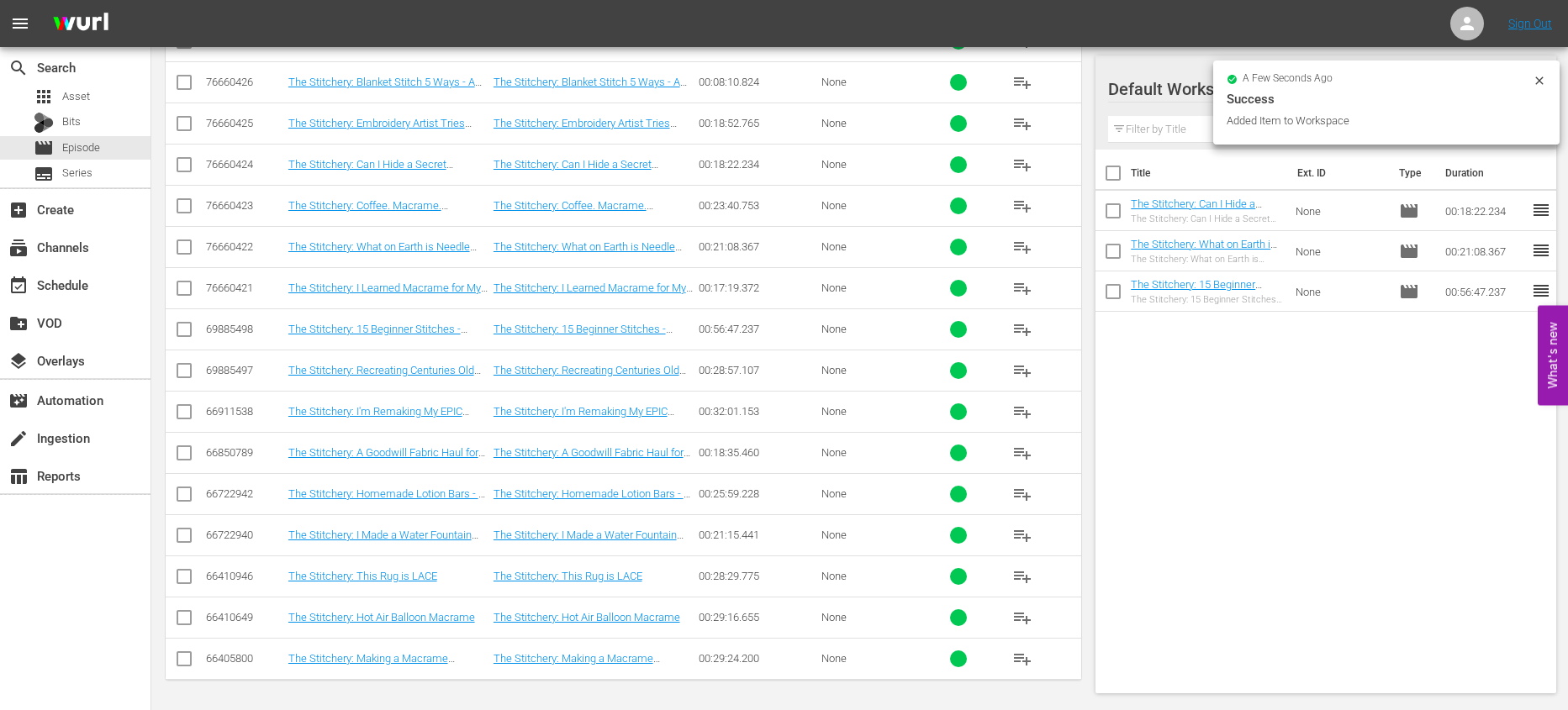
click at [1113, 173] on input "checkbox" at bounding box center [1112, 176] width 35 height 35
checkbox input "true"
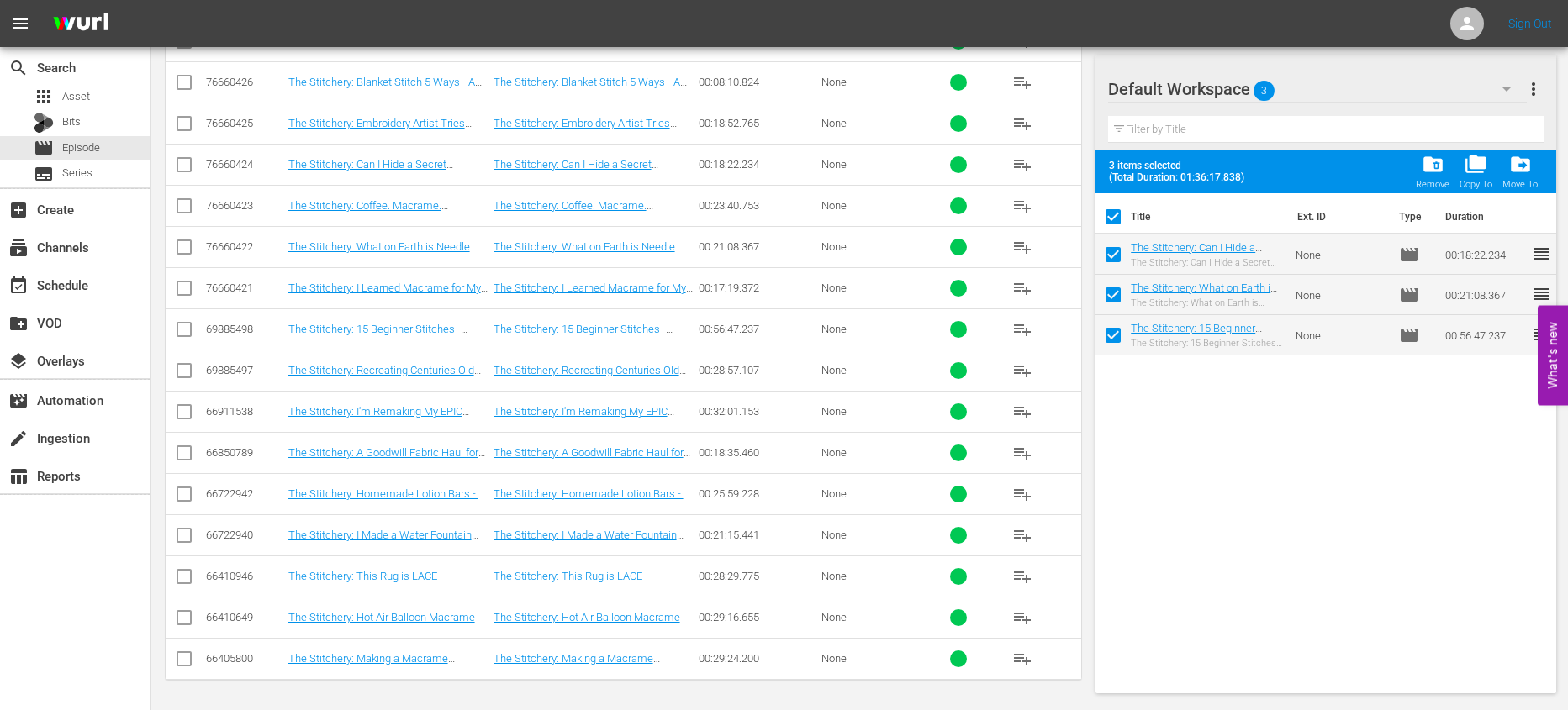
click at [1116, 217] on input "checkbox" at bounding box center [1112, 220] width 35 height 35
checkbox input "false"
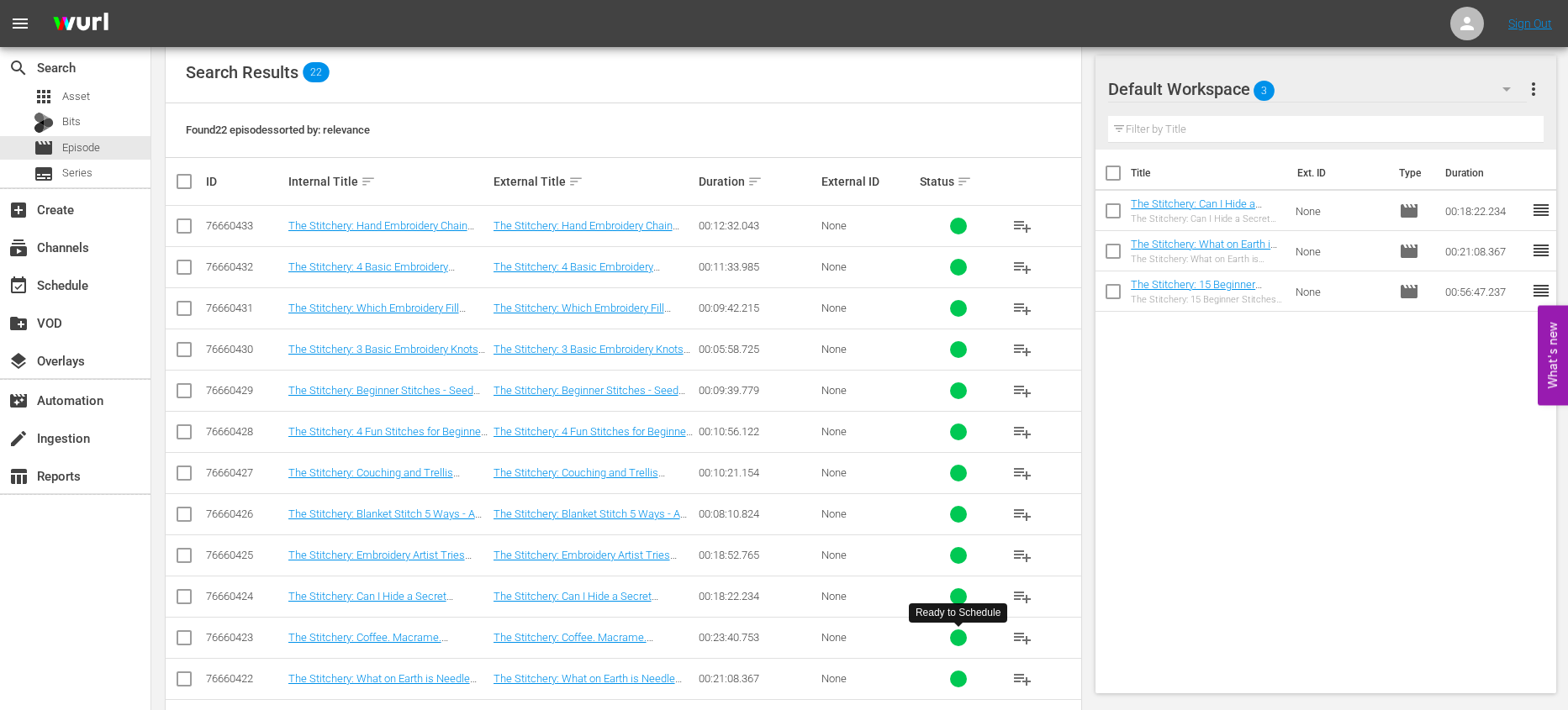
scroll to position [254, 0]
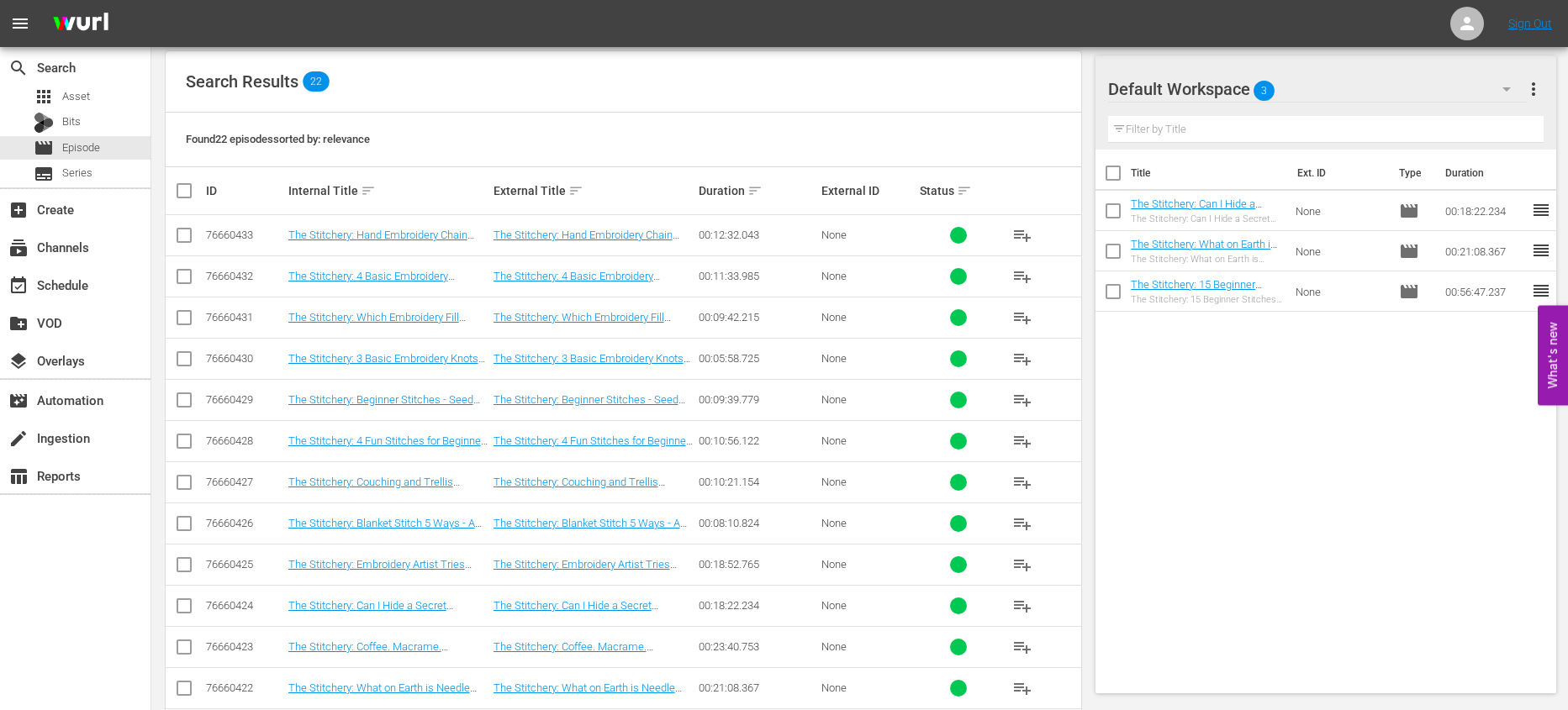
click at [1024, 264] on button "playlist_add" at bounding box center [1023, 276] width 41 height 41
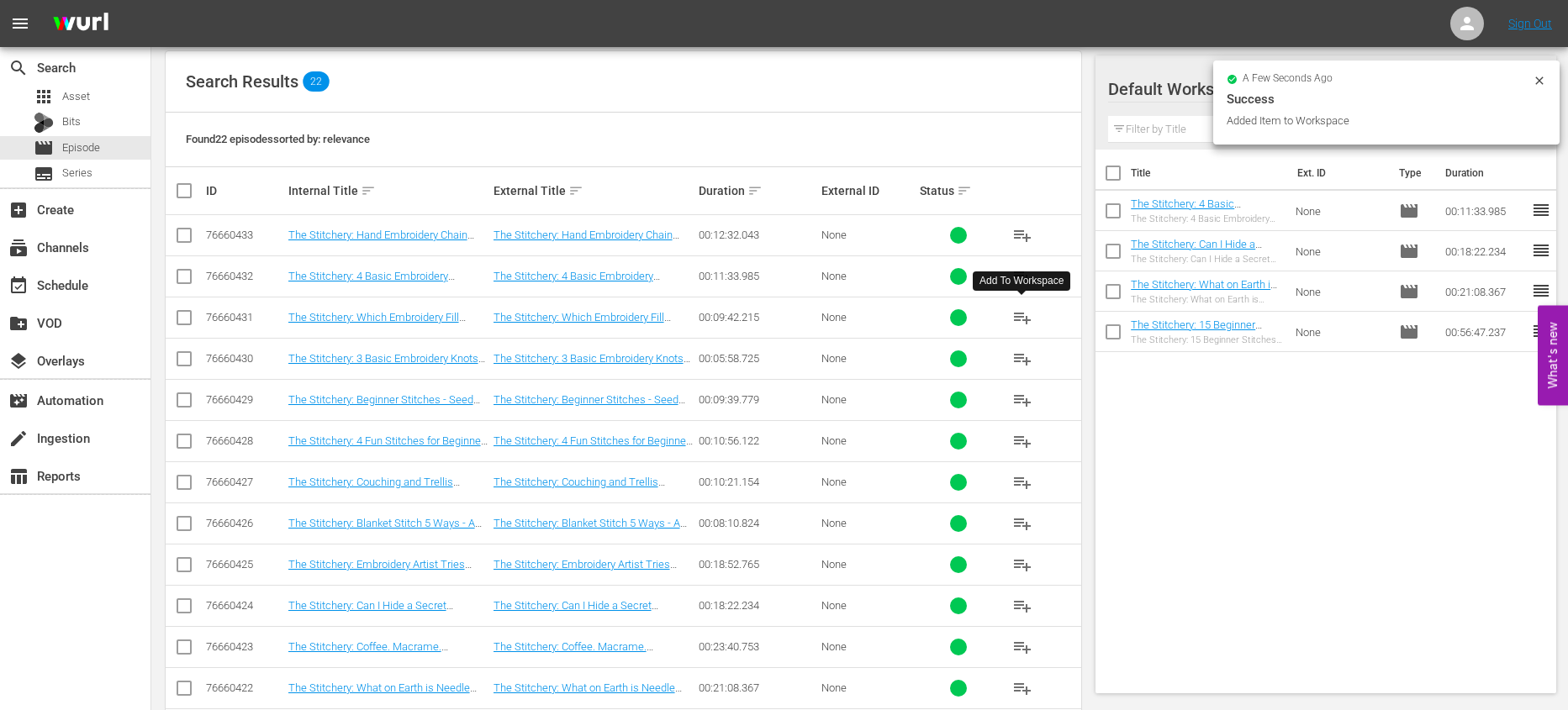
click at [1022, 313] on span "playlist_add" at bounding box center [1023, 317] width 20 height 20
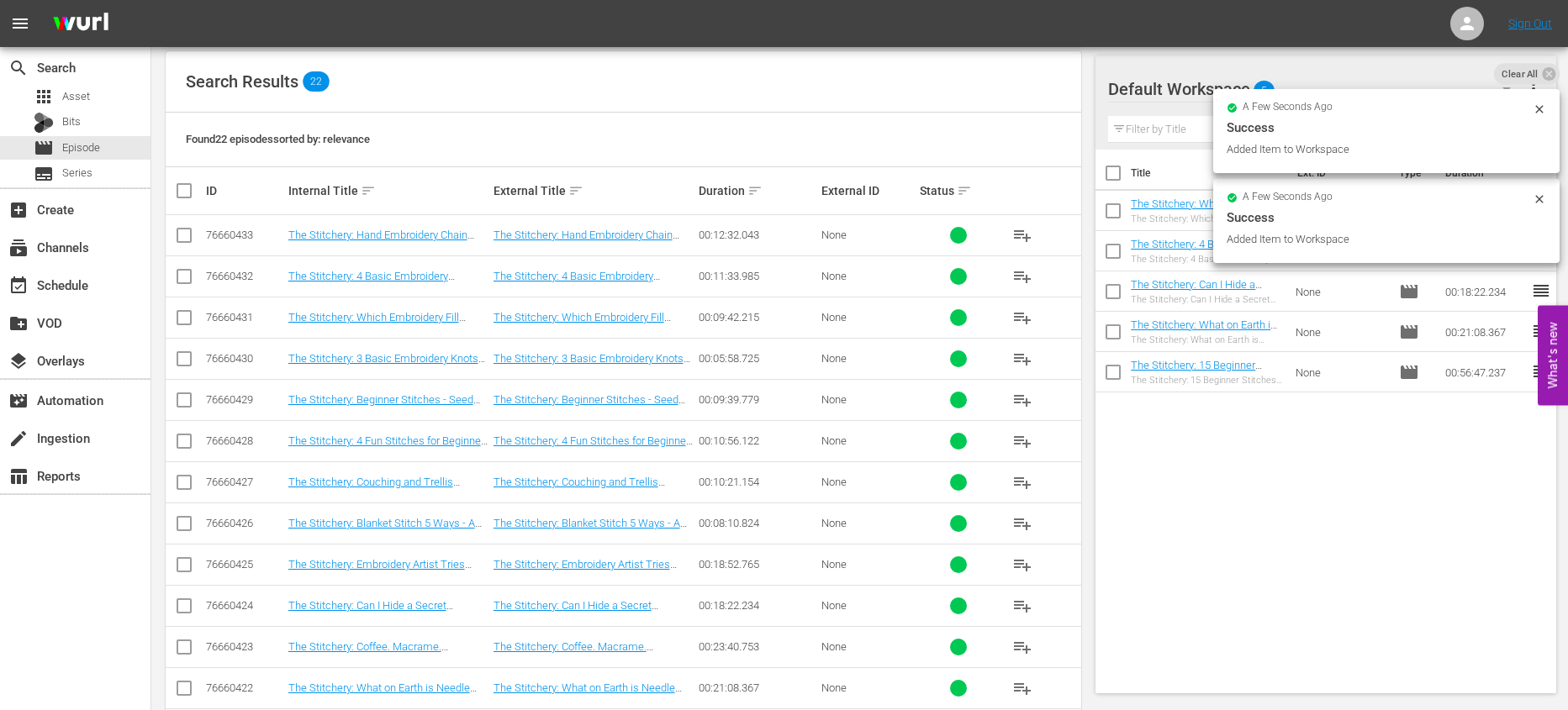
click at [1107, 176] on input "checkbox" at bounding box center [1112, 176] width 35 height 35
checkbox input "true"
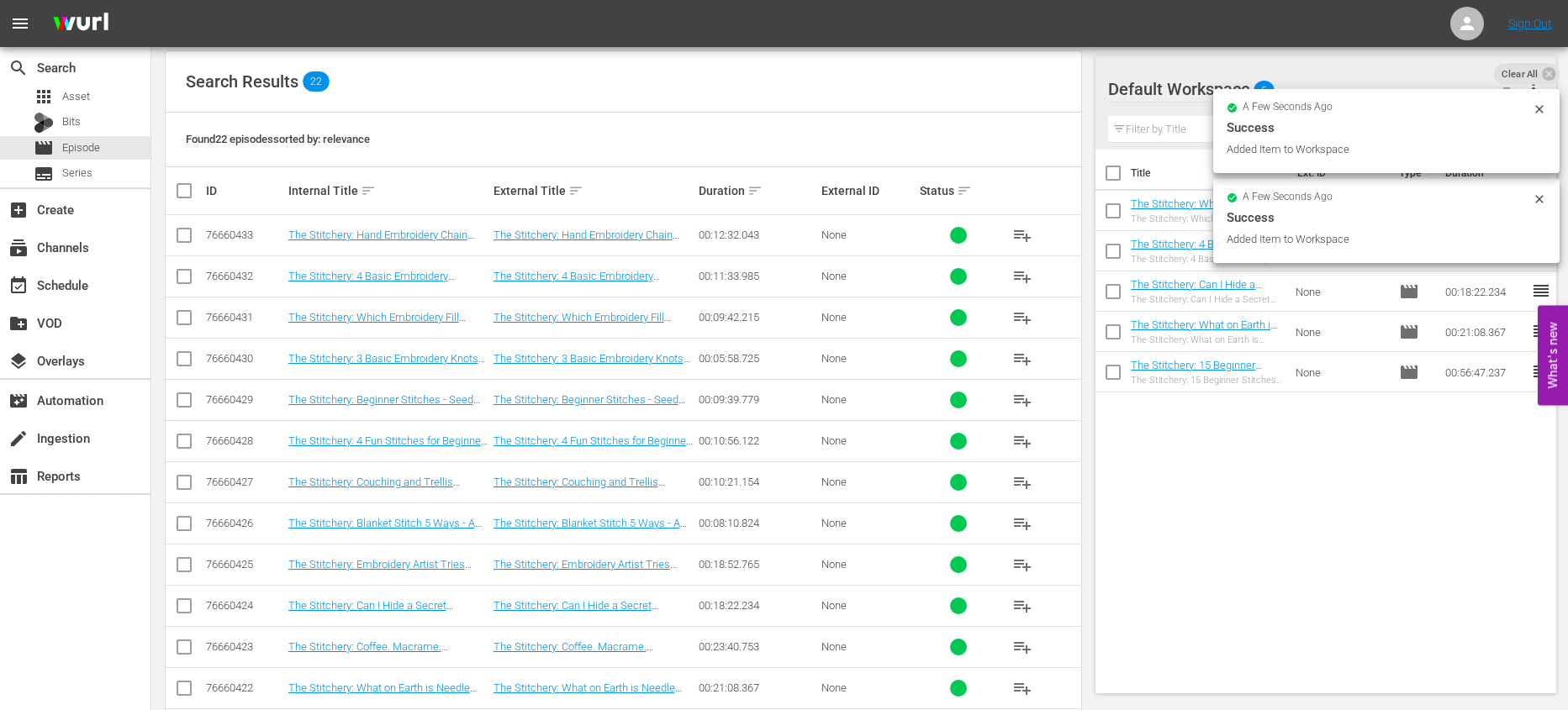
checkbox input "true"
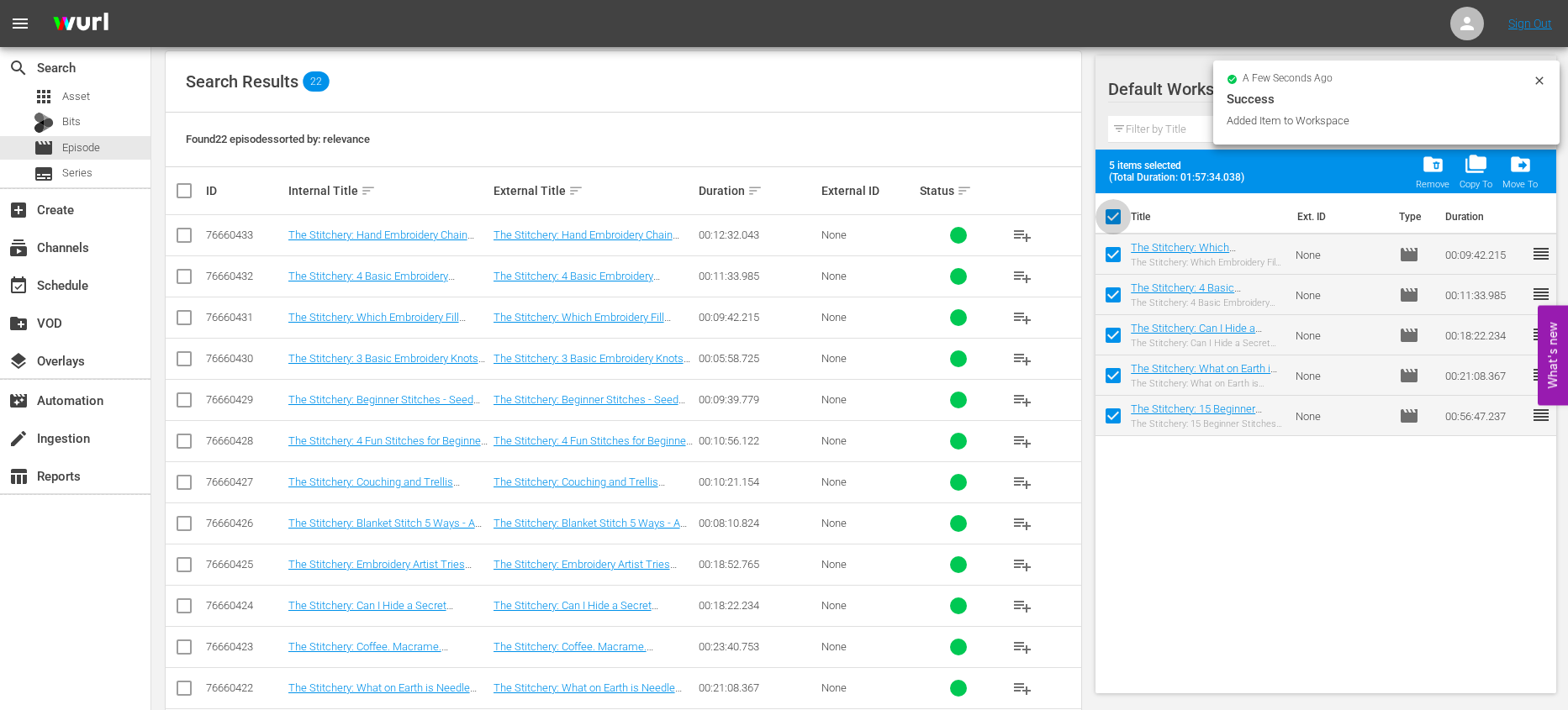
click at [1106, 226] on input "checkbox" at bounding box center [1112, 220] width 35 height 35
checkbox input "false"
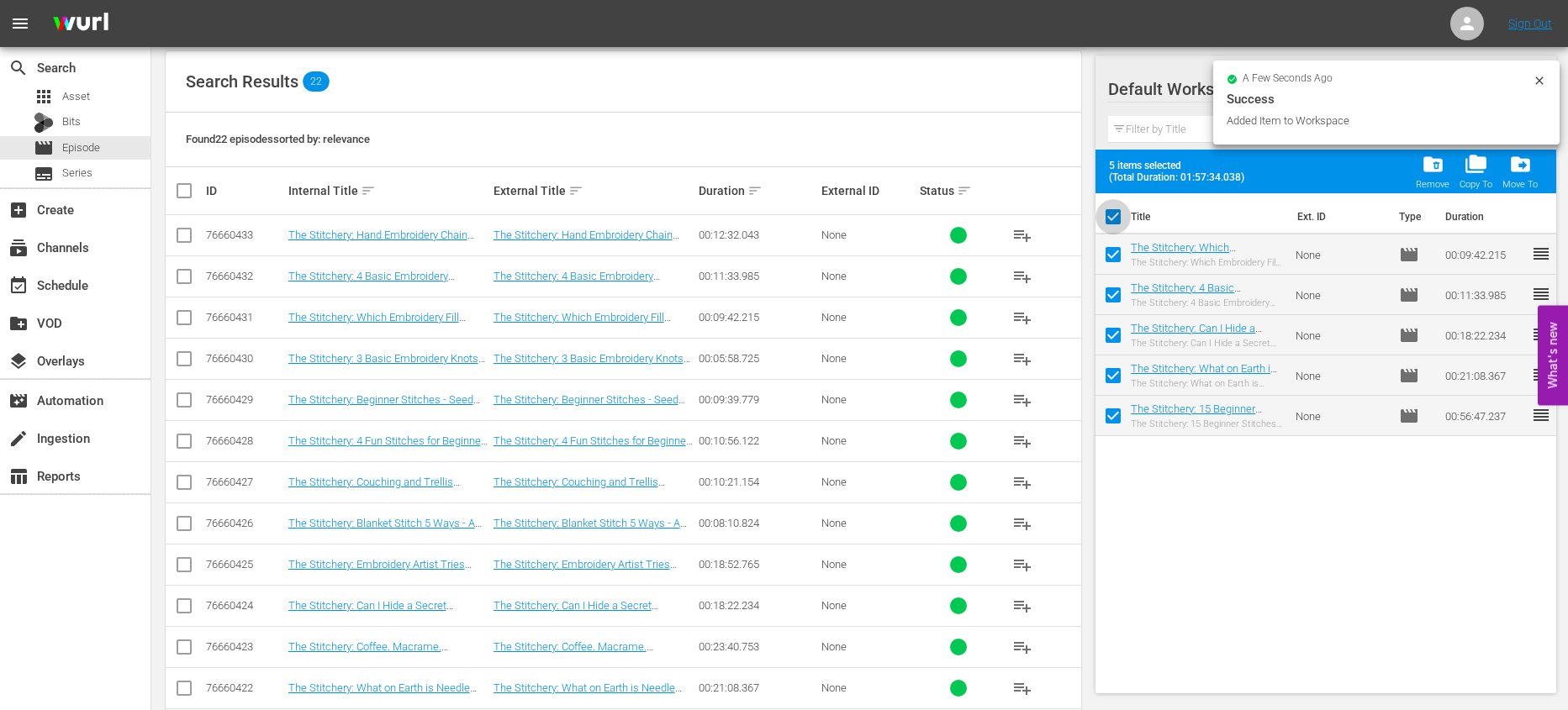
checkbox input "false"
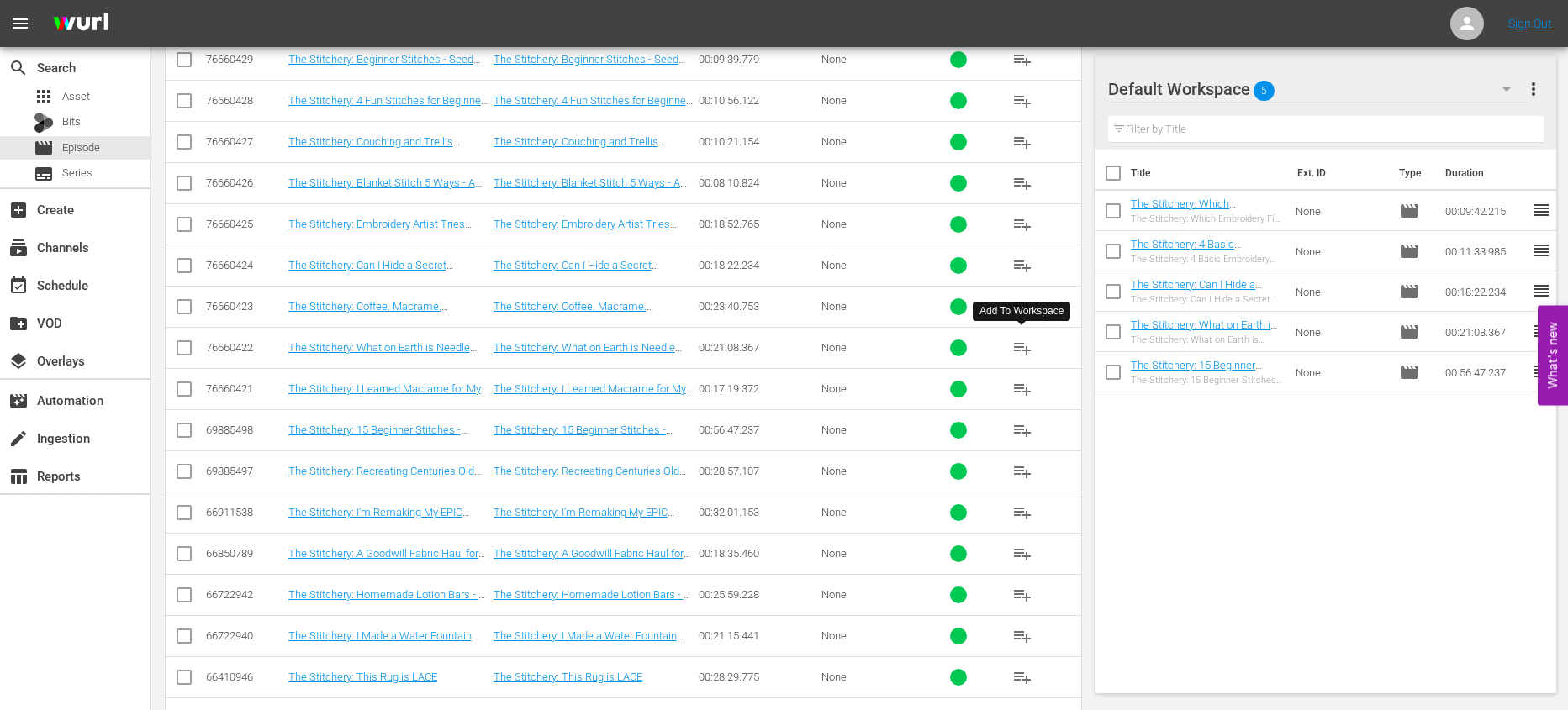
scroll to position [530, 0]
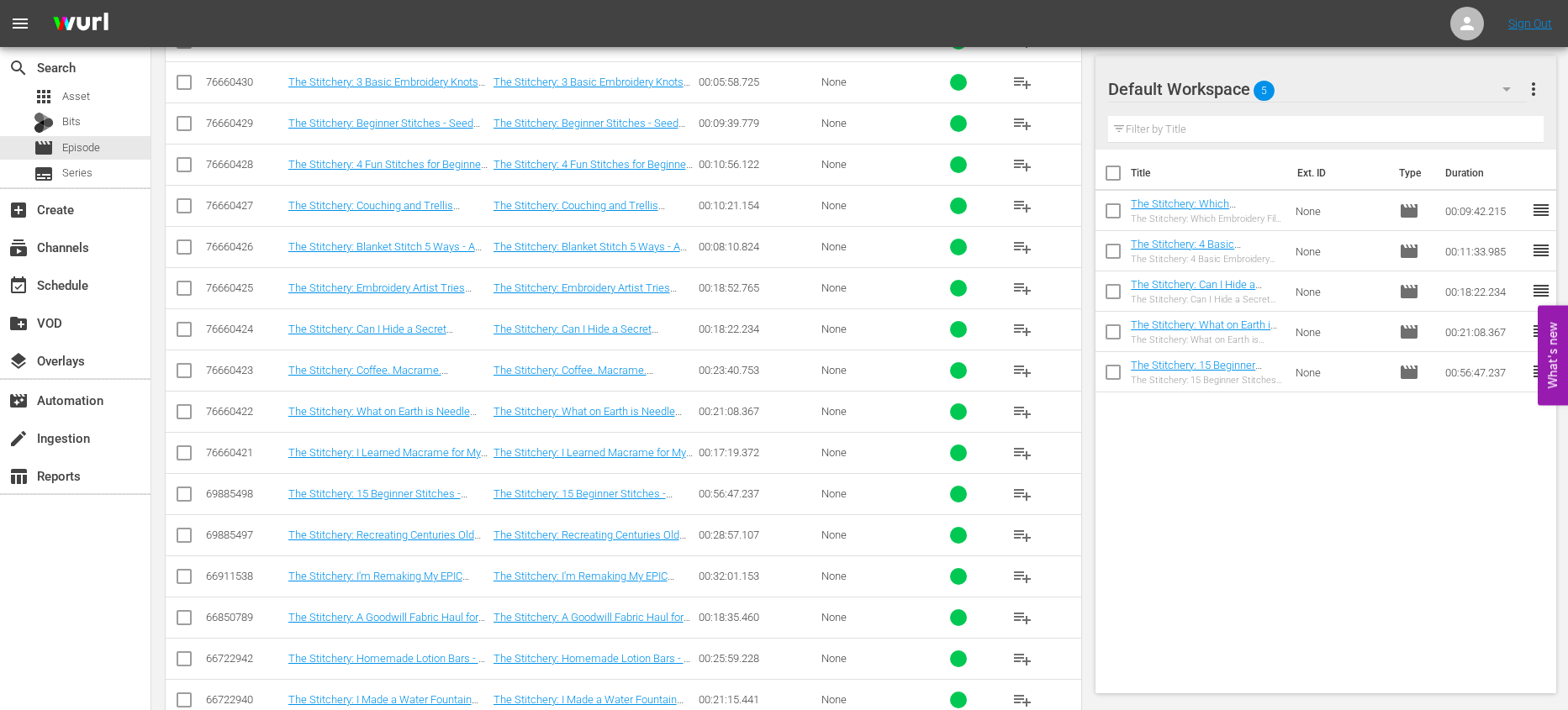
click at [1024, 303] on button "playlist_add" at bounding box center [1023, 288] width 41 height 41
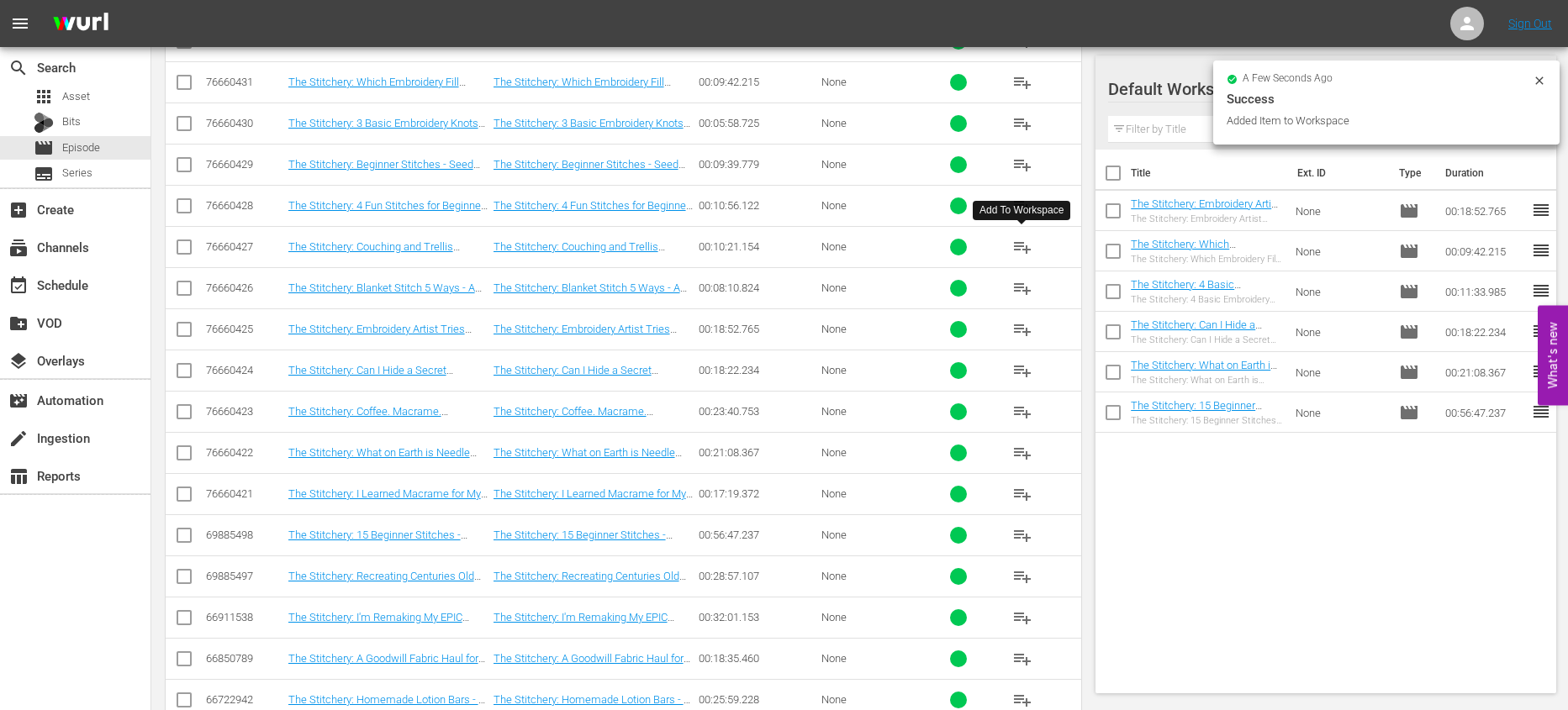
scroll to position [428, 0]
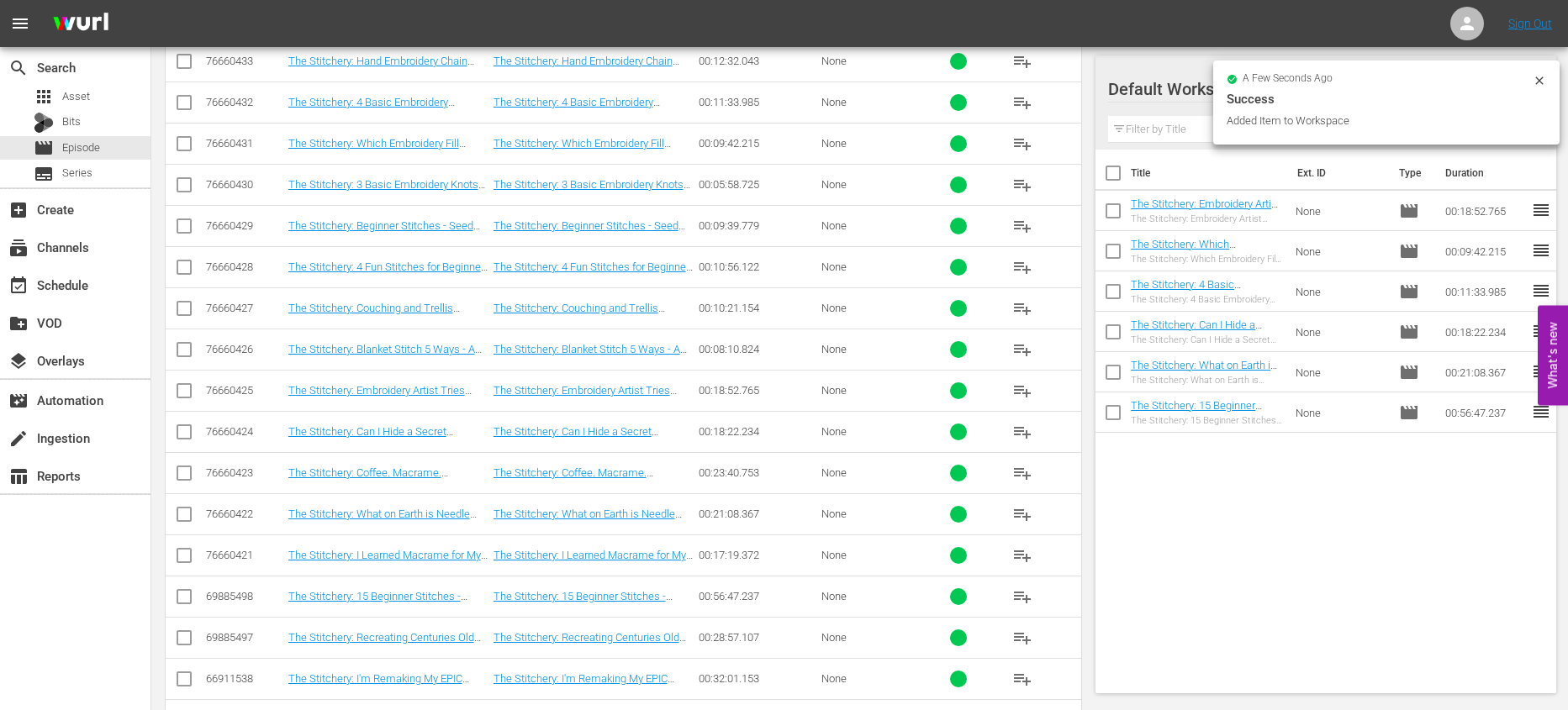
click at [1020, 189] on span "playlist_add" at bounding box center [1023, 185] width 20 height 20
click at [1021, 222] on span "playlist_add" at bounding box center [1023, 226] width 20 height 20
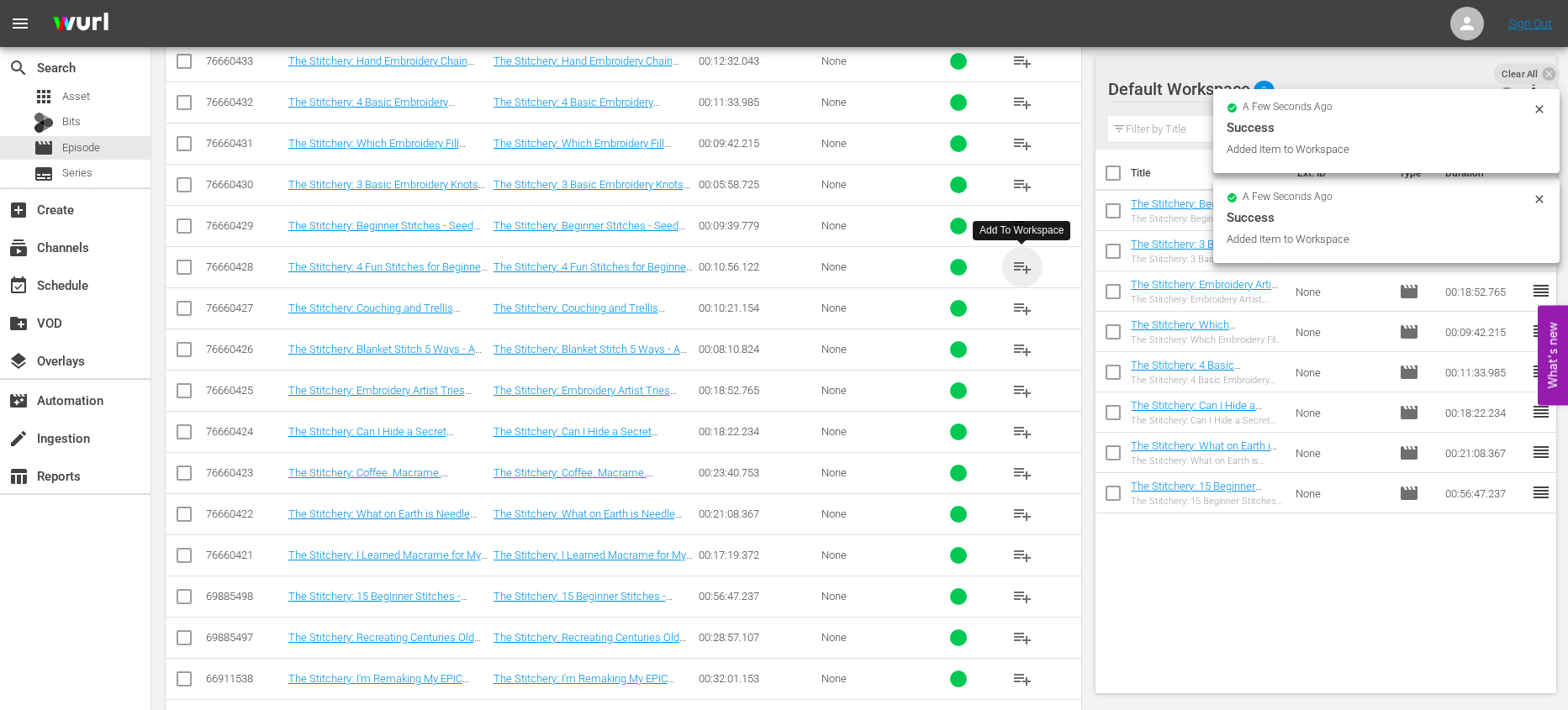
click at [1020, 266] on span "playlist_add" at bounding box center [1023, 267] width 20 height 20
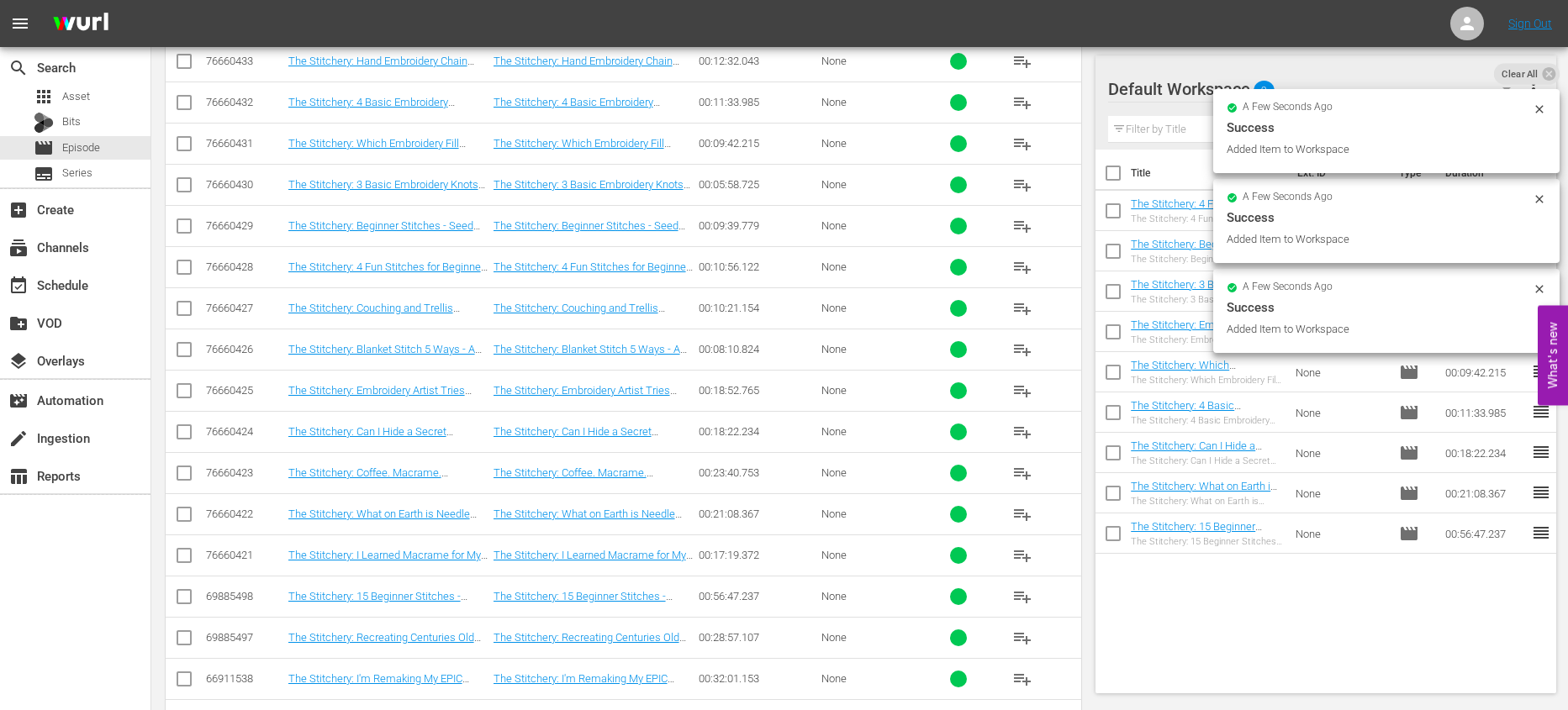
click at [1118, 174] on input "checkbox" at bounding box center [1112, 176] width 35 height 35
checkbox input "true"
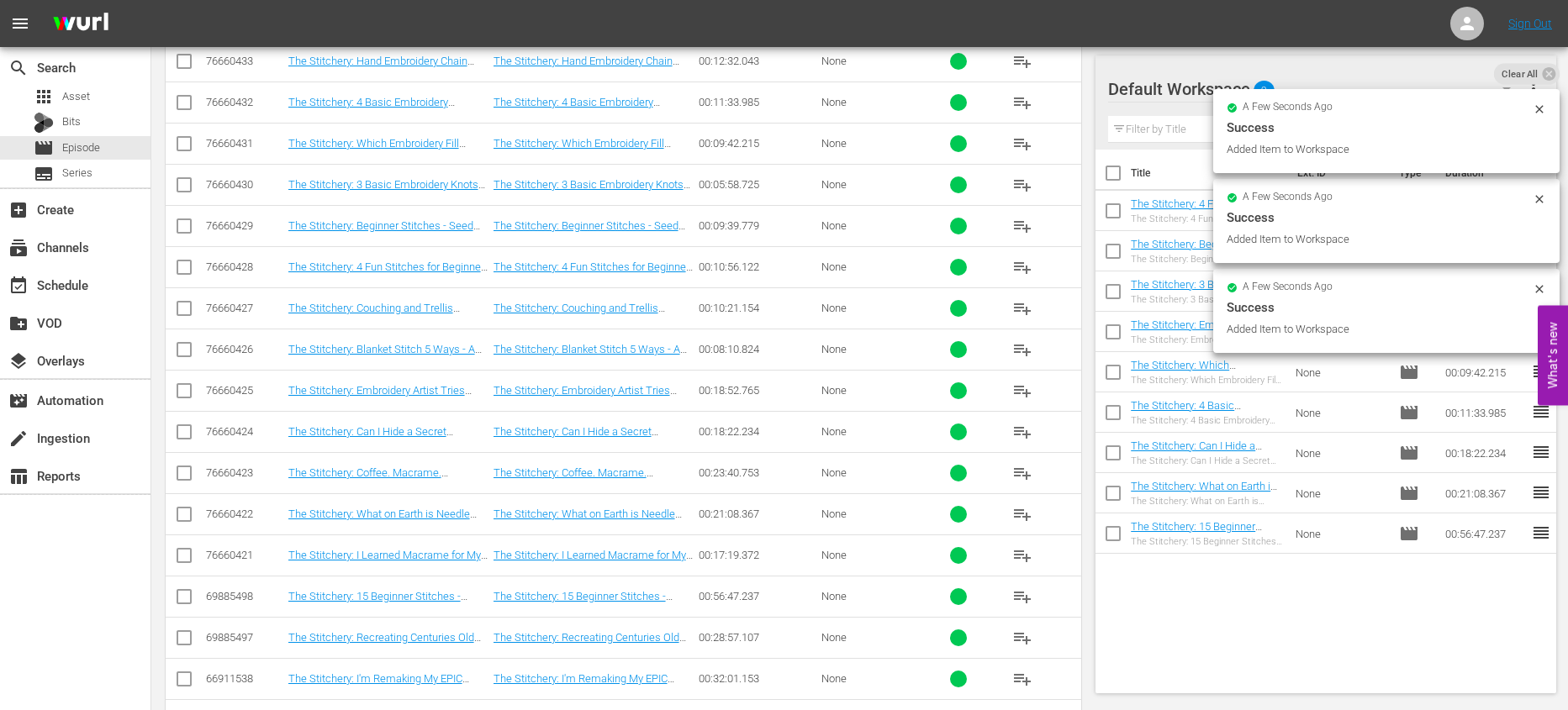
checkbox input "true"
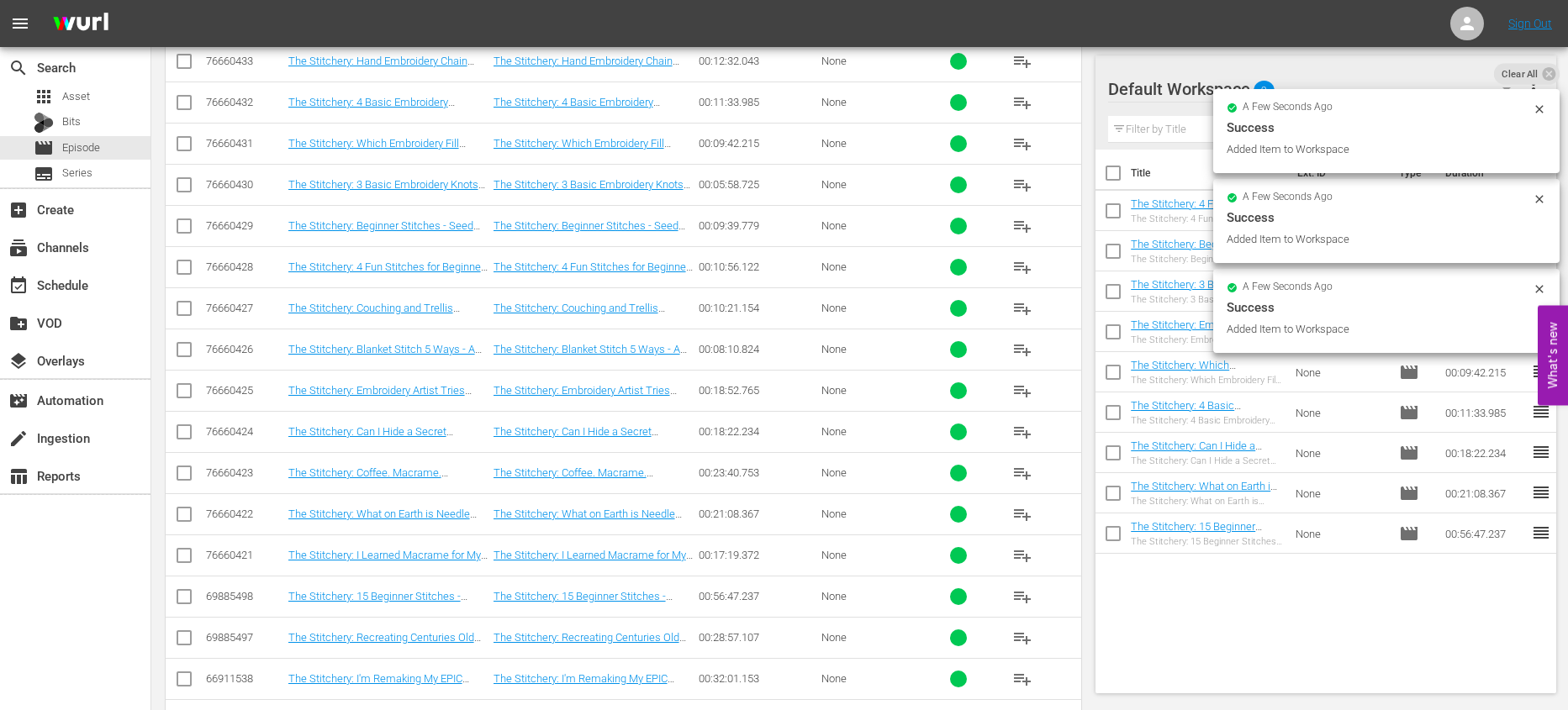
checkbox input "true"
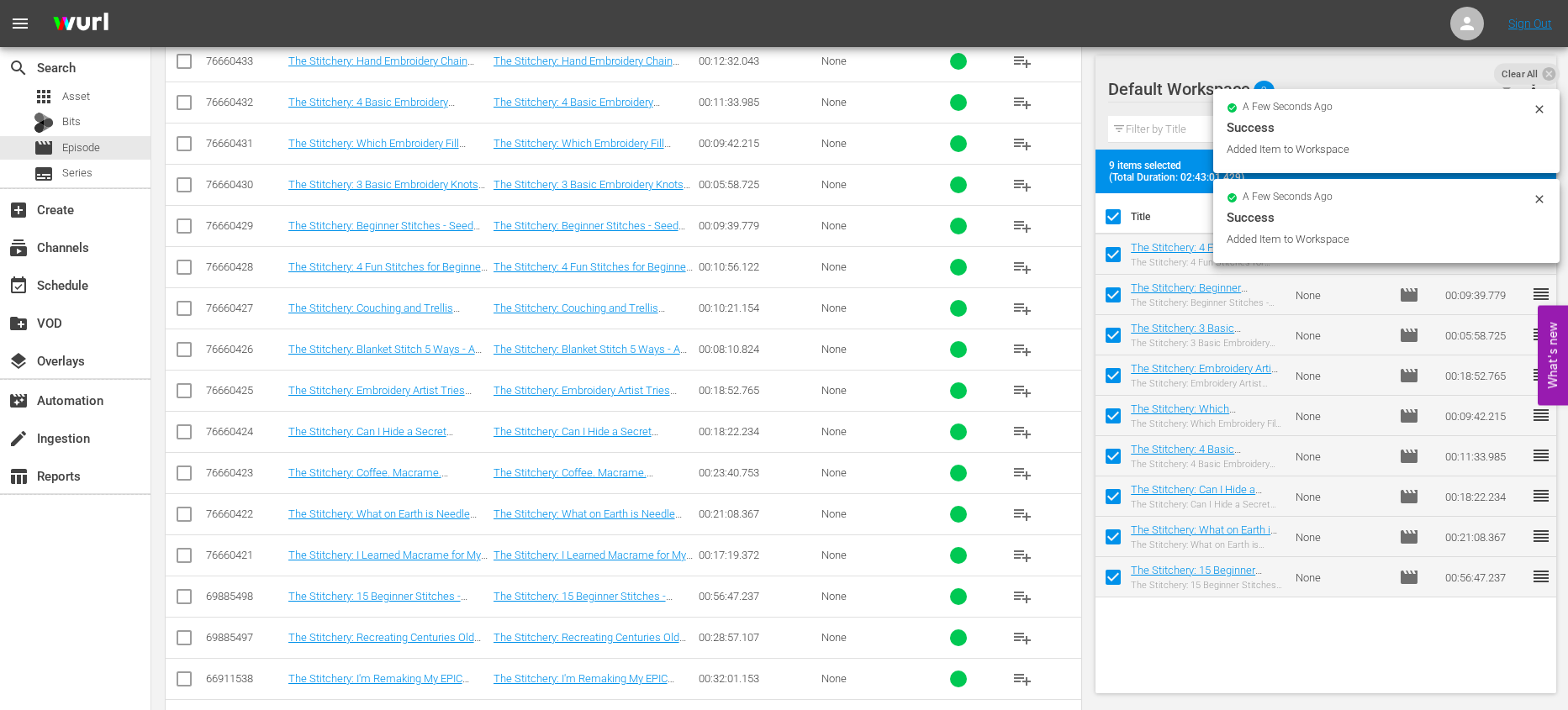
click at [1116, 210] on input "checkbox" at bounding box center [1112, 220] width 35 height 35
checkbox input "false"
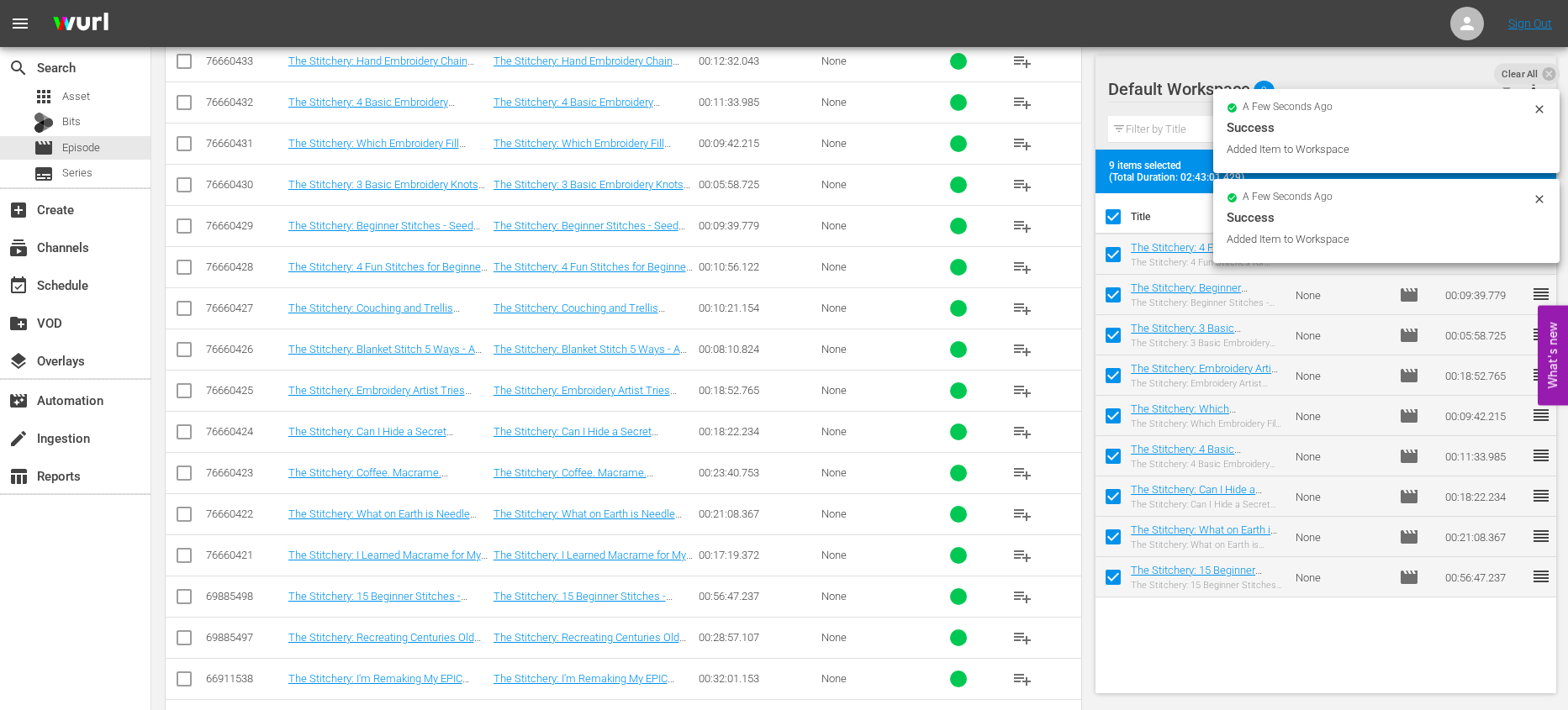
checkbox input "false"
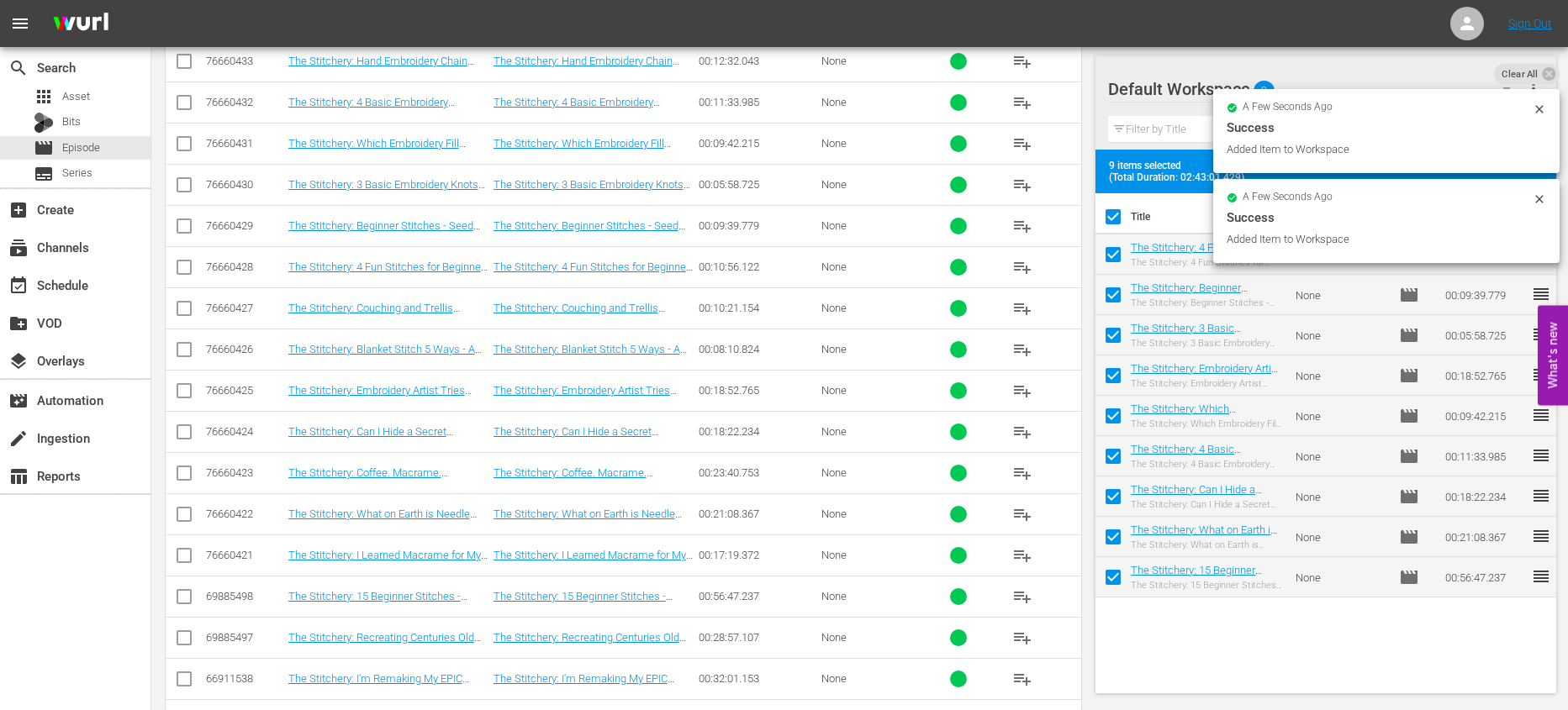
checkbox input "false"
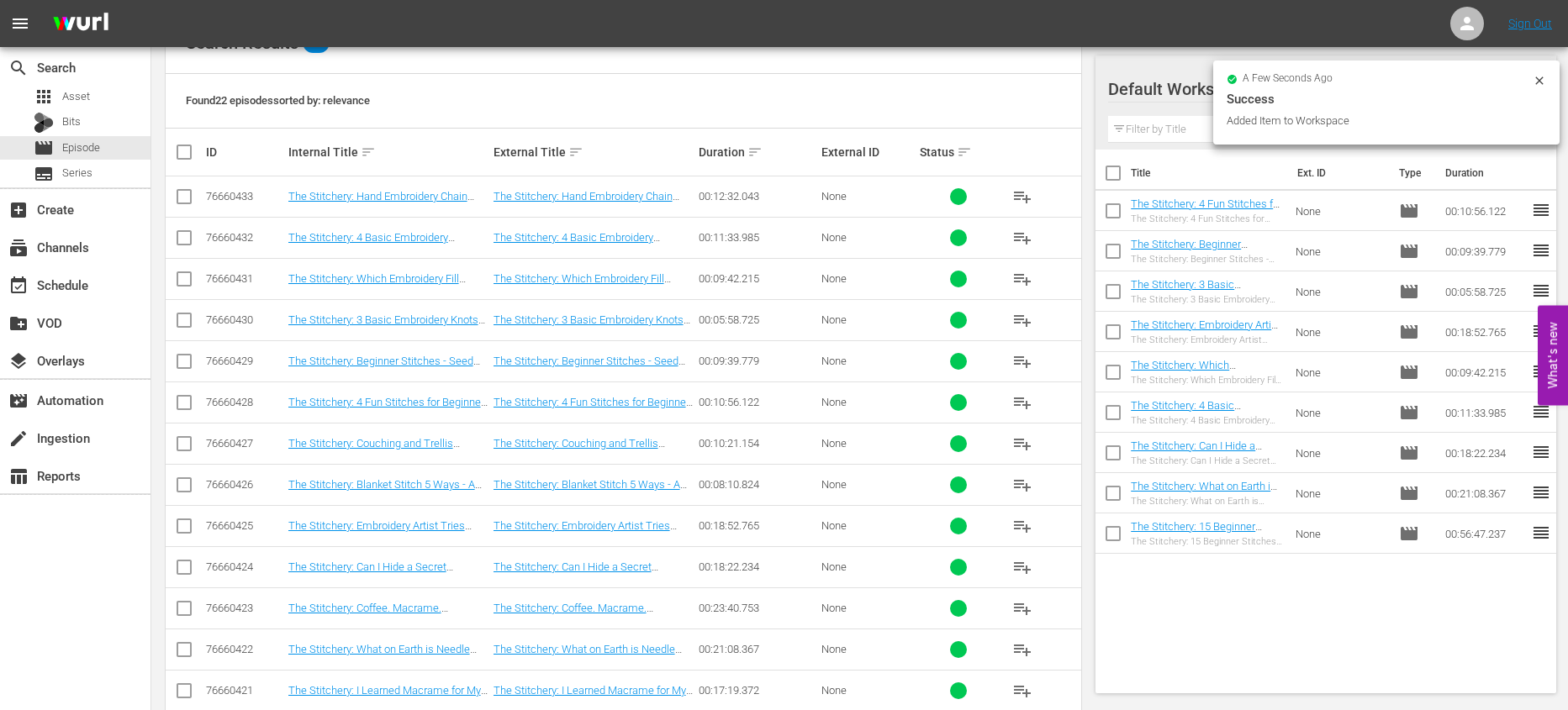
scroll to position [285, 0]
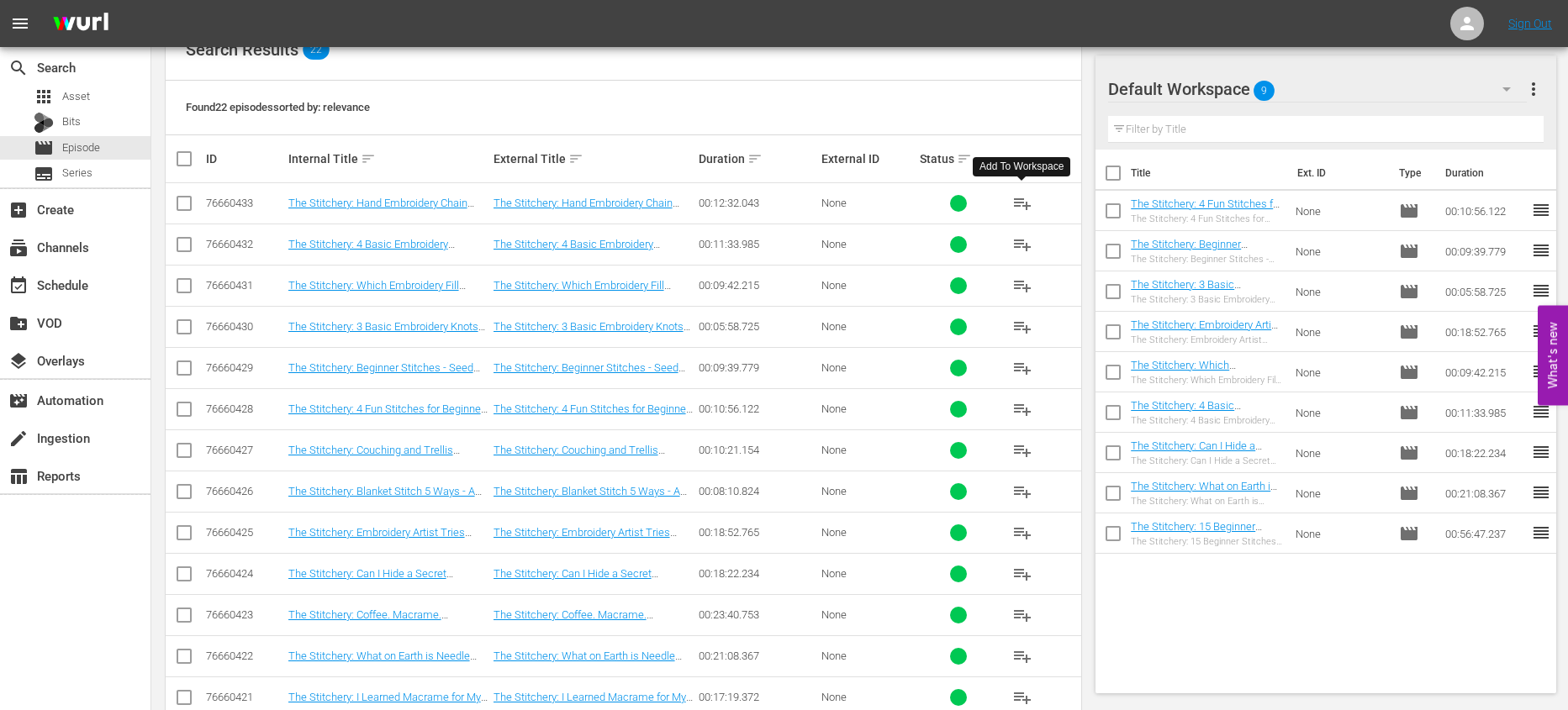
click at [1016, 202] on span "playlist_add" at bounding box center [1023, 203] width 20 height 20
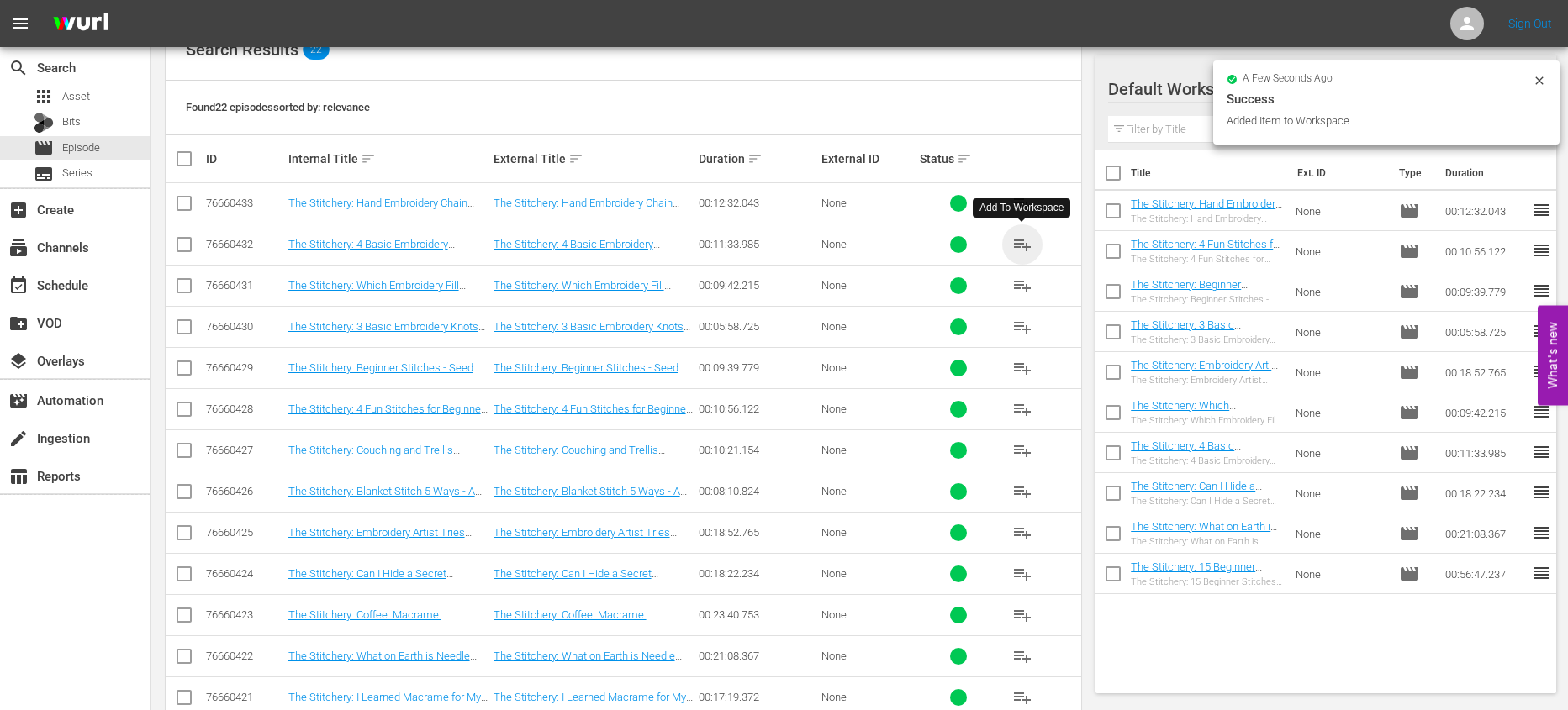
click at [1020, 243] on span "playlist_add" at bounding box center [1023, 245] width 20 height 20
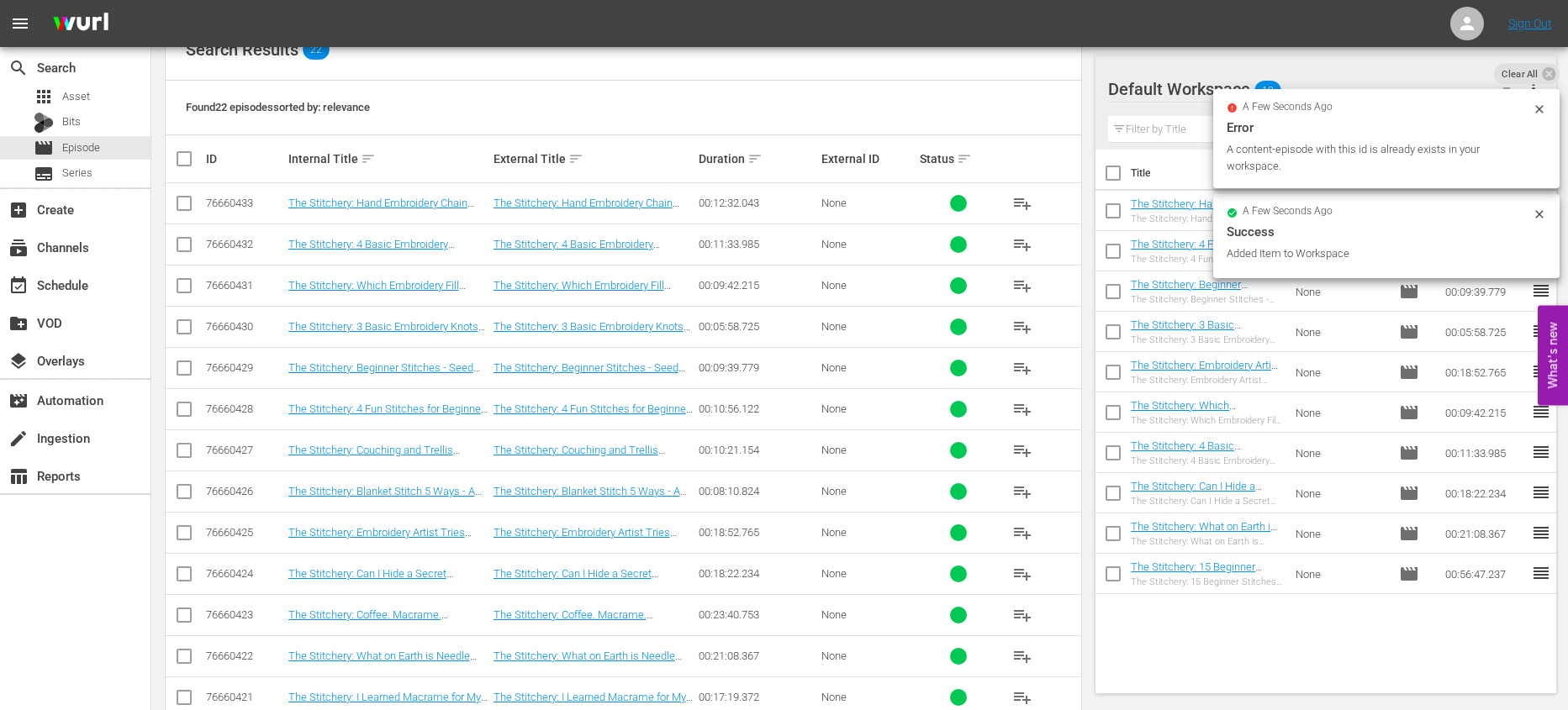
click at [1110, 180] on input "checkbox" at bounding box center [1112, 176] width 35 height 35
checkbox input "true"
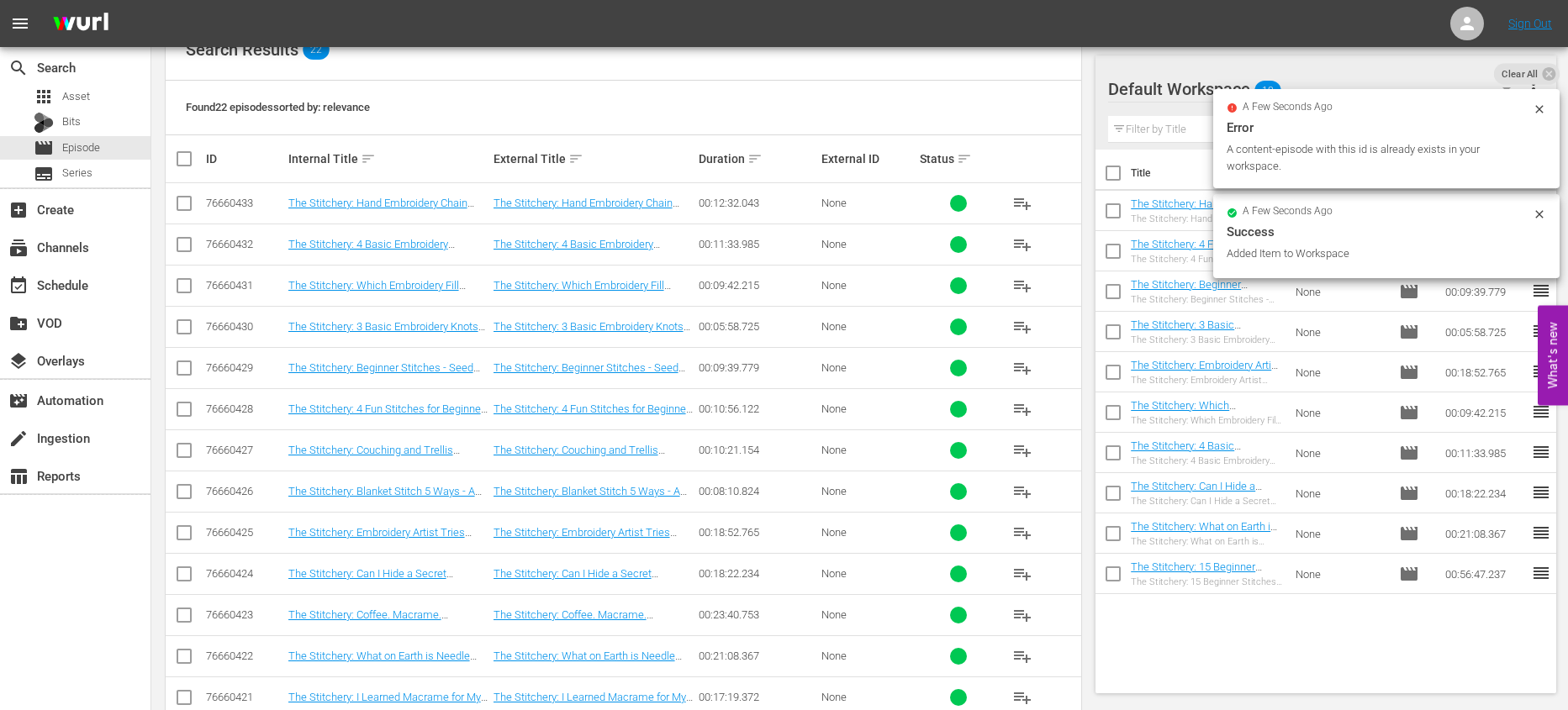
checkbox input "true"
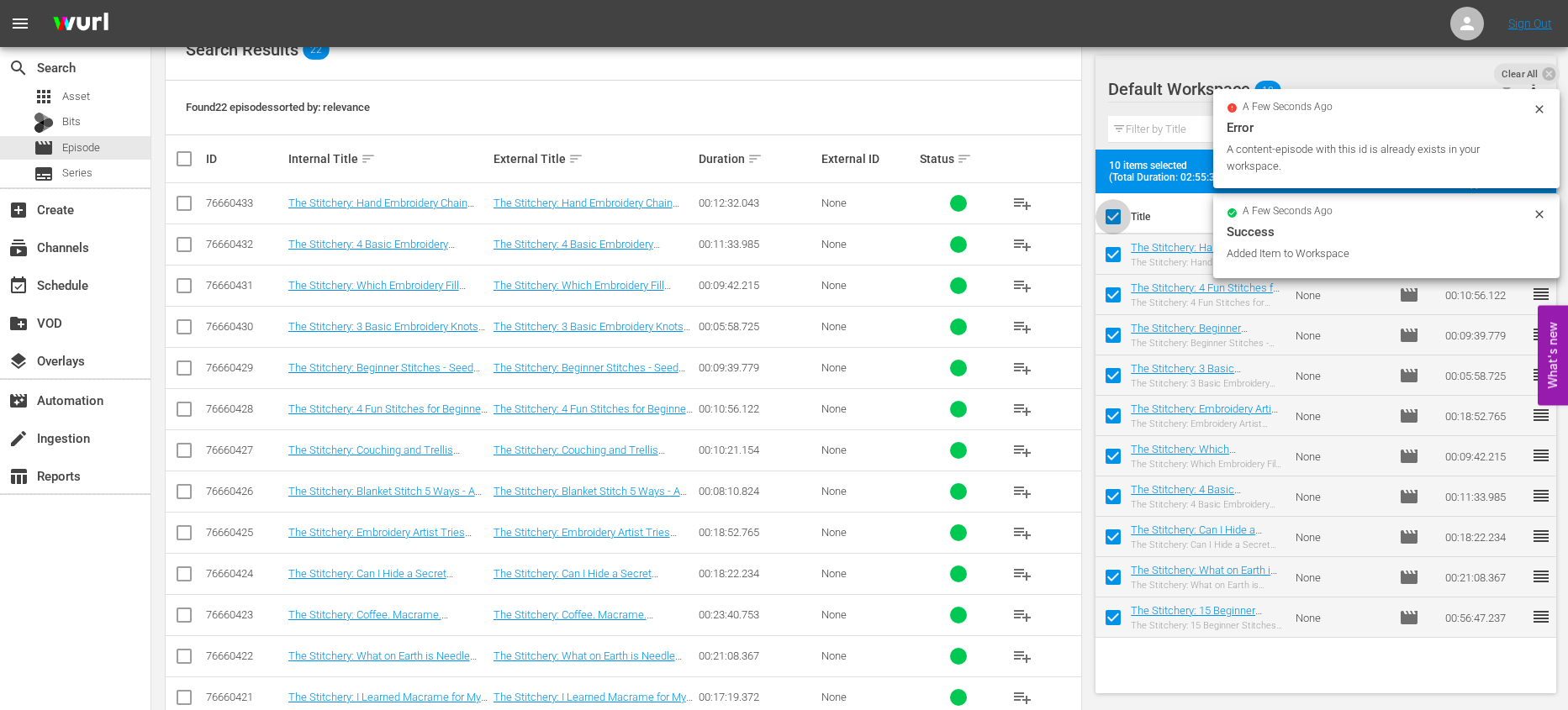
click at [1111, 220] on input "checkbox" at bounding box center [1112, 220] width 35 height 35
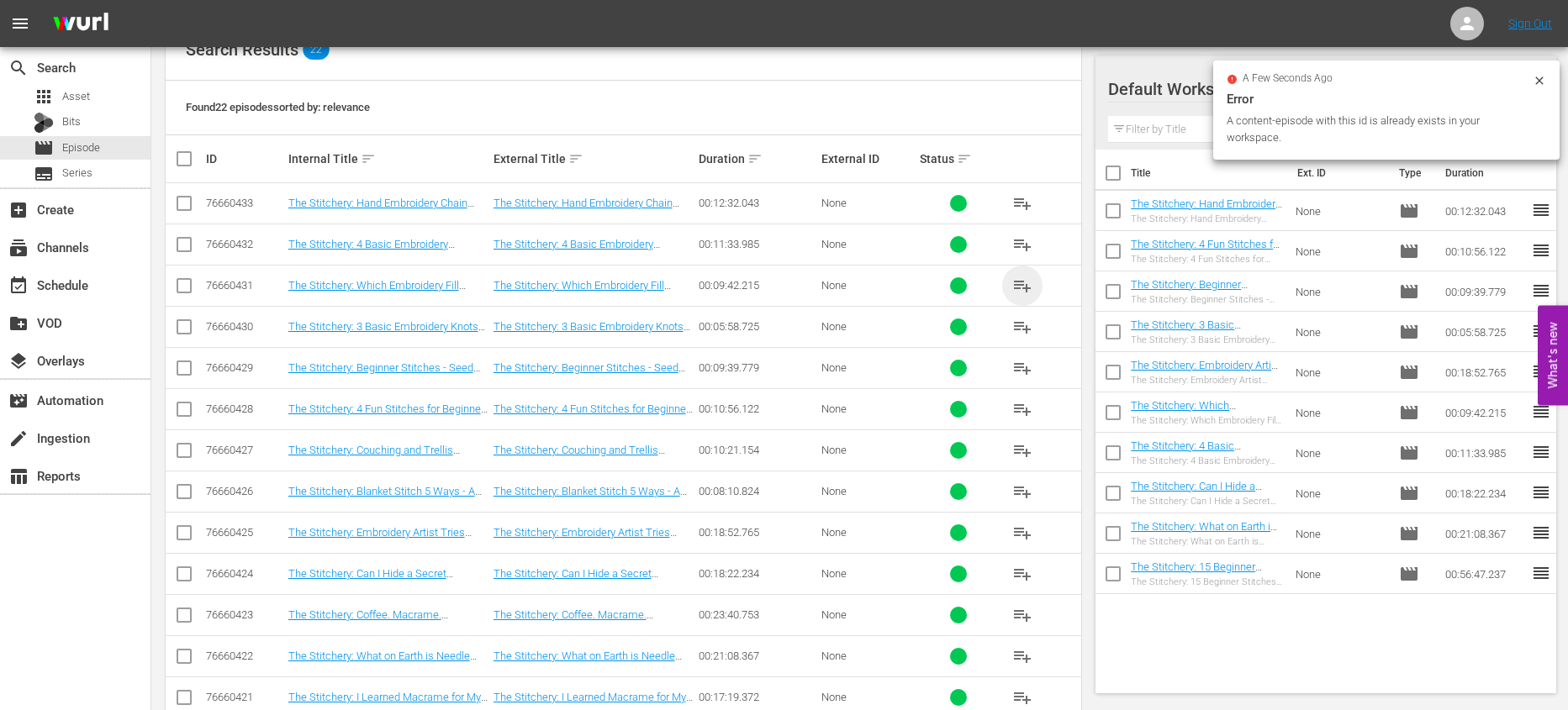
click at [1016, 290] on span "playlist_add" at bounding box center [1023, 285] width 20 height 20
click at [1026, 328] on span "playlist_add" at bounding box center [1023, 327] width 20 height 20
click at [1013, 359] on span "playlist_add" at bounding box center [1023, 368] width 20 height 20
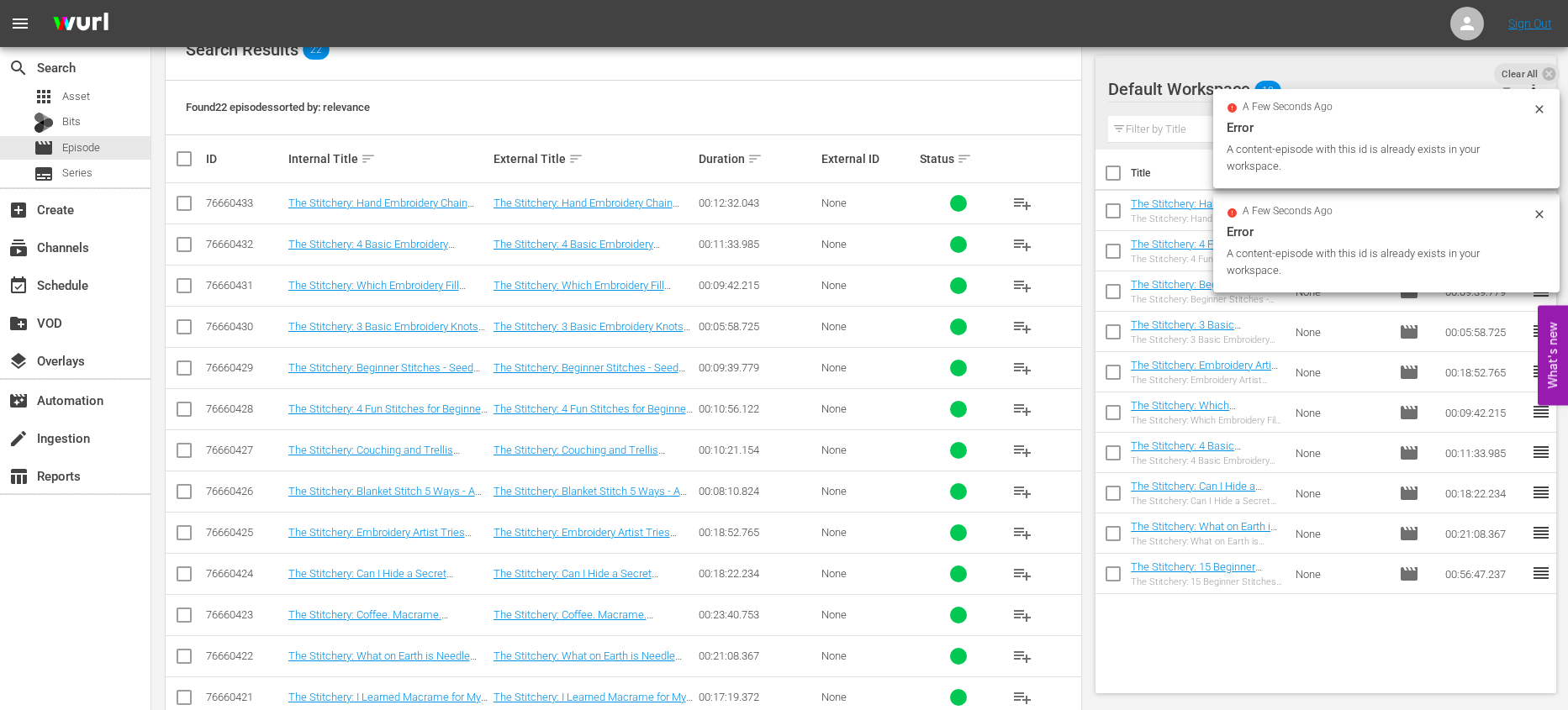
click at [1019, 402] on span "playlist_add" at bounding box center [1023, 409] width 20 height 20
click at [1019, 443] on span "playlist_add" at bounding box center [1023, 450] width 20 height 20
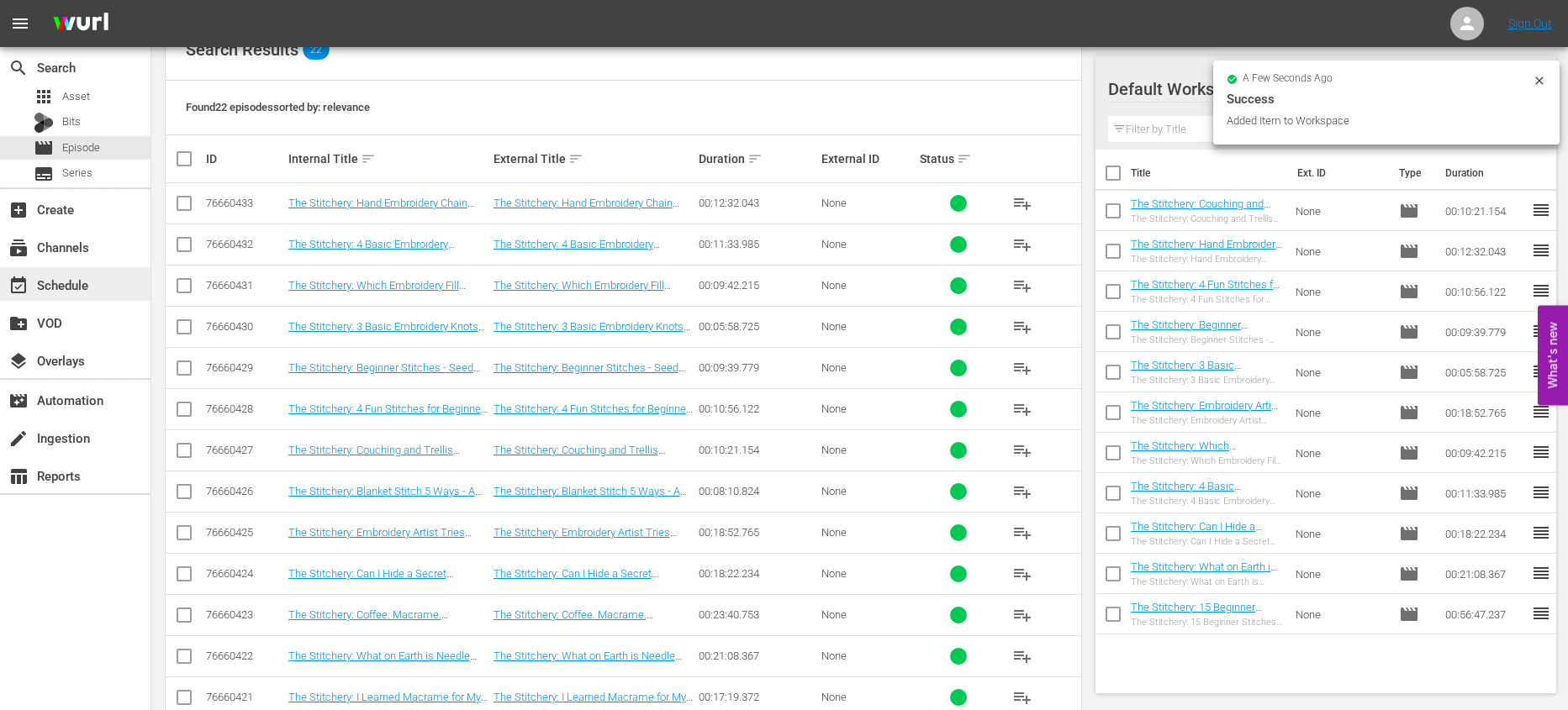
click at [73, 275] on div "event_available Schedule" at bounding box center [47, 281] width 95 height 15
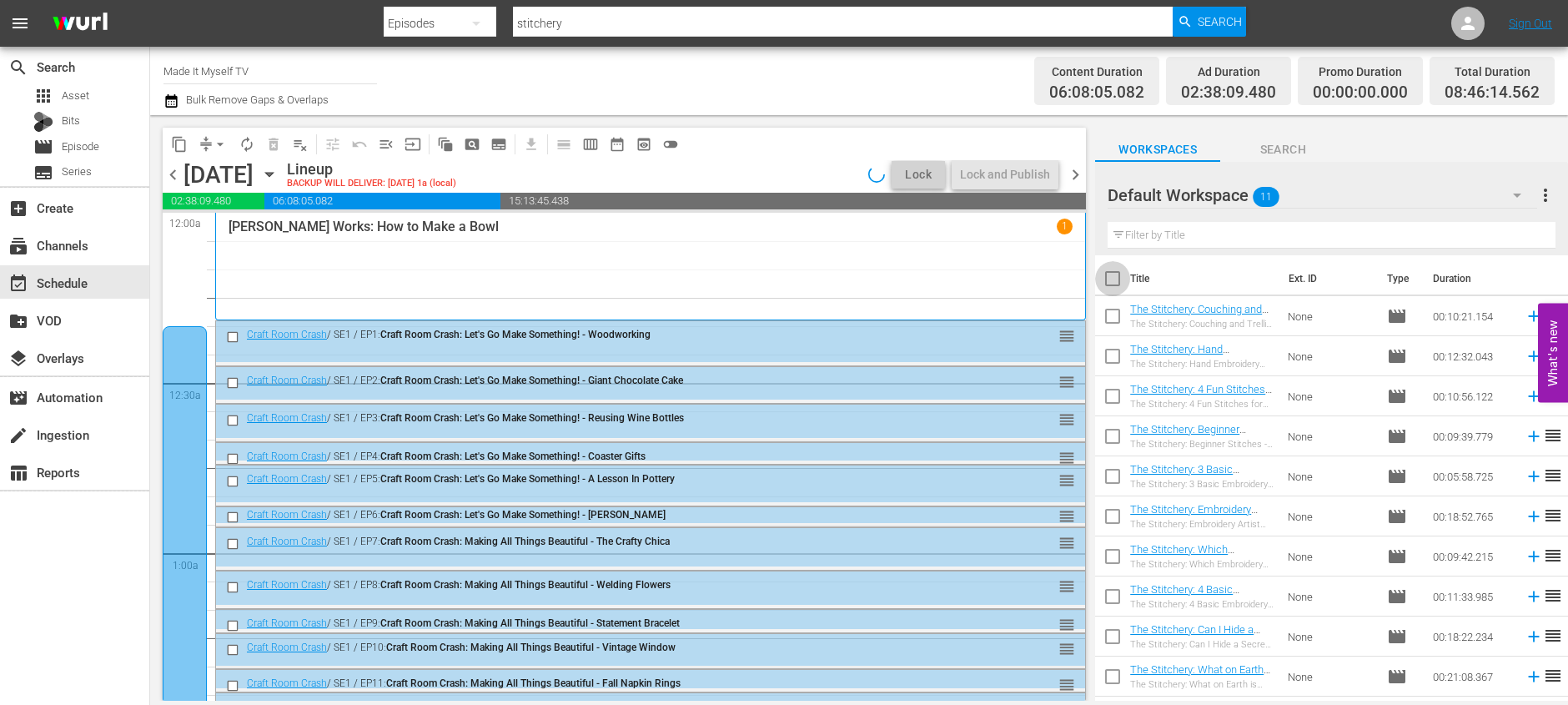
click at [1117, 285] on input "checkbox" at bounding box center [1112, 281] width 35 height 35
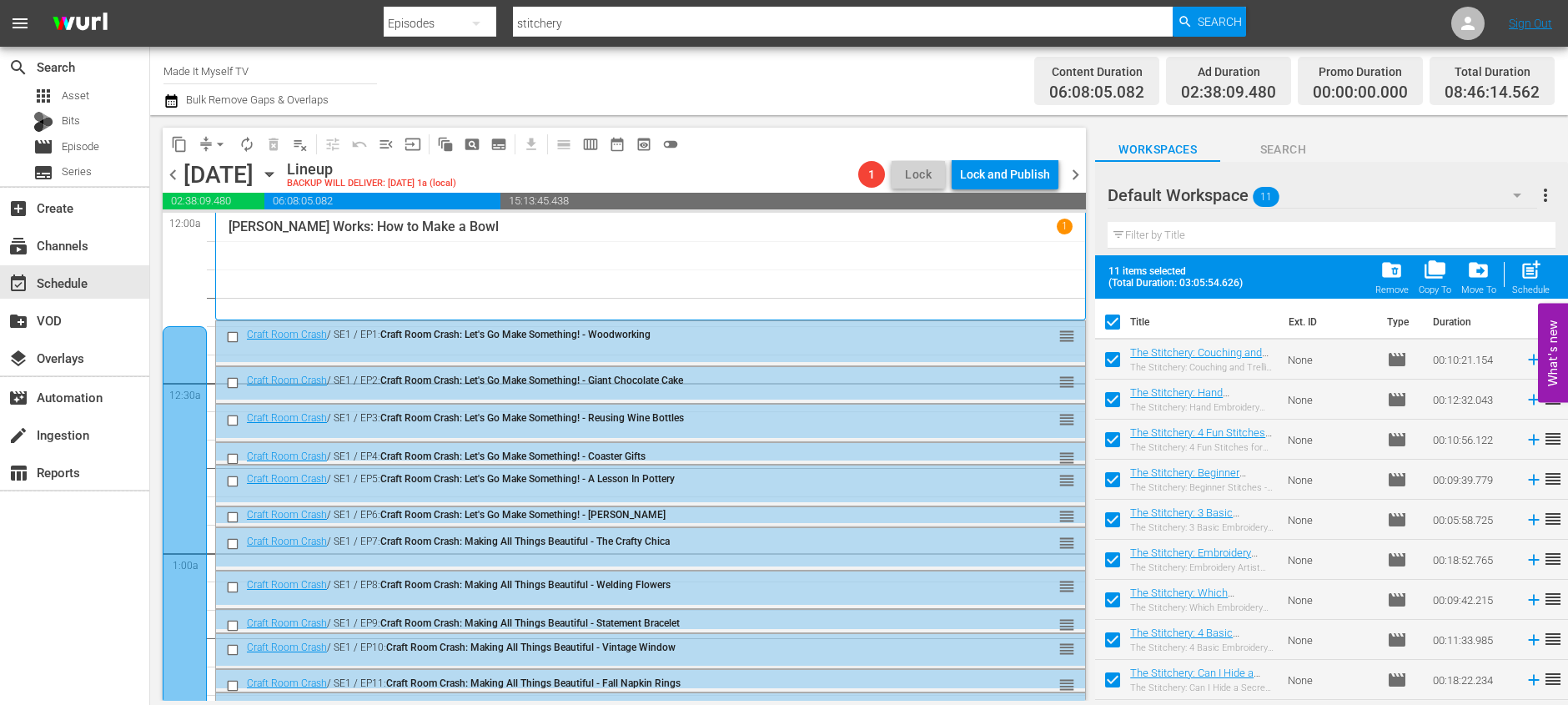
click at [1521, 275] on span "post_add" at bounding box center [1531, 270] width 23 height 23
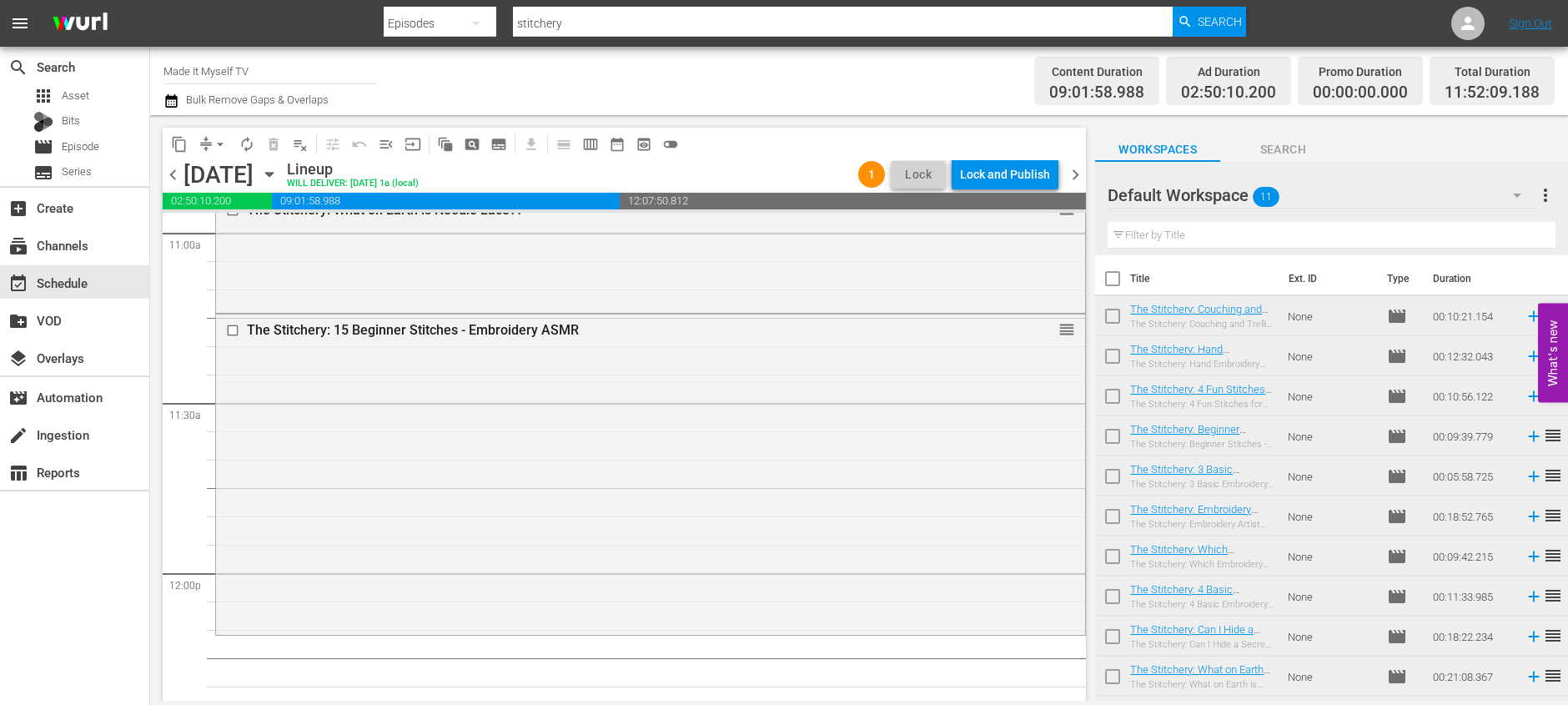
scroll to position [4006, 0]
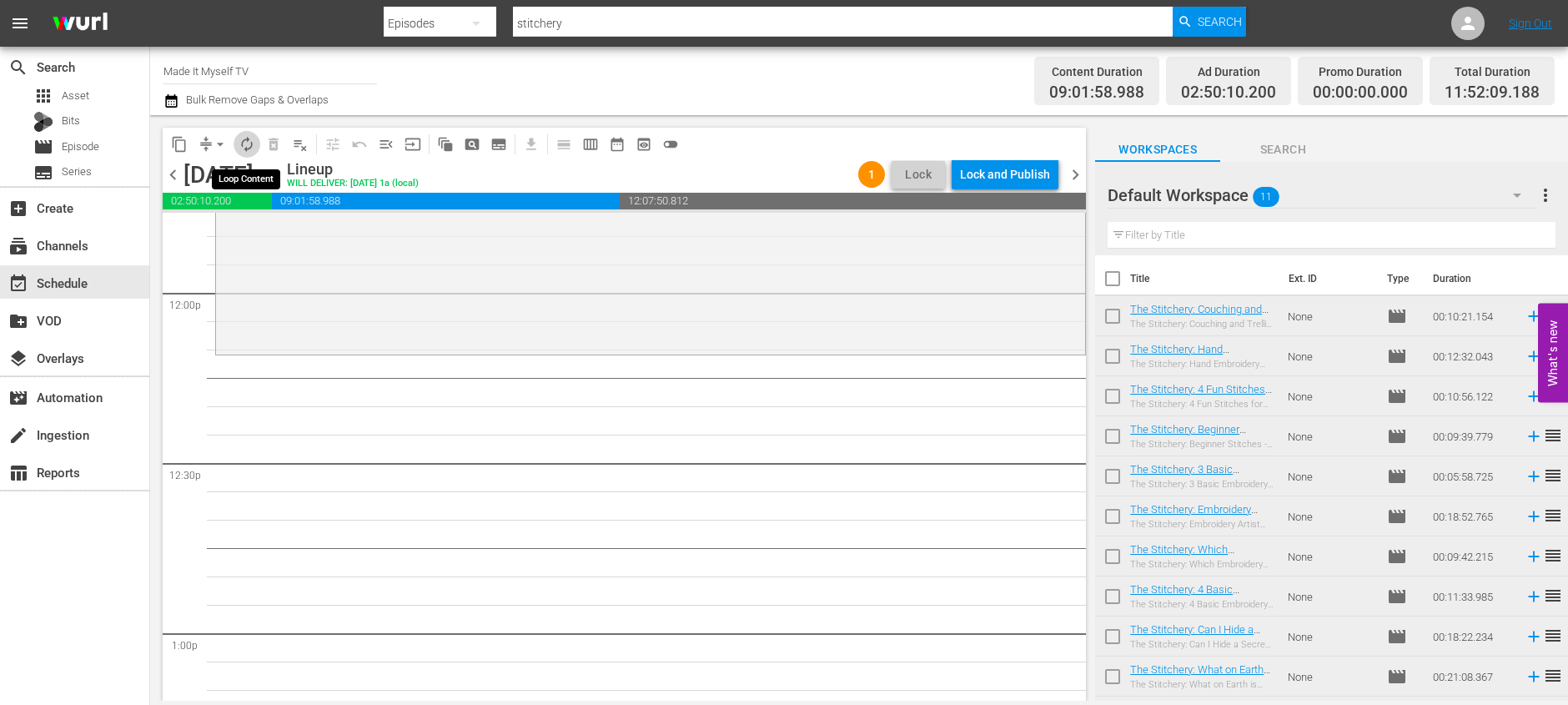
click at [245, 143] on span "autorenew_outlined" at bounding box center [247, 144] width 17 height 17
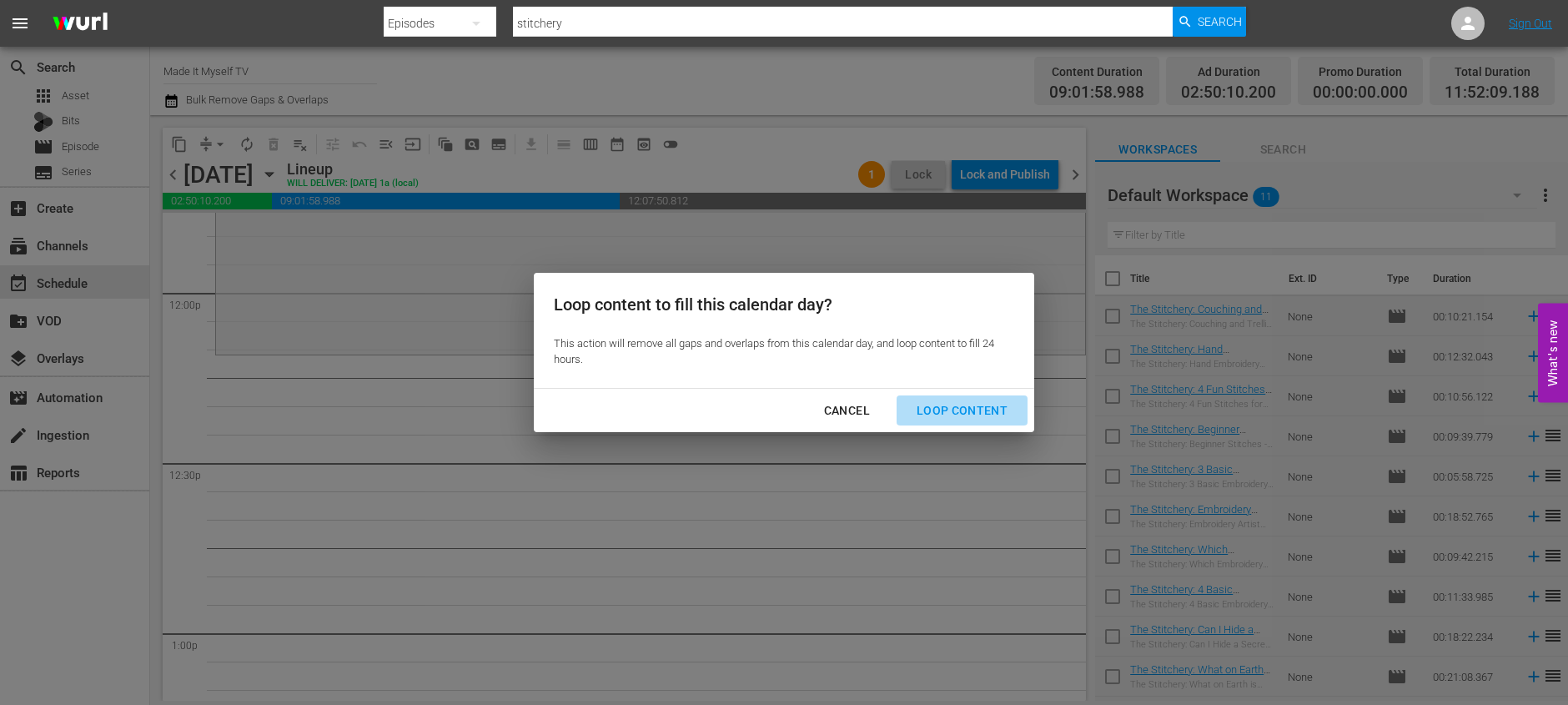
click at [989, 417] on div "Loop Content" at bounding box center [961, 411] width 117 height 21
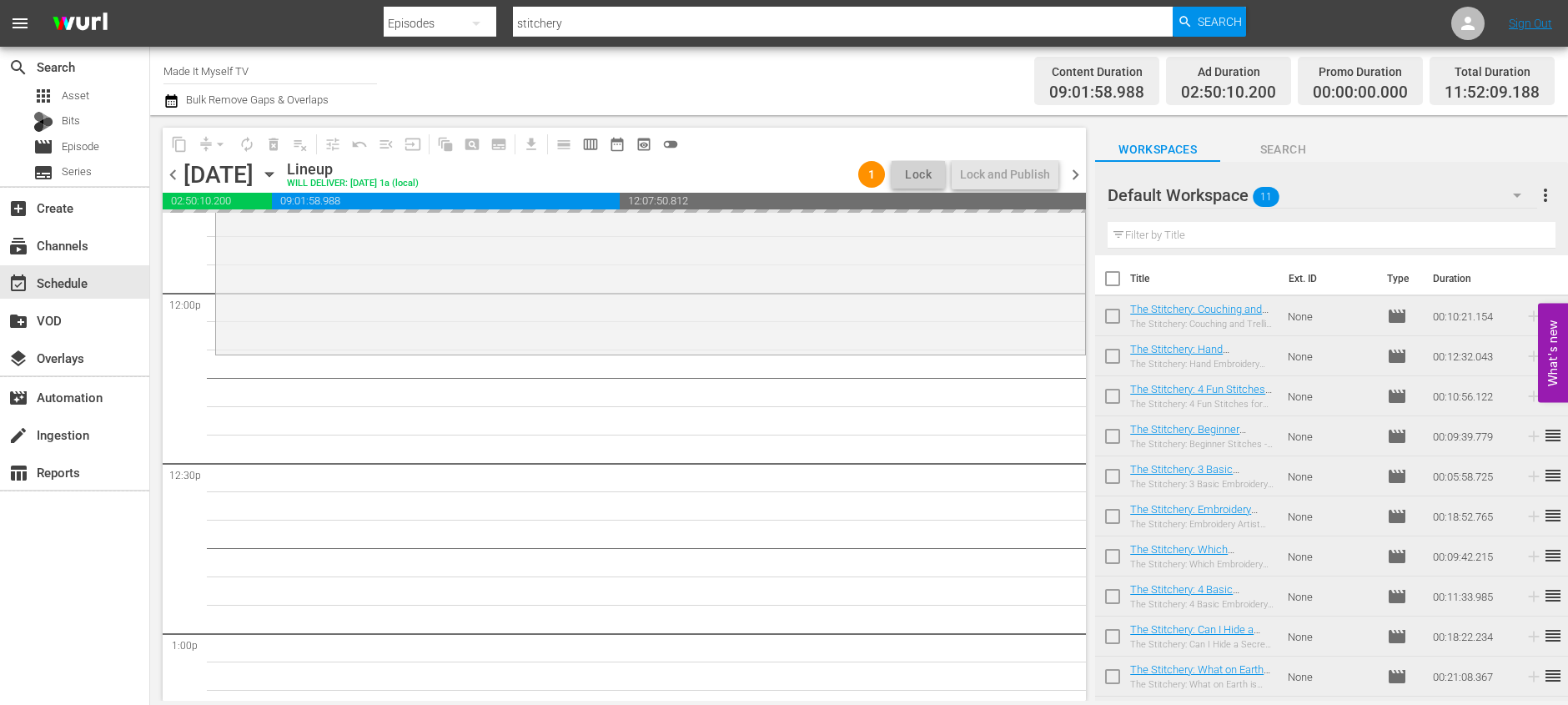
click at [1107, 273] on input "checkbox" at bounding box center [1112, 281] width 35 height 35
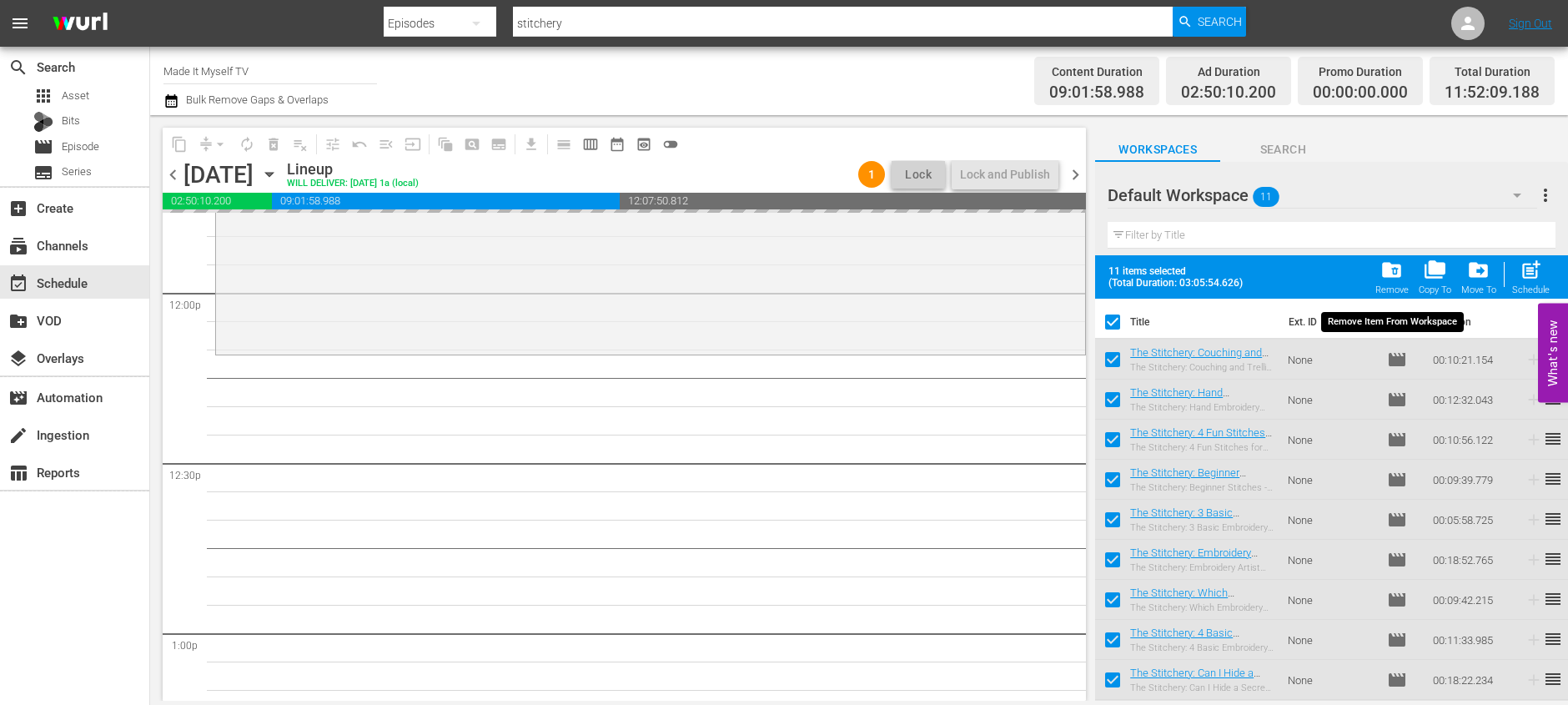
click at [1383, 276] on span "folder_delete" at bounding box center [1391, 270] width 23 height 23
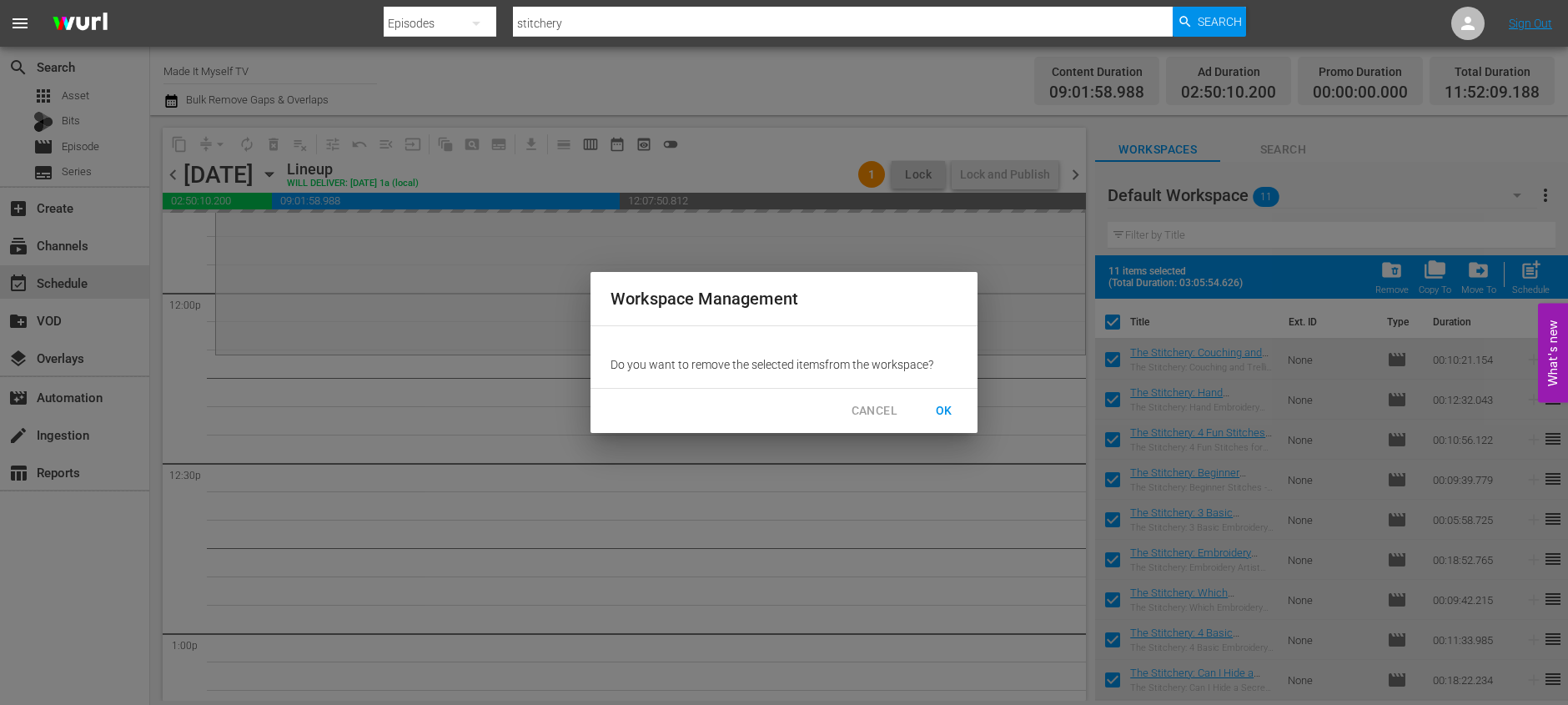
click at [933, 409] on span "OK" at bounding box center [943, 411] width 27 height 21
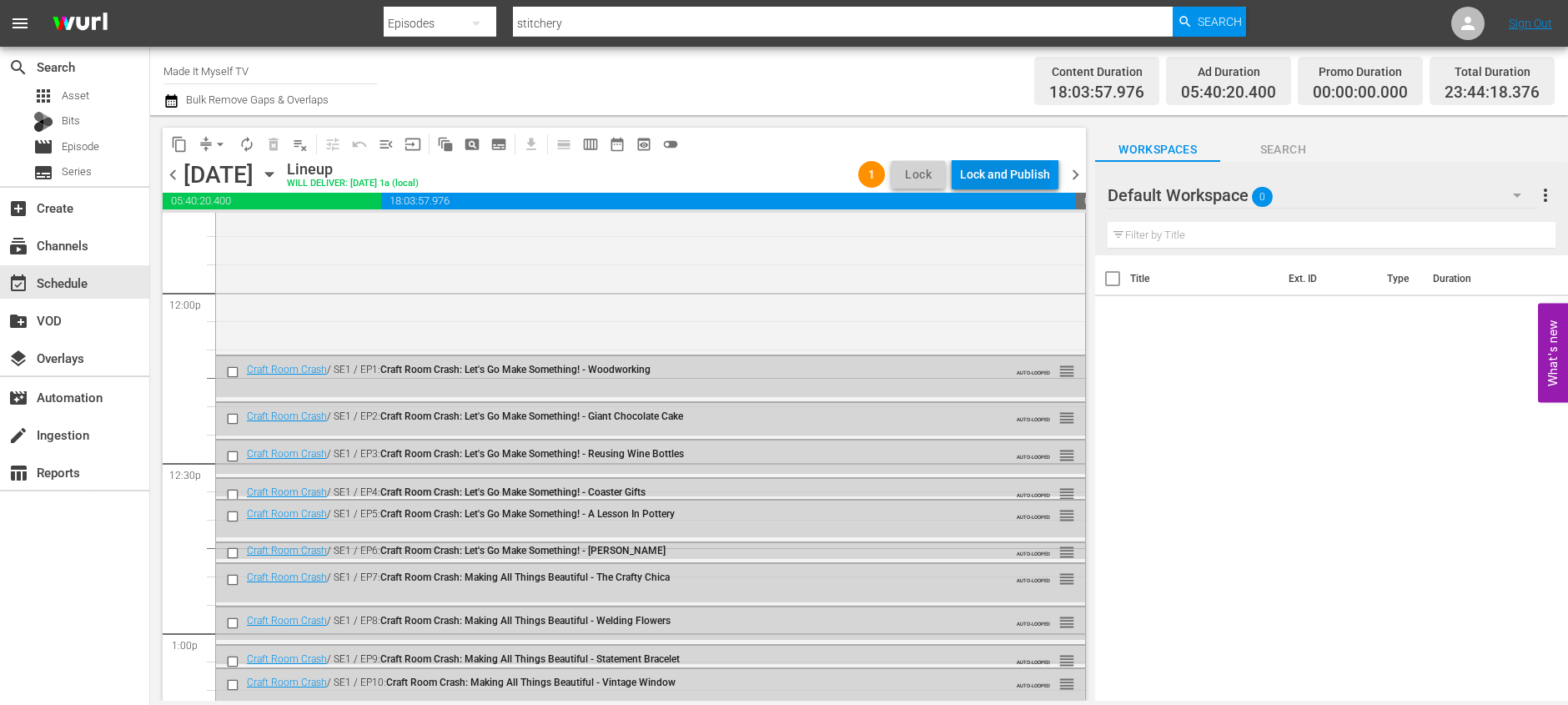
click at [1011, 179] on div "Lock and Publish" at bounding box center [1005, 174] width 90 height 30
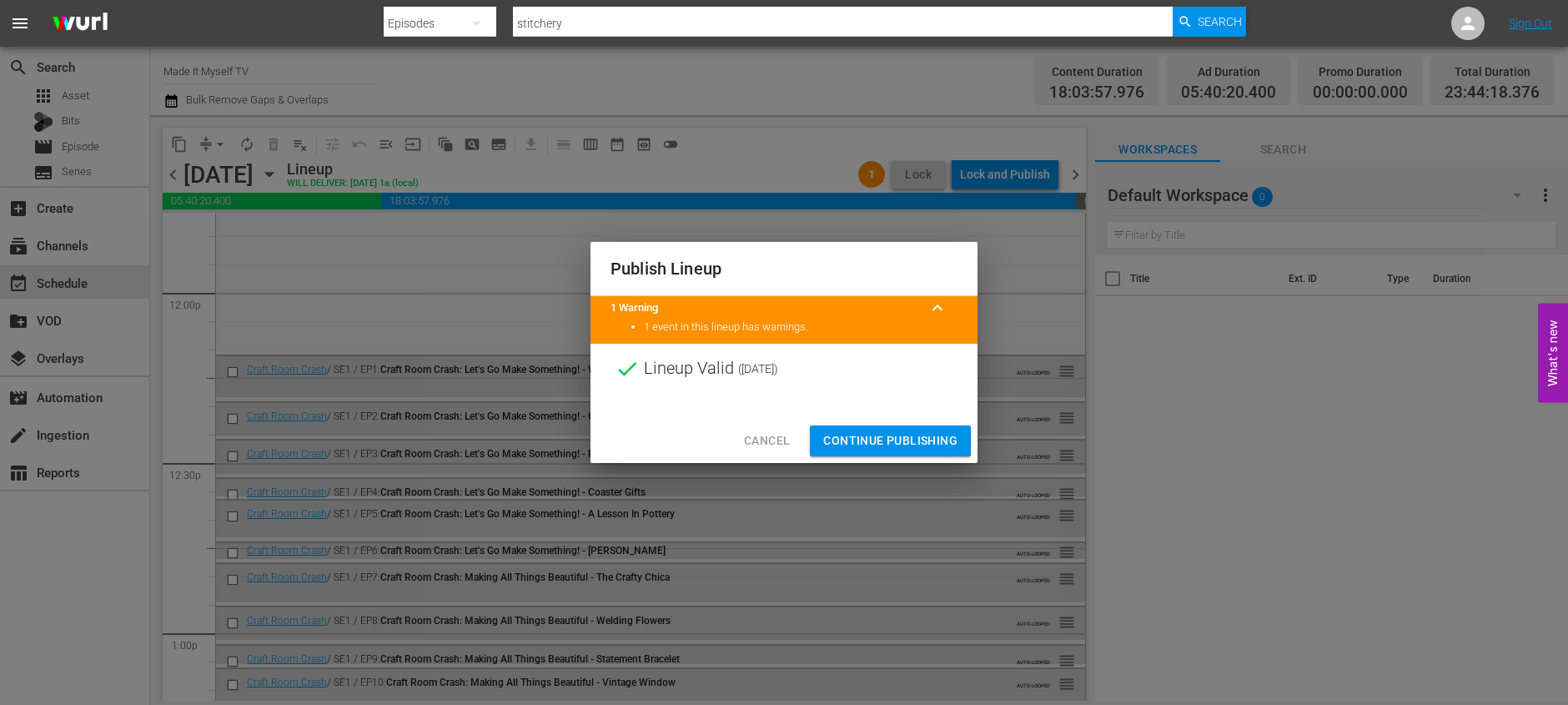
click at [892, 442] on span "Continue Publishing" at bounding box center [890, 440] width 134 height 21
